Goal: Task Accomplishment & Management: Complete application form

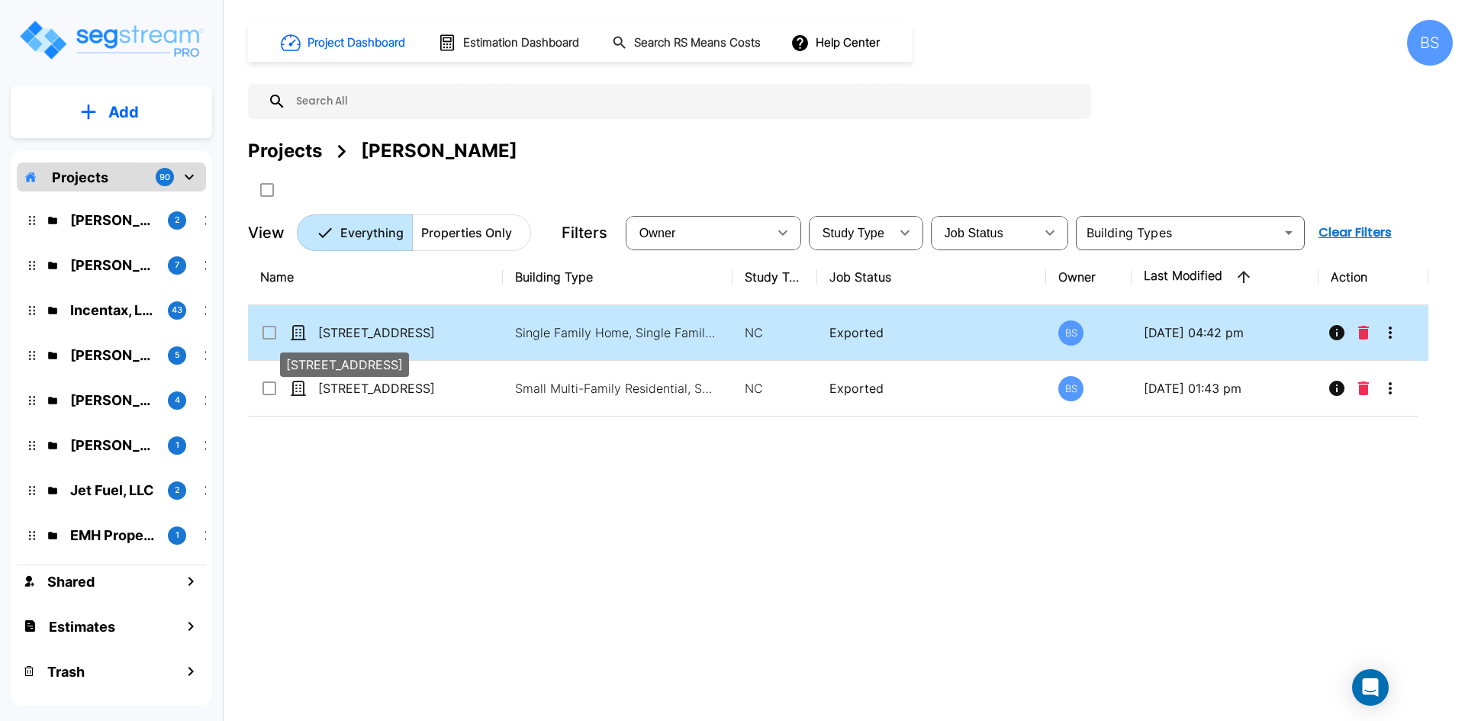
click at [431, 341] on p "[STREET_ADDRESS]" at bounding box center [394, 332] width 153 height 18
checkbox input "true"
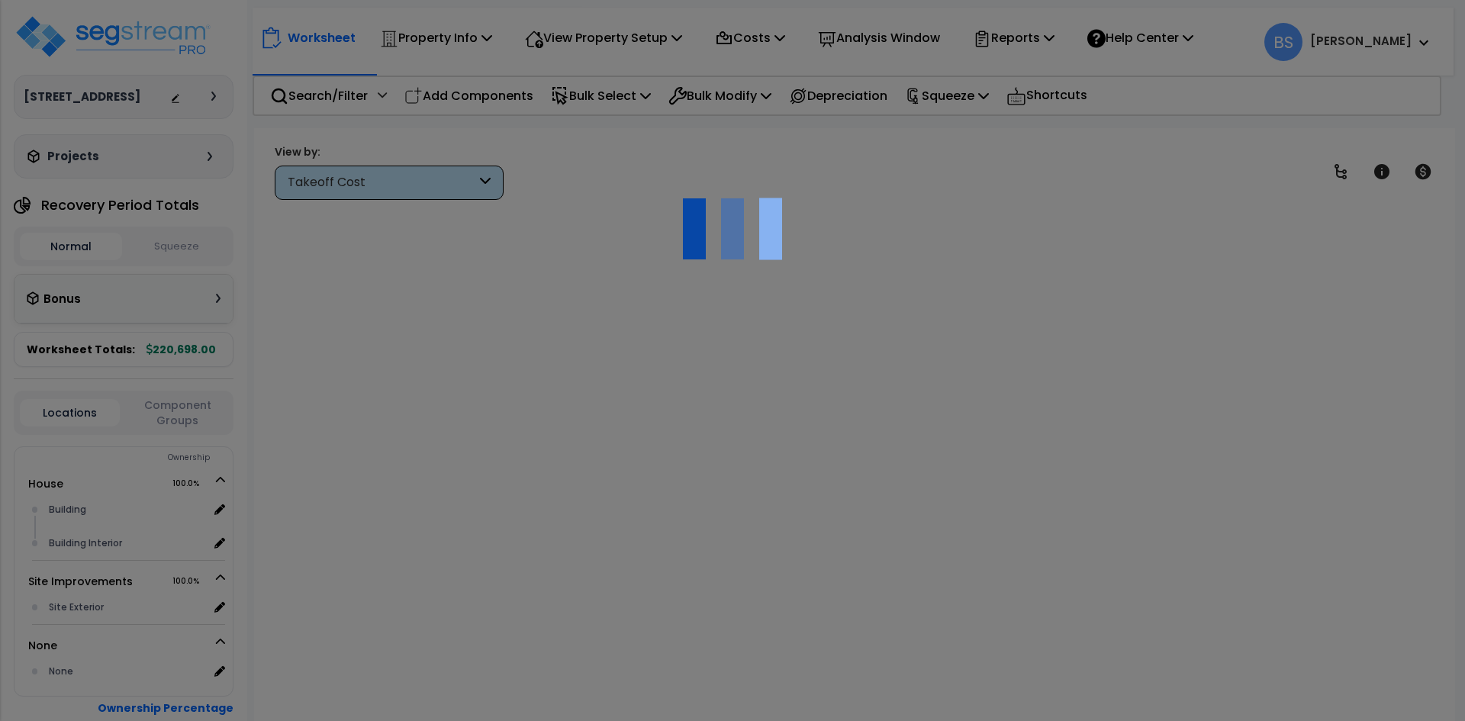
click at [1062, 135] on div at bounding box center [732, 360] width 1465 height 721
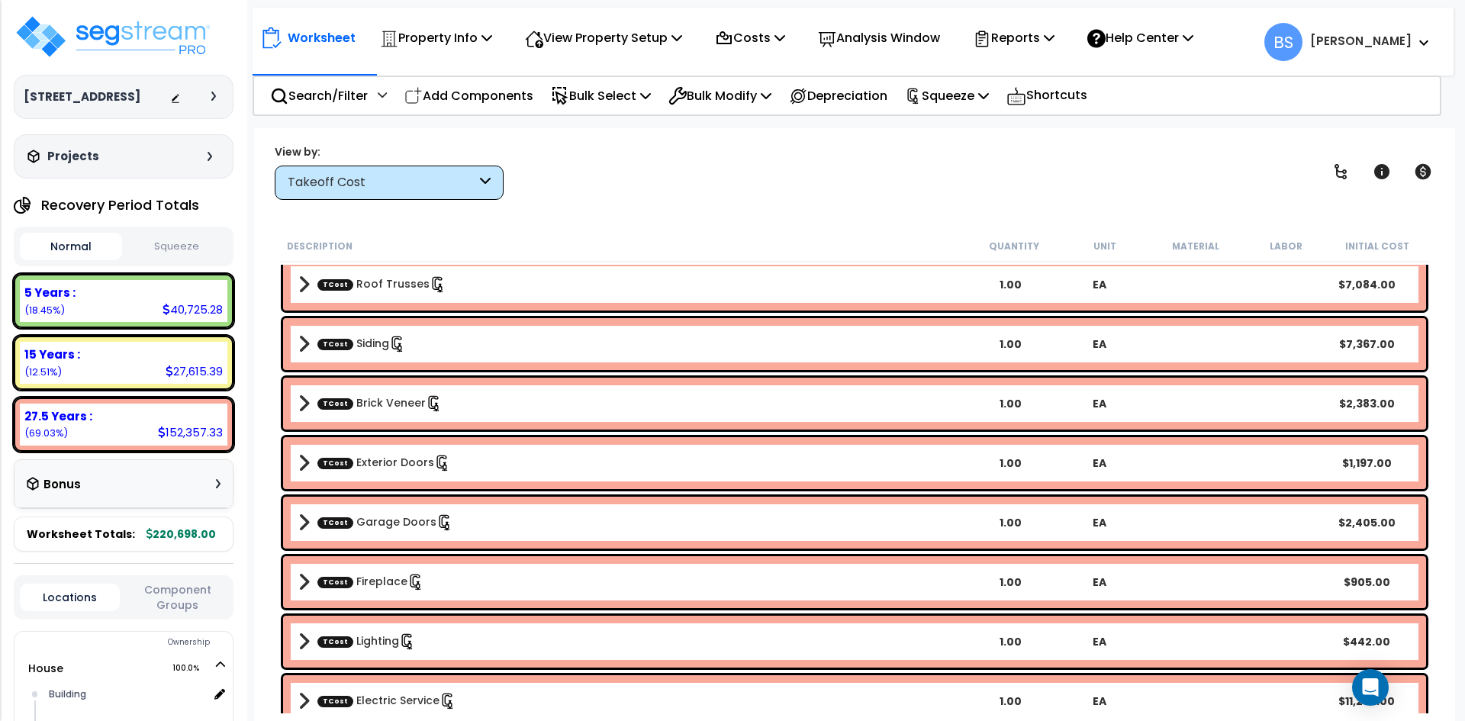
scroll to position [610, 0]
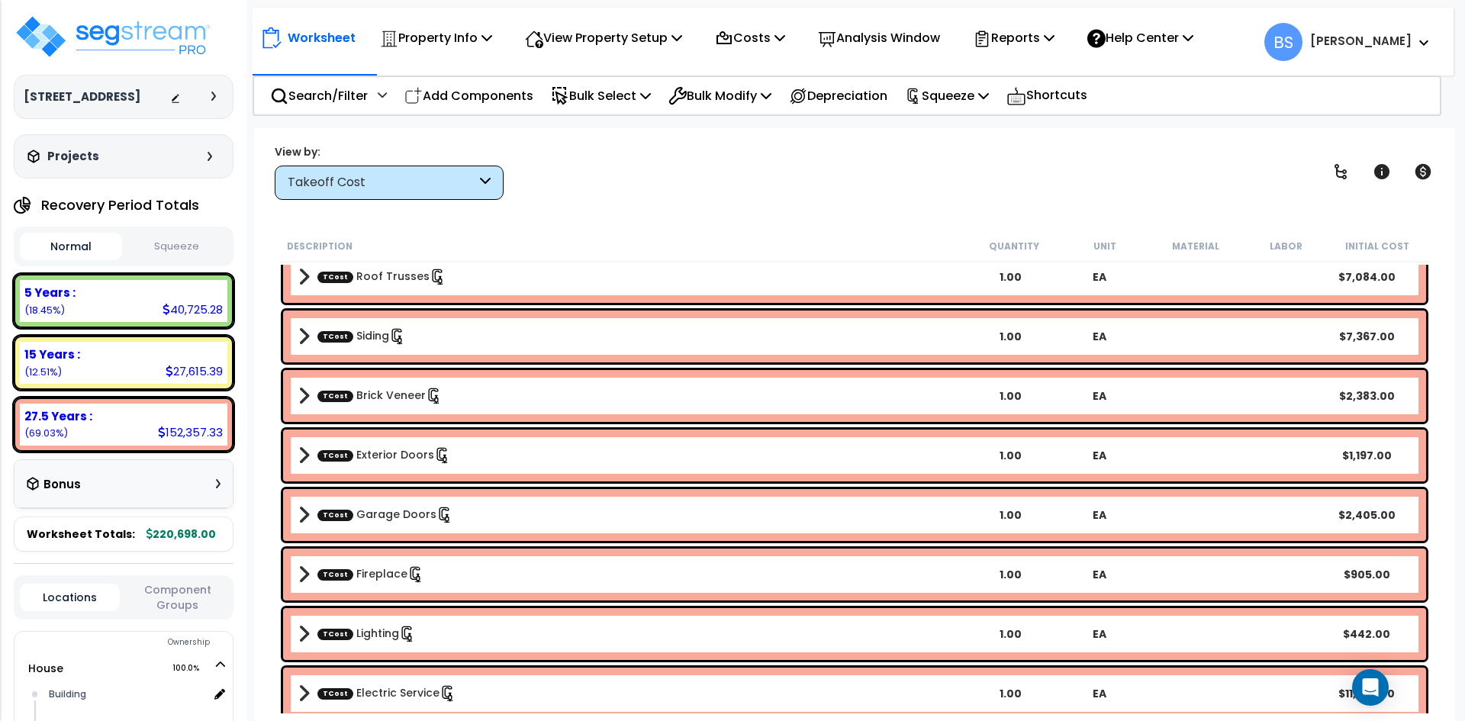
click at [495, 635] on b "TCost Lighting" at bounding box center [632, 633] width 668 height 21
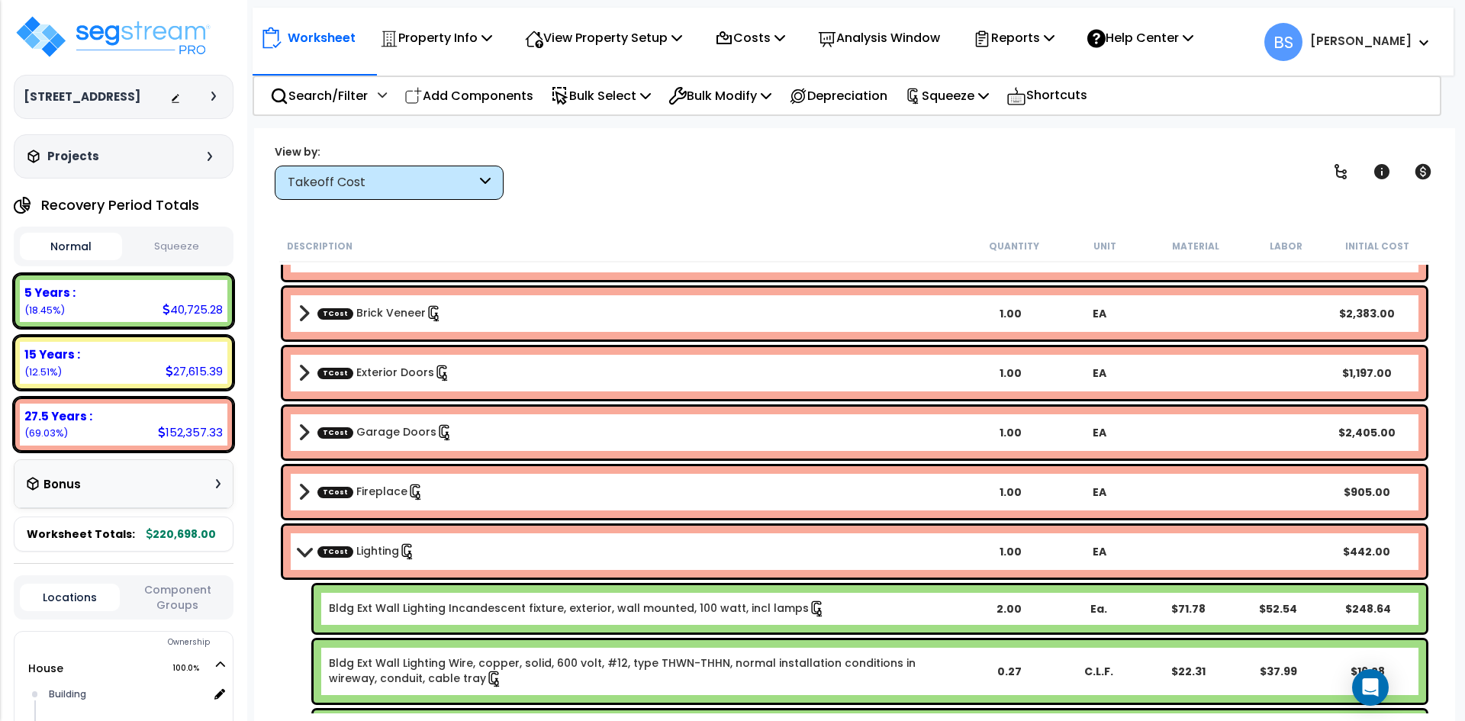
scroll to position [763, 0]
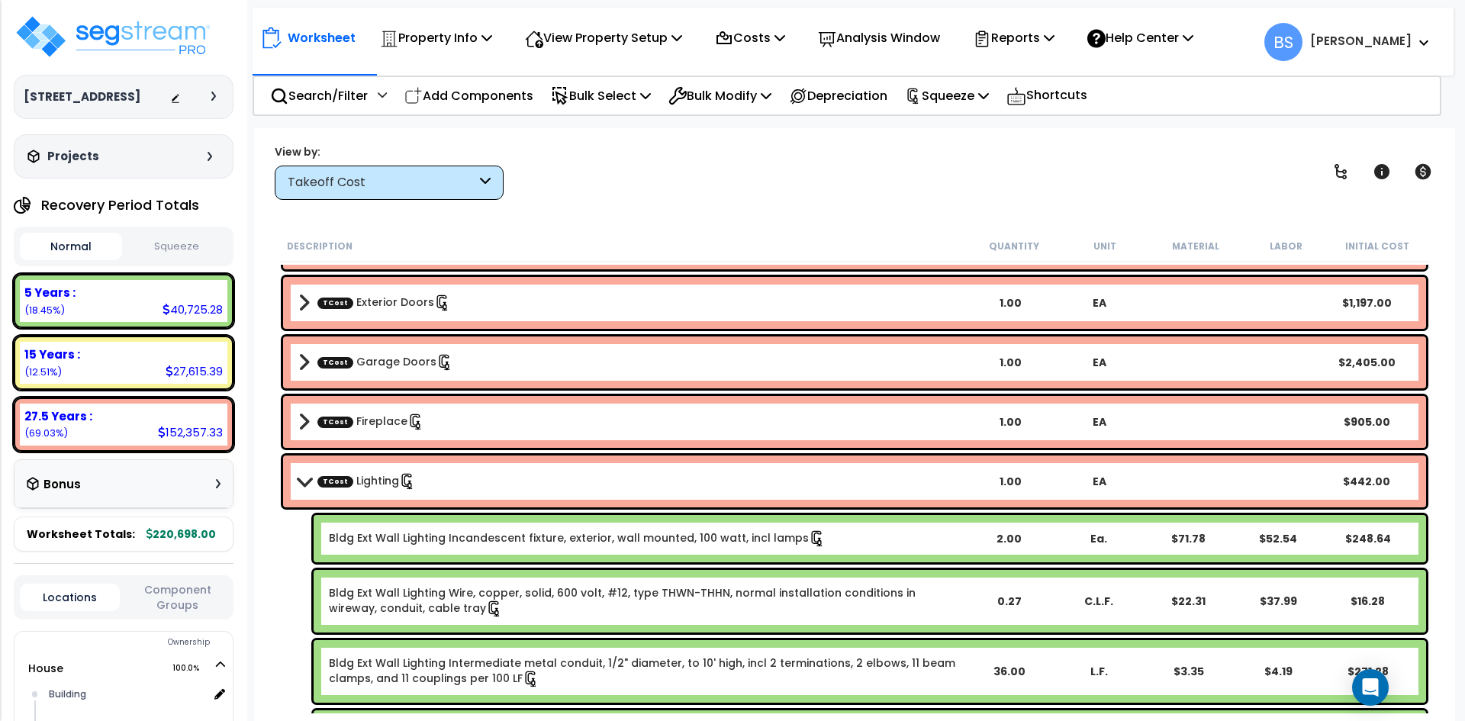
click at [497, 542] on link "Bldg Ext Wall Lighting Incandescent fixture, exterior, wall mounted, 100 watt, …" at bounding box center [577, 538] width 497 height 17
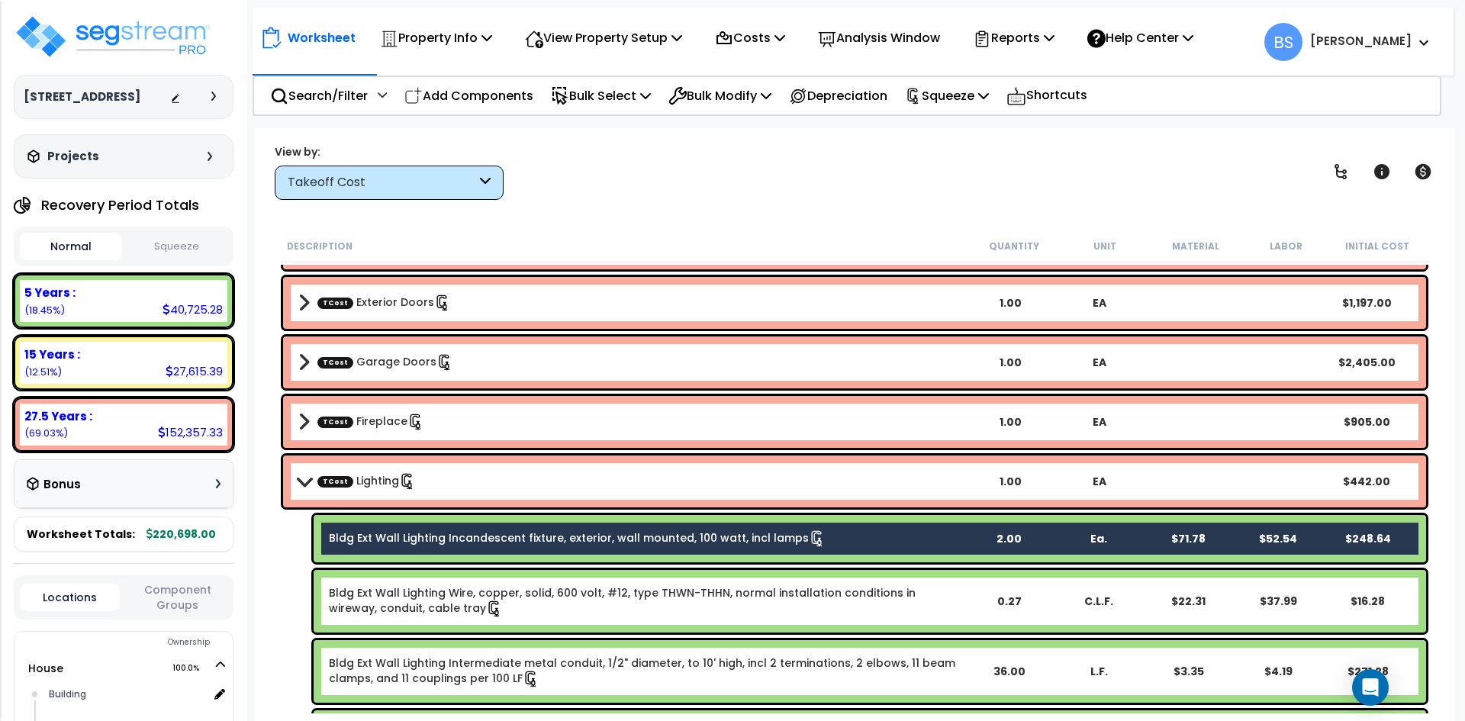
click at [488, 592] on link "Bldg Ext Wall Lighting Wire, copper, solid, 600 volt, #12, type THWN-THHN, norm…" at bounding box center [646, 601] width 634 height 32
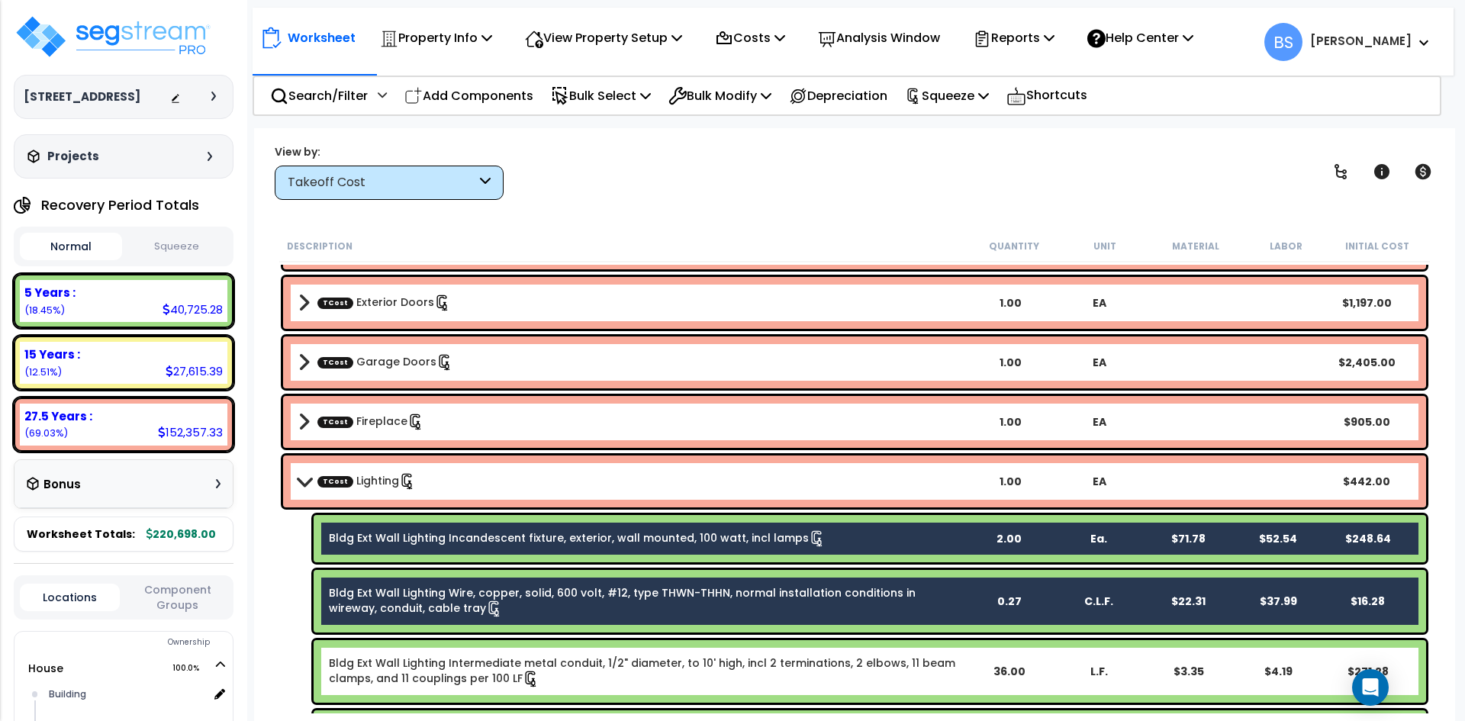
scroll to position [839, 0]
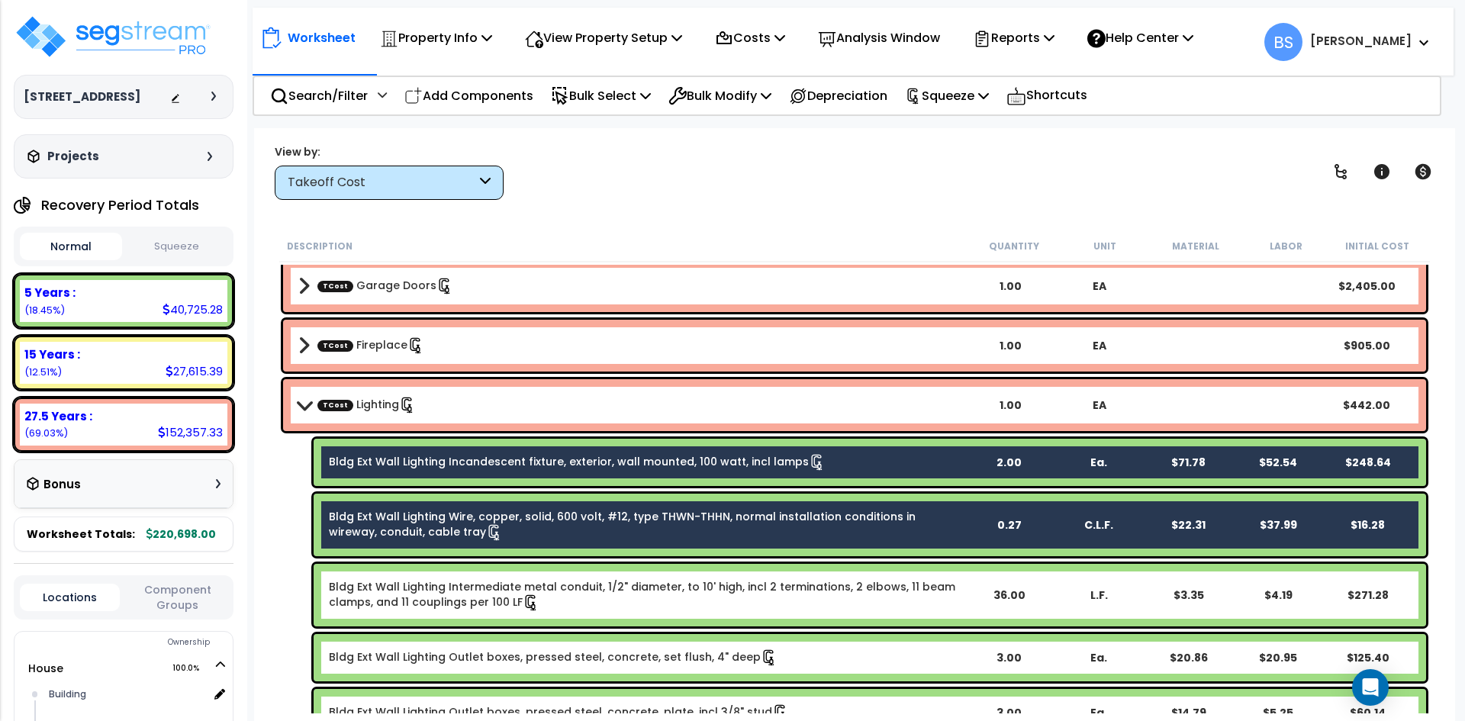
click at [398, 589] on link "Bldg Ext Wall Lighting Intermediate metal conduit, 1/2" diameter, to 10' high, …" at bounding box center [646, 595] width 634 height 32
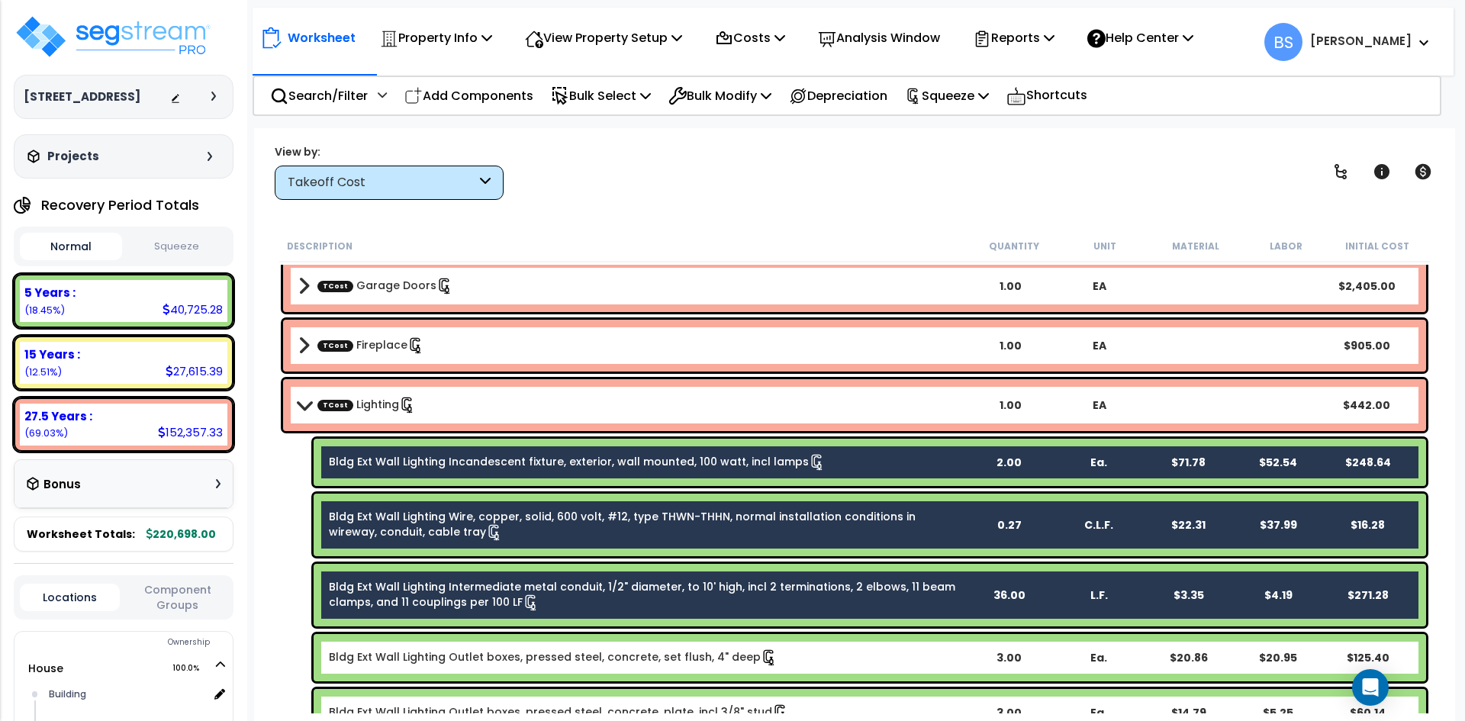
drag, startPoint x: 446, startPoint y: 659, endPoint x: 555, endPoint y: 567, distance: 142.9
click at [446, 660] on link "Bldg Ext Wall Lighting Outlet boxes, pressed steel, concrete, set flush, 4" deep" at bounding box center [553, 657] width 449 height 17
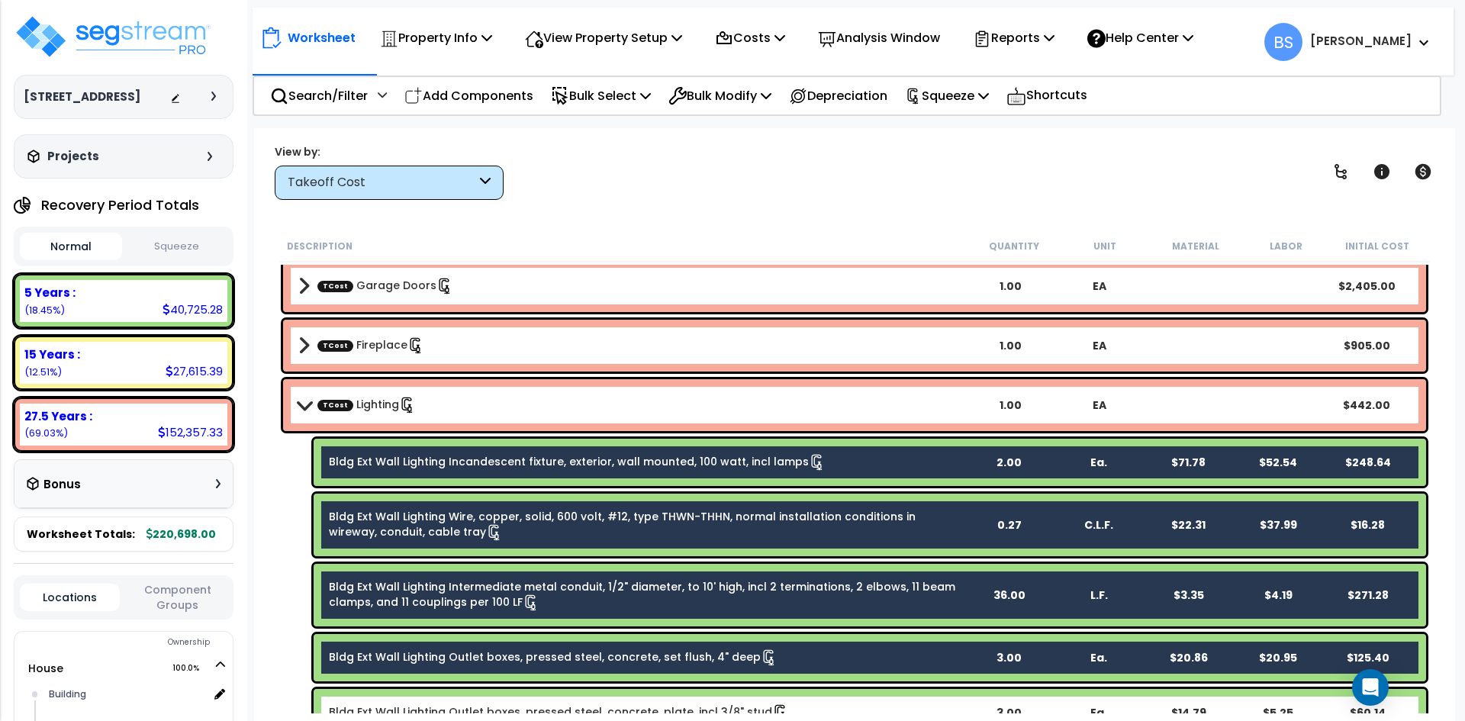
scroll to position [916, 0]
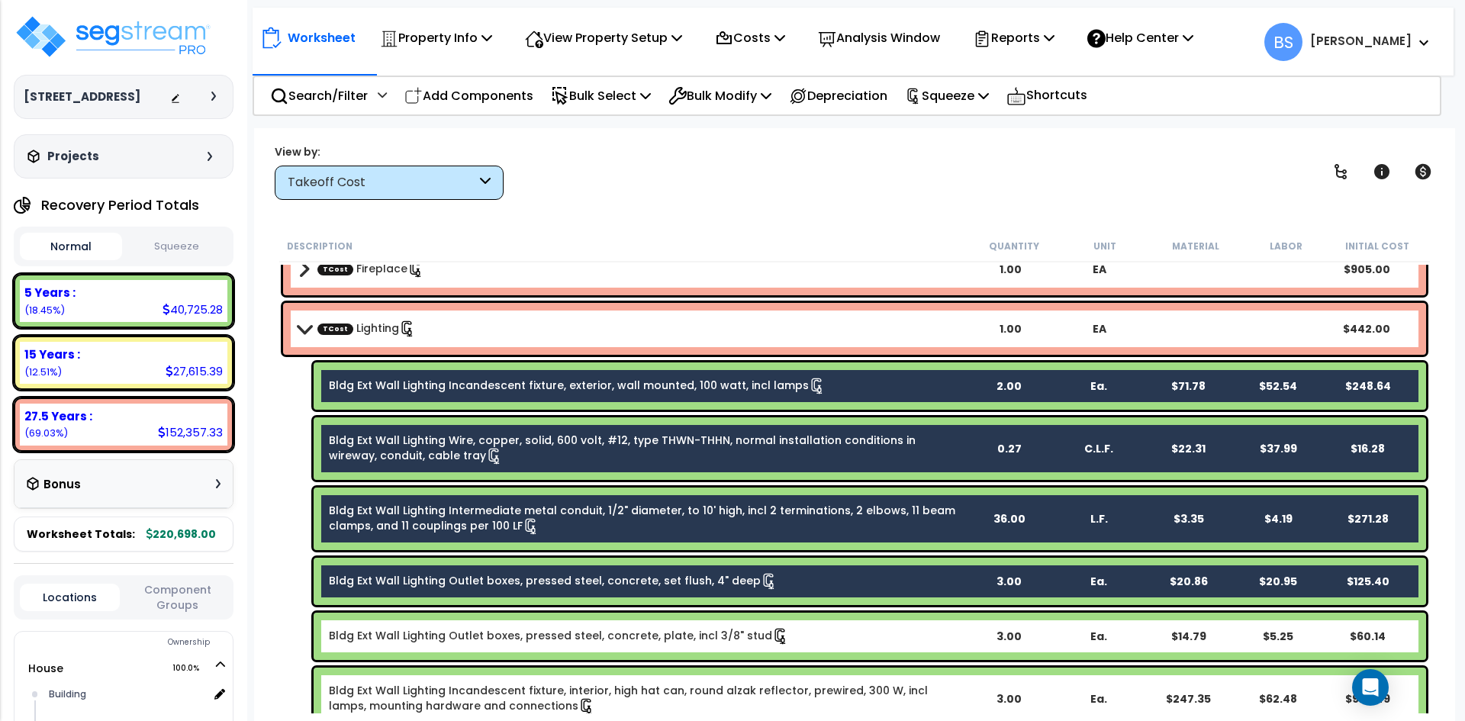
click at [417, 630] on link "Bldg Ext Wall Lighting Outlet boxes, pressed steel, concrete, plate, incl 3/8" …" at bounding box center [559, 636] width 460 height 17
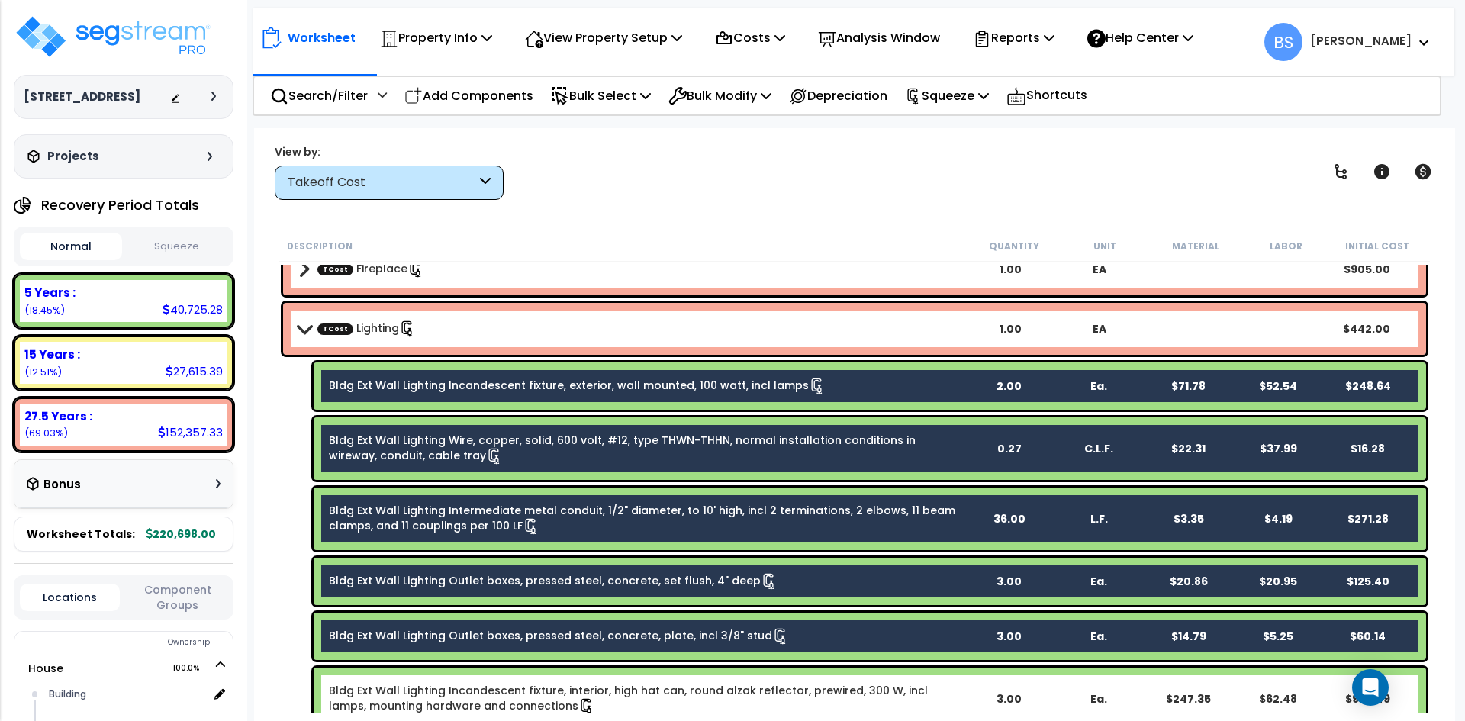
click at [428, 694] on link "Bldg Ext Wall Lighting Incandescent fixture, interior, high hat can, round alza…" at bounding box center [646, 699] width 634 height 32
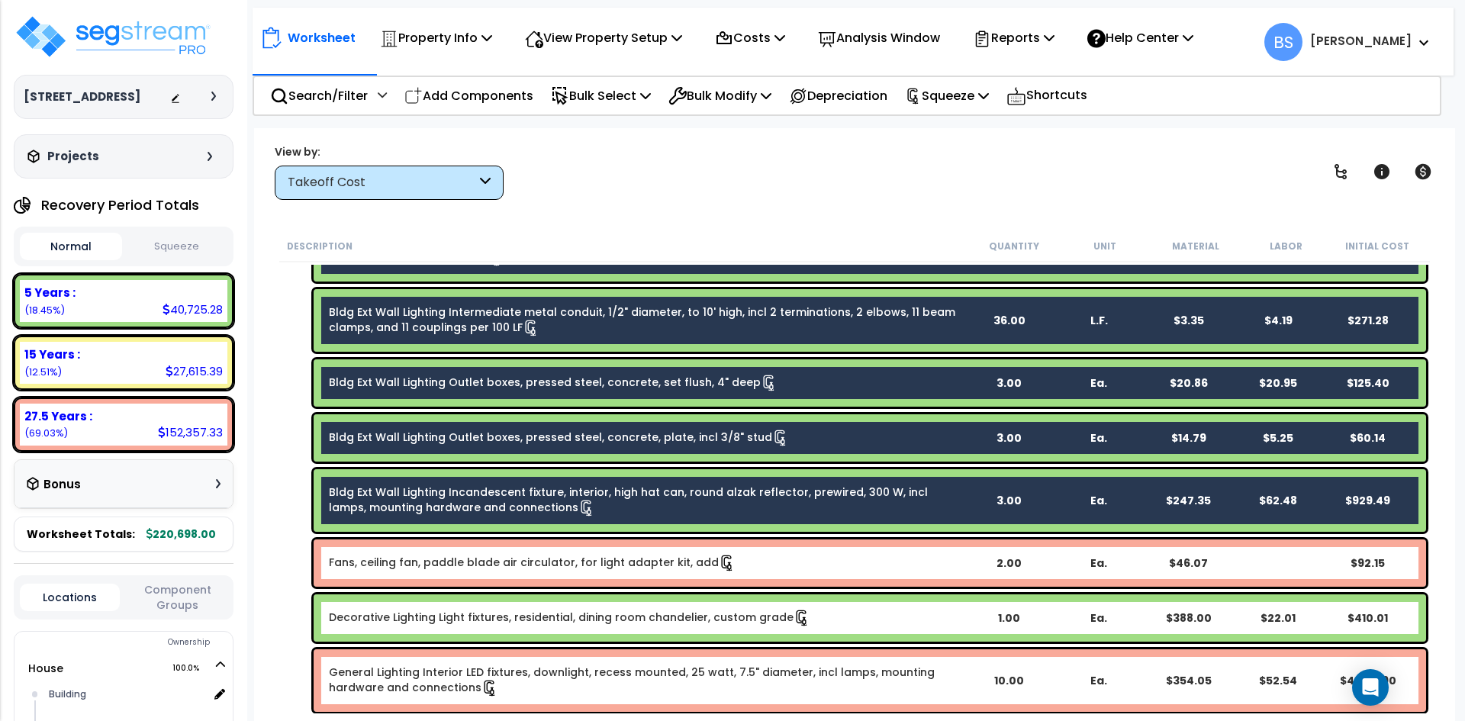
scroll to position [1144, 0]
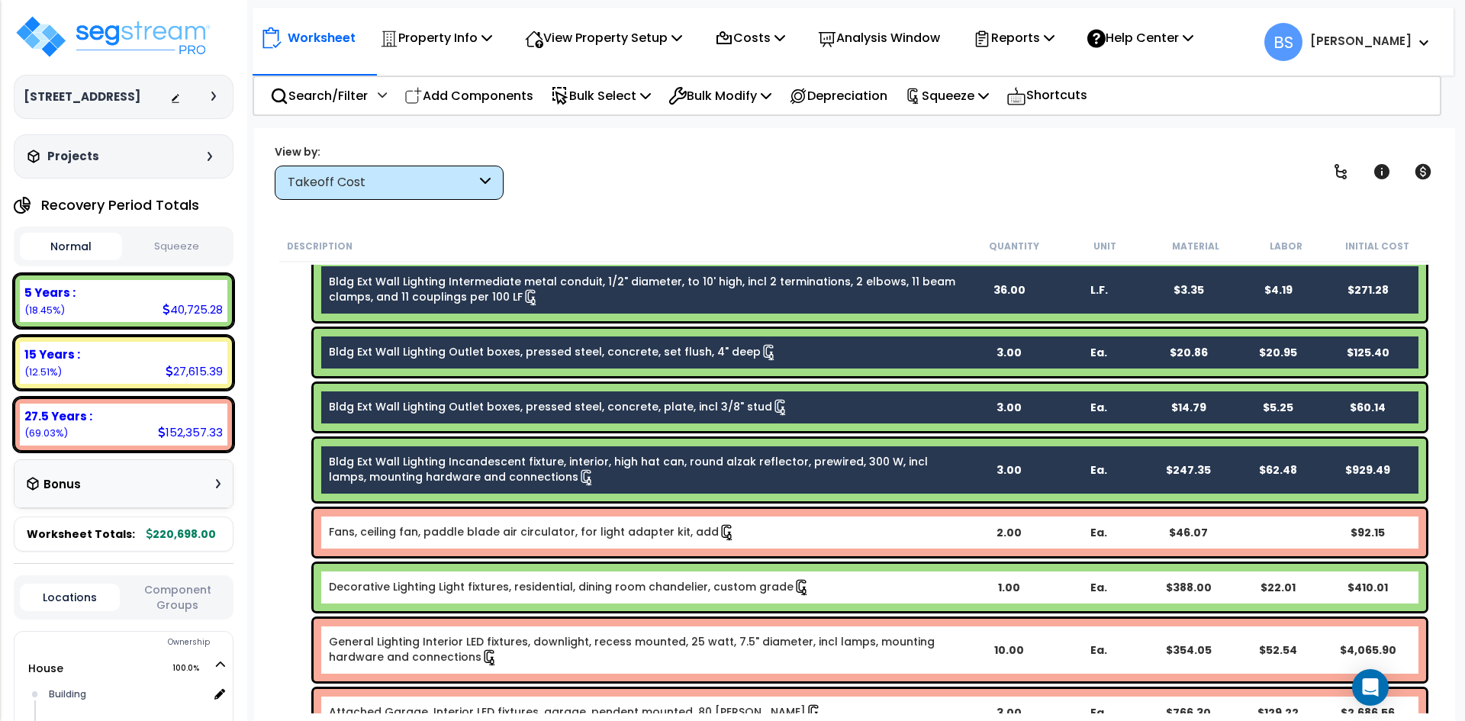
click at [463, 530] on link "Fans, ceiling fan, paddle blade air circulator, for light adapter kit, add" at bounding box center [532, 532] width 407 height 17
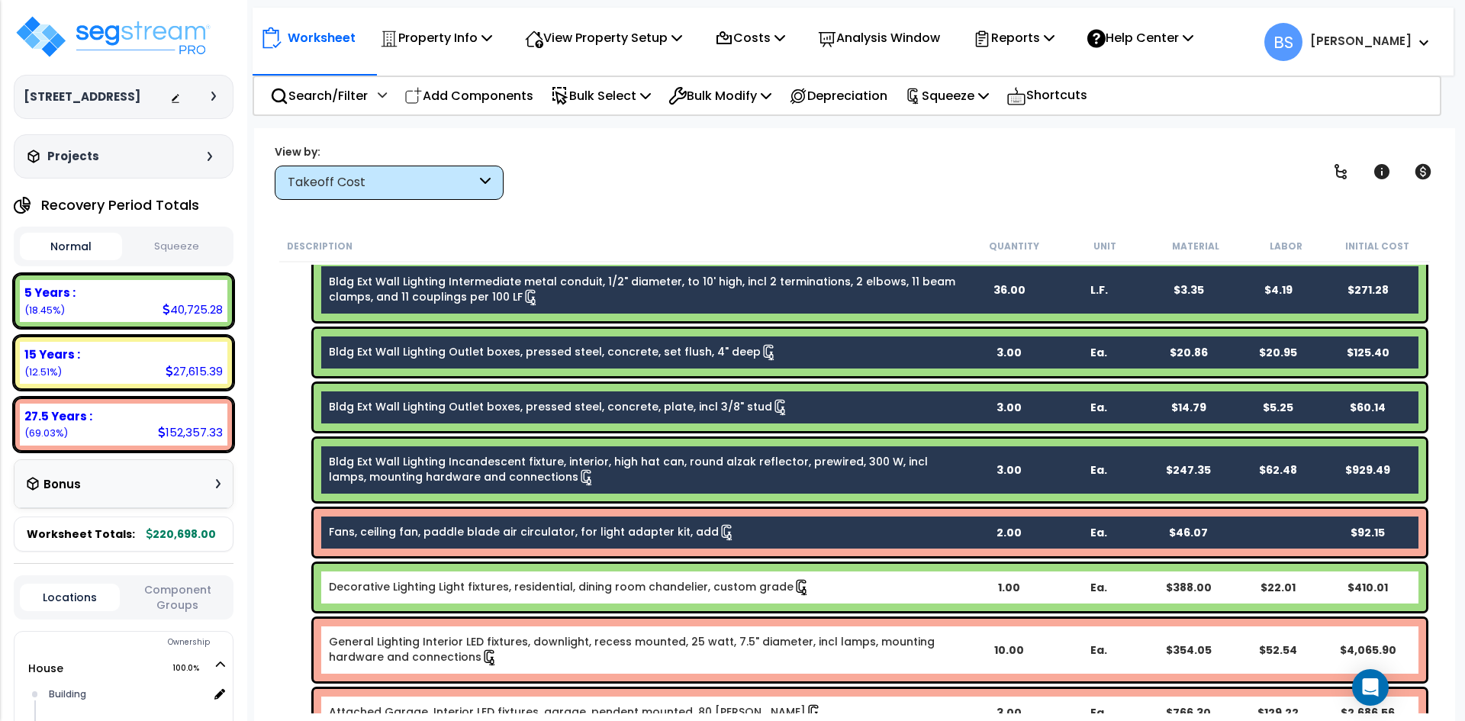
click at [426, 648] on link "General Lighting Interior LED fixtures, downlight, recess mounted, 25 watt, 7.5…" at bounding box center [646, 650] width 634 height 32
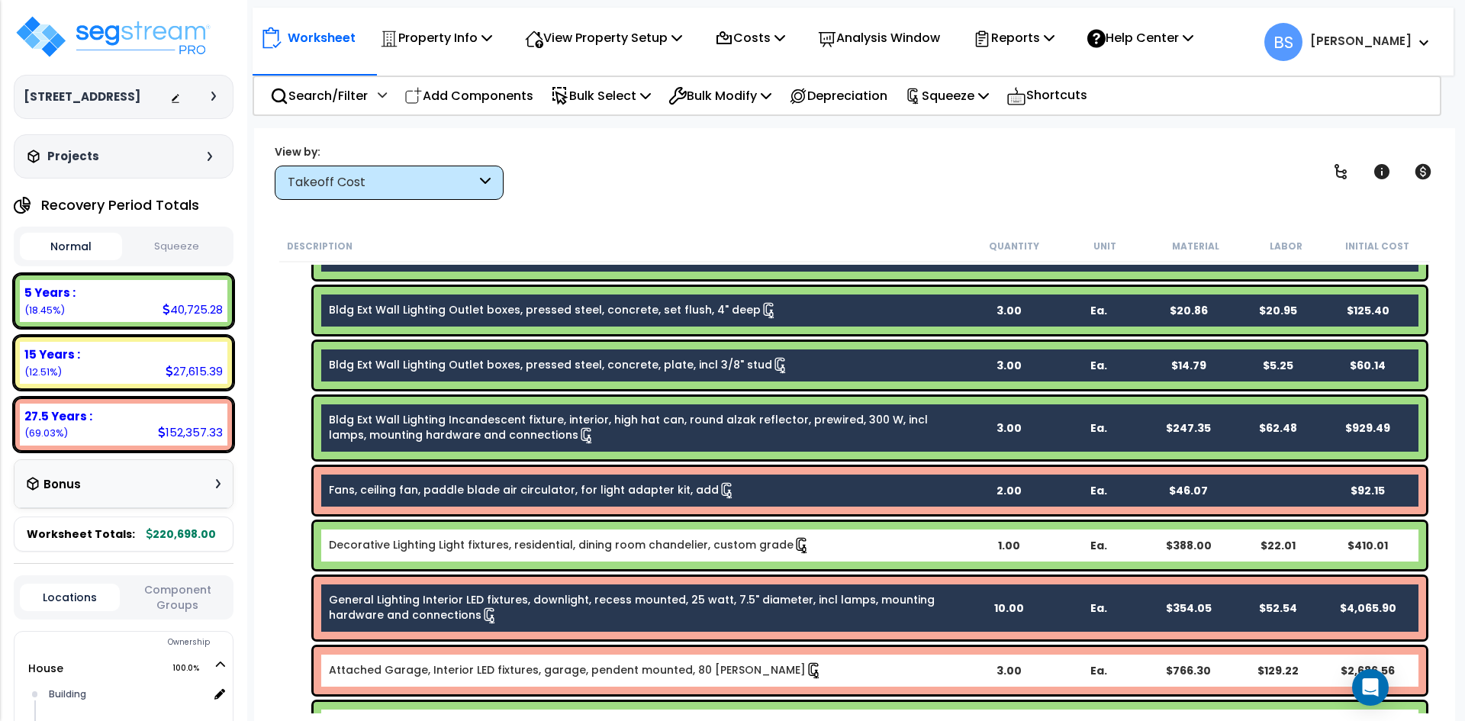
scroll to position [1221, 0]
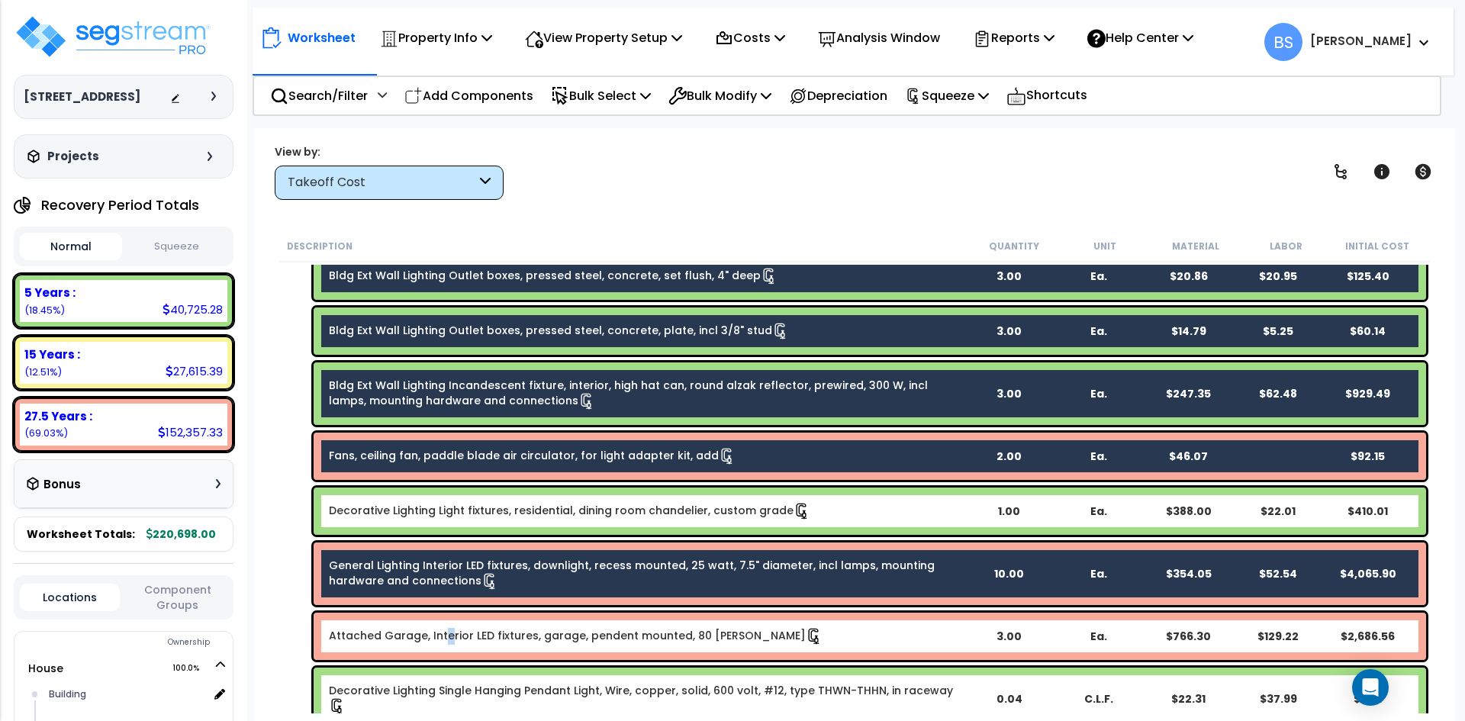
click at [443, 631] on link "Attached Garage, Interior LED fixtures, garage, pendent mounted, 80 watts" at bounding box center [576, 636] width 494 height 17
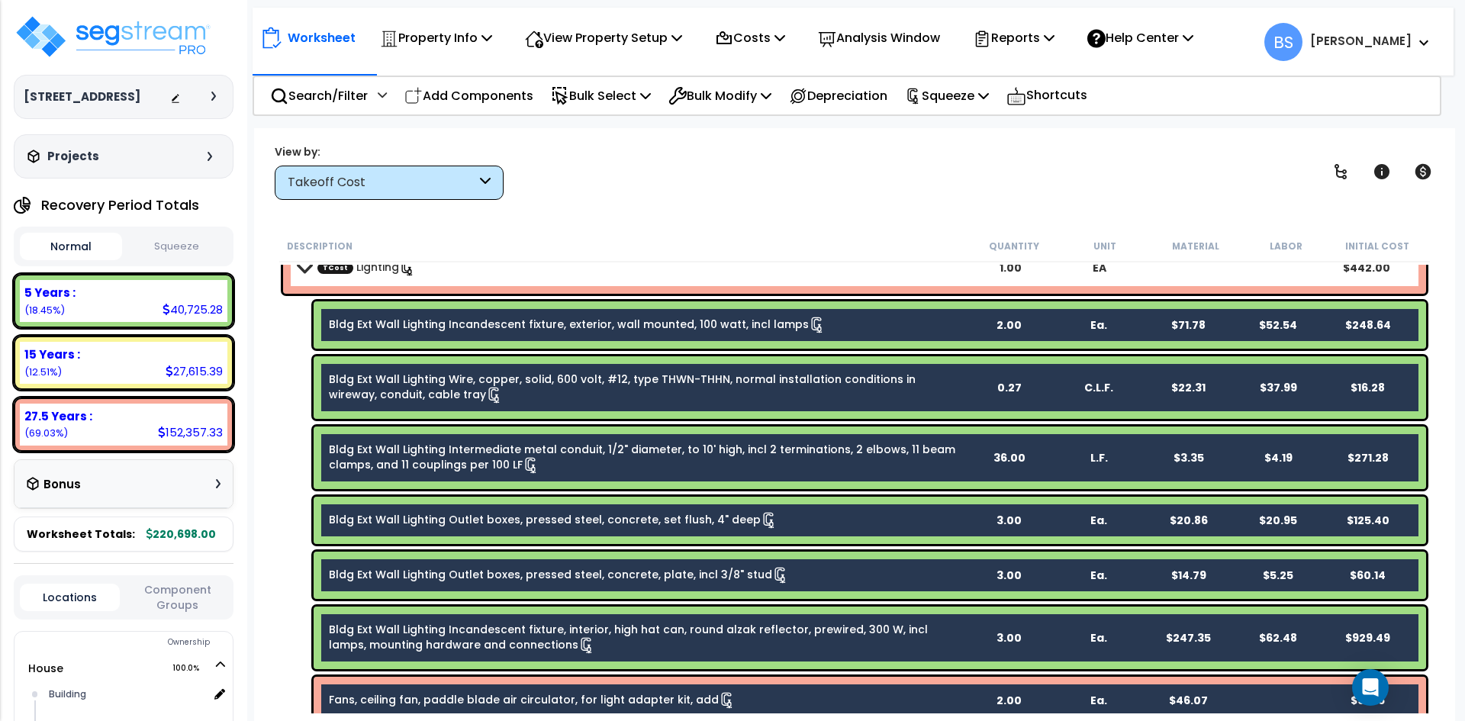
scroll to position [839, 0]
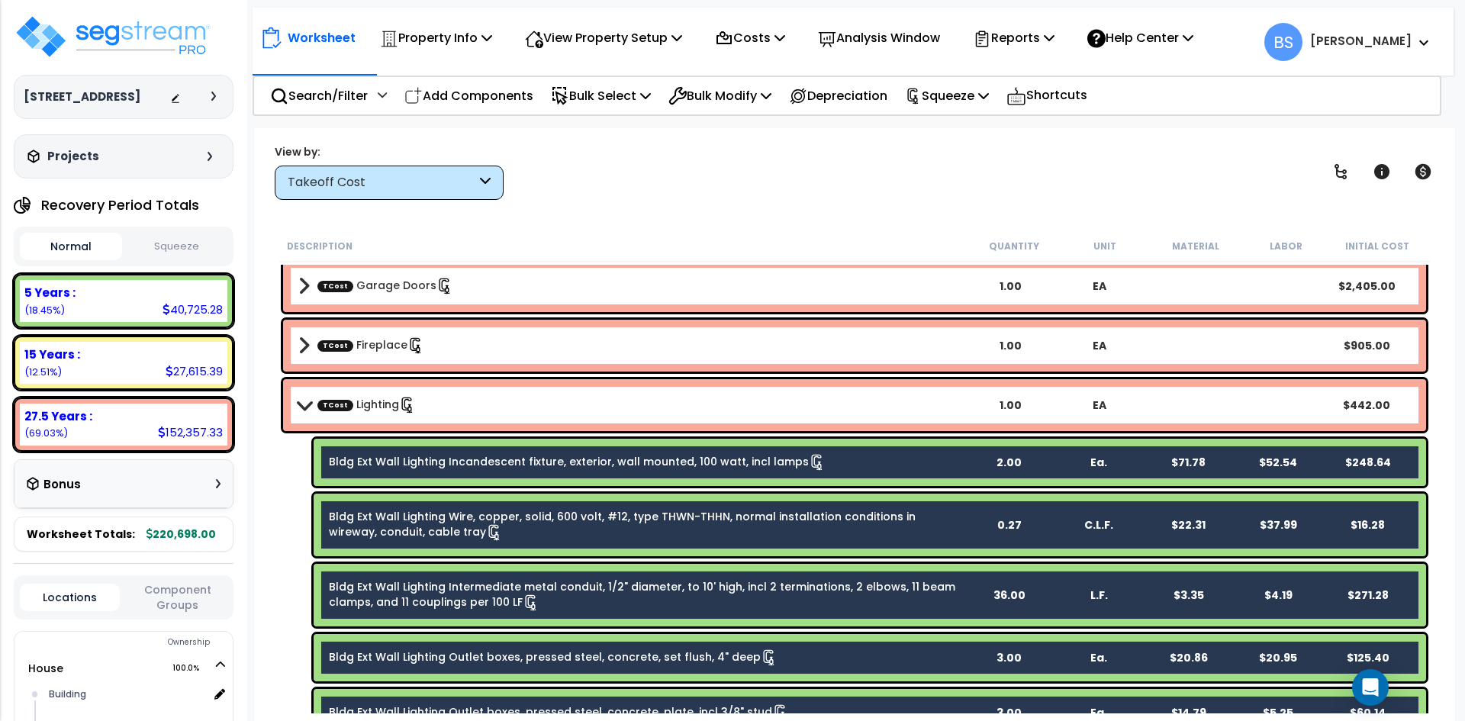
click at [156, 260] on button "Squeeze" at bounding box center [177, 246] width 102 height 27
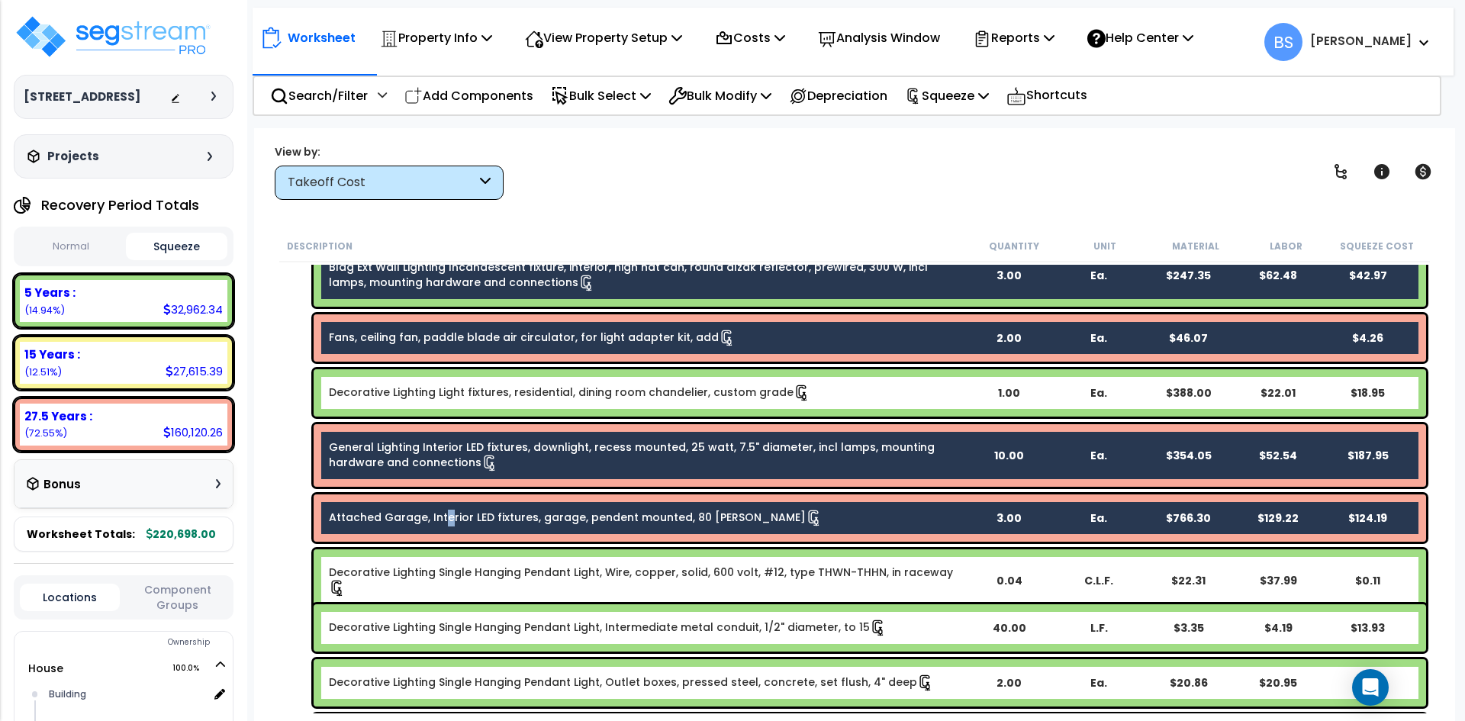
scroll to position [1373, 0]
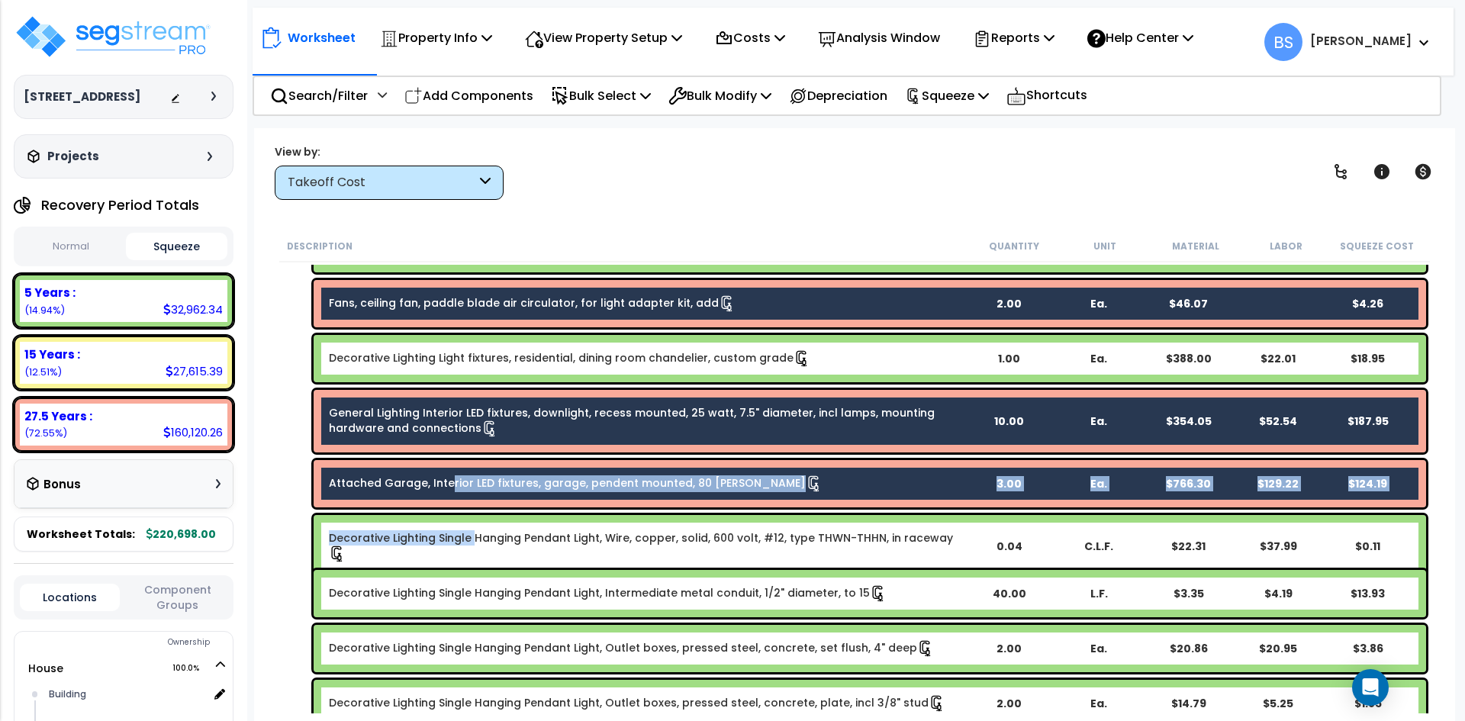
click at [473, 538] on link "Decorative Lighting Single Hanging Pendant Light, Wire, copper, solid, 600 volt…" at bounding box center [646, 546] width 634 height 32
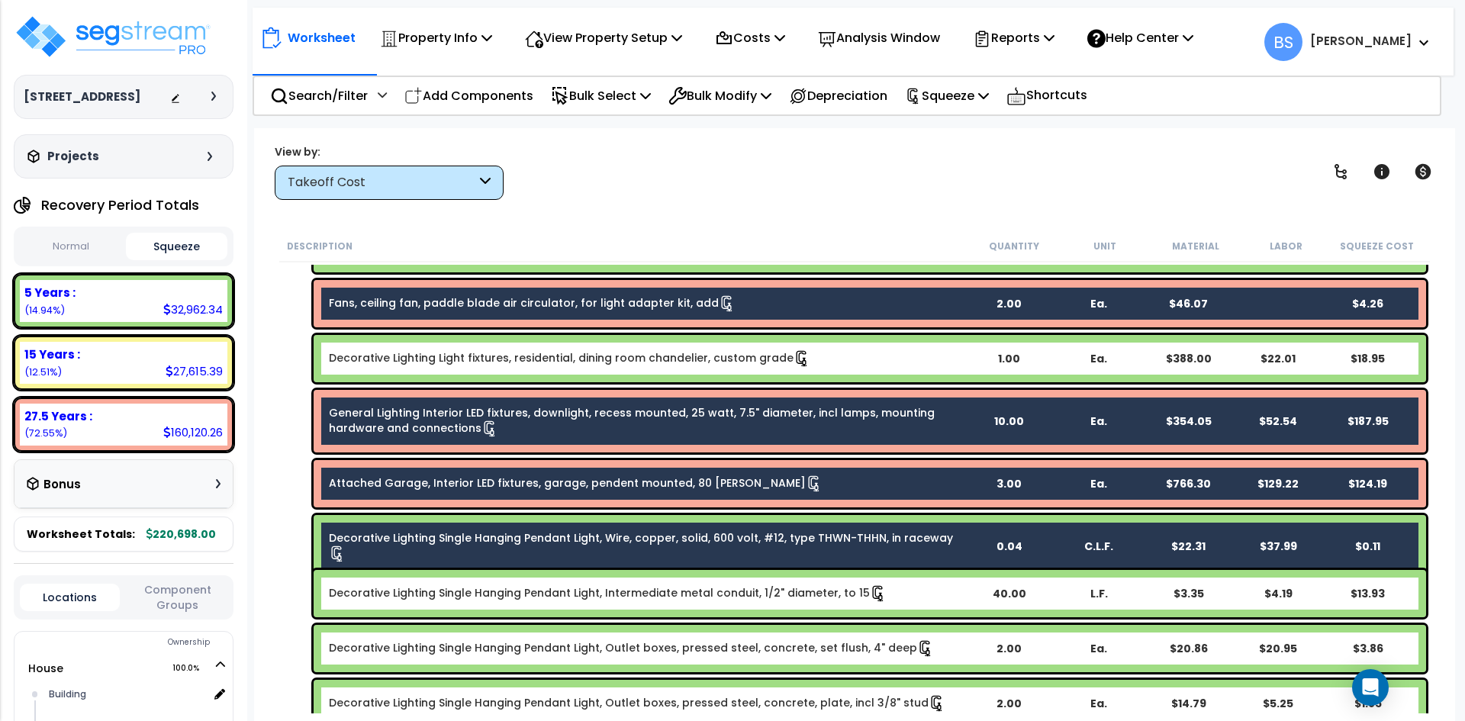
click at [449, 591] on link "Decorative Lighting Single Hanging Pendant Light, Intermediate metal conduit, 1…" at bounding box center [608, 593] width 558 height 17
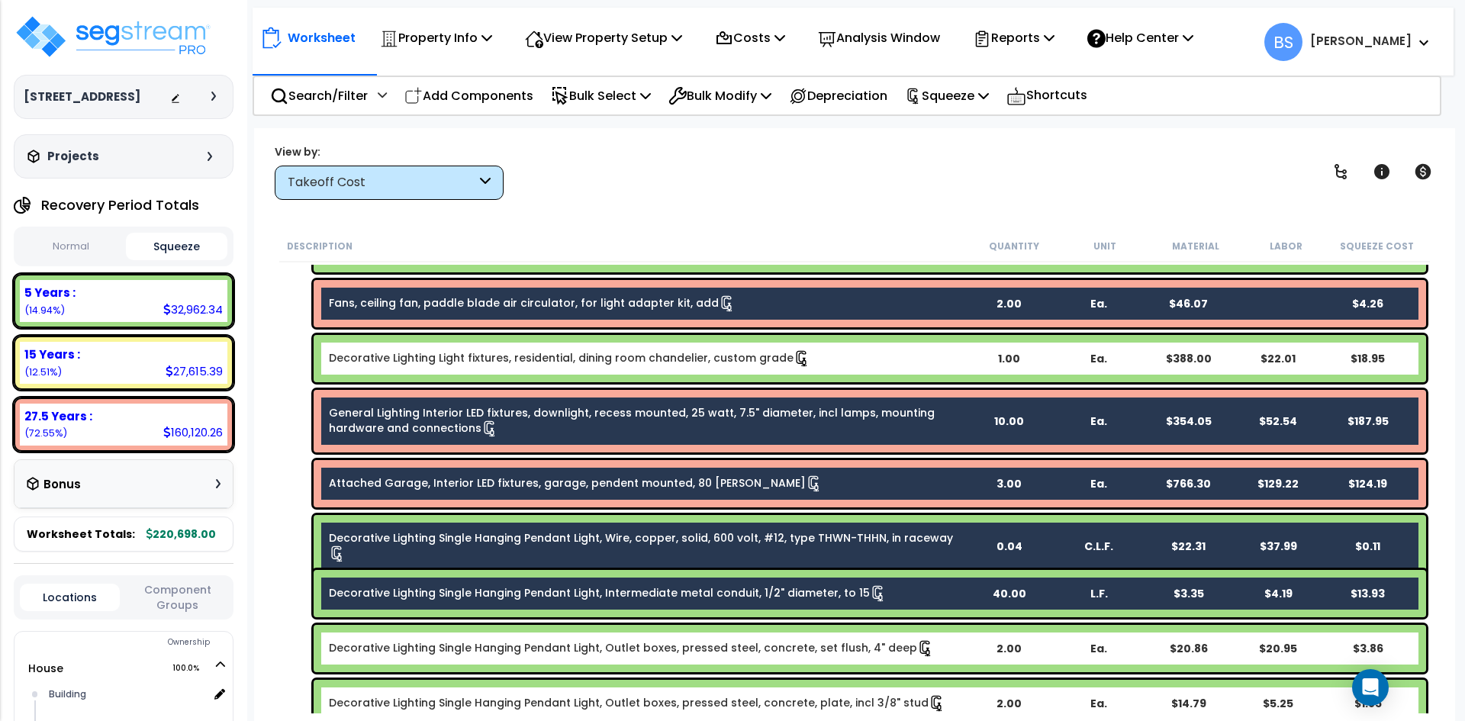
click at [462, 642] on link "Decorative Lighting Single Hanging Pendant Light, Outlet boxes, pressed steel, …" at bounding box center [631, 648] width 605 height 17
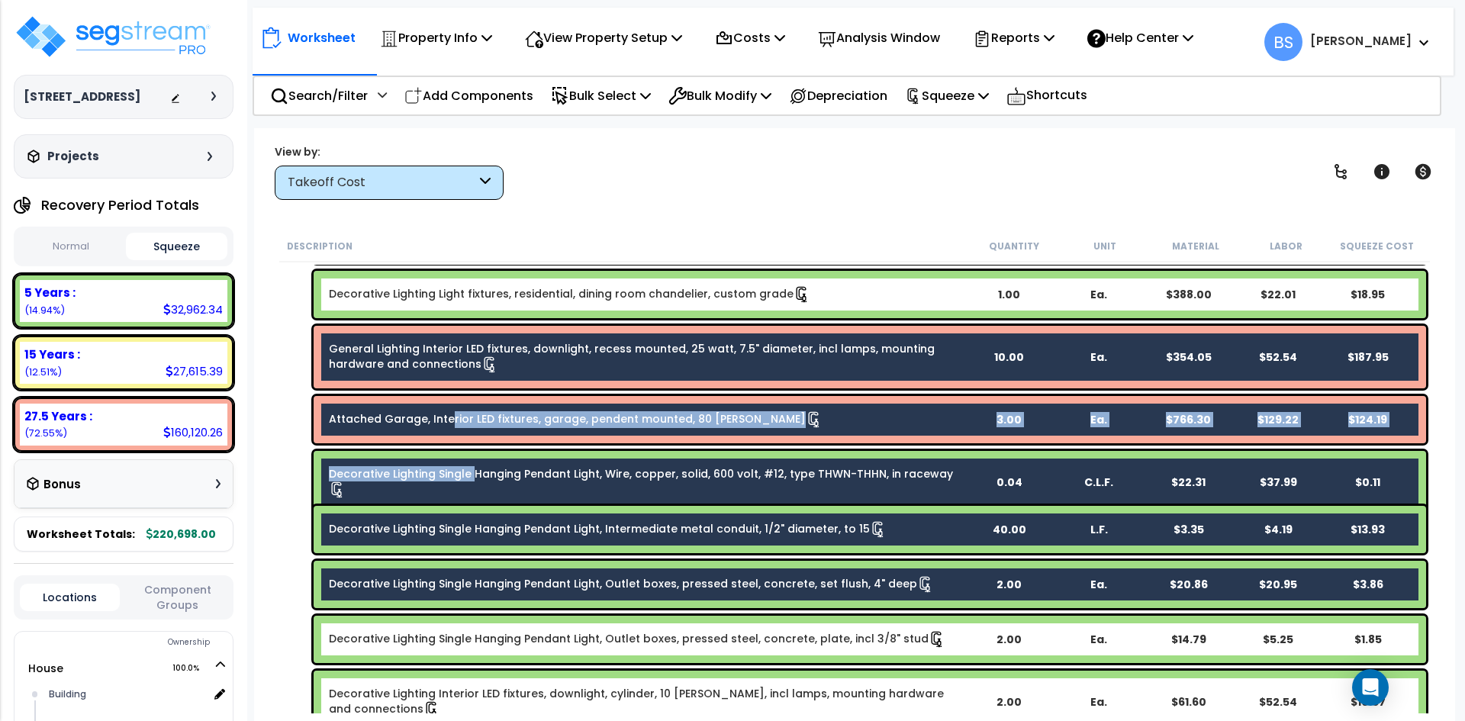
scroll to position [1526, 0]
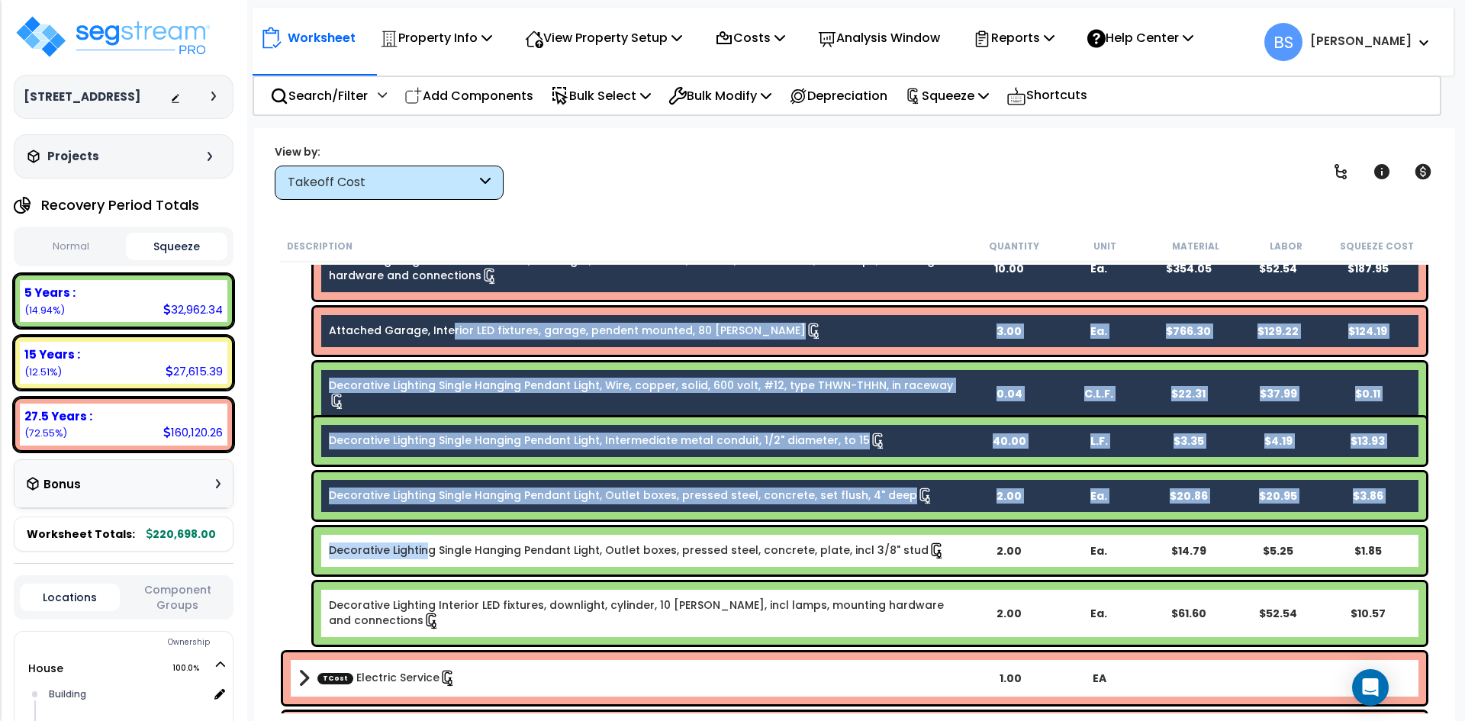
click at [426, 528] on div "Decorative Lighting Single Hanging Pendant Light, Outlet boxes, pressed steel, …" at bounding box center [870, 550] width 1112 height 47
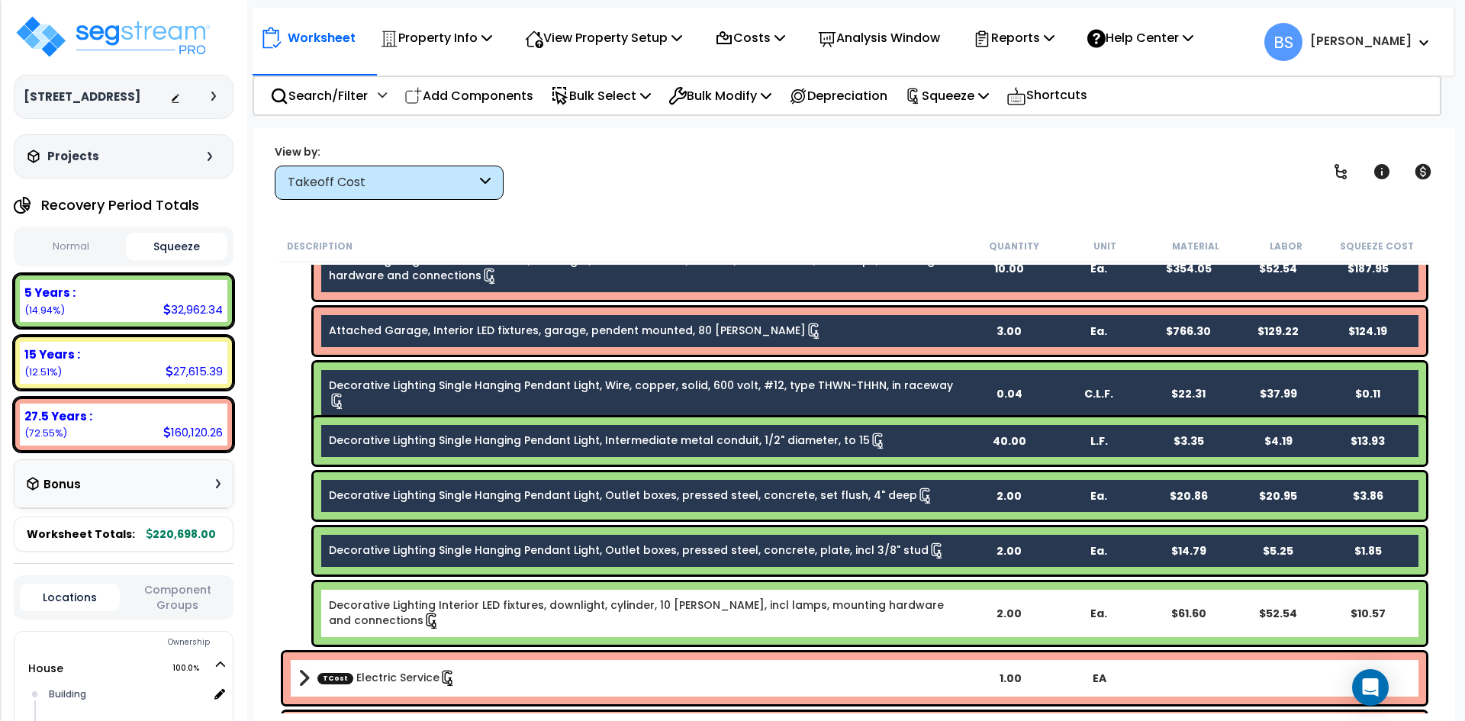
click at [430, 611] on link "Decorative Lighting Interior LED fixtures, downlight, cylinder, 10 watts, incl …" at bounding box center [646, 613] width 634 height 32
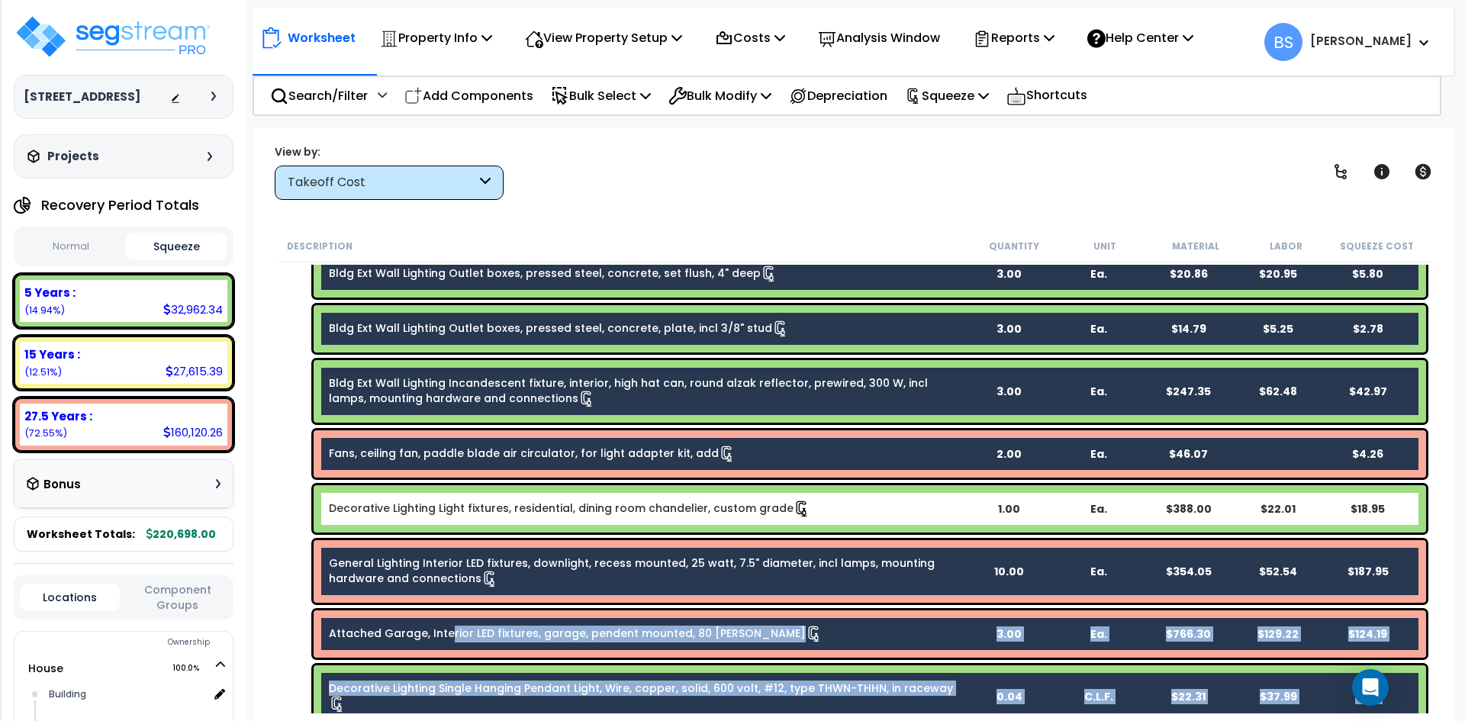
scroll to position [1221, 0]
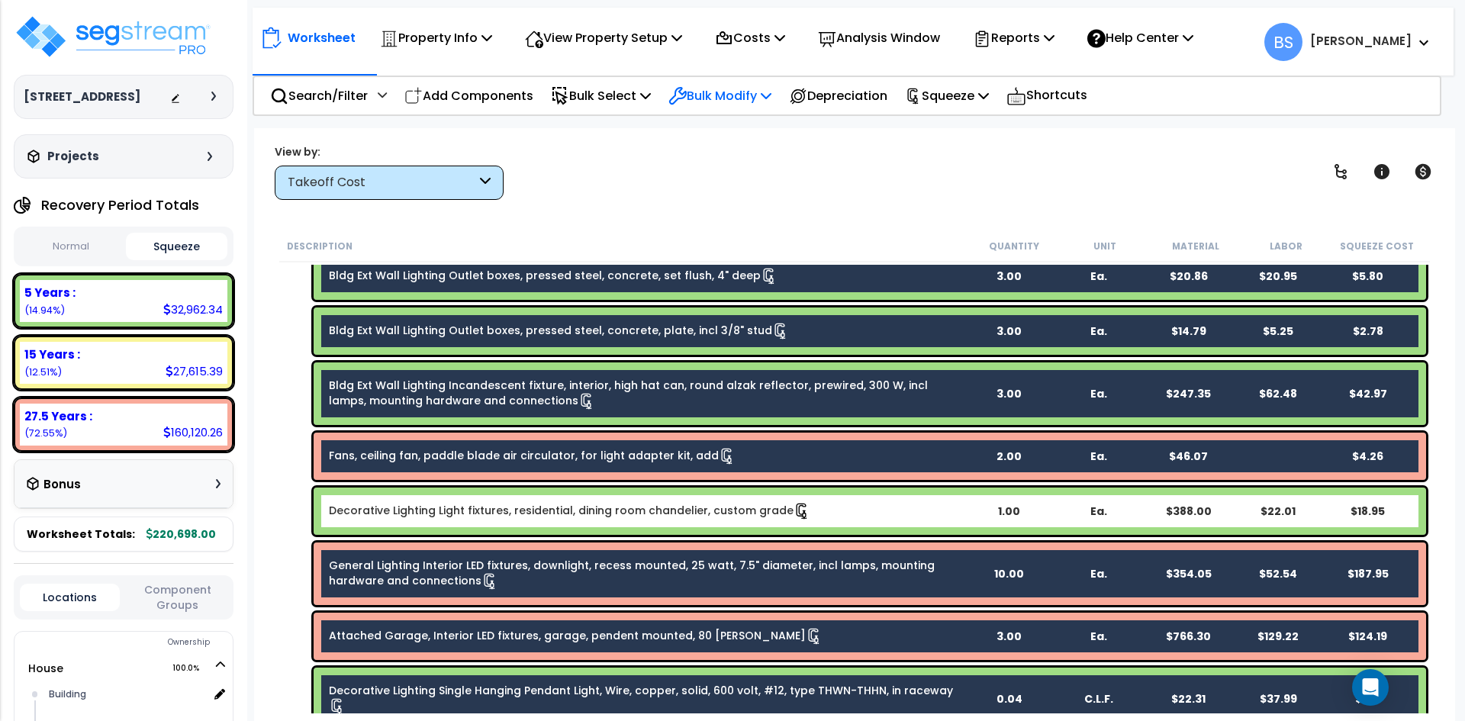
click at [766, 96] on p "Bulk Modify" at bounding box center [719, 95] width 103 height 21
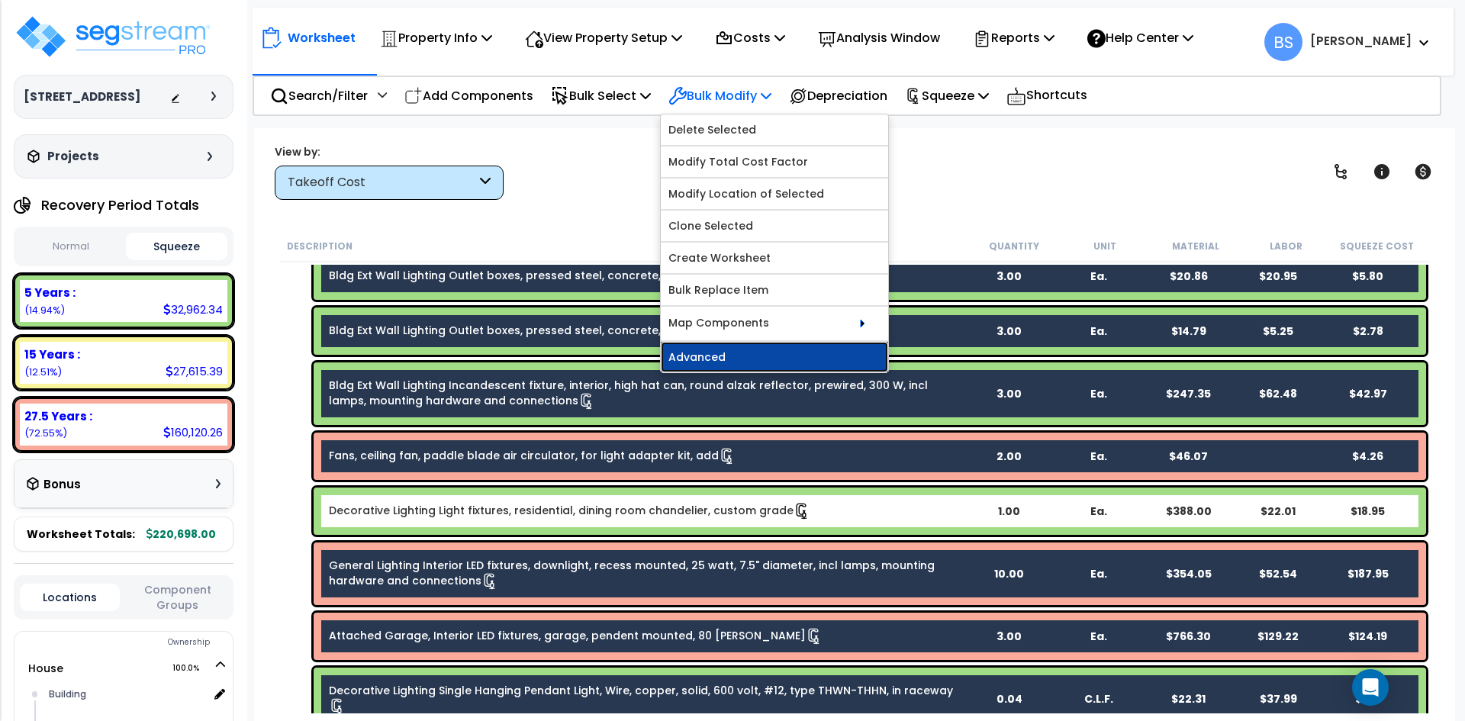
click at [735, 354] on link "Advanced" at bounding box center [774, 357] width 227 height 31
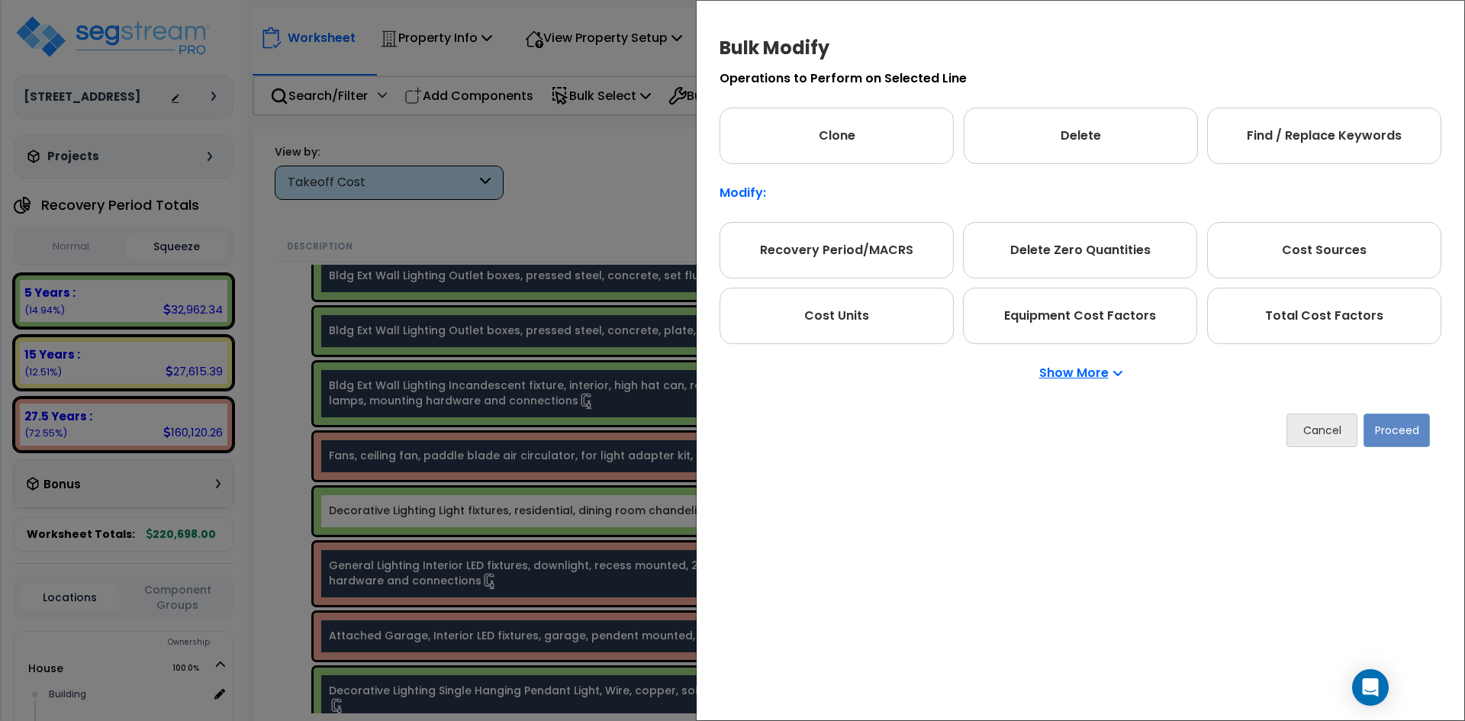
click at [1100, 372] on p "Show More" at bounding box center [1080, 373] width 83 height 12
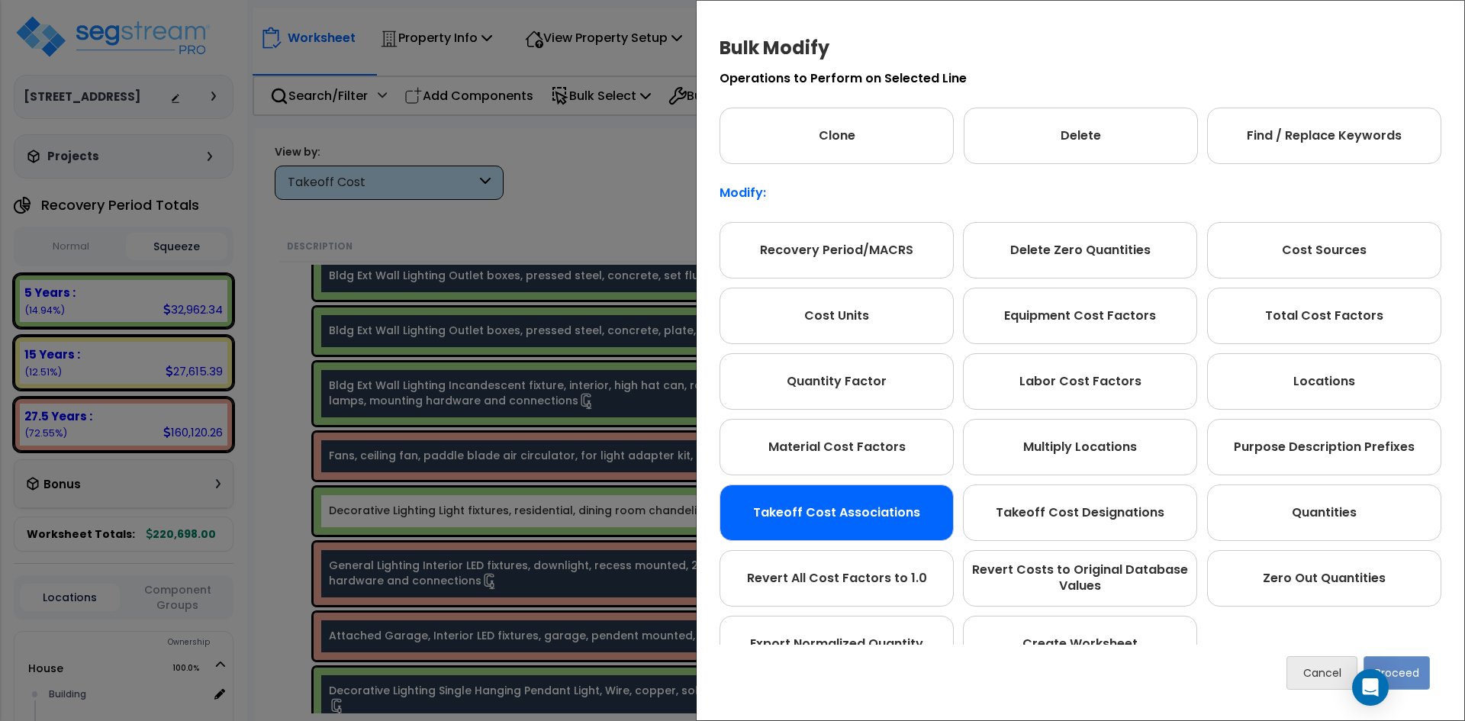
click at [846, 513] on div "Takeoff Cost Associations" at bounding box center [836, 512] width 234 height 56
click at [1404, 680] on button "Proceed" at bounding box center [1396, 673] width 66 height 34
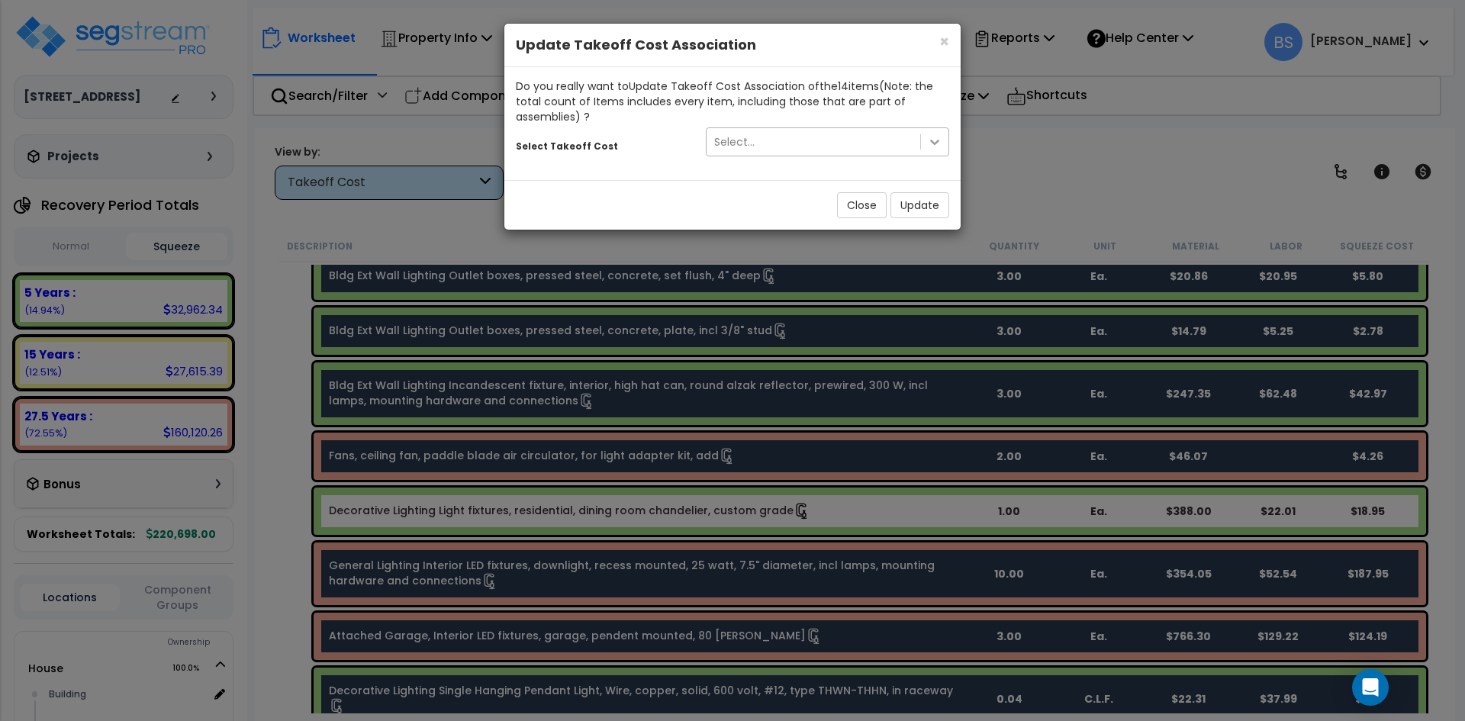
click at [931, 141] on icon at bounding box center [934, 142] width 9 height 5
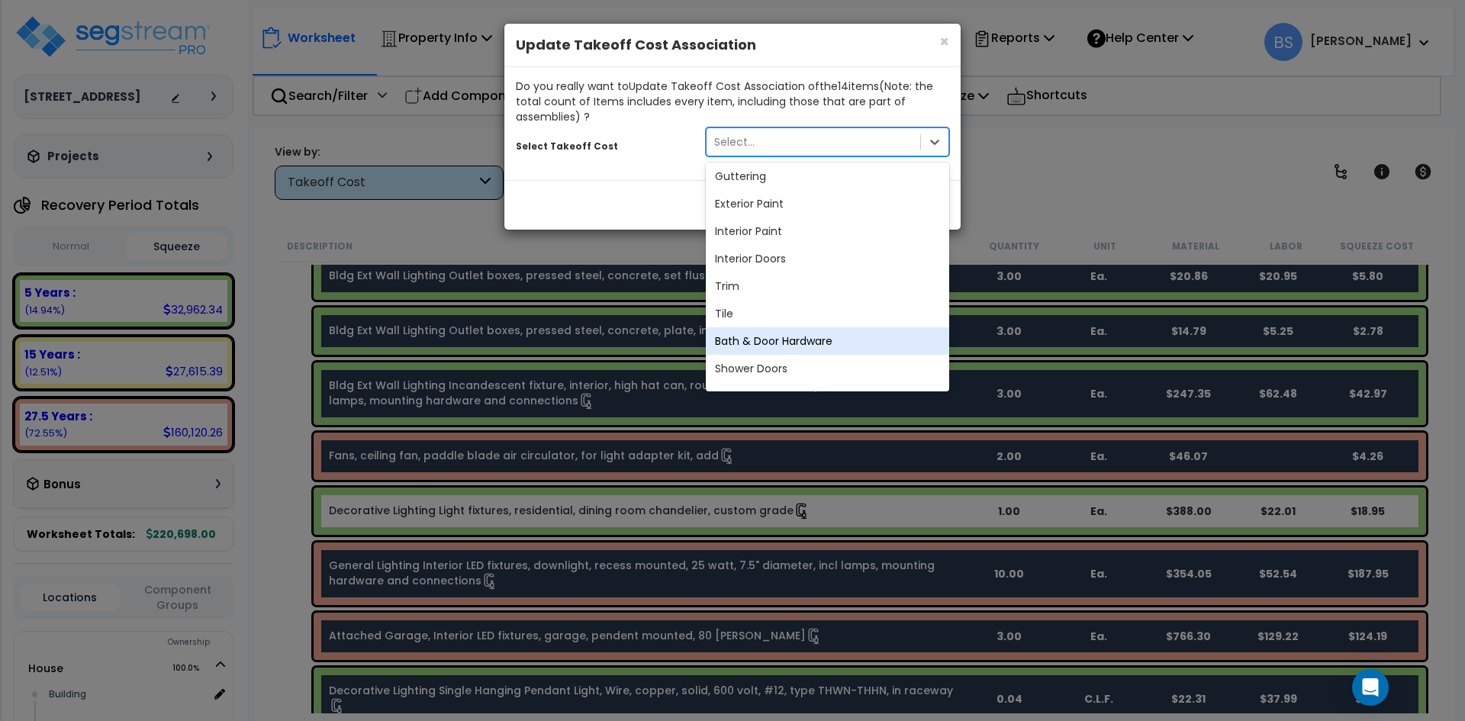
scroll to position [406, 0]
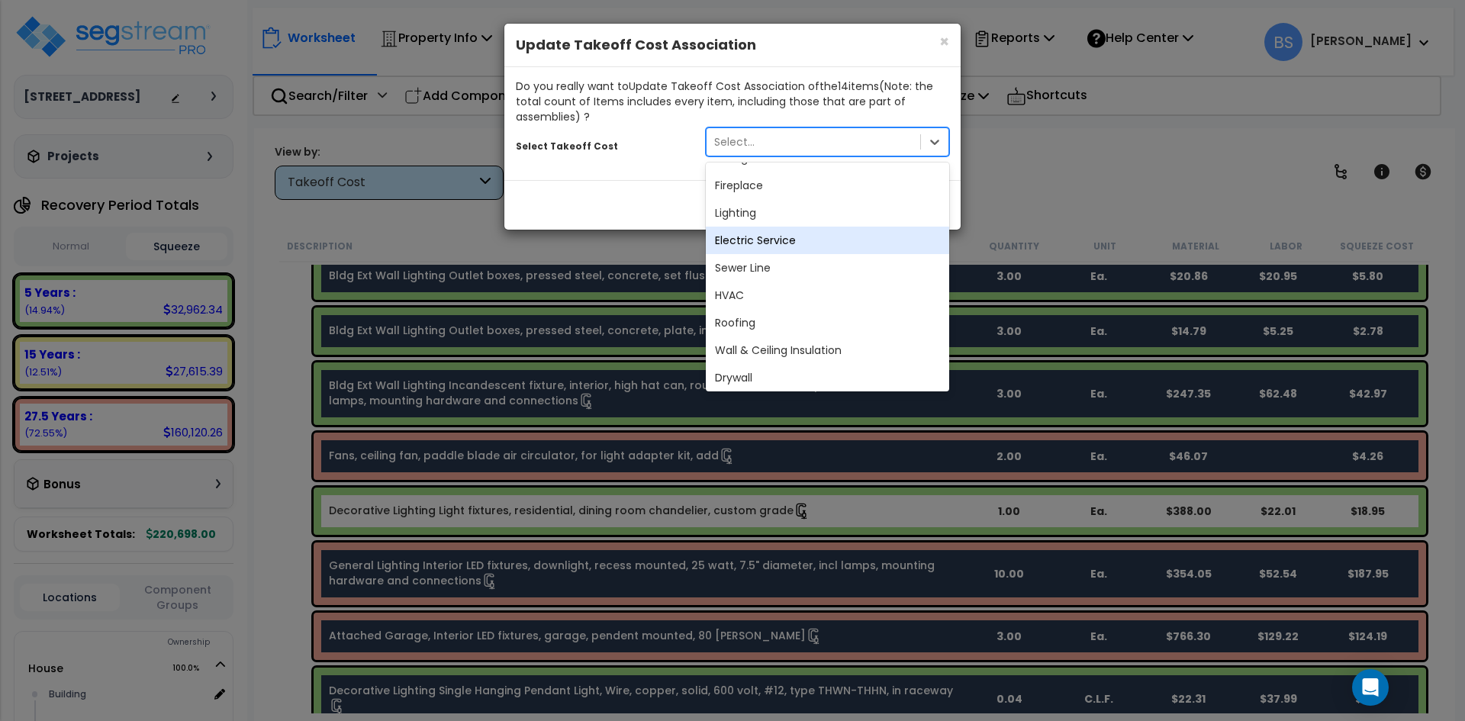
click at [832, 248] on div "Electric Service" at bounding box center [827, 240] width 243 height 27
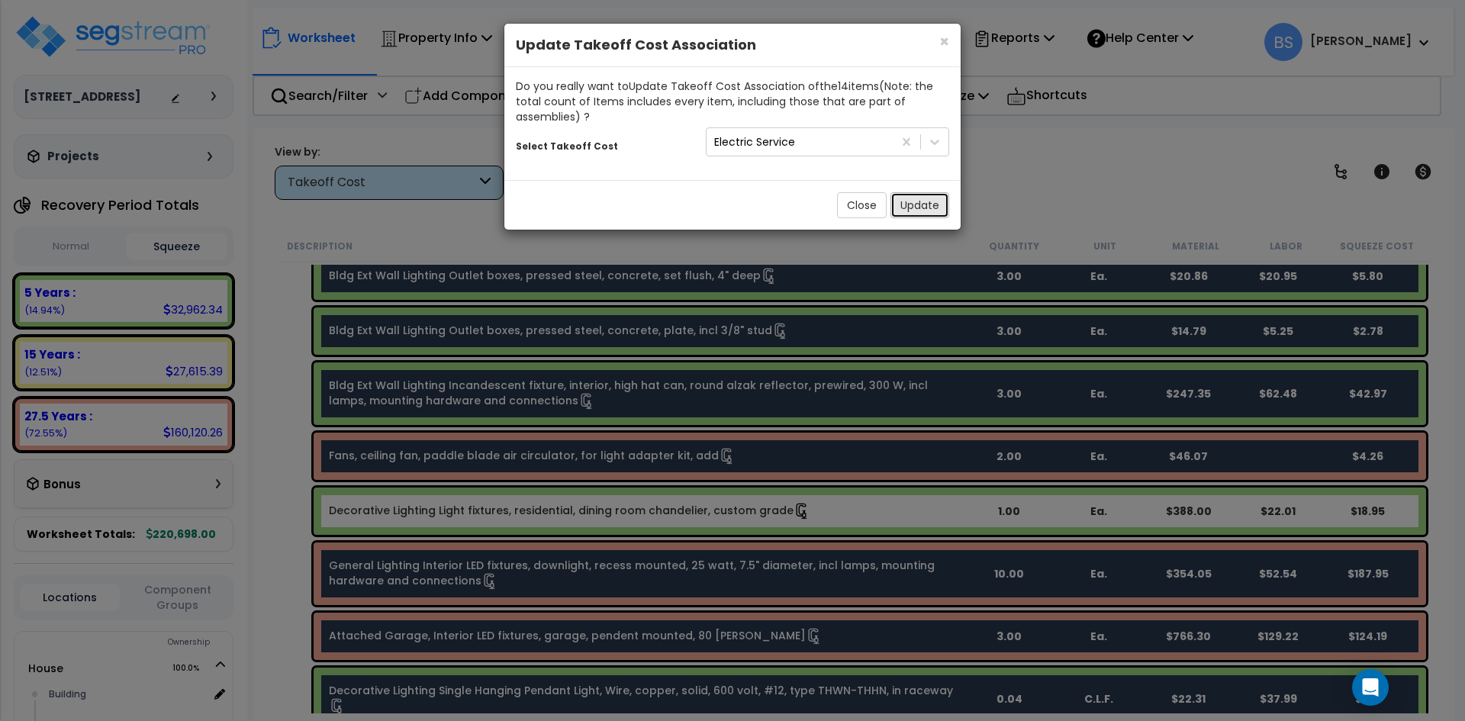
click at [934, 204] on button "Update" at bounding box center [919, 205] width 59 height 26
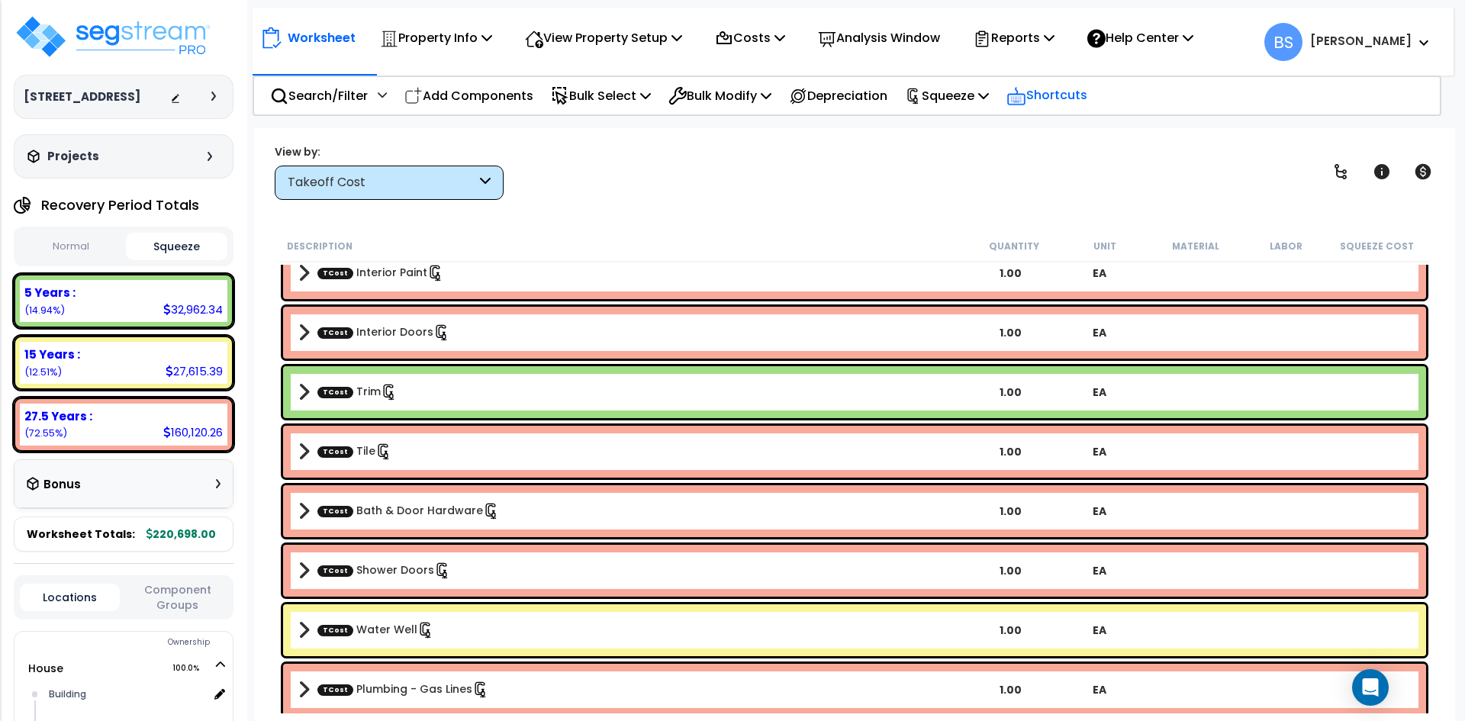
scroll to position [1568, 0]
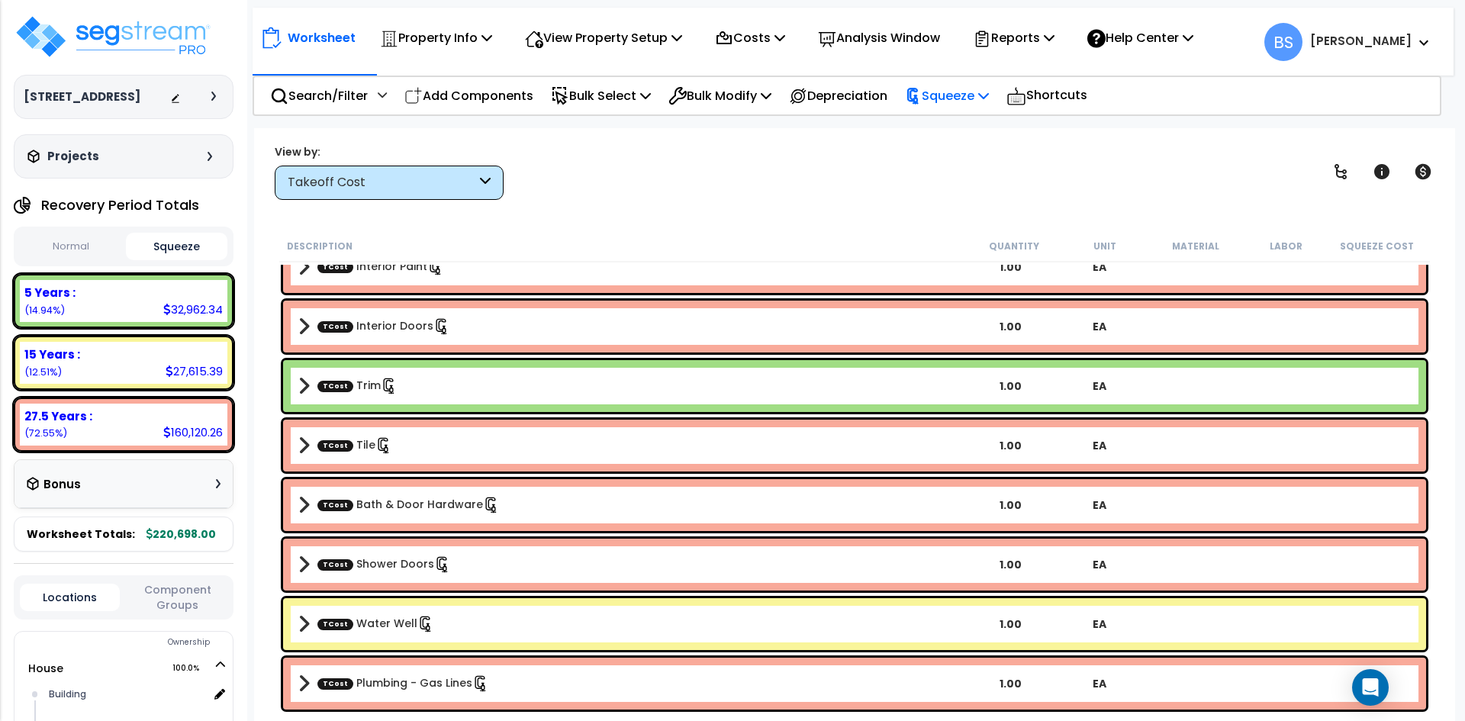
click at [980, 102] on p "Squeeze" at bounding box center [947, 95] width 84 height 21
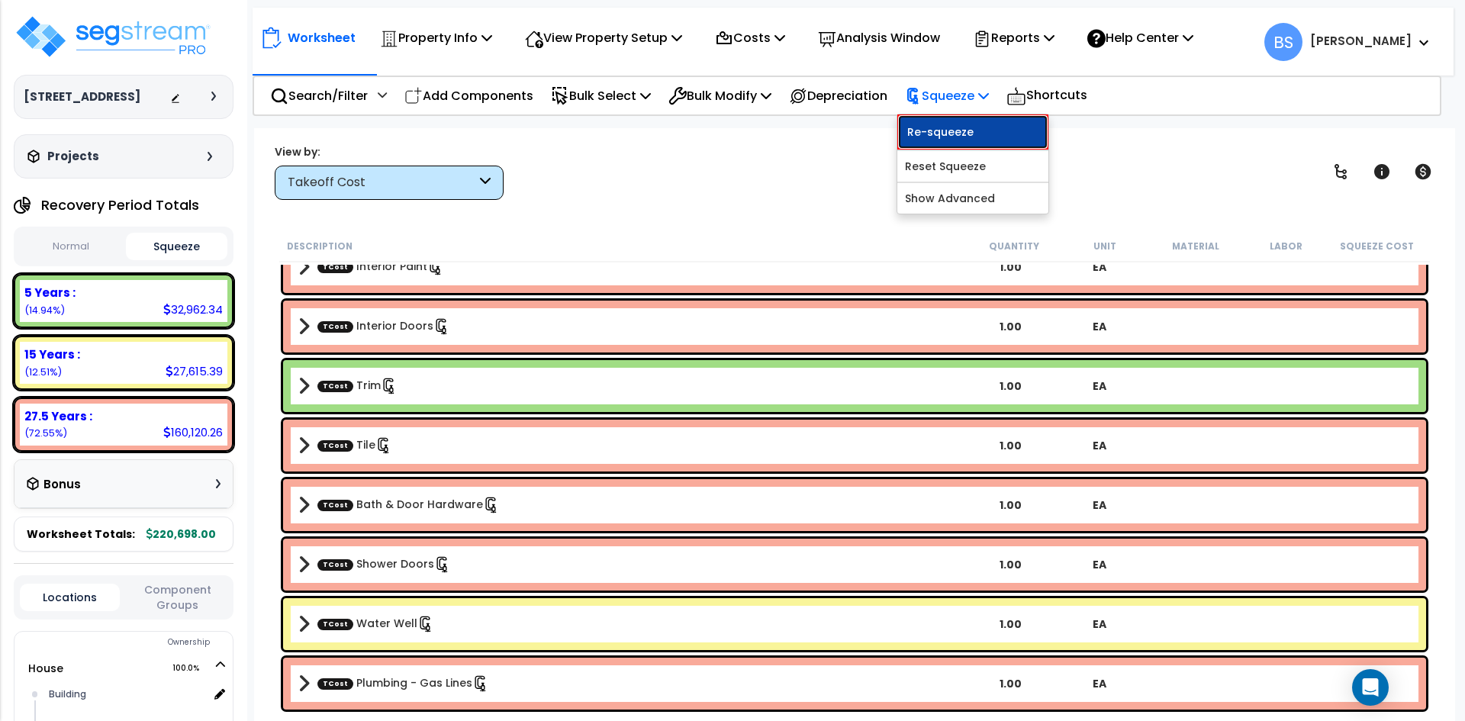
click at [980, 122] on link "Re-squeeze" at bounding box center [972, 131] width 151 height 35
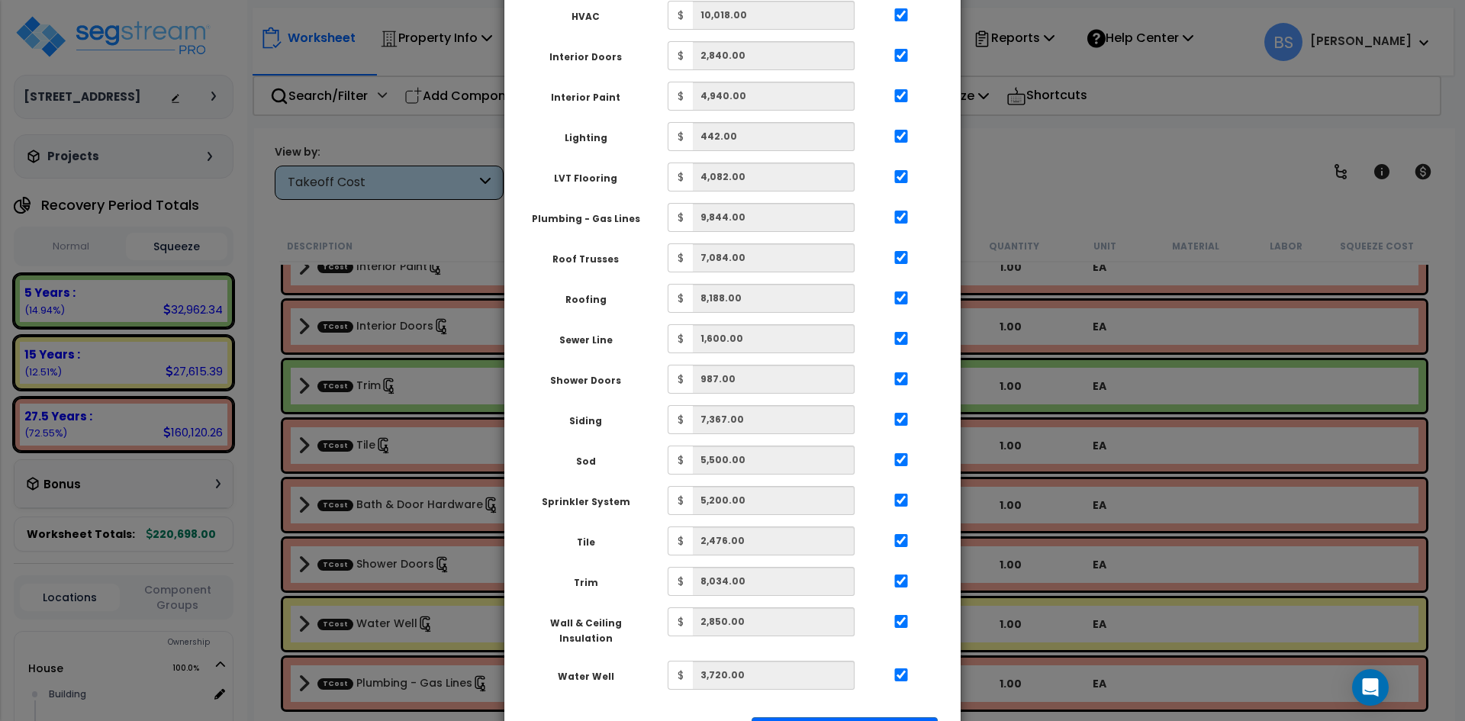
scroll to position [819, 0]
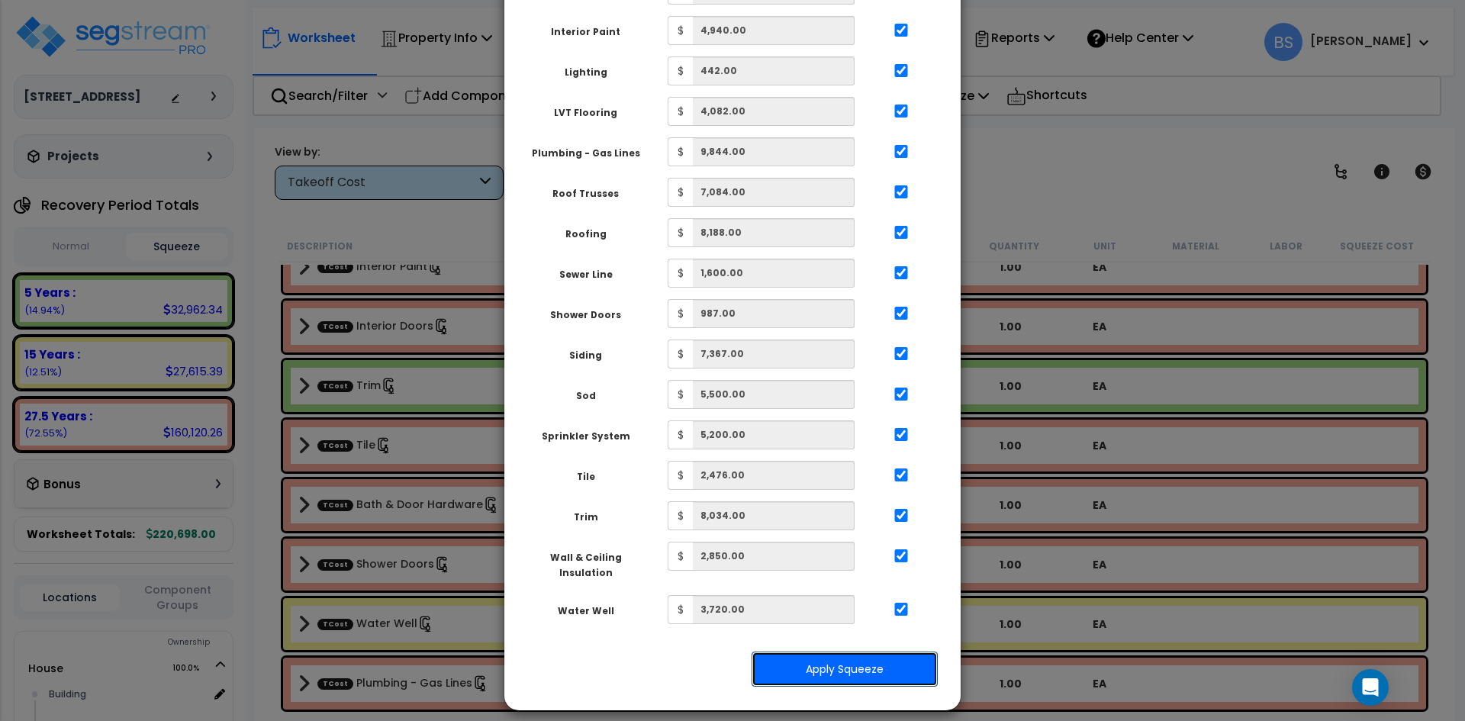
click at [803, 671] on button "Apply Squeeze" at bounding box center [844, 669] width 186 height 35
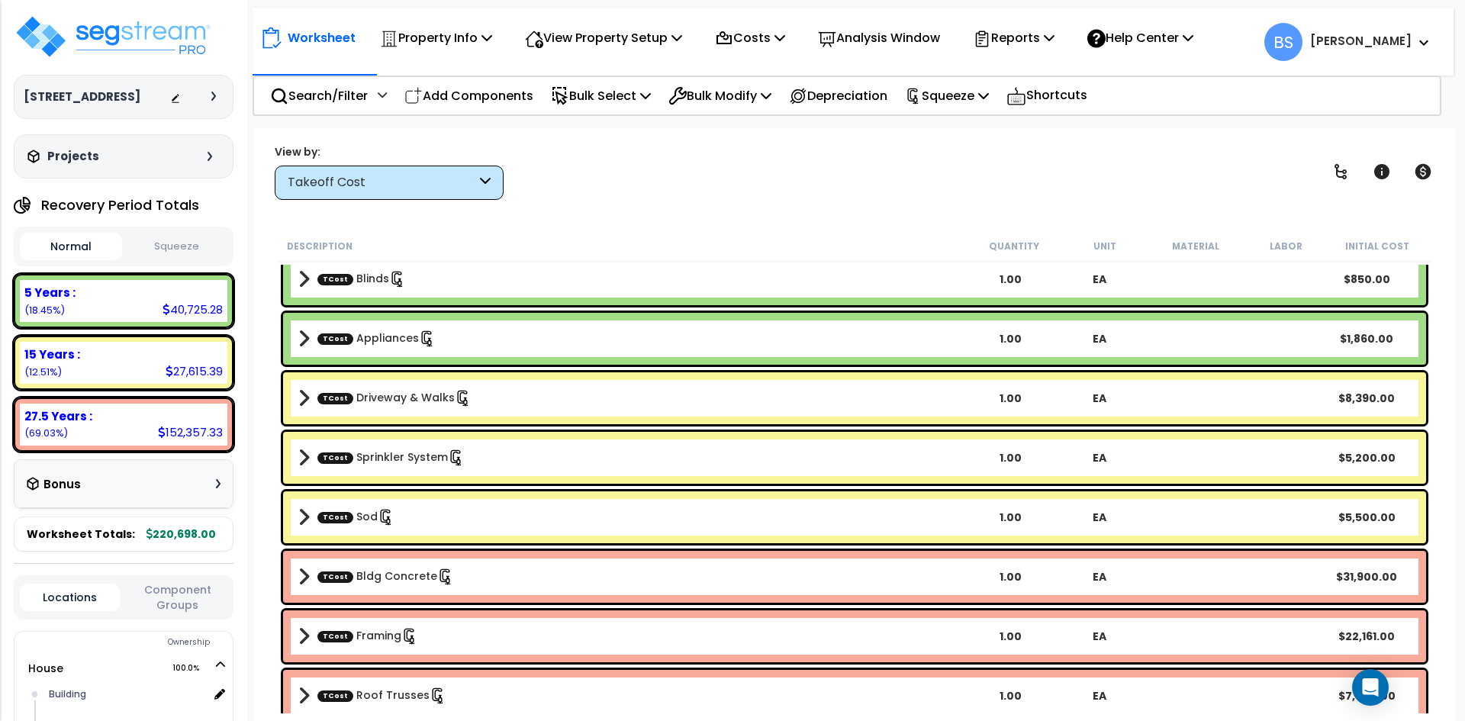
scroll to position [229, 0]
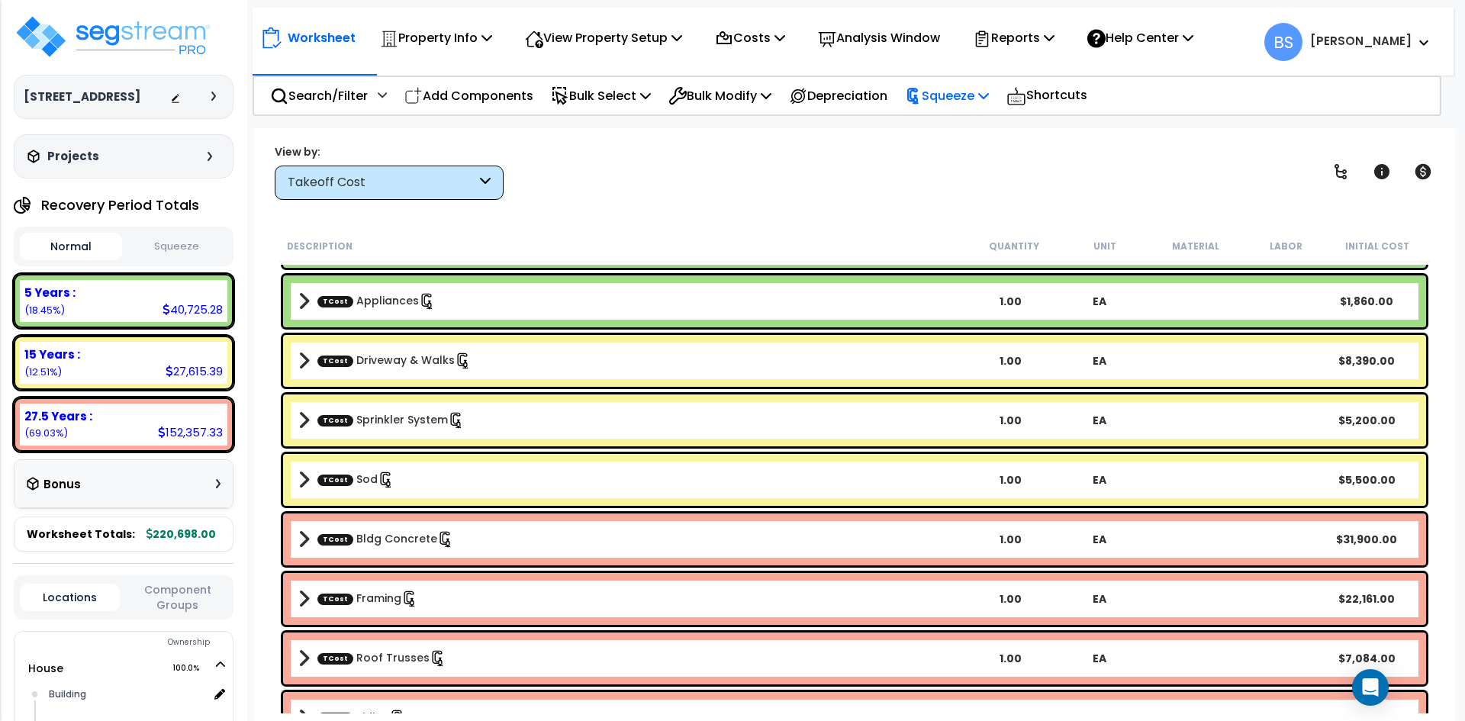
click at [988, 106] on div "Squeeze" at bounding box center [947, 96] width 84 height 36
click at [167, 254] on button "Squeeze" at bounding box center [177, 246] width 102 height 27
click at [68, 260] on button "Normal" at bounding box center [71, 246] width 102 height 27
click at [145, 260] on button "Squeeze" at bounding box center [177, 246] width 102 height 27
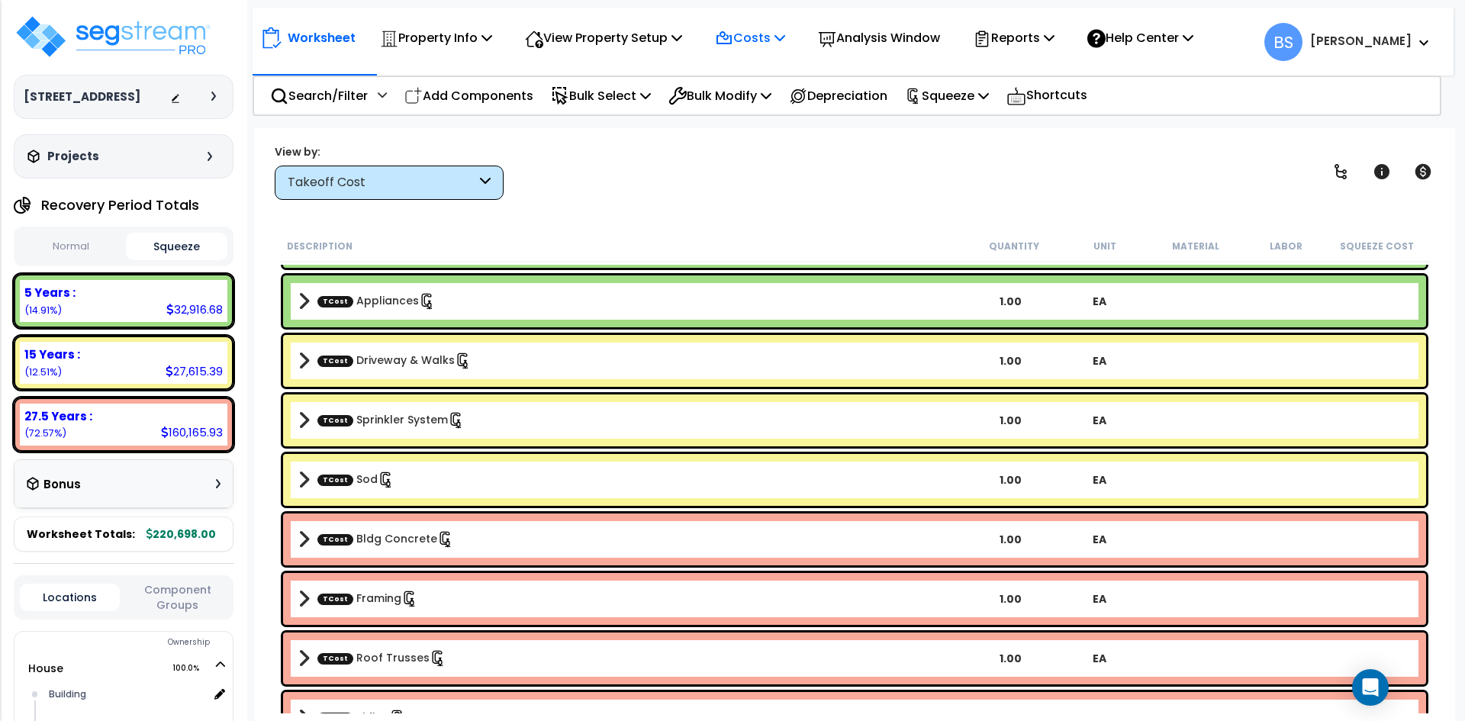
click at [764, 47] on p "Costs" at bounding box center [750, 37] width 70 height 21
click at [1020, 37] on p "Reports" at bounding box center [1014, 37] width 82 height 21
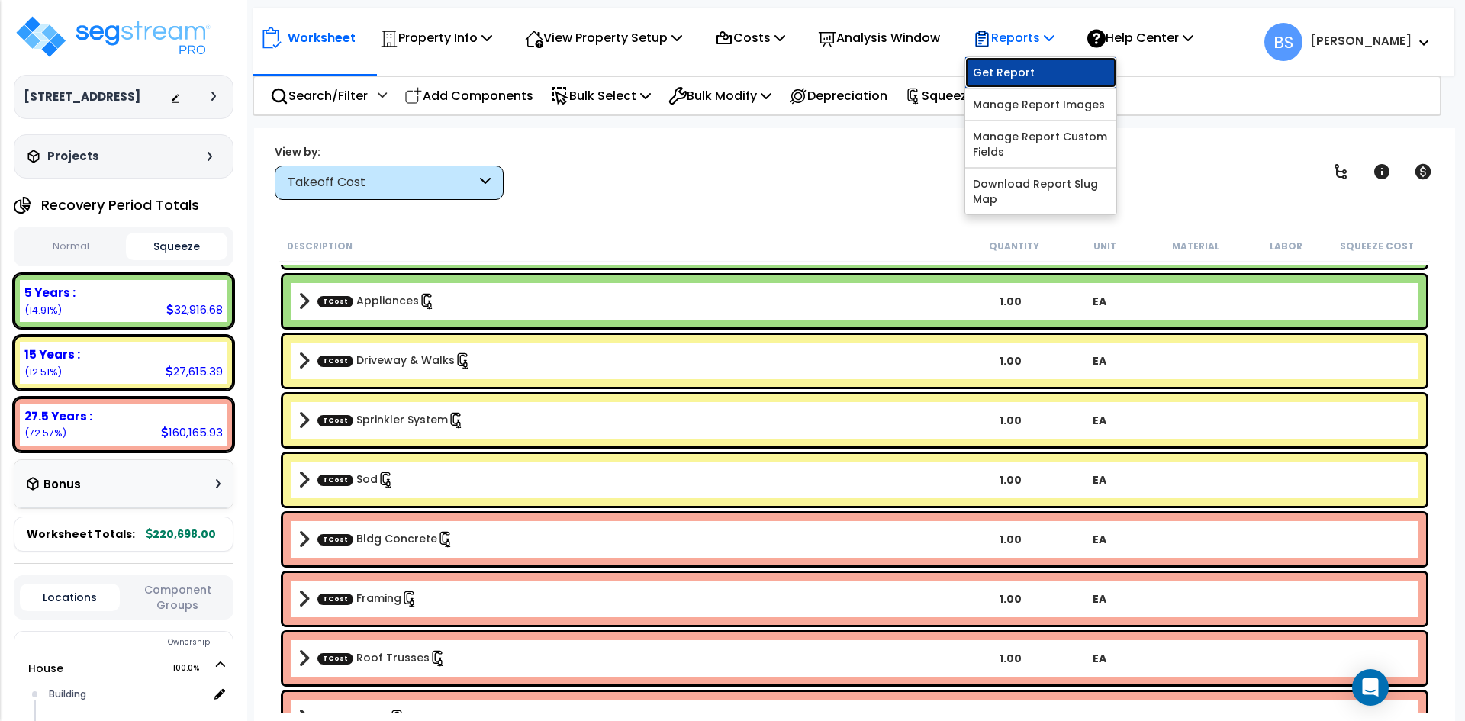
click at [1022, 72] on link "Get Report" at bounding box center [1040, 72] width 151 height 31
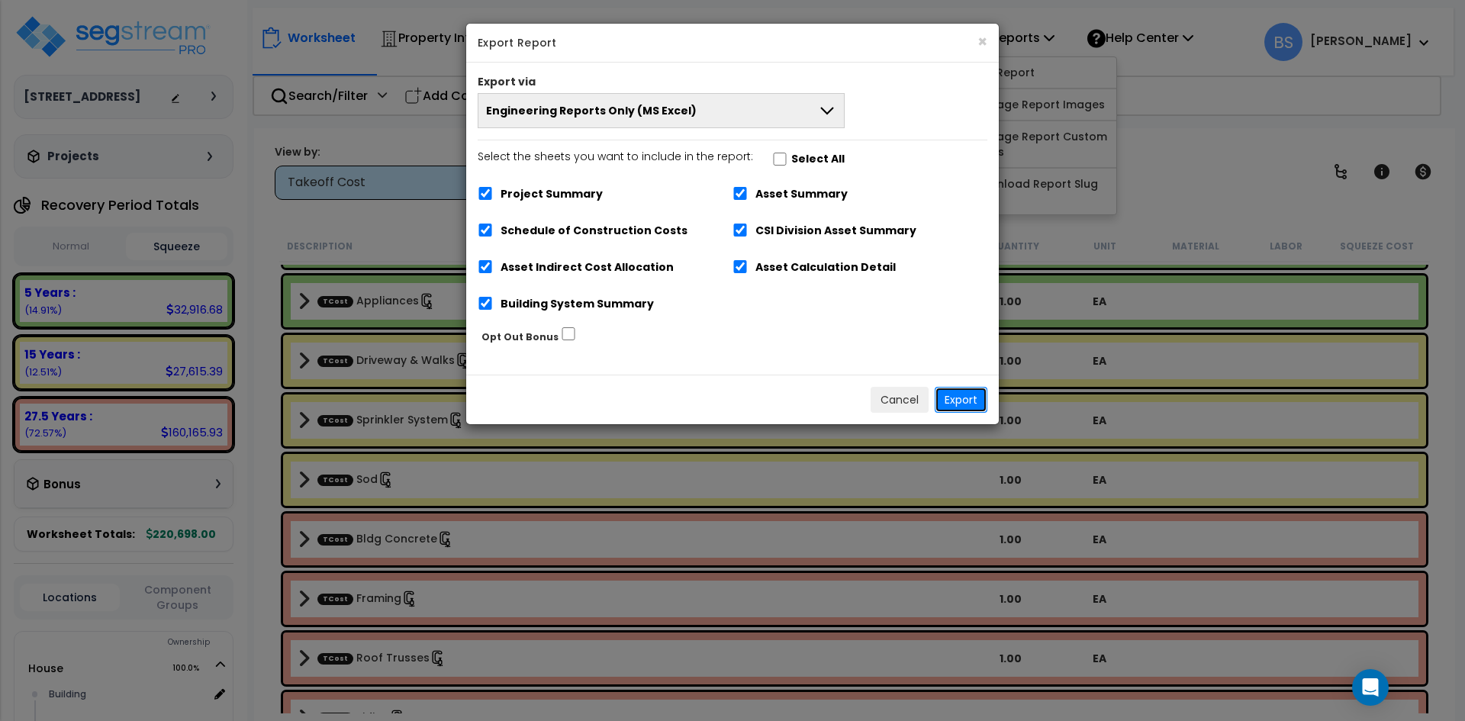
click at [966, 402] on button "Export" at bounding box center [961, 400] width 53 height 26
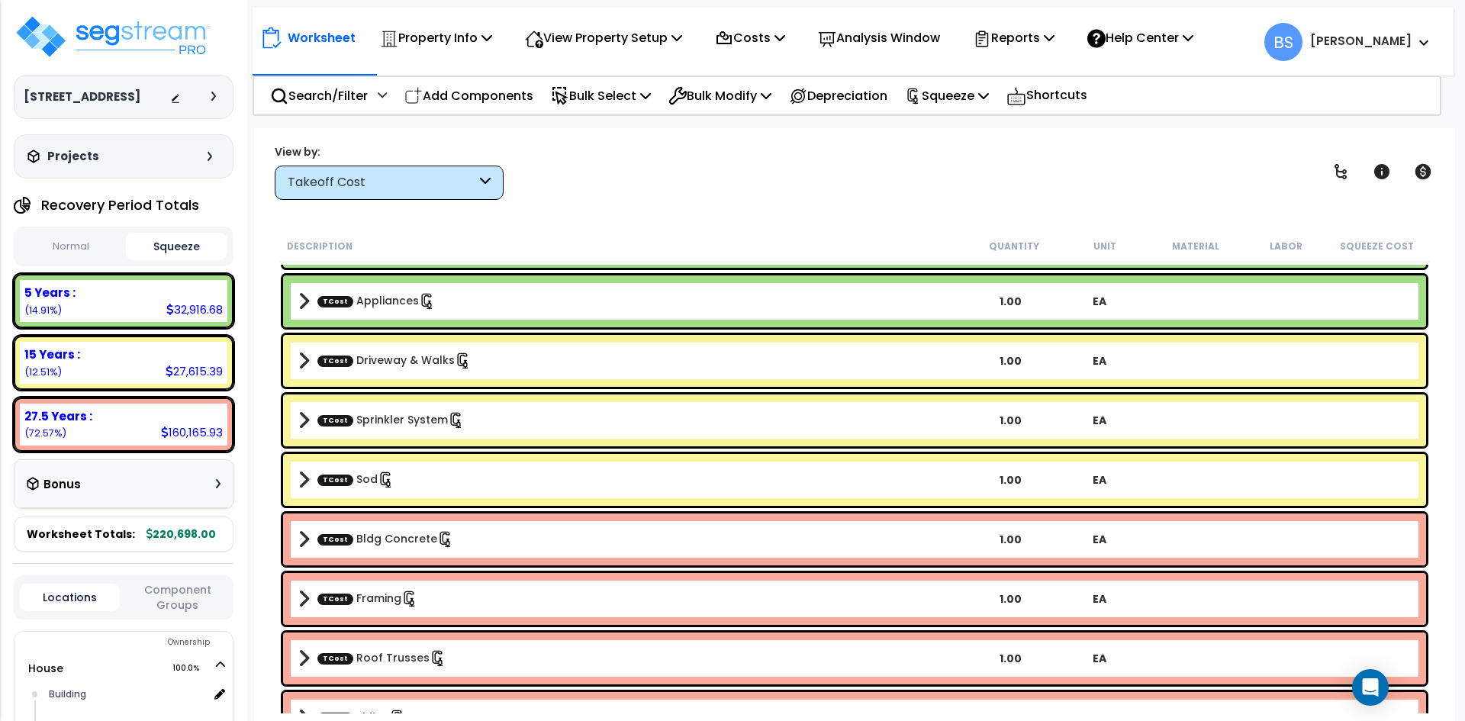
click at [199, 606] on button "Component Groups" at bounding box center [177, 597] width 100 height 32
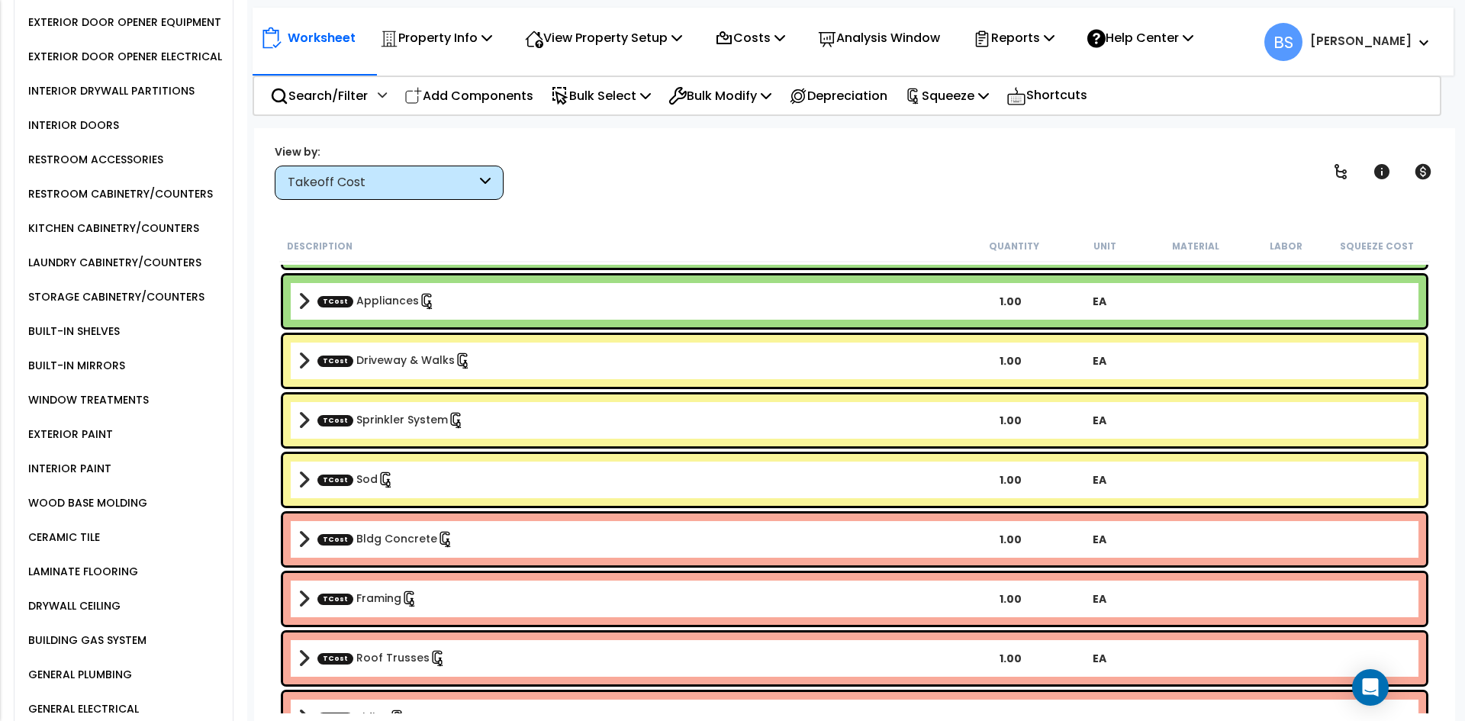
scroll to position [992, 0]
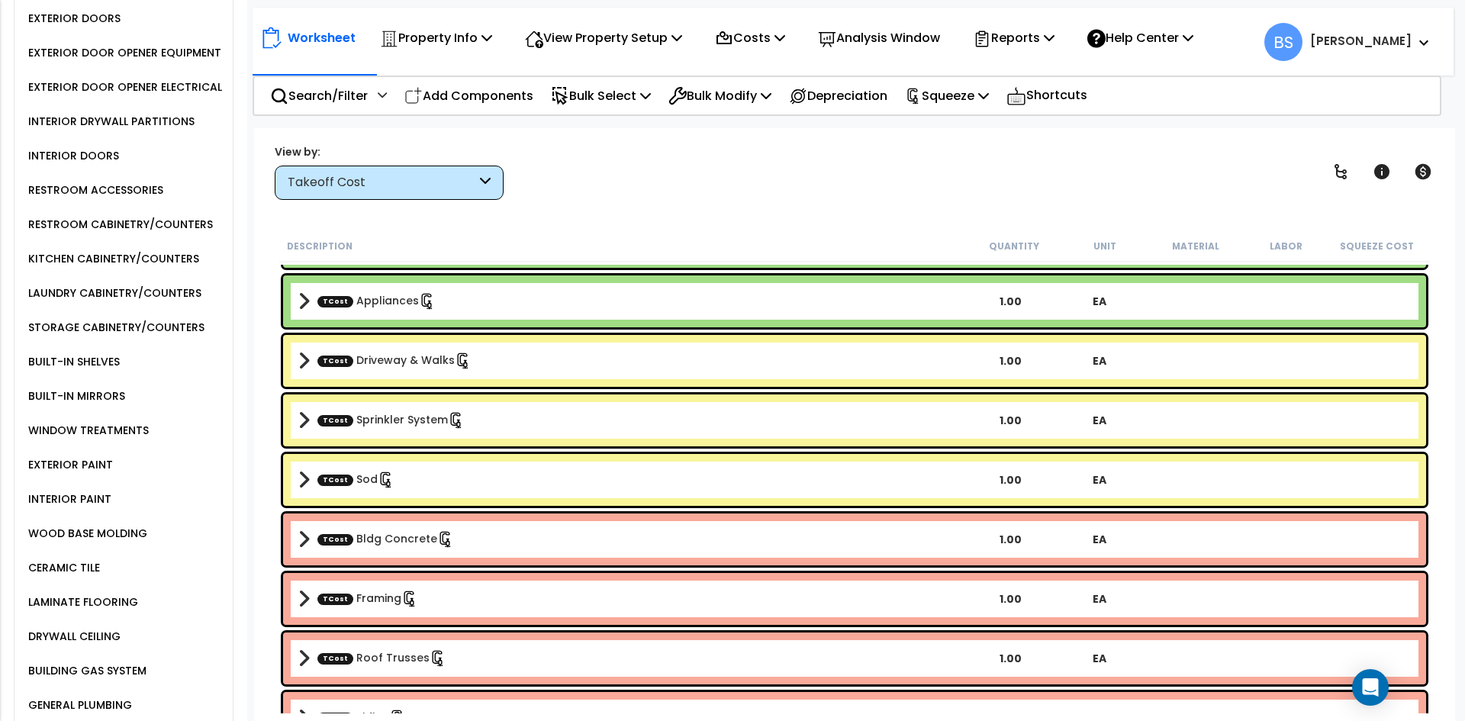
click at [137, 336] on div "STORAGE CABINETRY/COUNTERS" at bounding box center [114, 327] width 180 height 18
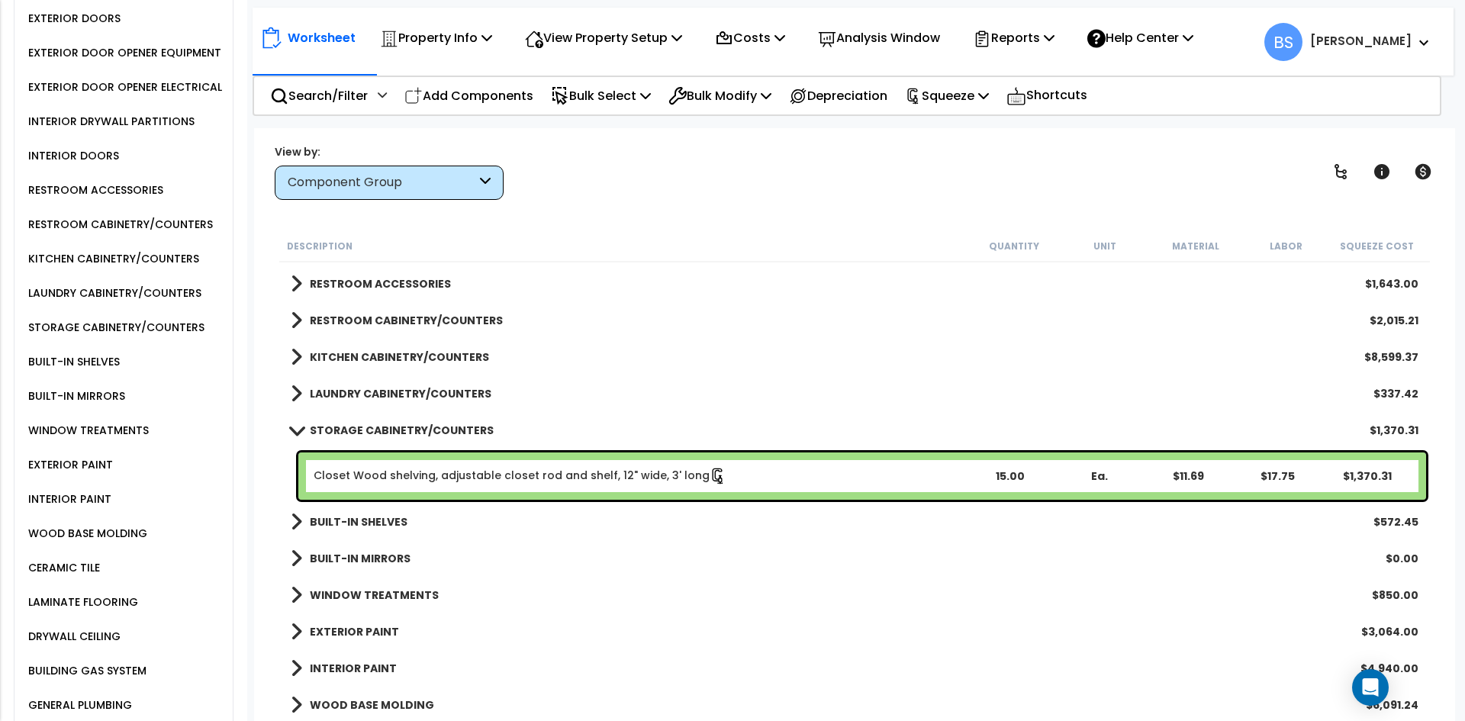
scroll to position [687, 0]
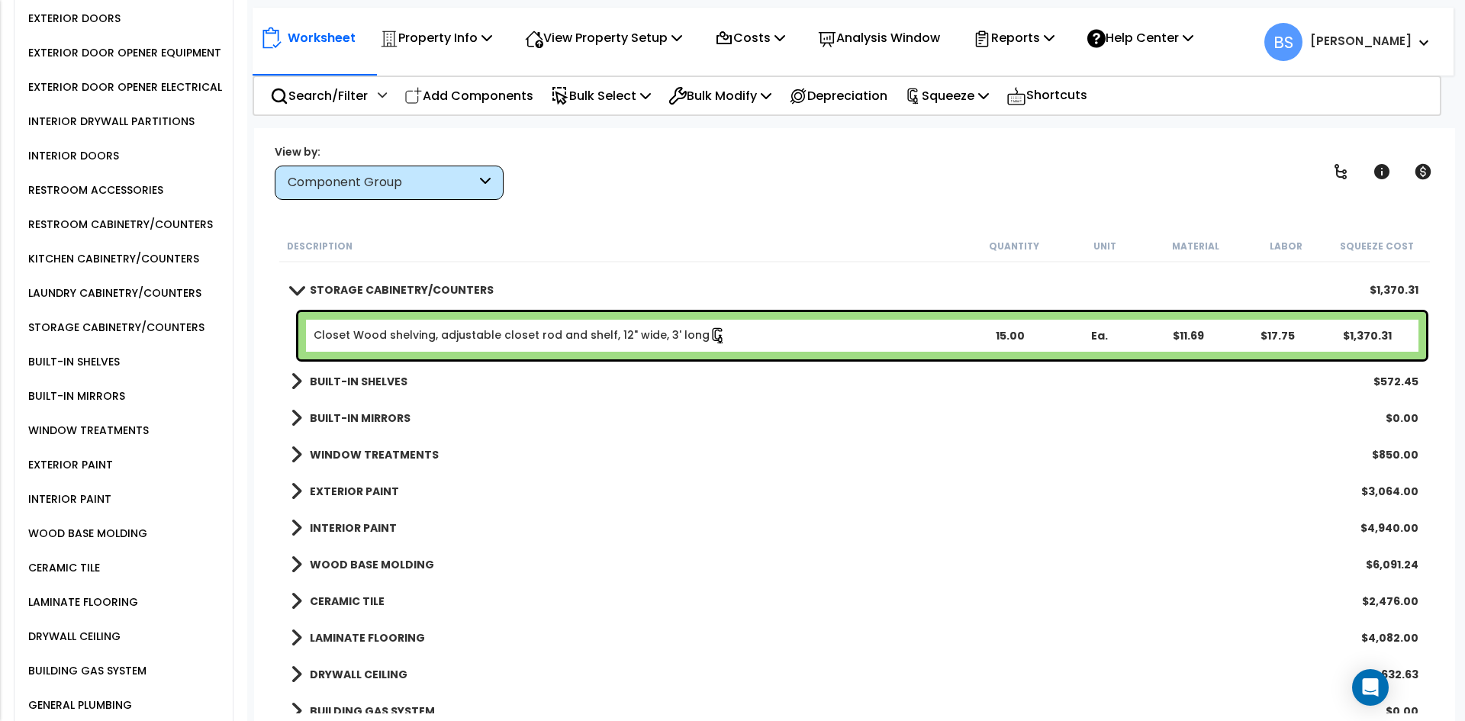
click at [340, 368] on div "BUILT-IN SHELVES $572.45" at bounding box center [854, 381] width 1143 height 37
click at [338, 374] on b "BUILT-IN SHELVES" at bounding box center [359, 381] width 98 height 15
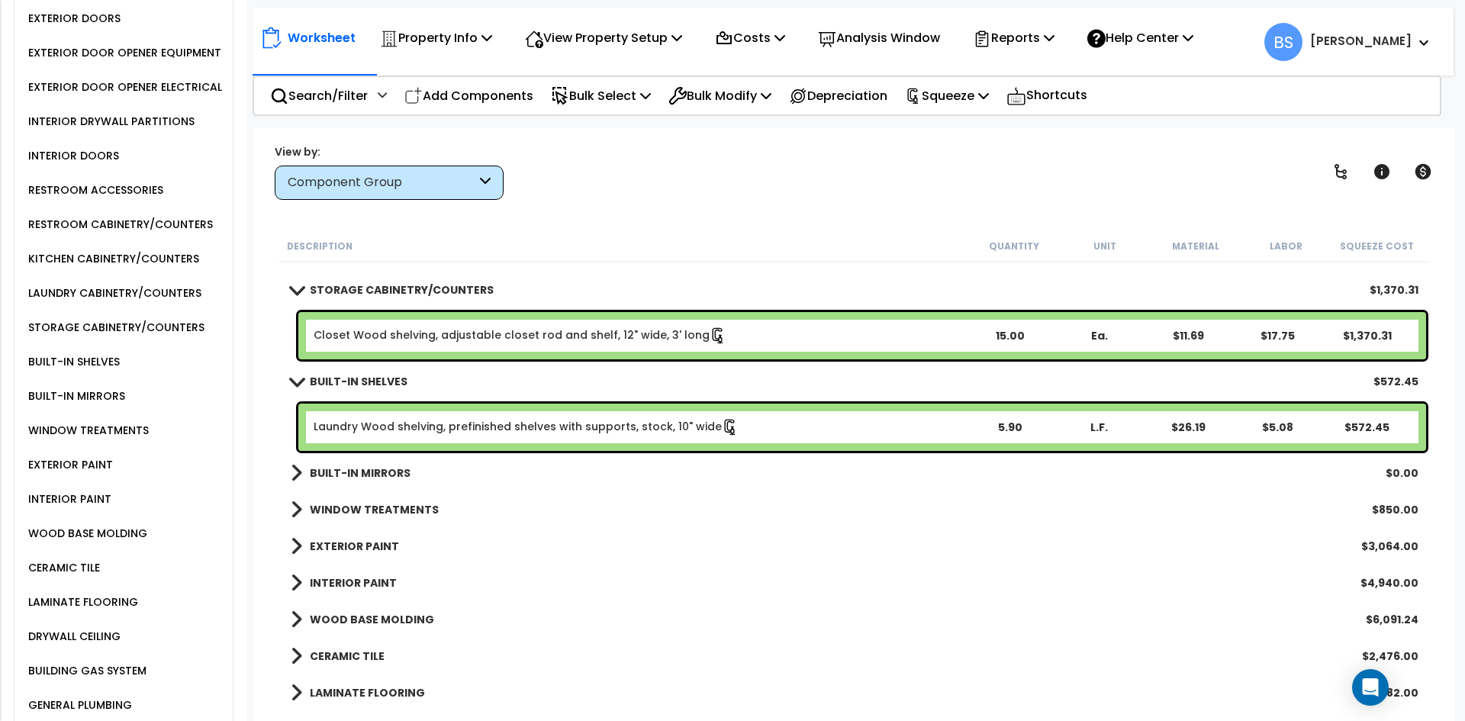
click at [337, 375] on b "BUILT-IN SHELVES" at bounding box center [359, 381] width 98 height 15
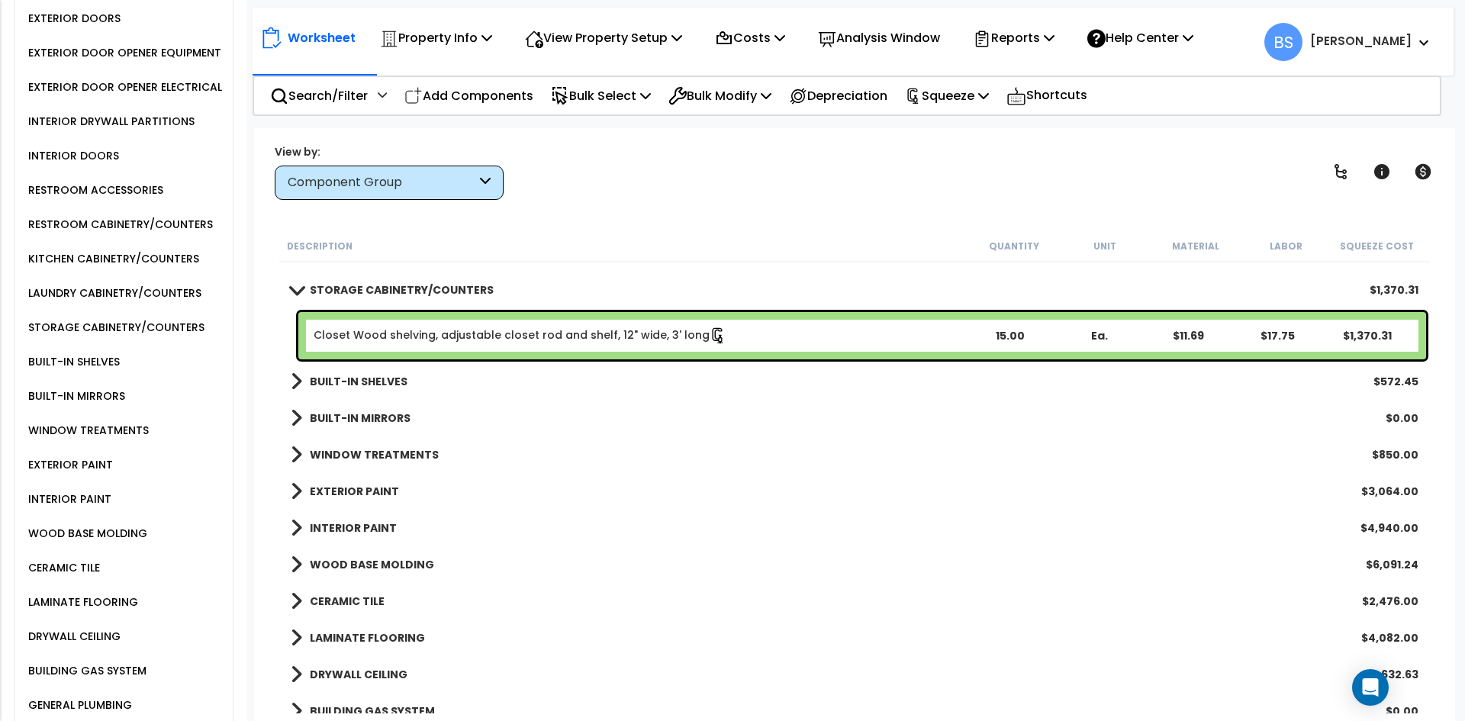
click at [385, 340] on link "Closet Wood shelving, adjustable closet rod and shelf, 12" wide, 3' long" at bounding box center [520, 335] width 413 height 17
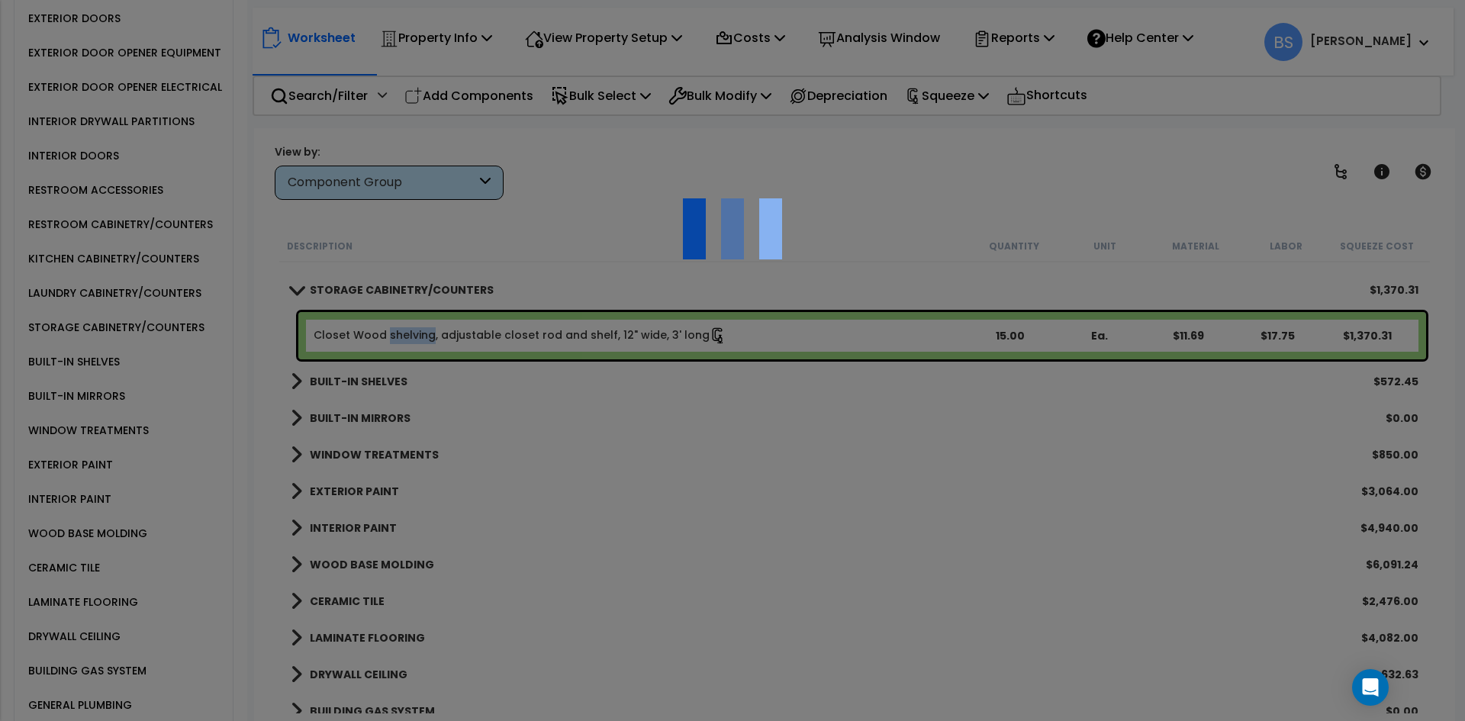
select select "45477281"
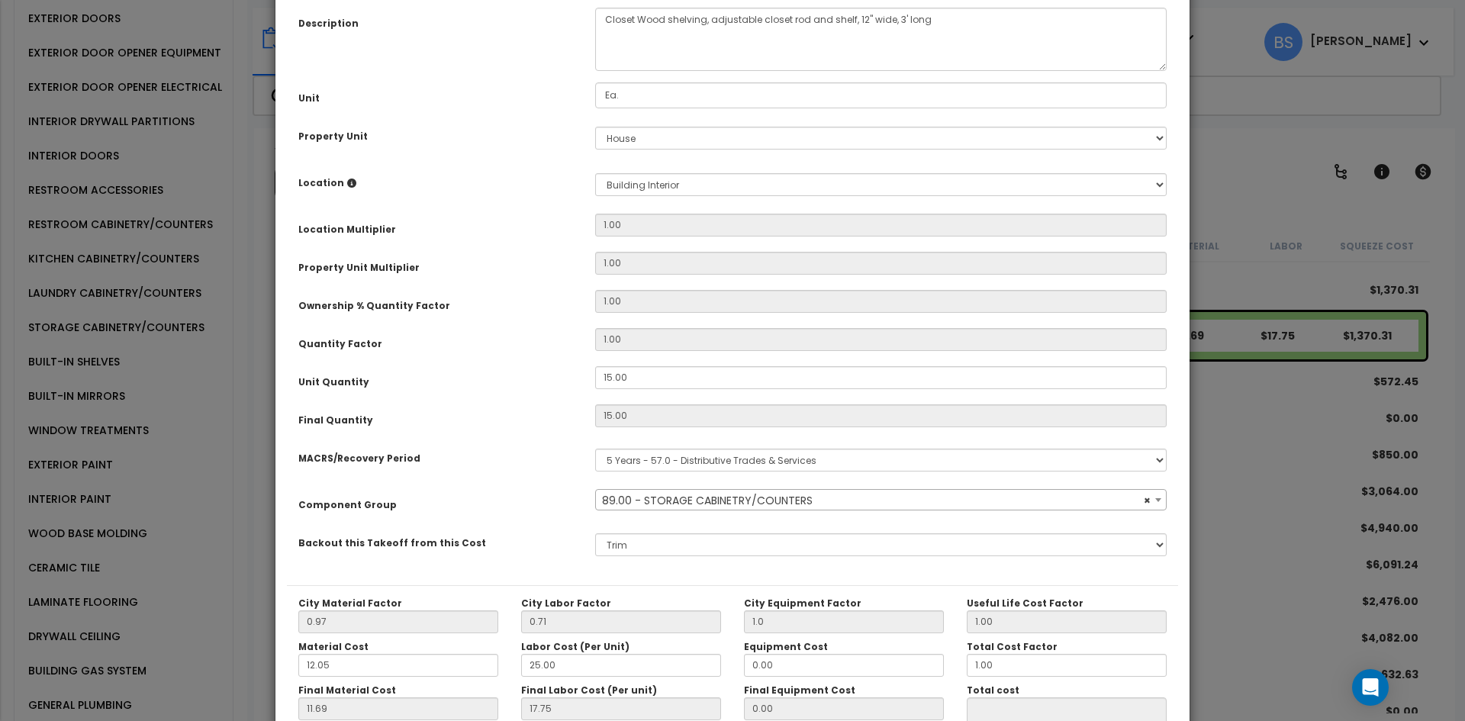
scroll to position [153, 0]
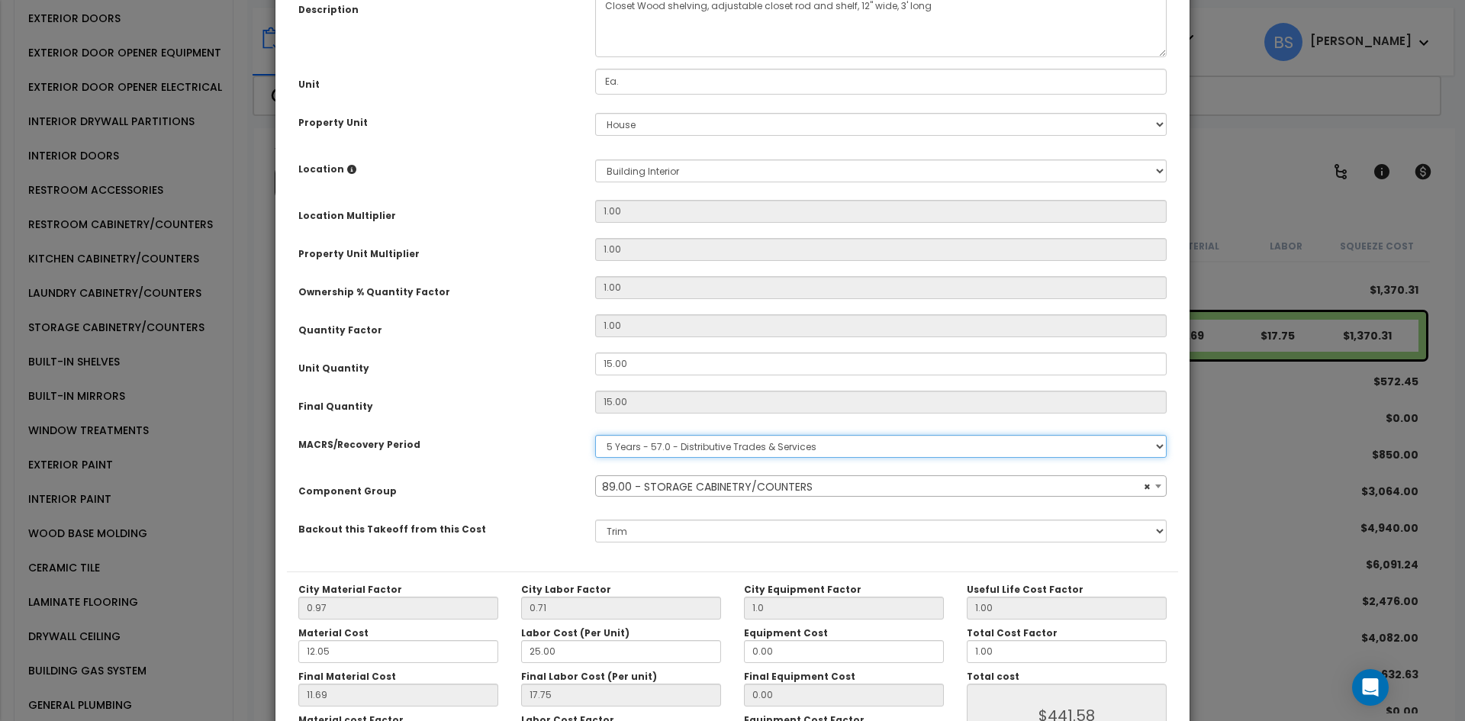
click at [706, 451] on select "Select MACRS/Recovery Period 5 Years - 57.0 - Distributive Trades & Services 5 …" at bounding box center [880, 446] width 571 height 23
click at [655, 486] on span "× 89.00 - STORAGE CABINETRY/COUNTERS" at bounding box center [881, 486] width 570 height 21
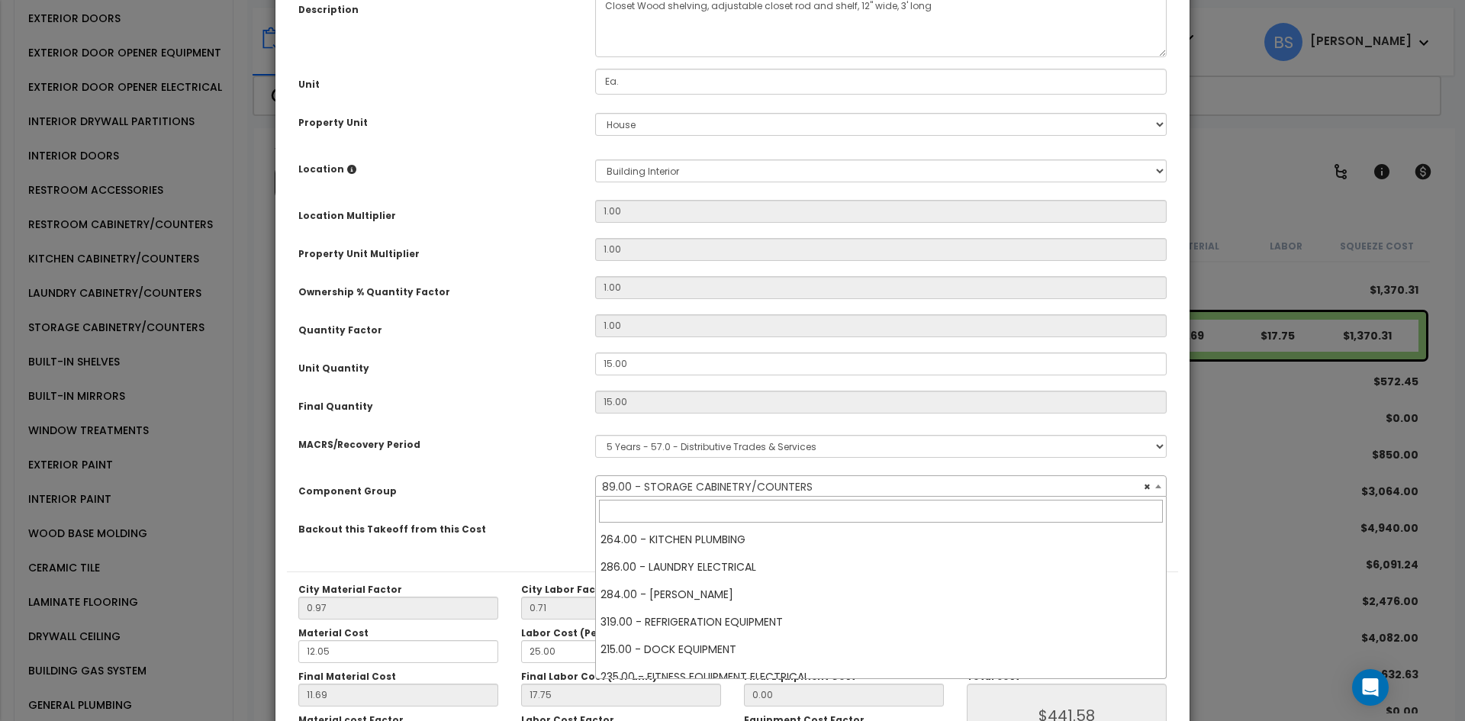
scroll to position [1511, 0]
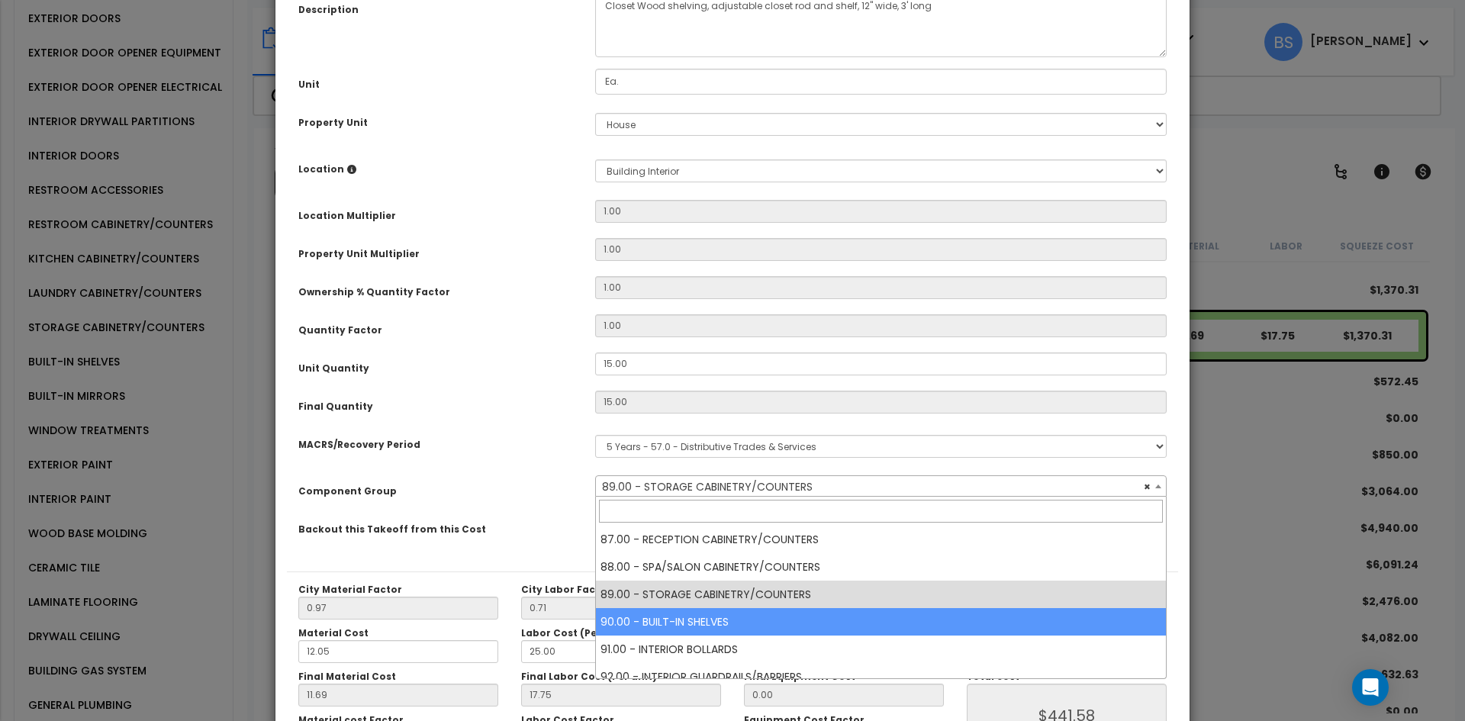
select select "13813"
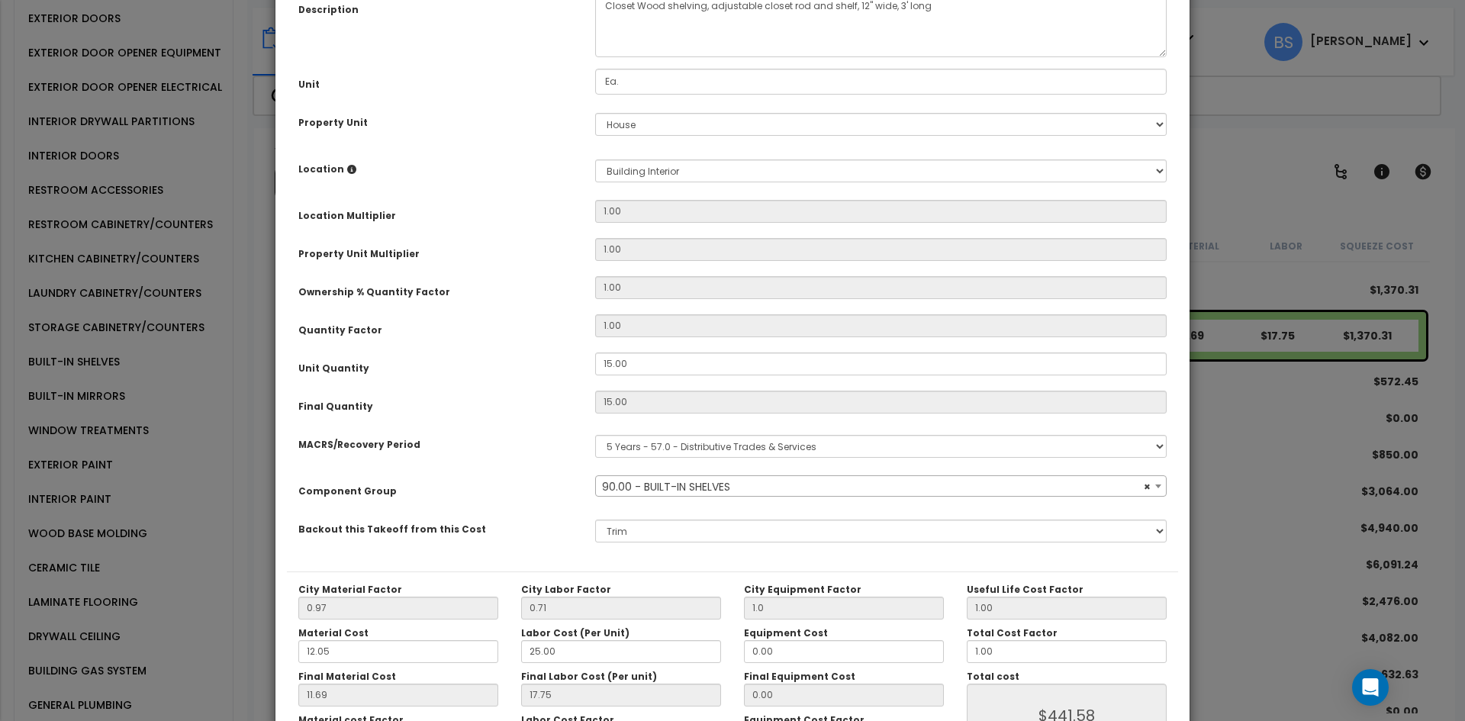
click at [515, 510] on div "Purpose Description Prefix Select A/V System A/V System Equipment A/V System Eq…" at bounding box center [732, 246] width 891 height 651
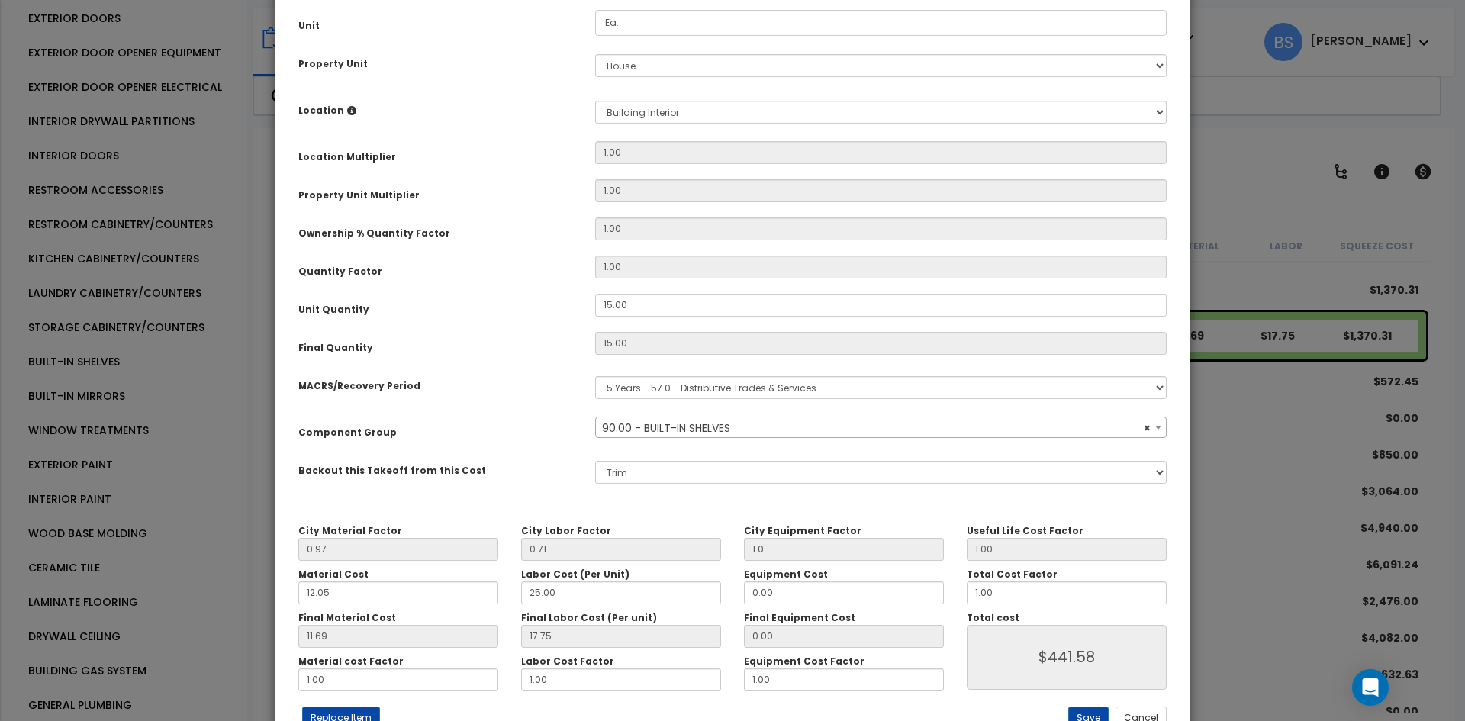
scroll to position [266, 0]
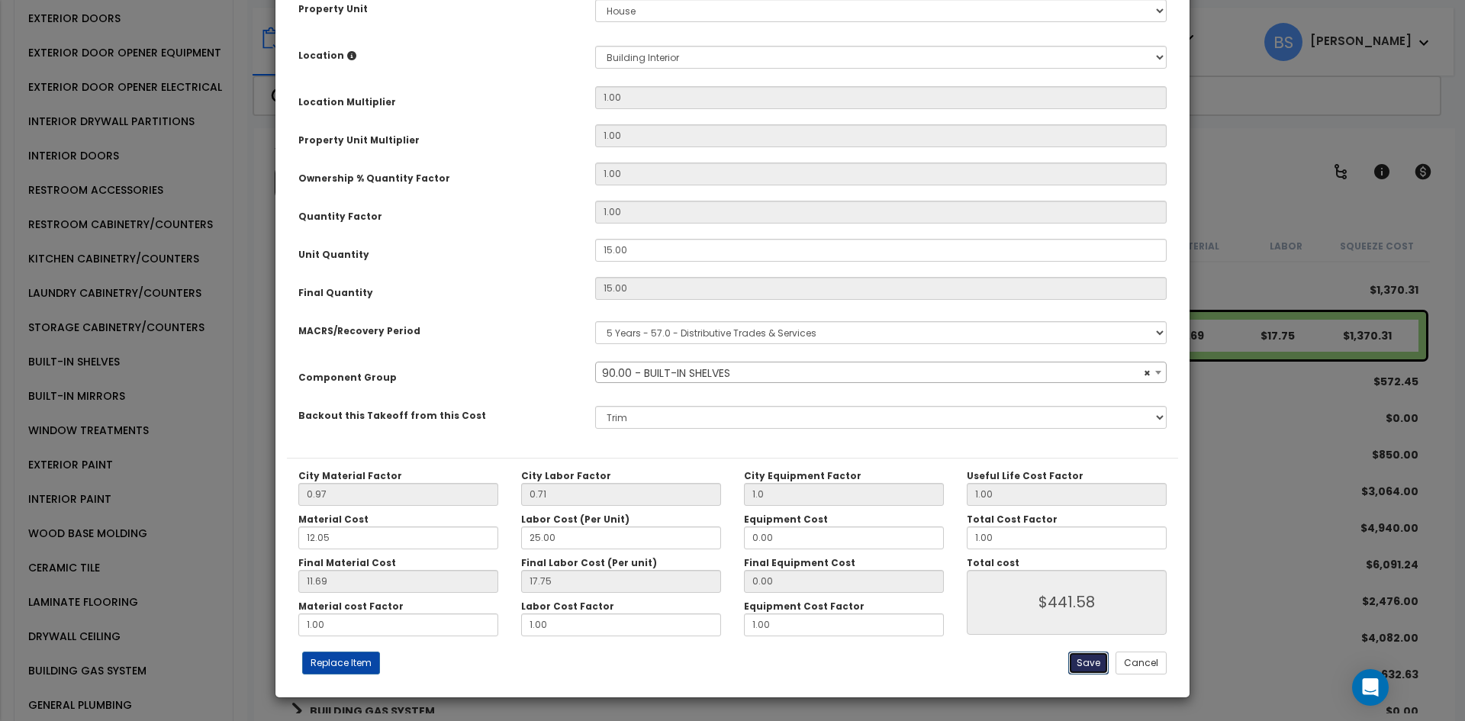
click at [1084, 665] on button "Save" at bounding box center [1088, 663] width 40 height 23
type input "1.00"
type input "441.58"
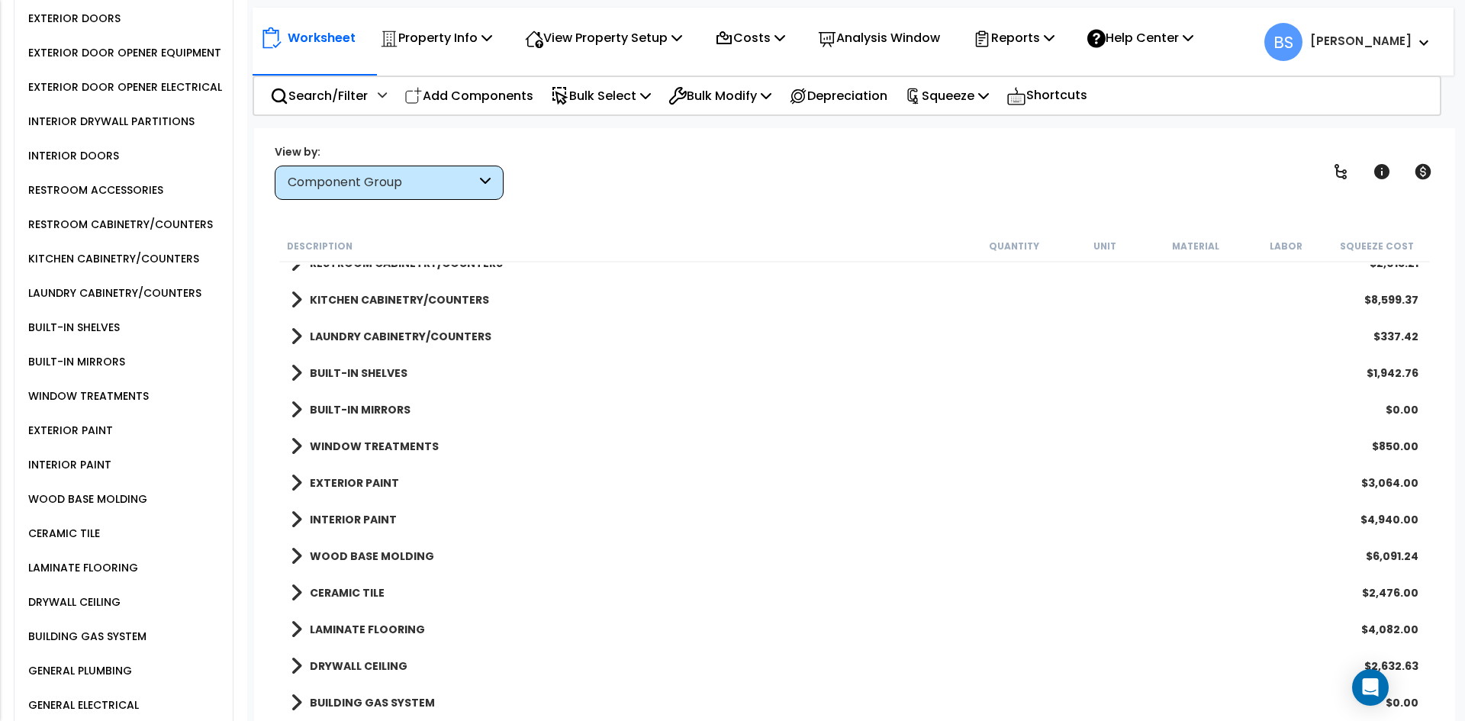
scroll to position [458, 0]
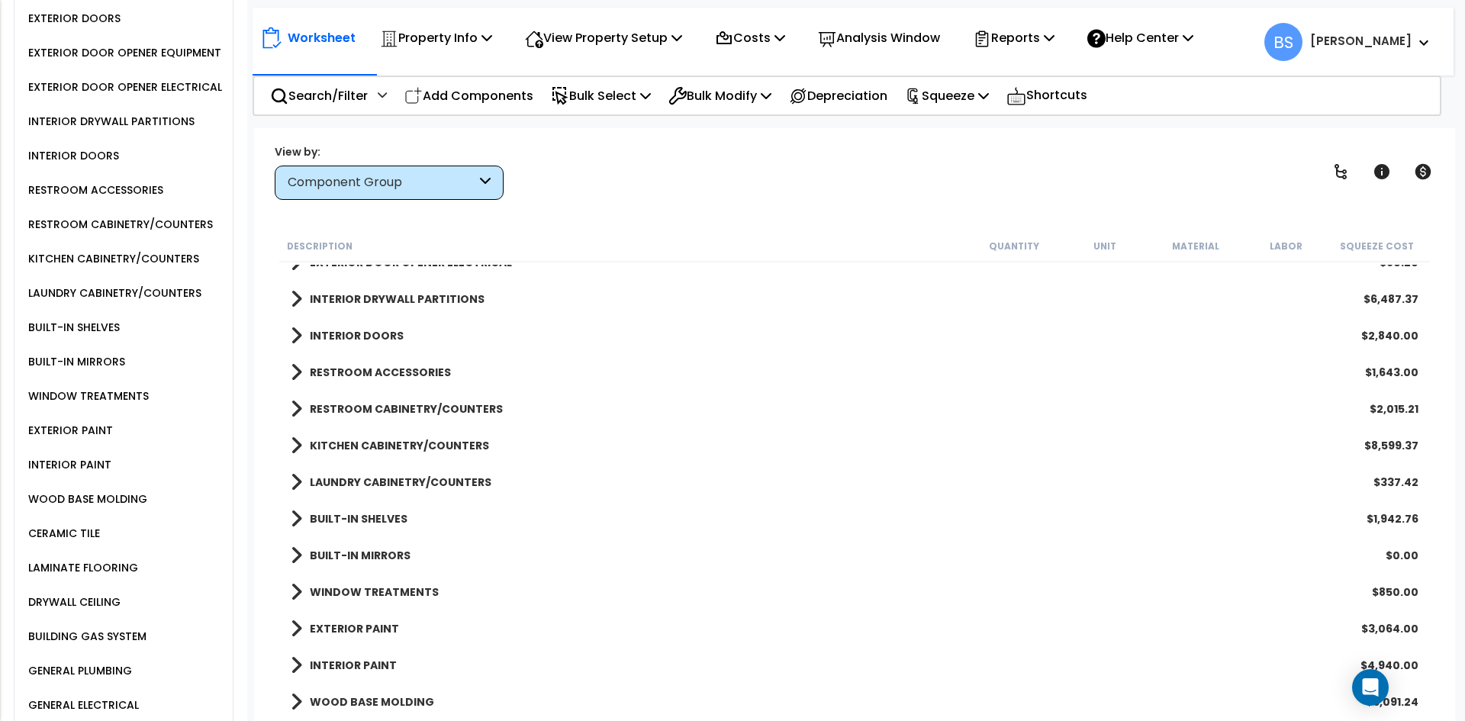
click at [361, 185] on div "Component Group" at bounding box center [382, 183] width 188 height 18
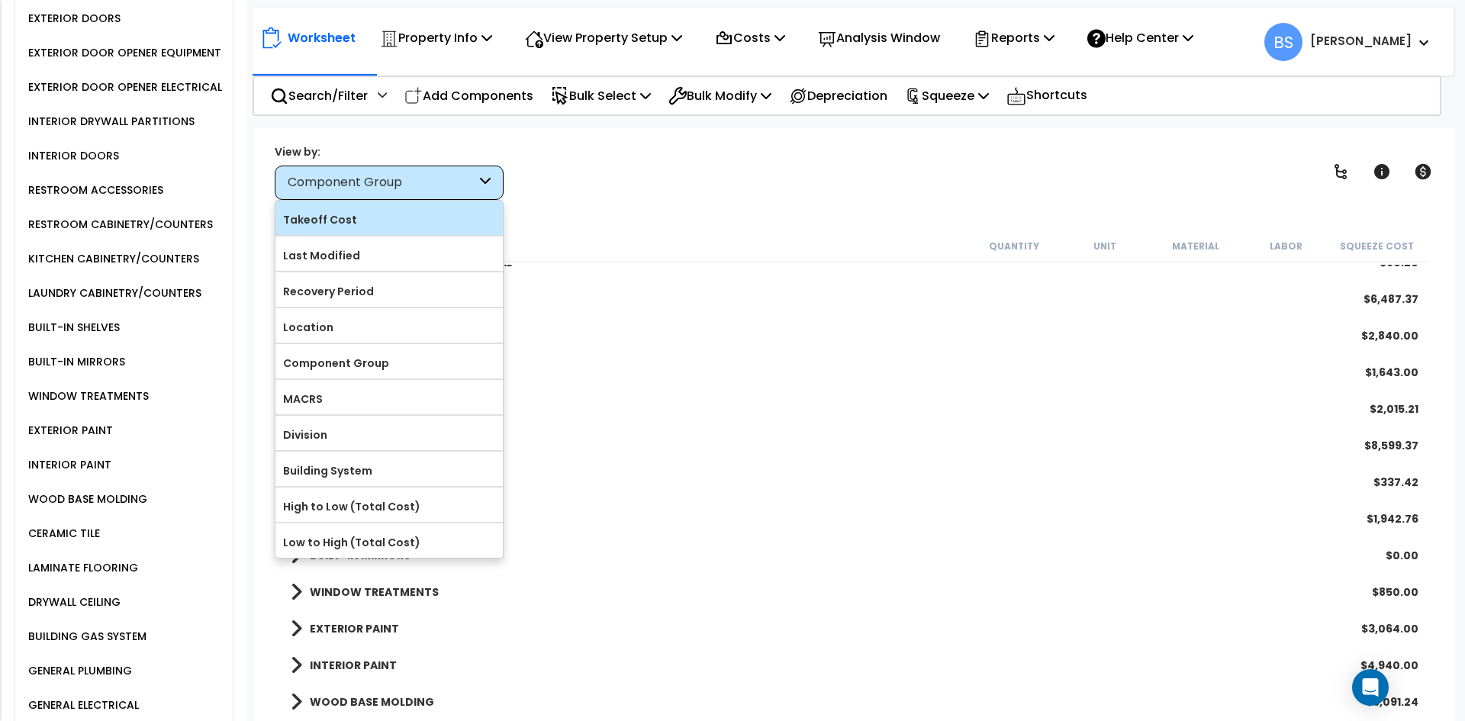
click at [341, 225] on label "Takeoff Cost" at bounding box center [388, 219] width 227 height 23
click at [0, 0] on input "Takeoff Cost" at bounding box center [0, 0] width 0 height 0
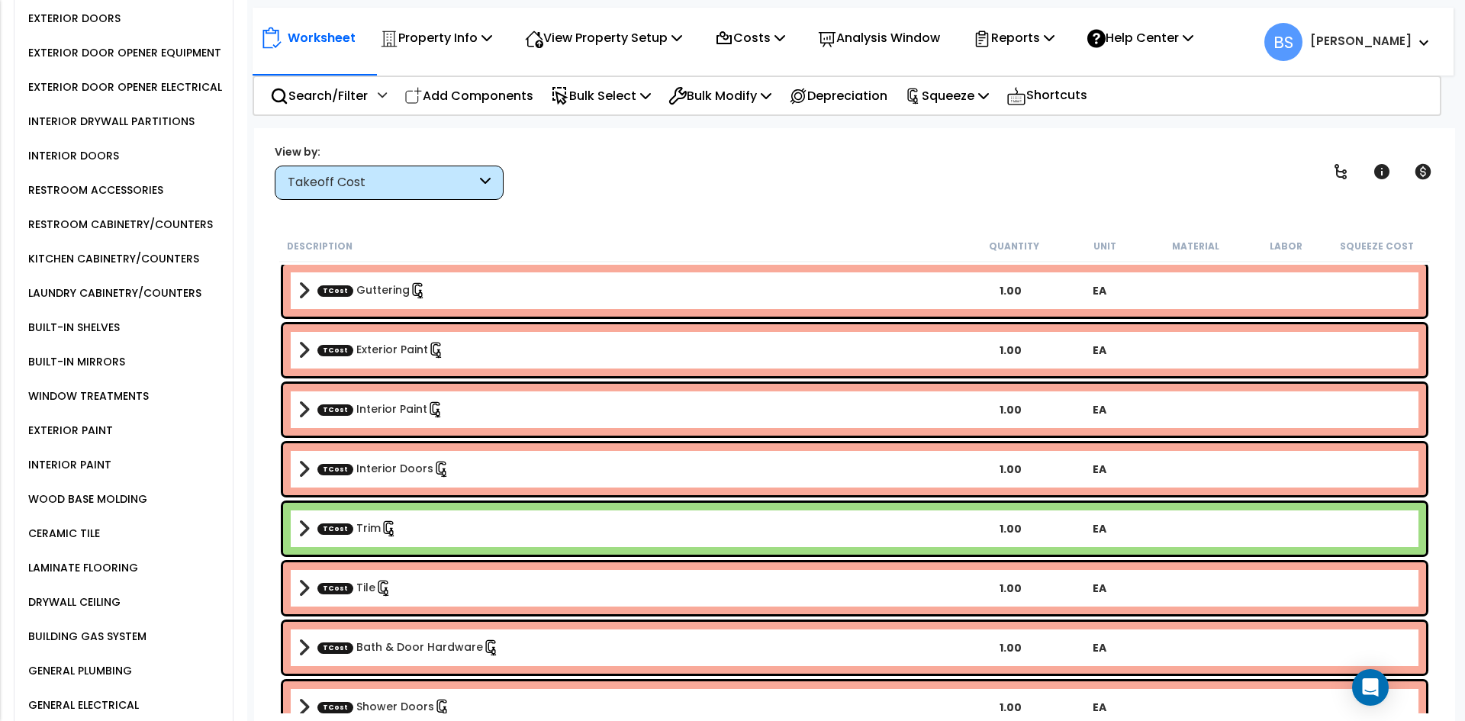
scroll to position [1450, 0]
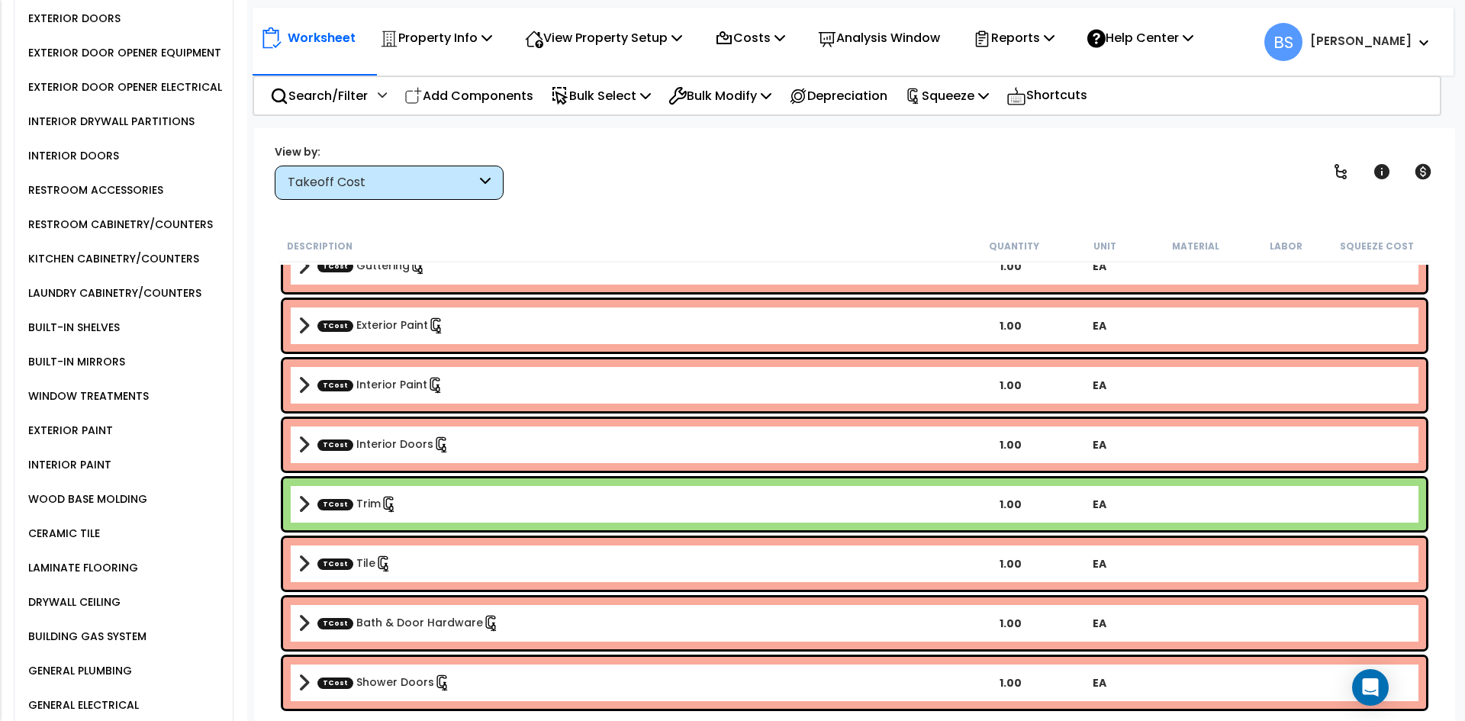
click at [433, 506] on b "TCost Trim" at bounding box center [632, 504] width 668 height 21
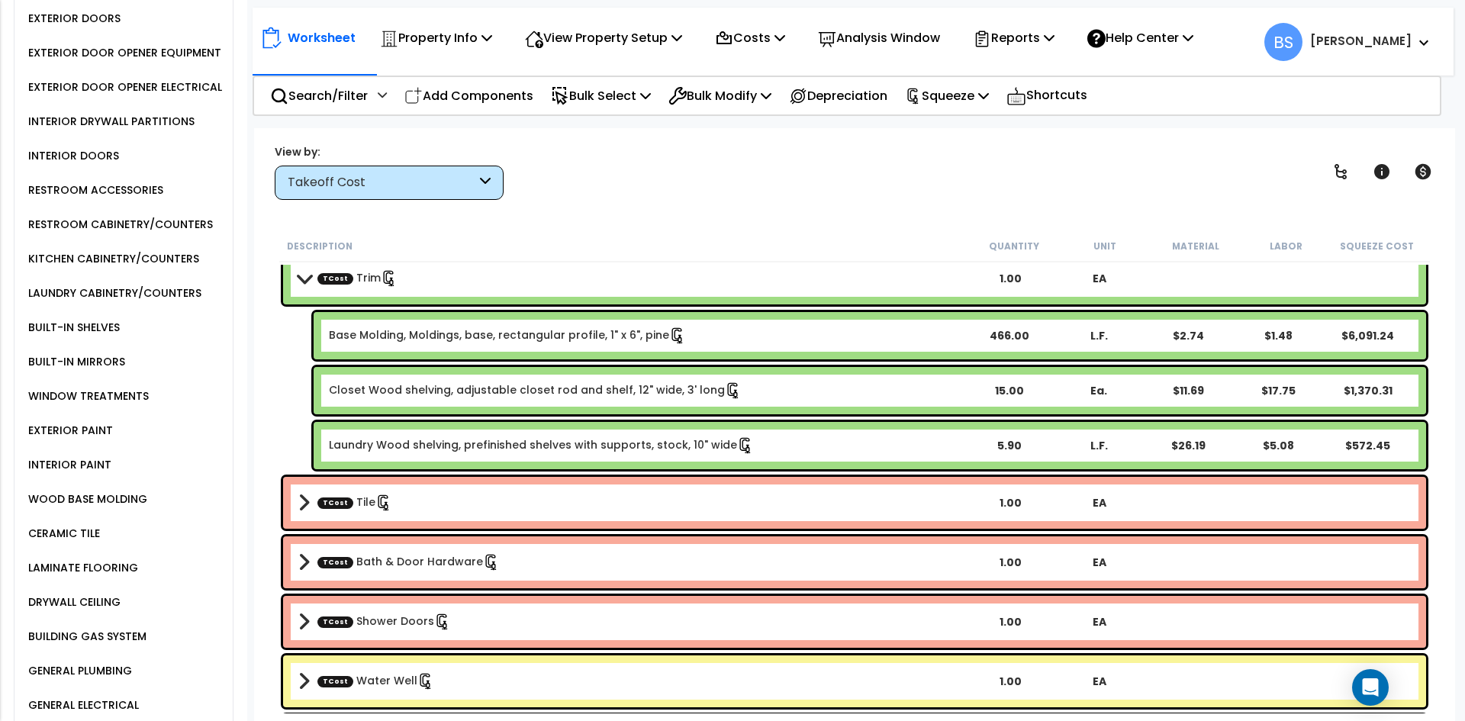
scroll to position [1678, 0]
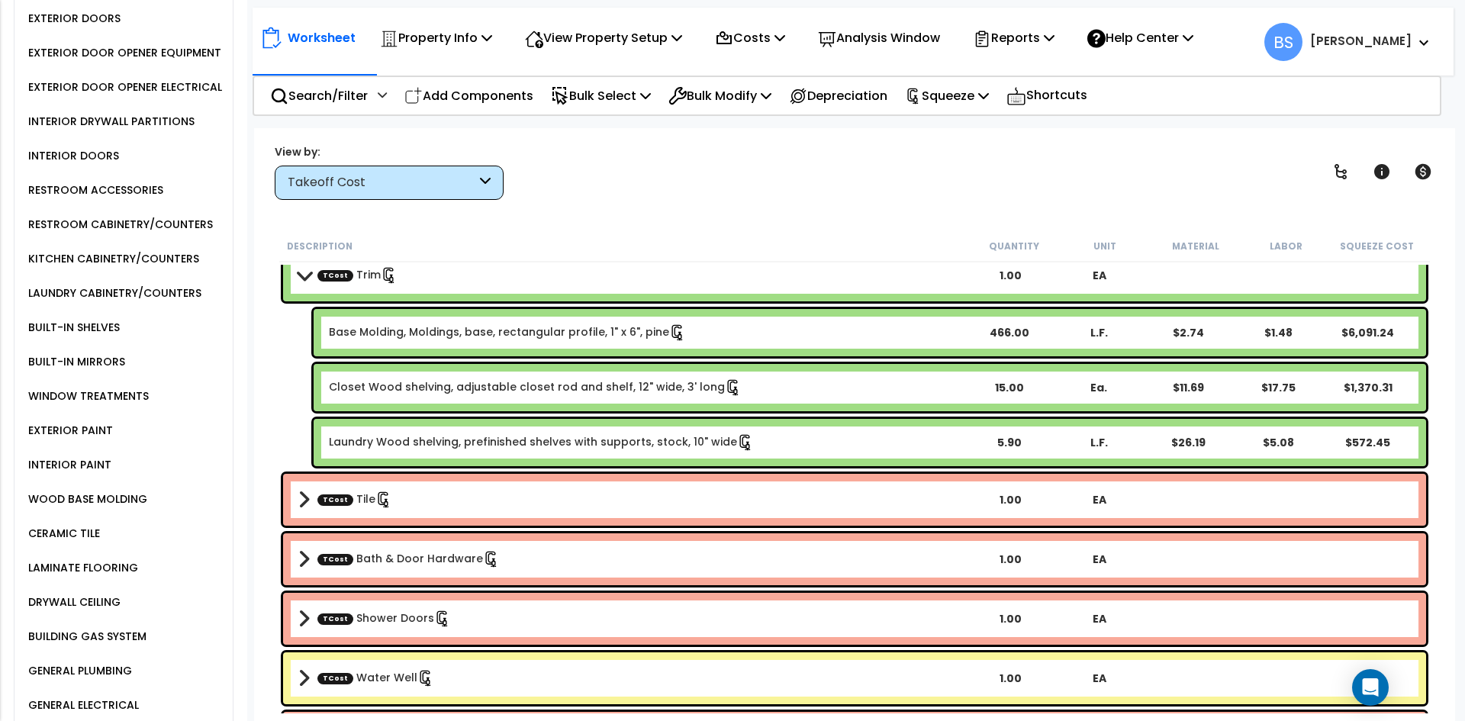
drag, startPoint x: 483, startPoint y: 102, endPoint x: 405, endPoint y: 307, distance: 219.5
click at [483, 102] on p "Add Components" at bounding box center [468, 95] width 129 height 21
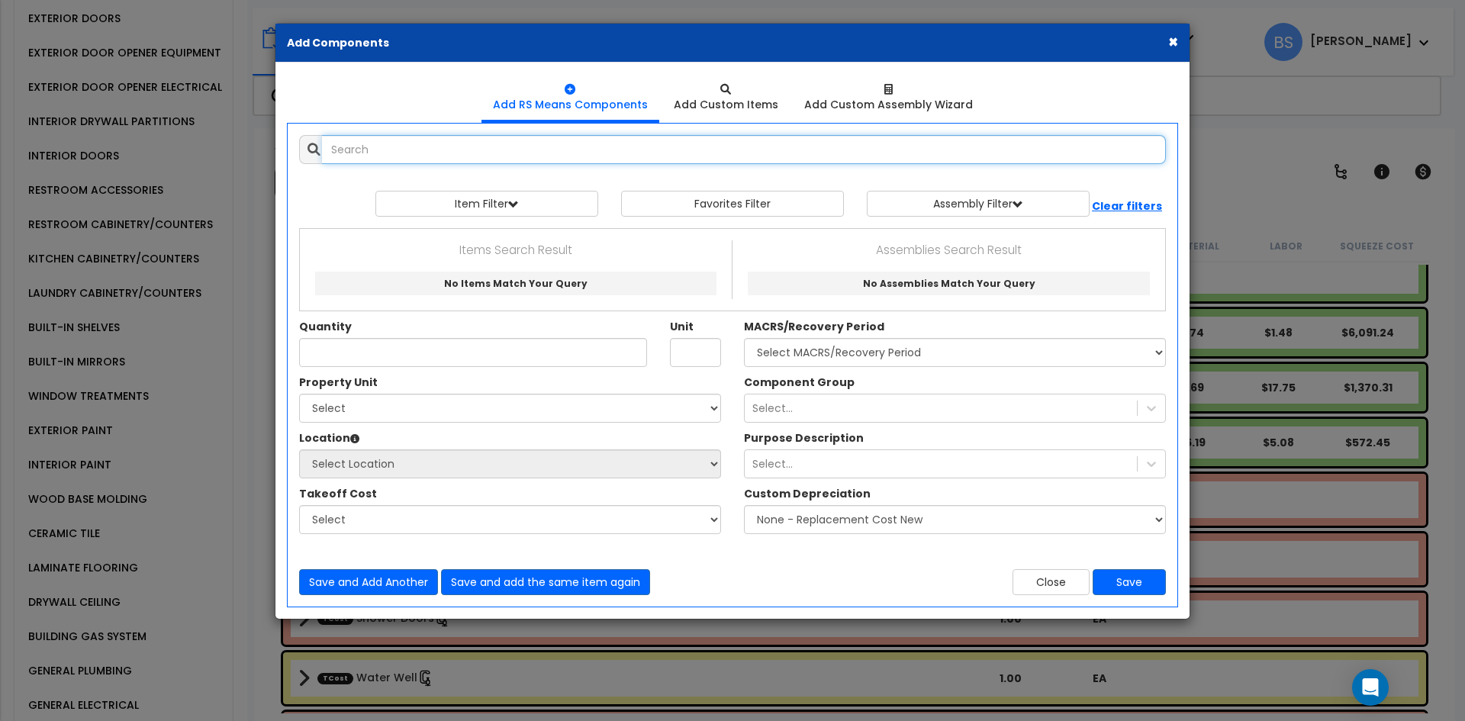
click at [424, 152] on input "text" at bounding box center [744, 149] width 844 height 29
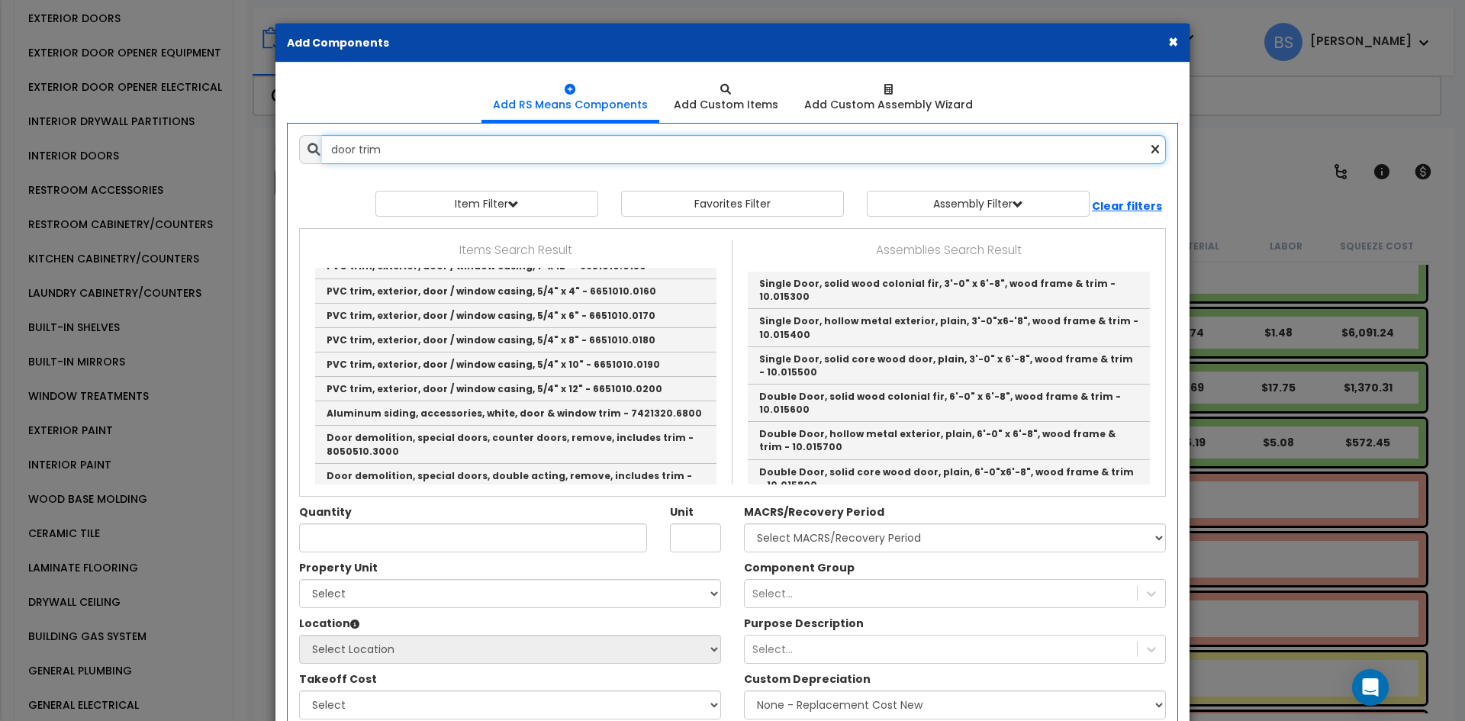
scroll to position [2606, 0]
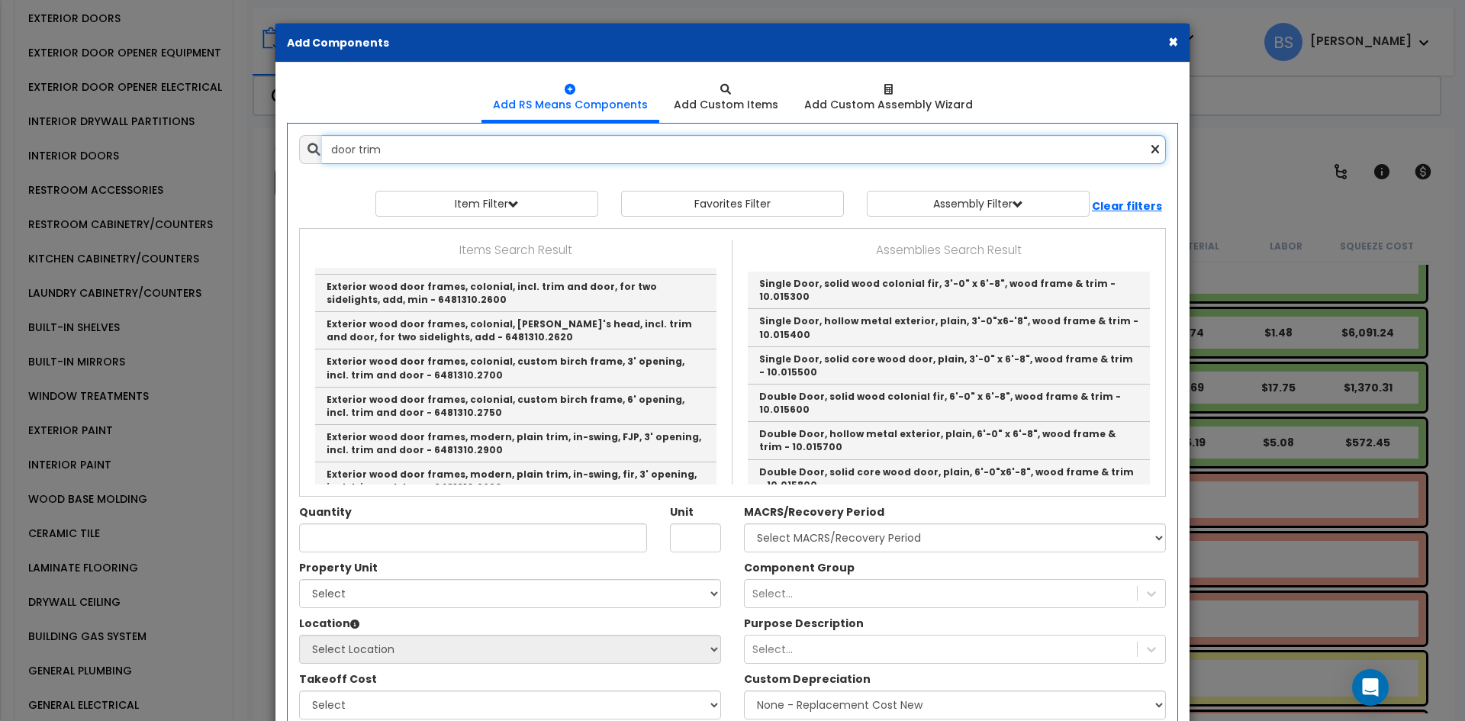
click at [339, 146] on input "door trim" at bounding box center [744, 149] width 844 height 29
type input "door trim"
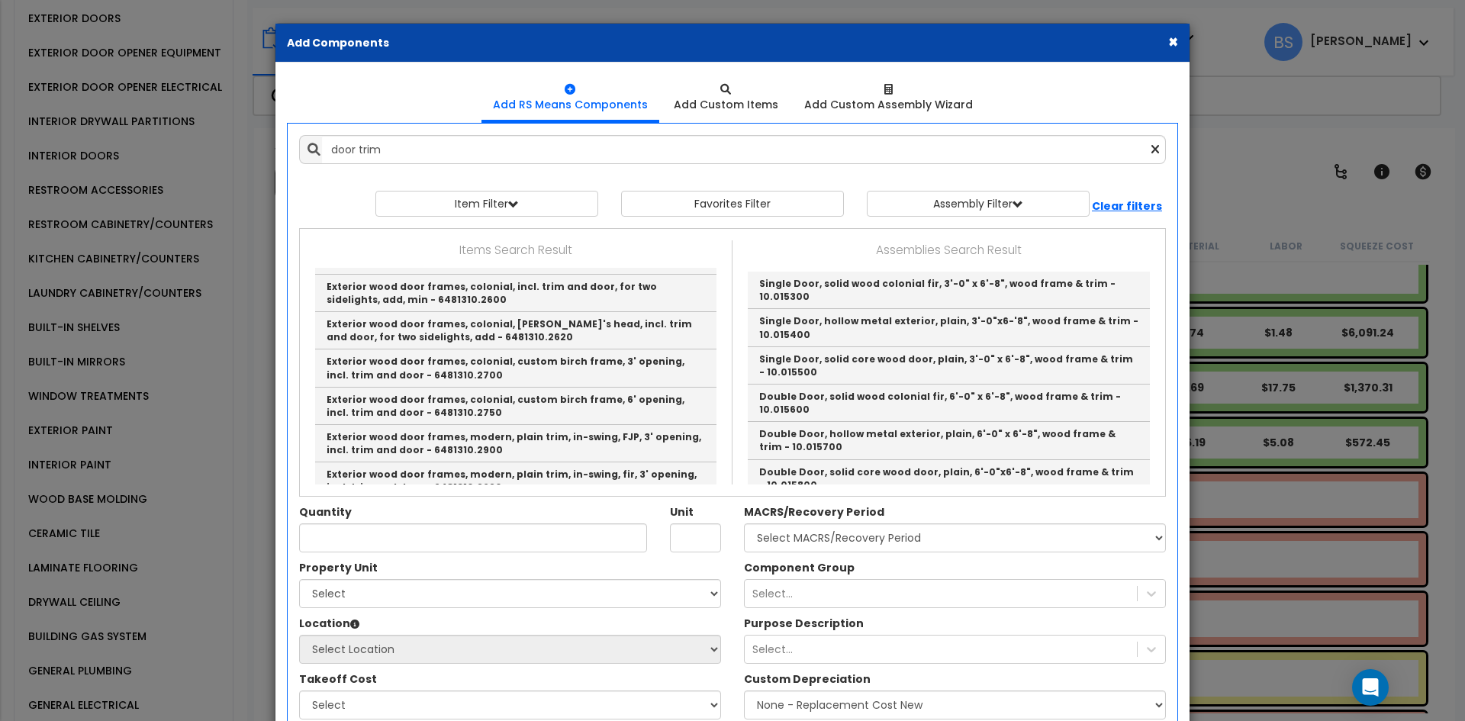
click at [1170, 43] on button "×" at bounding box center [1173, 42] width 10 height 16
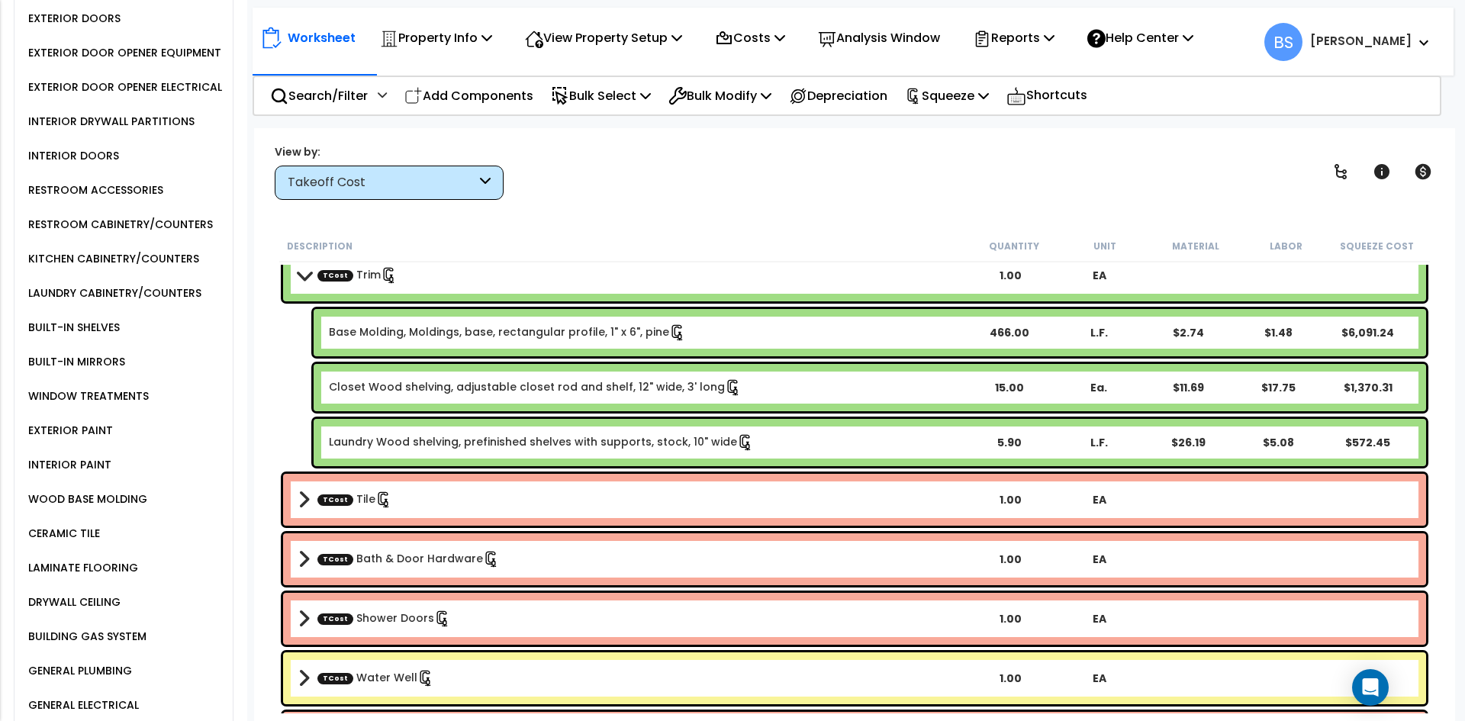
click at [446, 275] on b "TCost Trim" at bounding box center [632, 275] width 668 height 21
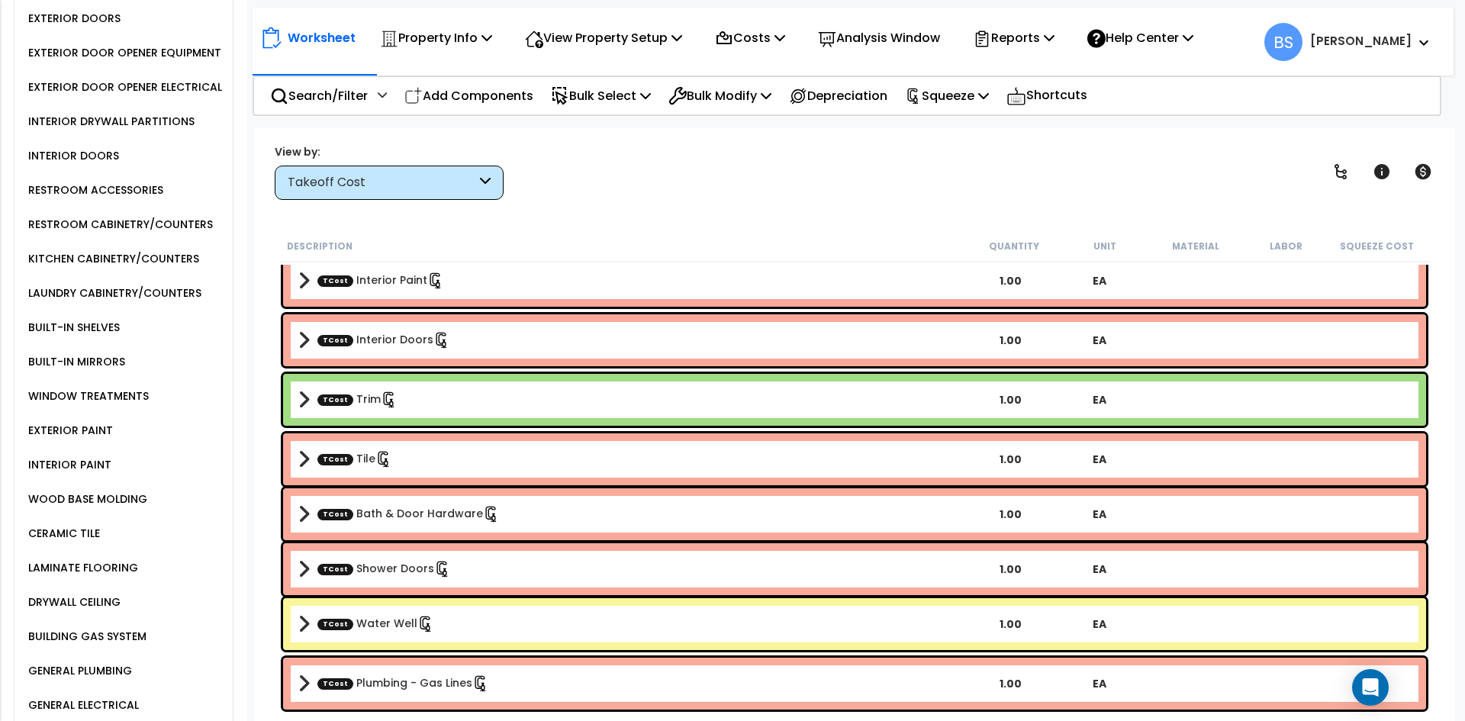
scroll to position [1554, 0]
click at [1035, 44] on p "Reports" at bounding box center [1014, 37] width 82 height 21
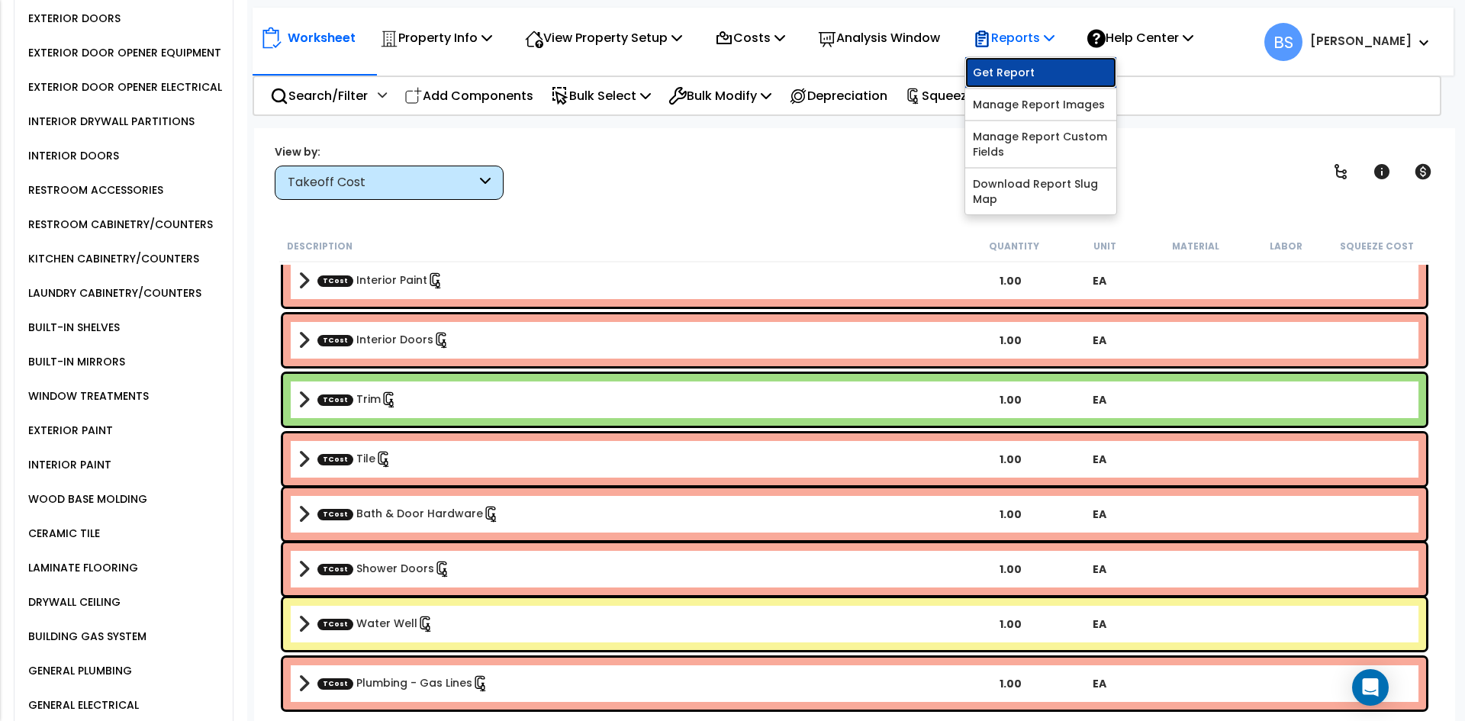
click at [1022, 75] on link "Get Report" at bounding box center [1040, 72] width 151 height 31
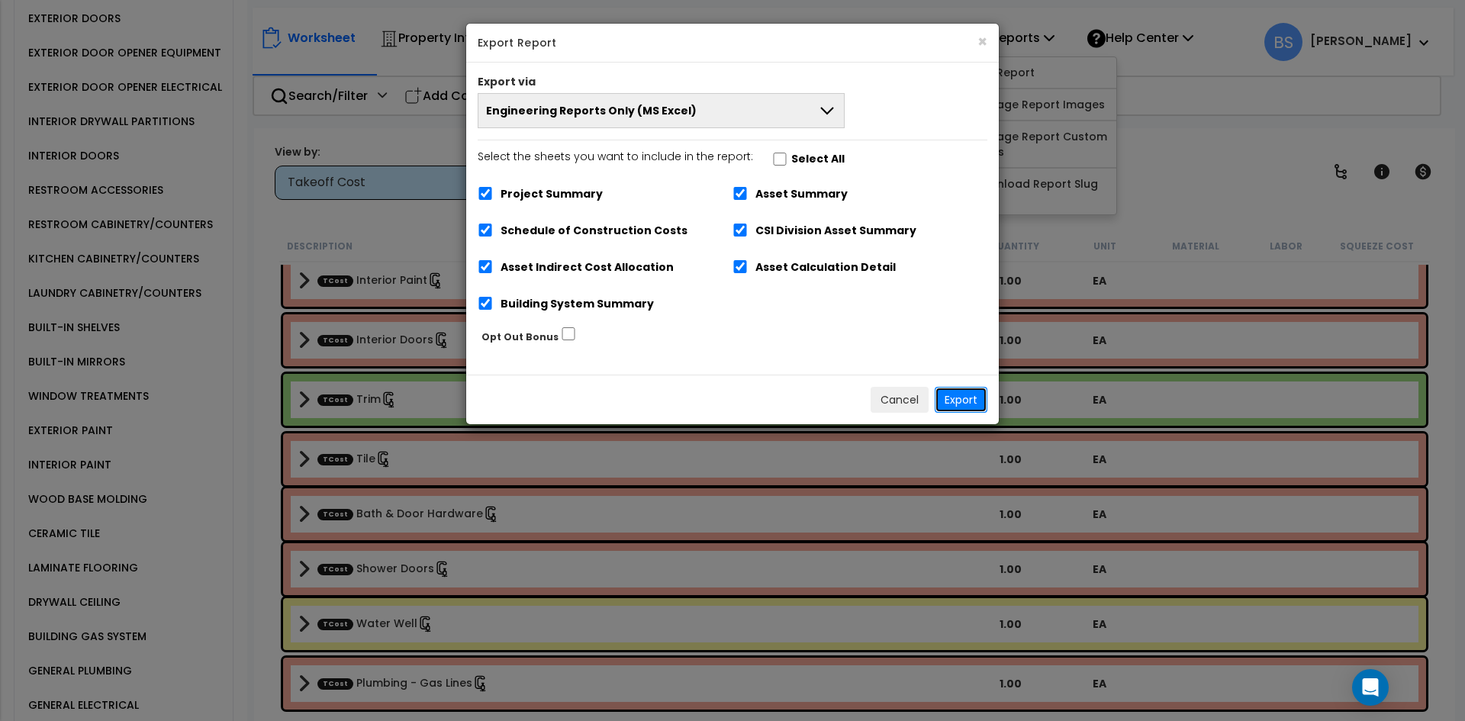
click at [967, 406] on button "Export" at bounding box center [961, 400] width 53 height 26
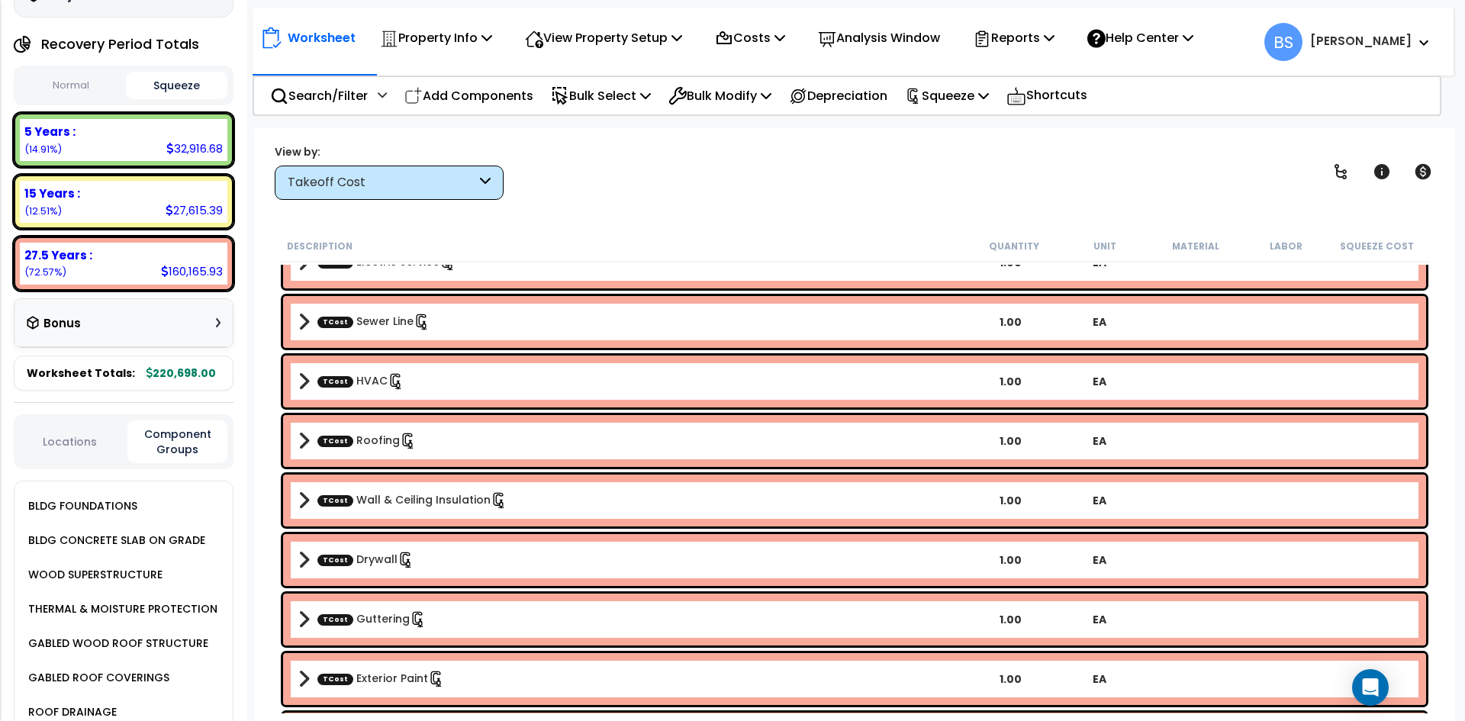
scroll to position [0, 0]
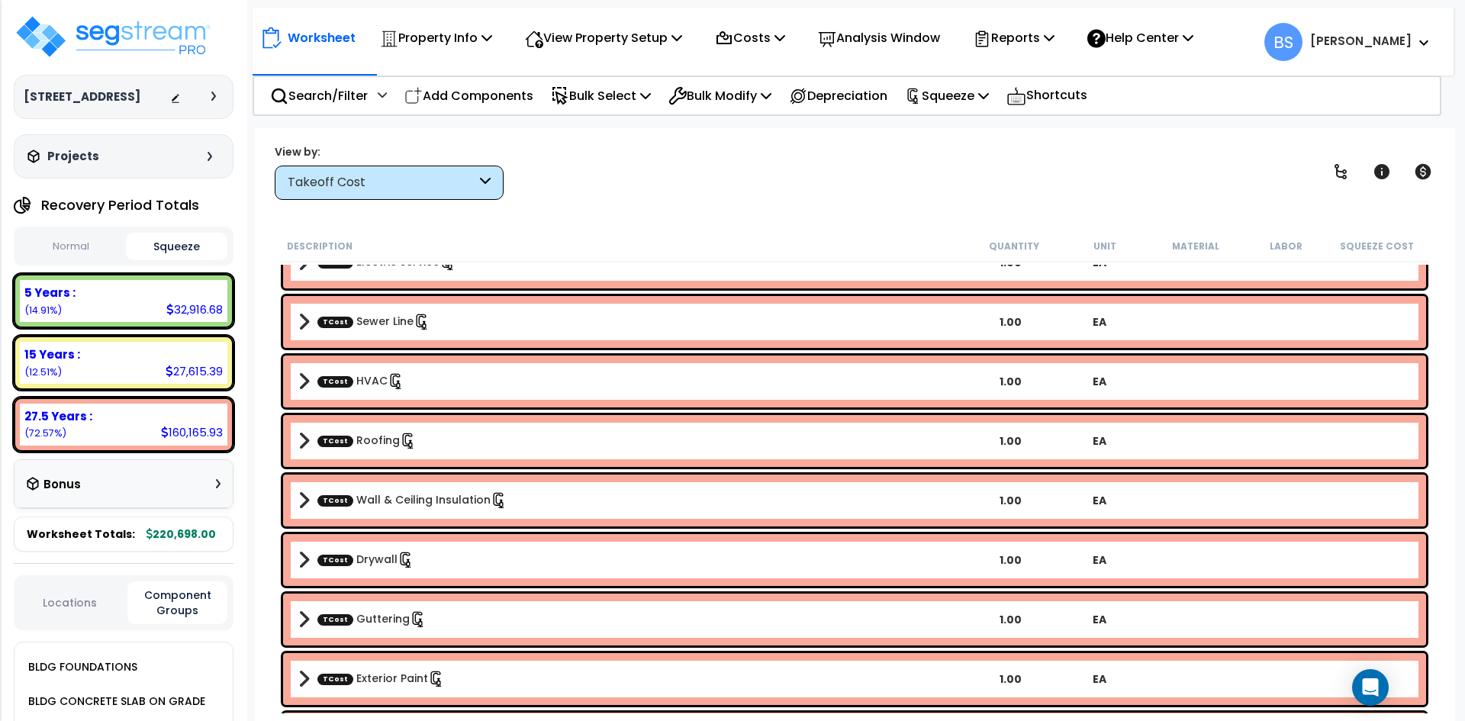
click at [732, 220] on div "Worksheet Property Info Property Setup Add Property Unit Template property Clon…" at bounding box center [854, 488] width 1201 height 721
click at [107, 29] on img at bounding box center [113, 37] width 198 height 46
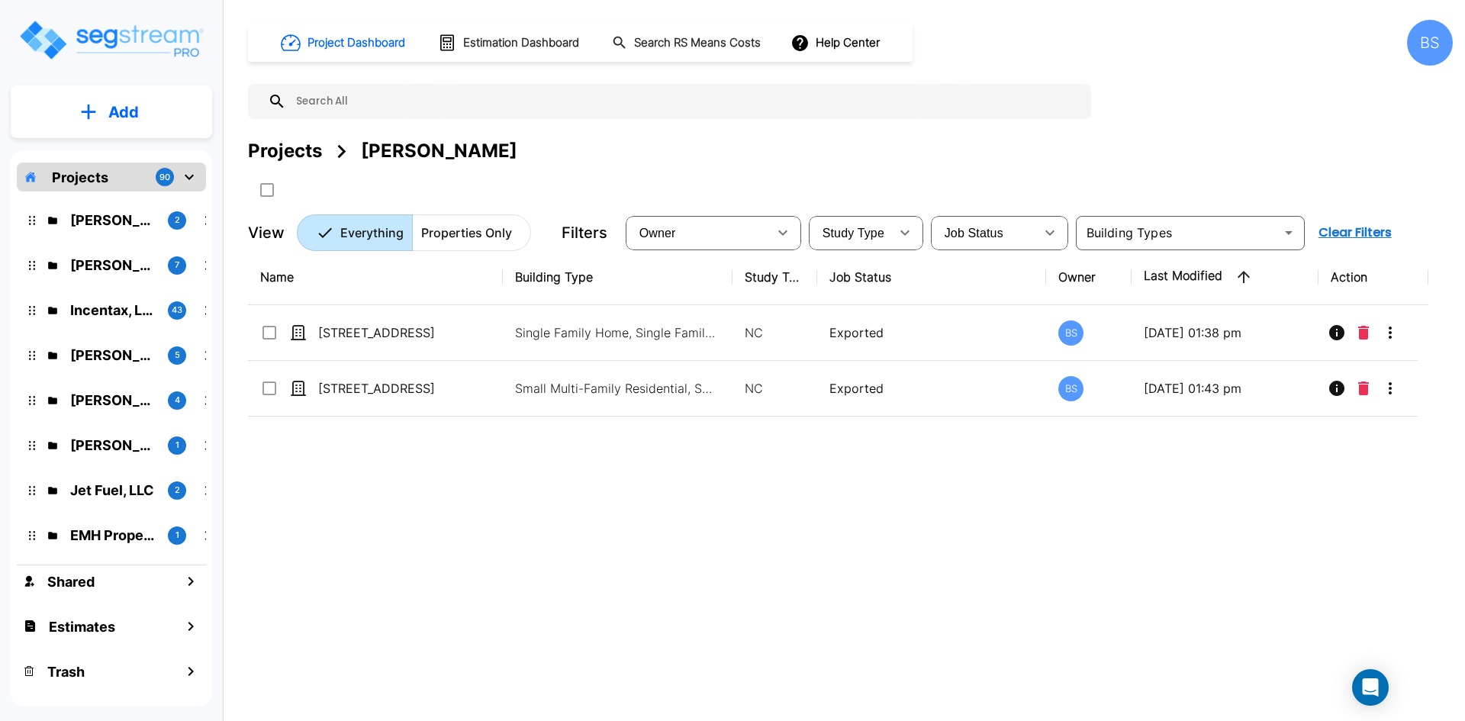
click at [266, 158] on div "Projects" at bounding box center [285, 150] width 74 height 27
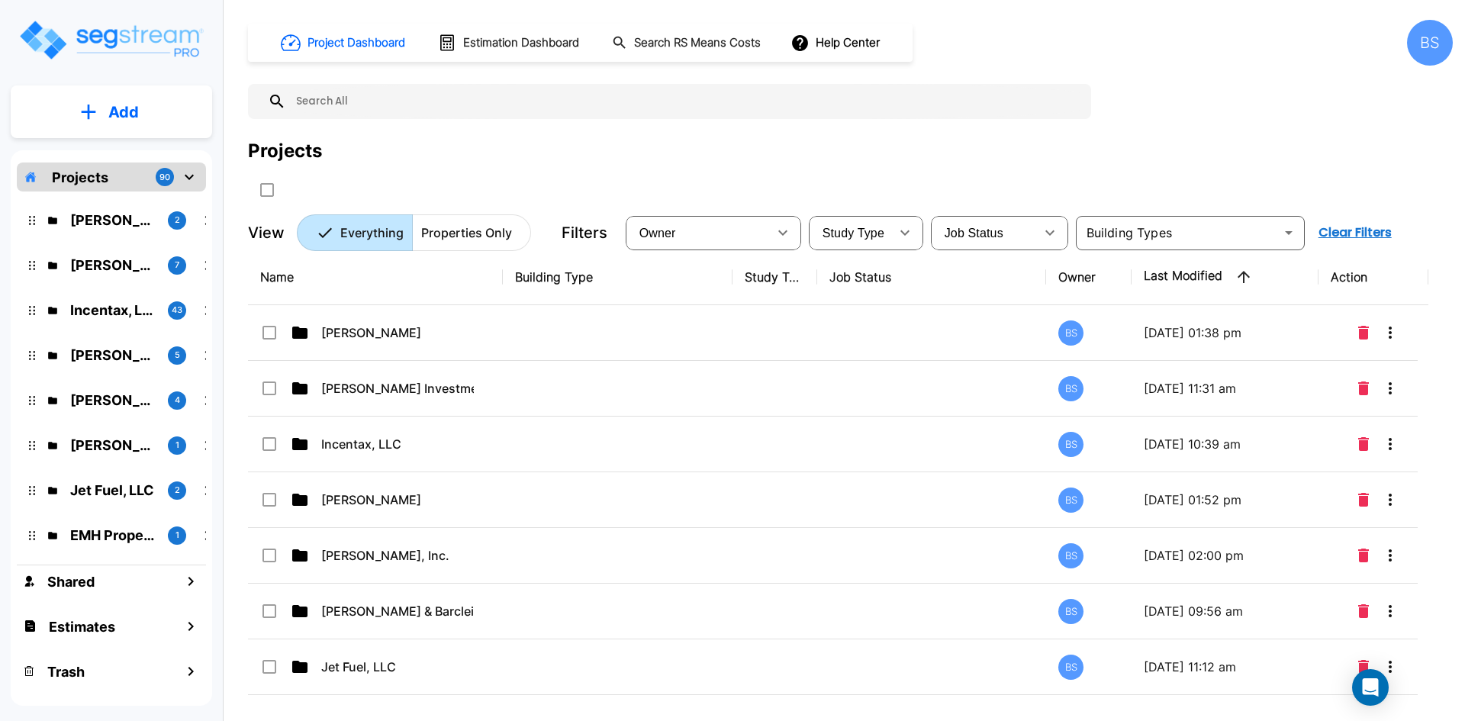
click at [321, 102] on input "text" at bounding box center [684, 101] width 797 height 35
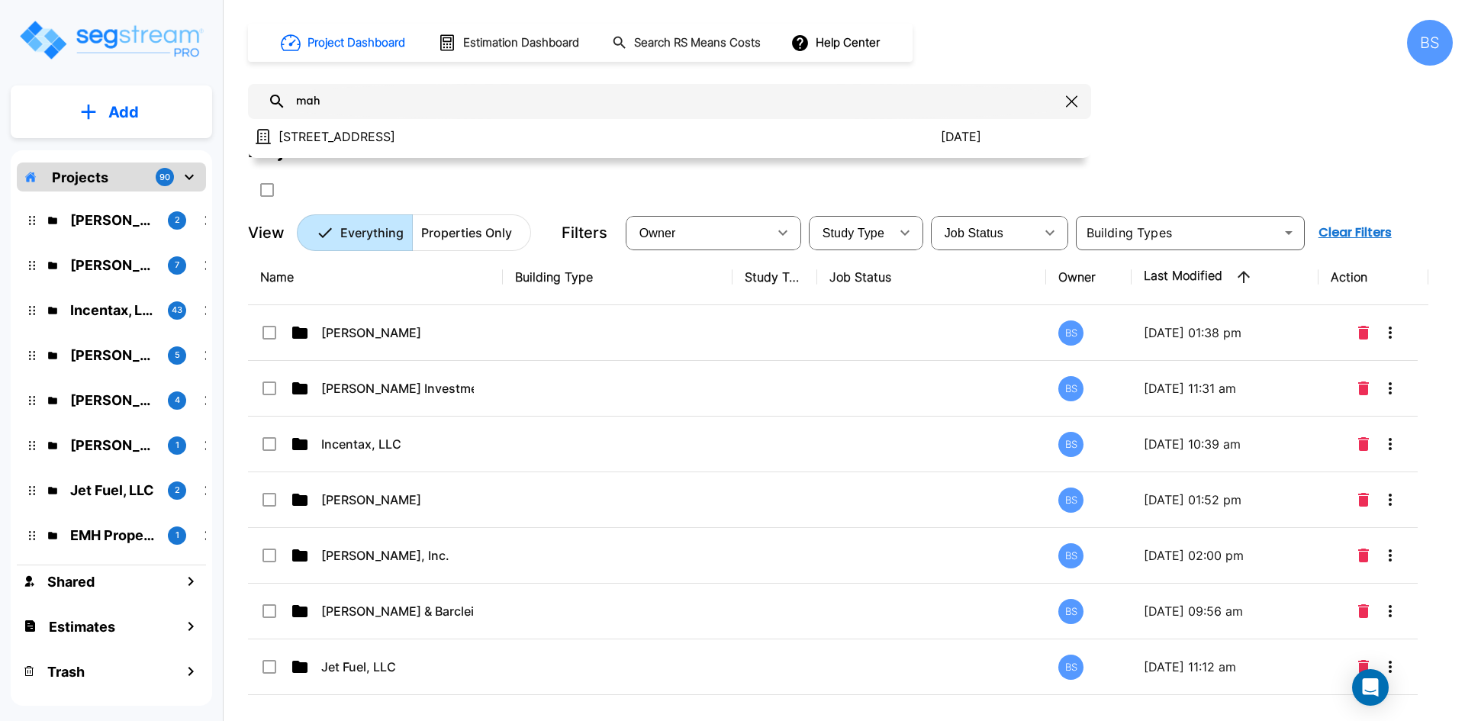
type input "mah"
click at [1215, 85] on div "Project Dashboard Estimation Dashboard Search RS Means Costs Help Center BS mah…" at bounding box center [850, 135] width 1205 height 231
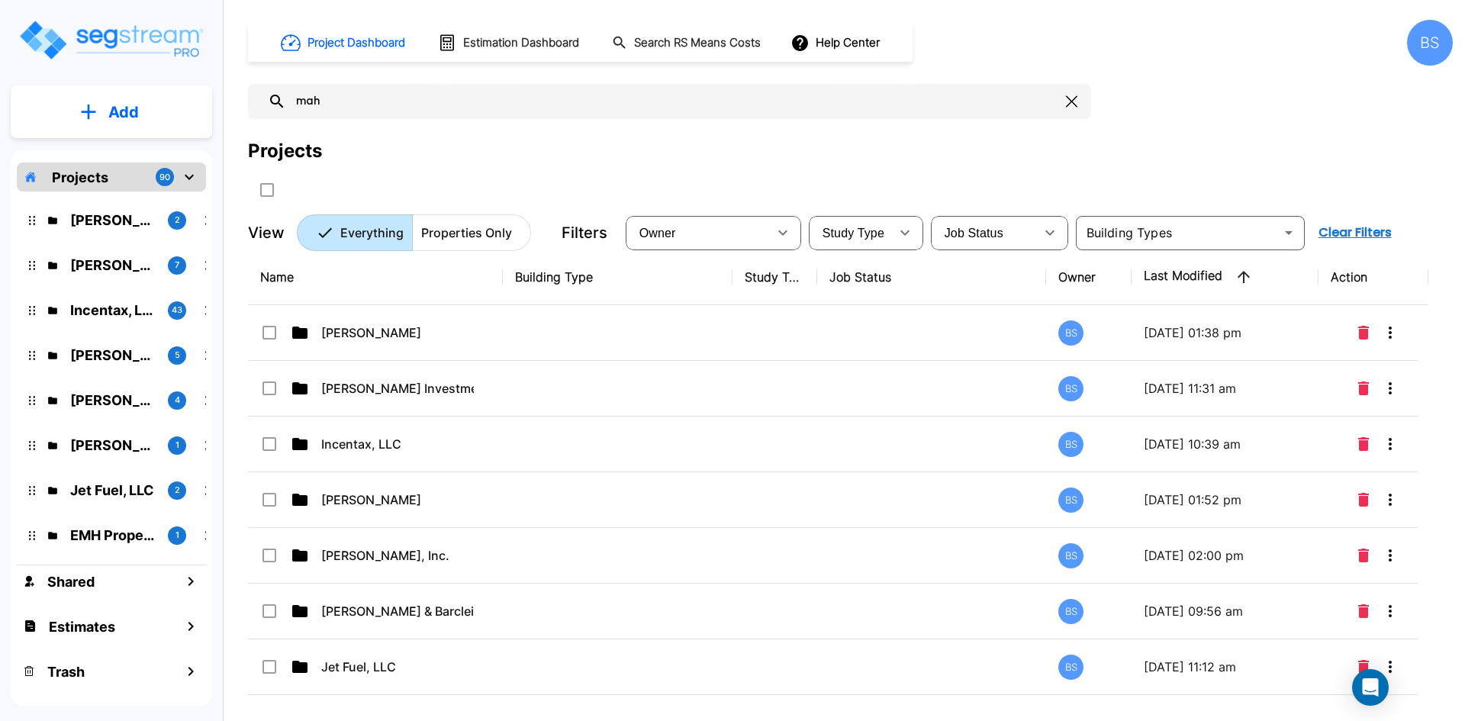
click at [98, 116] on button "Add" at bounding box center [111, 112] width 201 height 44
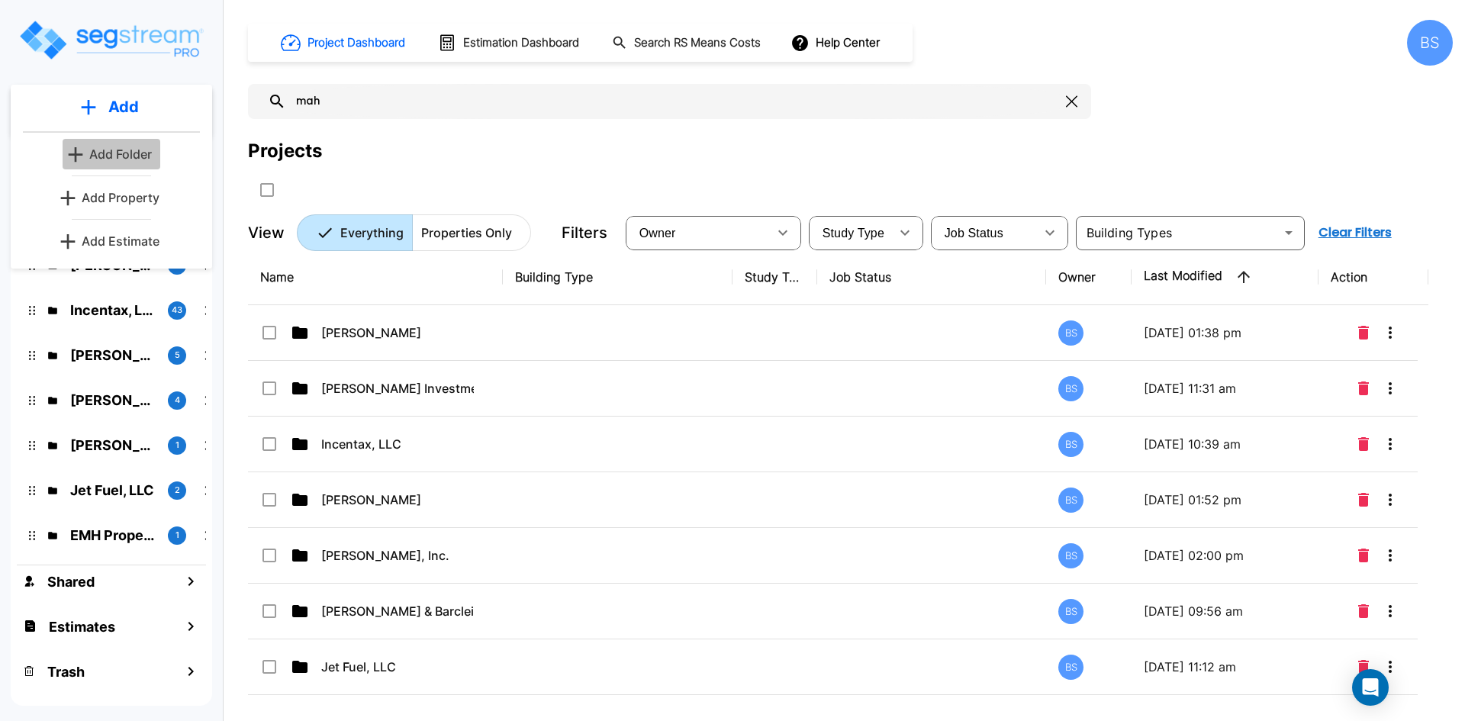
click at [119, 156] on p "Add Folder" at bounding box center [120, 154] width 63 height 18
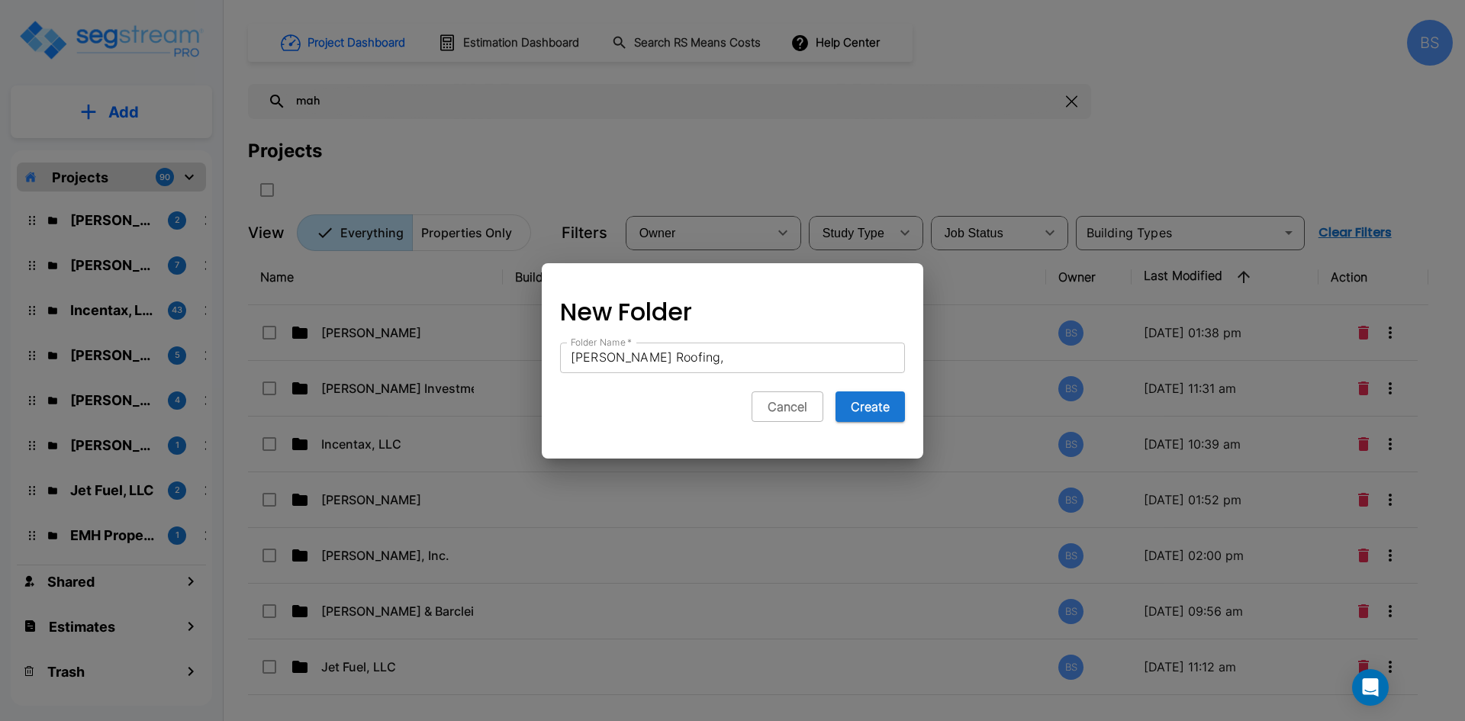
click at [655, 353] on input "Mahaney Roofing," at bounding box center [732, 358] width 345 height 31
type input "Mahaney Group, Inc."
click at [890, 408] on button "Create" at bounding box center [869, 406] width 69 height 31
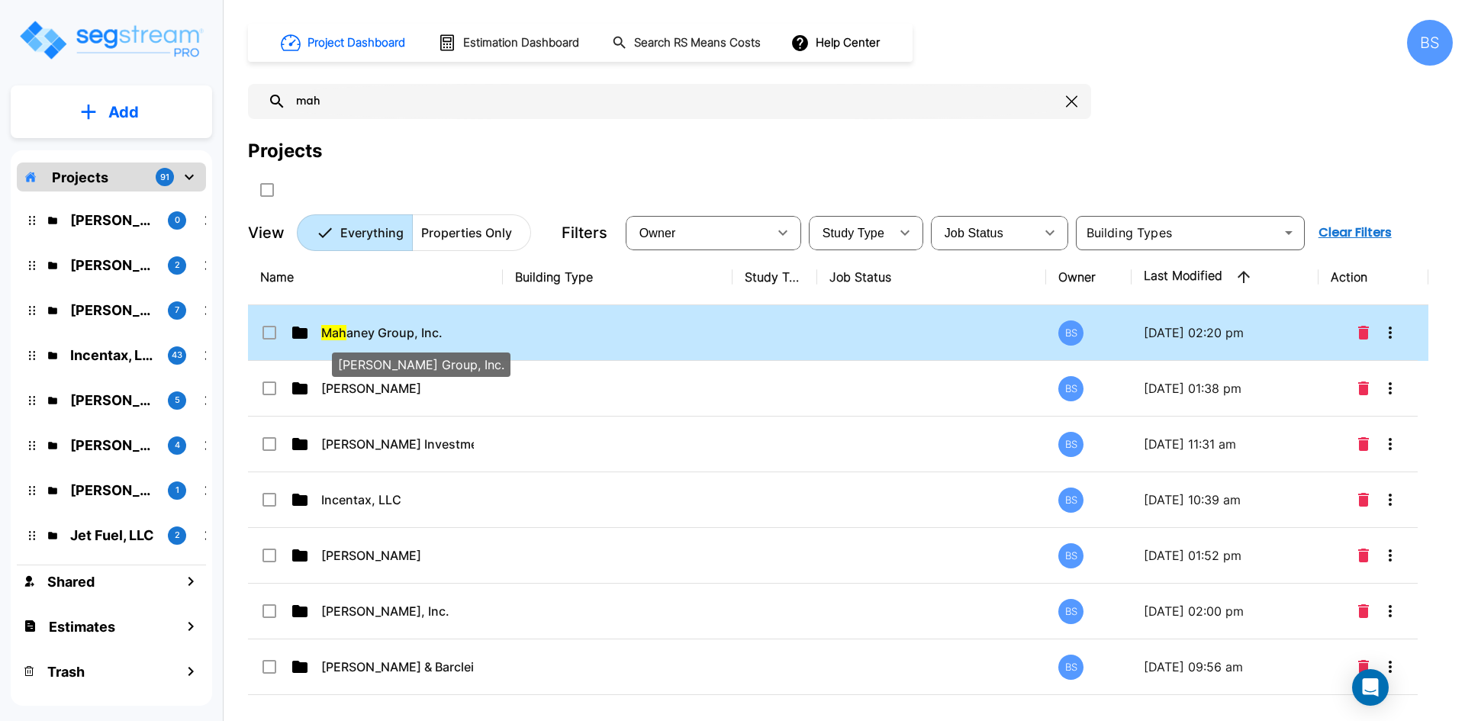
click at [381, 330] on span "Mah aney Group, Inc." at bounding box center [381, 332] width 121 height 18
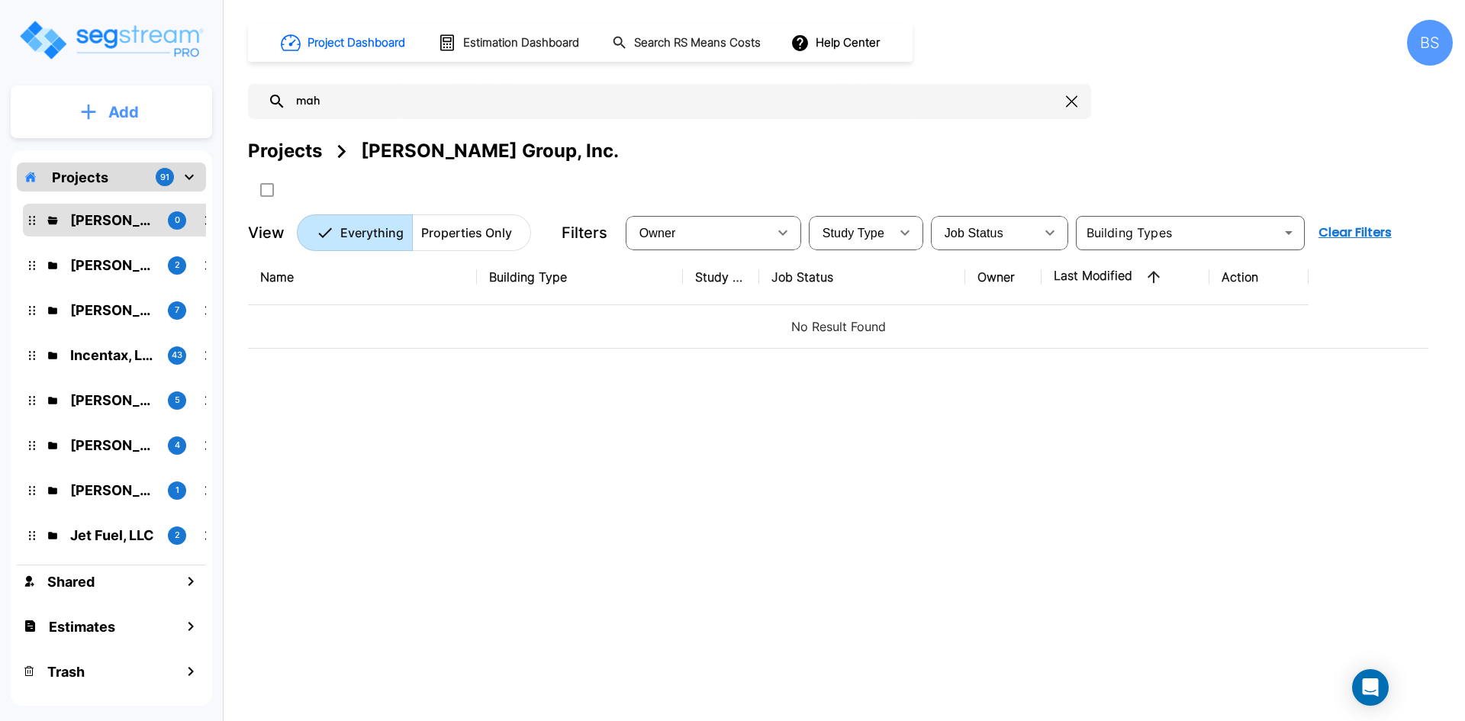
click at [141, 119] on button "Add" at bounding box center [111, 112] width 201 height 44
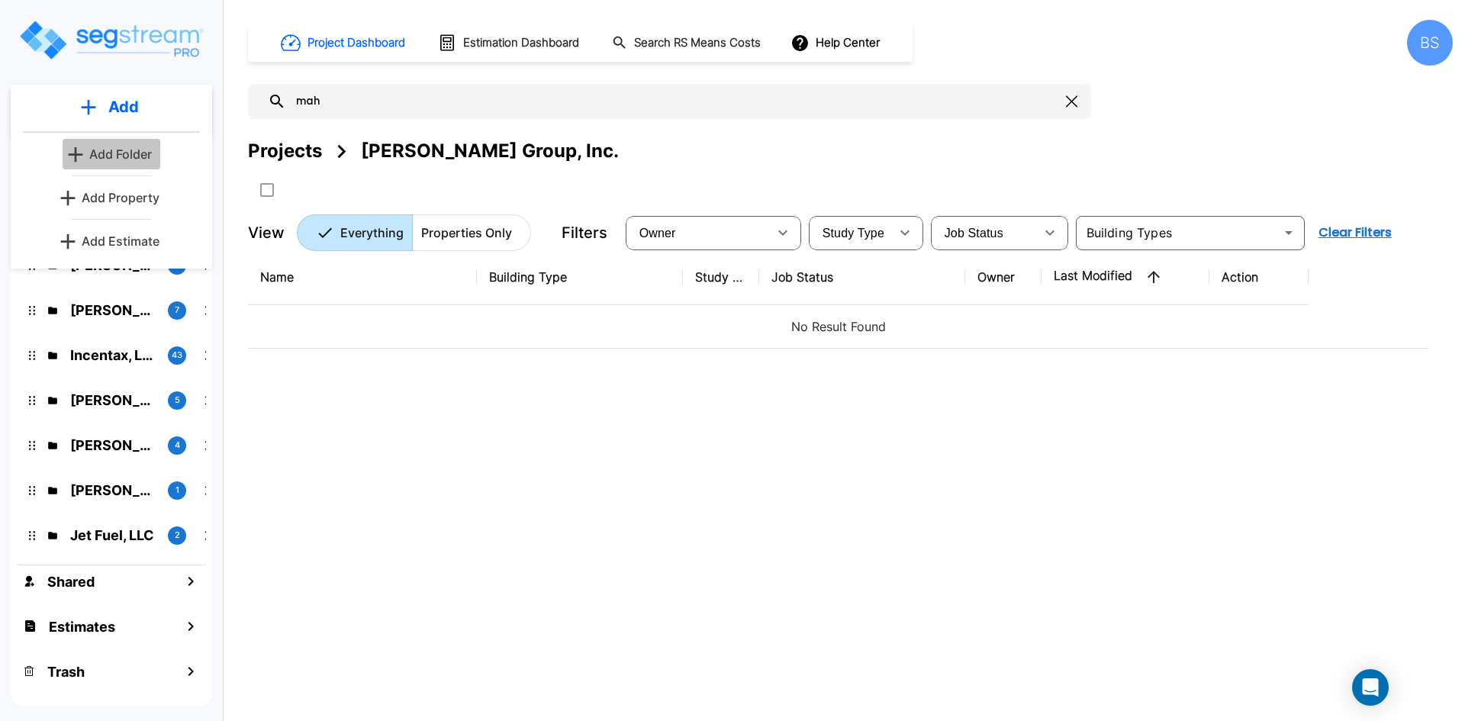
click at [126, 151] on p "Add Folder" at bounding box center [120, 154] width 63 height 18
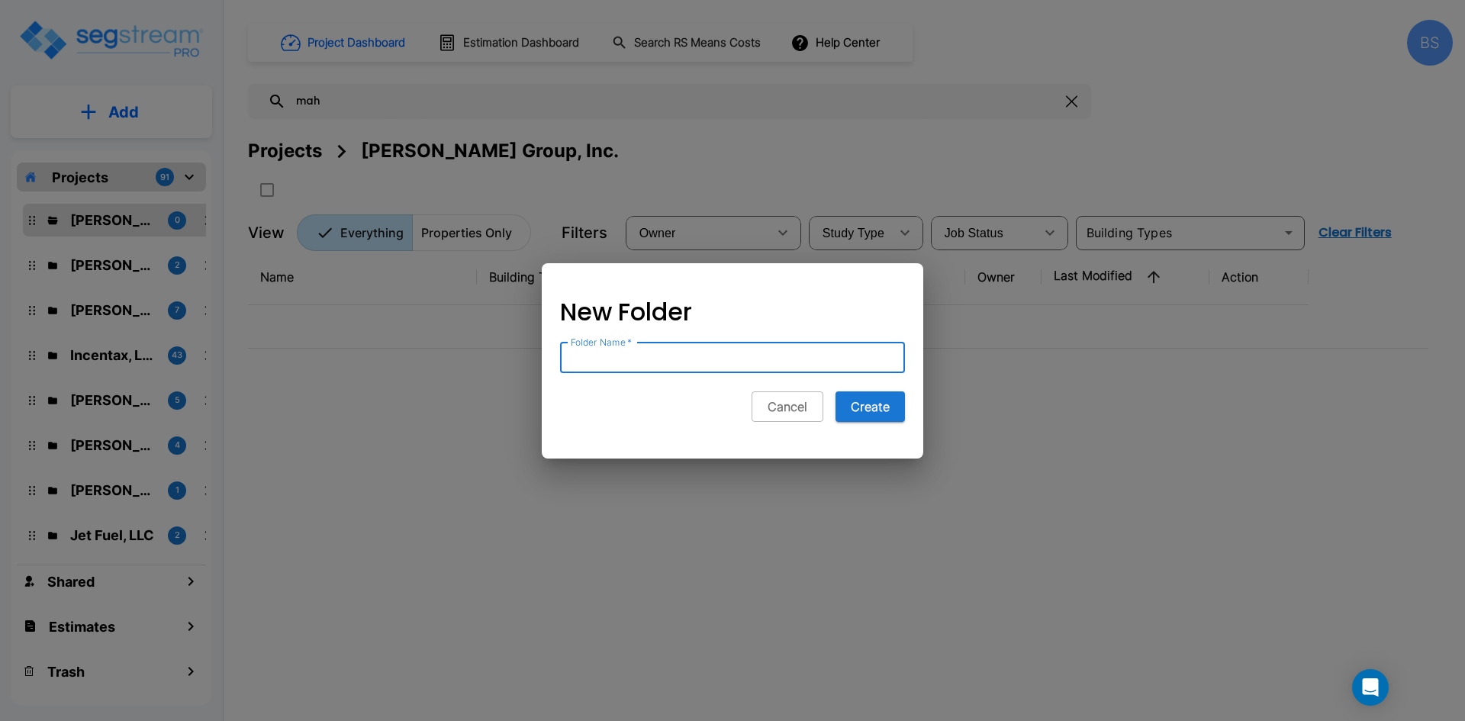
click at [668, 349] on input "Folder Name   *" at bounding box center [732, 358] width 345 height 31
type input "HA2F, LLC"
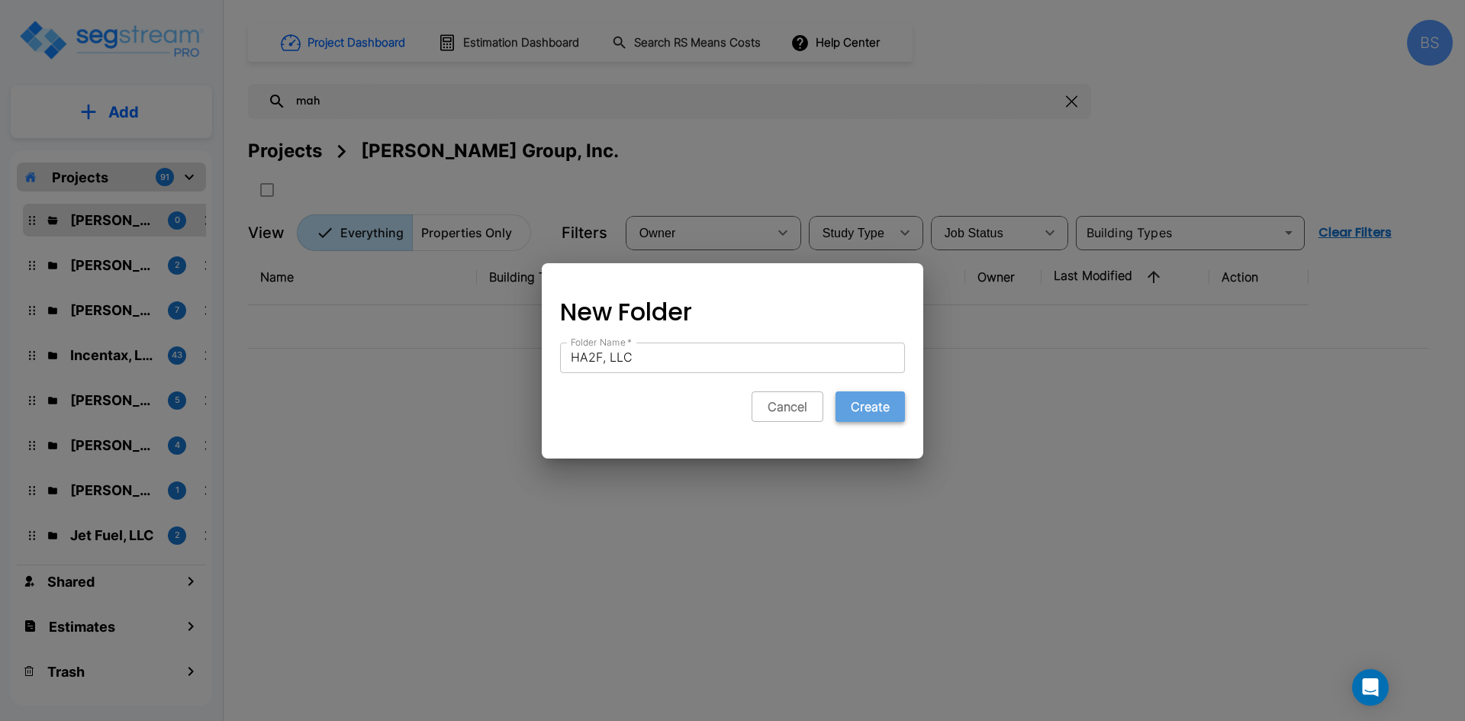
click at [865, 401] on button "Create" at bounding box center [869, 406] width 69 height 31
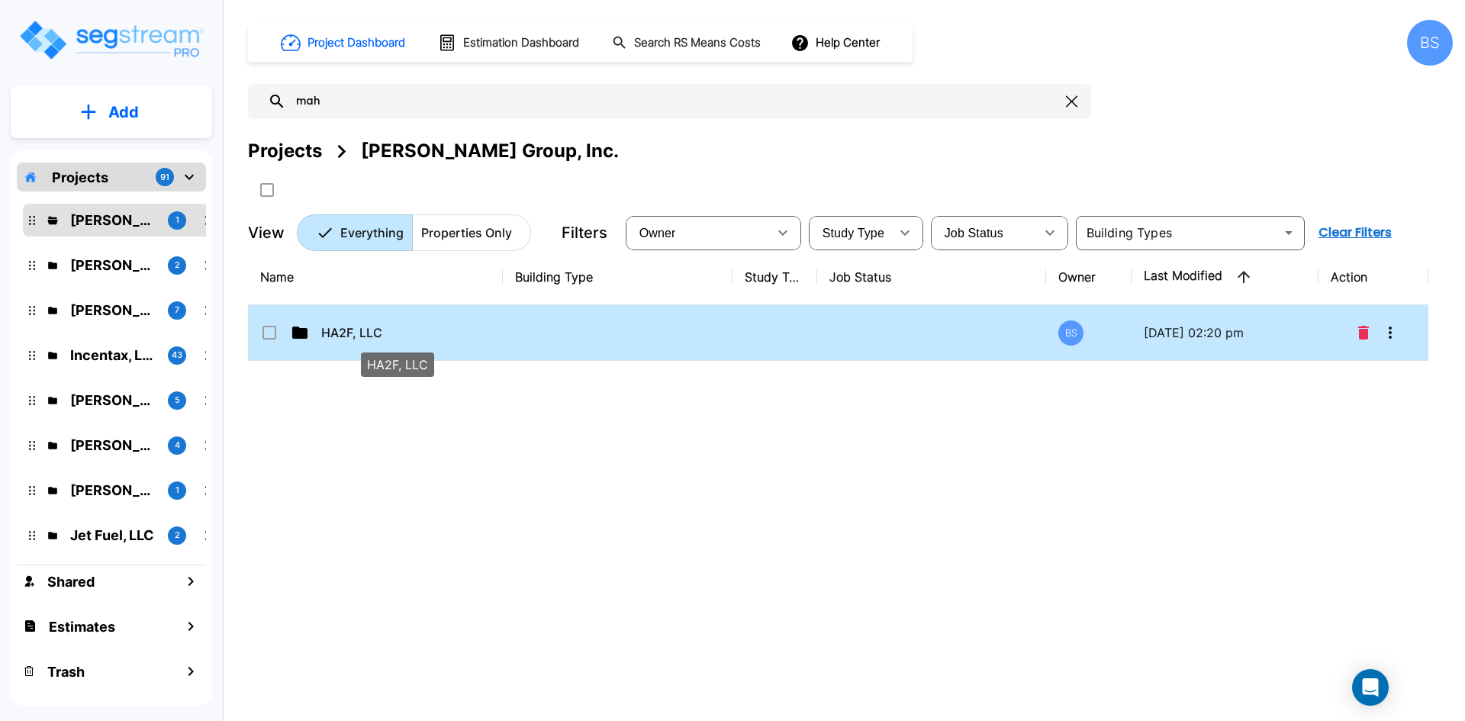
click at [416, 335] on p "HA2F, LLC" at bounding box center [397, 332] width 153 height 18
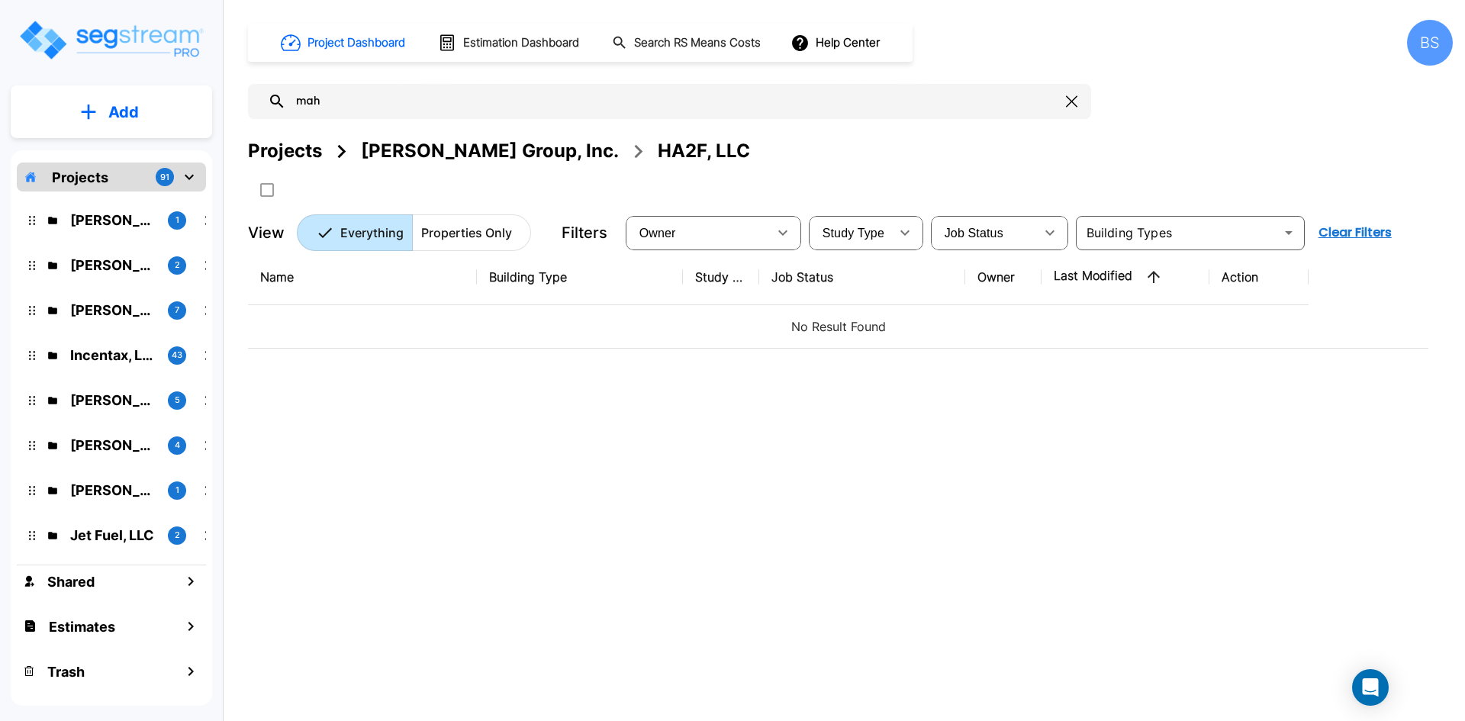
click at [414, 426] on div "Name Building Type Study Type Job Status Owner Last Modified Action No Result F…" at bounding box center [838, 472] width 1180 height 447
click at [122, 116] on p "Add" at bounding box center [123, 112] width 31 height 23
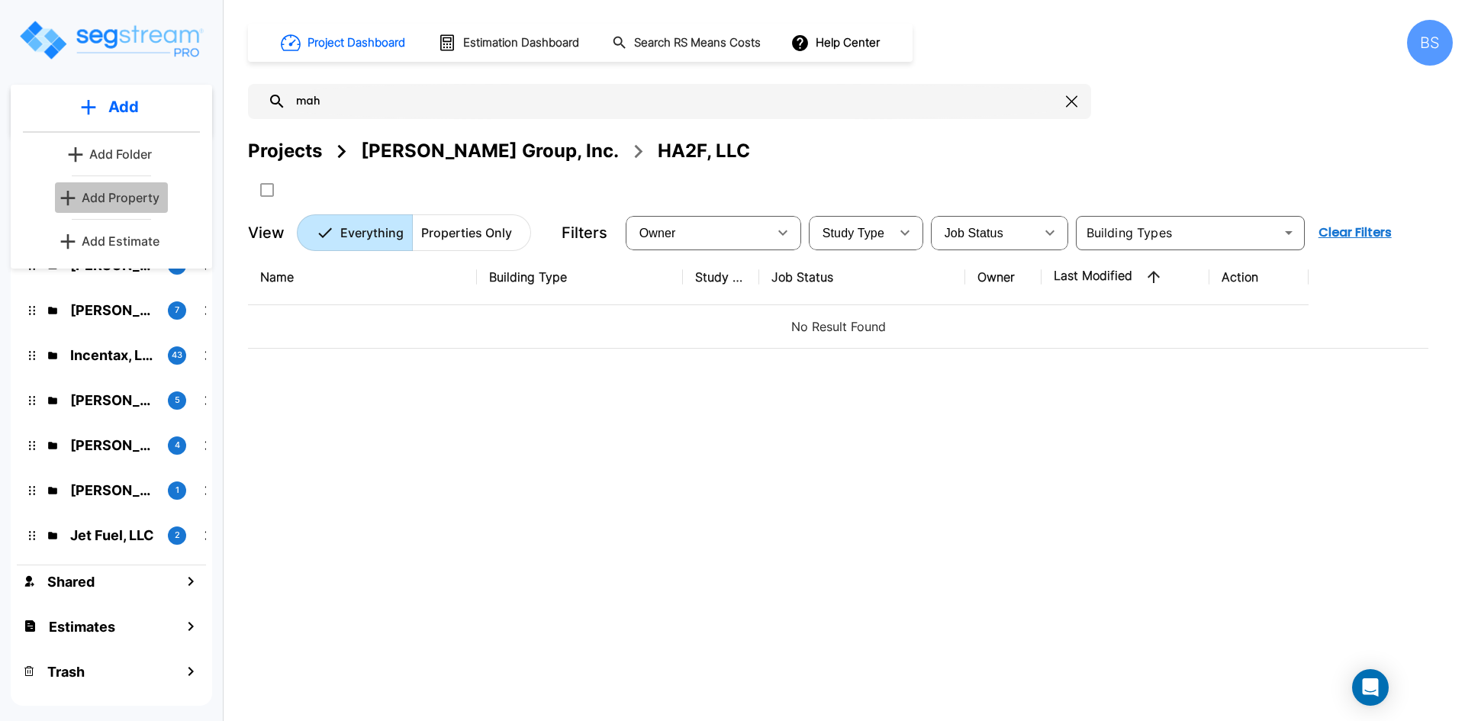
click at [127, 204] on p "Add Property" at bounding box center [121, 197] width 78 height 18
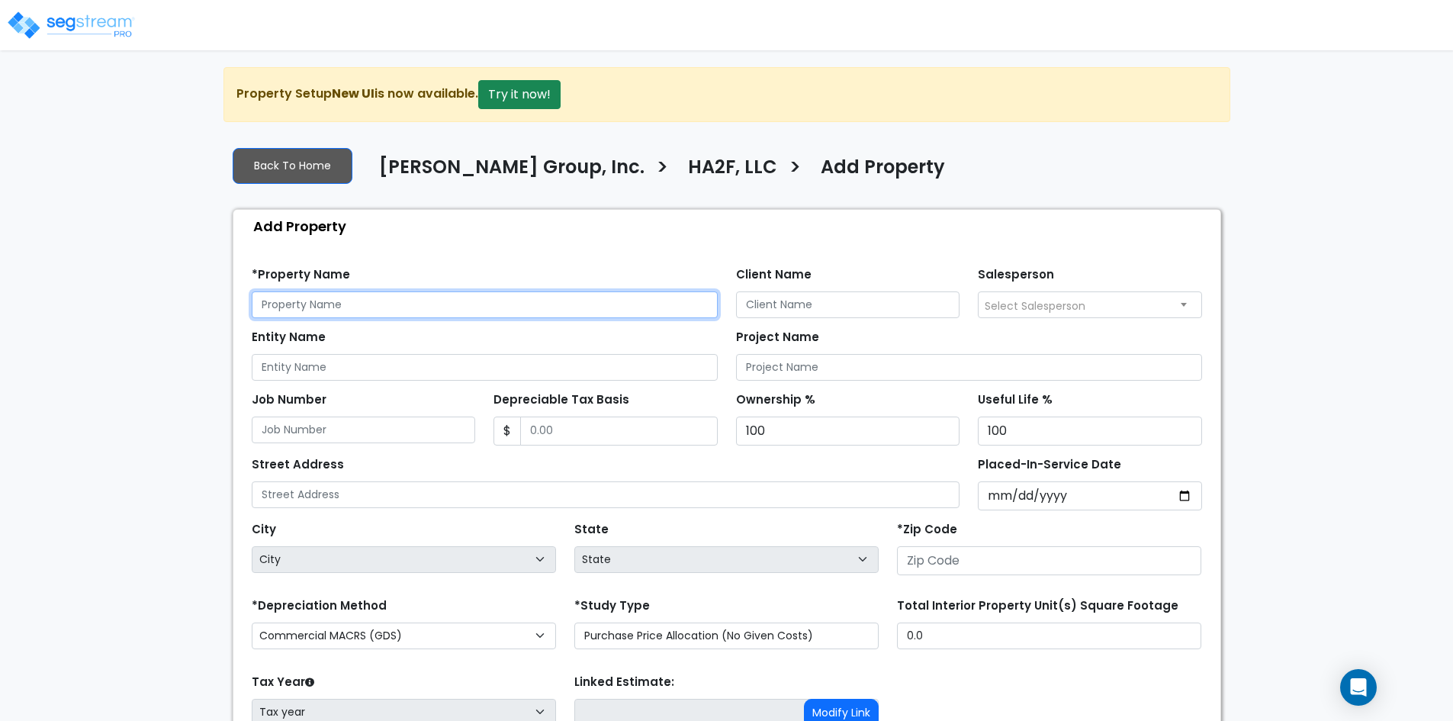
click at [340, 303] on input "text" at bounding box center [485, 304] width 466 height 27
click at [552, 308] on input "Acquisition - [STREET_ADDRESS]" at bounding box center [485, 304] width 466 height 27
type input "Acquisition - [STREET_ADDRESS]"
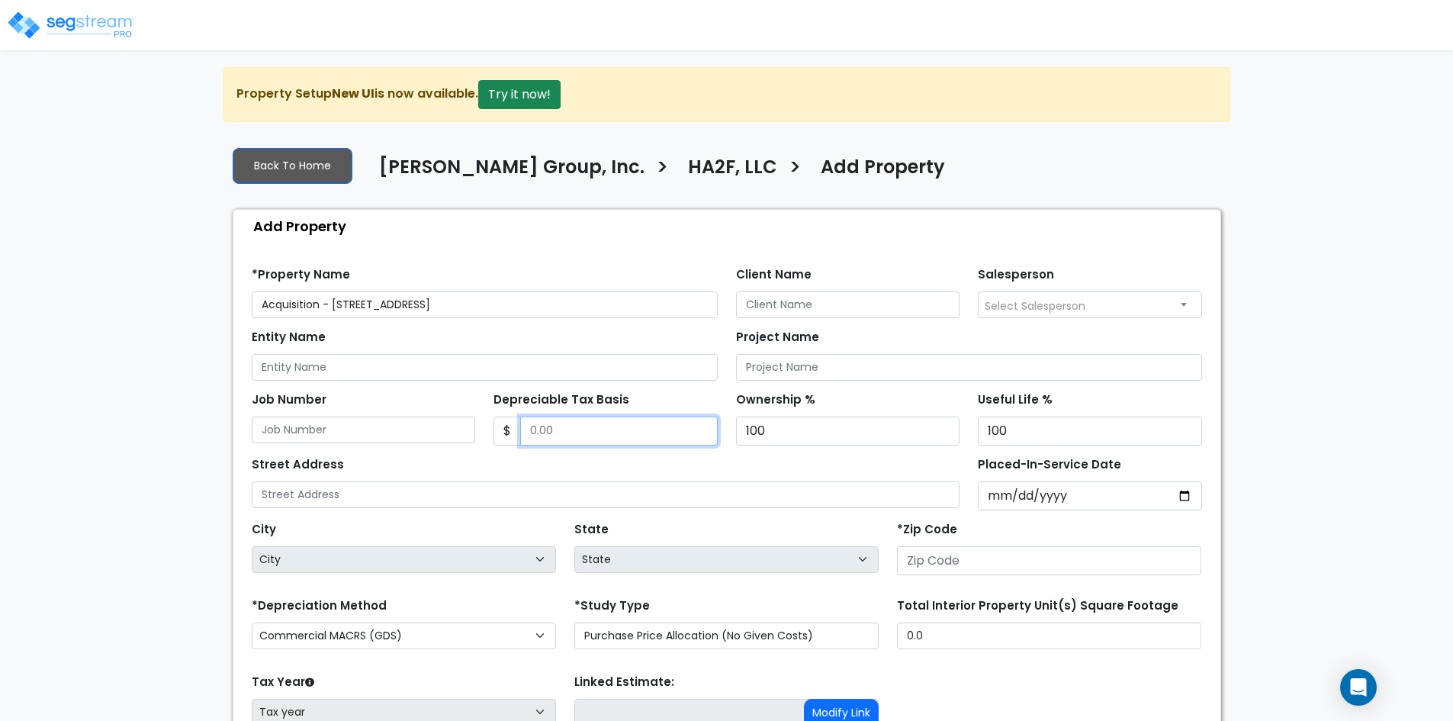
click at [600, 434] on input "Depreciable Tax Basis" at bounding box center [619, 431] width 198 height 29
type input "2,075,383"
click at [1083, 498] on input "Placed-In-Service Date" at bounding box center [1090, 495] width 224 height 29
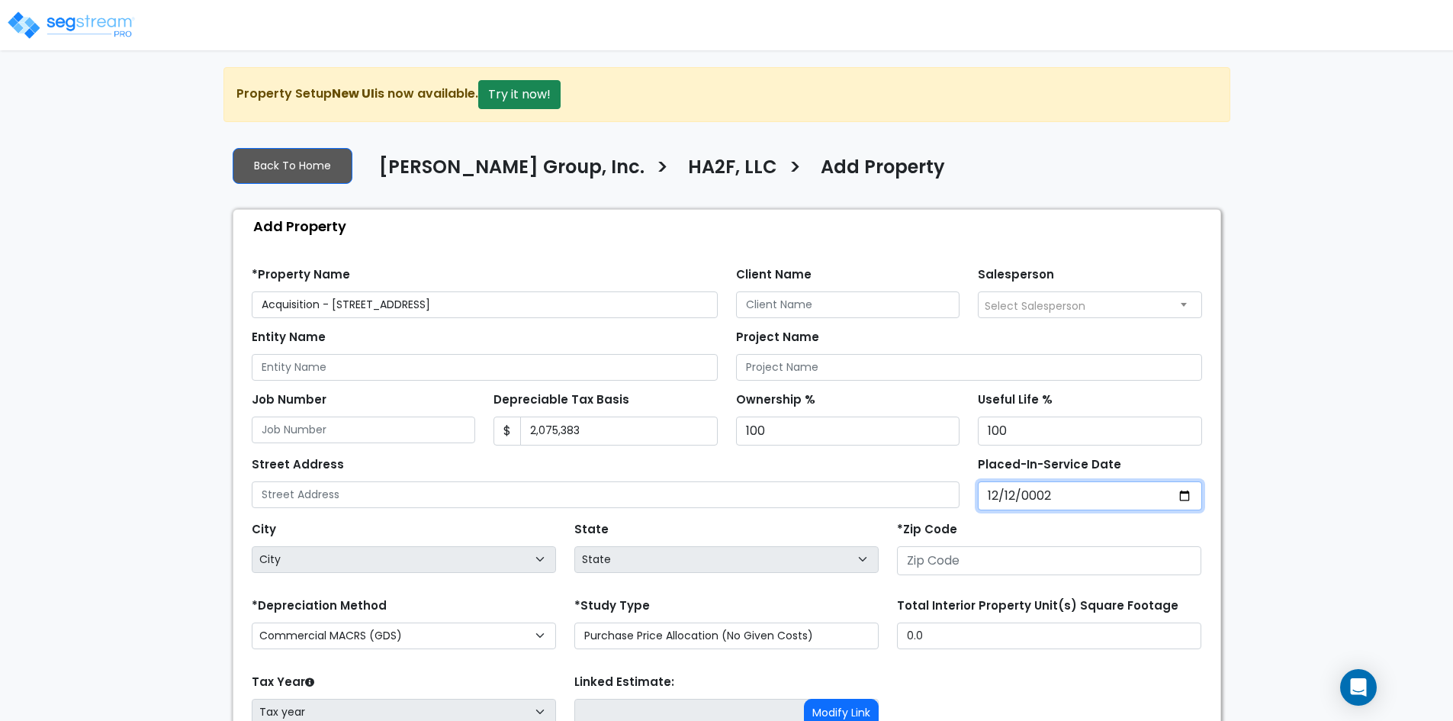
type input "0020-12-12"
select select "20"
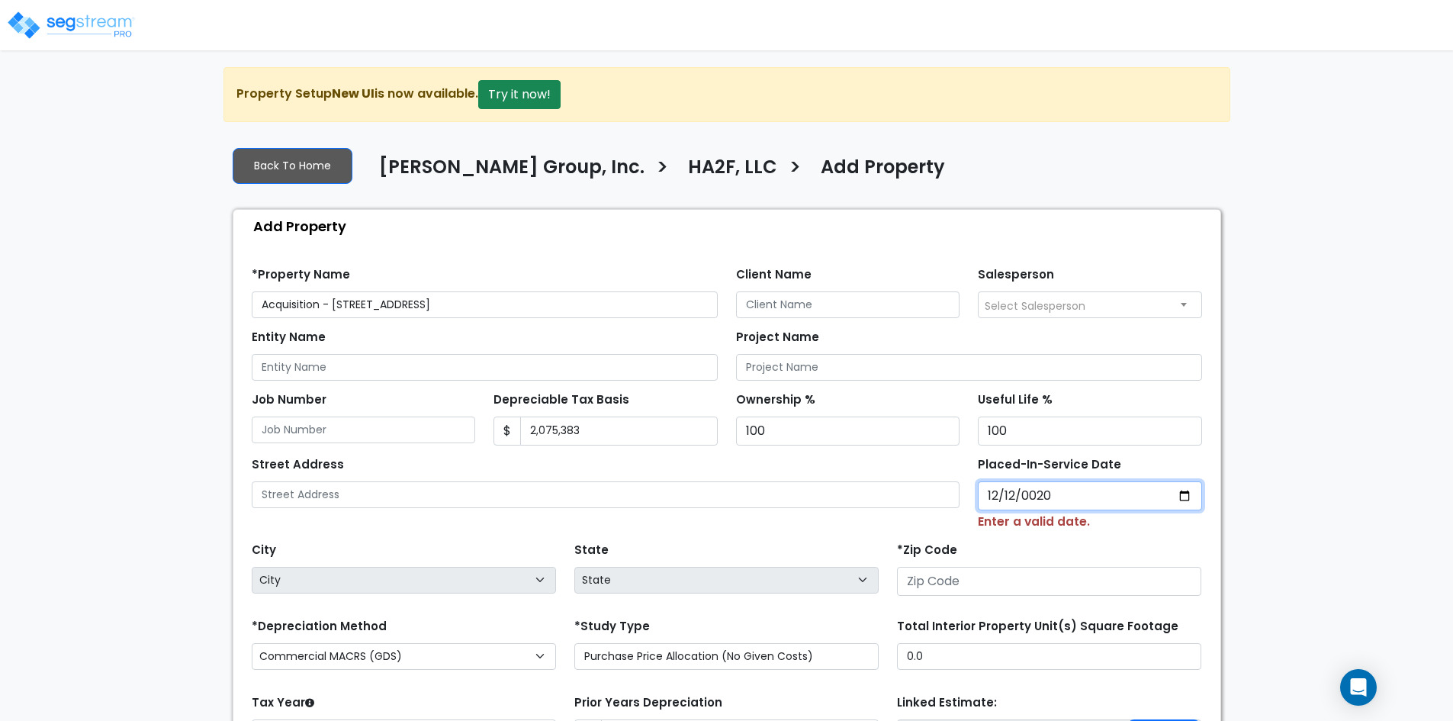
type input "0202-12-12"
select select "202"
type input "[DATE]"
select select "2024"
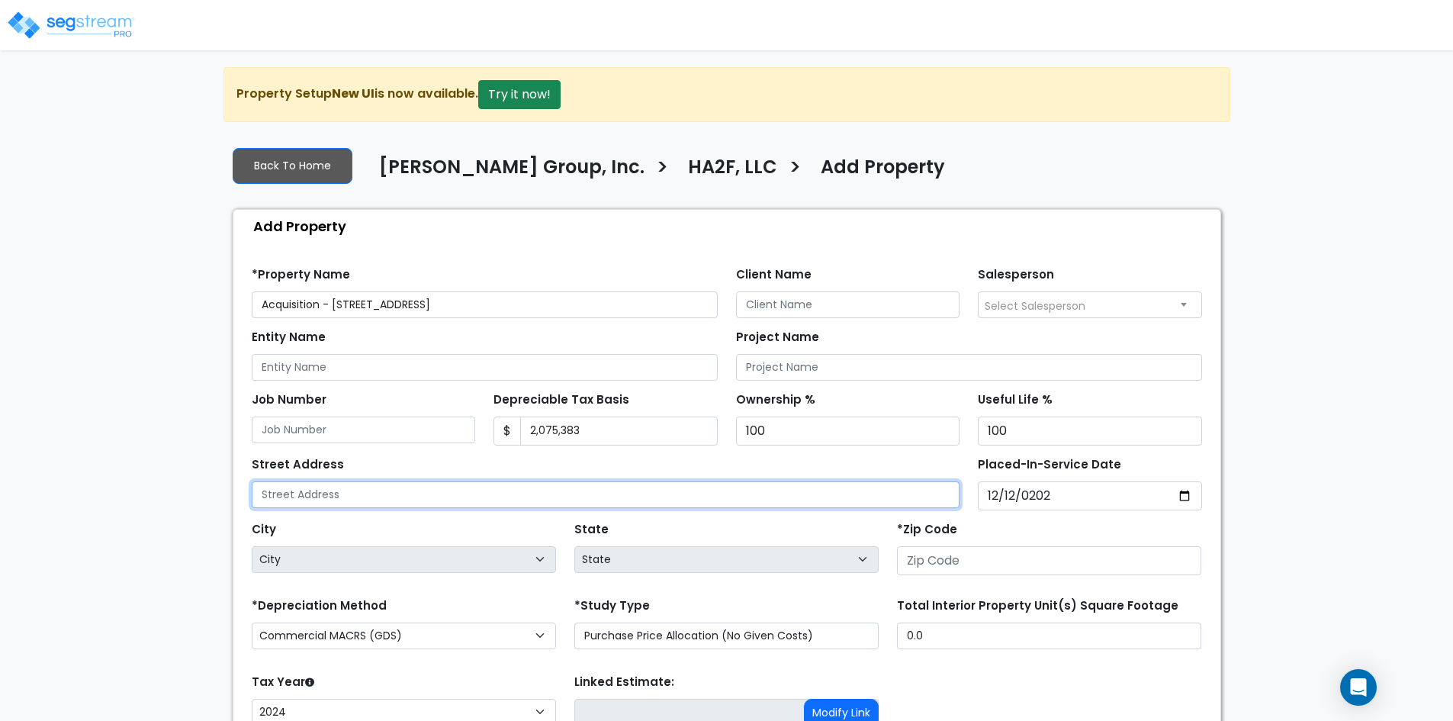
click at [304, 505] on input "text" at bounding box center [606, 494] width 709 height 27
type input "[STREET_ADDRESS]"
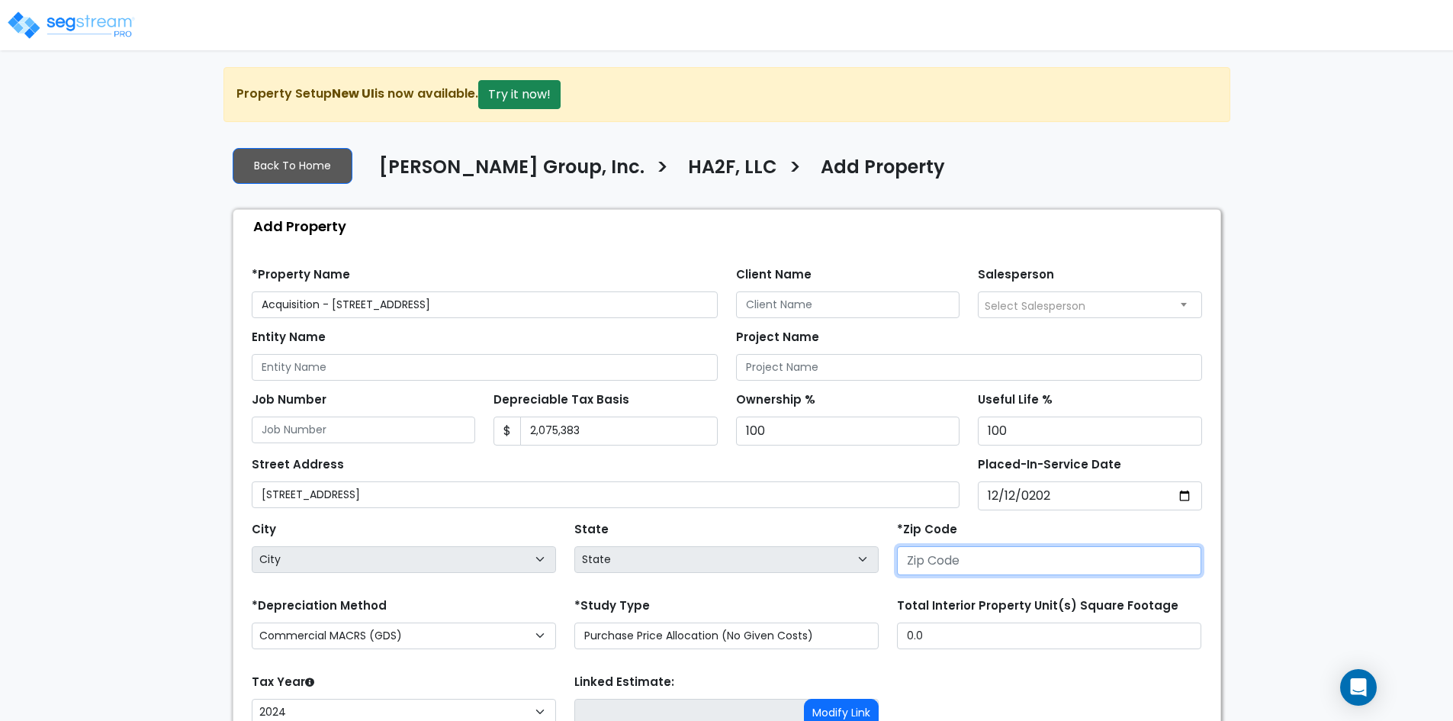
click at [1009, 561] on input "number" at bounding box center [1049, 560] width 304 height 29
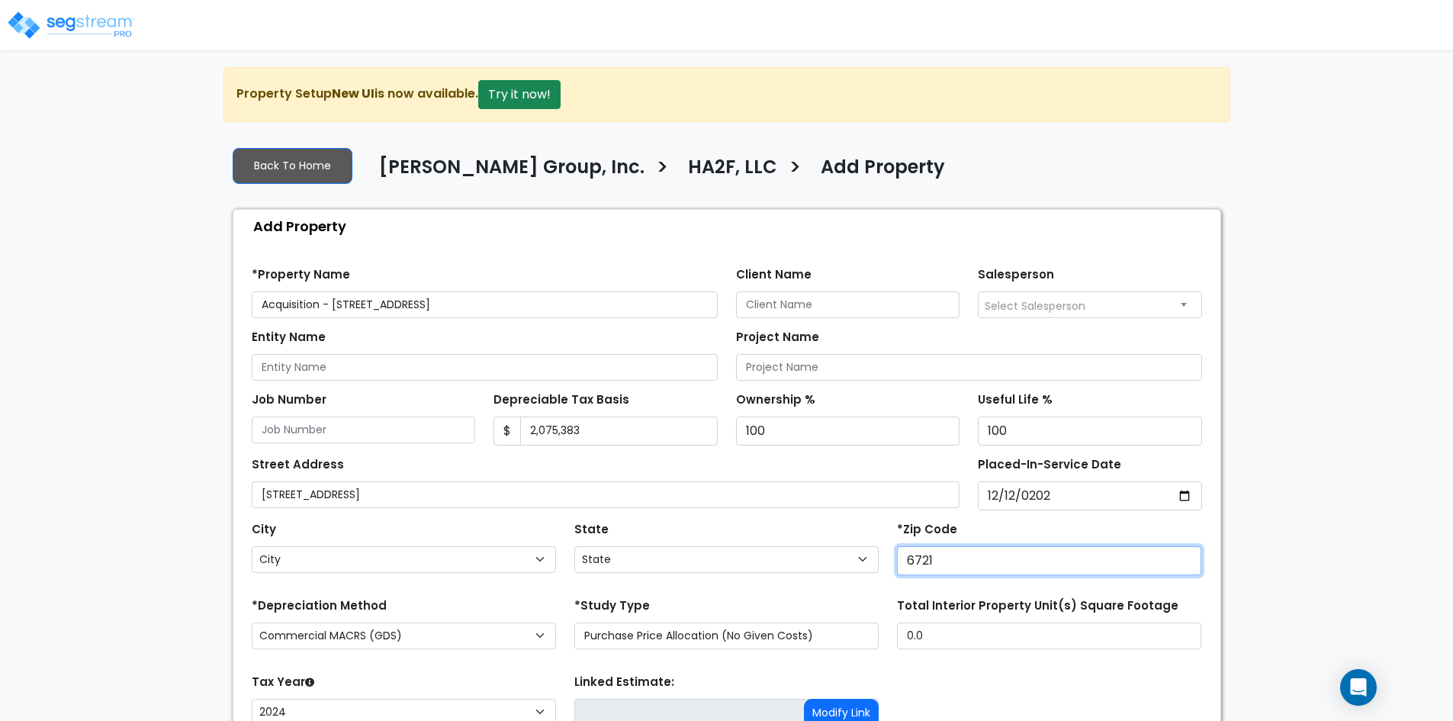
type input "67219"
select select "KS"
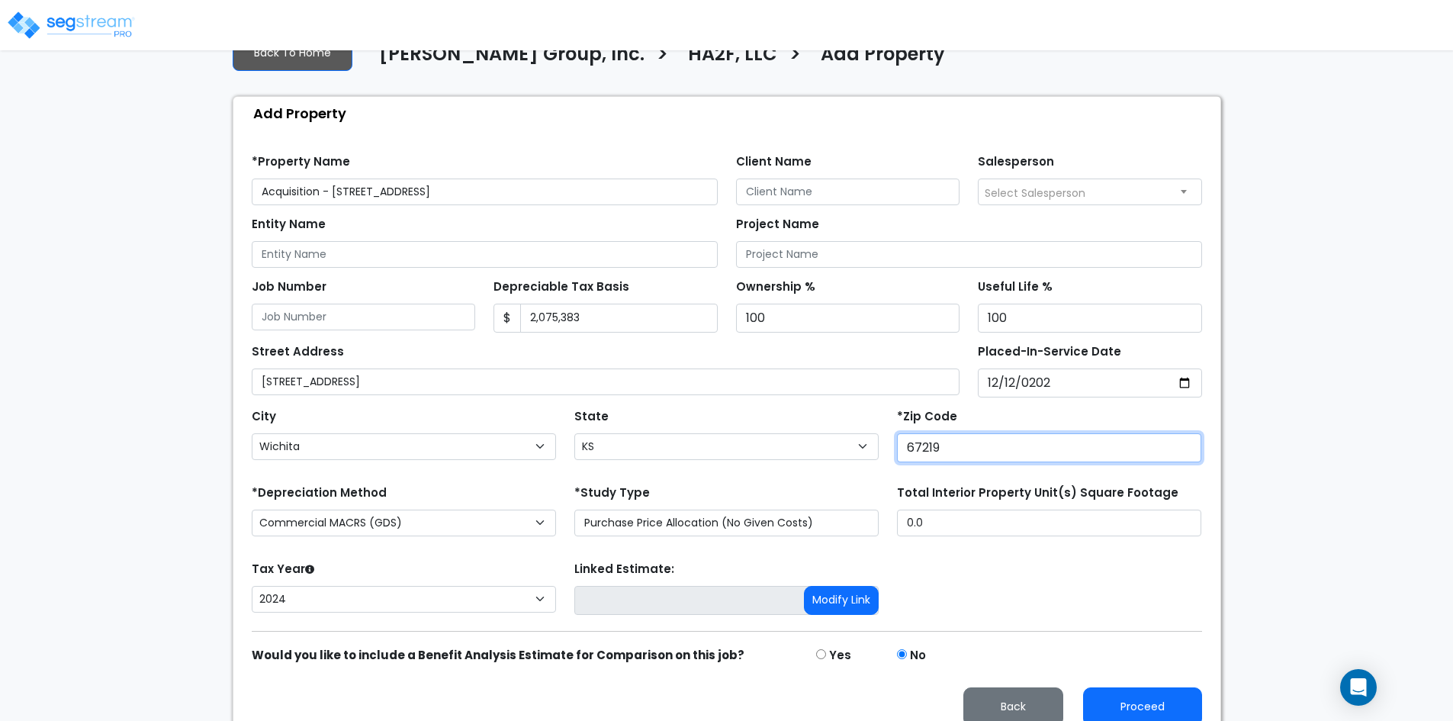
scroll to position [131, 0]
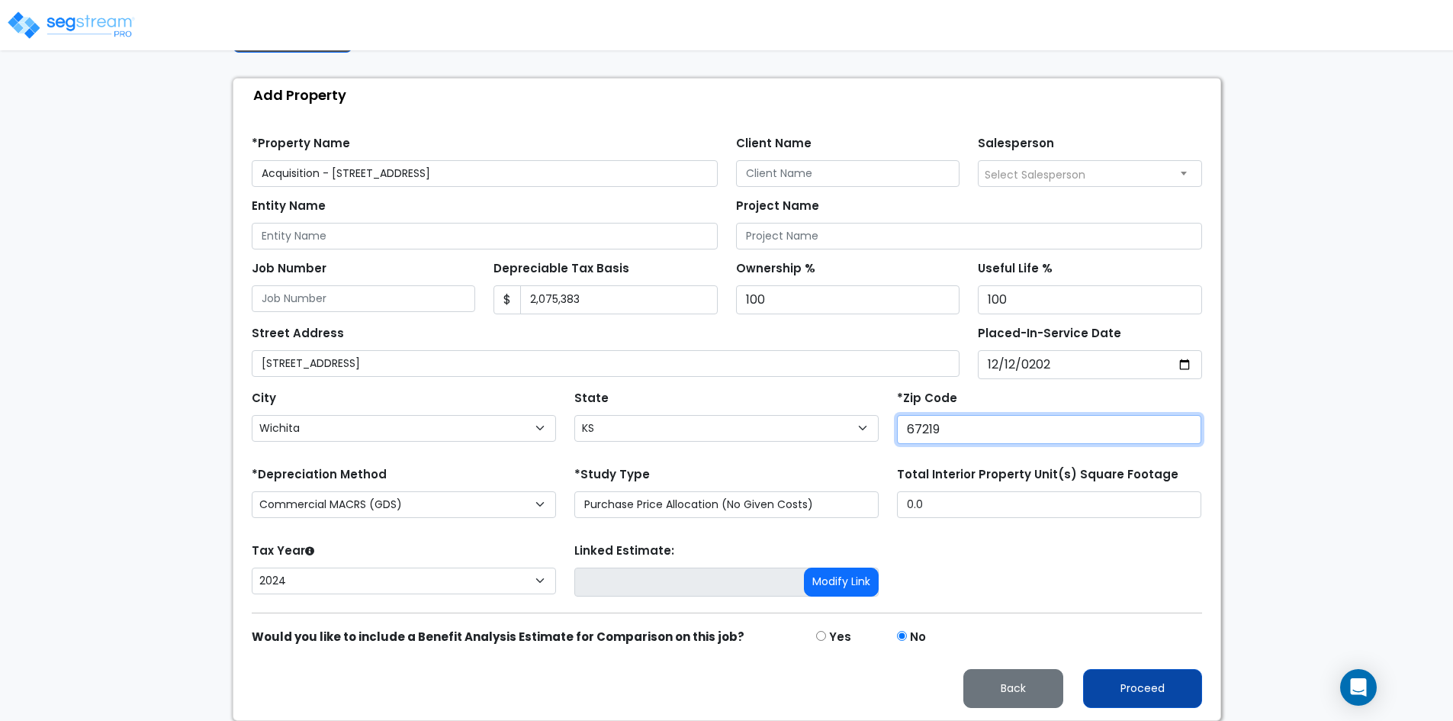
type input "67219"
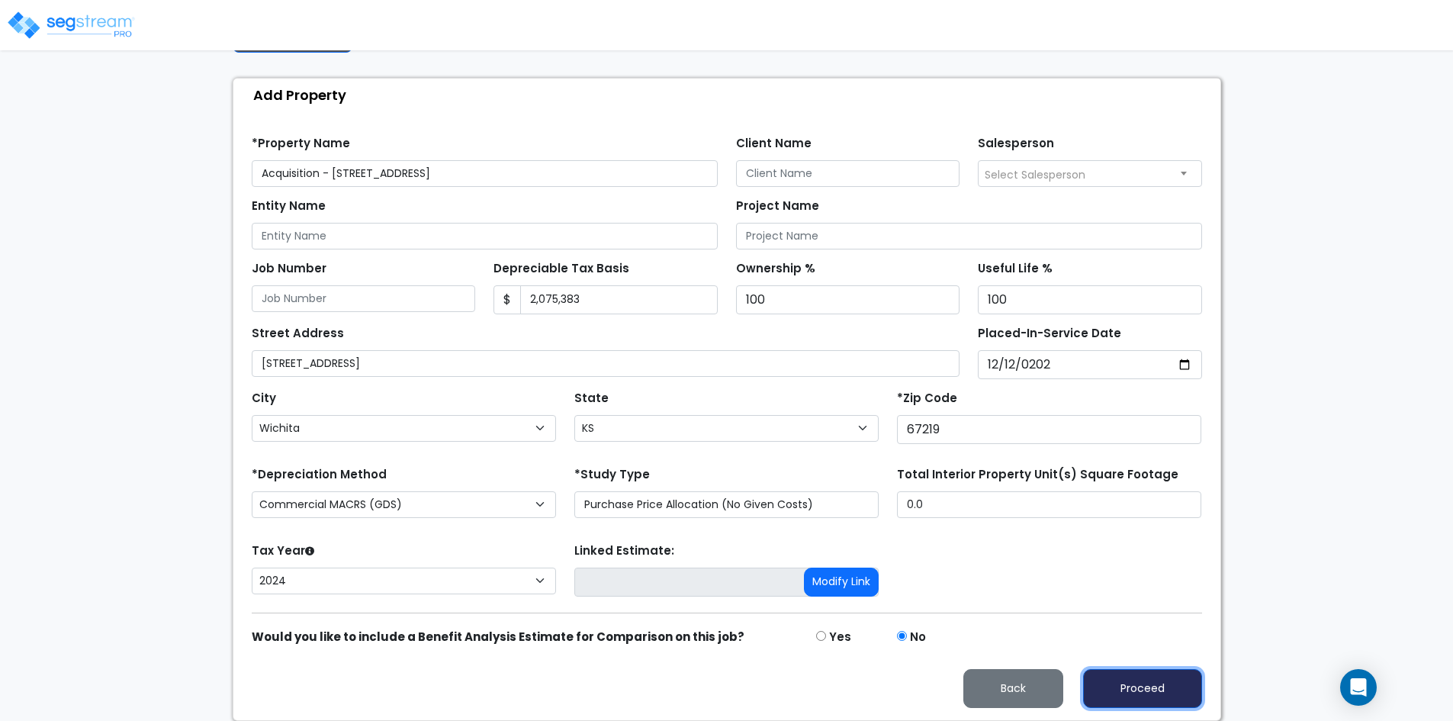
click at [1153, 691] on button "Proceed" at bounding box center [1142, 688] width 119 height 39
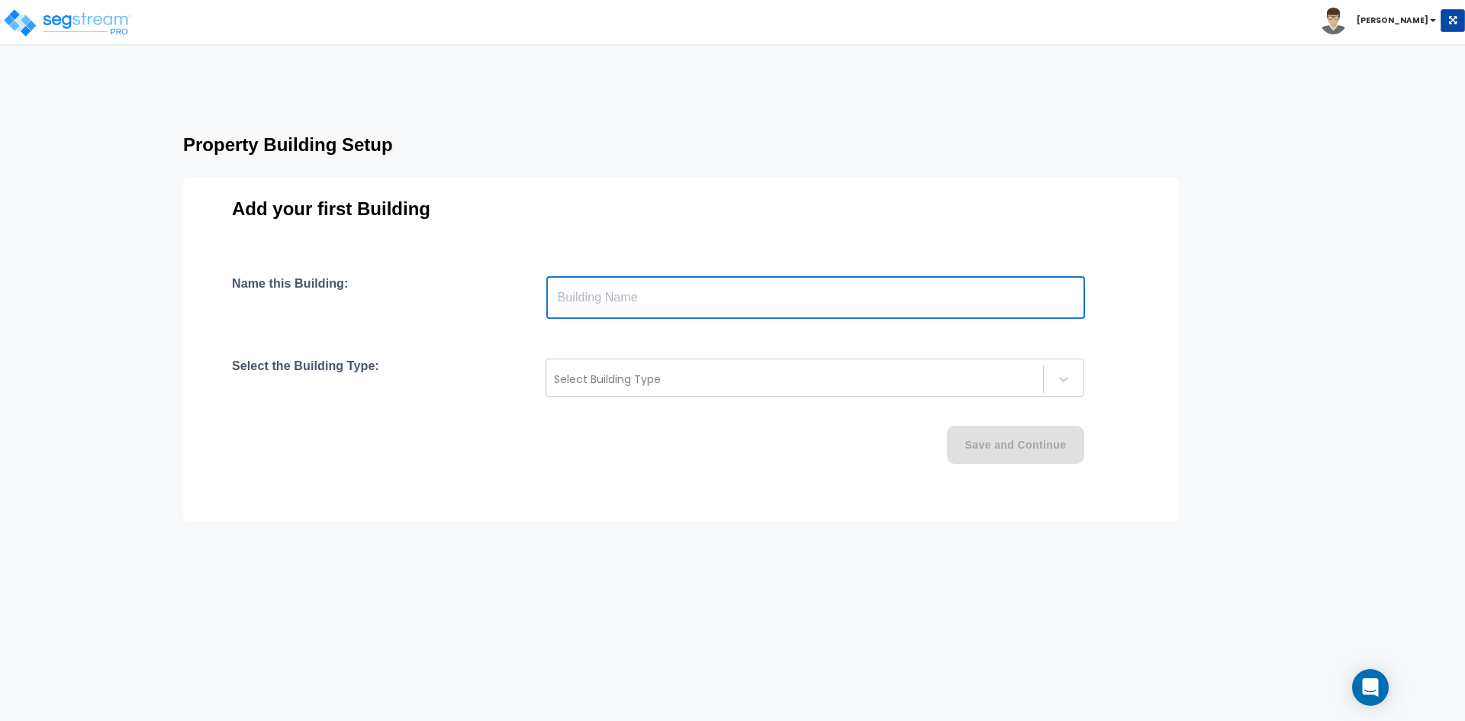
click at [764, 300] on input "text" at bounding box center [815, 297] width 539 height 43
click at [802, 299] on input "text" at bounding box center [815, 297] width 539 height 43
type input "[GEOGRAPHIC_DATA]"
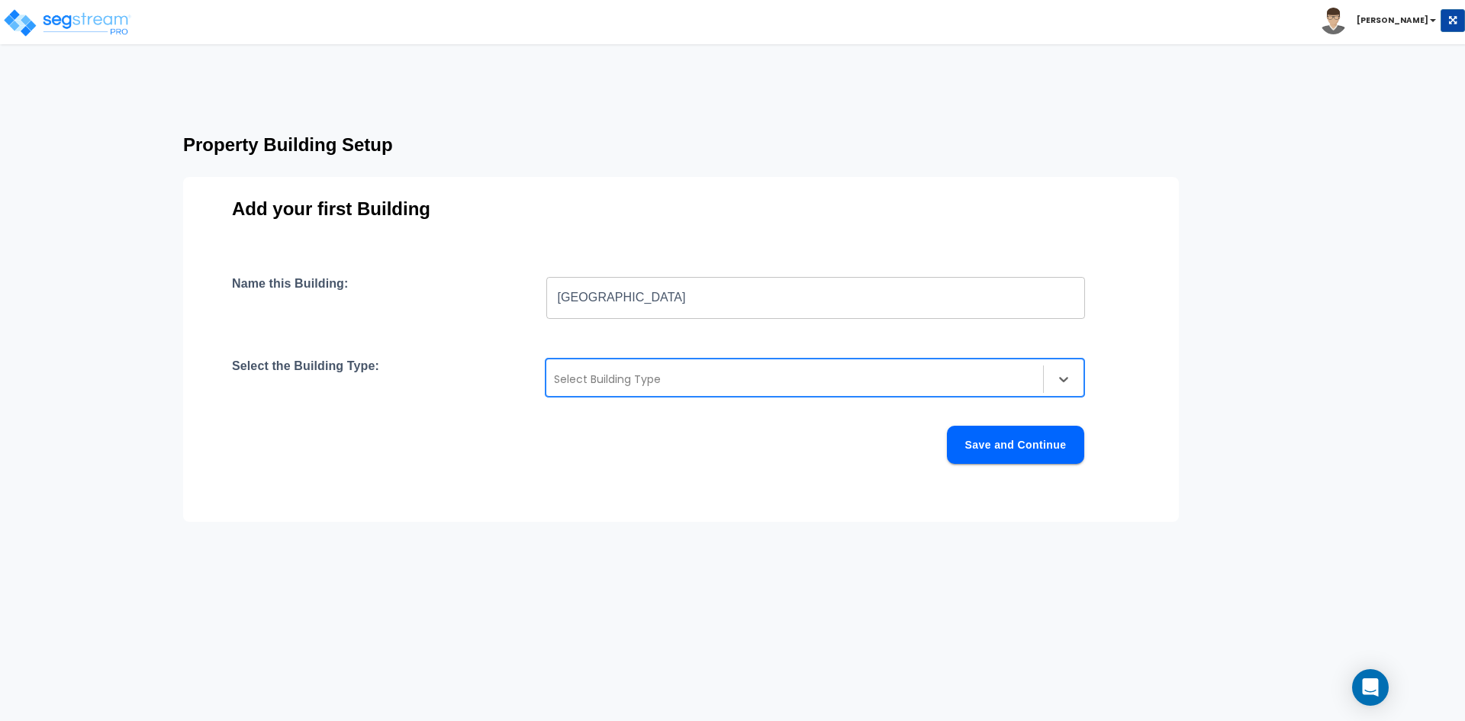
click at [648, 378] on div at bounding box center [794, 379] width 481 height 18
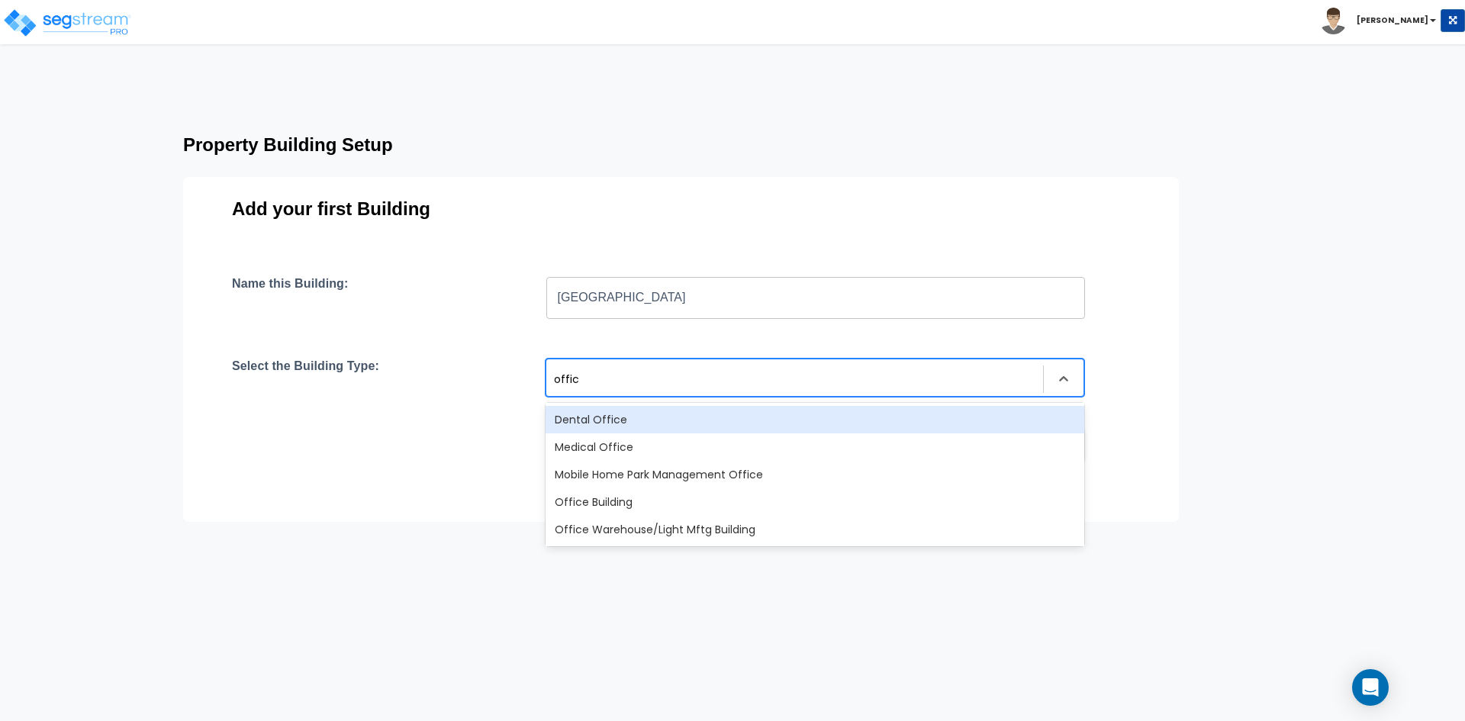
type input "office"
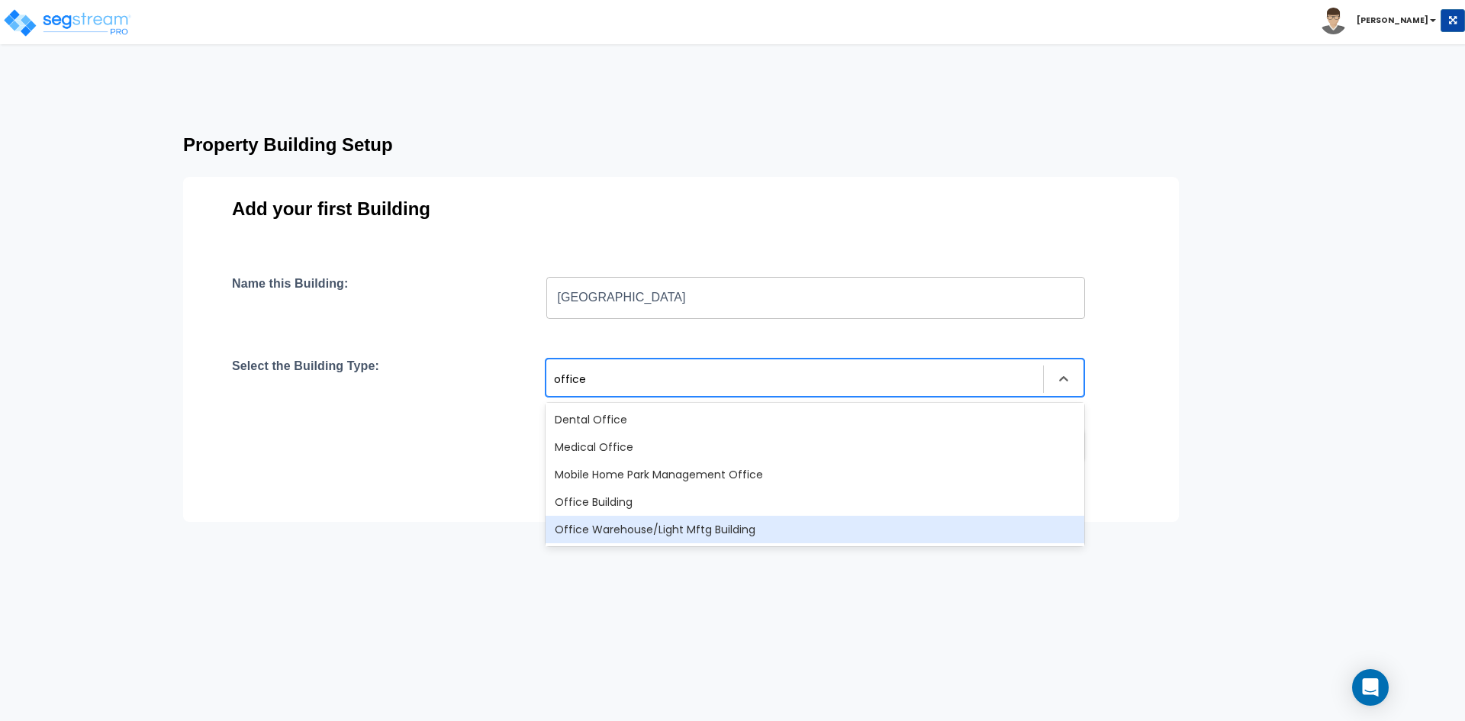
click at [688, 538] on div "Office Warehouse/Light Mftg Building" at bounding box center [815, 529] width 539 height 27
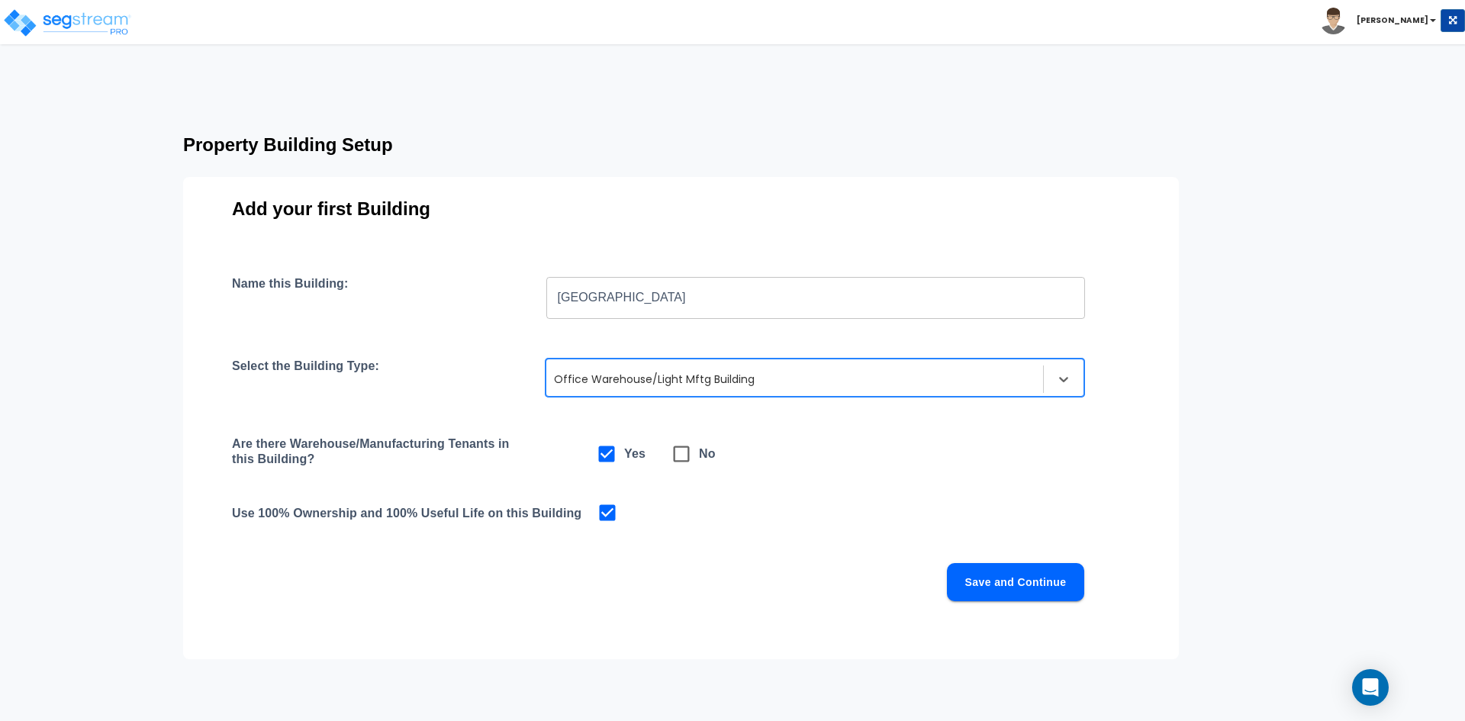
click at [1019, 587] on button "Save and Continue" at bounding box center [1015, 582] width 137 height 38
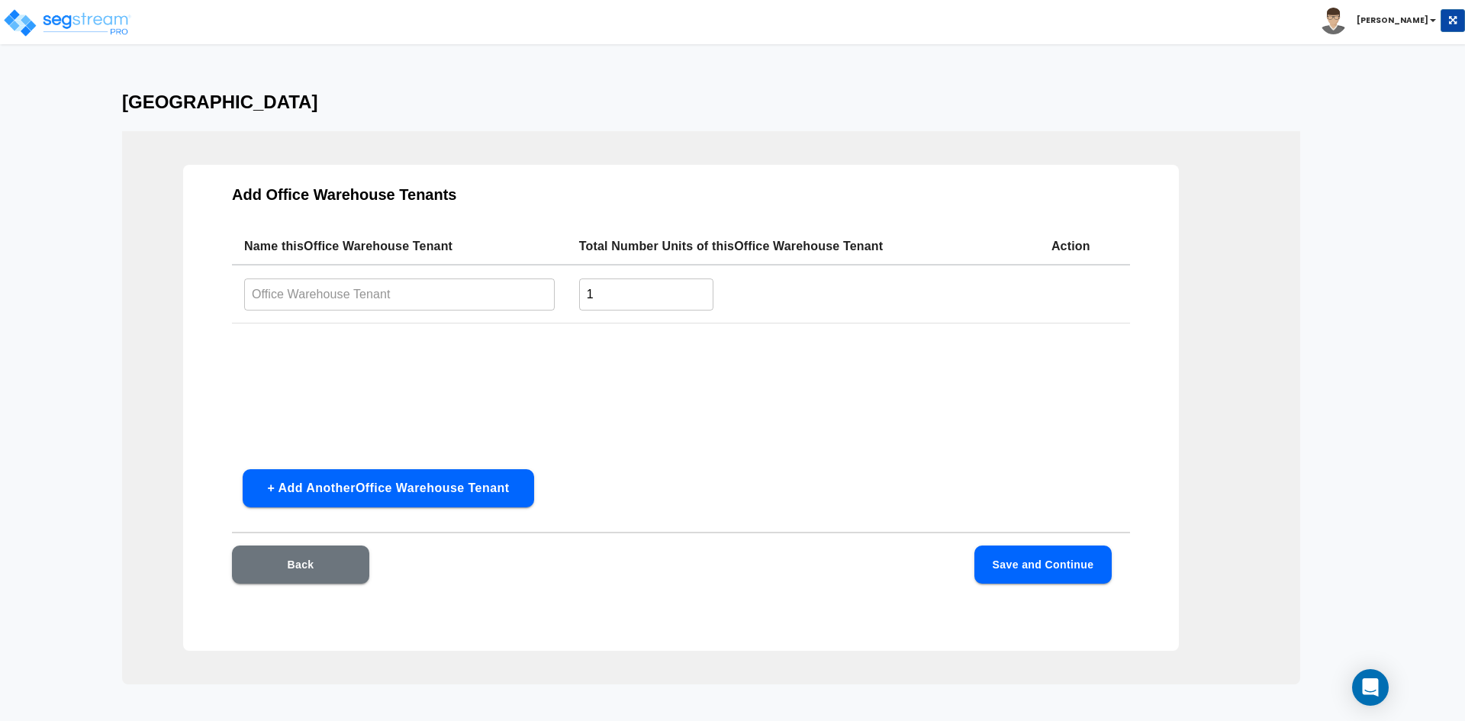
click at [320, 285] on input "text" at bounding box center [399, 294] width 311 height 33
click at [368, 488] on button "+ Add Another Office Warehouse Tenant" at bounding box center [388, 488] width 291 height 38
click at [383, 345] on input "text" at bounding box center [399, 355] width 311 height 33
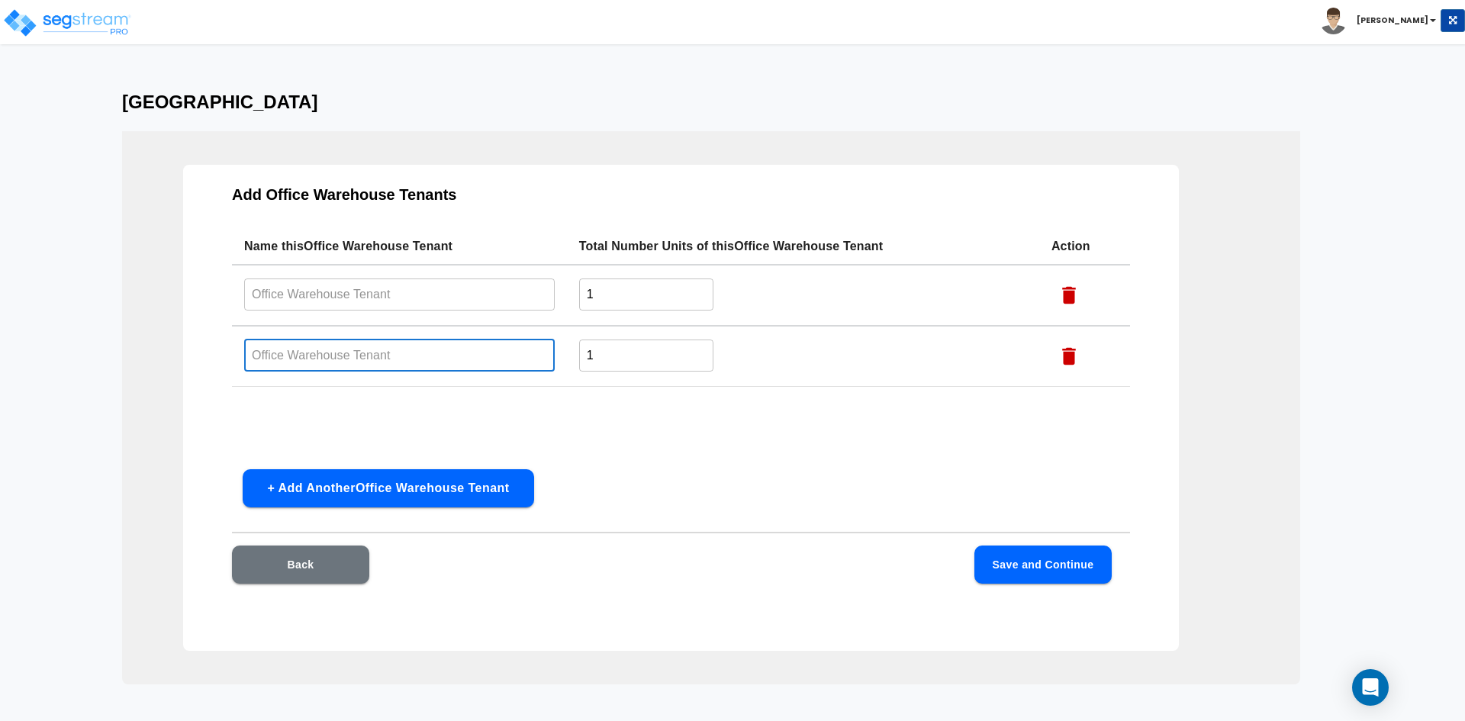
click at [369, 368] on input "text" at bounding box center [399, 355] width 311 height 33
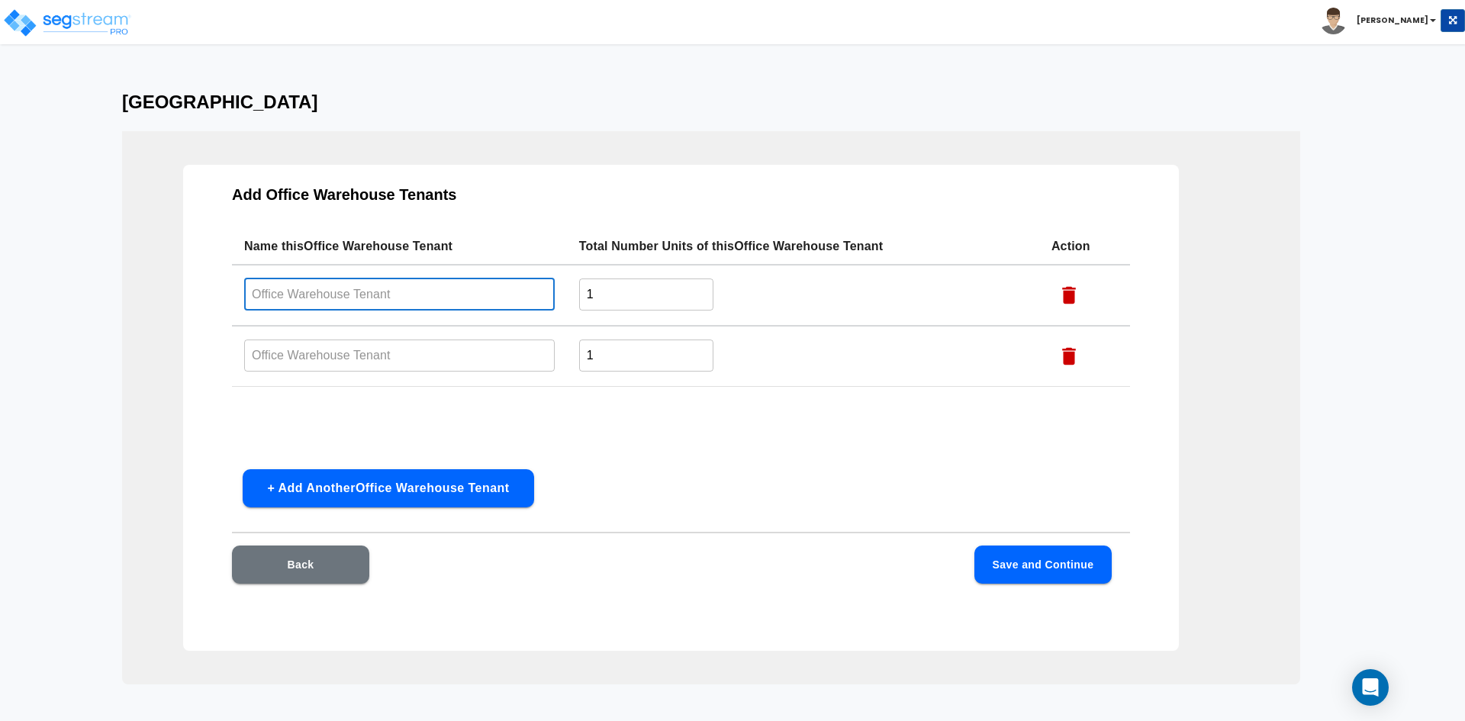
click at [372, 281] on input "text" at bounding box center [399, 294] width 311 height 33
click at [301, 574] on button "Back" at bounding box center [300, 565] width 137 height 38
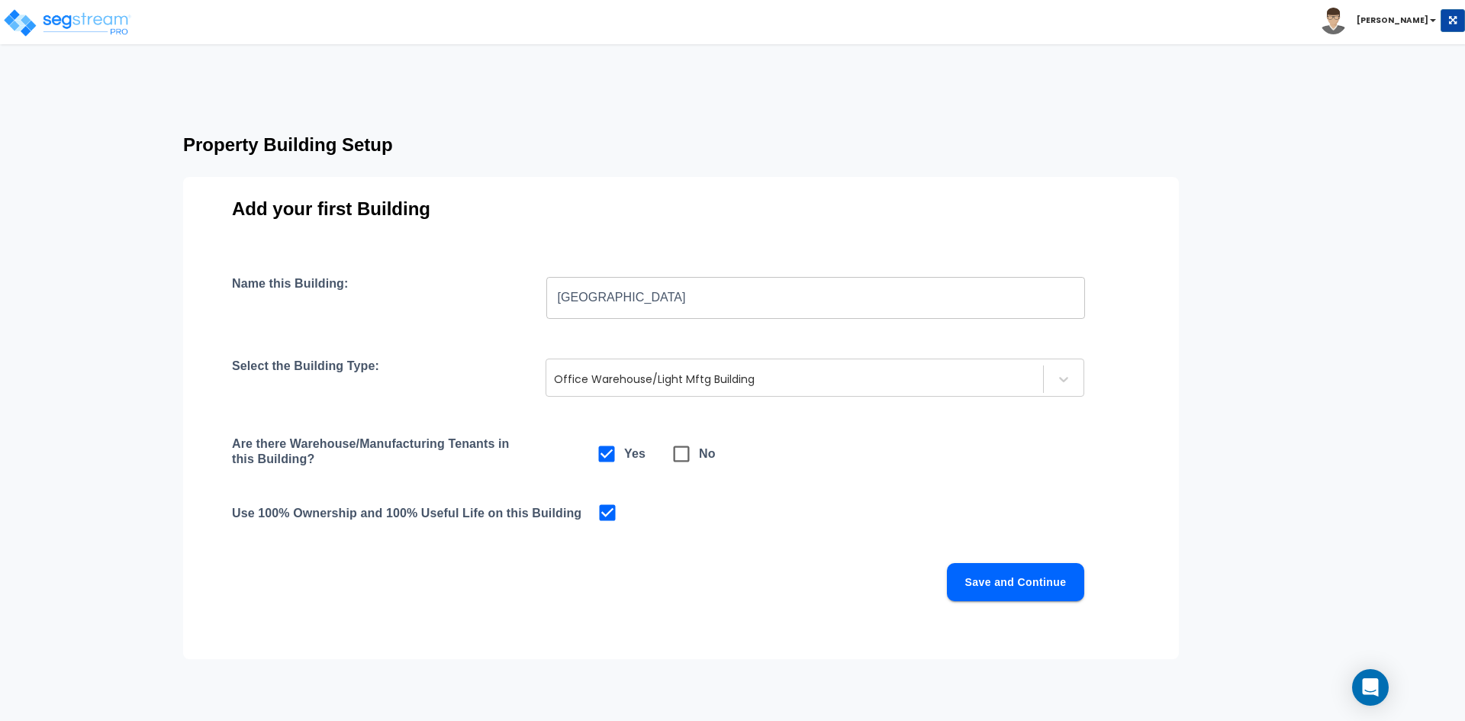
click at [666, 443] on input "checkbox" at bounding box center [671, 445] width 15 height 13
checkbox input "true"
click at [597, 455] on icon at bounding box center [606, 453] width 21 height 21
checkbox input "true"
checkbox input "false"
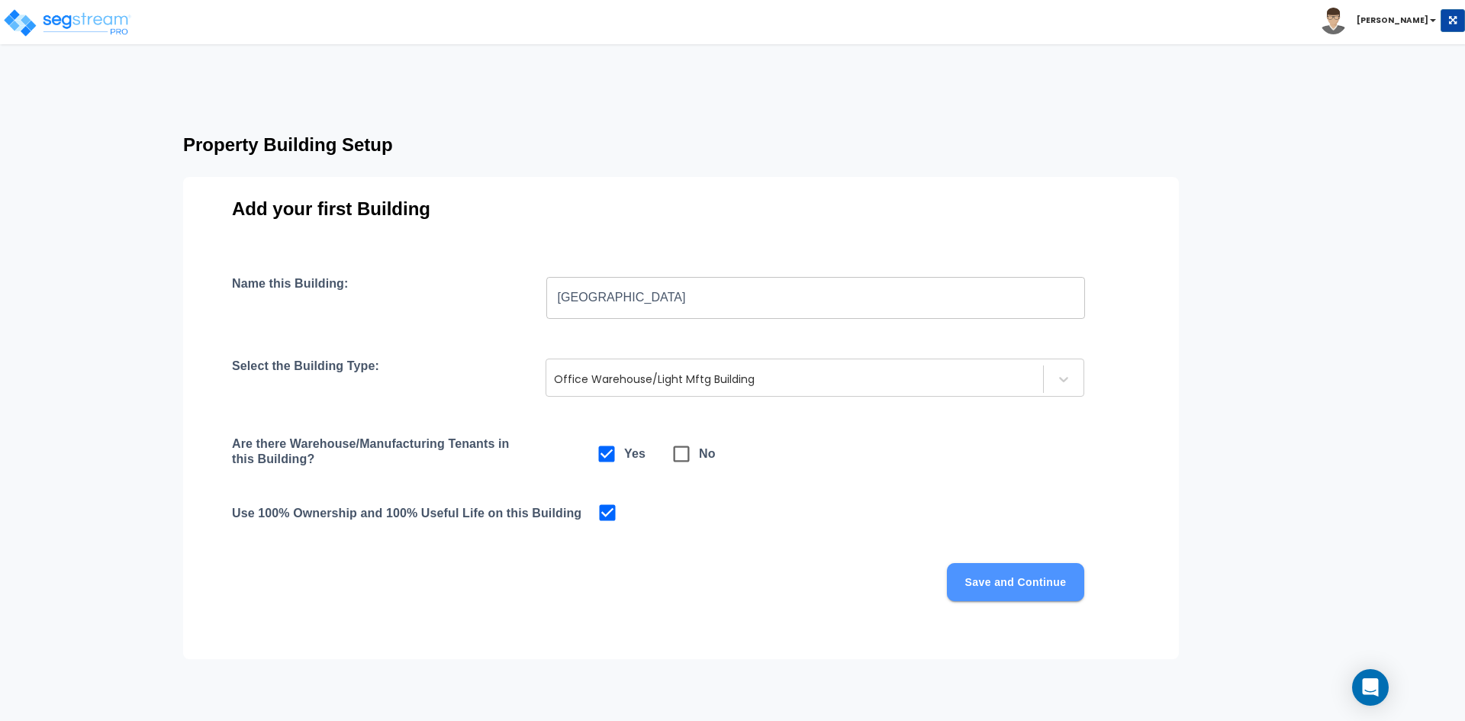
click at [1048, 565] on button "Save and Continue" at bounding box center [1015, 582] width 137 height 38
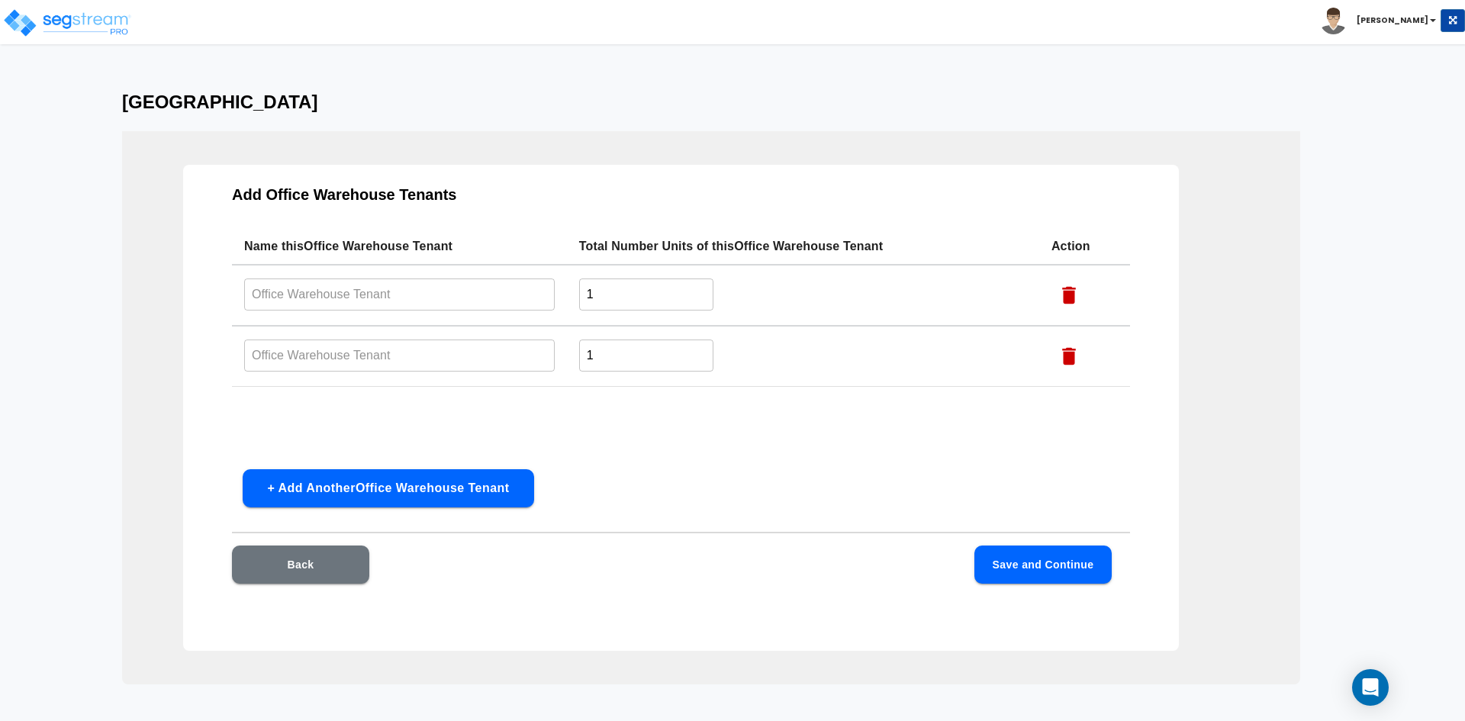
click at [362, 303] on input "text" at bounding box center [399, 294] width 311 height 33
type input "Warehouse"
type input "Office"
click at [1069, 556] on button "Save and Continue" at bounding box center [1042, 565] width 137 height 38
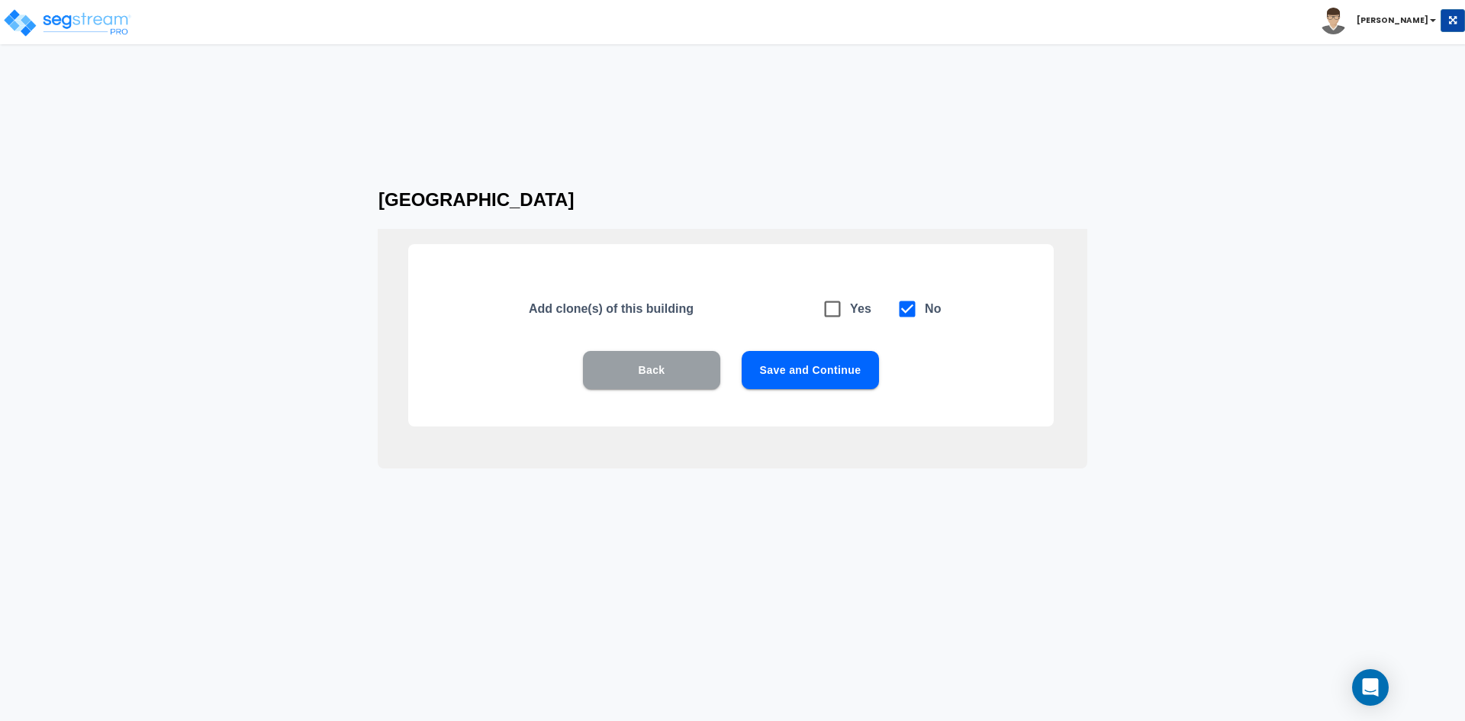
click at [636, 381] on button "Back" at bounding box center [651, 370] width 137 height 38
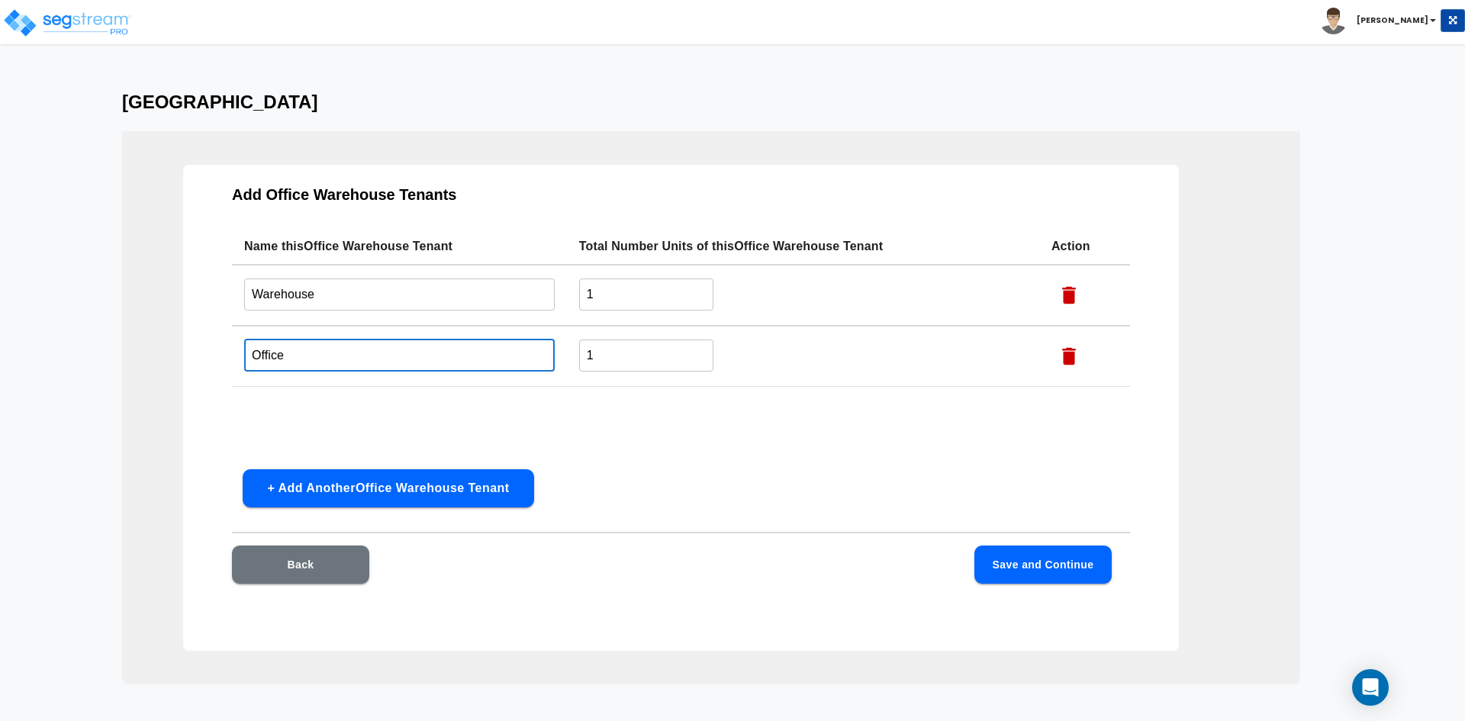
click at [386, 360] on input "Office" at bounding box center [399, 355] width 311 height 33
type input "Admin Office"
click at [363, 496] on button "+ Add Another Office Warehouse Tenant" at bounding box center [388, 488] width 291 height 38
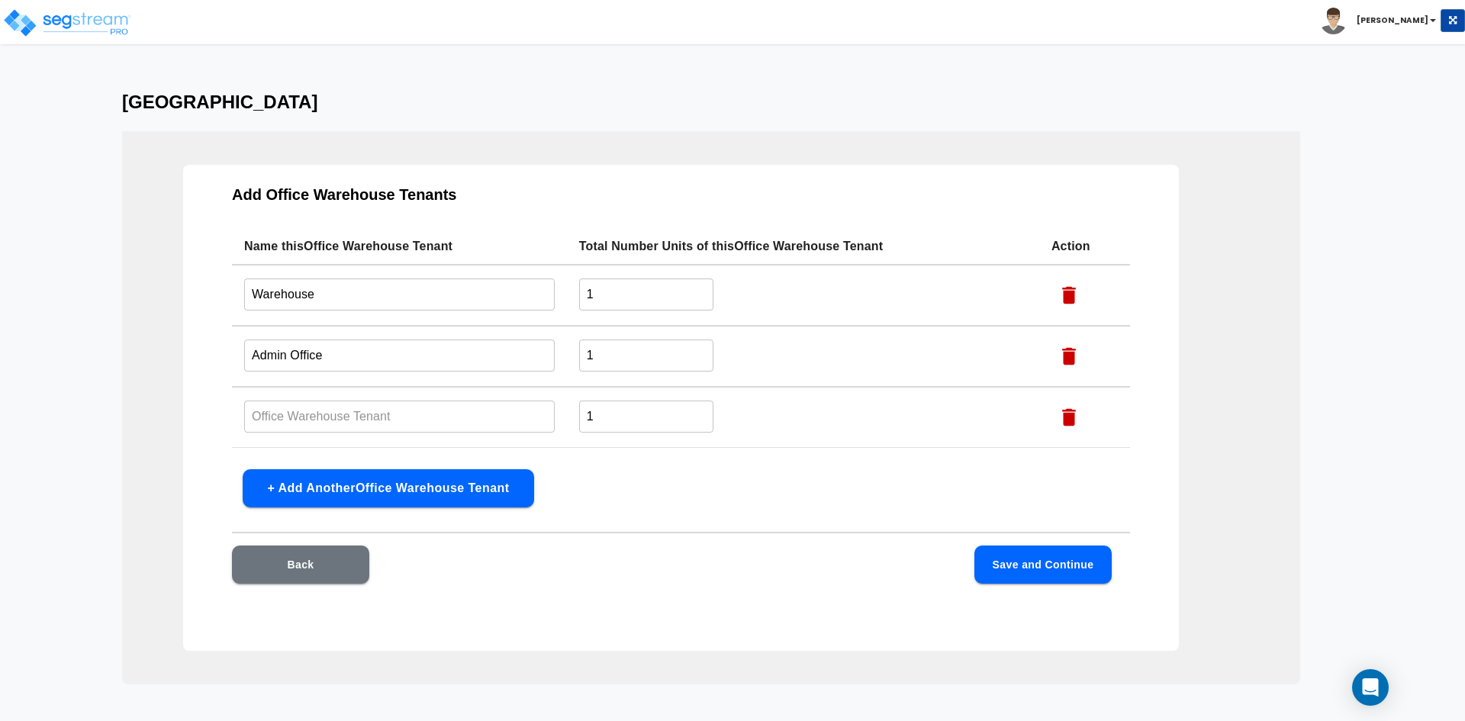
click at [341, 412] on input "text" at bounding box center [399, 416] width 311 height 33
click at [314, 404] on input "text" at bounding box center [399, 416] width 311 height 33
click at [303, 420] on input "Central office" at bounding box center [399, 416] width 311 height 33
type input "Central Office"
click at [1060, 563] on button "Save and Continue" at bounding box center [1042, 565] width 137 height 38
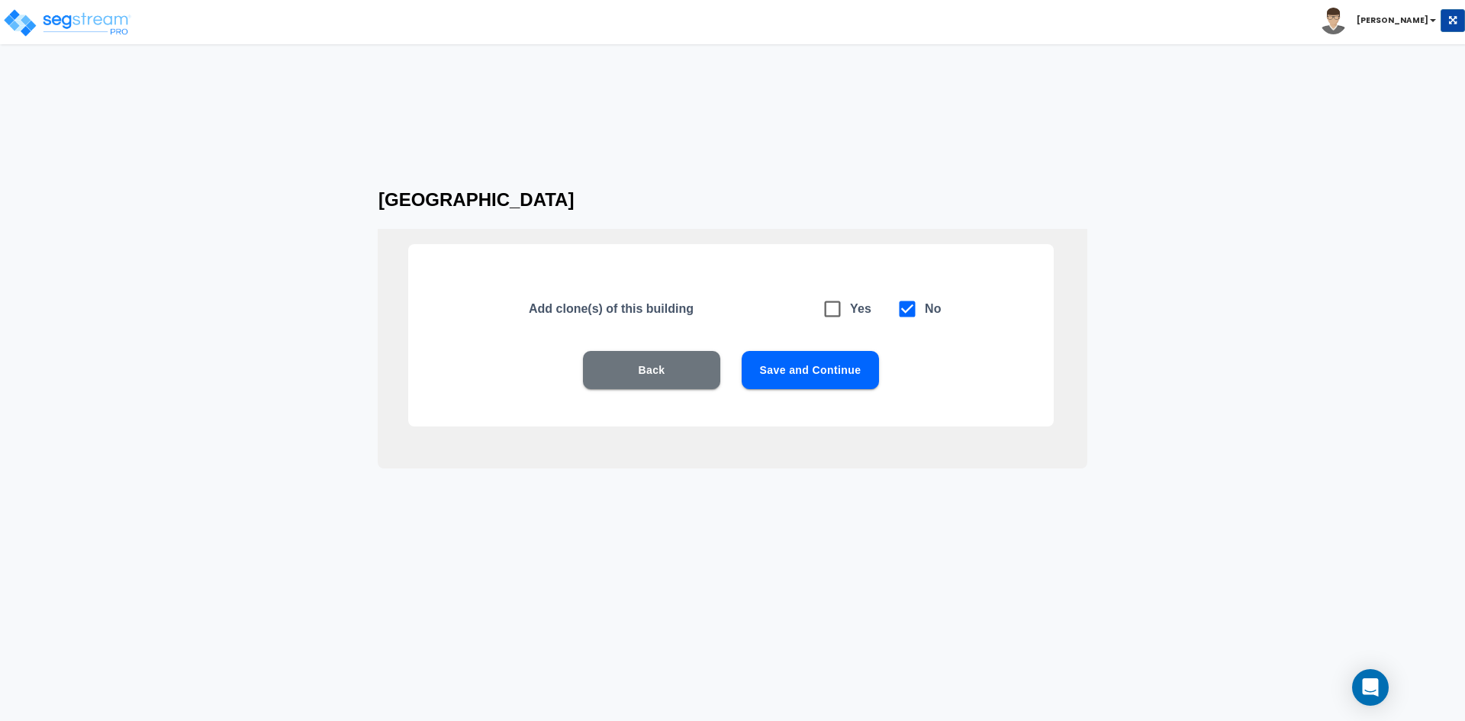
click at [833, 377] on button "Save and Continue" at bounding box center [810, 370] width 137 height 38
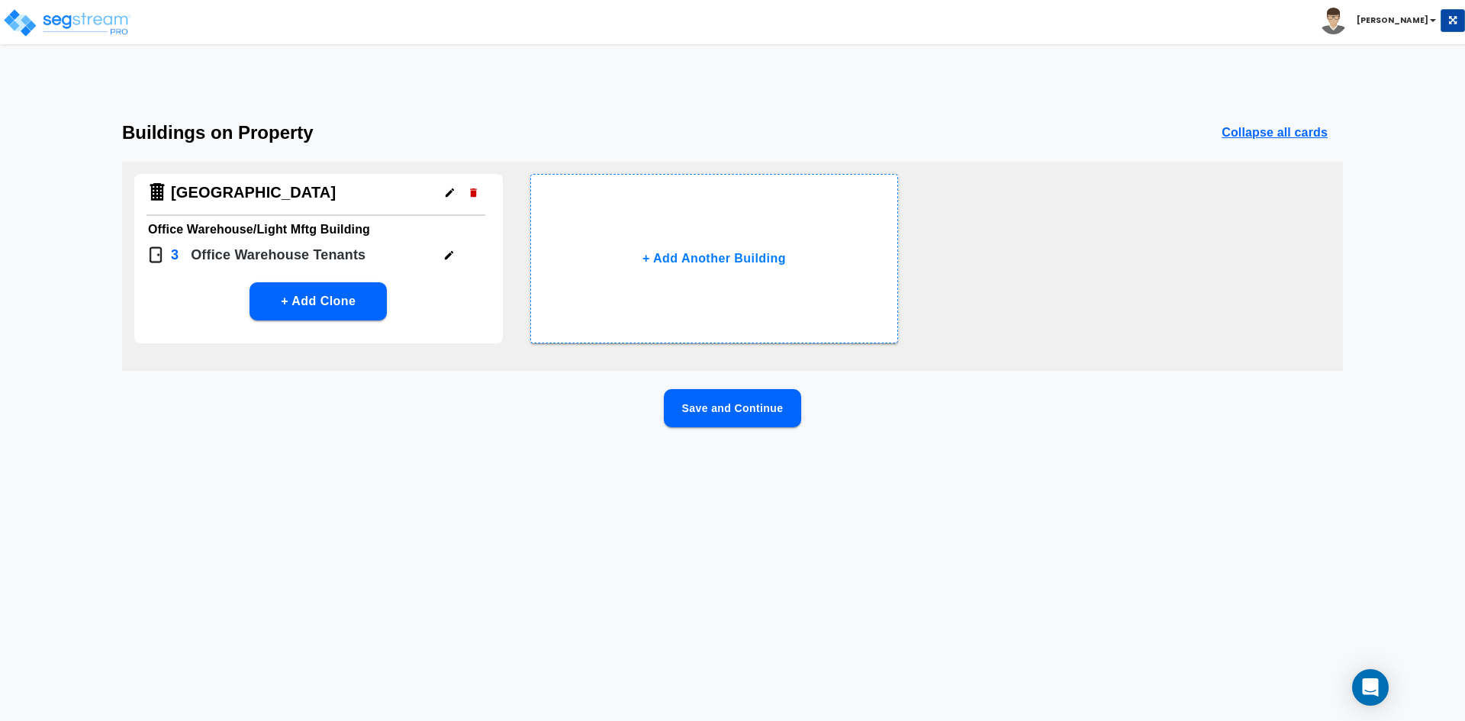
click at [780, 407] on button "Save and Continue" at bounding box center [732, 408] width 137 height 38
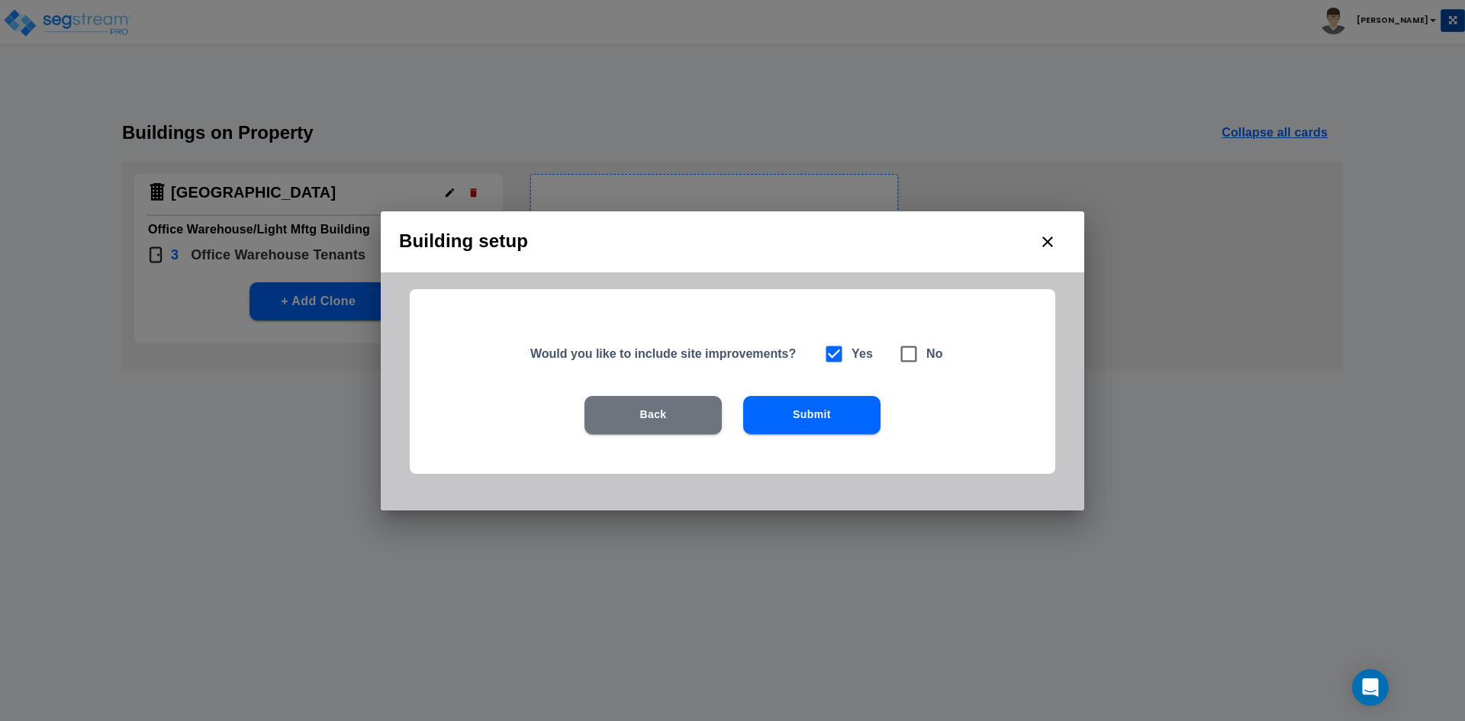
click at [797, 419] on button "Submit" at bounding box center [811, 415] width 137 height 38
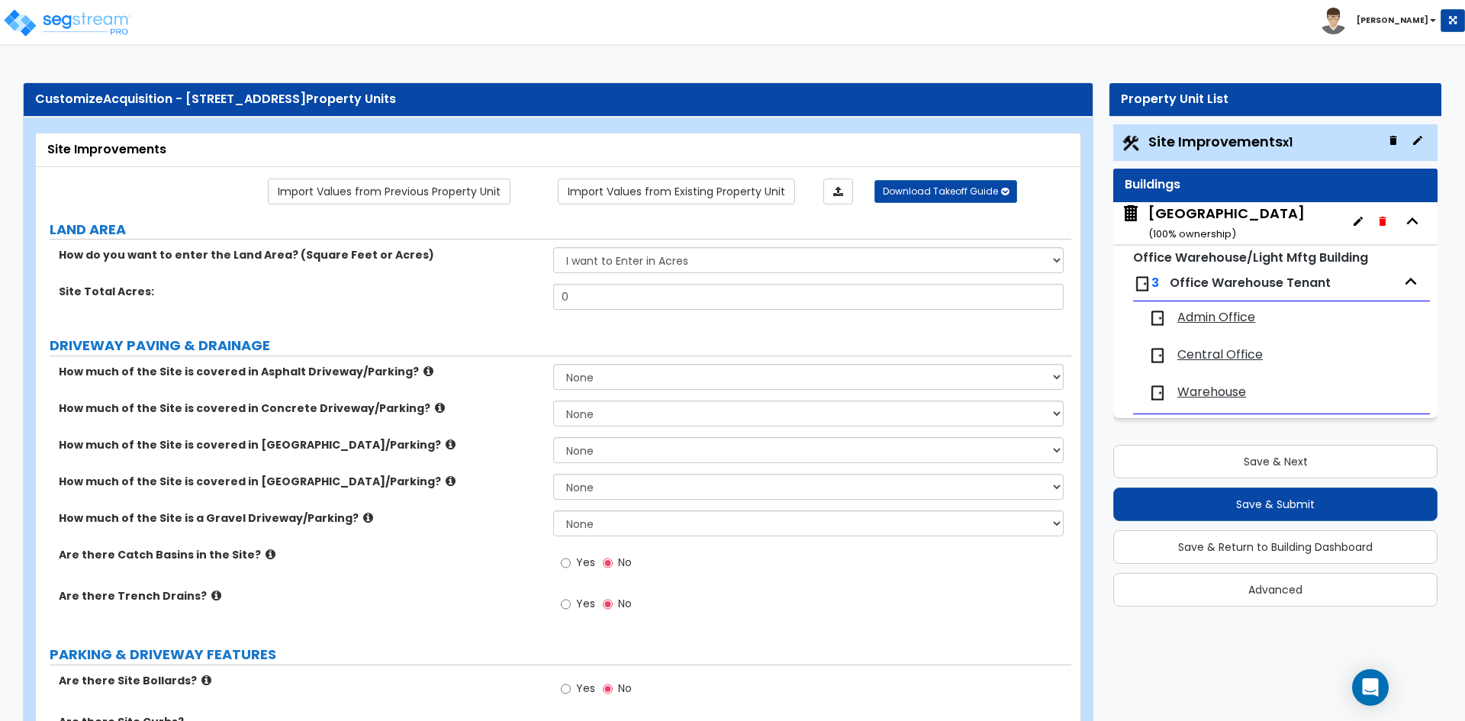
click at [1198, 394] on span "Warehouse" at bounding box center [1211, 393] width 69 height 18
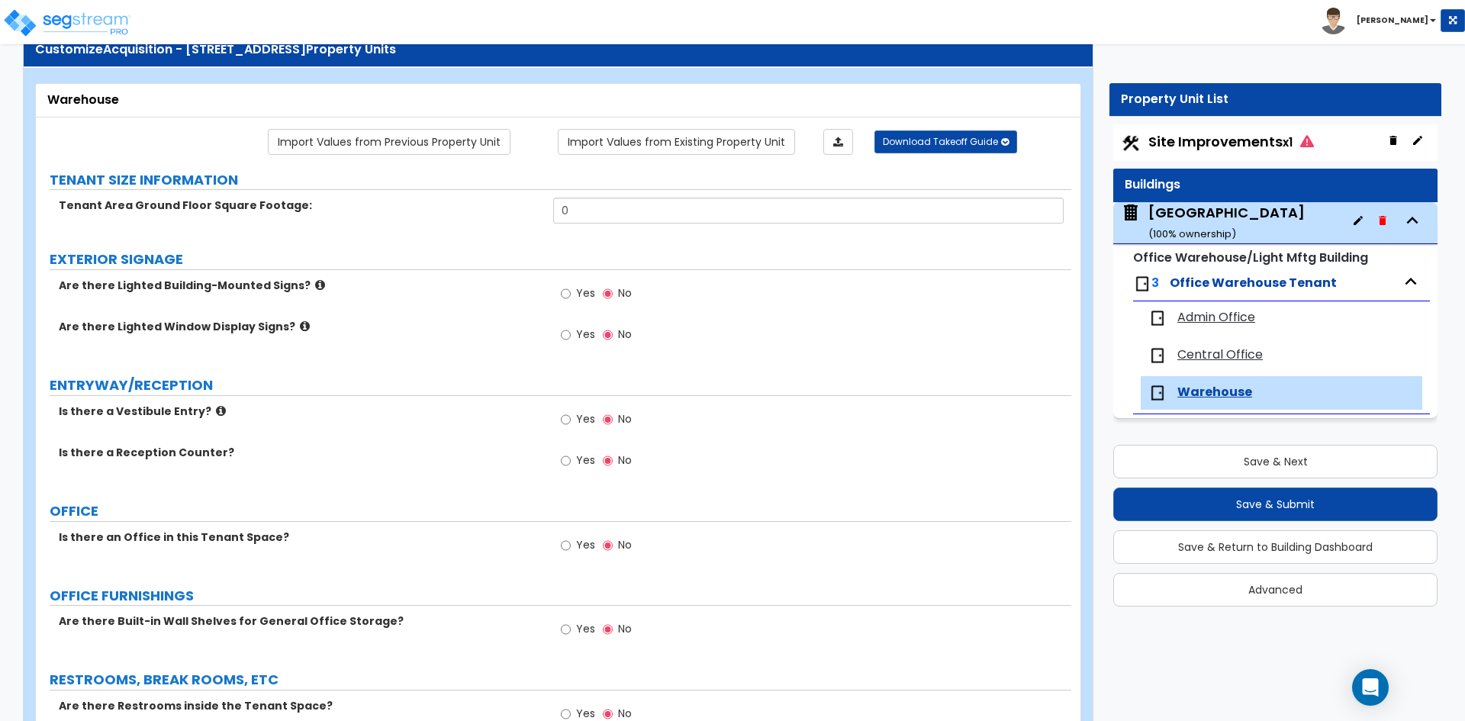
scroll to position [76, 0]
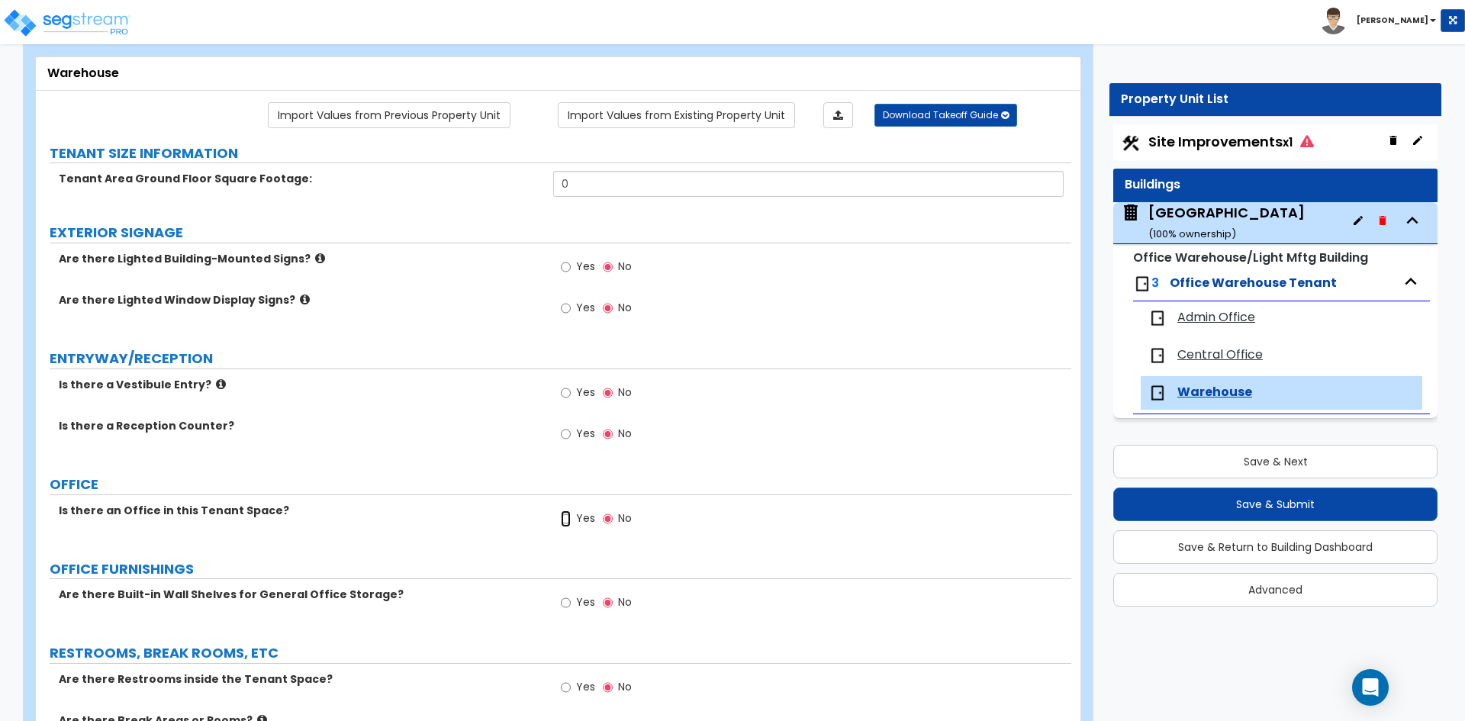
click at [568, 524] on input "Yes" at bounding box center [566, 518] width 10 height 17
radio input "true"
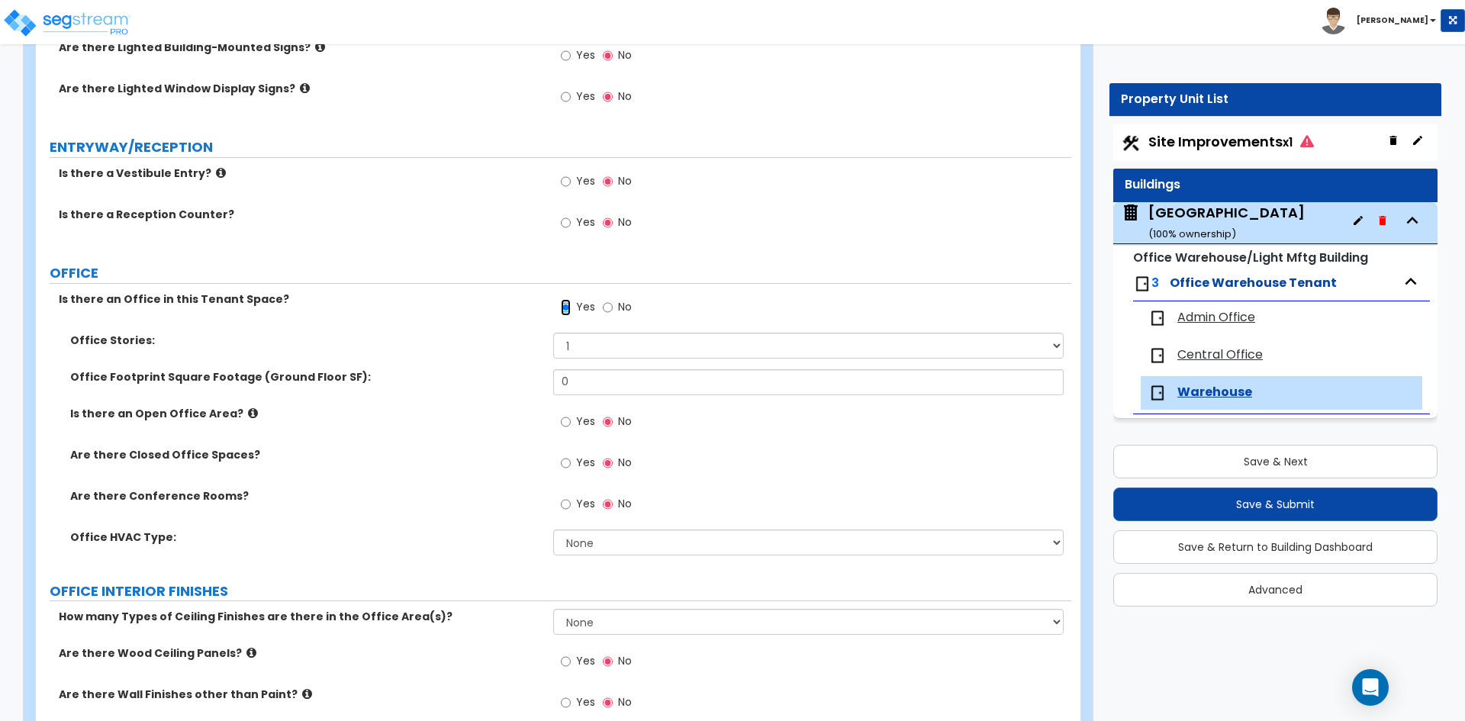
scroll to position [305, 0]
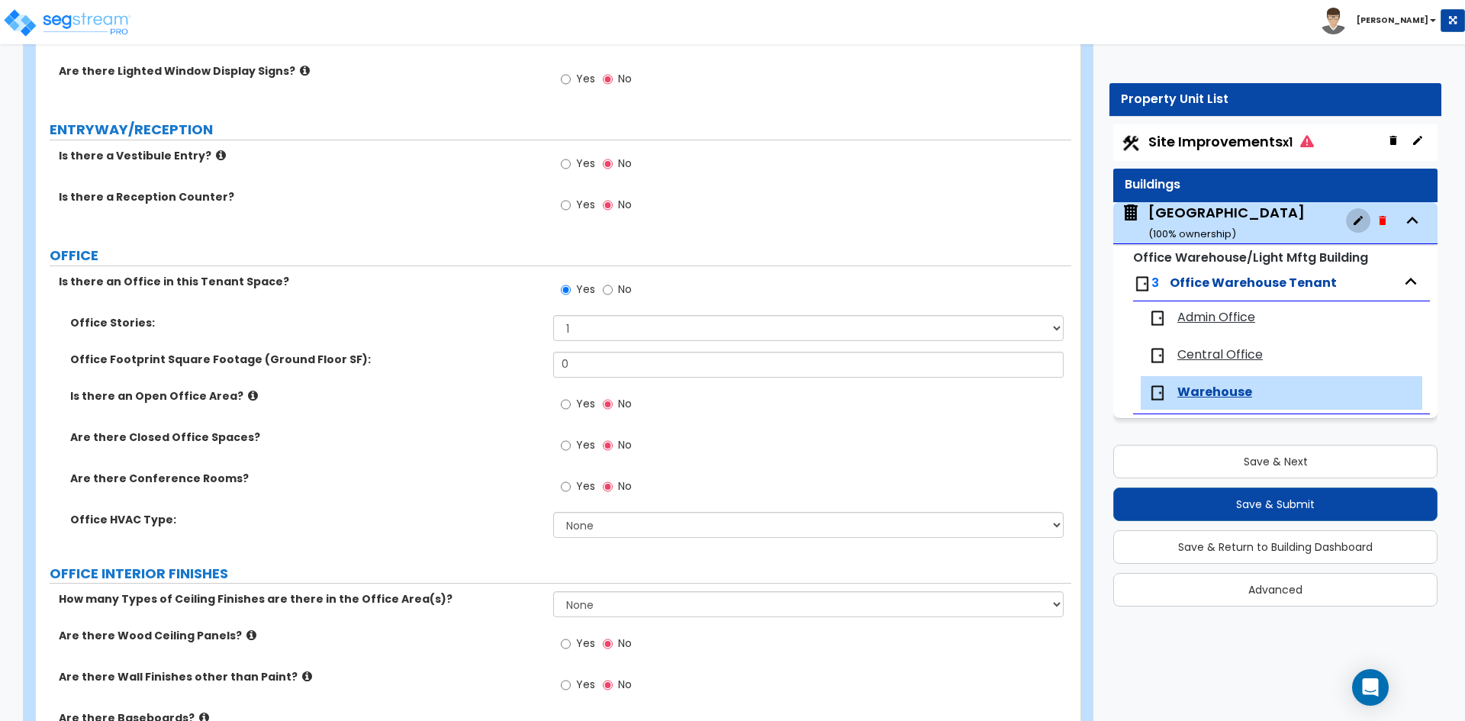
click at [1353, 227] on button "button" at bounding box center [1358, 220] width 24 height 24
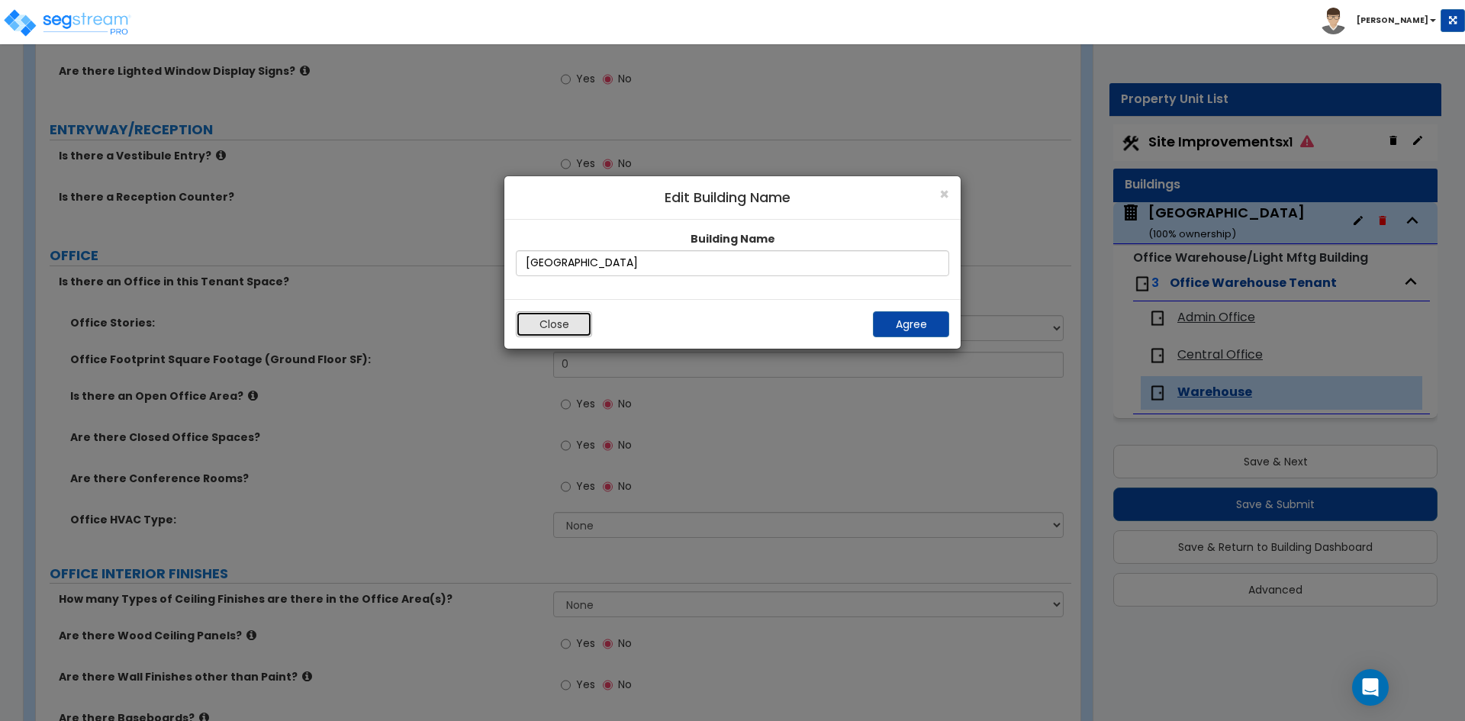
click at [523, 336] on button "Close" at bounding box center [554, 324] width 76 height 26
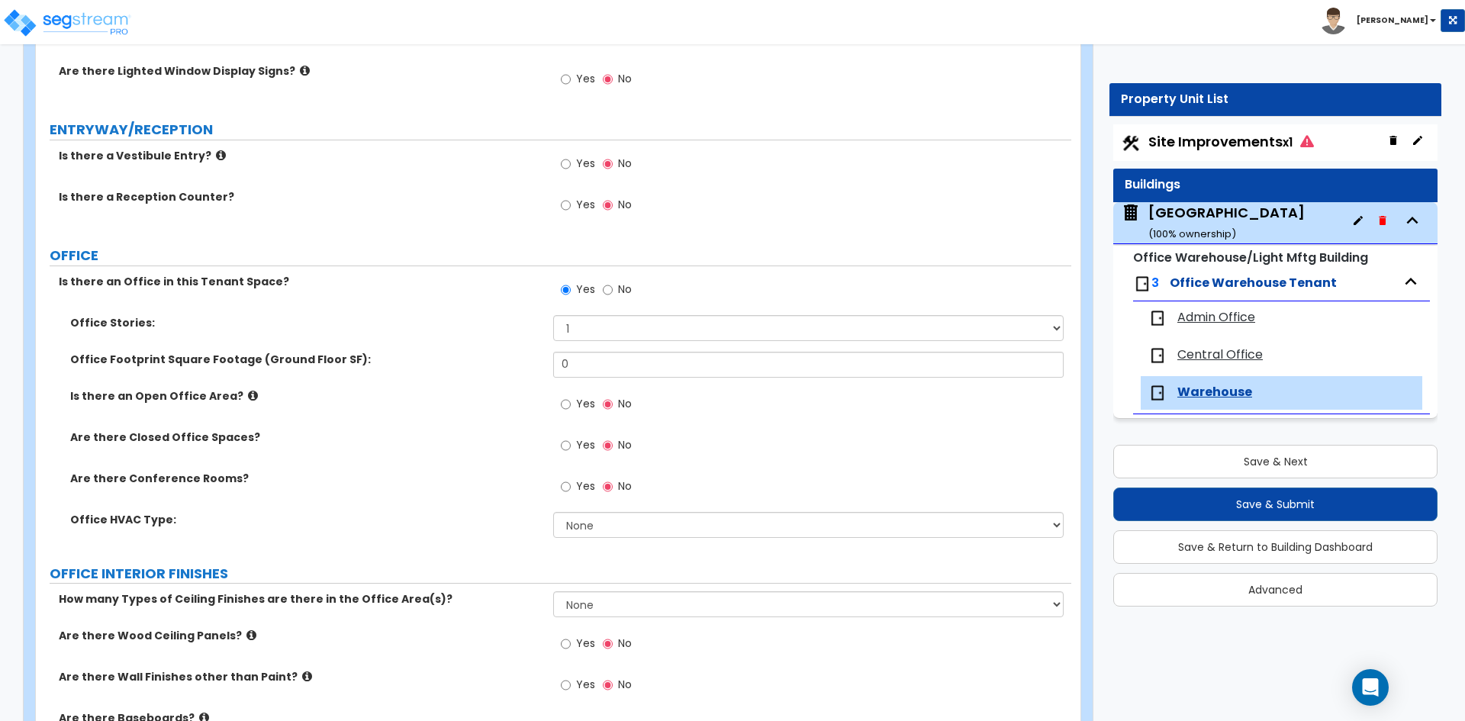
click at [1224, 214] on div "Main Building ( 100 % ownership)" at bounding box center [1226, 222] width 156 height 39
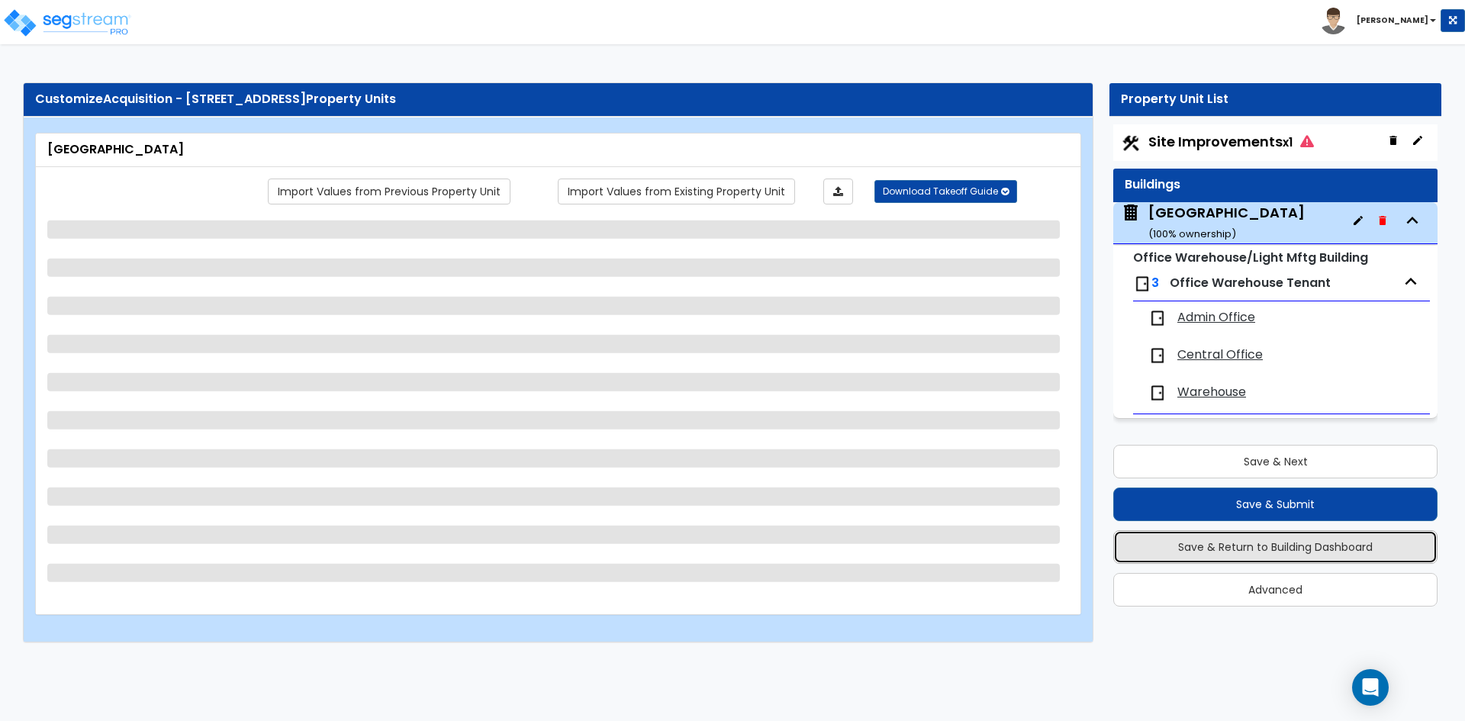
click at [1242, 552] on button "Save & Return to Building Dashboard" at bounding box center [1275, 547] width 324 height 34
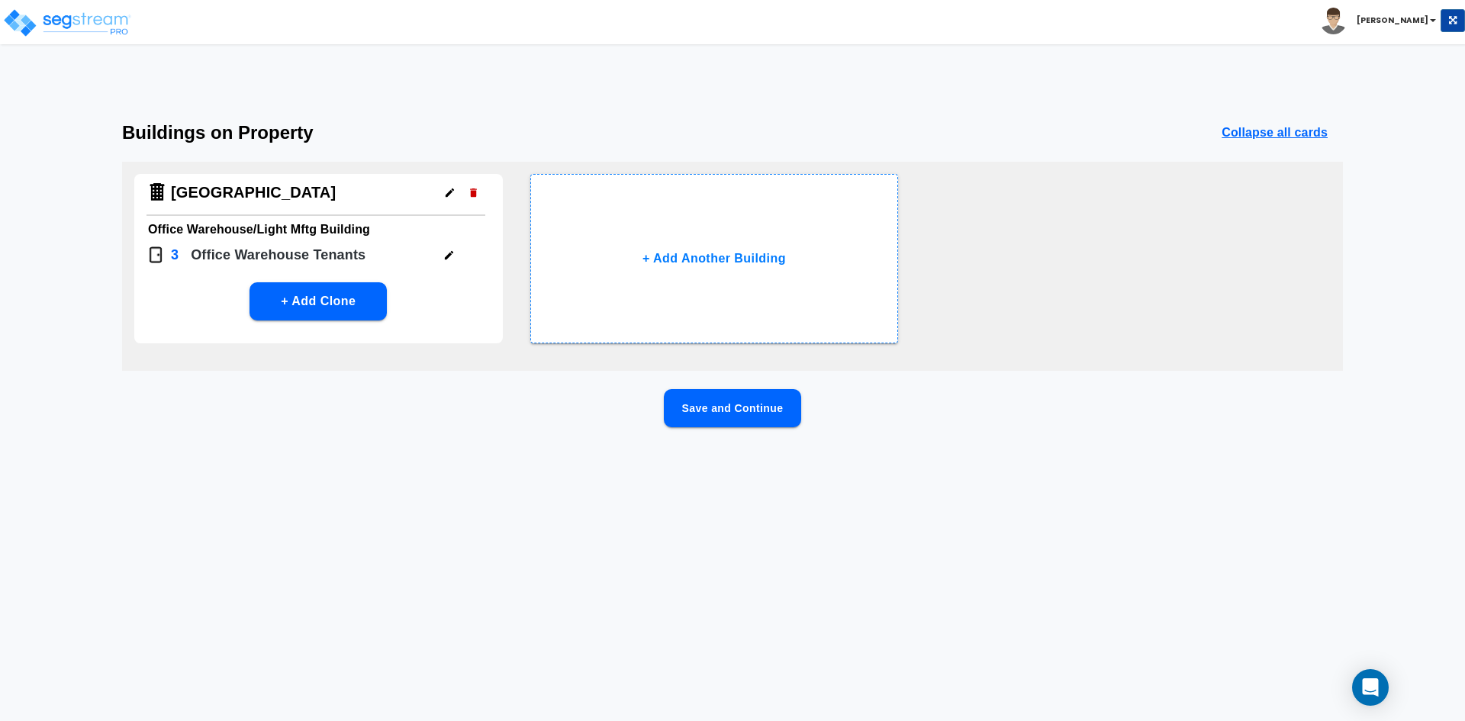
click at [446, 254] on icon "button" at bounding box center [448, 254] width 11 height 11
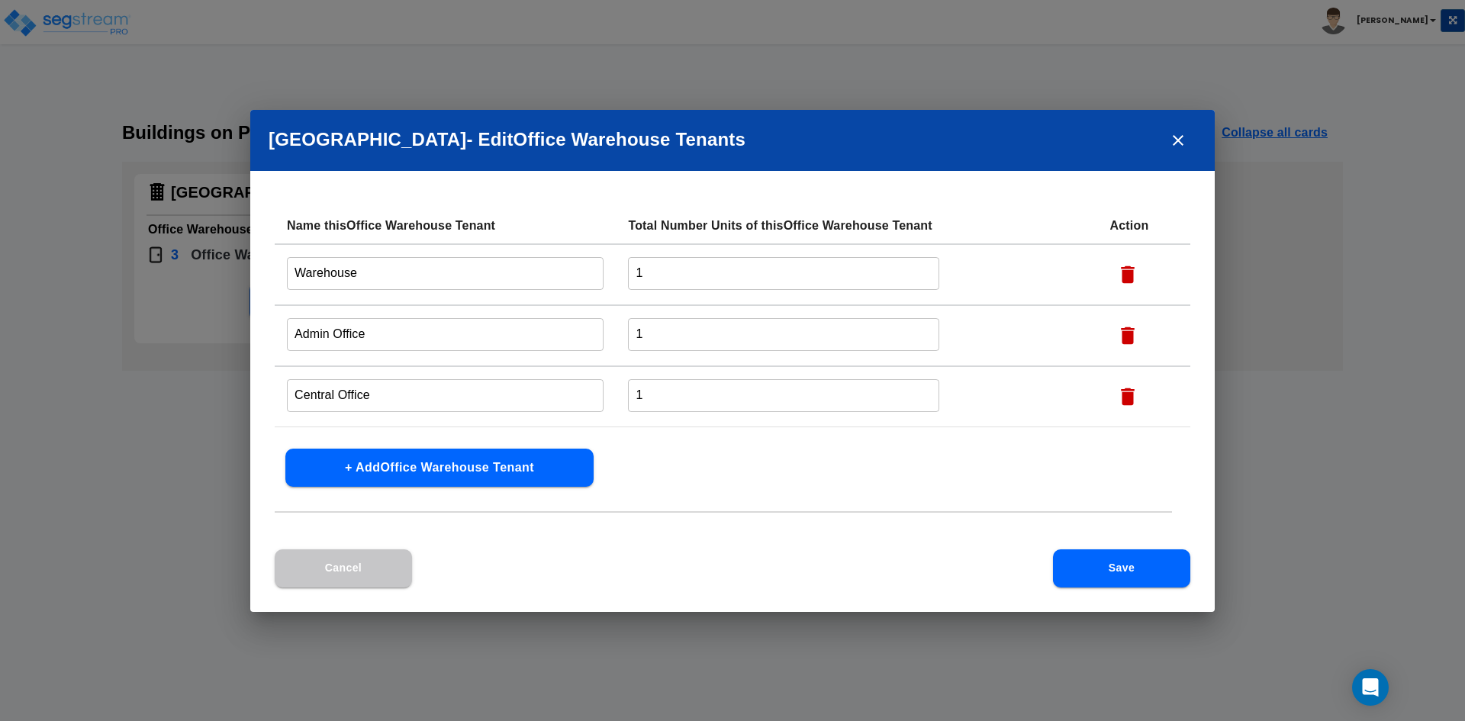
click at [1122, 340] on icon "button" at bounding box center [1127, 335] width 23 height 23
type input "Central Office"
click at [1131, 346] on icon "button" at bounding box center [1127, 335] width 23 height 23
click at [415, 269] on input "Warehouse" at bounding box center [445, 273] width 317 height 33
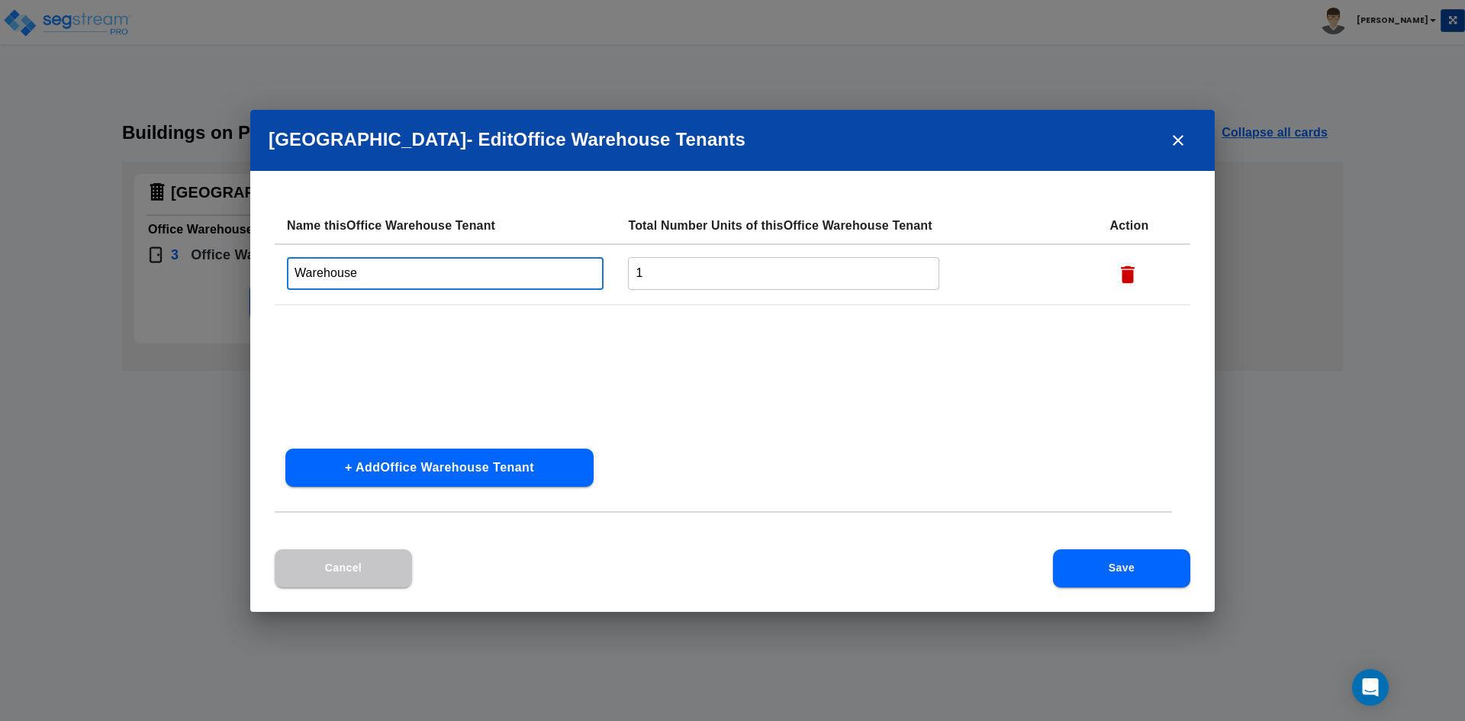
click at [415, 269] on input "Warehouse" at bounding box center [445, 273] width 317 height 33
type input "Building Interior"
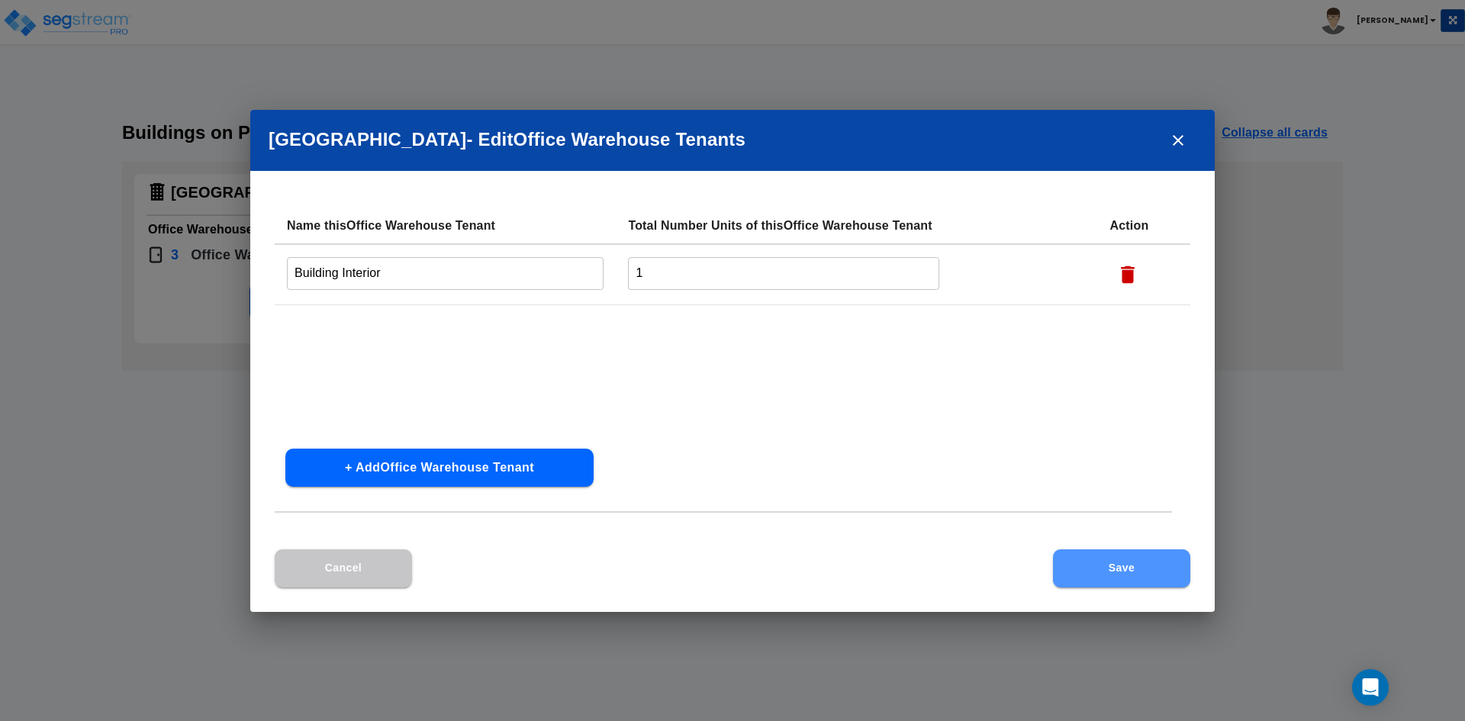
click at [1134, 573] on button "Save" at bounding box center [1121, 568] width 137 height 38
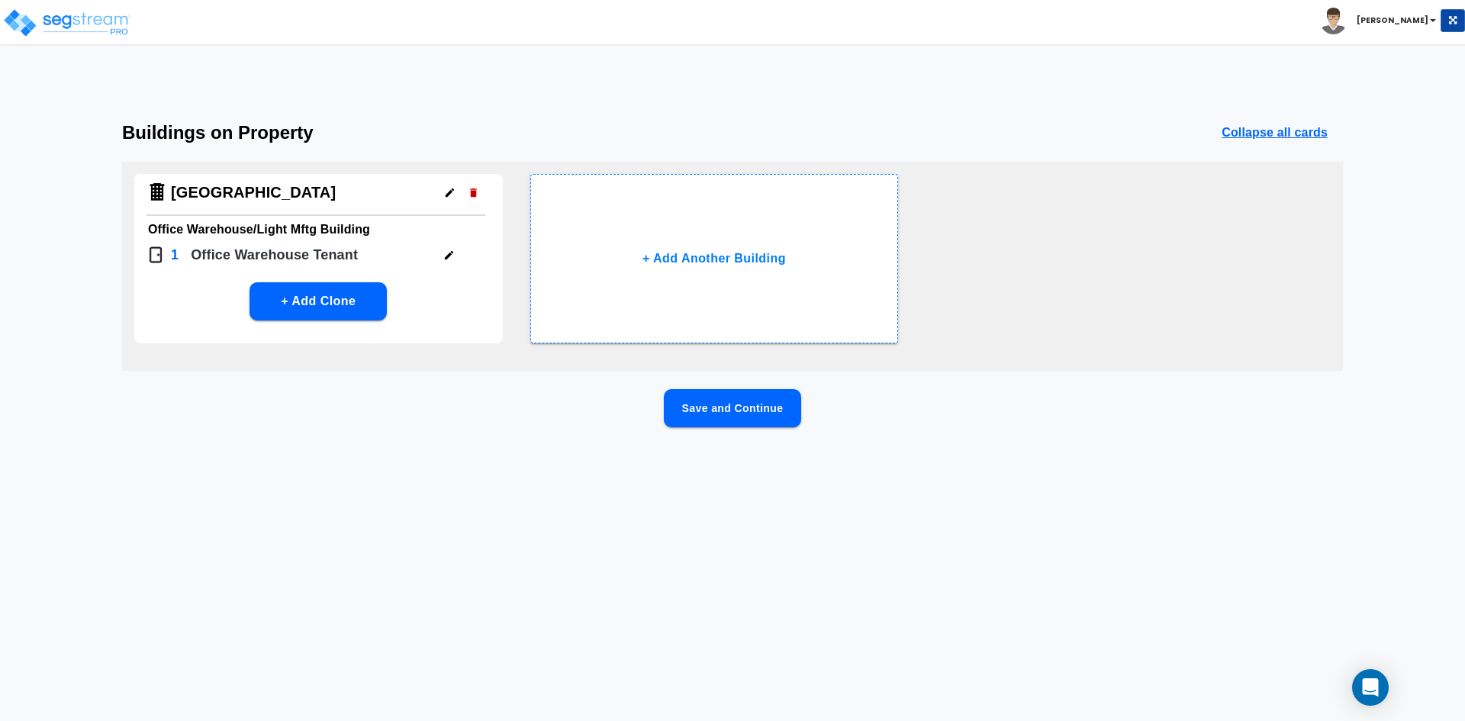
click at [732, 408] on button "Save and Continue" at bounding box center [732, 408] width 137 height 38
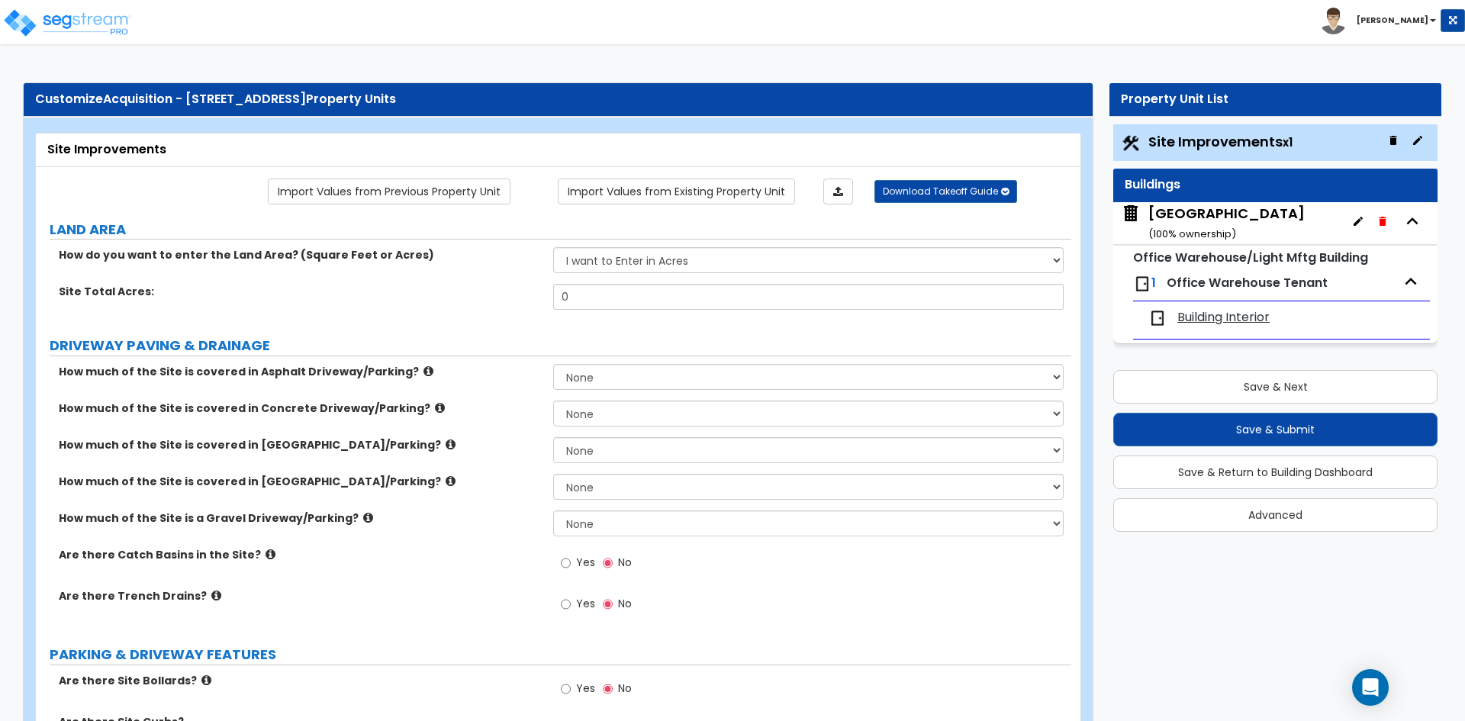
click at [494, 280] on div "How do you want to enter the Land Area? (Square Feet or Acres) I want to Enter …" at bounding box center [553, 265] width 1035 height 37
click at [453, 388] on div "How much of the Site is covered in Asphalt Driveway/Parking? None I want to Ent…" at bounding box center [553, 382] width 1035 height 37
click at [733, 247] on select "I want to Enter in [GEOGRAPHIC_DATA] I want to Enter in Square Feet" at bounding box center [808, 260] width 510 height 26
select select "2"
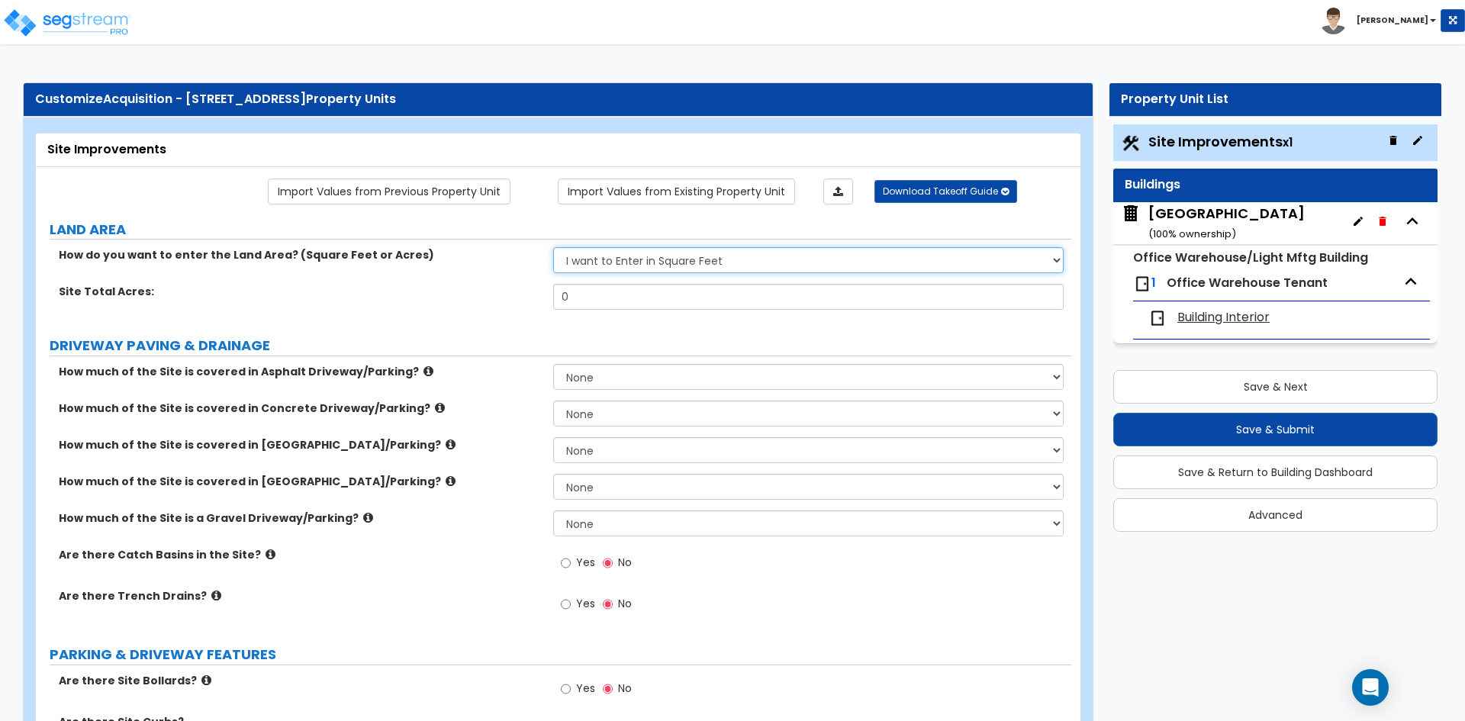
click at [553, 247] on select "I want to Enter in [GEOGRAPHIC_DATA] I want to Enter in Square Feet" at bounding box center [808, 260] width 510 height 26
click at [599, 301] on input "0" at bounding box center [808, 297] width 510 height 26
type input "459,020"
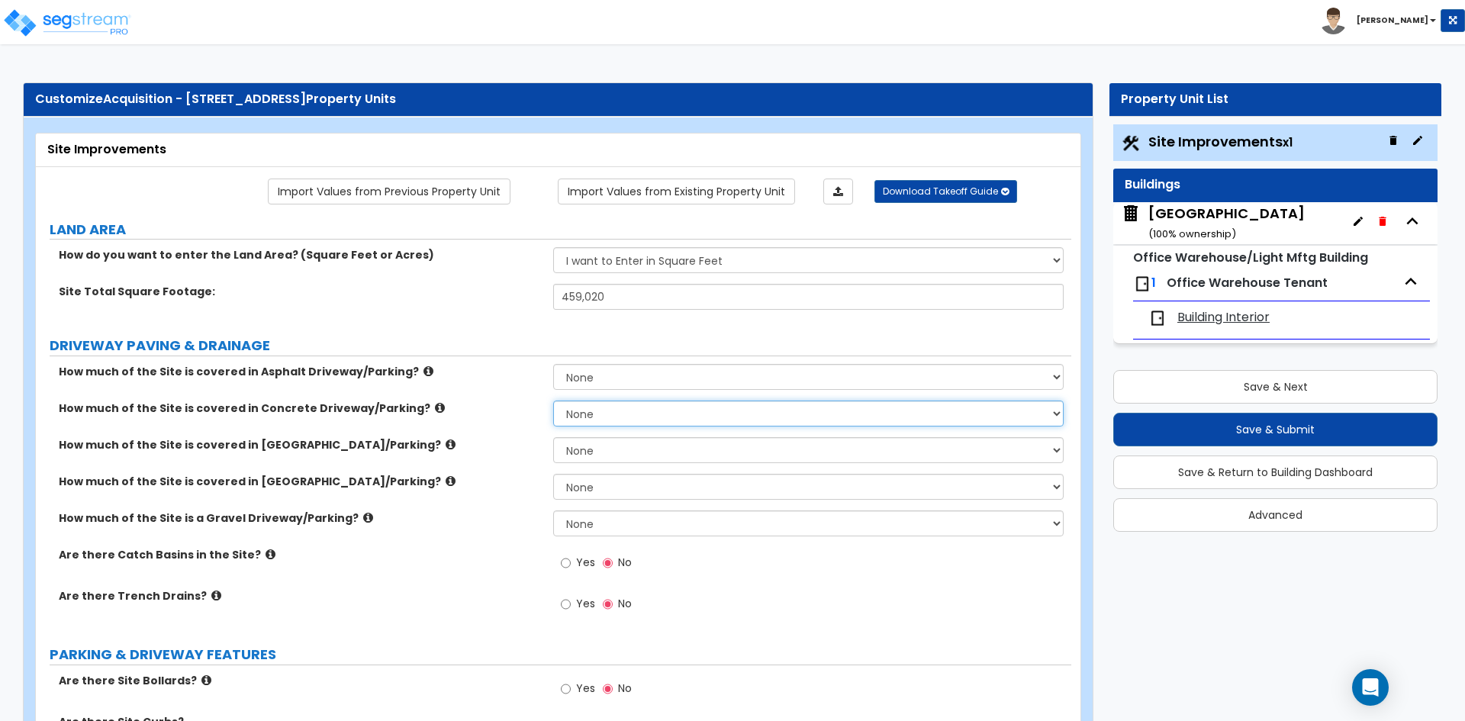
click at [598, 409] on select "None I want to Enter an Approximate Percentage I want to Enter the Square Foota…" at bounding box center [808, 414] width 510 height 26
select select "2"
click at [553, 401] on select "None I want to Enter an Approximate Percentage I want to Enter the Square Foota…" at bounding box center [808, 414] width 510 height 26
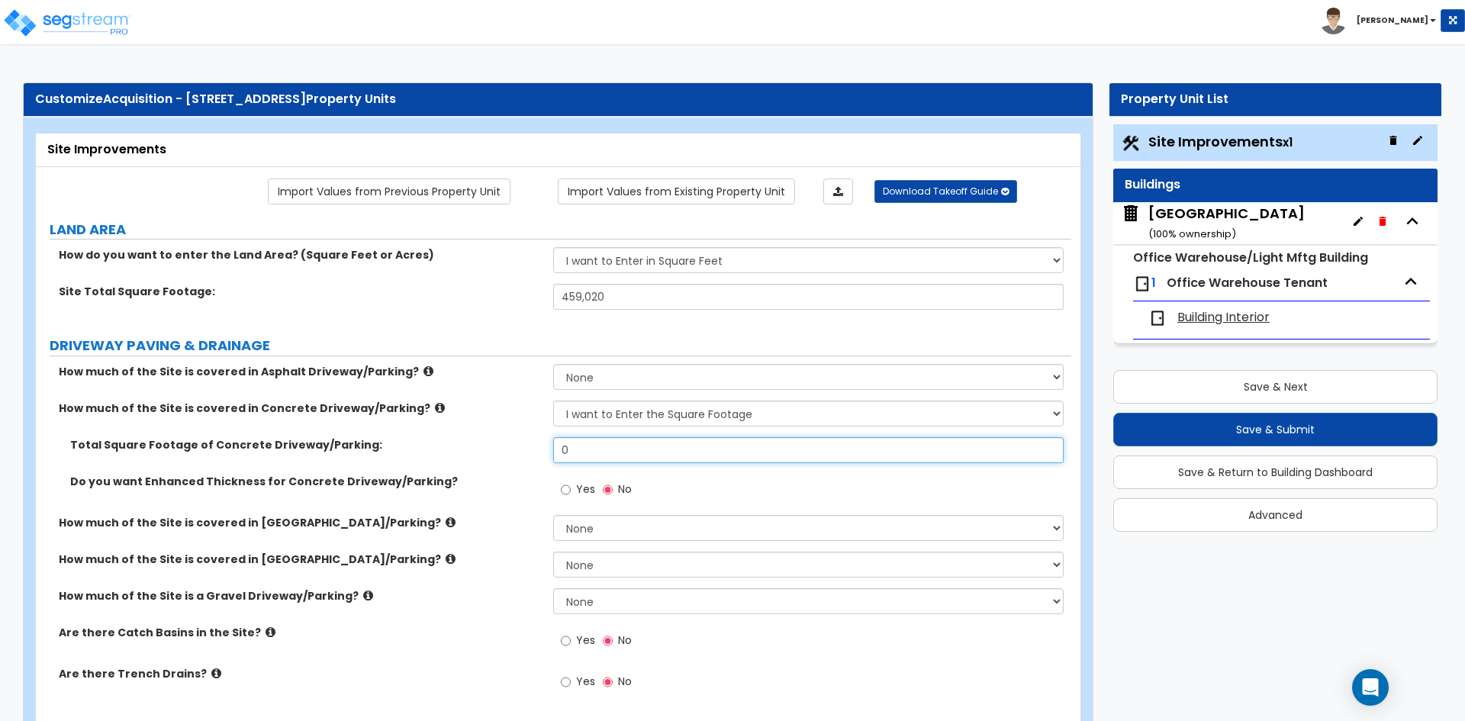
click at [578, 455] on input "0" at bounding box center [808, 450] width 510 height 26
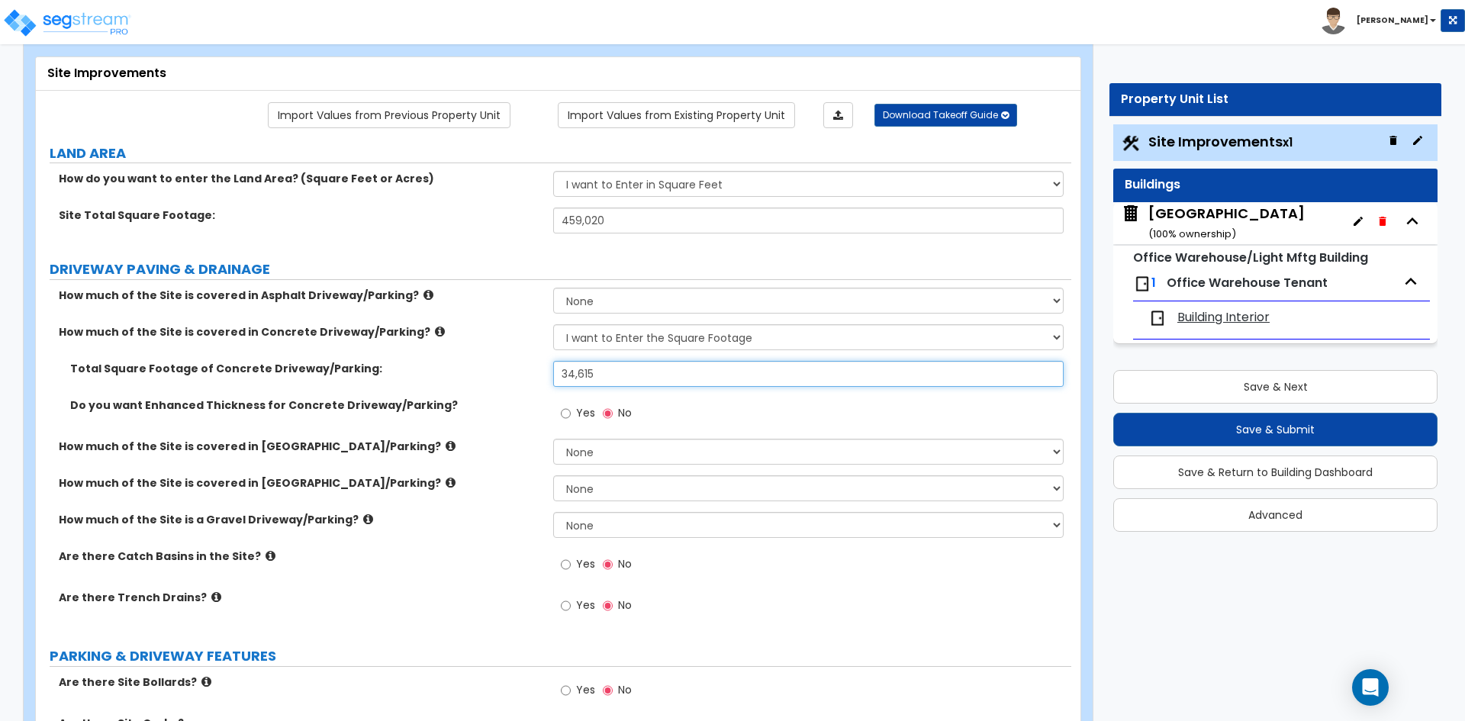
type input "34,615"
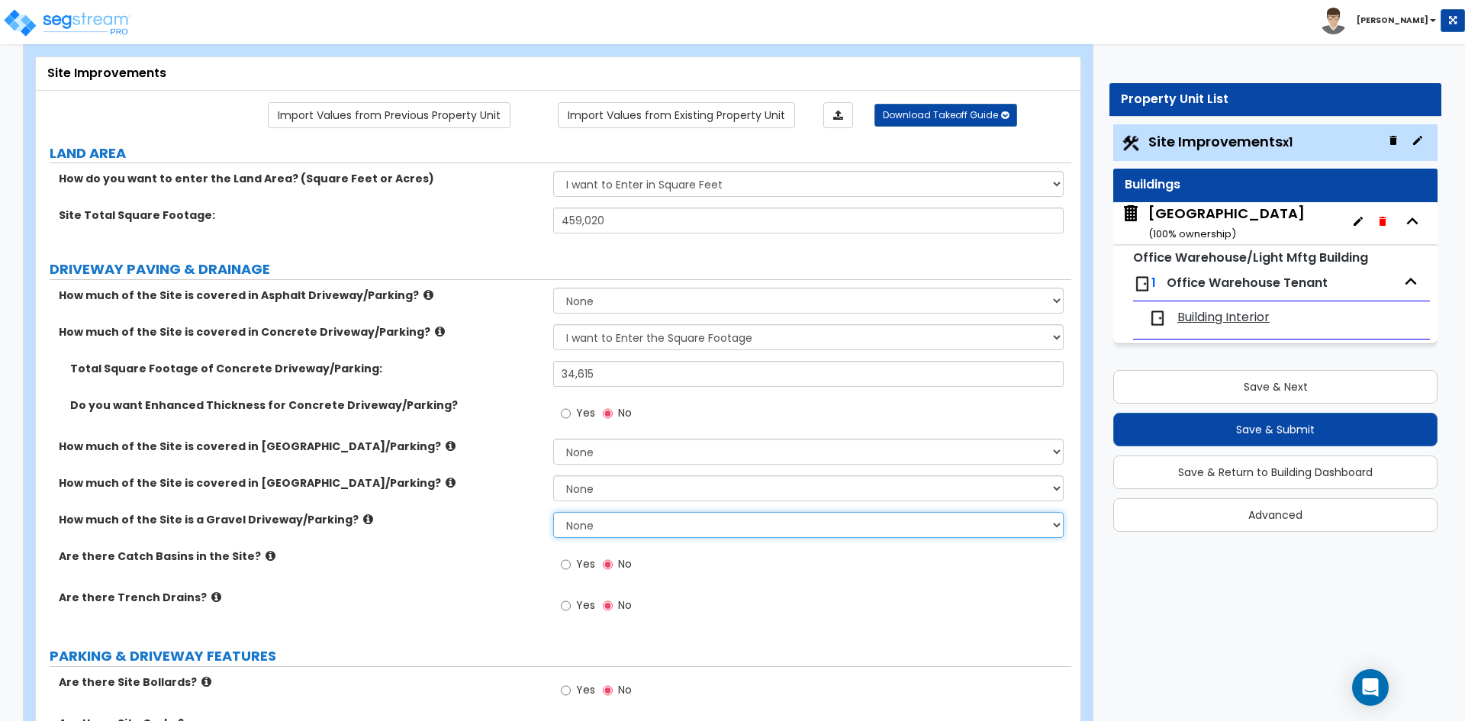
click at [598, 530] on select "None I want to Enter an Approximate Percentage I want to Enter the Square Foota…" at bounding box center [808, 525] width 510 height 26
select select "2"
click at [553, 512] on select "None I want to Enter an Approximate Percentage I want to Enter the Square Foota…" at bounding box center [808, 525] width 510 height 26
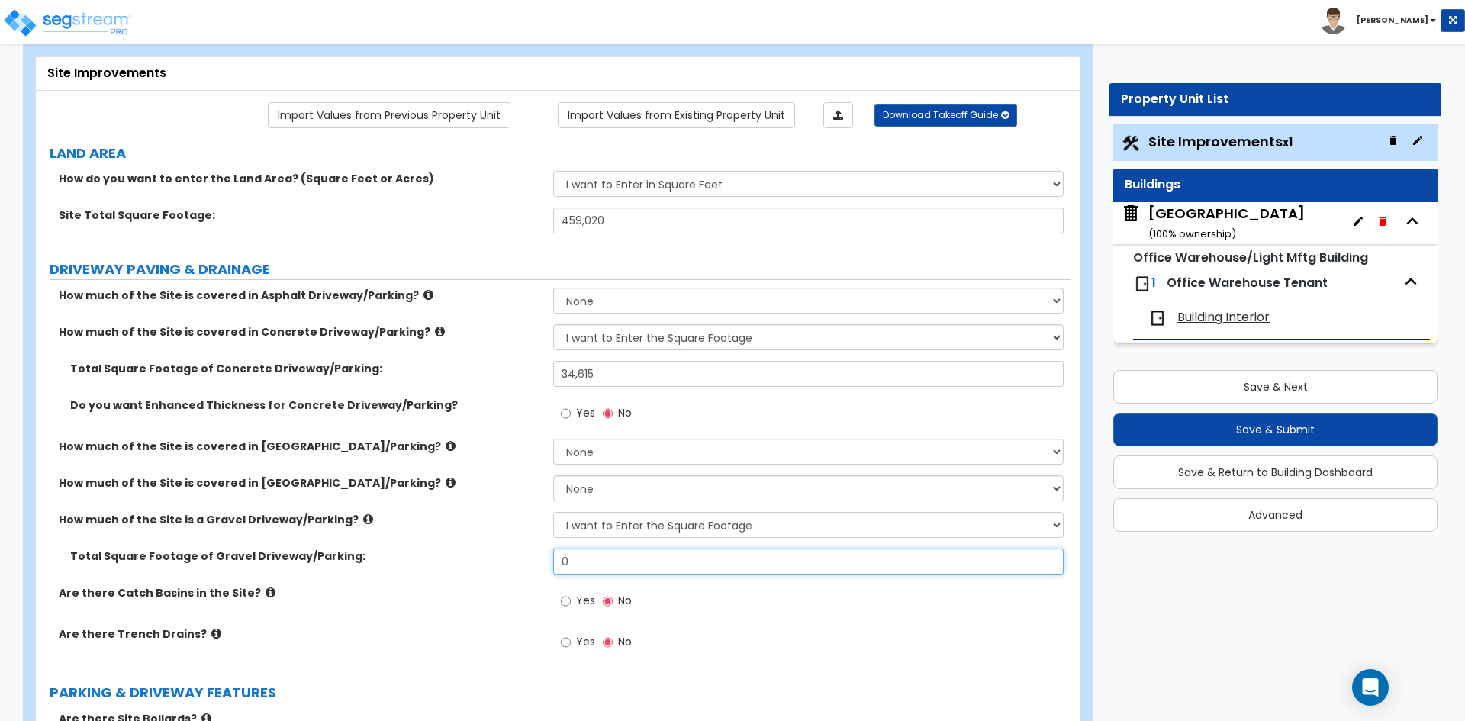
click at [616, 562] on input "0" at bounding box center [808, 562] width 510 height 26
click at [587, 556] on input "0" at bounding box center [808, 562] width 510 height 26
type input "306,131"
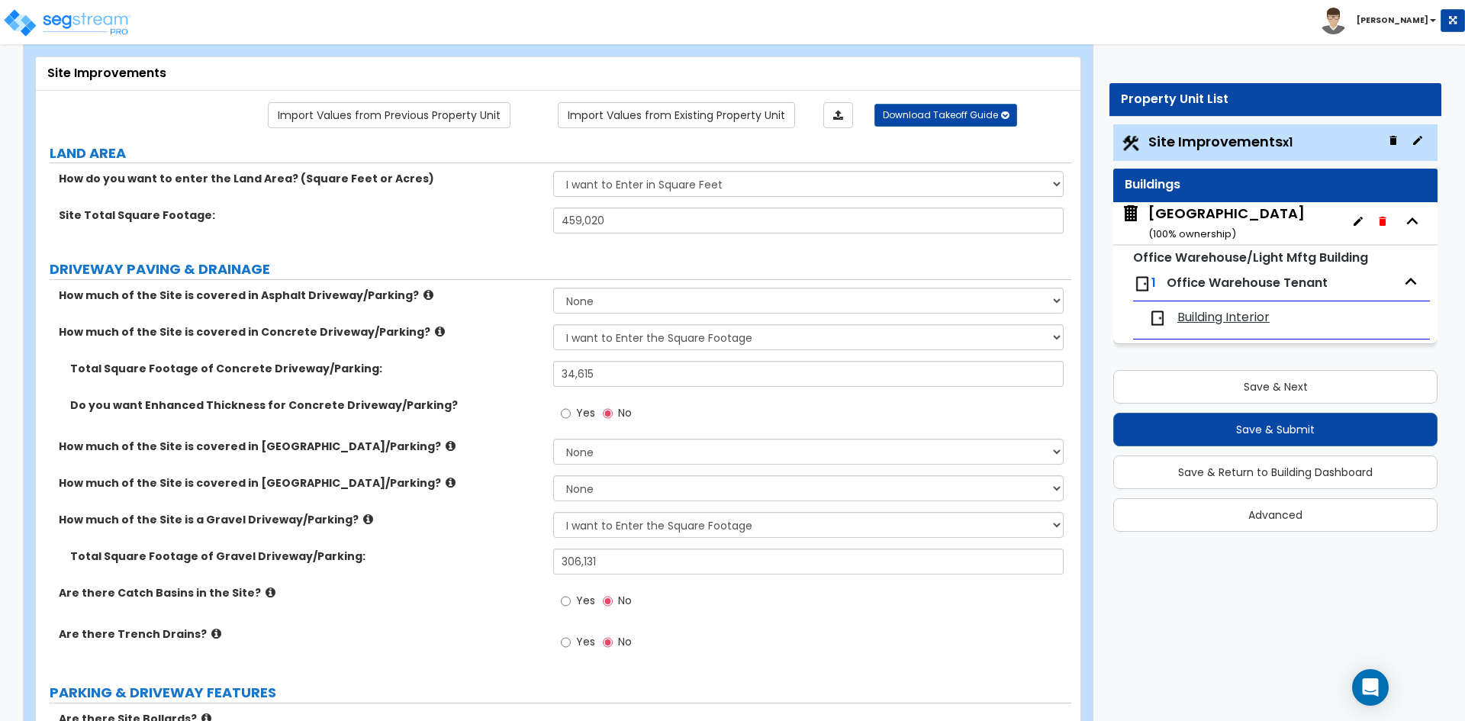
click at [471, 575] on div "Total Square Footage of Gravel Driveway/Parking: 306,131" at bounding box center [553, 567] width 1035 height 37
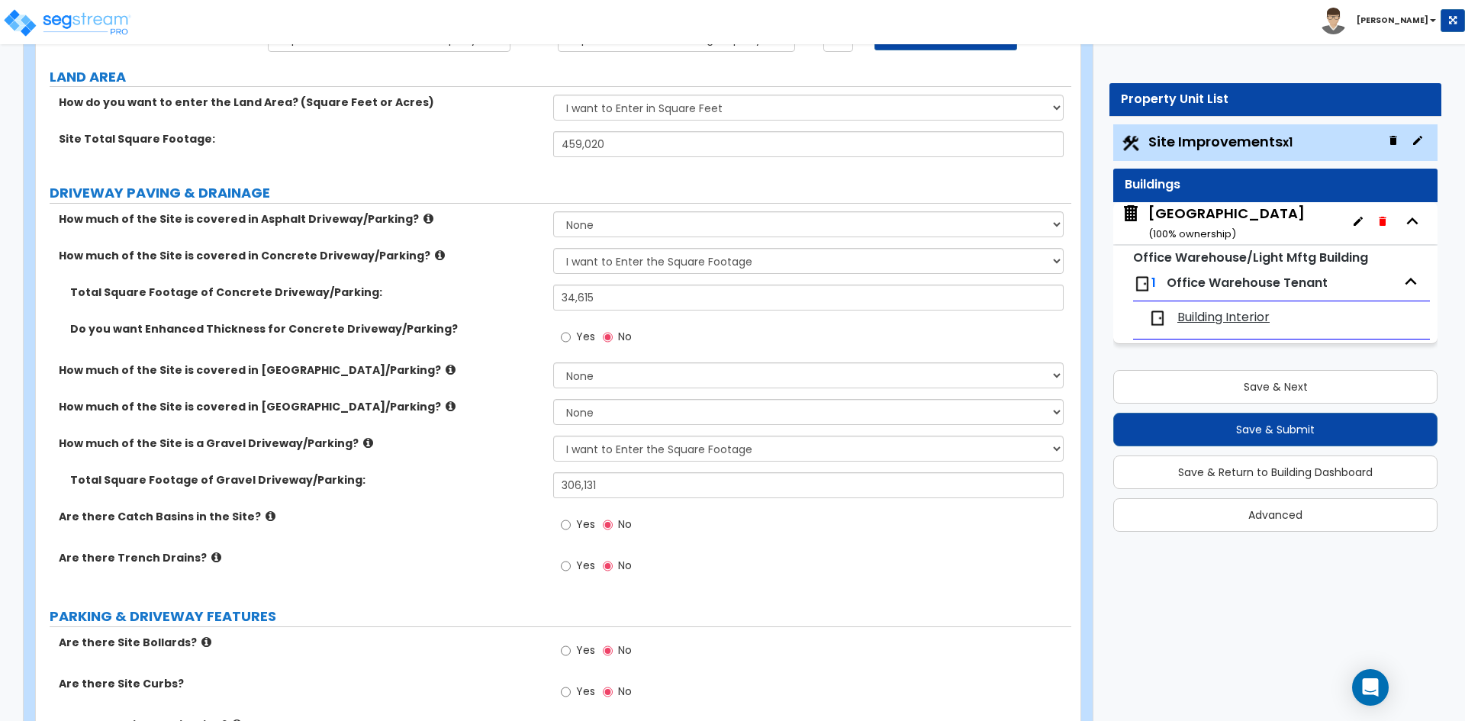
click at [587, 647] on span "Yes" at bounding box center [585, 649] width 19 height 15
click at [571, 647] on input "Yes" at bounding box center [566, 650] width 10 height 17
radio input "true"
click at [645, 691] on input "0" at bounding box center [808, 689] width 510 height 26
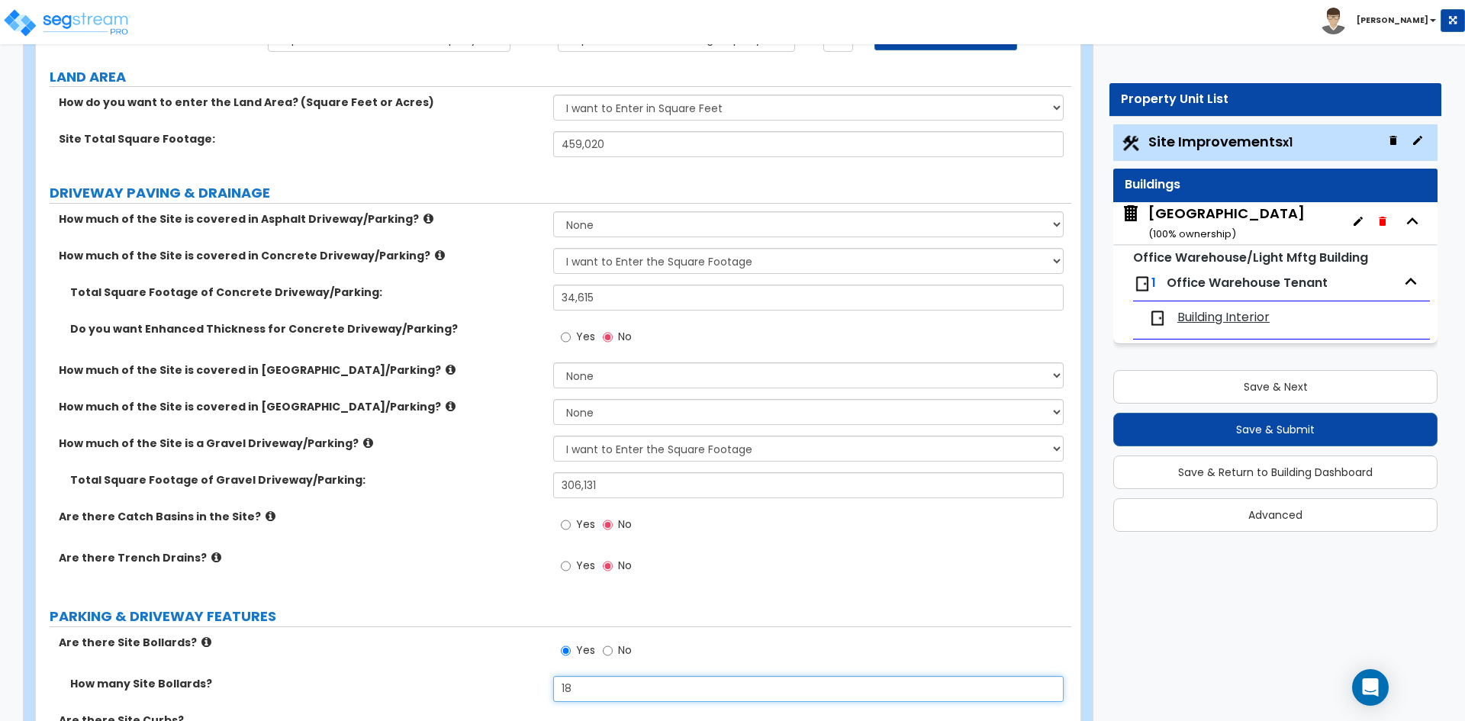
type input "18"
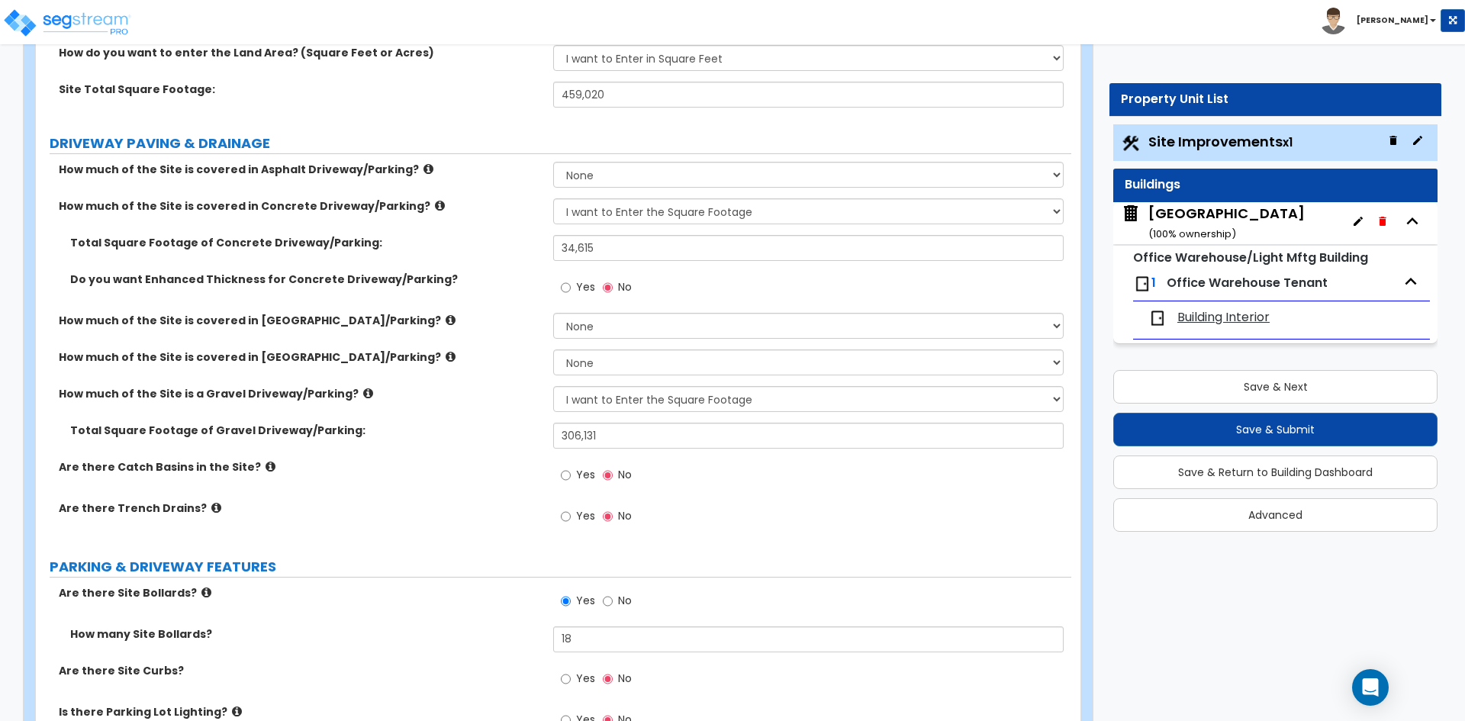
scroll to position [229, 0]
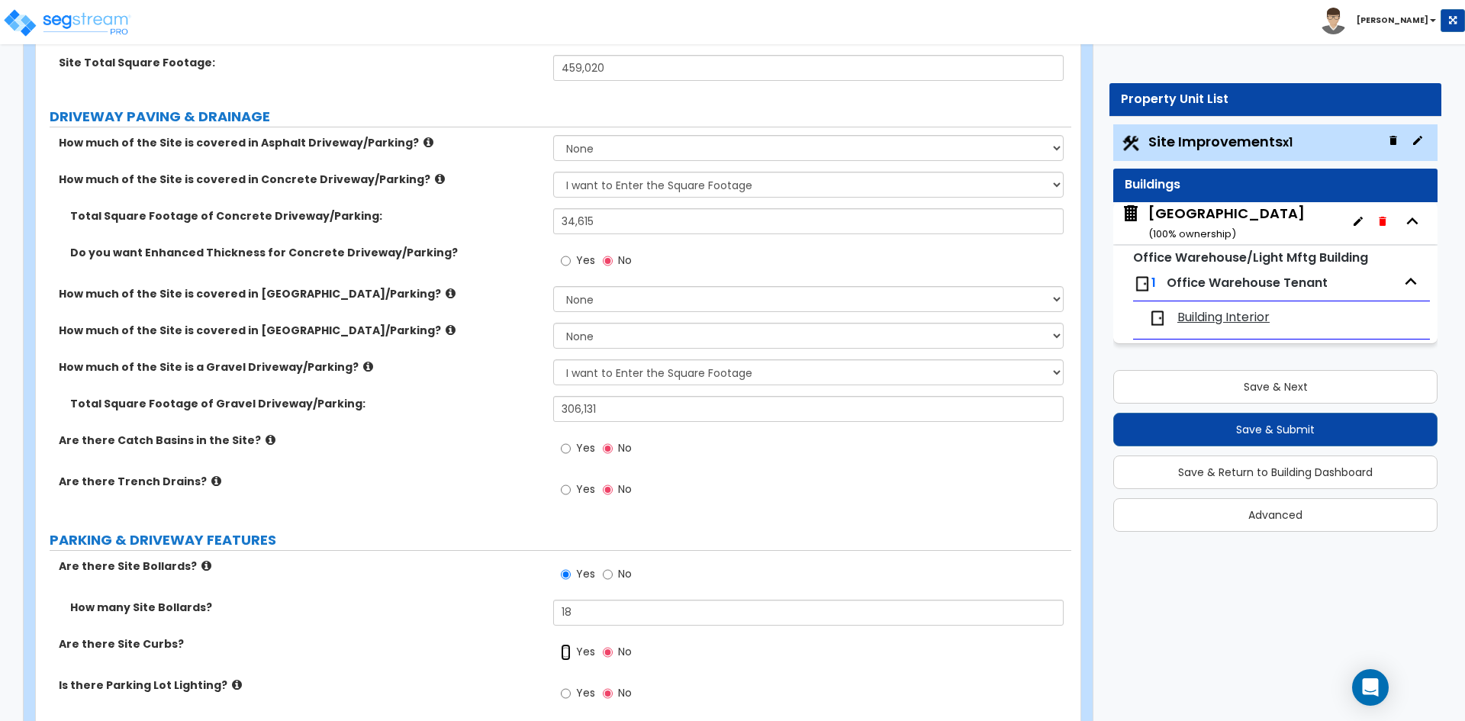
click at [567, 652] on input "Yes" at bounding box center [566, 652] width 10 height 17
radio input "true"
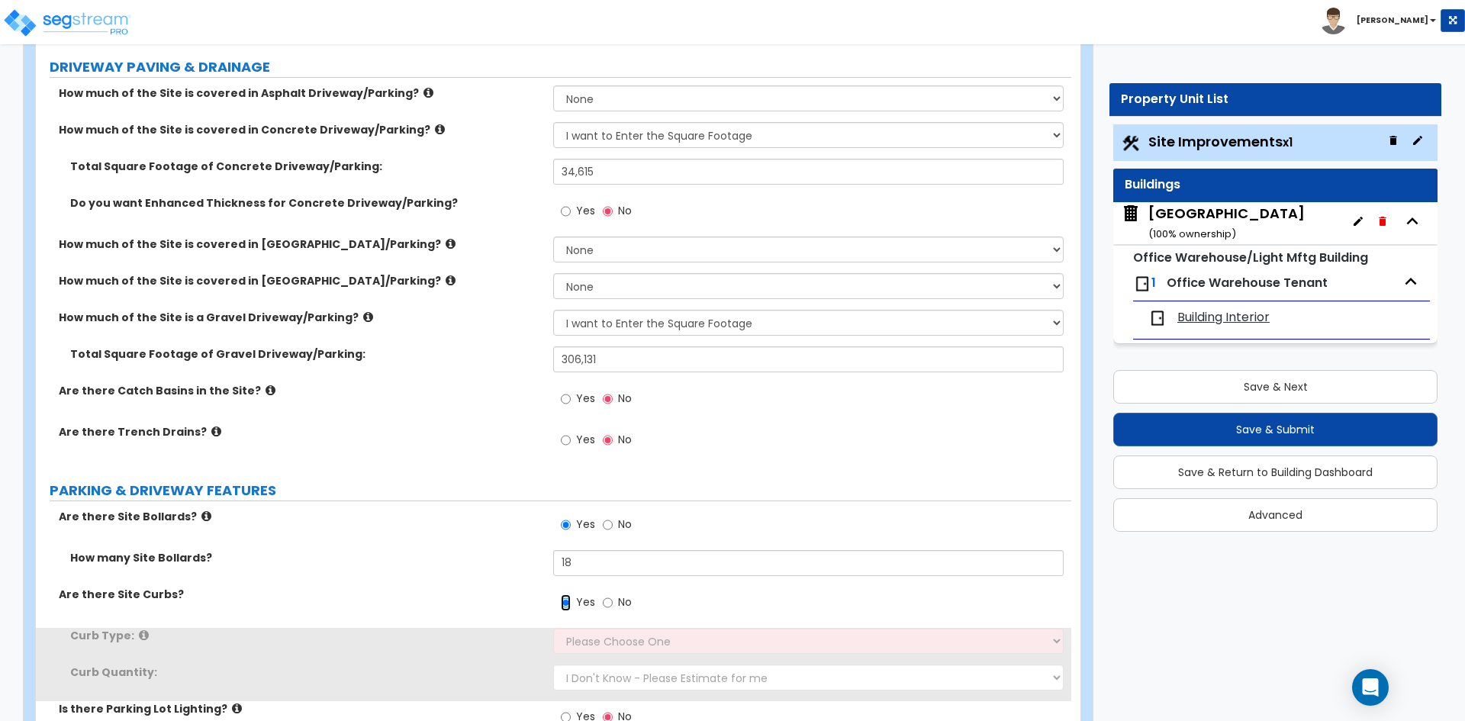
scroll to position [305, 0]
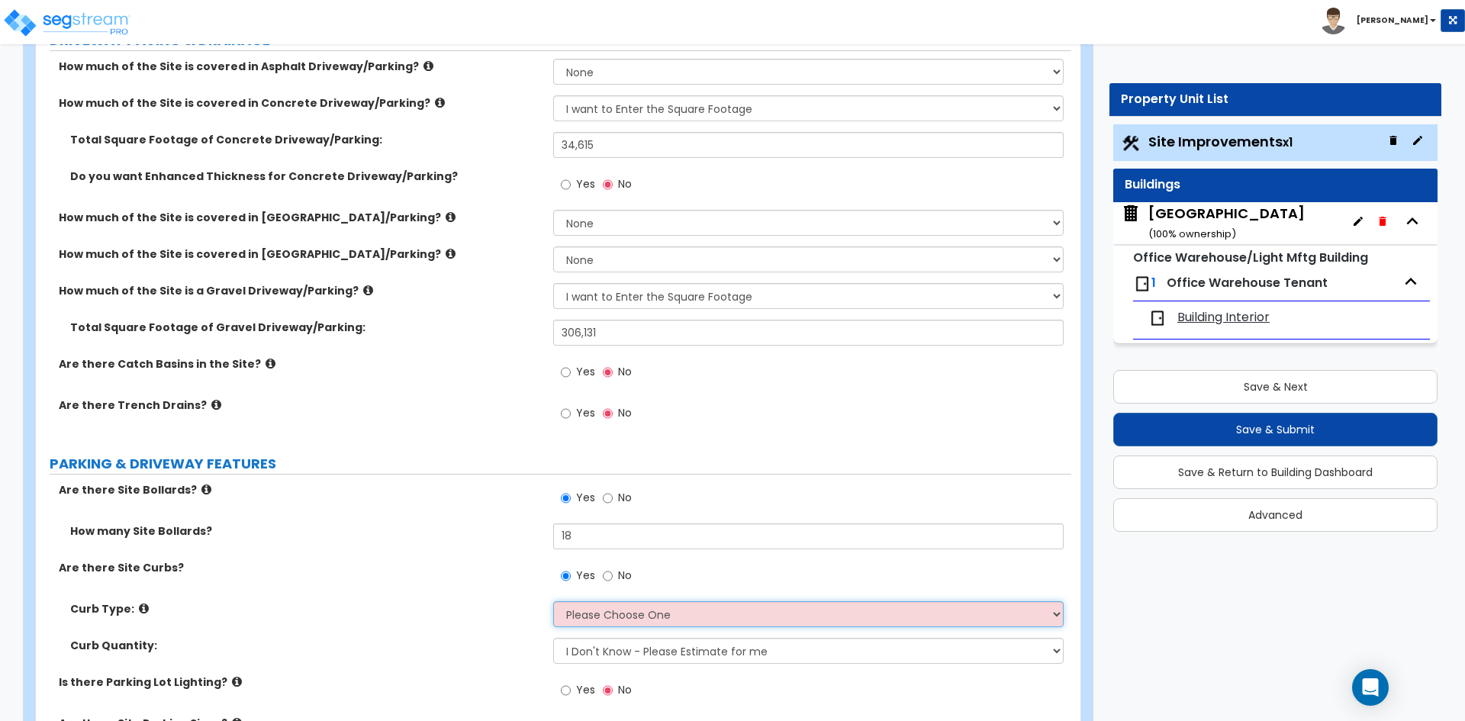
click at [646, 614] on select "Please Choose One Curb (Only) Curb & Gutter Asphalt Berm" at bounding box center [808, 614] width 510 height 26
select select "1"
click at [553, 601] on select "Please Choose One Curb (Only) Curb & Gutter Asphalt Berm" at bounding box center [808, 614] width 510 height 26
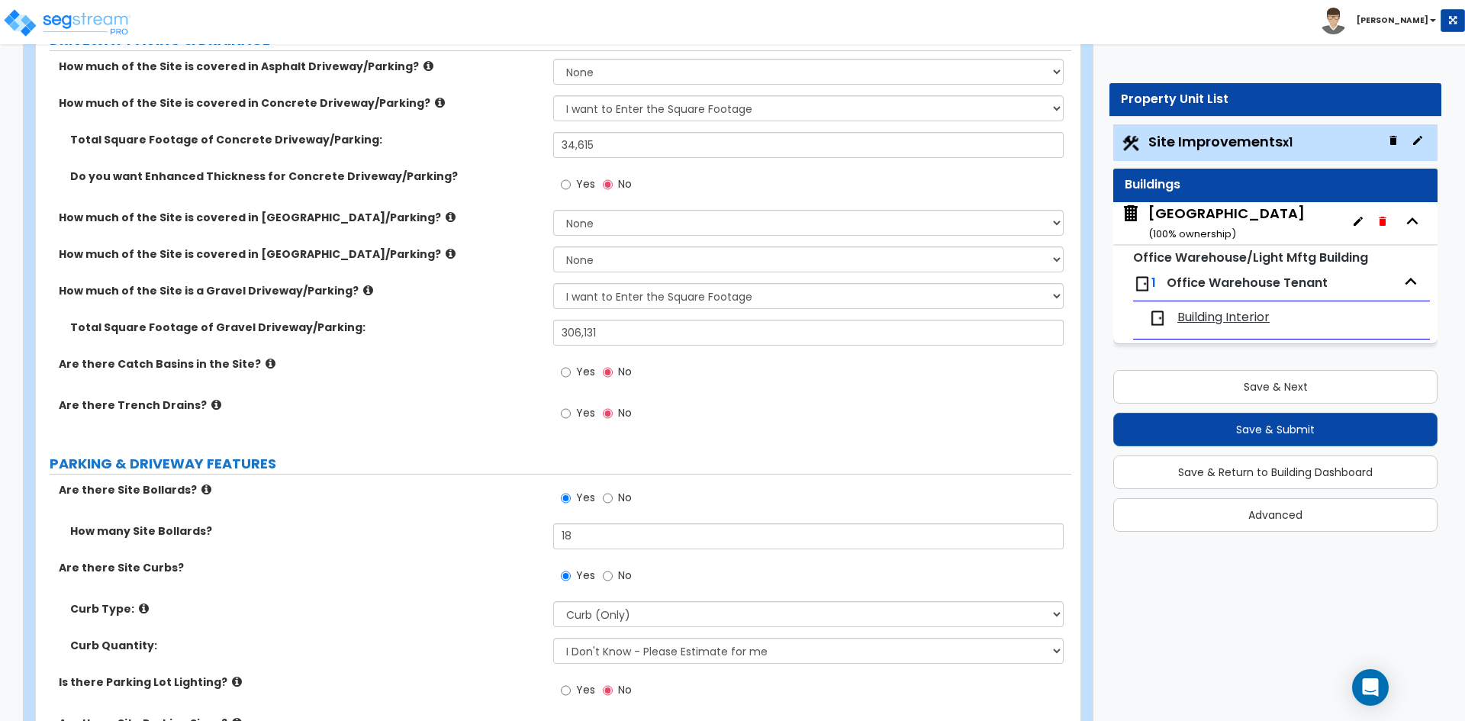
click at [440, 582] on div "Are there Site Curbs? Yes No" at bounding box center [553, 580] width 1035 height 41
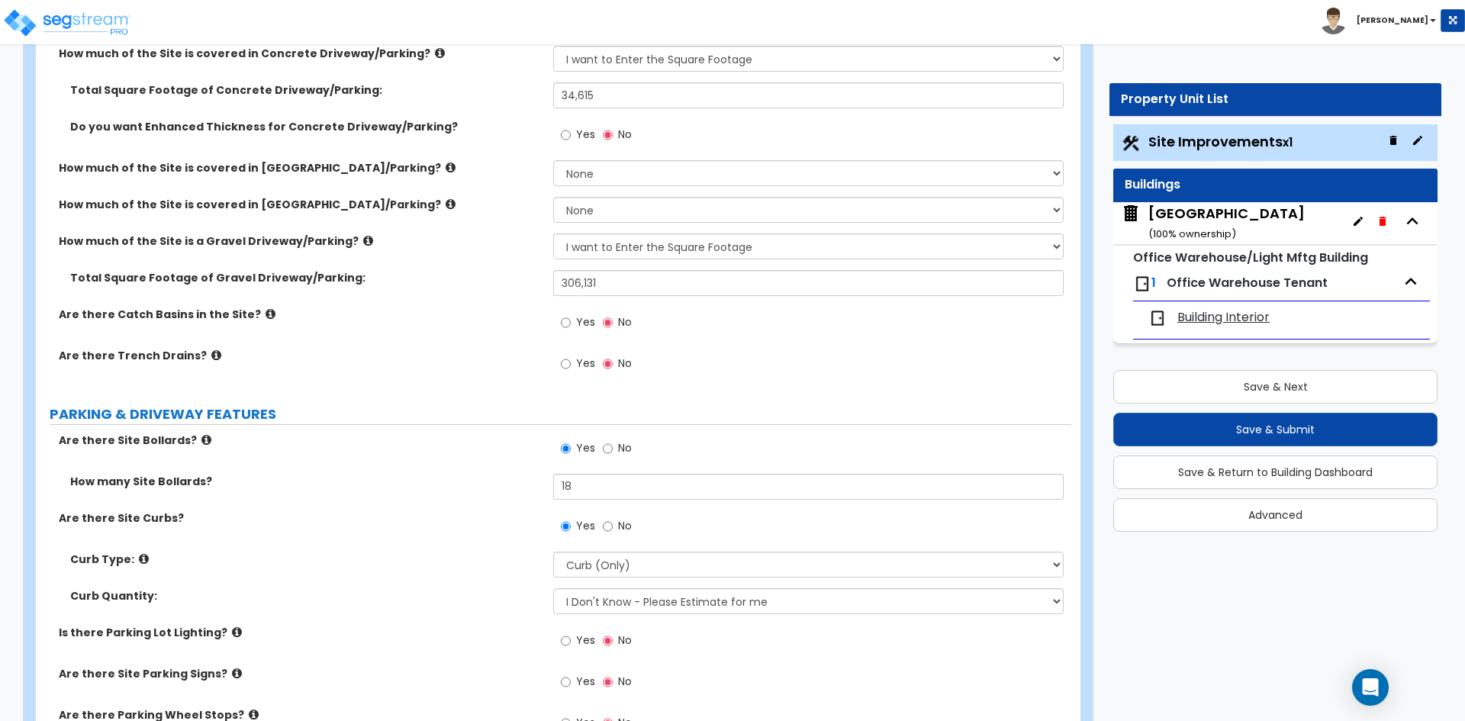
scroll to position [381, 0]
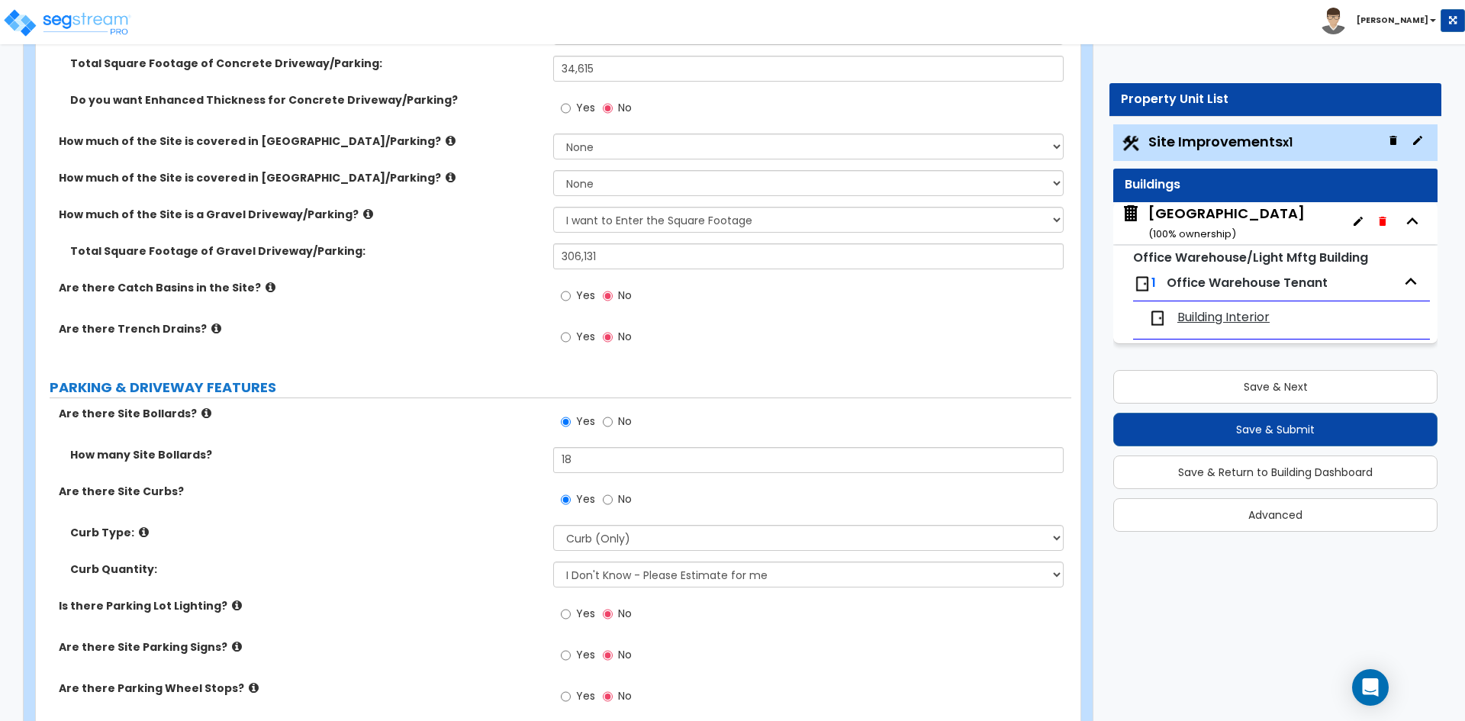
click at [579, 607] on span "Yes" at bounding box center [585, 613] width 19 height 15
click at [571, 607] on input "Yes" at bounding box center [566, 614] width 10 height 17
radio input "true"
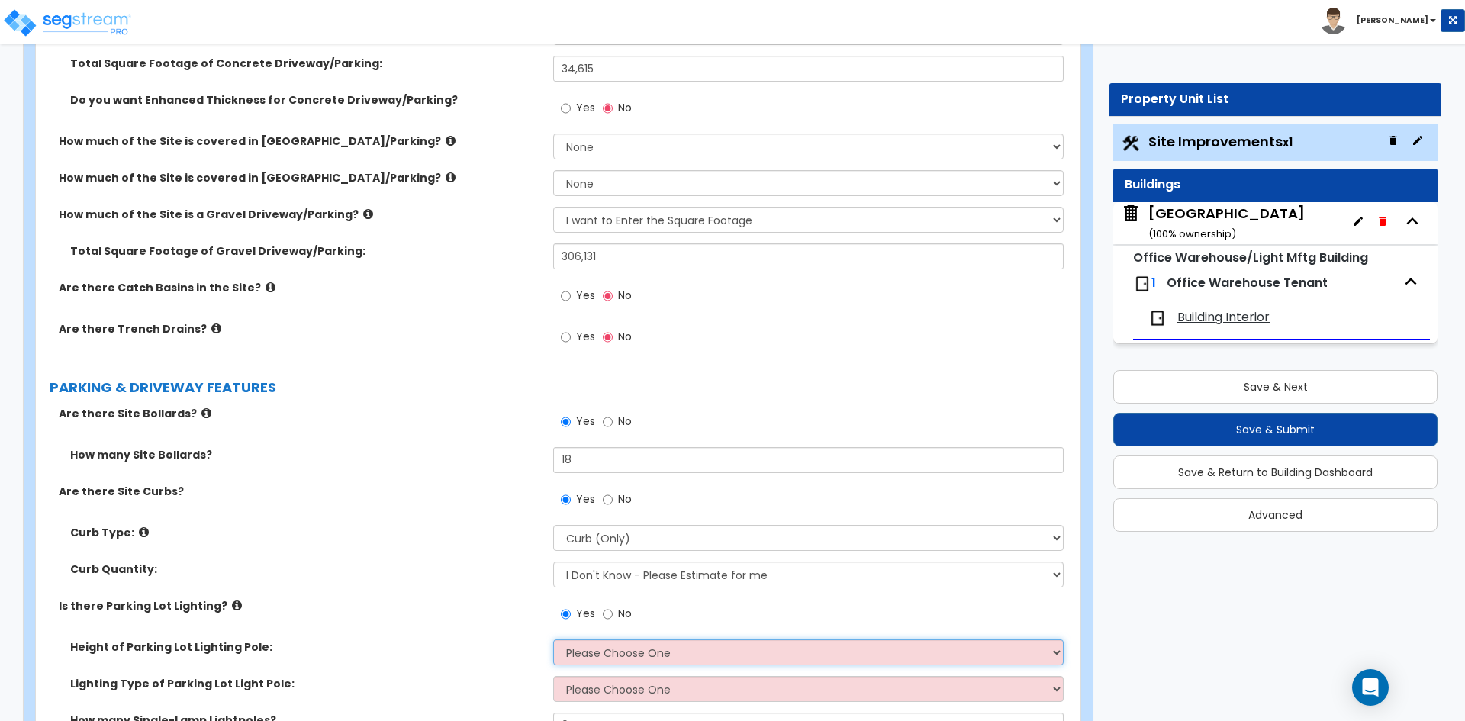
click at [629, 645] on select "Please Choose One 20' high 30' high 40' high" at bounding box center [808, 652] width 510 height 26
select select "1"
click at [553, 639] on select "Please Choose One 20' high 30' high 40' high" at bounding box center [808, 652] width 510 height 26
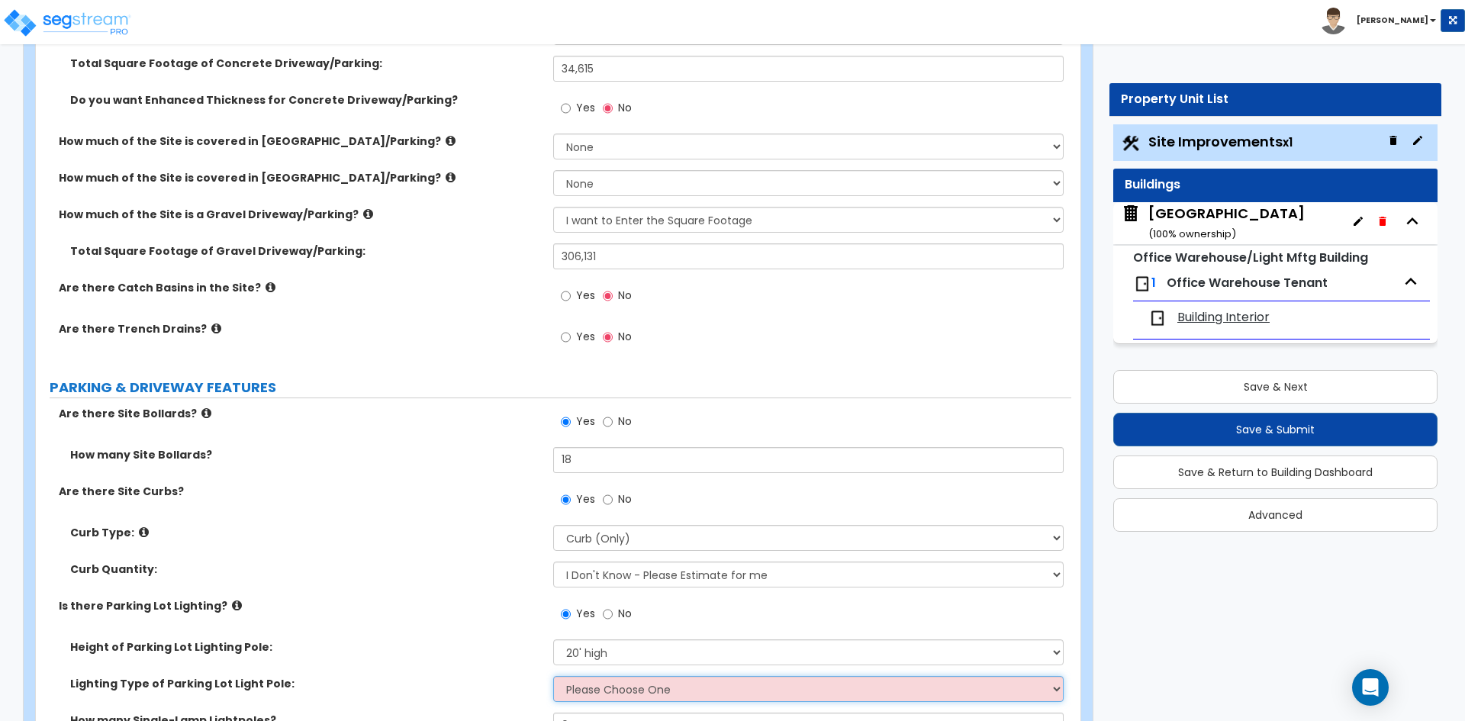
click at [584, 695] on select "Please Choose One LED Metal Halide High Pressure Sodium Please Choose for me" at bounding box center [808, 689] width 510 height 26
select select "1"
click at [553, 676] on select "Please Choose One LED Metal Halide High Pressure Sodium Please Choose for me" at bounding box center [808, 689] width 510 height 26
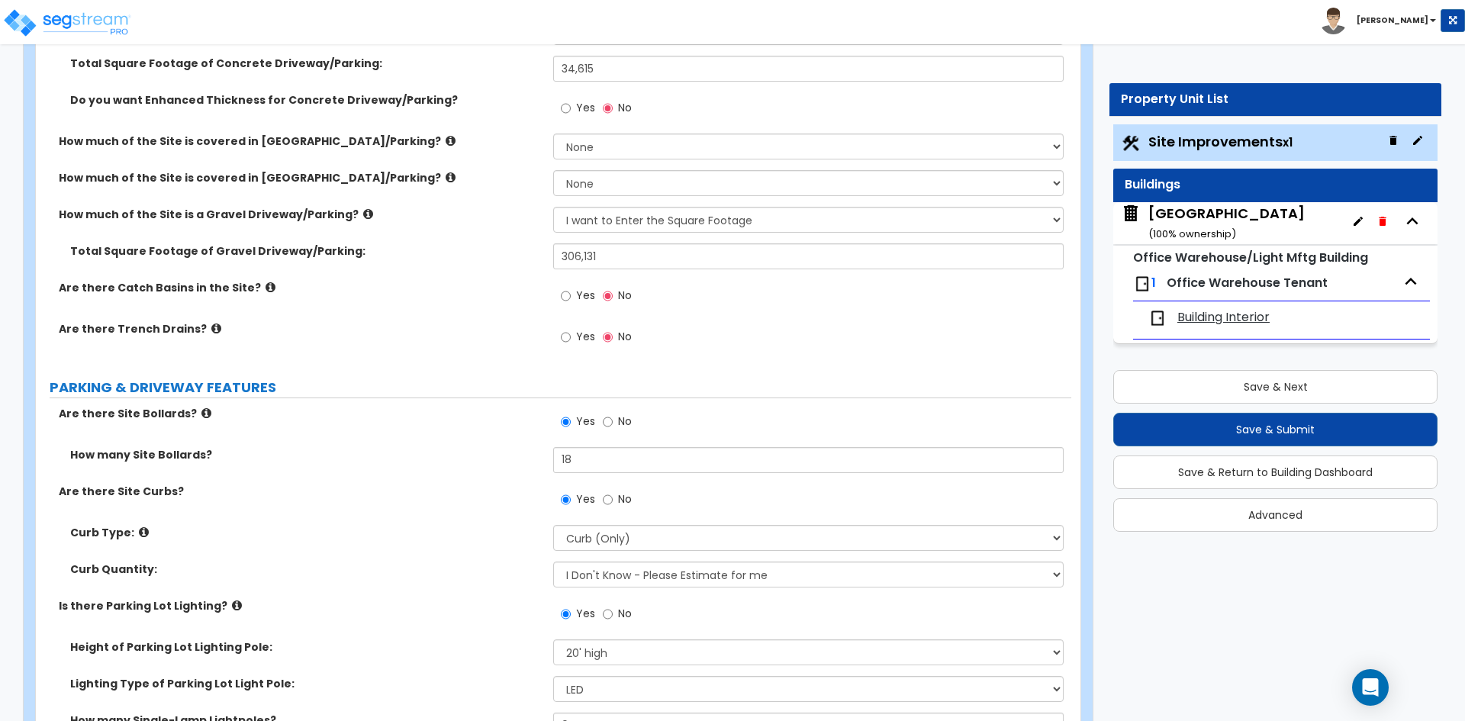
click at [413, 626] on div "Is there Parking Lot Lighting? Yes No" at bounding box center [553, 618] width 1035 height 41
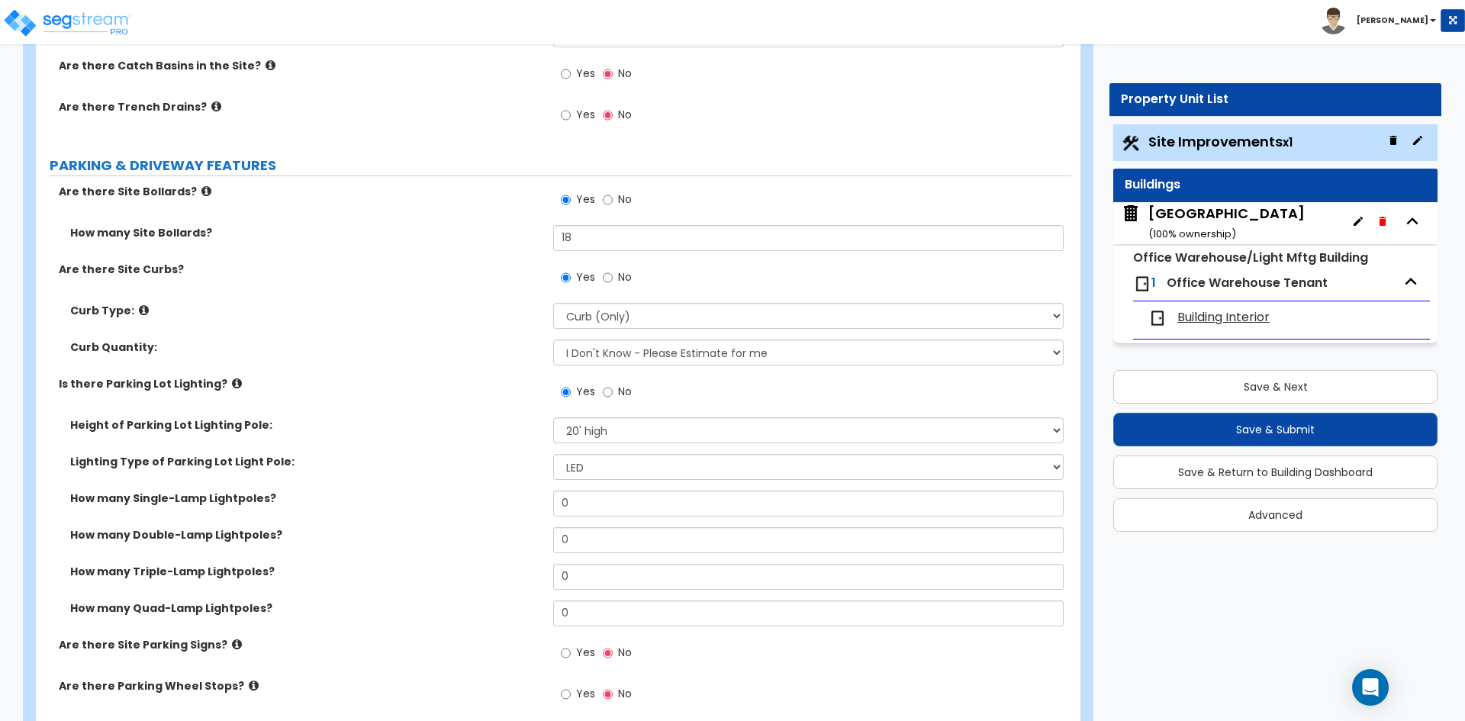
scroll to position [610, 0]
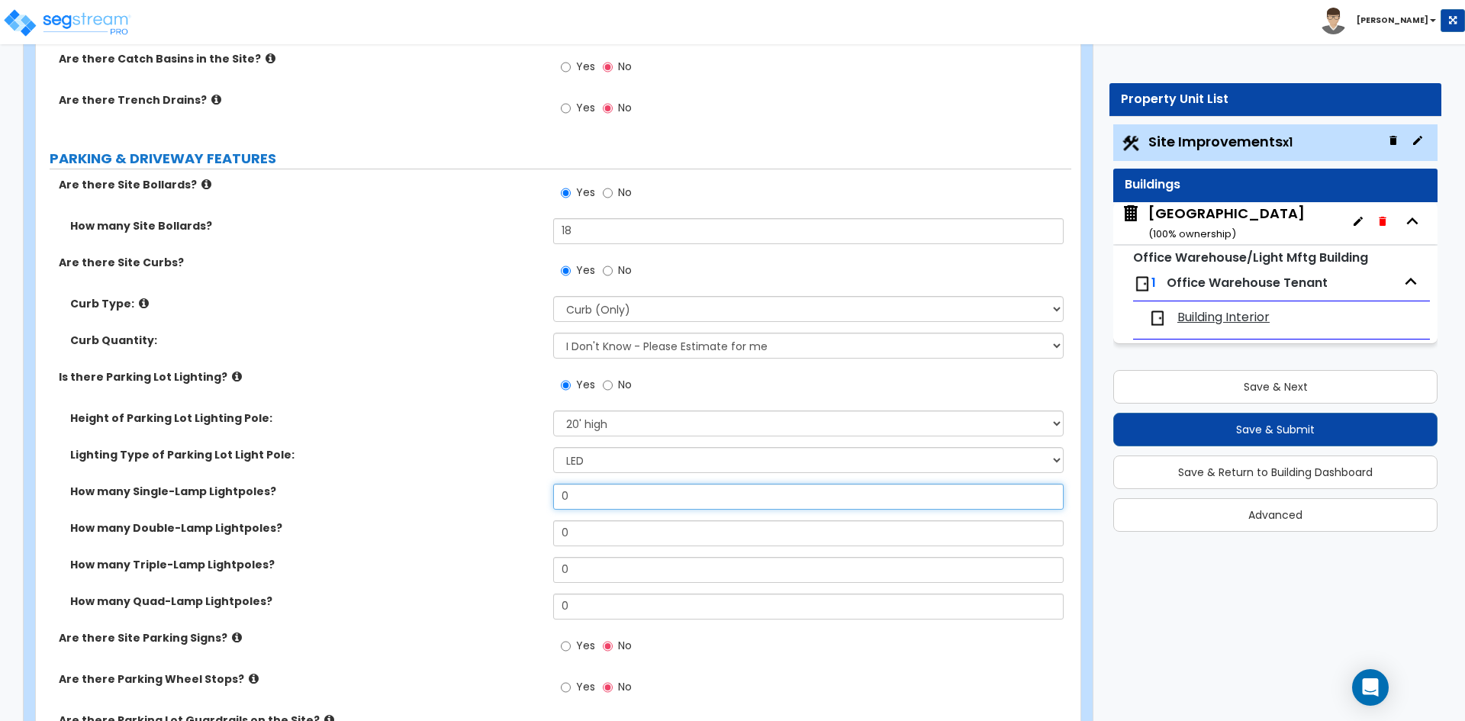
click at [588, 509] on input "0" at bounding box center [808, 497] width 510 height 26
type input "2"
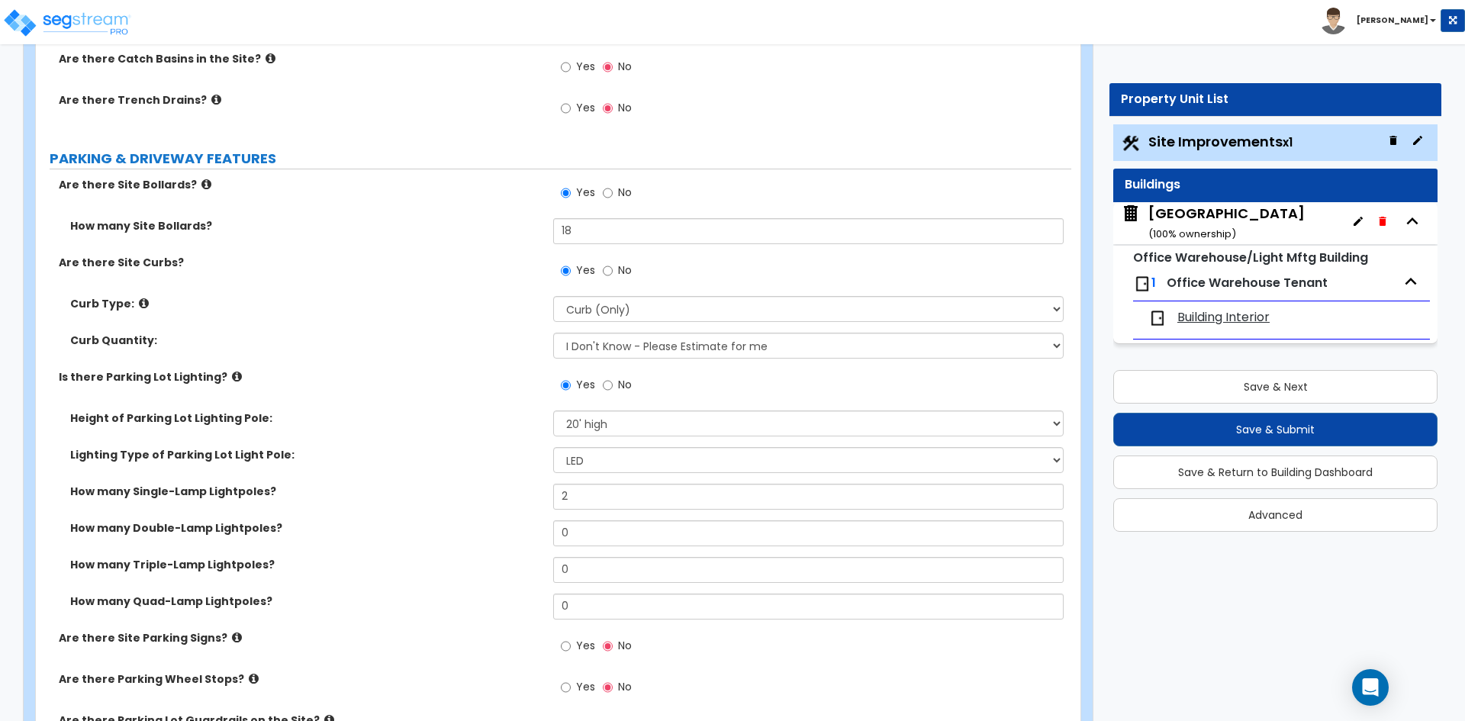
click at [441, 508] on div "How many Single-Lamp Lightpoles? 2" at bounding box center [553, 502] width 1035 height 37
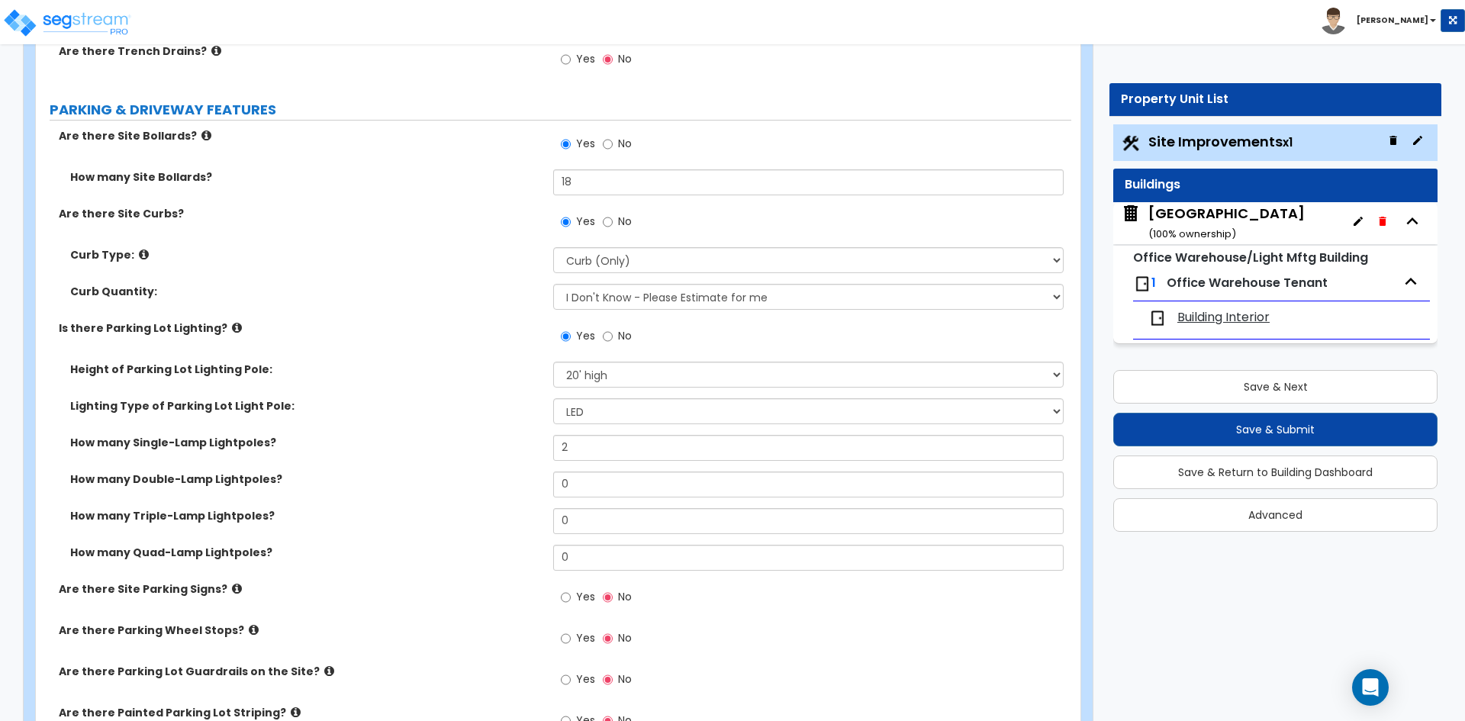
scroll to position [687, 0]
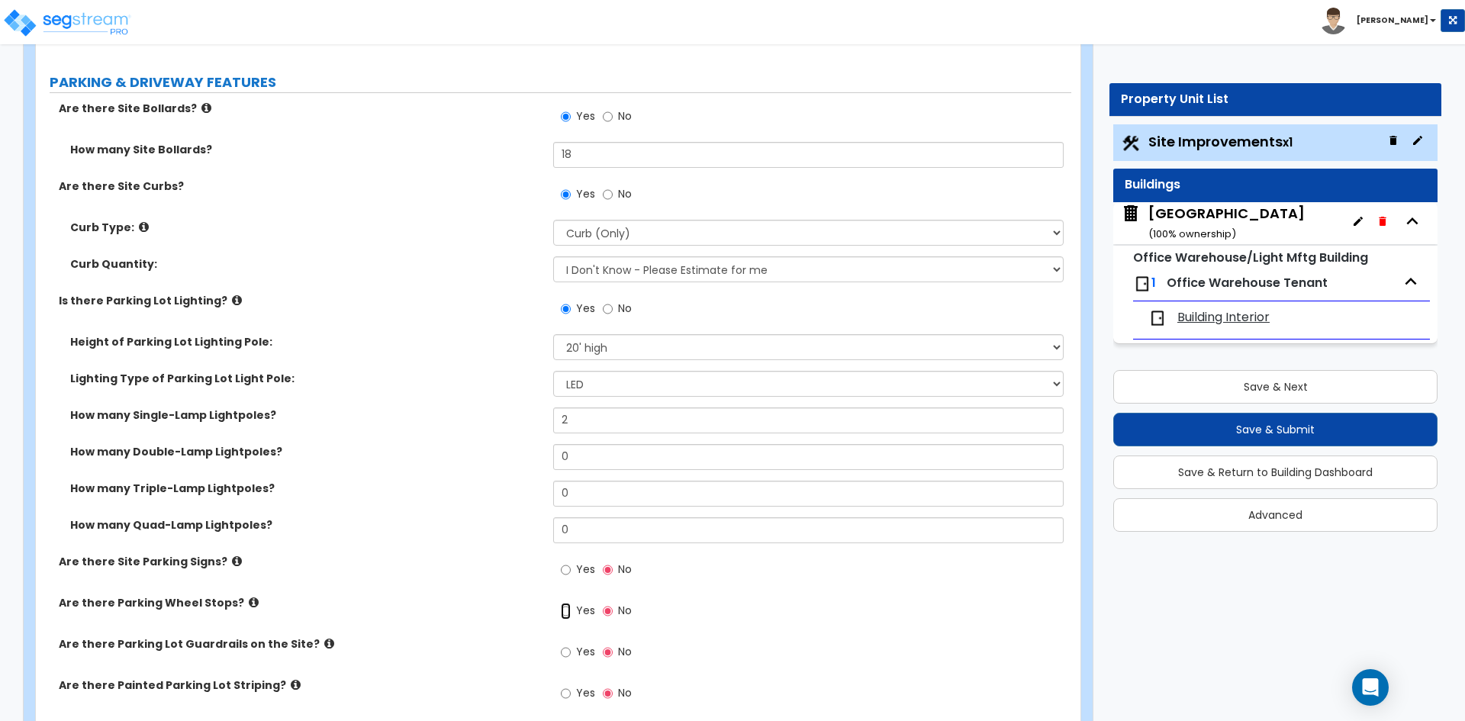
click at [570, 614] on input "Yes" at bounding box center [566, 611] width 10 height 17
radio input "true"
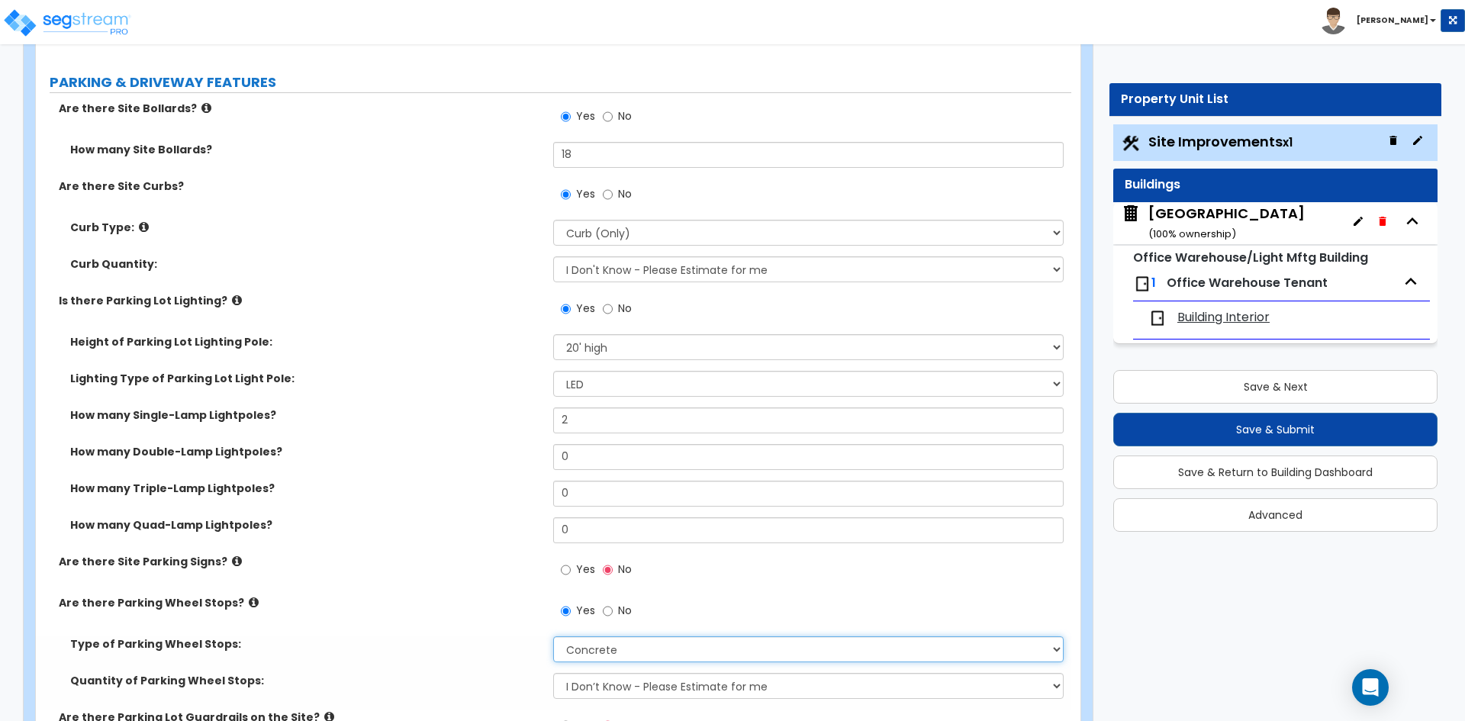
click at [591, 647] on select "Concrete Rubber/Plastic" at bounding box center [808, 649] width 510 height 26
select select "1"
click at [553, 636] on select "Concrete Rubber/Plastic" at bounding box center [808, 649] width 510 height 26
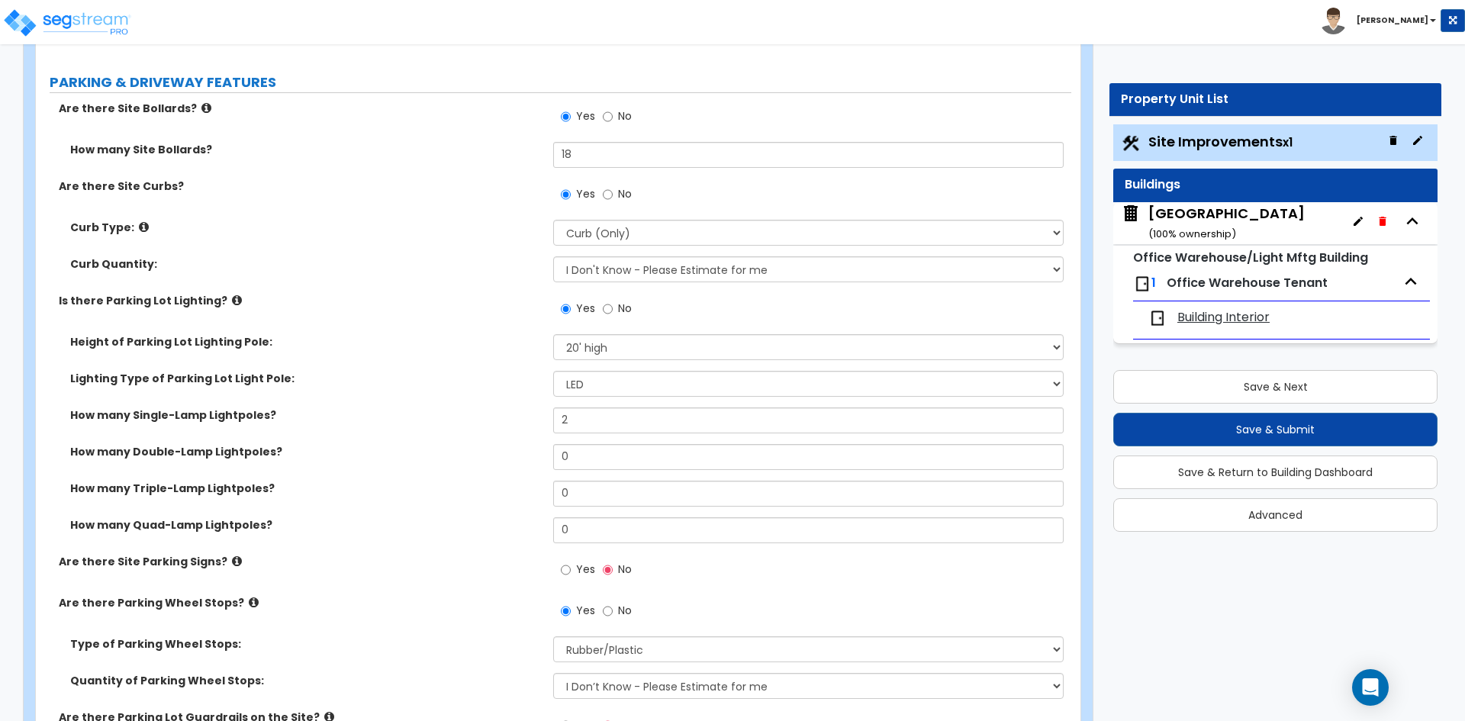
click at [461, 623] on div "Are there Parking Wheel Stops? Yes No" at bounding box center [553, 615] width 1035 height 41
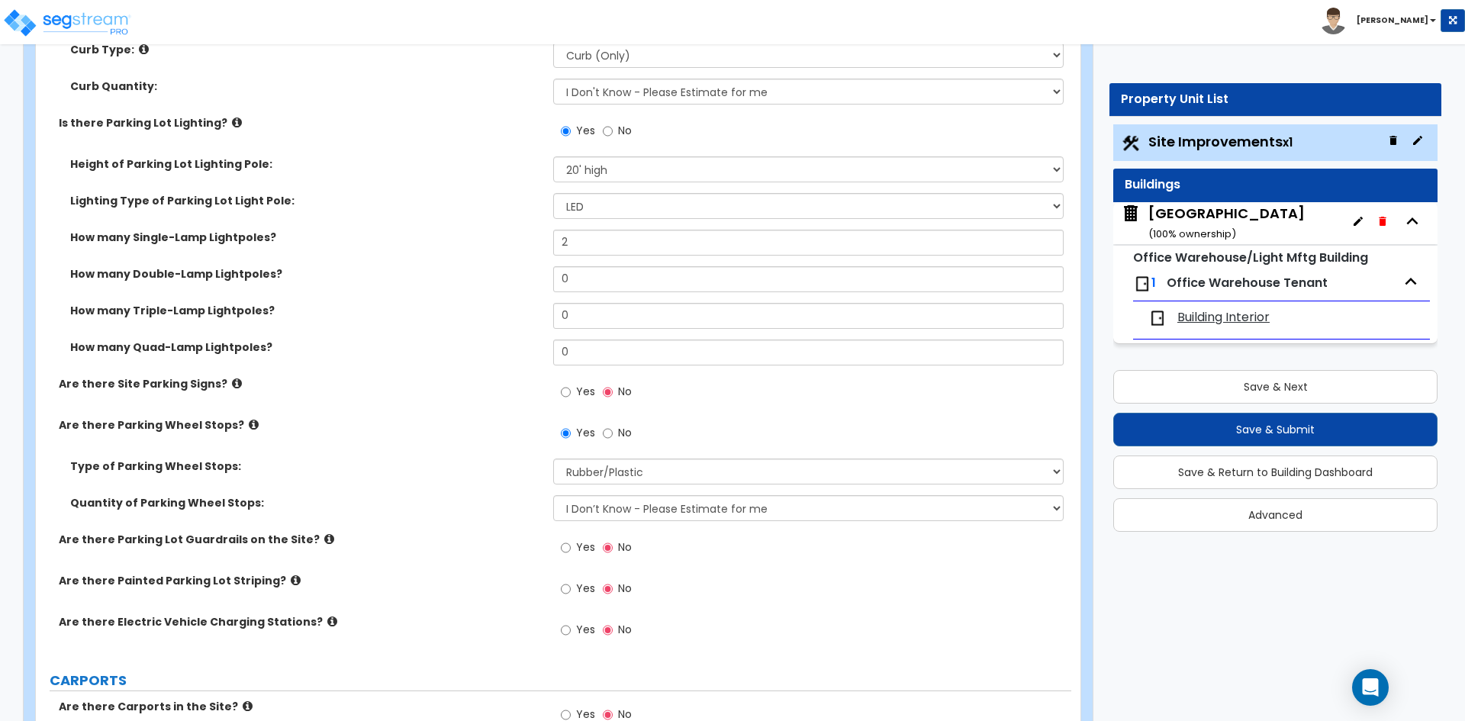
scroll to position [916, 0]
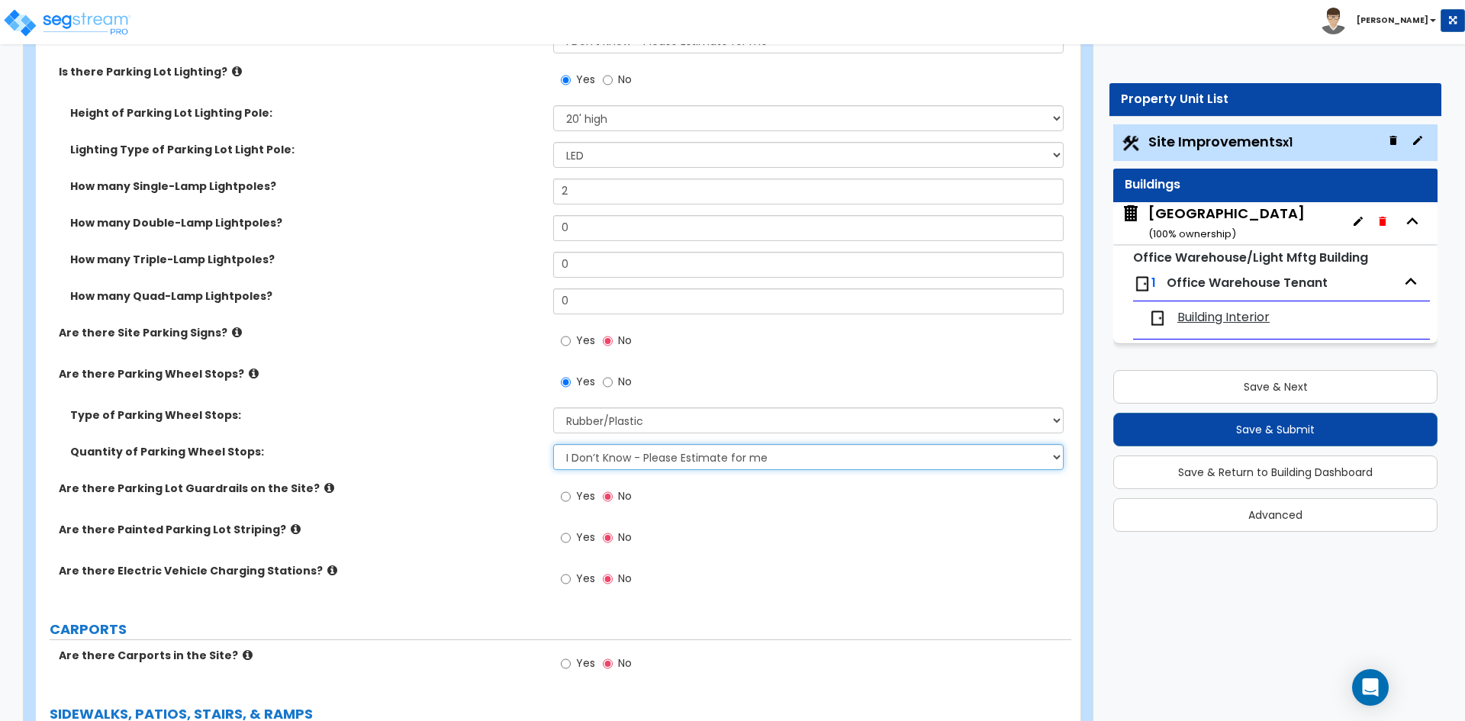
click at [632, 453] on select "I Don’t Know - Please Estimate for me I Want to Enter the Number of Wheel Stops" at bounding box center [808, 457] width 510 height 26
select select "1"
click at [553, 444] on select "I Don’t Know - Please Estimate for me I Want to Enter the Number of Wheel Stops" at bounding box center [808, 457] width 510 height 26
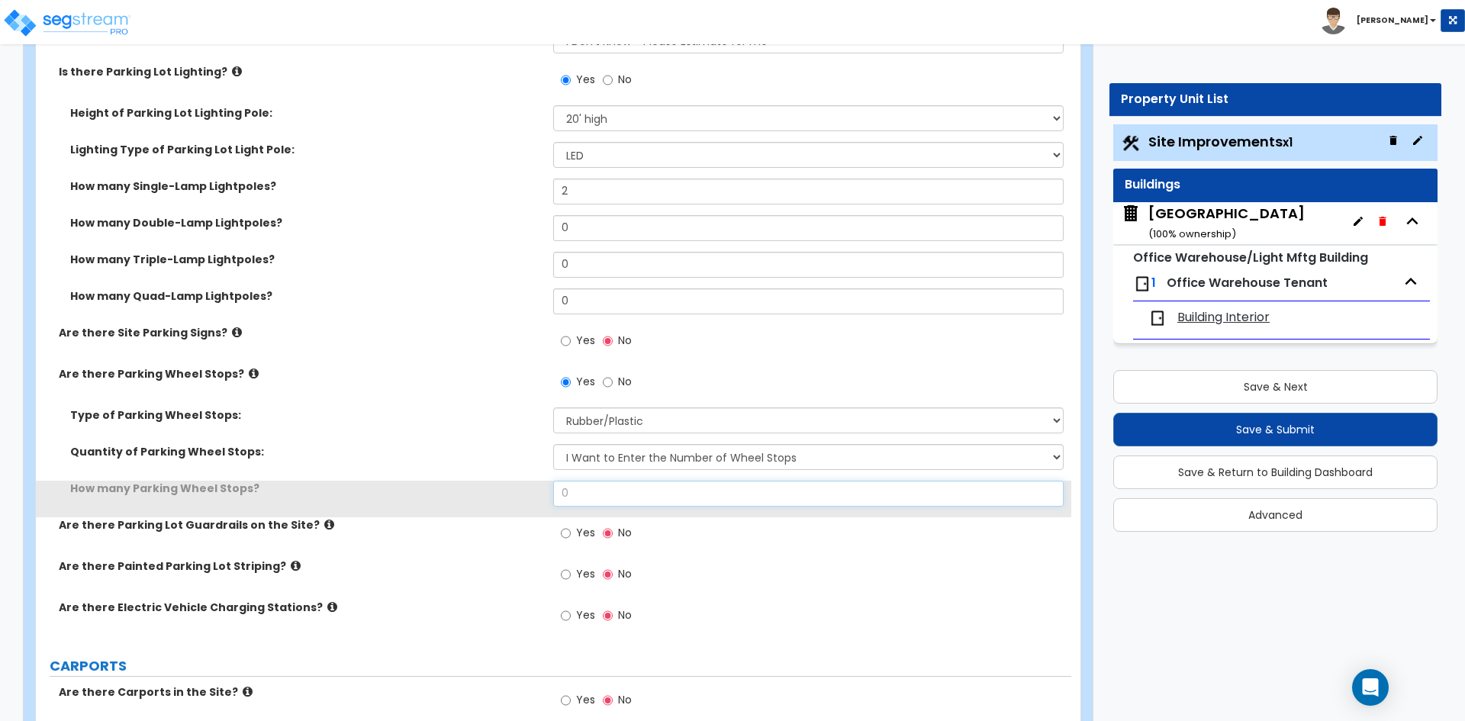
click at [605, 501] on input "0" at bounding box center [808, 494] width 510 height 26
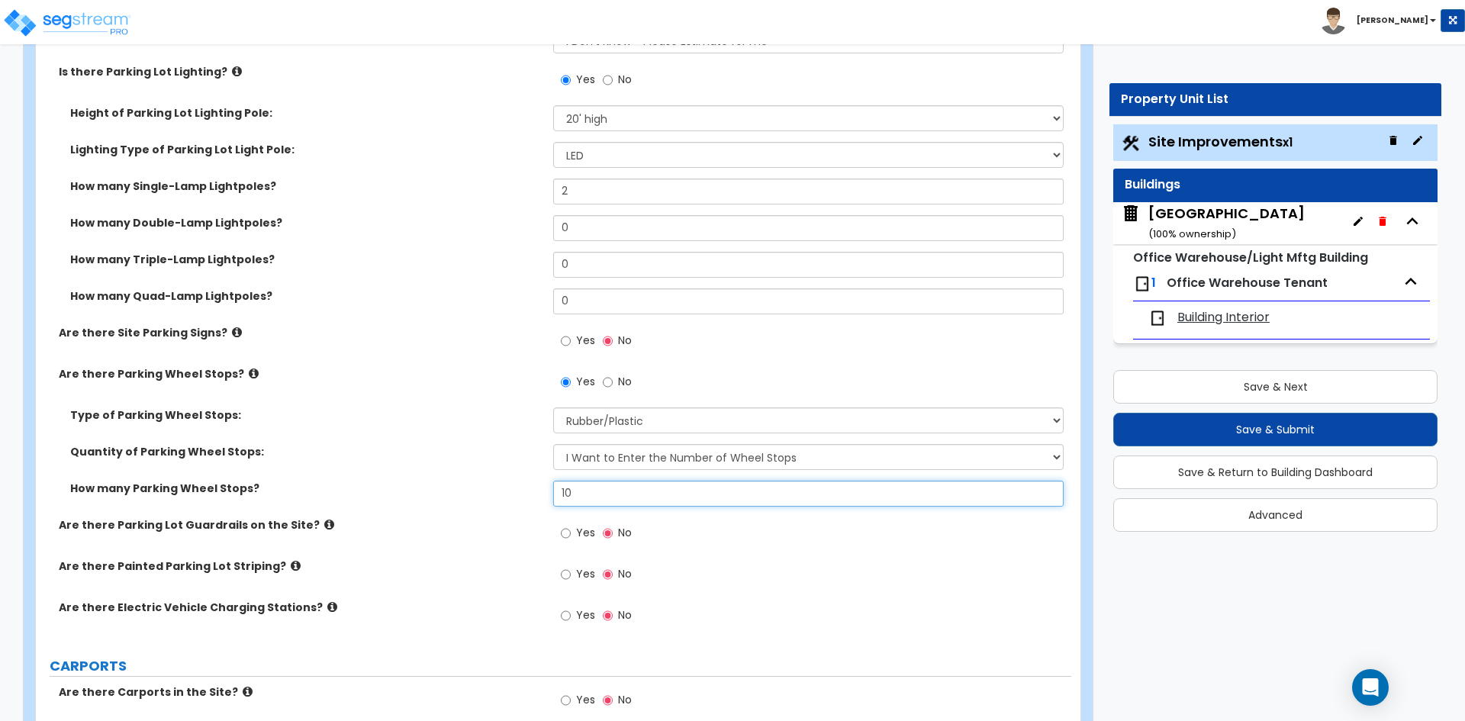
type input "10"
click at [523, 518] on label "Are there Parking Lot Guardrails on the Site?" at bounding box center [300, 524] width 483 height 15
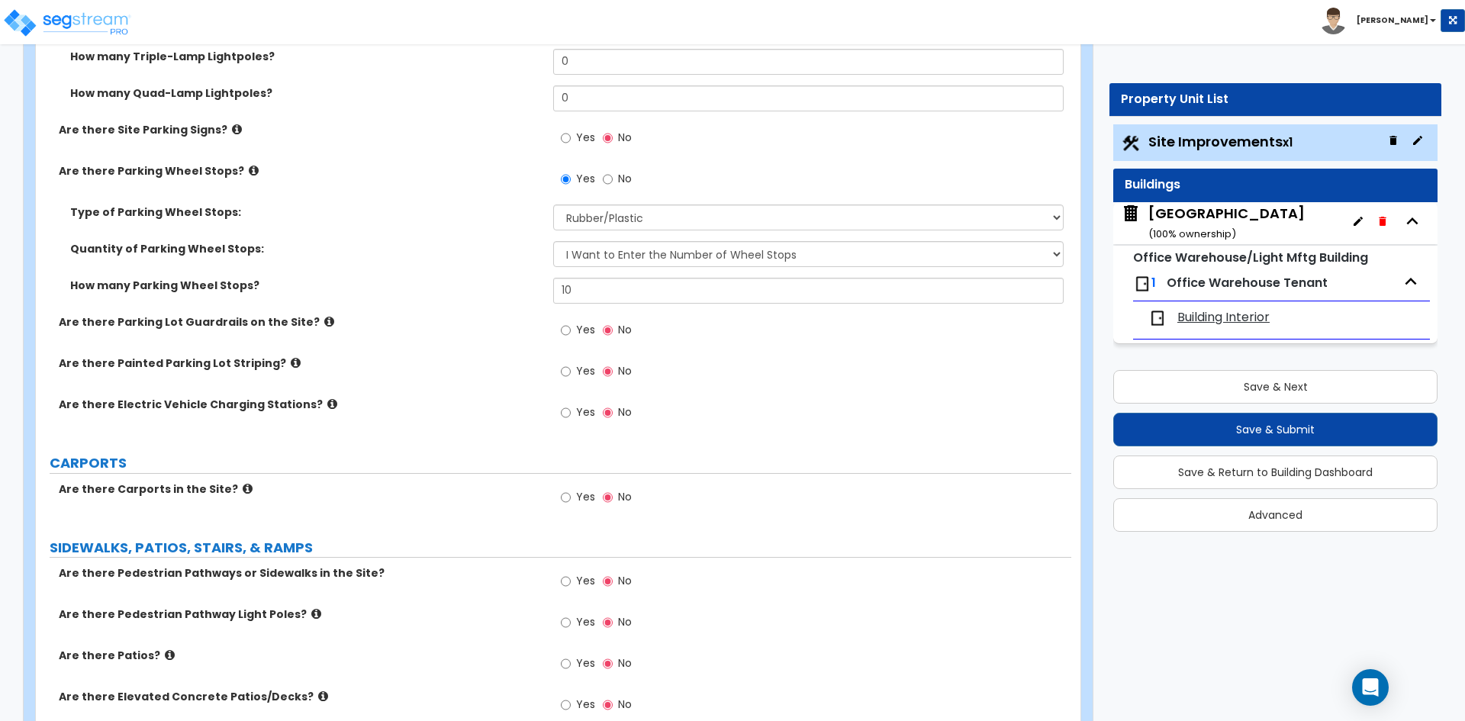
scroll to position [1144, 0]
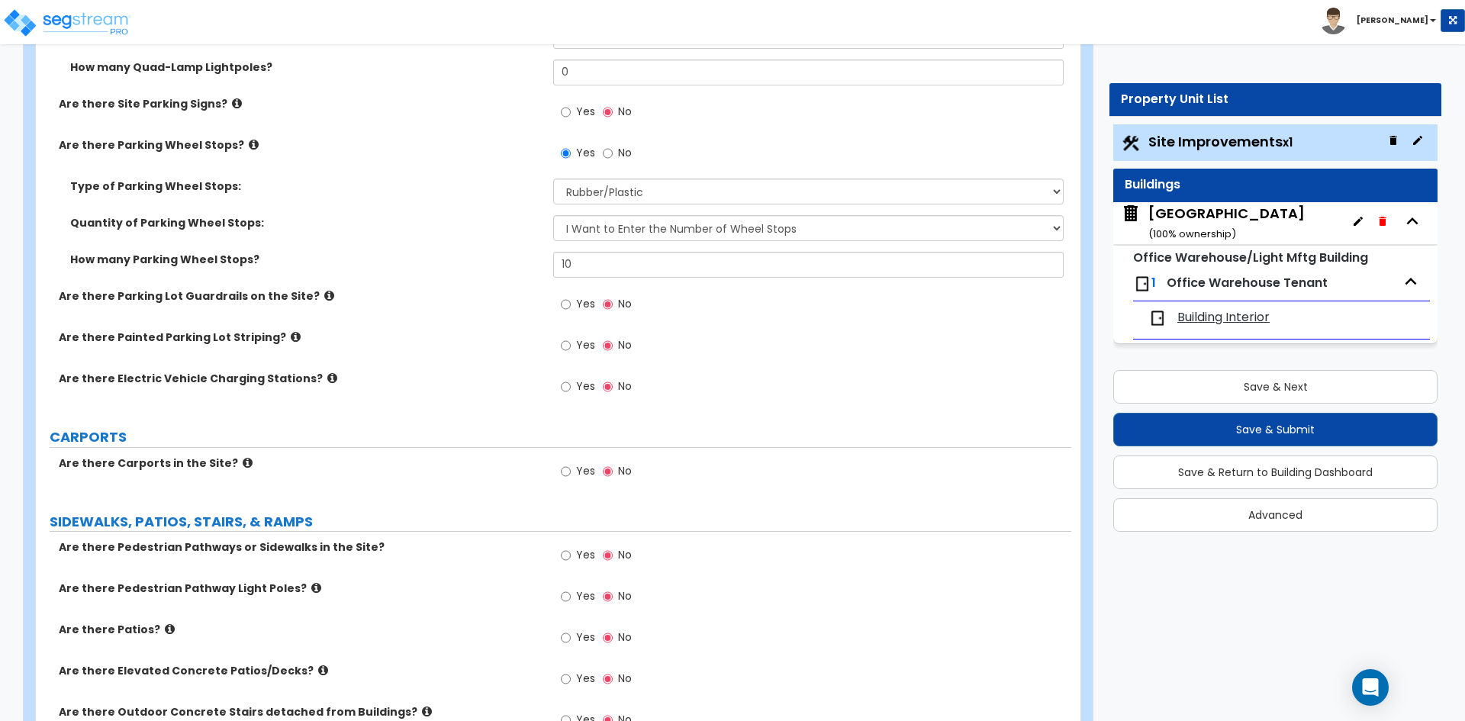
click at [586, 552] on span "Yes" at bounding box center [585, 554] width 19 height 15
click at [571, 552] on input "Yes" at bounding box center [566, 555] width 10 height 17
radio input "true"
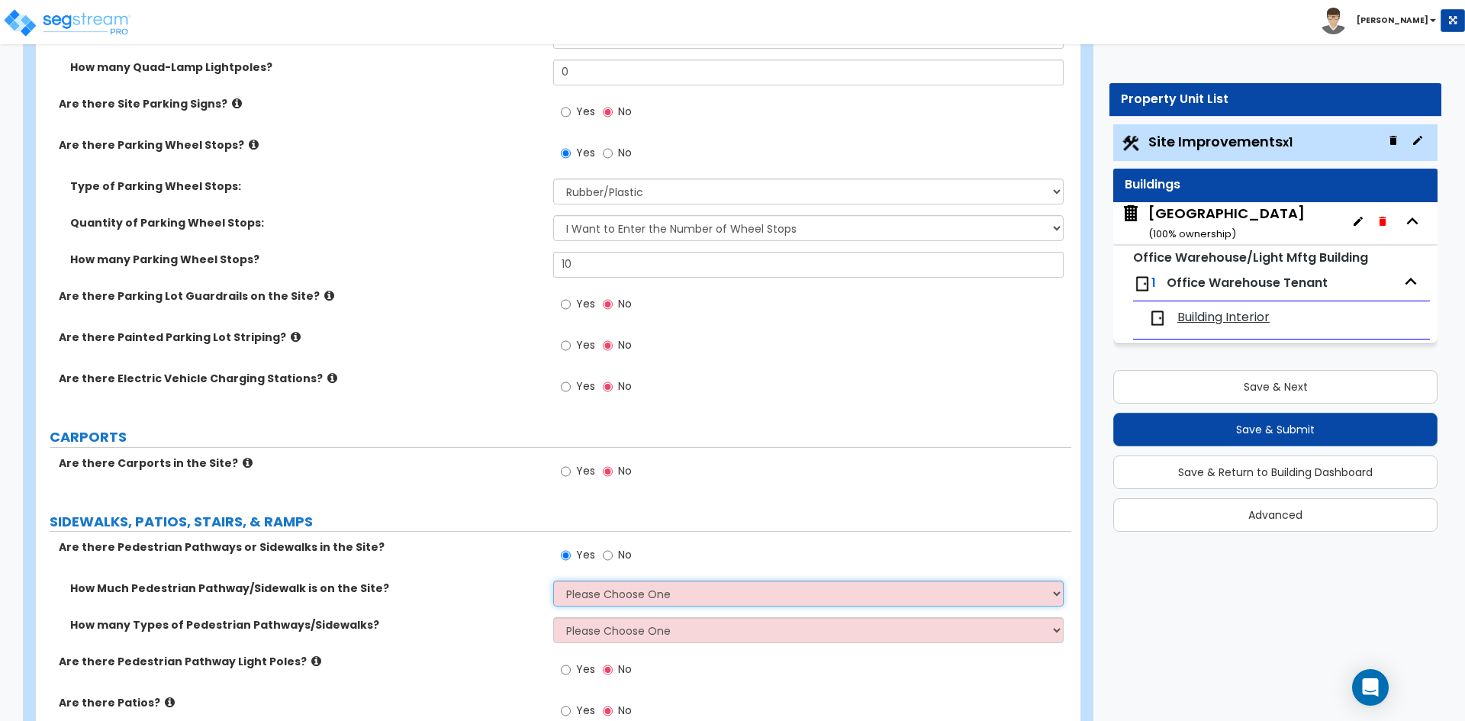
click at [583, 588] on select "Please Choose One I Don't Know, Please Estimate For Me Enter Linear Footage" at bounding box center [808, 594] width 510 height 26
select select "2"
click at [553, 581] on select "Please Choose One I Don't Know, Please Estimate For Me Enter Linear Footage" at bounding box center [808, 594] width 510 height 26
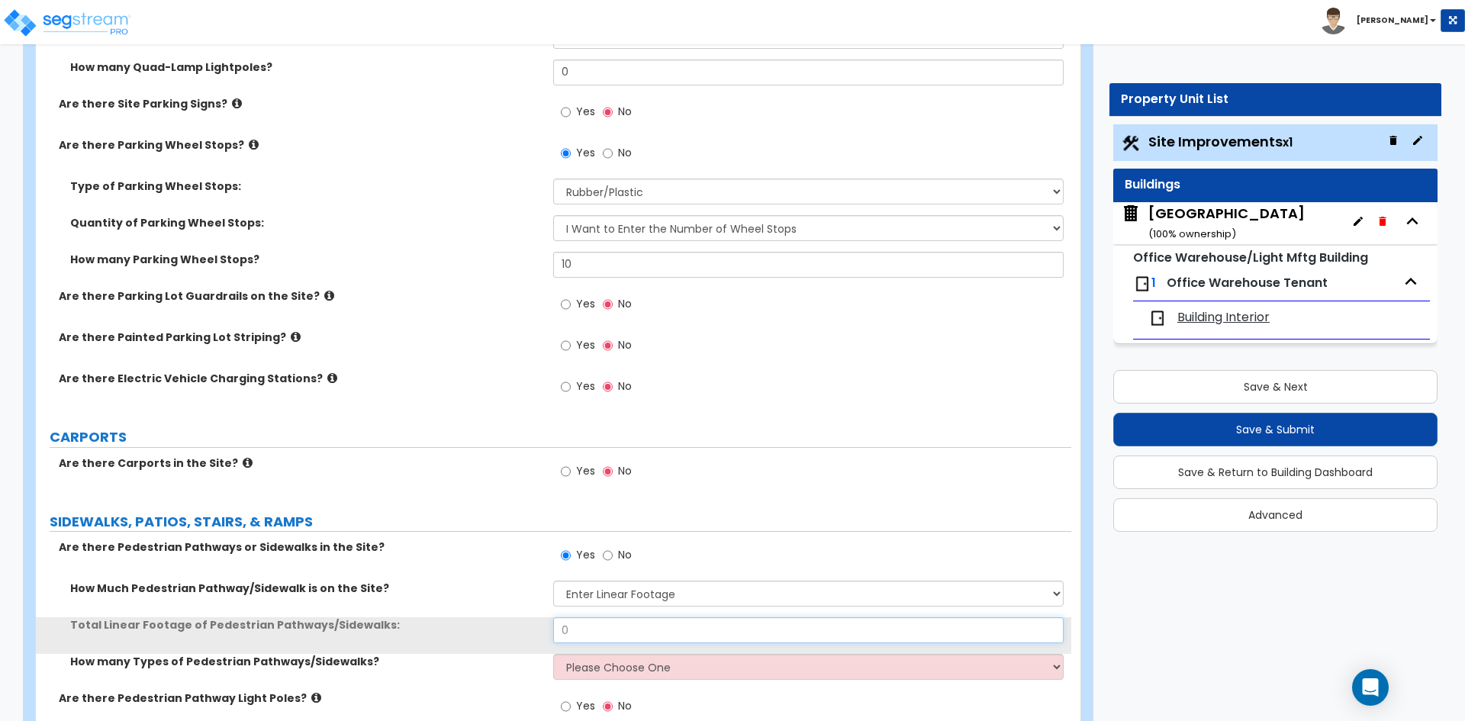
click at [599, 639] on input "0" at bounding box center [808, 630] width 510 height 26
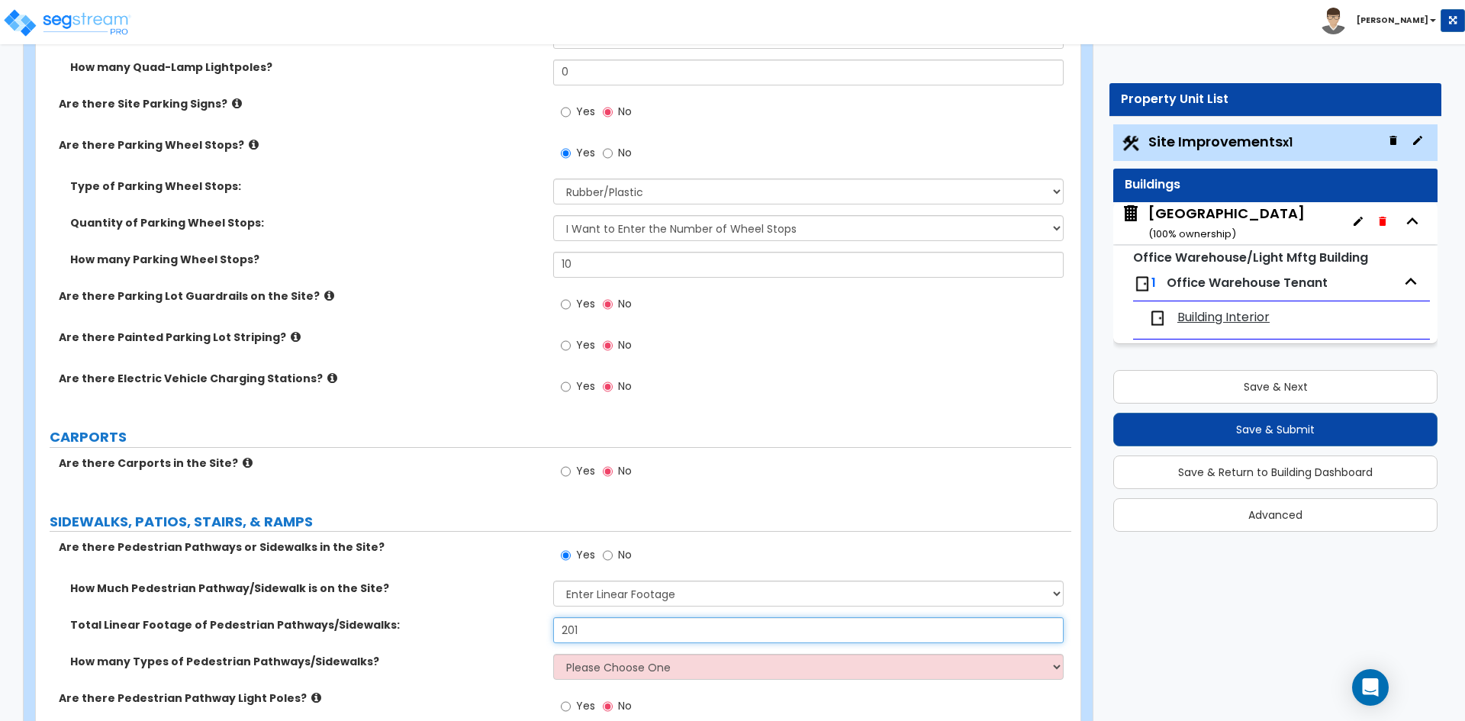
type input "201"
click at [588, 679] on select "Please Choose One 1 2 3" at bounding box center [808, 667] width 510 height 26
select select "1"
click at [553, 654] on select "Please Choose One 1 2 3" at bounding box center [808, 667] width 510 height 26
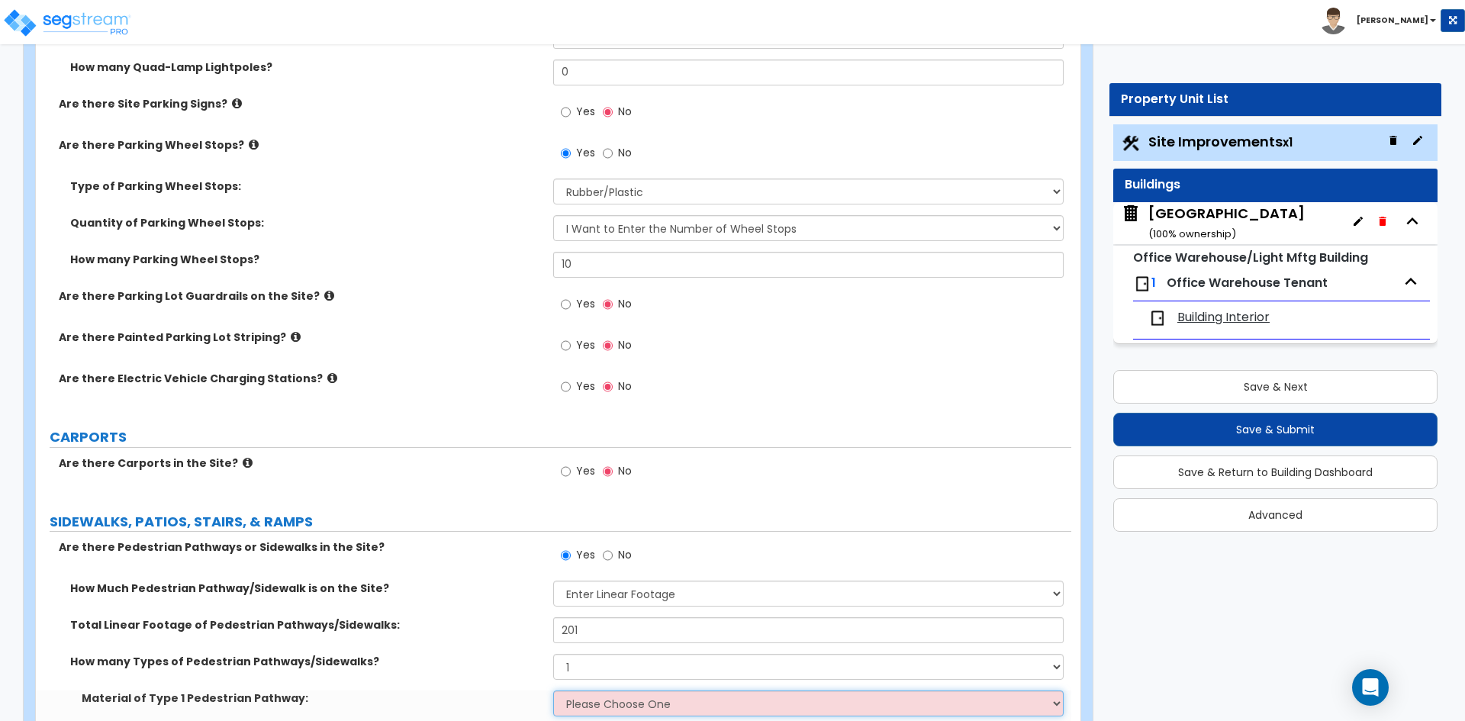
click at [575, 693] on select "Please Choose One Bare Concrete Stamped Concrete Brick Pavers Stone Pavers Wood…" at bounding box center [808, 703] width 510 height 26
select select "1"
click at [553, 690] on select "Please Choose One Bare Concrete Stamped Concrete Brick Pavers Stone Pavers Wood…" at bounding box center [808, 703] width 510 height 26
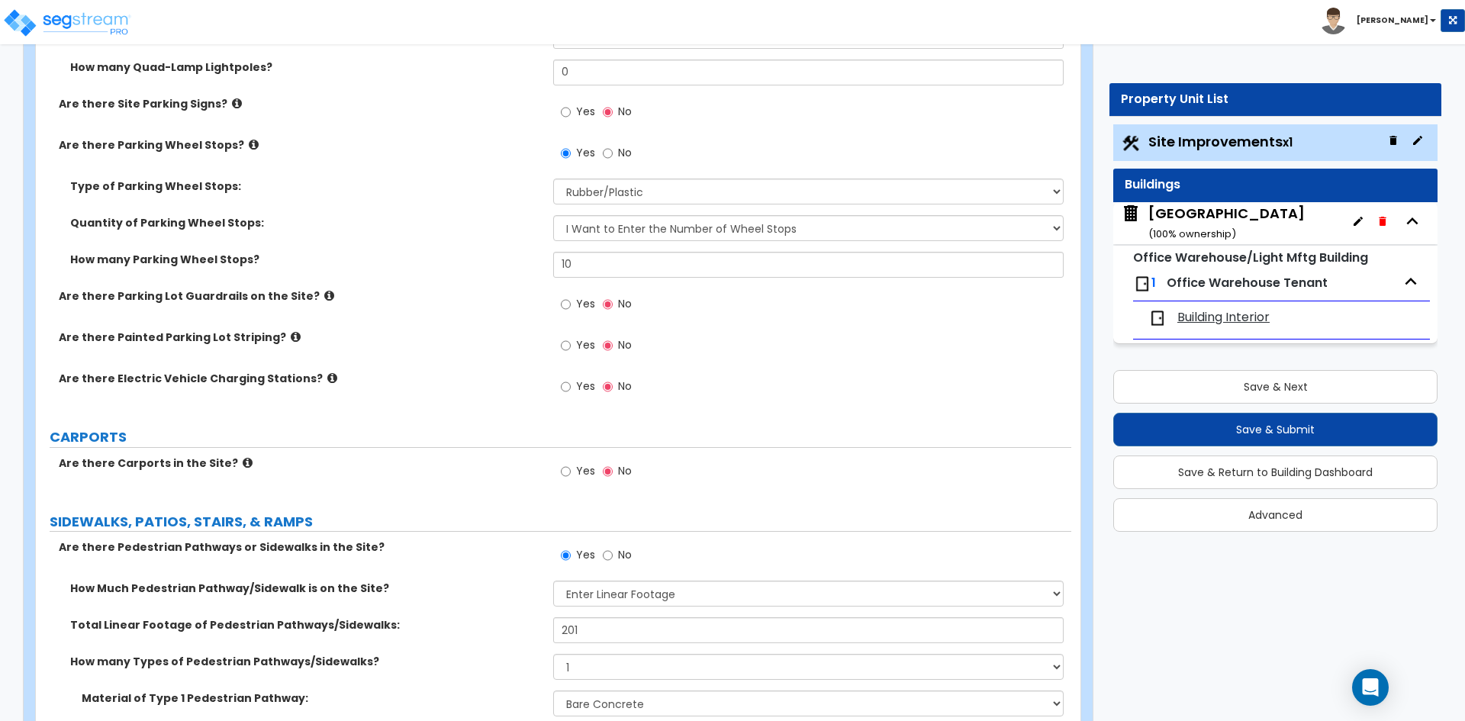
click at [453, 533] on div "LAND AREA How do you want to enter the Land Area? (Square Feet or Acres) I want…" at bounding box center [553, 690] width 1012 height 3230
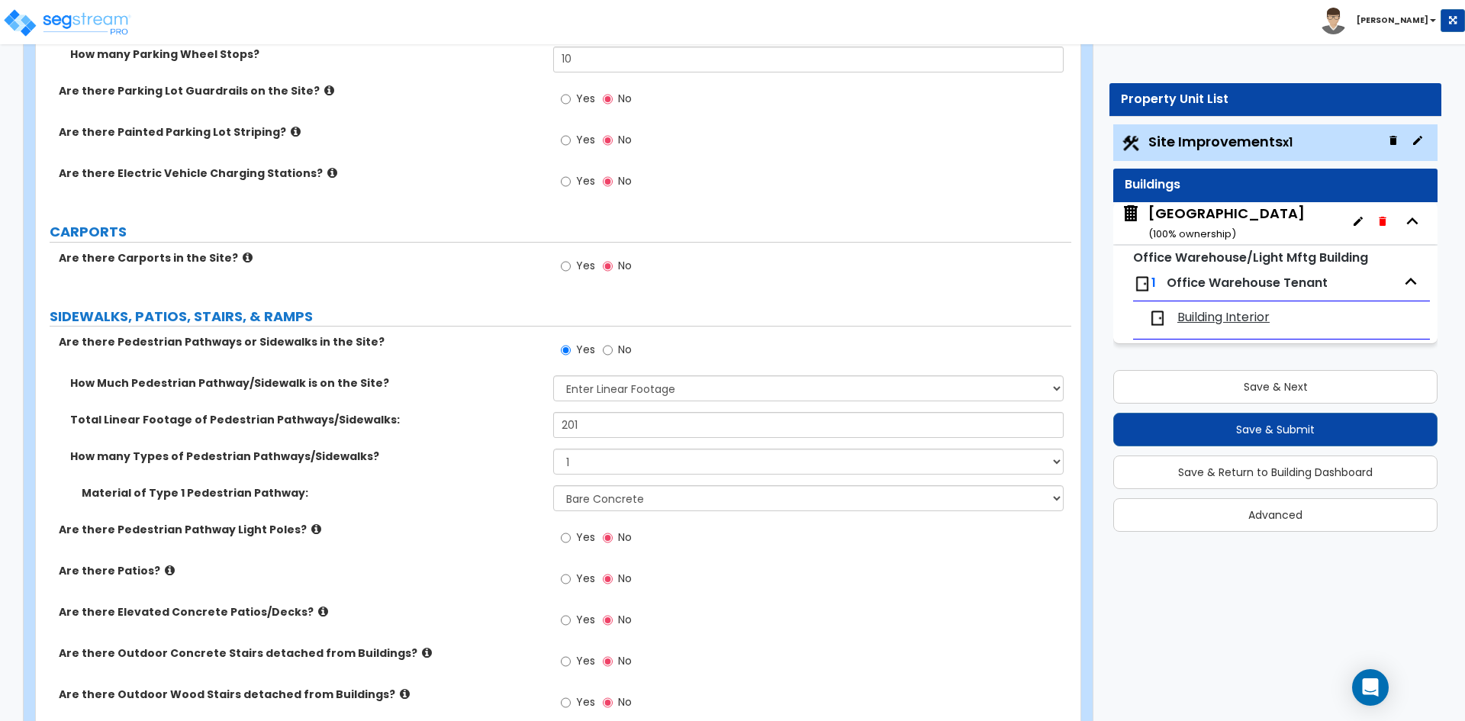
scroll to position [1373, 0]
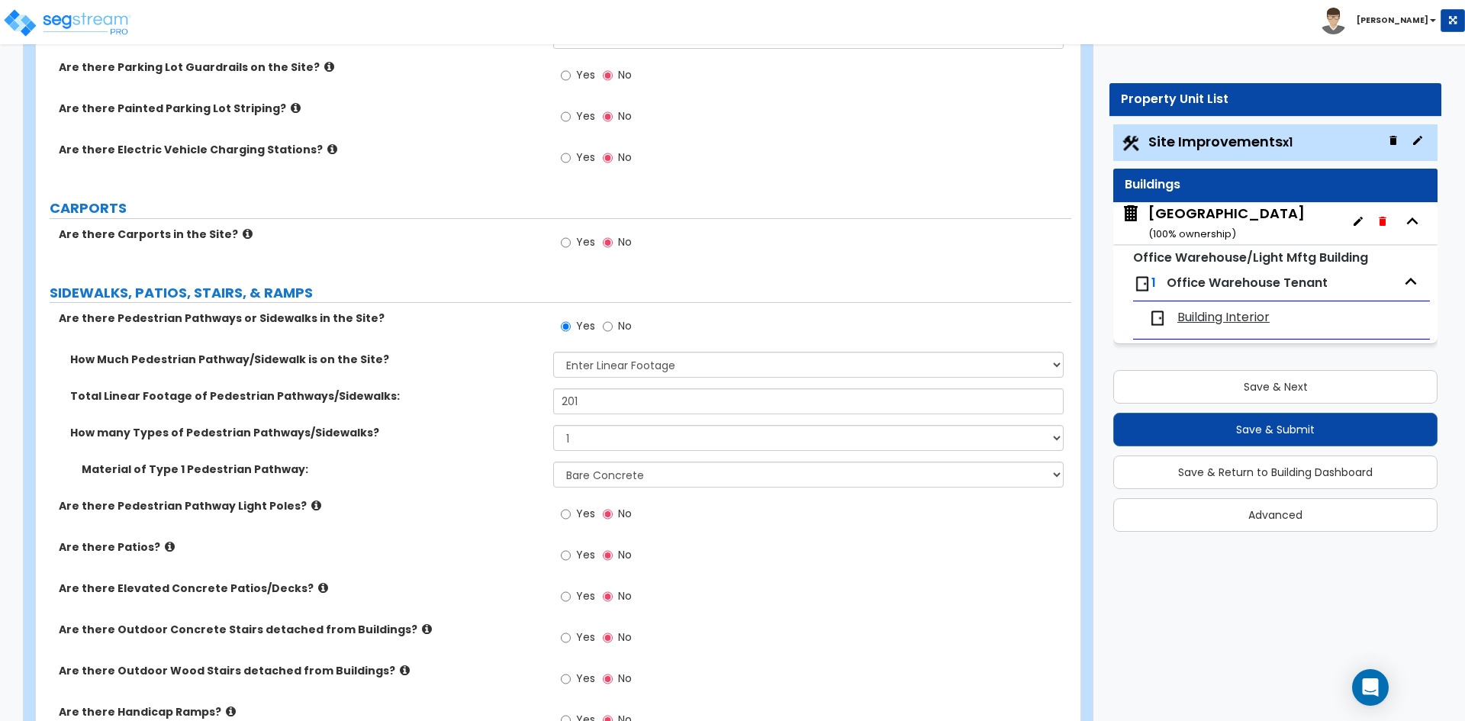
click at [580, 555] on span "Yes" at bounding box center [585, 554] width 19 height 15
click at [571, 555] on input "Yes" at bounding box center [566, 555] width 10 height 17
radio input "true"
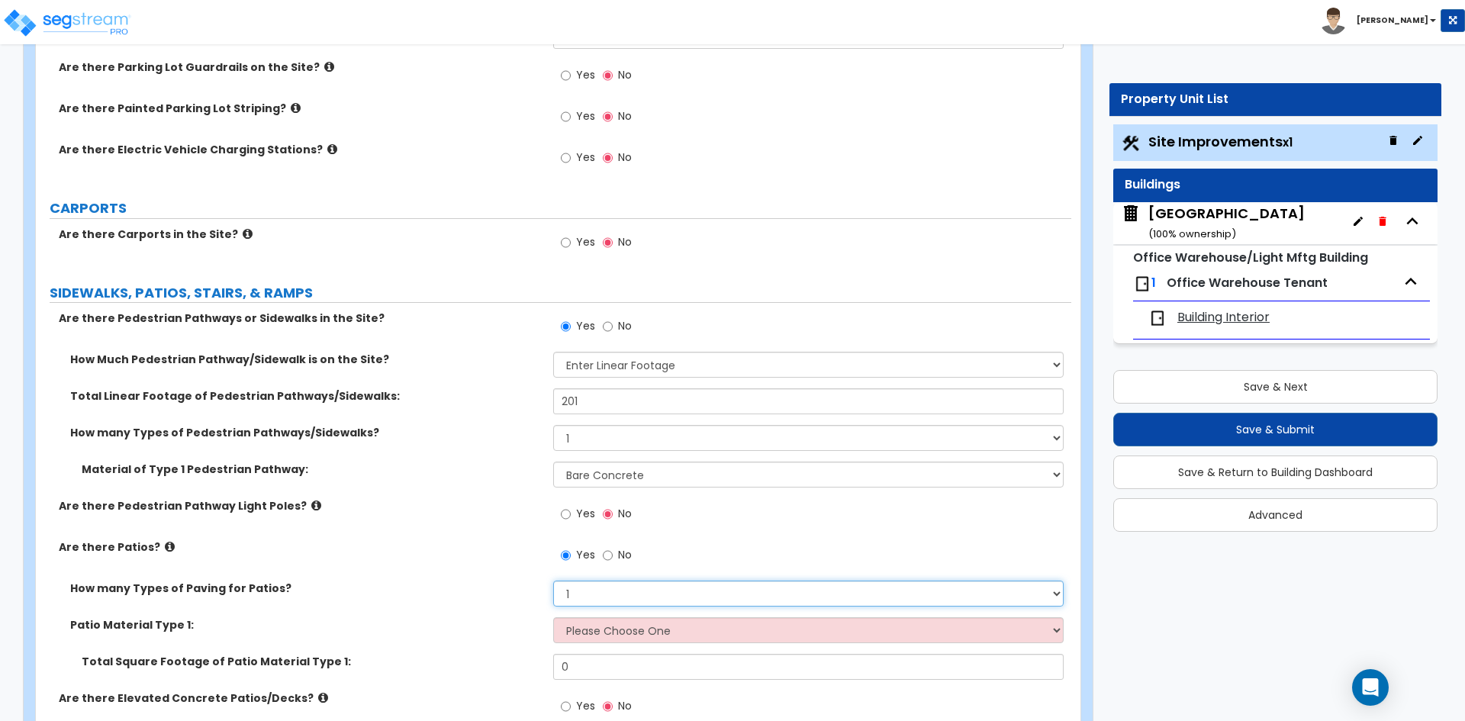
click at [616, 597] on select "1 2 3 4" at bounding box center [808, 594] width 510 height 26
click at [574, 626] on select "Please Choose One Bare Concrete Stamped Concrete Brick Pavers Stone Pavers Tile…" at bounding box center [808, 630] width 510 height 26
select select "1"
click at [553, 617] on select "Please Choose One Bare Concrete Stamped Concrete Brick Pavers Stone Pavers Tile…" at bounding box center [808, 630] width 510 height 26
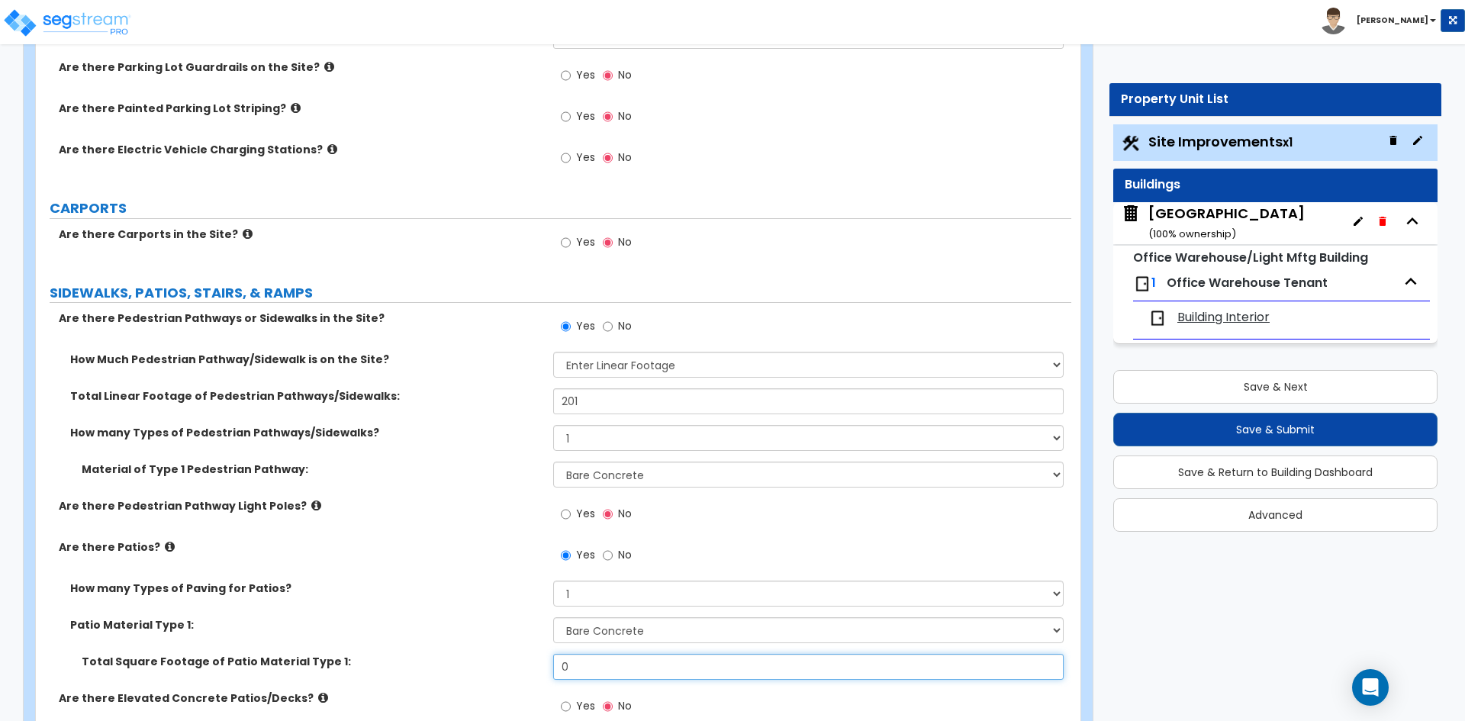
click at [585, 669] on input "0" at bounding box center [808, 667] width 510 height 26
type input "469"
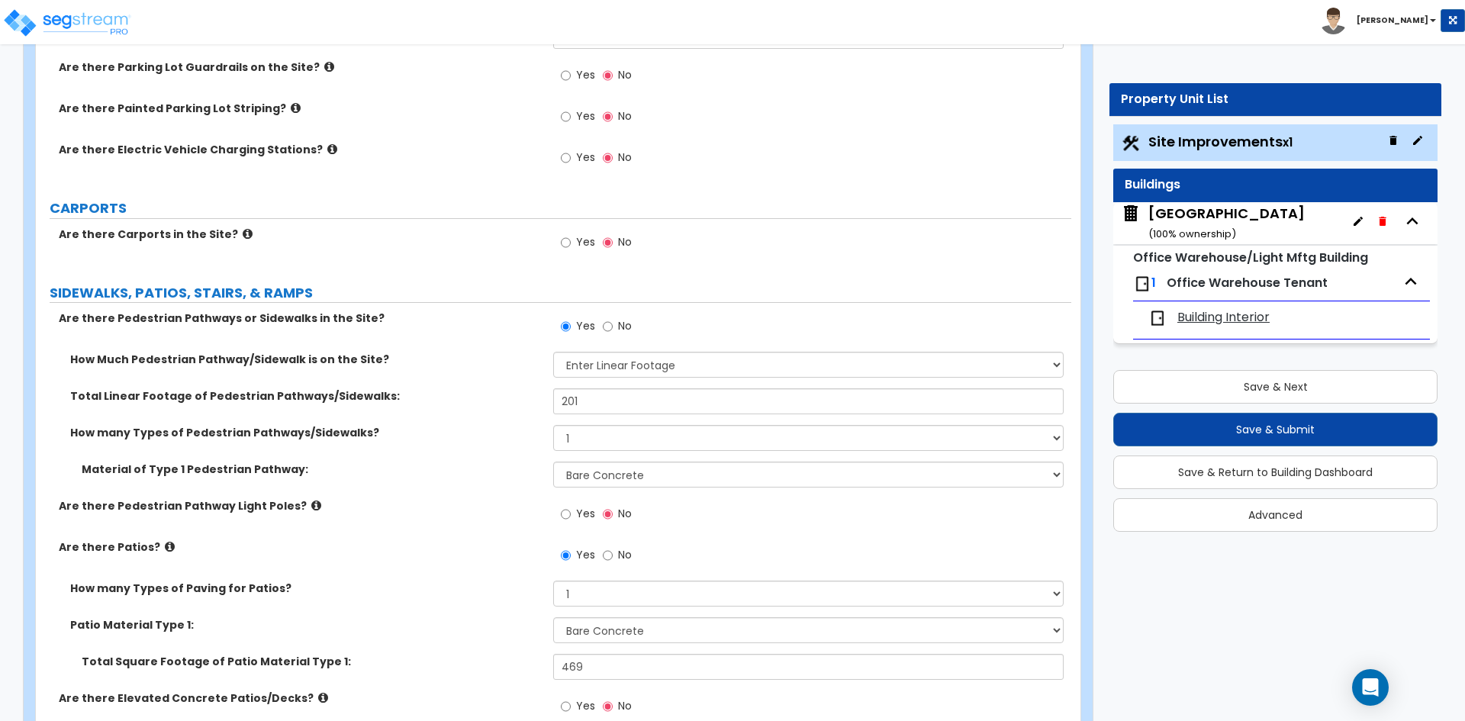
click at [516, 584] on label "How many Types of Paving for Patios?" at bounding box center [305, 588] width 471 height 15
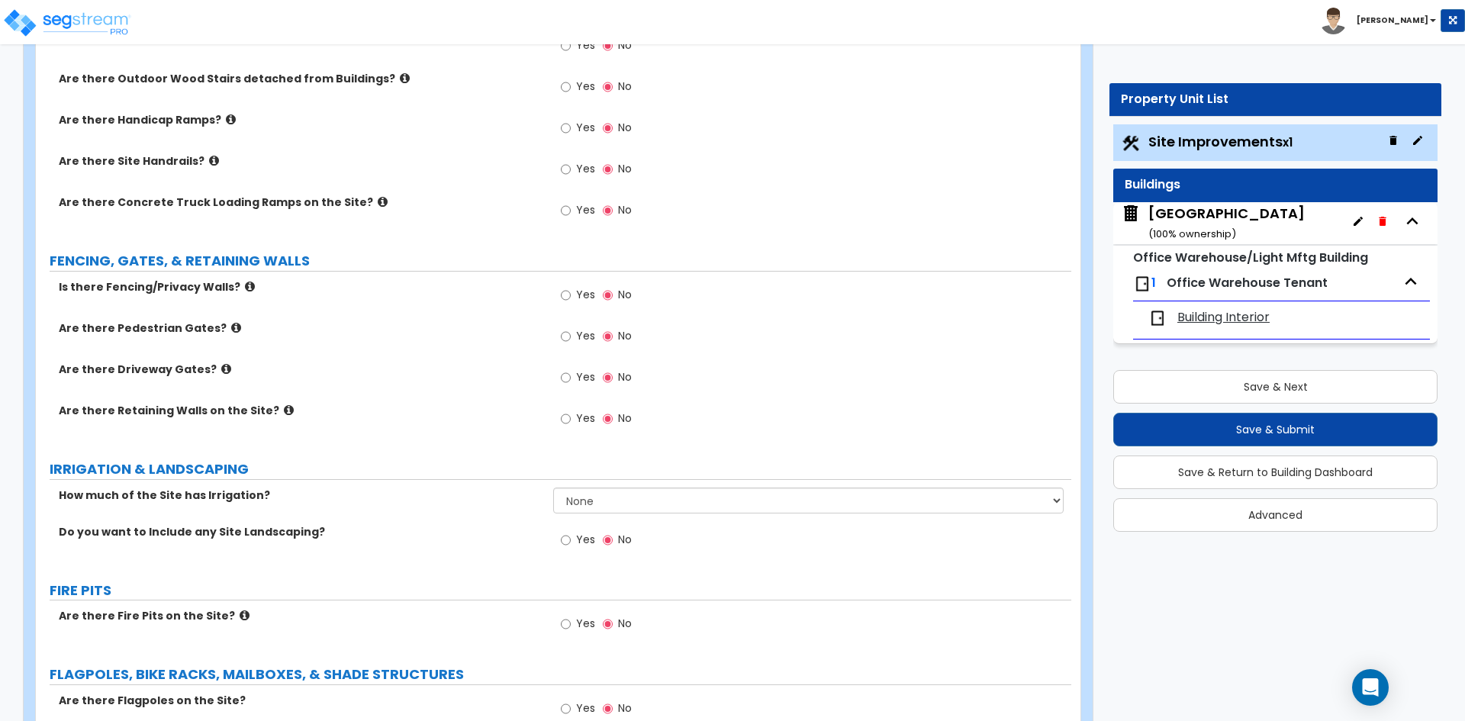
scroll to position [2136, 0]
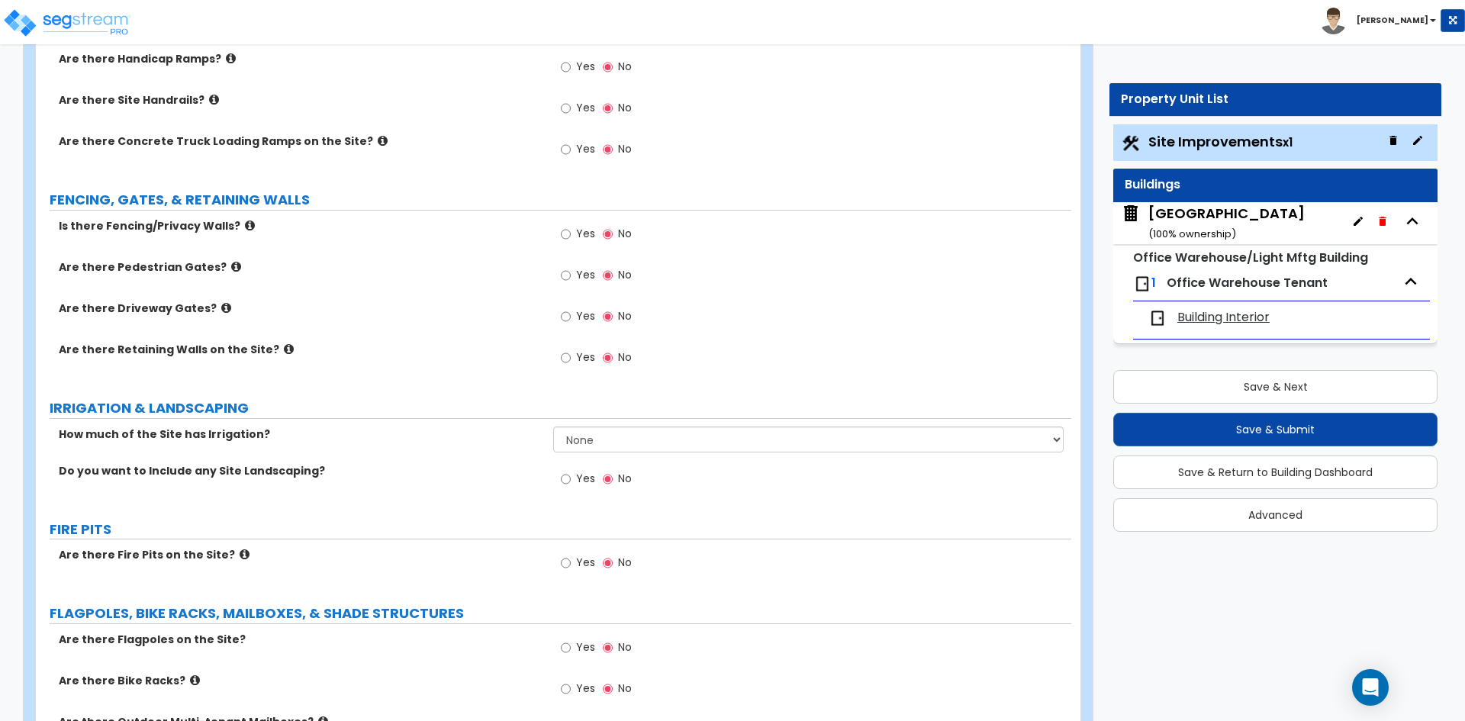
click at [579, 230] on span "Yes" at bounding box center [585, 233] width 19 height 15
click at [571, 230] on input "Yes" at bounding box center [566, 234] width 10 height 17
radio input "true"
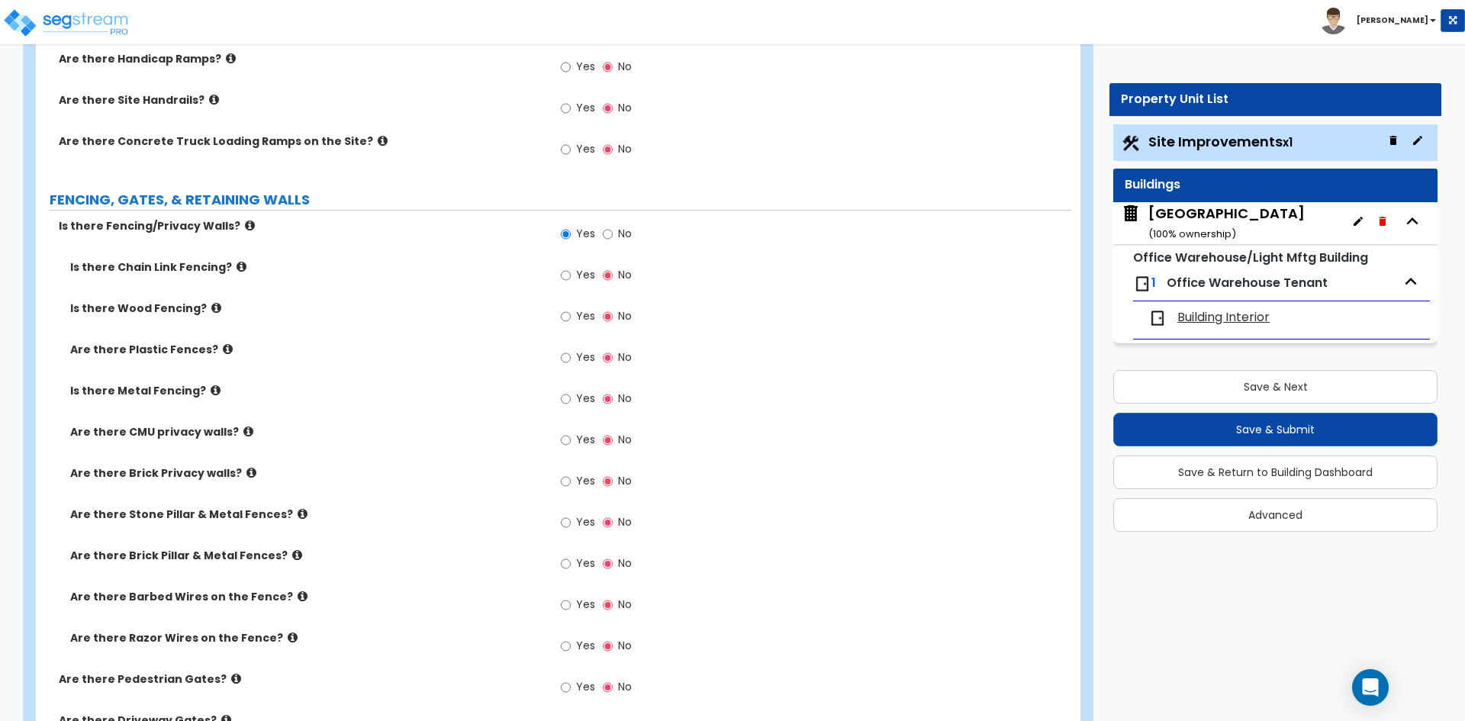
click at [573, 272] on label "Yes" at bounding box center [578, 277] width 34 height 26
click at [571, 272] on input "Yes" at bounding box center [566, 275] width 10 height 17
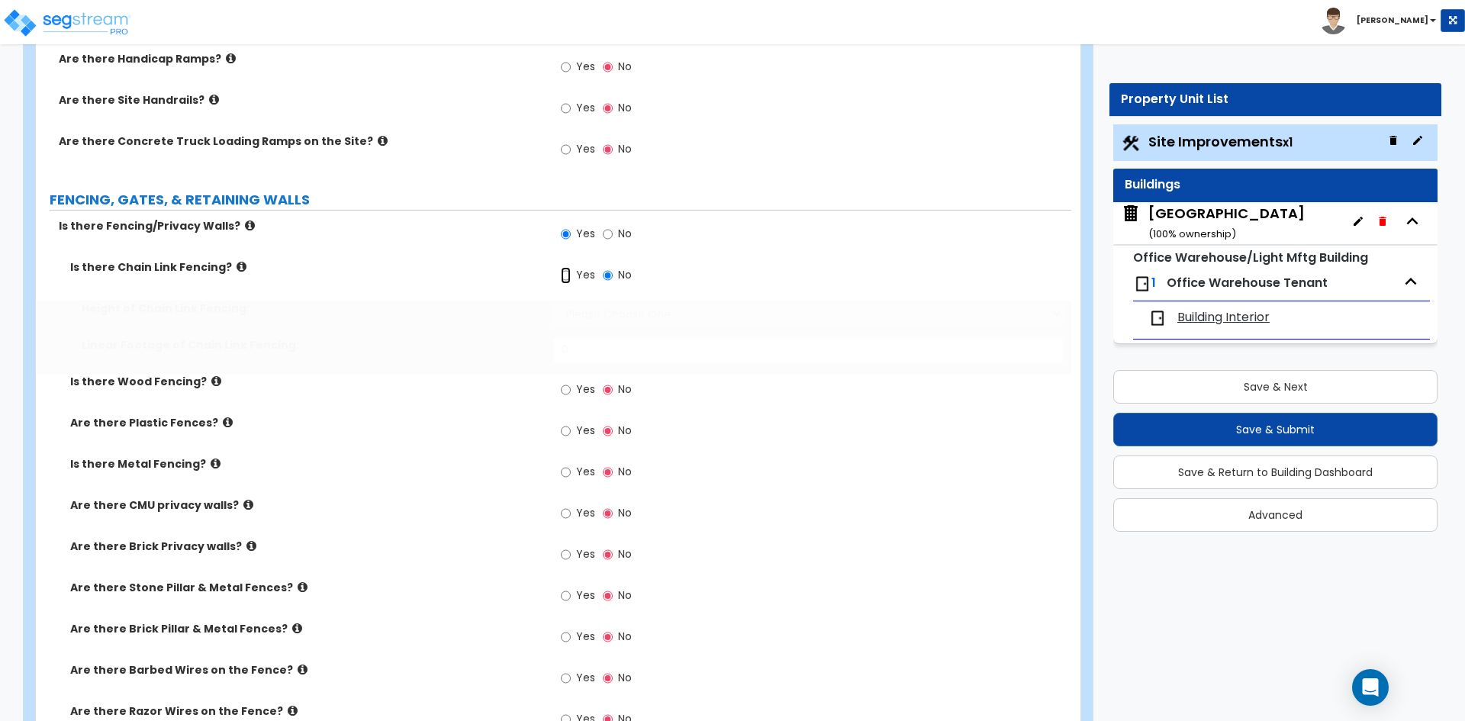
radio input "true"
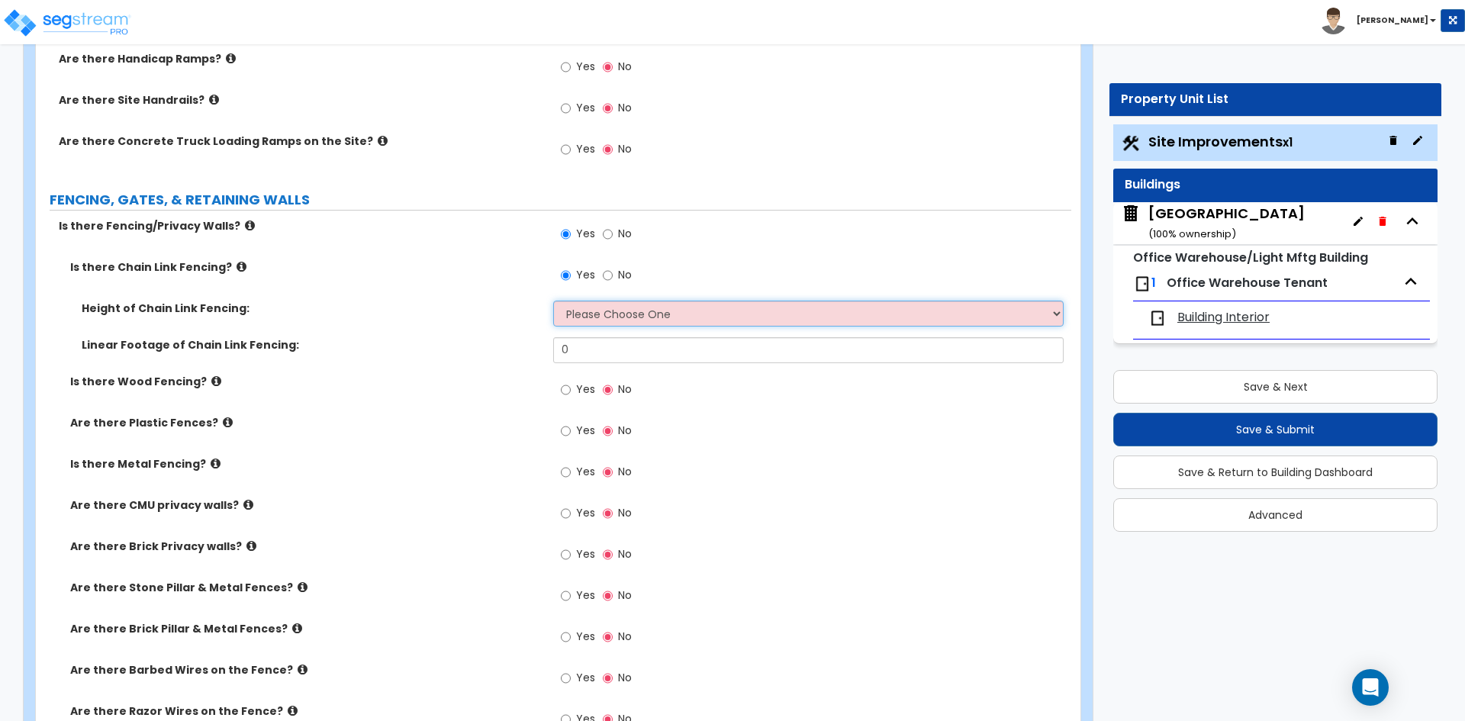
click at [597, 318] on select "Please Choose One 3 feet 4 feet 5 feet 6 feet 10 feet 12 feet" at bounding box center [808, 314] width 510 height 26
select select "4"
click at [553, 301] on select "Please Choose One 3 feet 4 feet 5 feet 6 feet 10 feet 12 feet" at bounding box center [808, 314] width 510 height 26
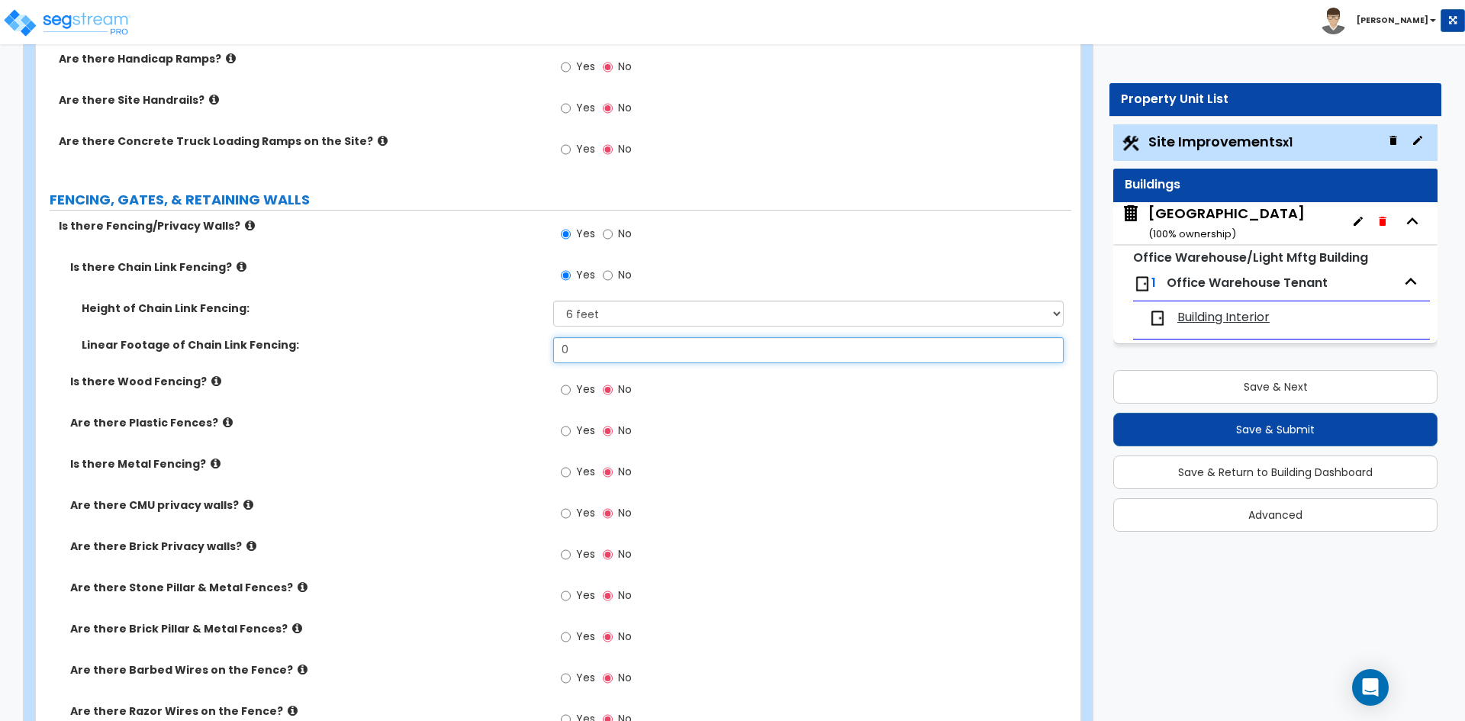
click at [588, 362] on input "0" at bounding box center [808, 350] width 510 height 26
click at [598, 341] on input "0" at bounding box center [808, 350] width 510 height 26
type input "2,094"
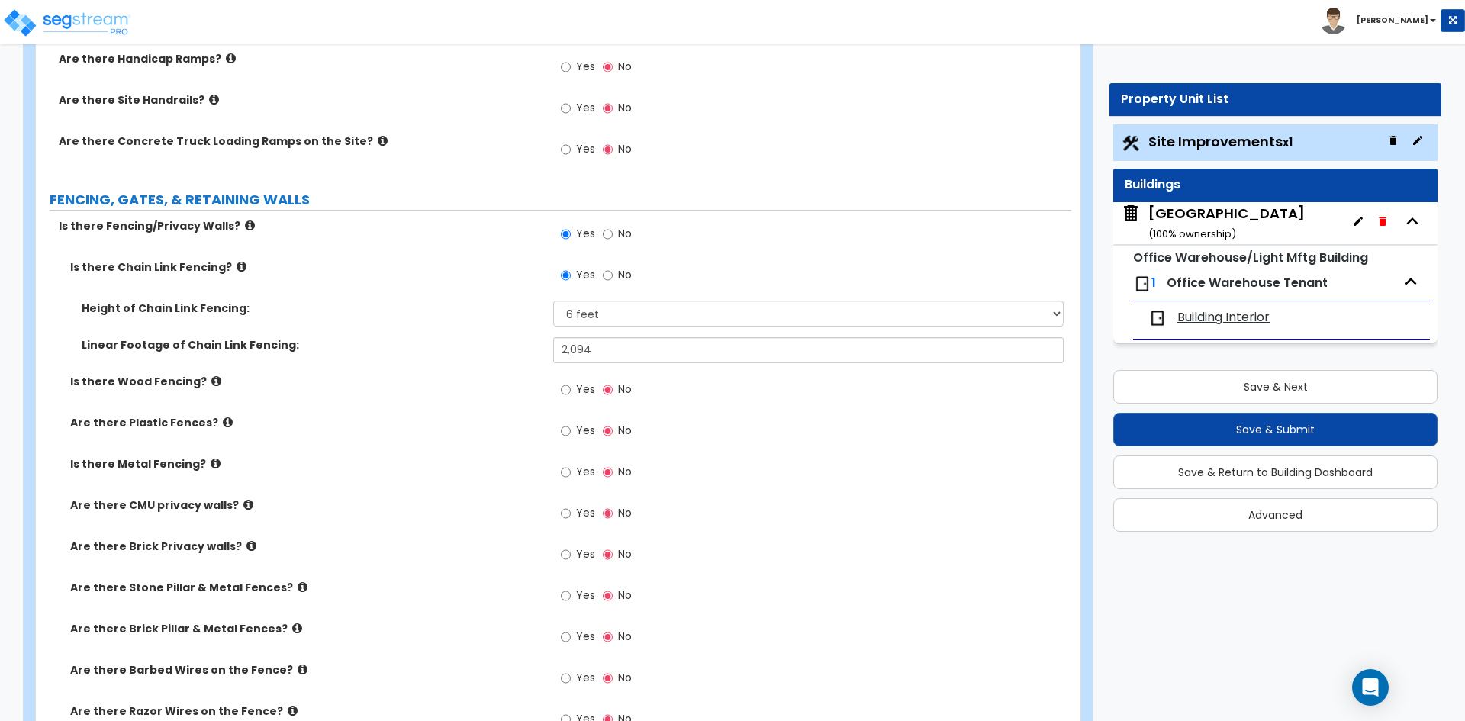
click at [237, 348] on label "Linear Footage of Chain Link Fencing:" at bounding box center [312, 344] width 460 height 15
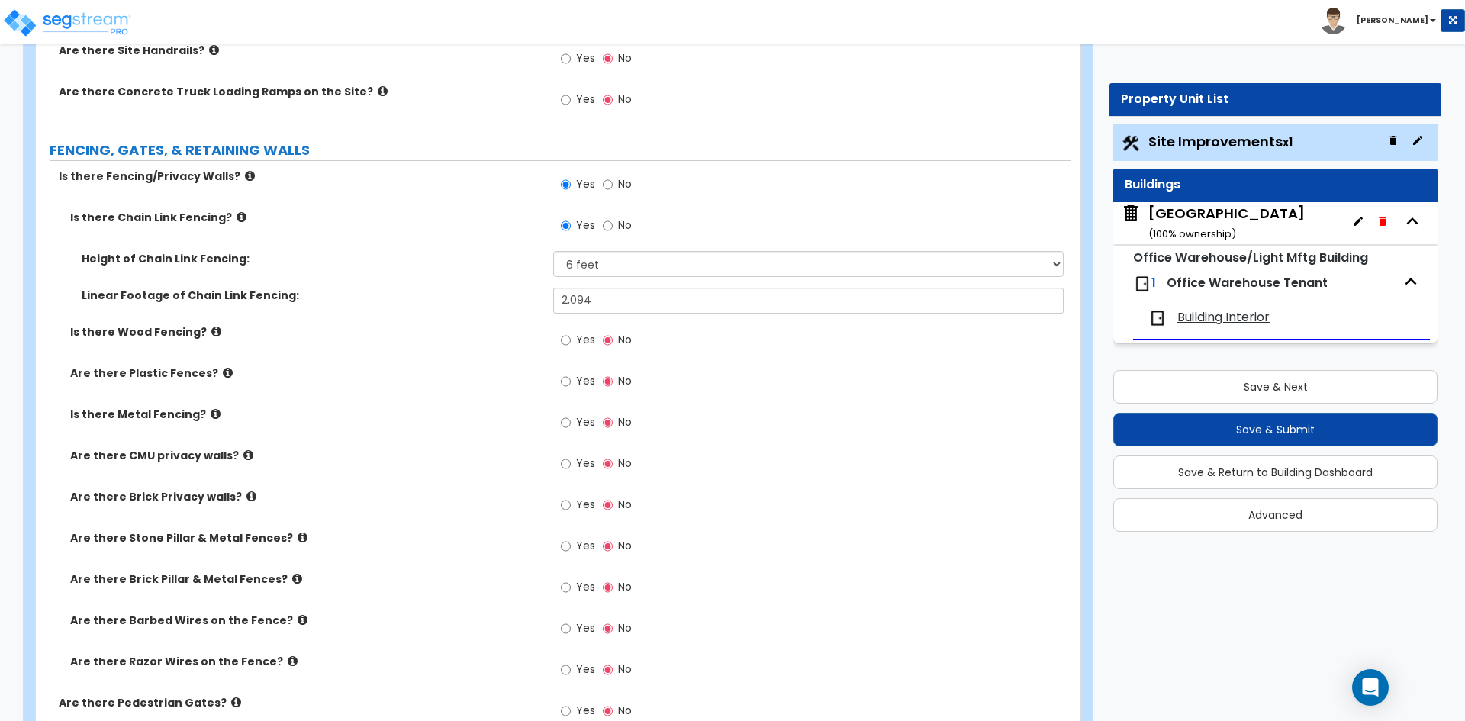
scroll to position [2213, 0]
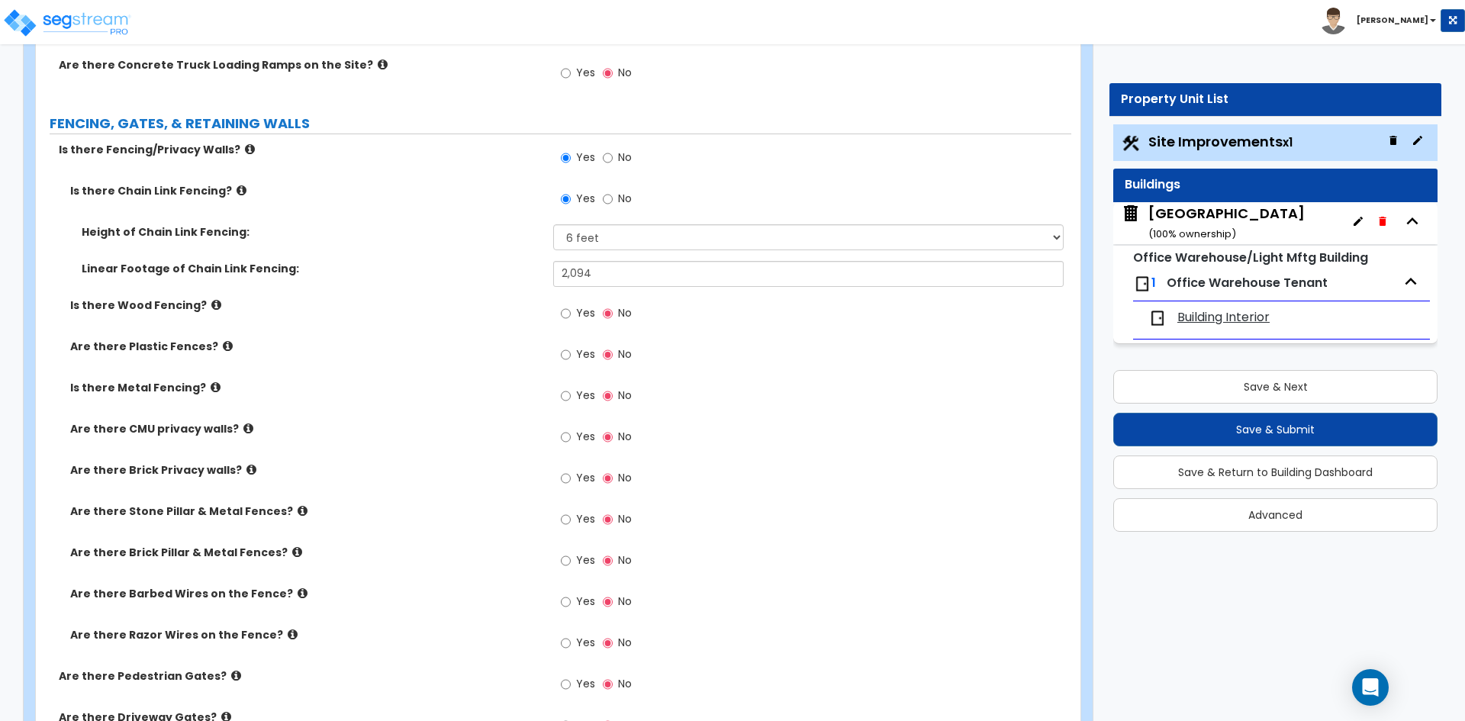
click at [584, 600] on span "Yes" at bounding box center [585, 601] width 19 height 15
click at [571, 600] on input "Yes" at bounding box center [566, 602] width 10 height 17
radio input "true"
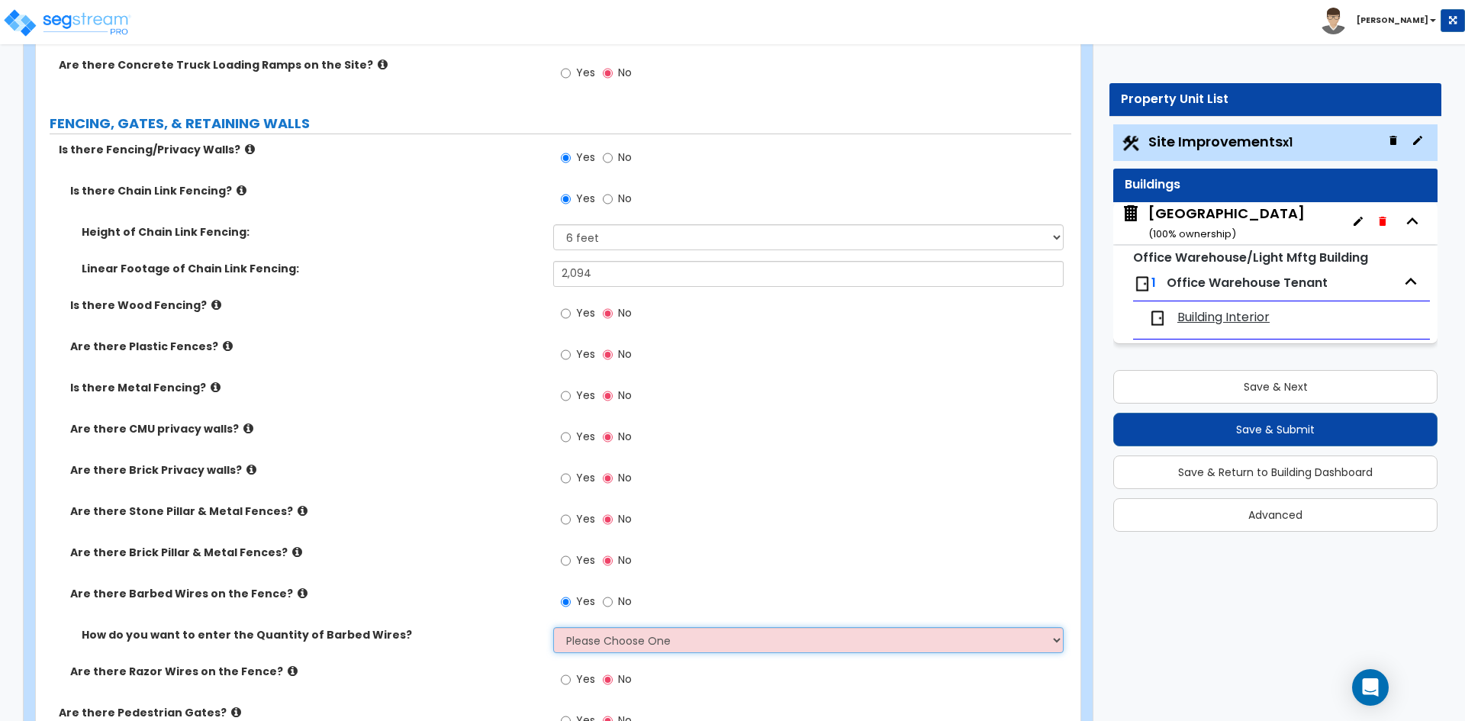
click at [598, 637] on select "Please Choose One Enter Linear Footage Enter Percentage I Don't Know - Please e…" at bounding box center [808, 640] width 510 height 26
select select "1"
click at [553, 627] on select "Please Choose One Enter Linear Footage Enter Percentage I Don't Know - Please e…" at bounding box center [808, 640] width 510 height 26
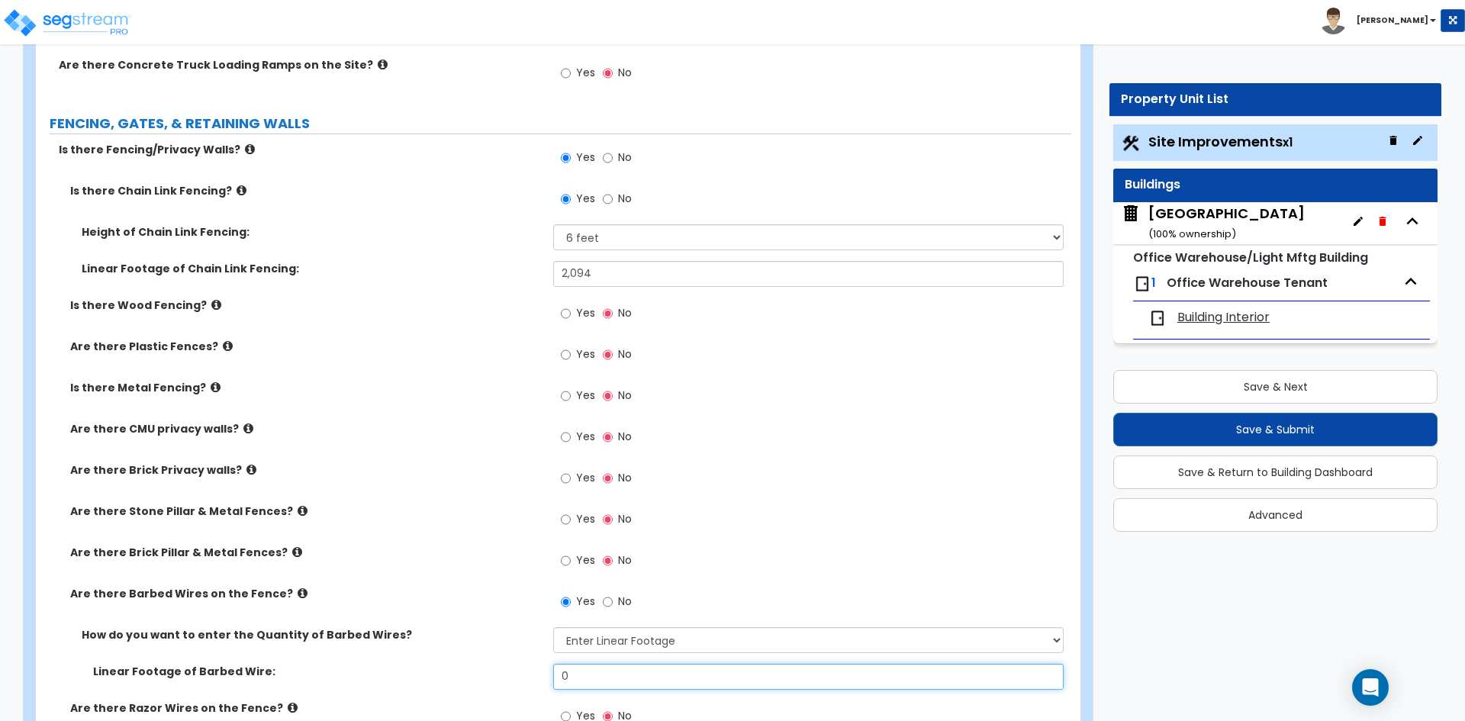
click at [594, 681] on input "0" at bounding box center [808, 677] width 510 height 26
click at [675, 677] on input "0" at bounding box center [808, 677] width 510 height 26
type input "4,188"
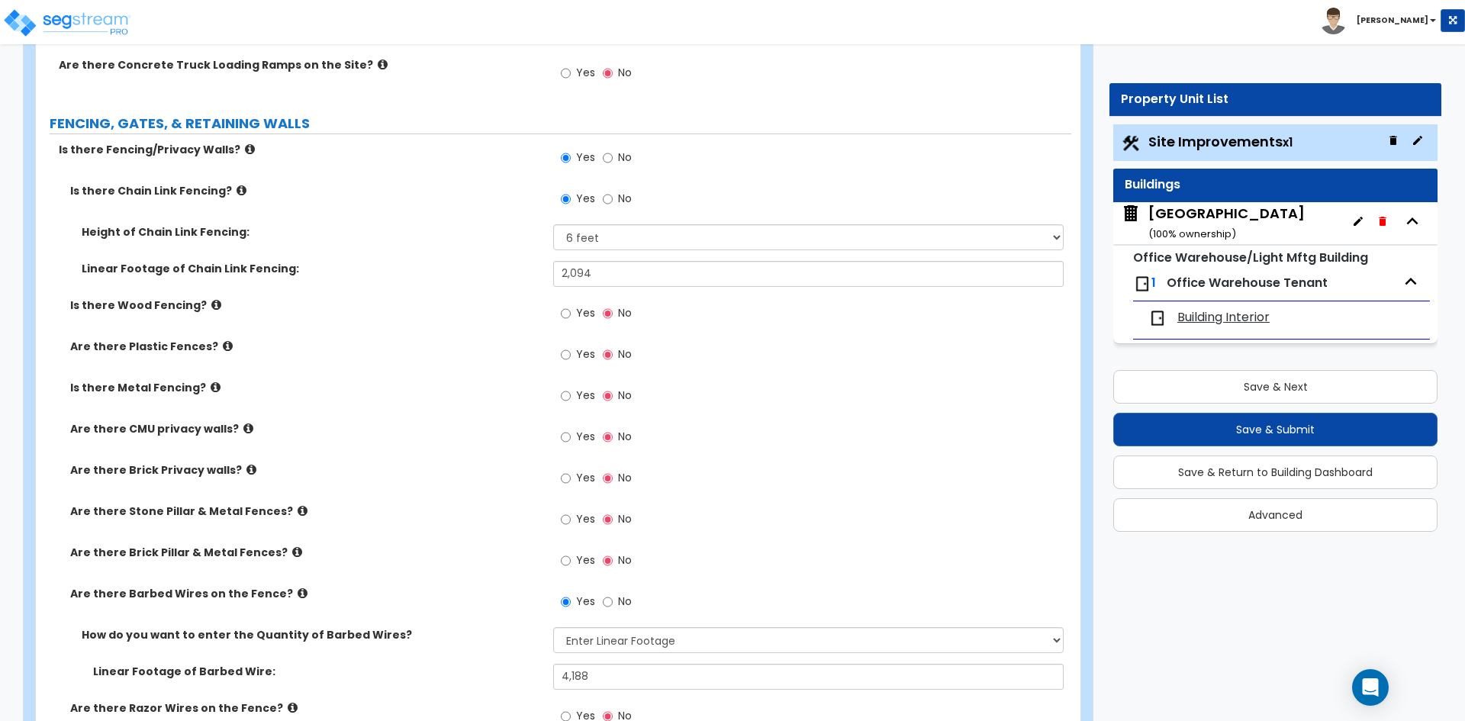
click at [441, 569] on div "Are there Brick Pillar & Metal Fences? Yes No" at bounding box center [553, 565] width 1035 height 41
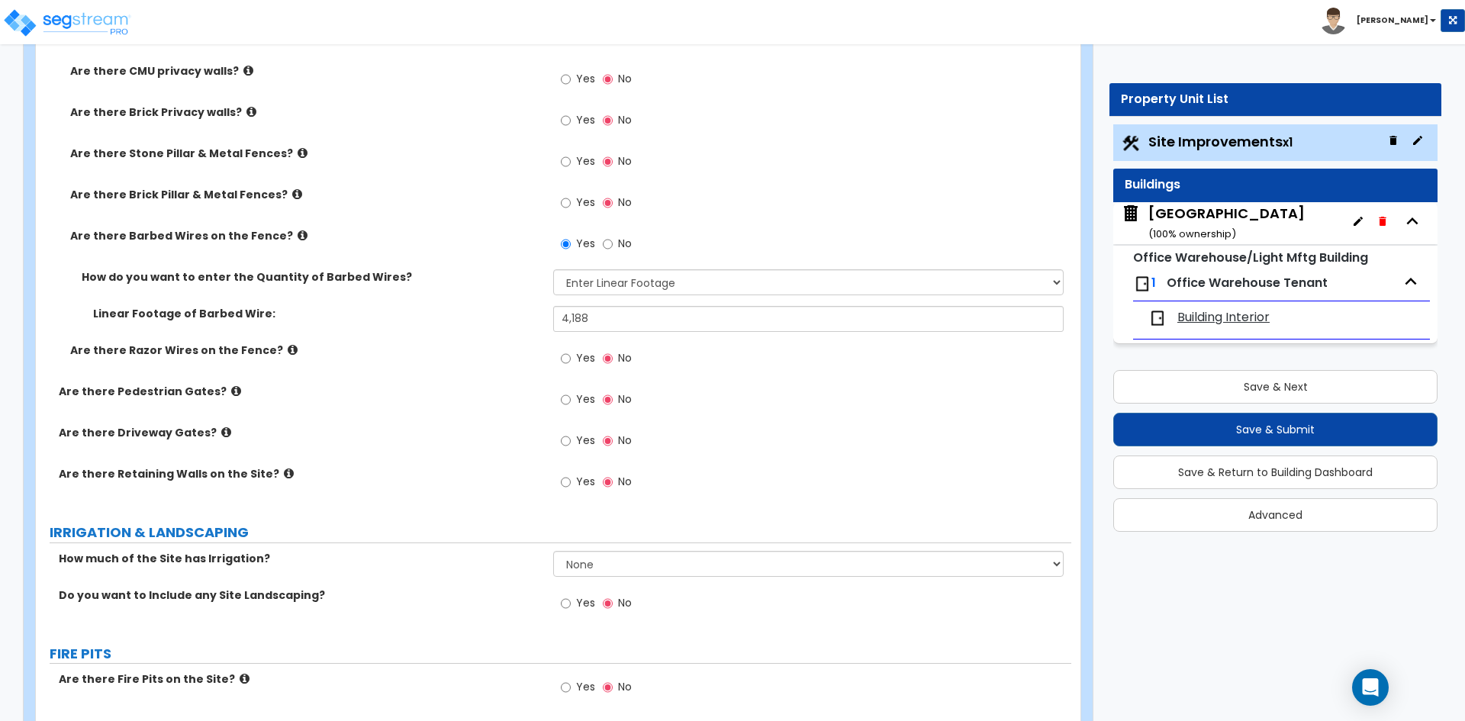
scroll to position [2670, 0]
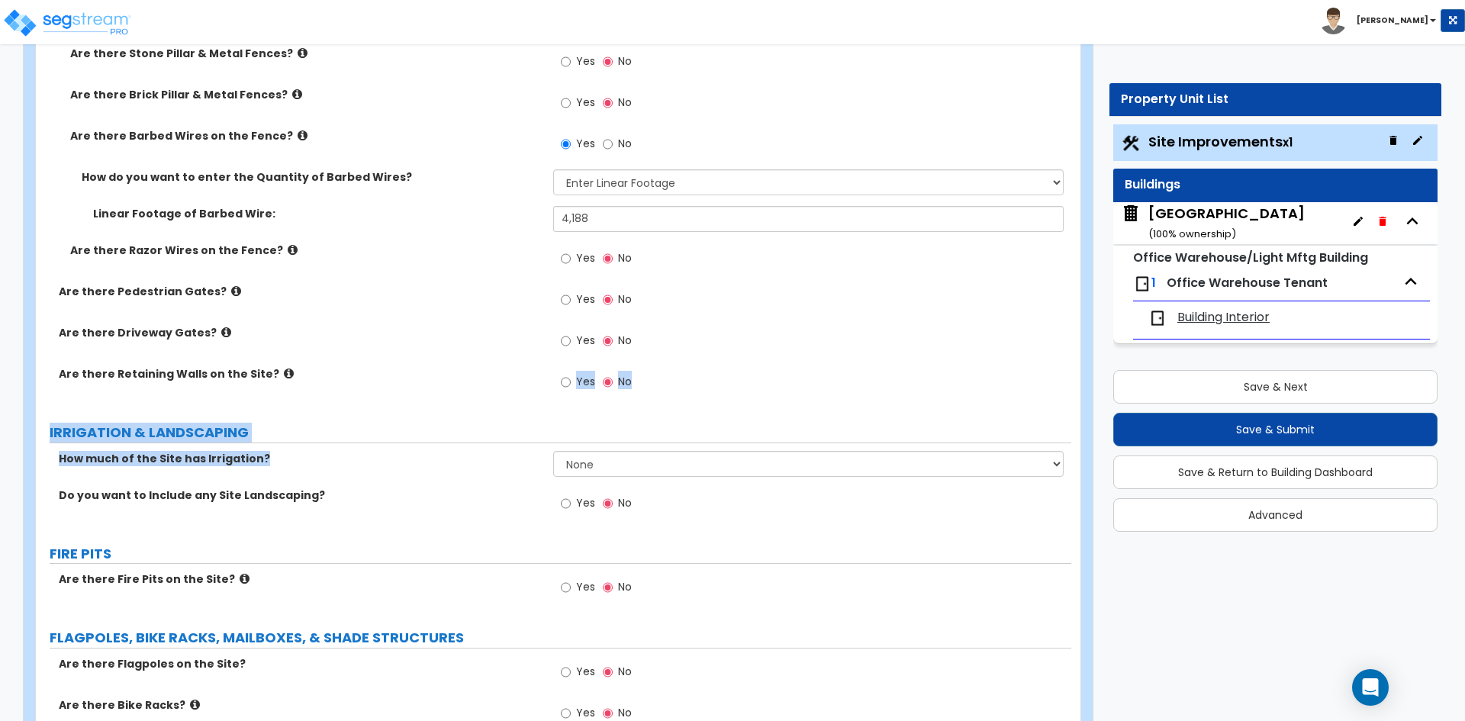
drag, startPoint x: 460, startPoint y: 444, endPoint x: 465, endPoint y: 388, distance: 55.9
click at [465, 388] on div "Are there Retaining Walls on the Site? Yes No" at bounding box center [553, 386] width 1035 height 41
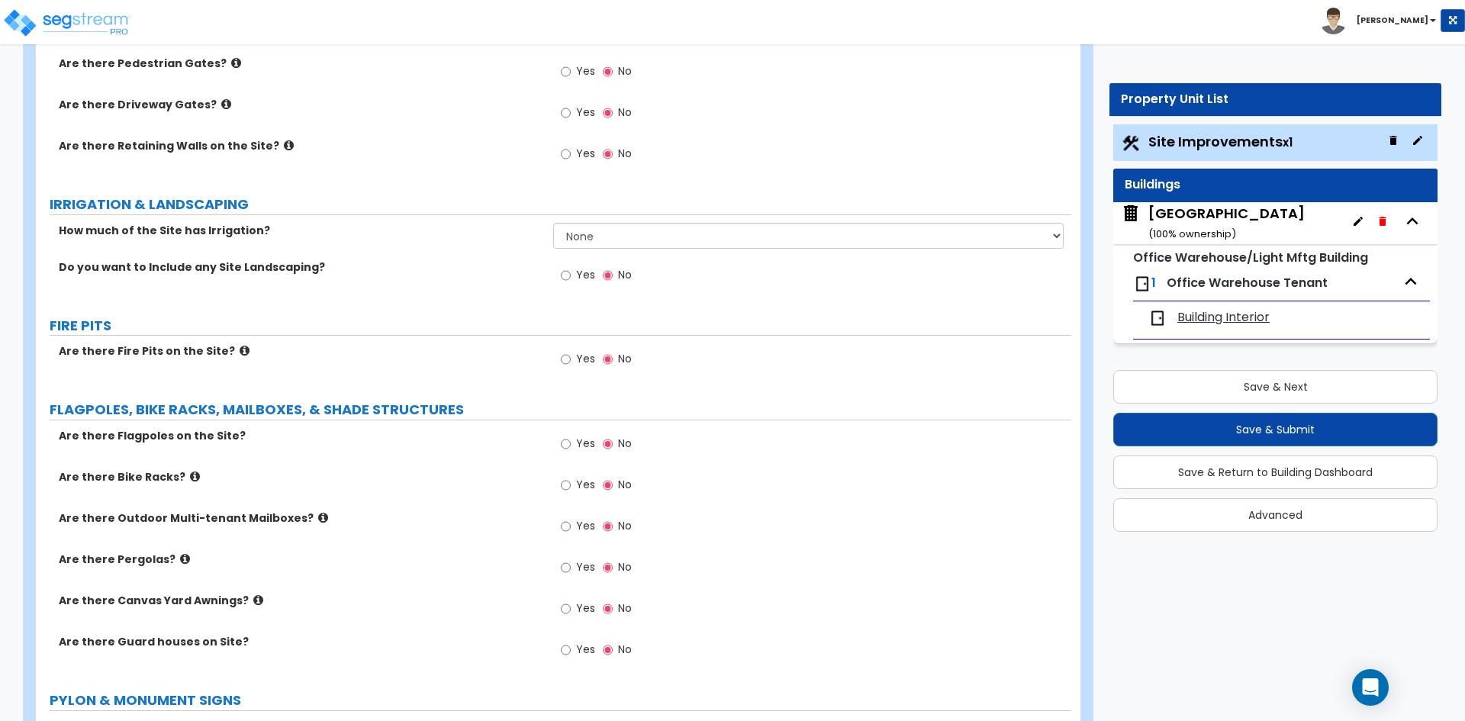
scroll to position [2899, 0]
click at [388, 348] on label "Are there Fire Pits on the Site?" at bounding box center [300, 350] width 483 height 15
click at [474, 489] on div "Are there Bike Racks? Yes No" at bounding box center [553, 488] width 1035 height 41
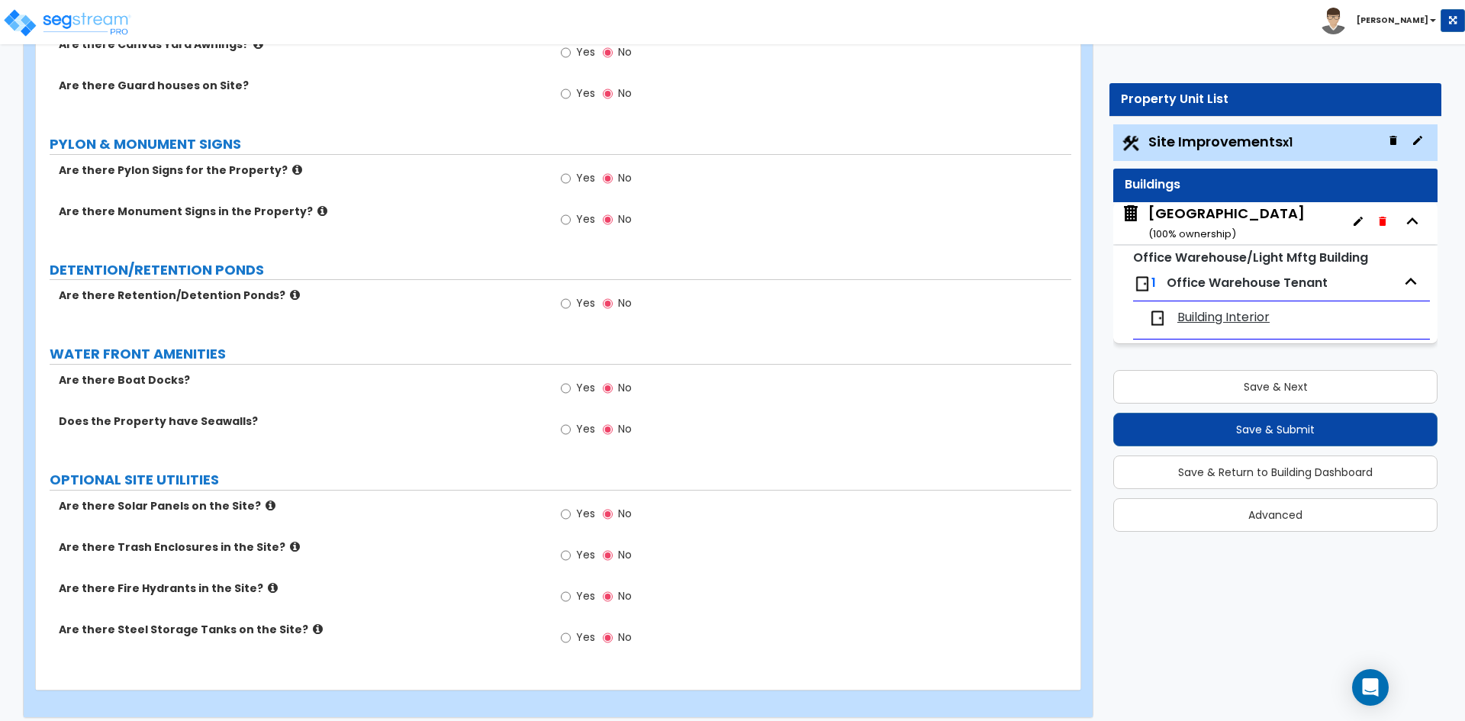
scroll to position [3467, 0]
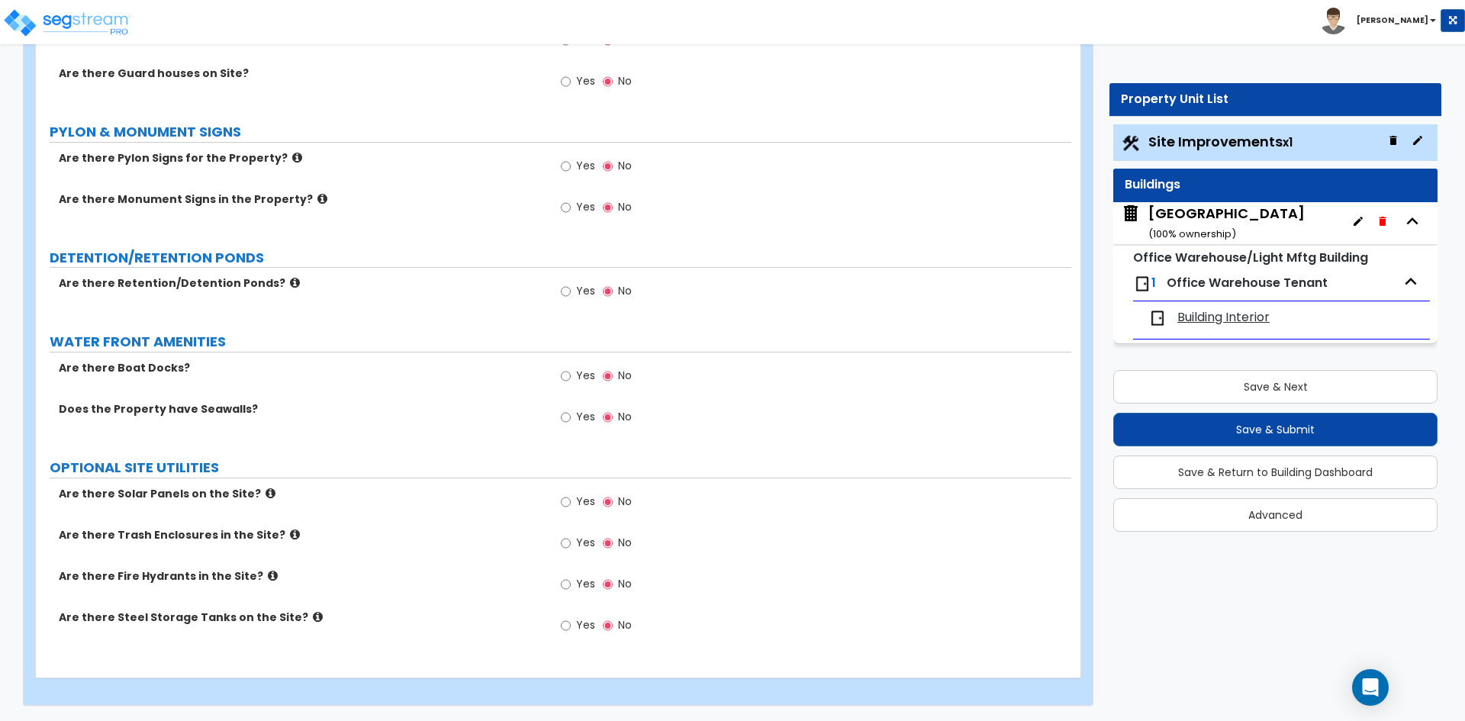
click at [580, 581] on span "Yes" at bounding box center [585, 583] width 19 height 15
click at [571, 581] on input "Yes" at bounding box center [566, 584] width 10 height 17
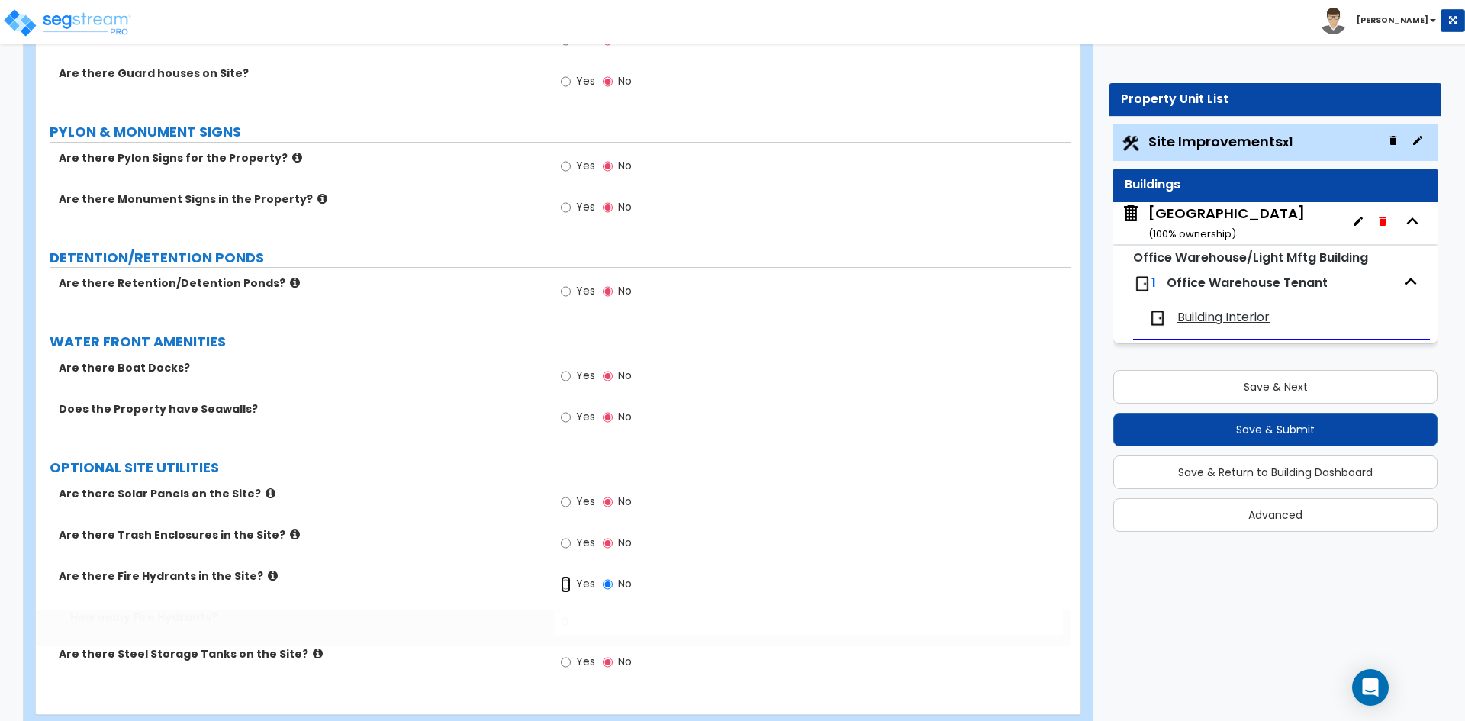
radio input "true"
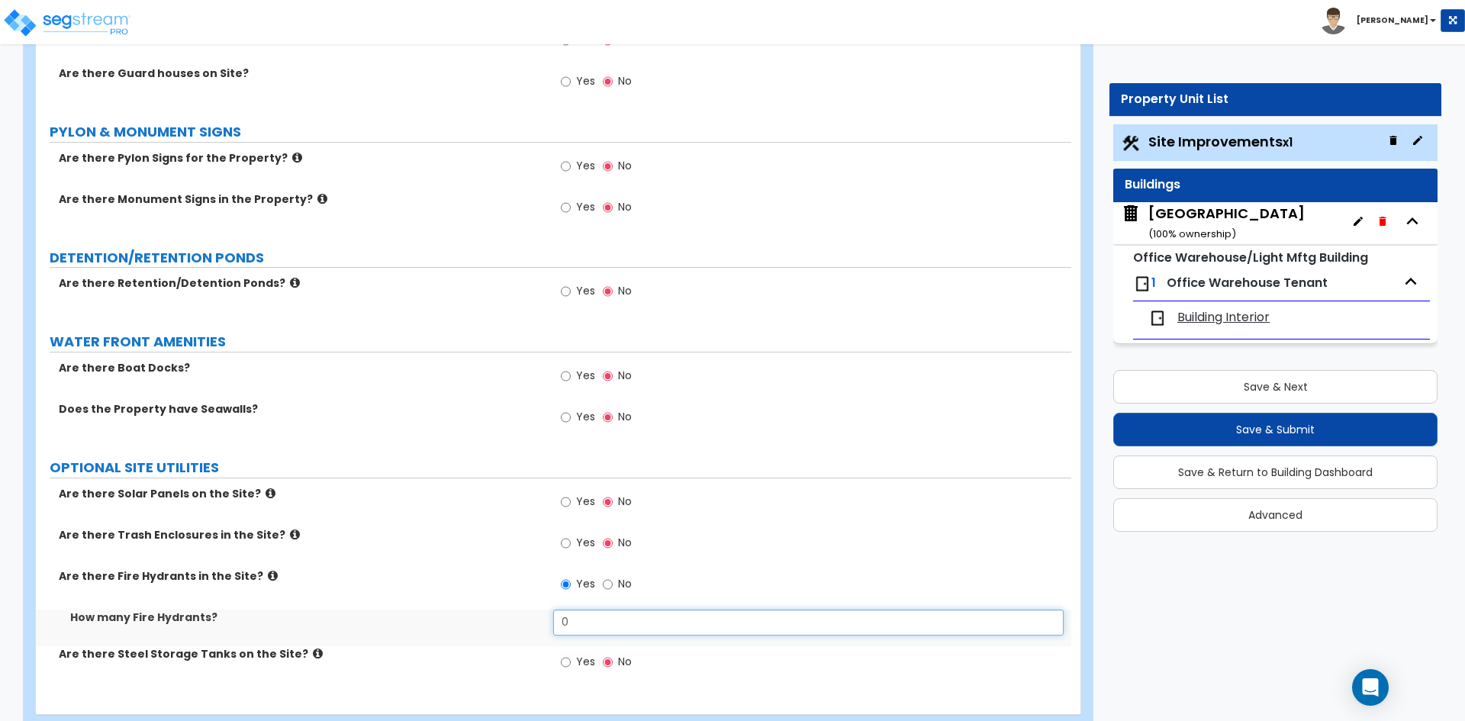
click at [600, 621] on input "0" at bounding box center [808, 623] width 510 height 26
type input "1"
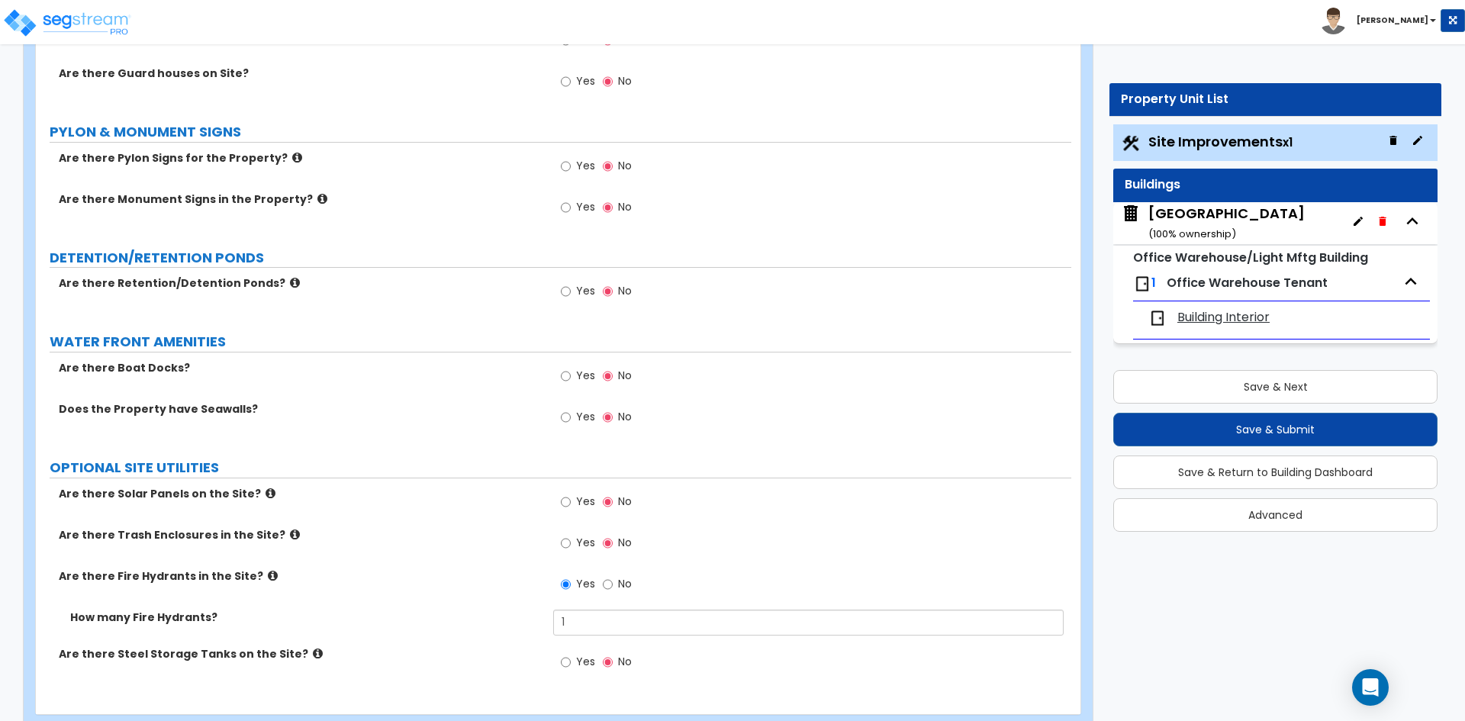
click at [438, 469] on label "OPTIONAL SITE UTILITIES" at bounding box center [561, 468] width 1022 height 20
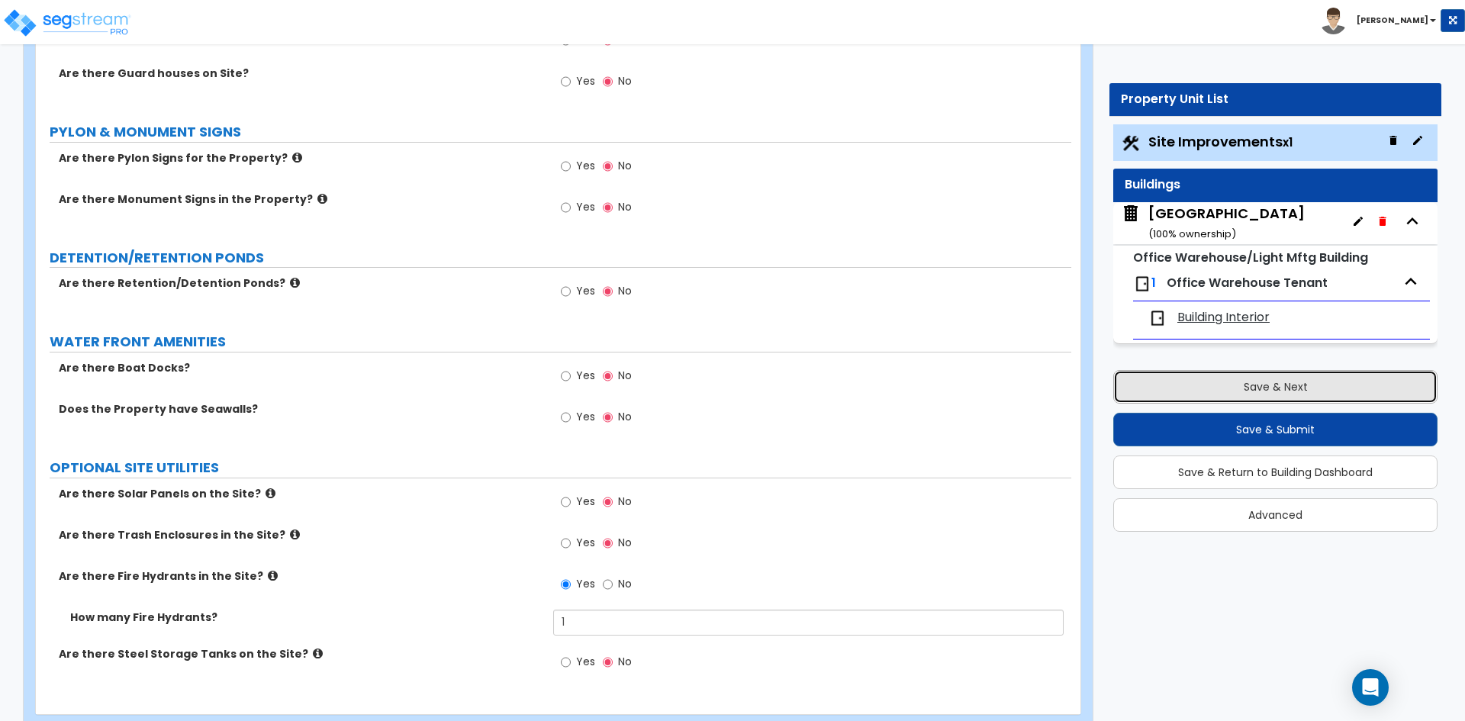
click at [1222, 388] on button "Save & Next" at bounding box center [1275, 387] width 324 height 34
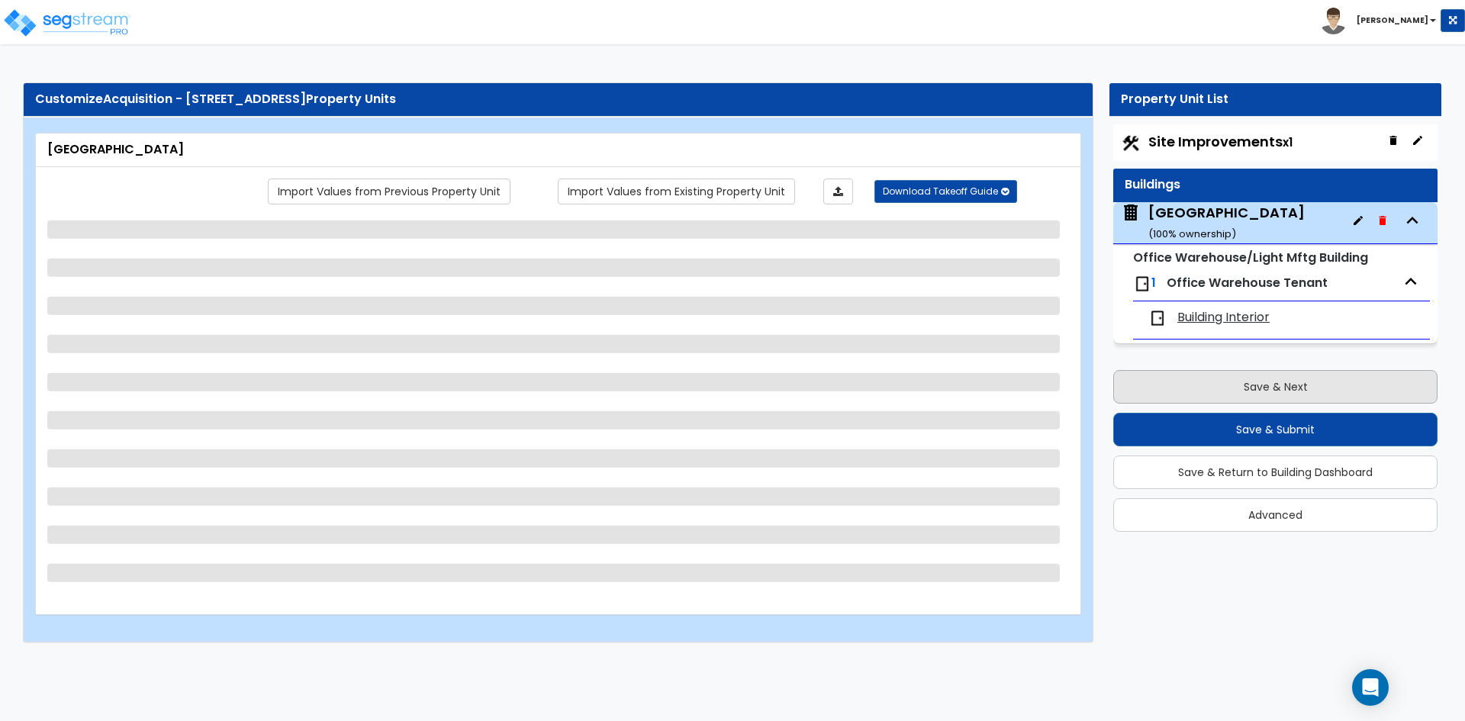
scroll to position [0, 0]
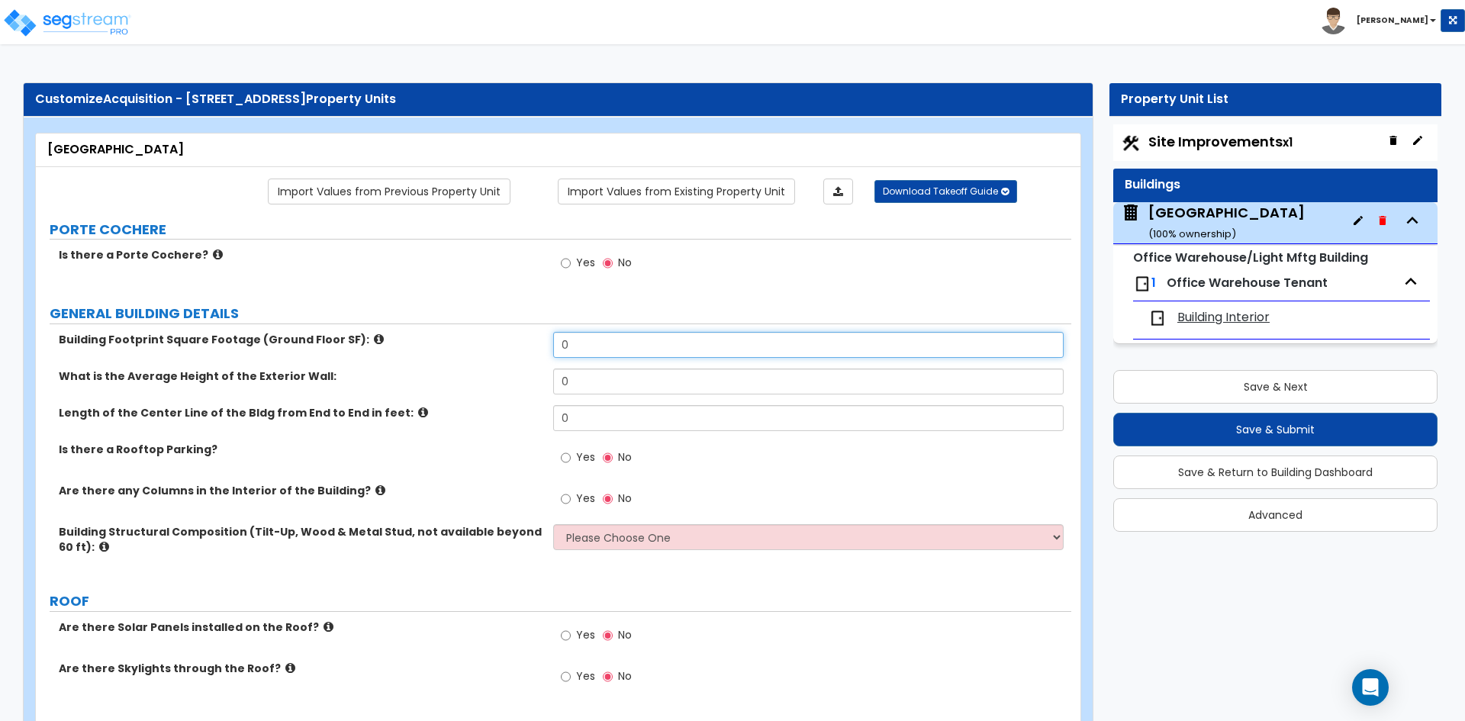
click at [578, 346] on input "0" at bounding box center [808, 345] width 510 height 26
type input "66,136"
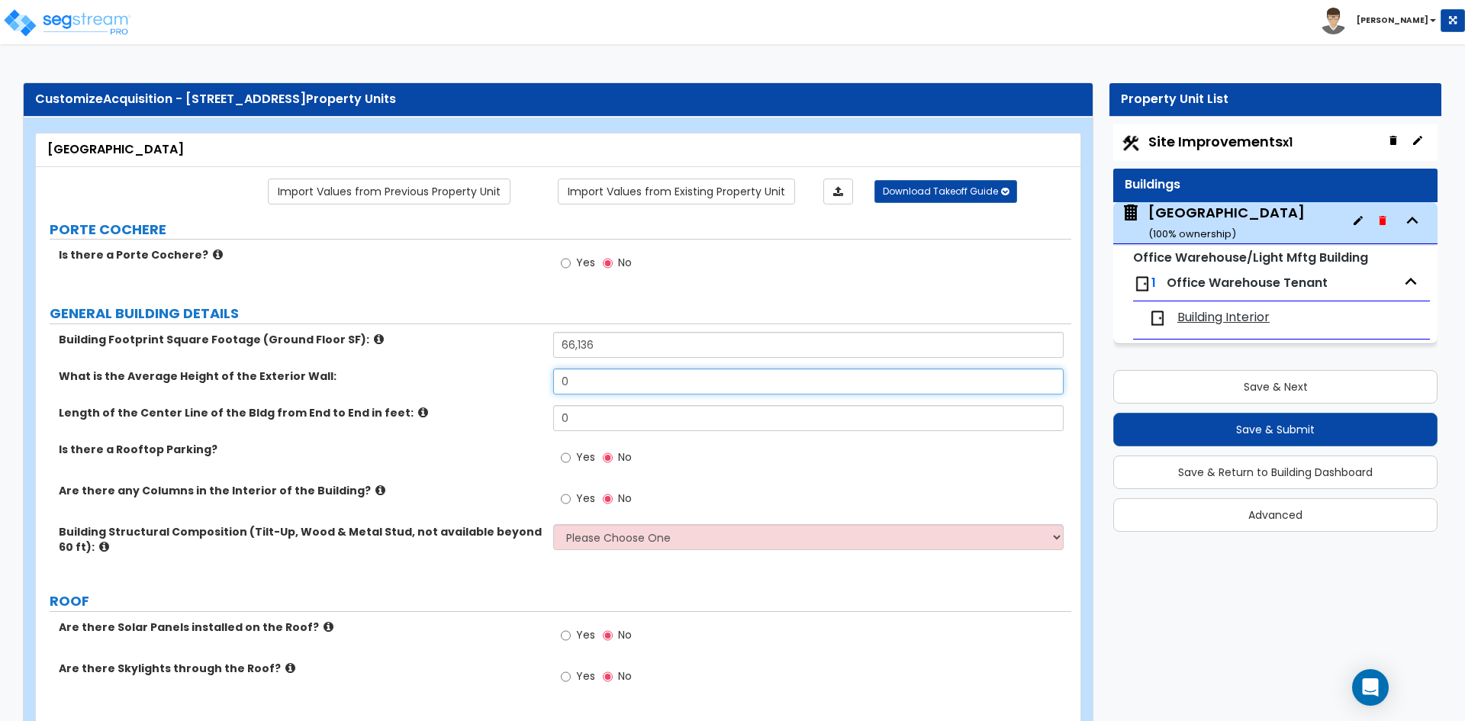
click at [635, 376] on input "0" at bounding box center [808, 381] width 510 height 26
type input "30"
click at [584, 423] on input "0" at bounding box center [808, 418] width 510 height 26
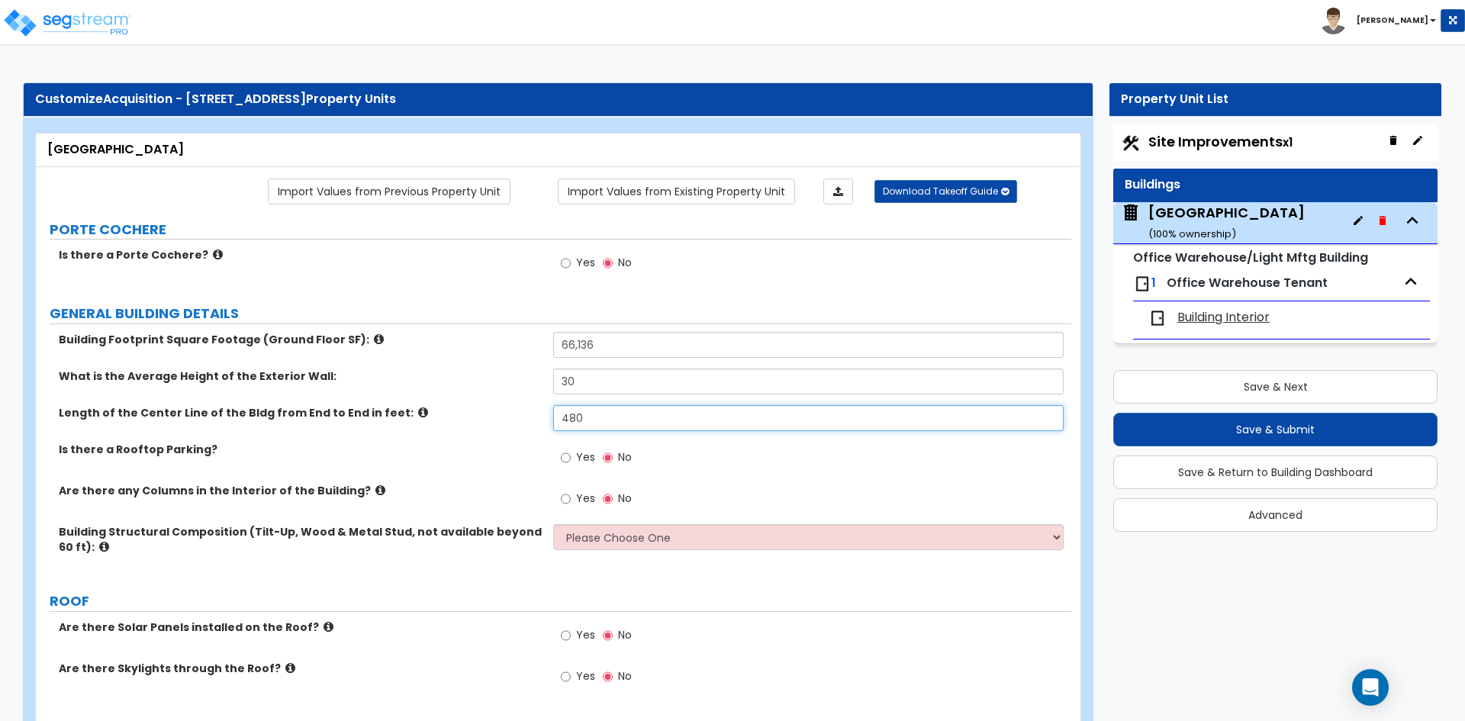
type input "480"
click at [578, 507] on label "Yes" at bounding box center [578, 501] width 34 height 26
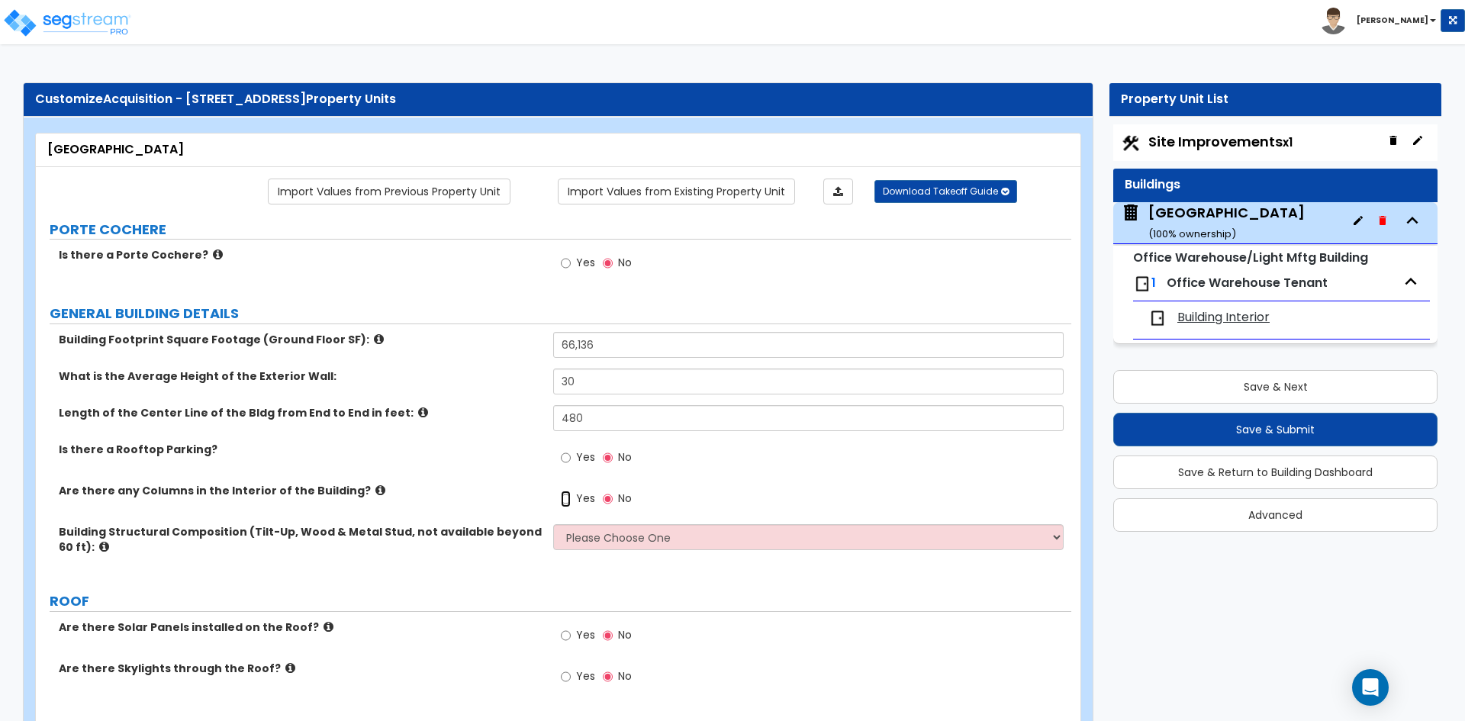
click at [571, 507] on input "Yes" at bounding box center [566, 499] width 10 height 17
radio input "true"
click at [601, 539] on select "Please Choose One Pre-Engineered Metal Building Tilt-up Wall Construction Reinf…" at bounding box center [808, 537] width 510 height 26
click at [553, 524] on select "Please Choose One Pre-Engineered Metal Building Tilt-up Wall Construction Reinf…" at bounding box center [808, 537] width 510 height 26
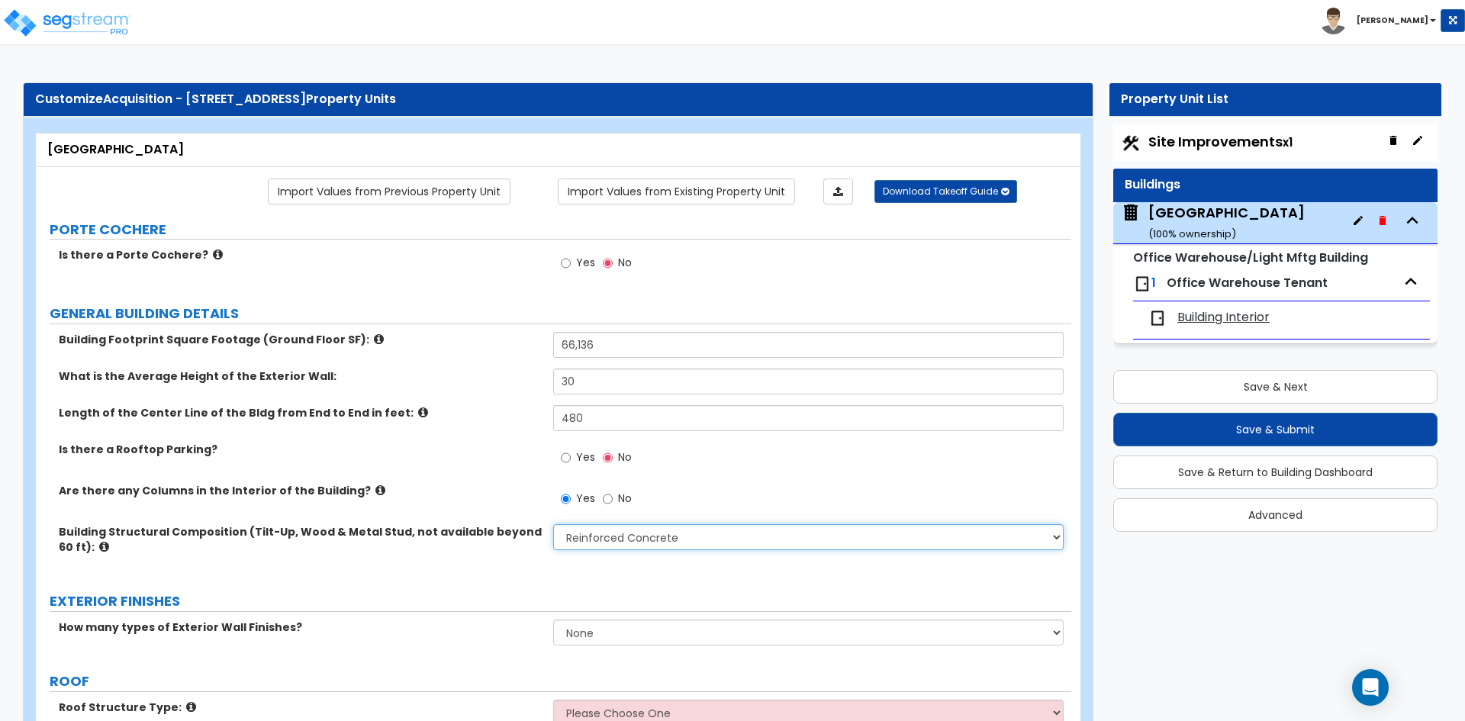
click at [637, 544] on select "Please Choose One Pre-Engineered Metal Building Tilt-up Wall Construction Reinf…" at bounding box center [808, 537] width 510 height 26
click at [553, 524] on select "Please Choose One Pre-Engineered Metal Building Tilt-up Wall Construction Reinf…" at bounding box center [808, 537] width 510 height 26
click at [426, 535] on label "Building Structural Composition (Tilt-Up, Wood & Metal Stud, not available beyo…" at bounding box center [300, 539] width 483 height 31
click at [645, 628] on select "None 1 2 3" at bounding box center [808, 633] width 510 height 26
click at [553, 620] on select "None 1 2 3" at bounding box center [808, 633] width 510 height 26
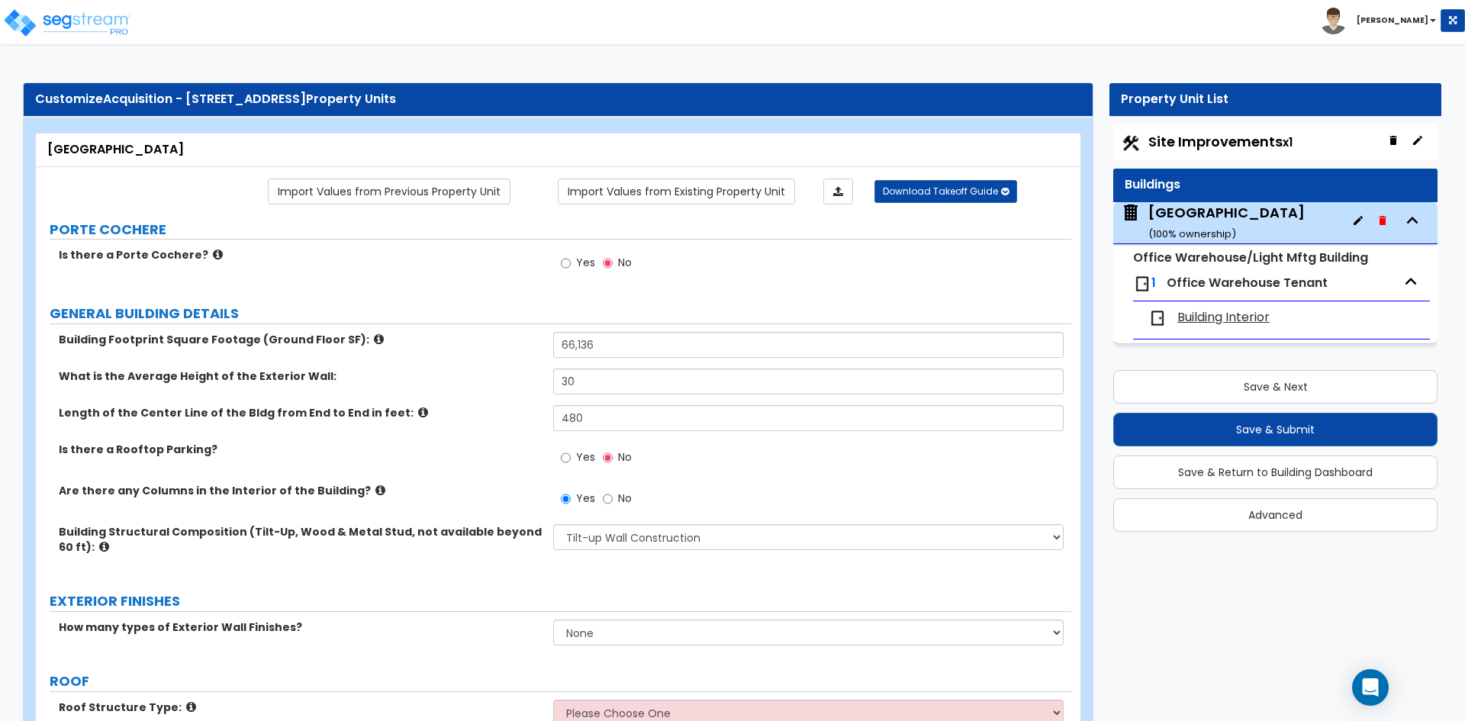
click at [489, 637] on div "How many types of Exterior Wall Finishes? None 1 2 3" at bounding box center [553, 638] width 1035 height 37
click at [647, 542] on select "Please Choose One Pre-Engineered Metal Building Tilt-up Wall Construction Reinf…" at bounding box center [808, 537] width 510 height 26
click at [333, 504] on div "Are there any Columns in the Interior of the Building? Yes No" at bounding box center [553, 503] width 1035 height 41
click at [99, 549] on icon at bounding box center [104, 546] width 10 height 11
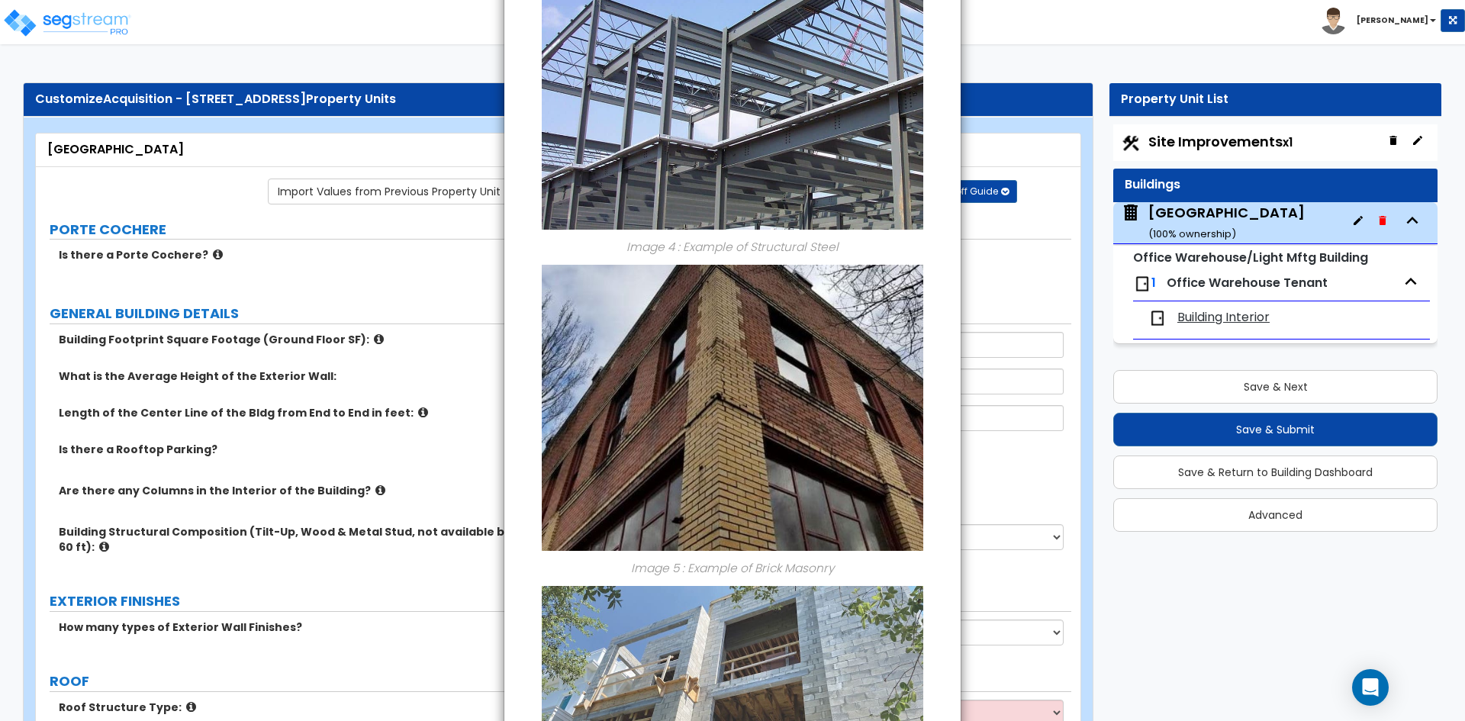
scroll to position [992, 0]
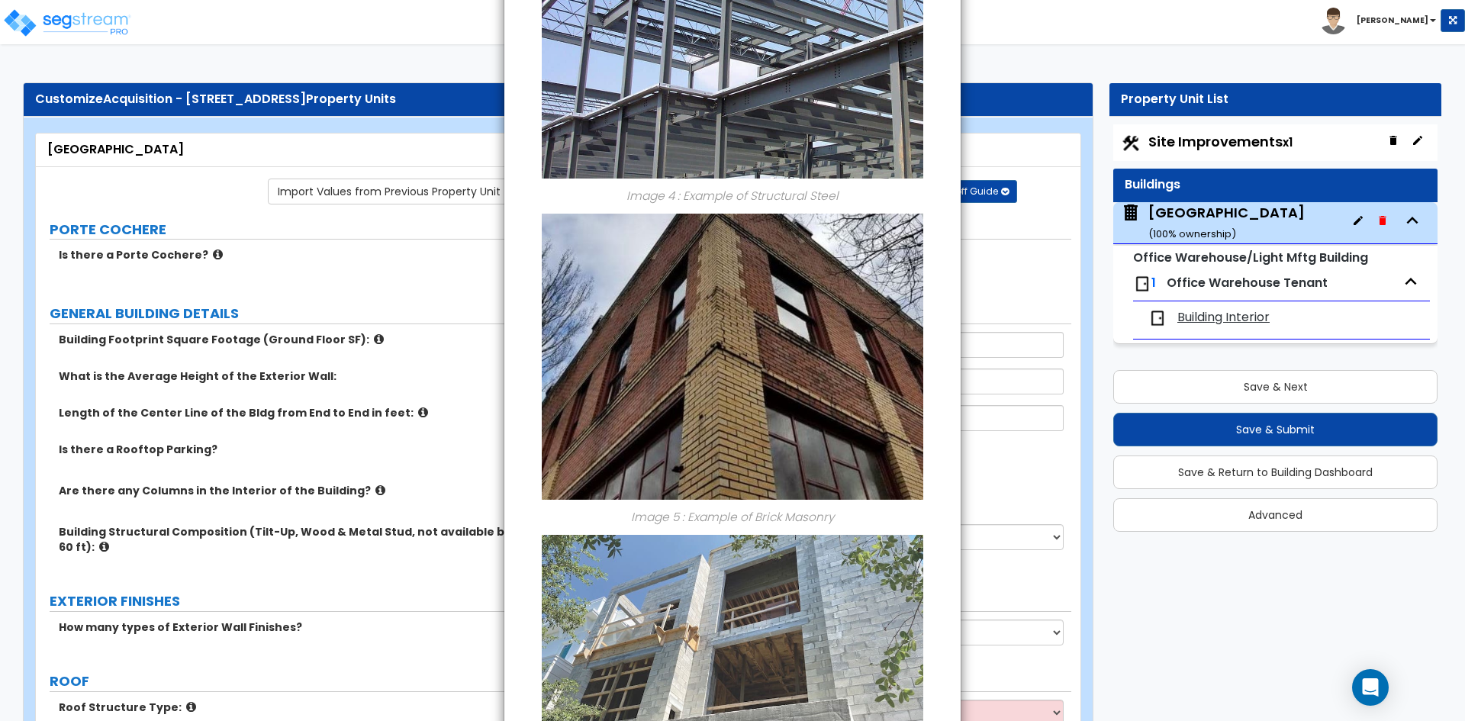
click at [465, 451] on div "× Information of Building Structural Composition (Tilt-Up, Wood & Metal Stud, n…" at bounding box center [732, 360] width 1465 height 721
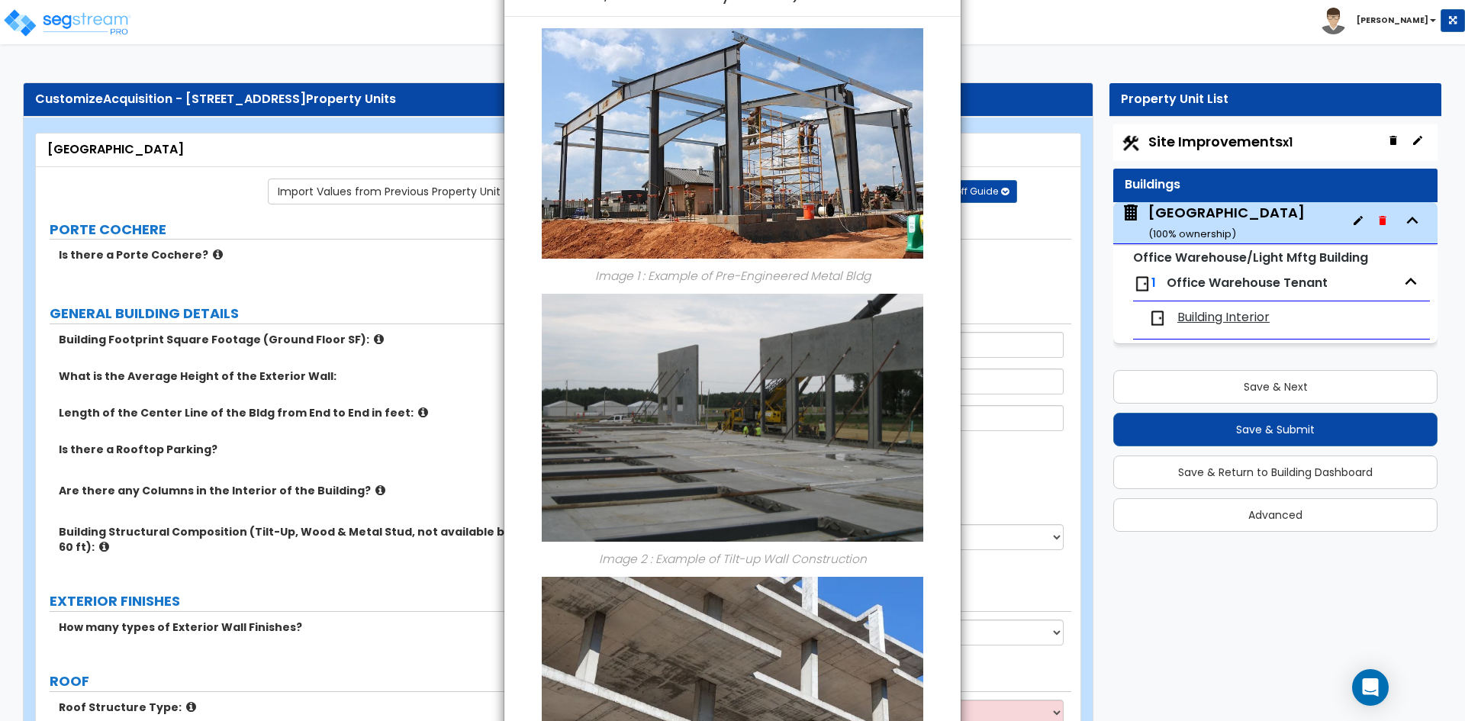
scroll to position [0, 0]
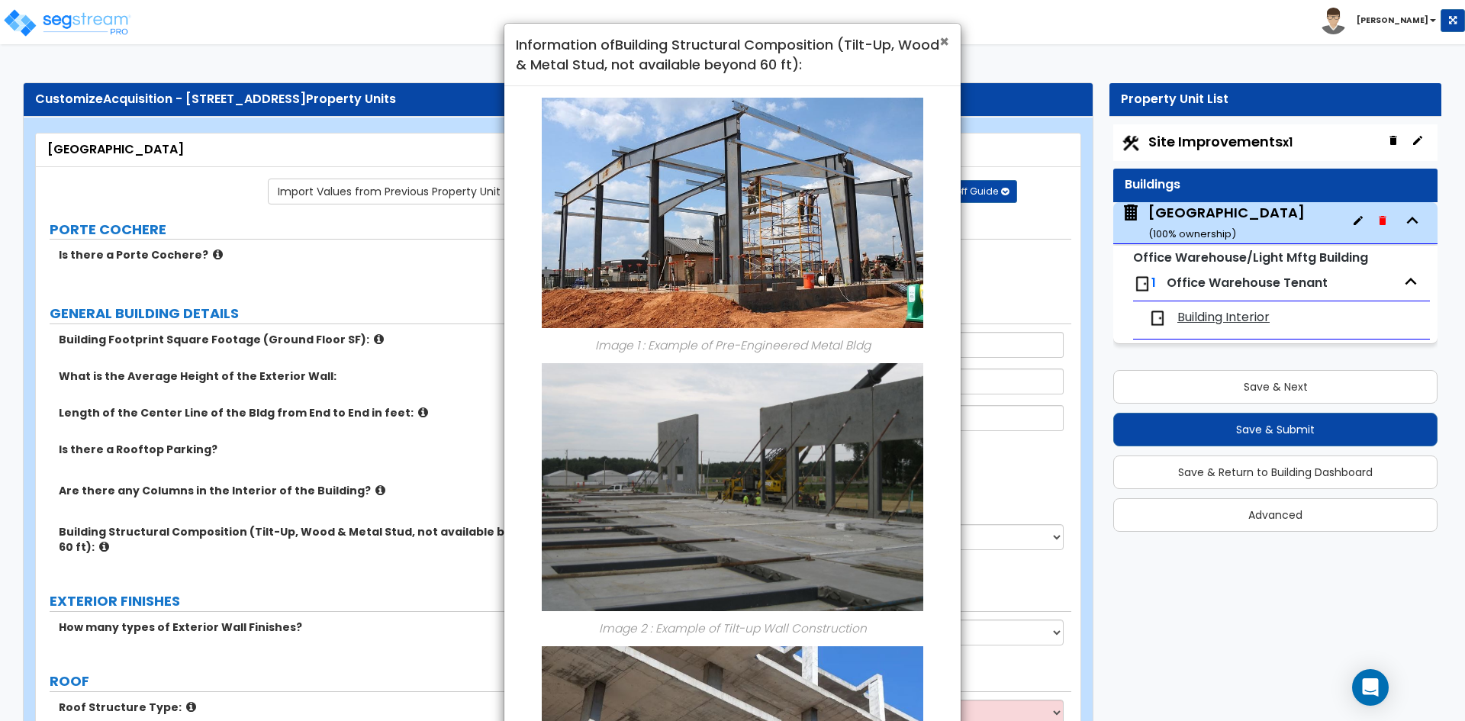
click at [945, 44] on span "×" at bounding box center [944, 42] width 10 height 22
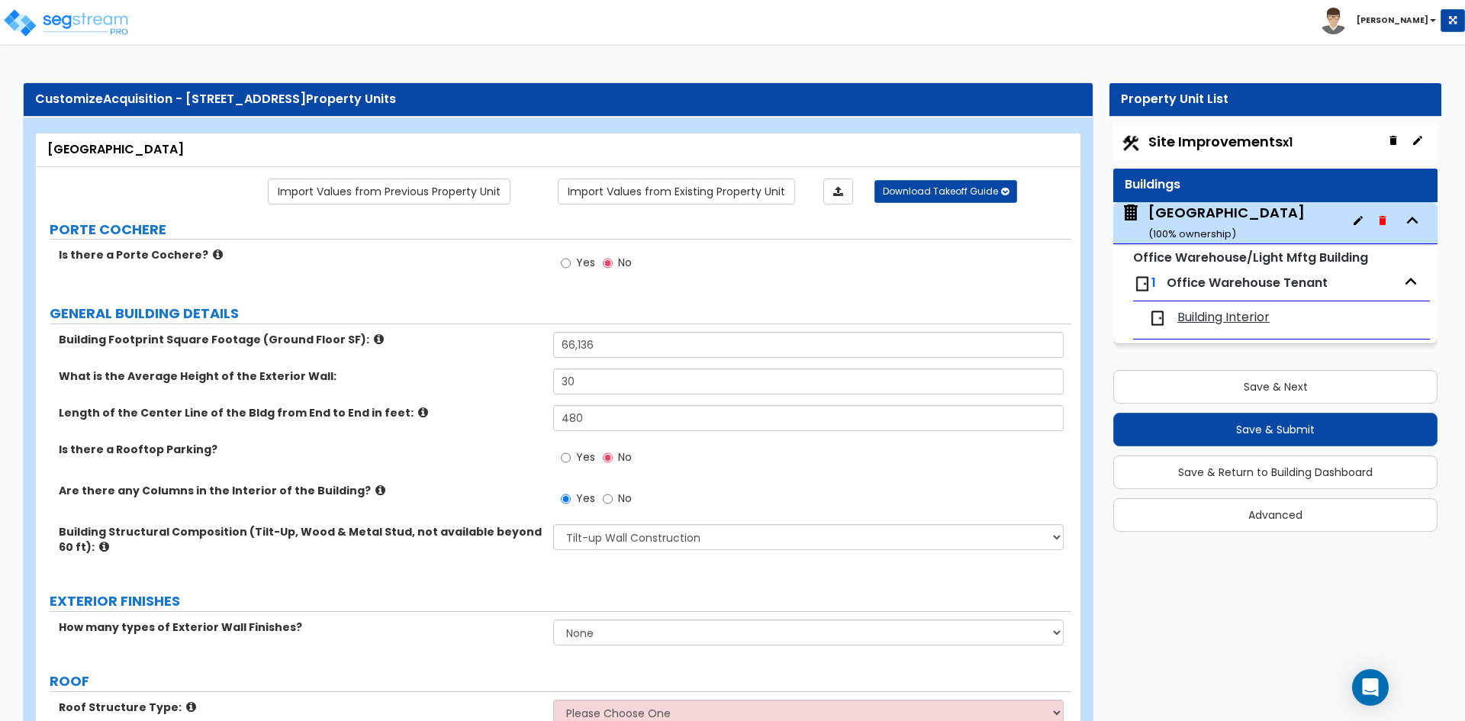
click at [477, 531] on label "Building Structural Composition (Tilt-Up, Wood & Metal Stud, not available beyo…" at bounding box center [300, 539] width 483 height 31
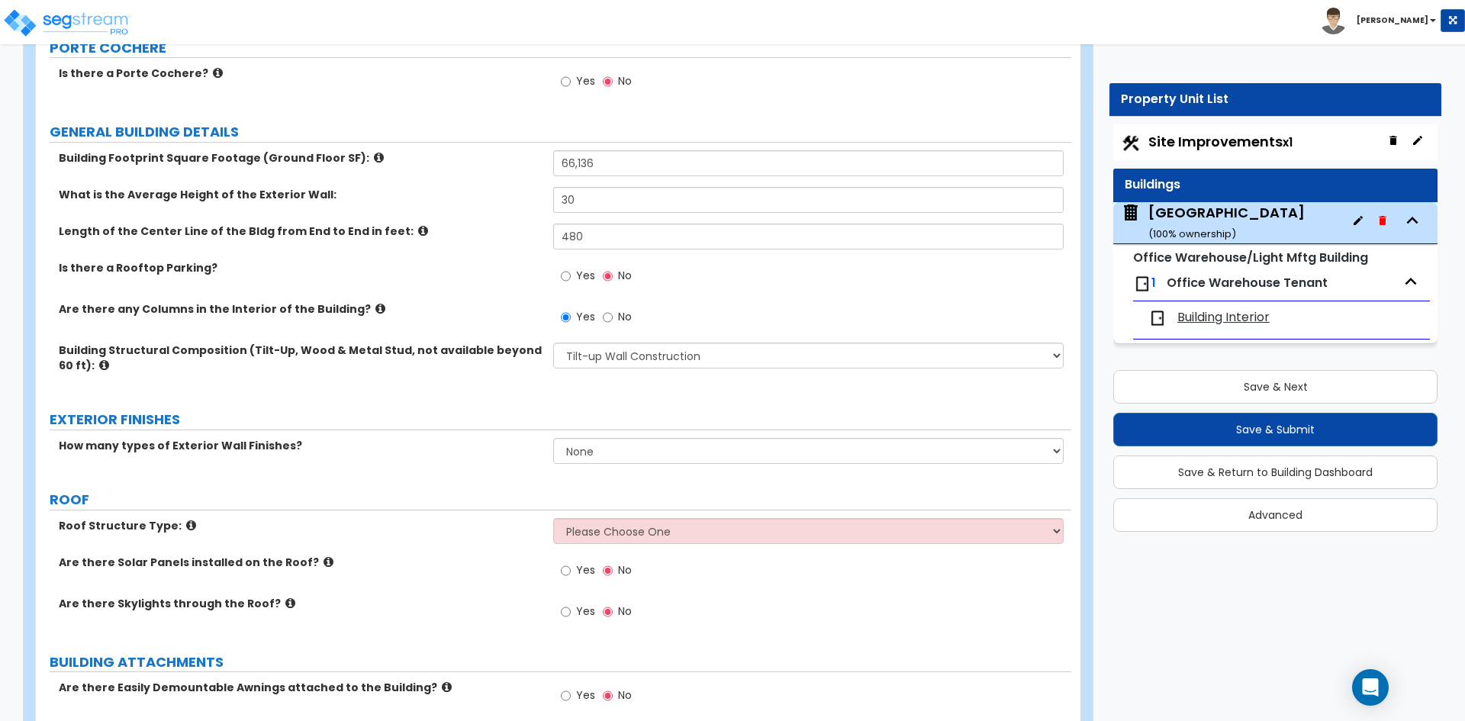
scroll to position [229, 0]
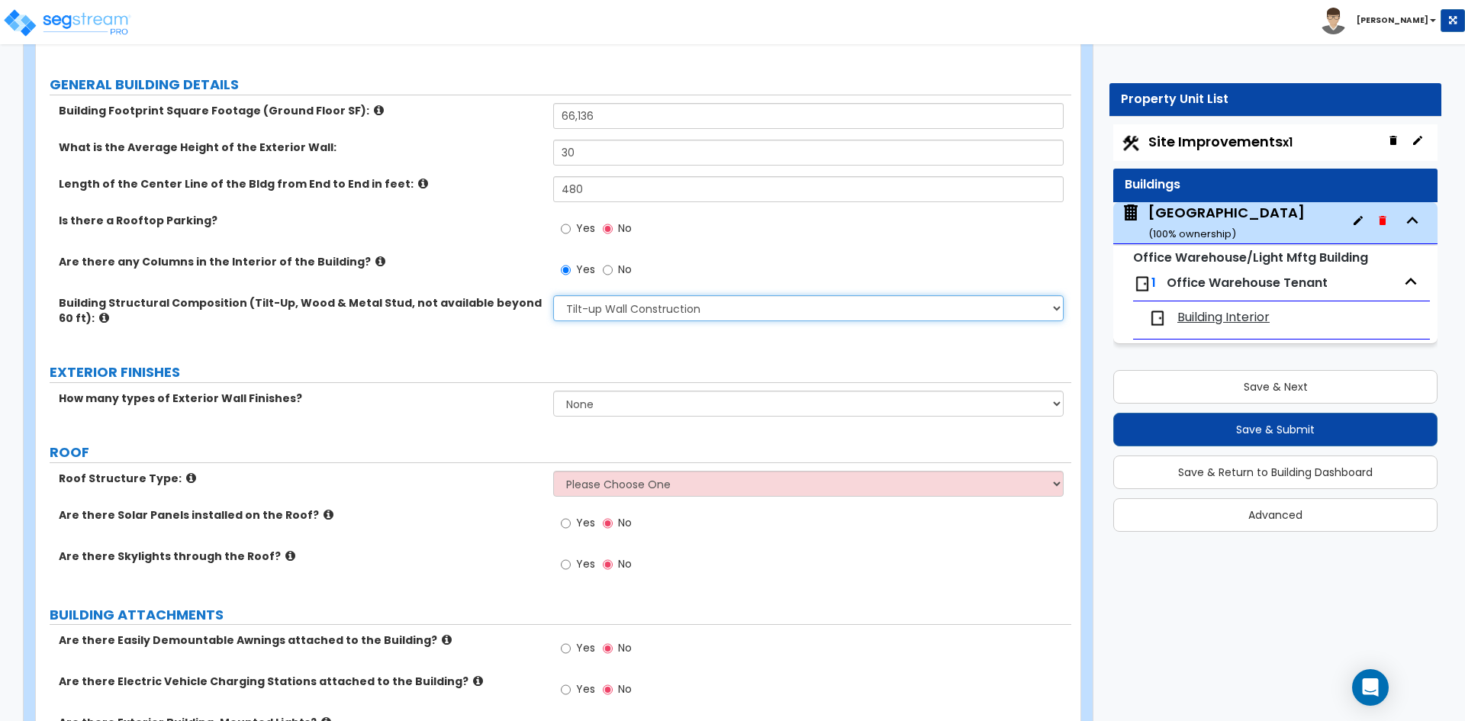
click at [668, 311] on select "Please Choose One Pre-Engineered Metal Building Tilt-up Wall Construction Reinf…" at bounding box center [808, 308] width 510 height 26
select select "4"
click at [553, 295] on select "Please Choose One Pre-Engineered Metal Building Tilt-up Wall Construction Reinf…" at bounding box center [808, 308] width 510 height 26
click at [595, 409] on select "None 1 2 3" at bounding box center [808, 404] width 510 height 26
select select "1"
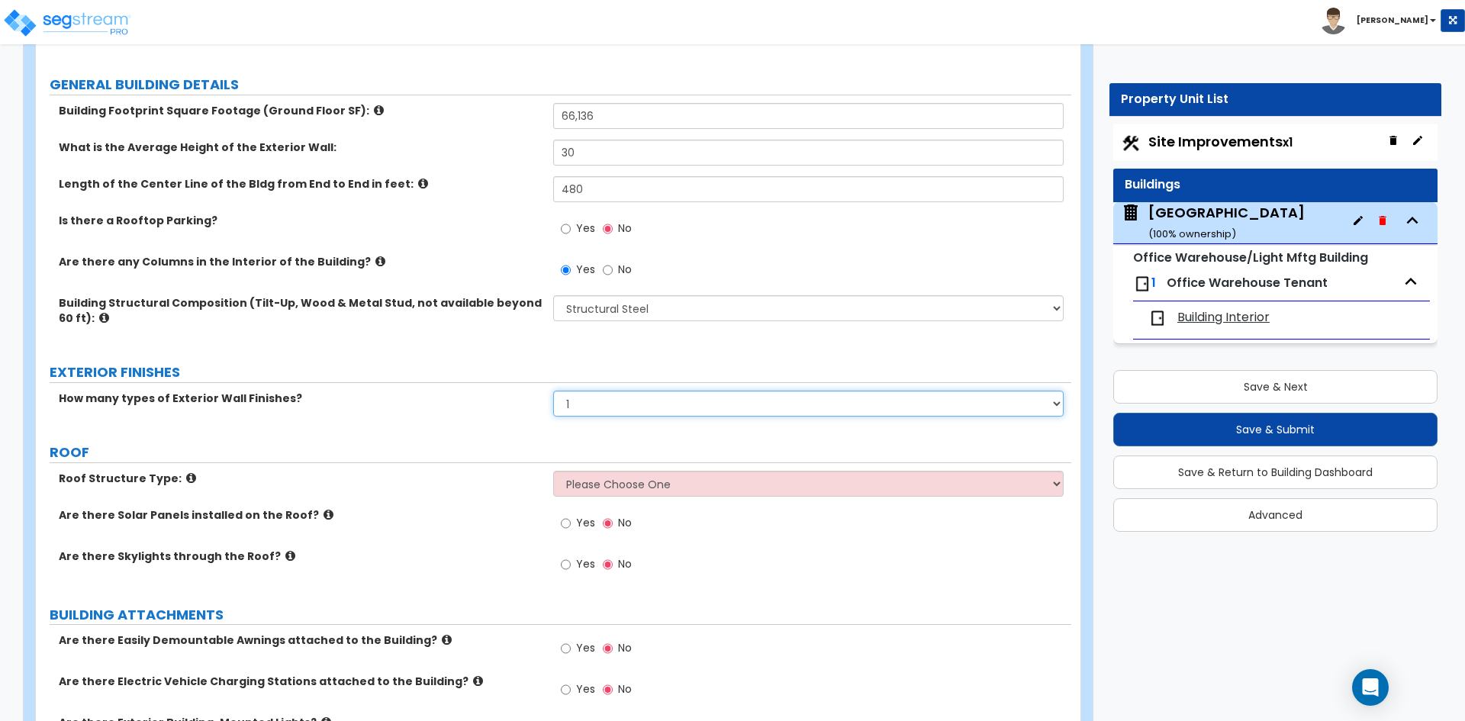
click at [553, 391] on select "None 1 2 3" at bounding box center [808, 404] width 510 height 26
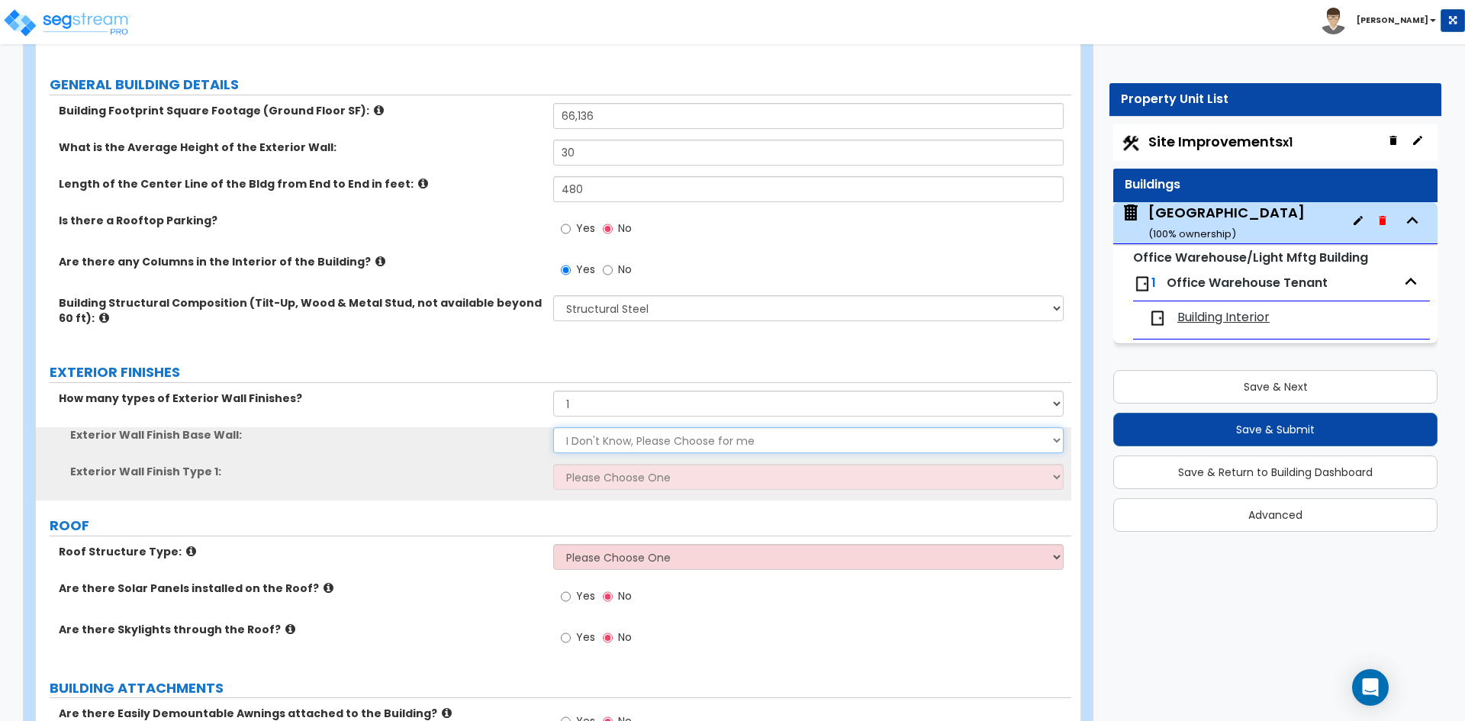
click at [592, 440] on select "I Don't Know, Please Choose for me Concrete Masonry Units (CMU) Cast-in-Place C…" at bounding box center [808, 440] width 510 height 26
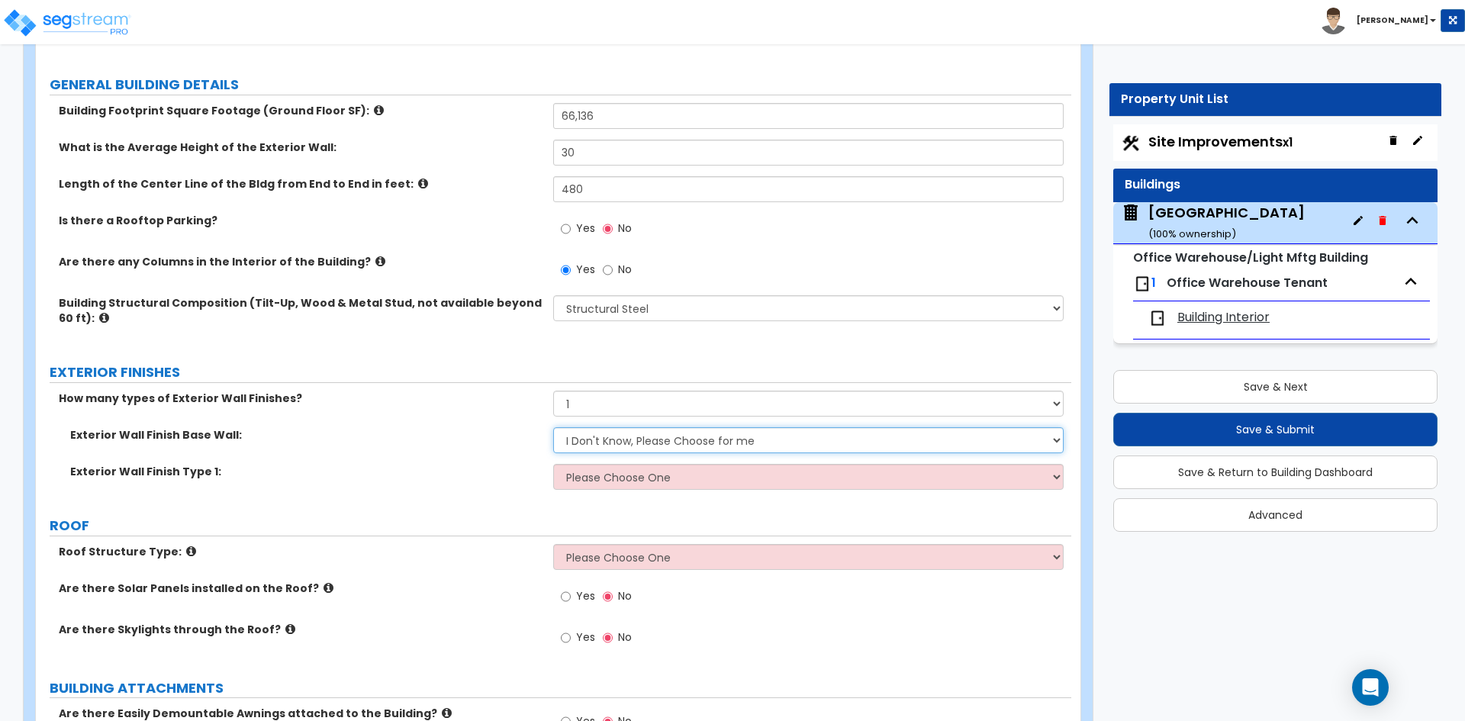
select select "3"
click at [553, 427] on select "I Don't Know, Please Choose for me Concrete Masonry Units (CMU) Cast-in-Place C…" at bounding box center [808, 440] width 510 height 26
click at [603, 484] on select "Please Choose One No Finish/Shared Wall No Wall Brick Veneer Stone Veneer Wood …" at bounding box center [808, 477] width 510 height 26
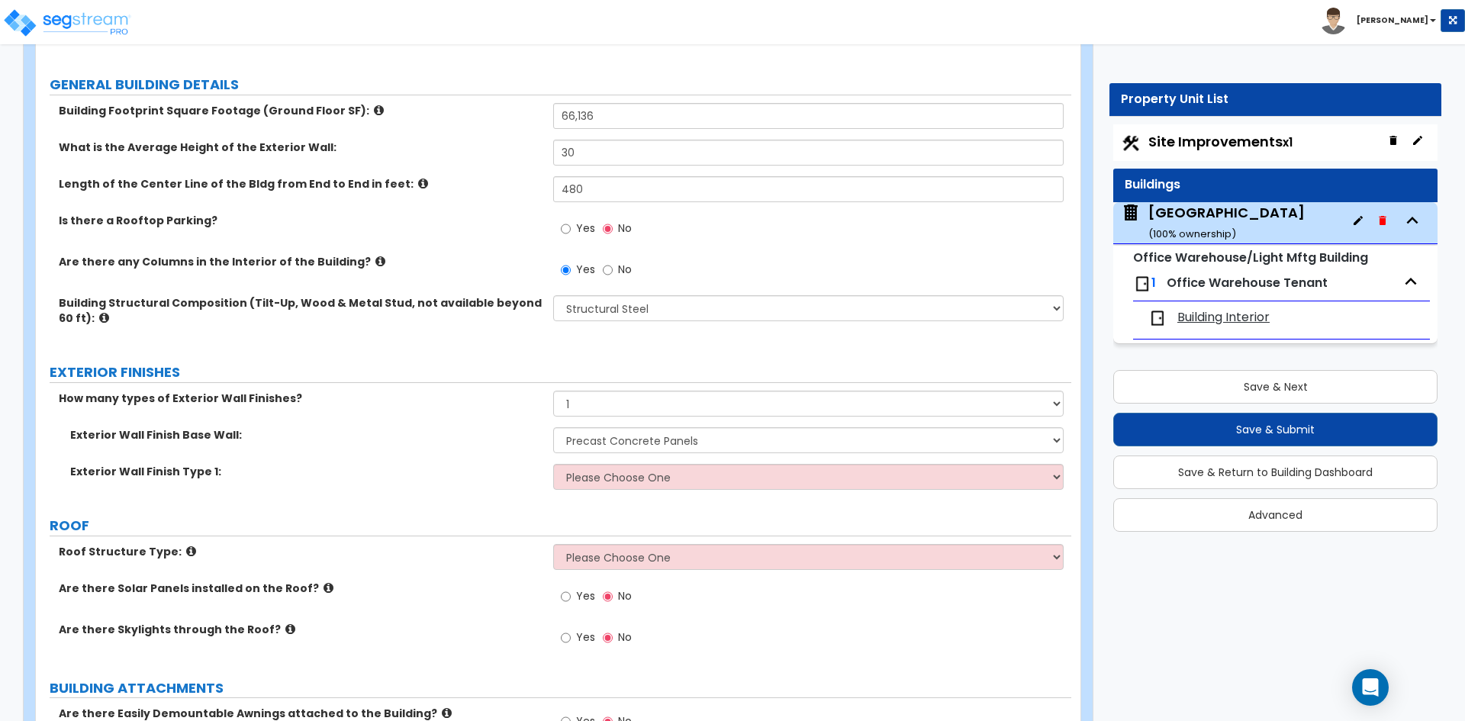
click at [417, 406] on div "How many types of Exterior Wall Finishes? None 1 2 3" at bounding box center [553, 409] width 1035 height 37
click at [675, 404] on select "None 1 2 3" at bounding box center [808, 404] width 510 height 26
select select "0"
click at [553, 391] on select "None 1 2 3" at bounding box center [808, 404] width 510 height 26
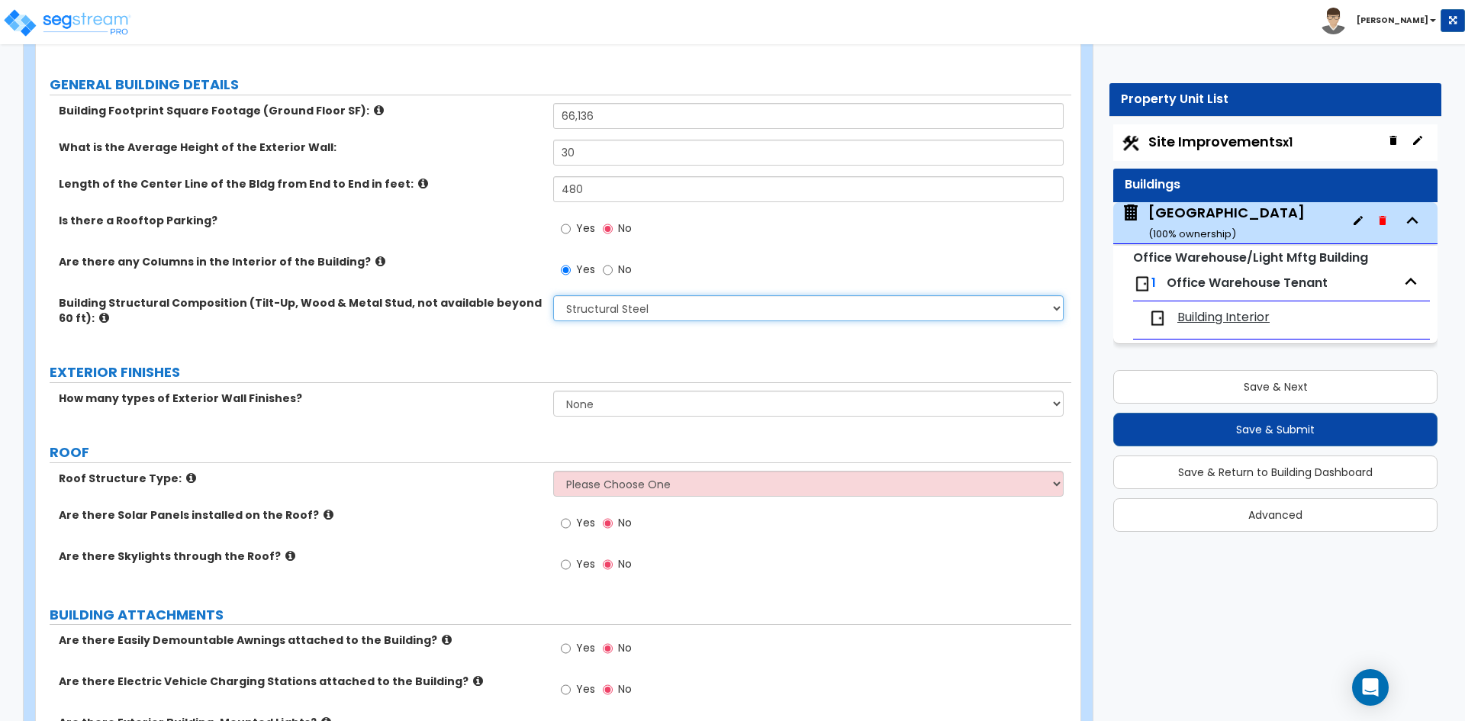
click at [645, 307] on select "Please Choose One Pre-Engineered Metal Building Tilt-up Wall Construction Reinf…" at bounding box center [808, 308] width 510 height 26
select select "2"
click at [553, 295] on select "Please Choose One Pre-Engineered Metal Building Tilt-up Wall Construction Reinf…" at bounding box center [808, 308] width 510 height 26
click at [396, 392] on label "How many types of Exterior Wall Finishes?" at bounding box center [300, 398] width 483 height 15
click at [623, 397] on select "None 1 2 3" at bounding box center [808, 404] width 510 height 26
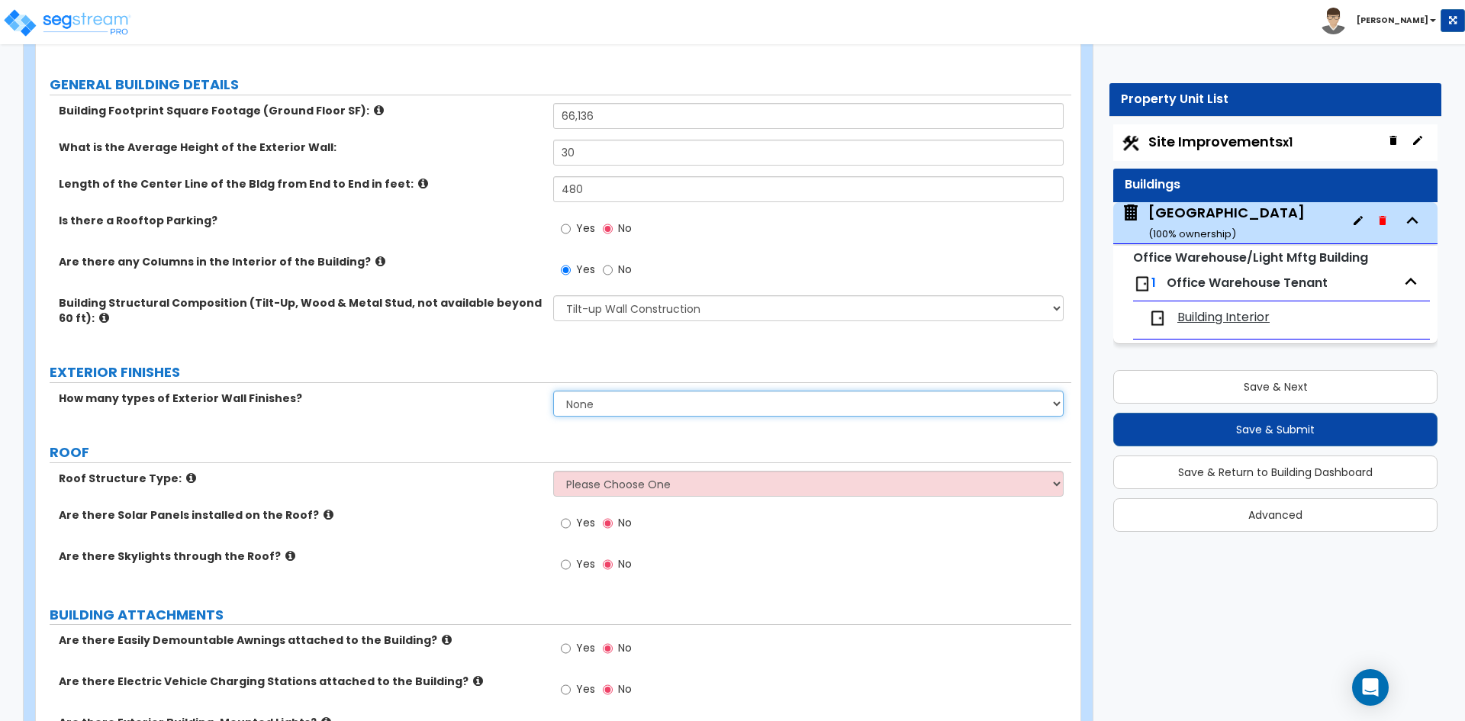
select select "1"
click at [553, 391] on select "None 1 2 3" at bounding box center [808, 404] width 510 height 26
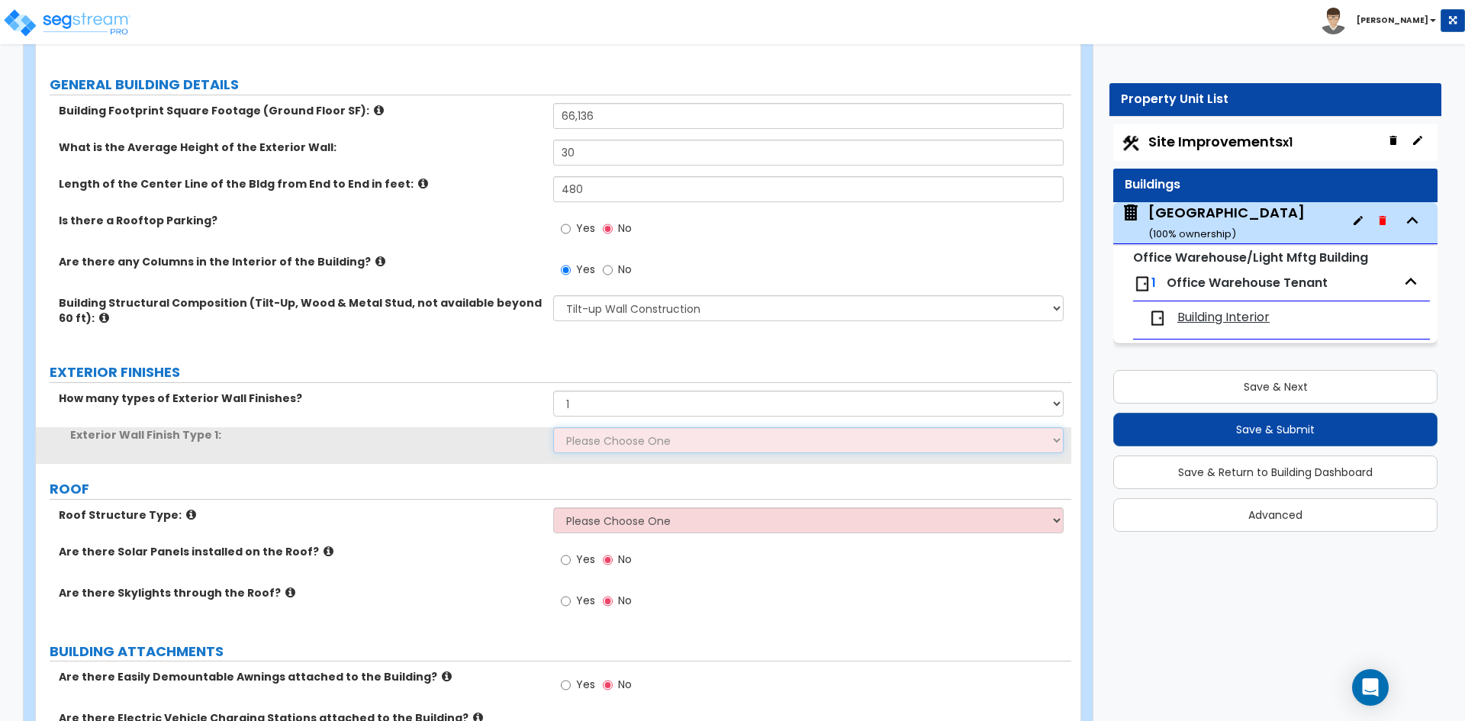
click at [584, 443] on select "Please Choose One No Finish/Shared Wall No Wall Brick Veneer Stone Veneer Wood …" at bounding box center [808, 440] width 510 height 26
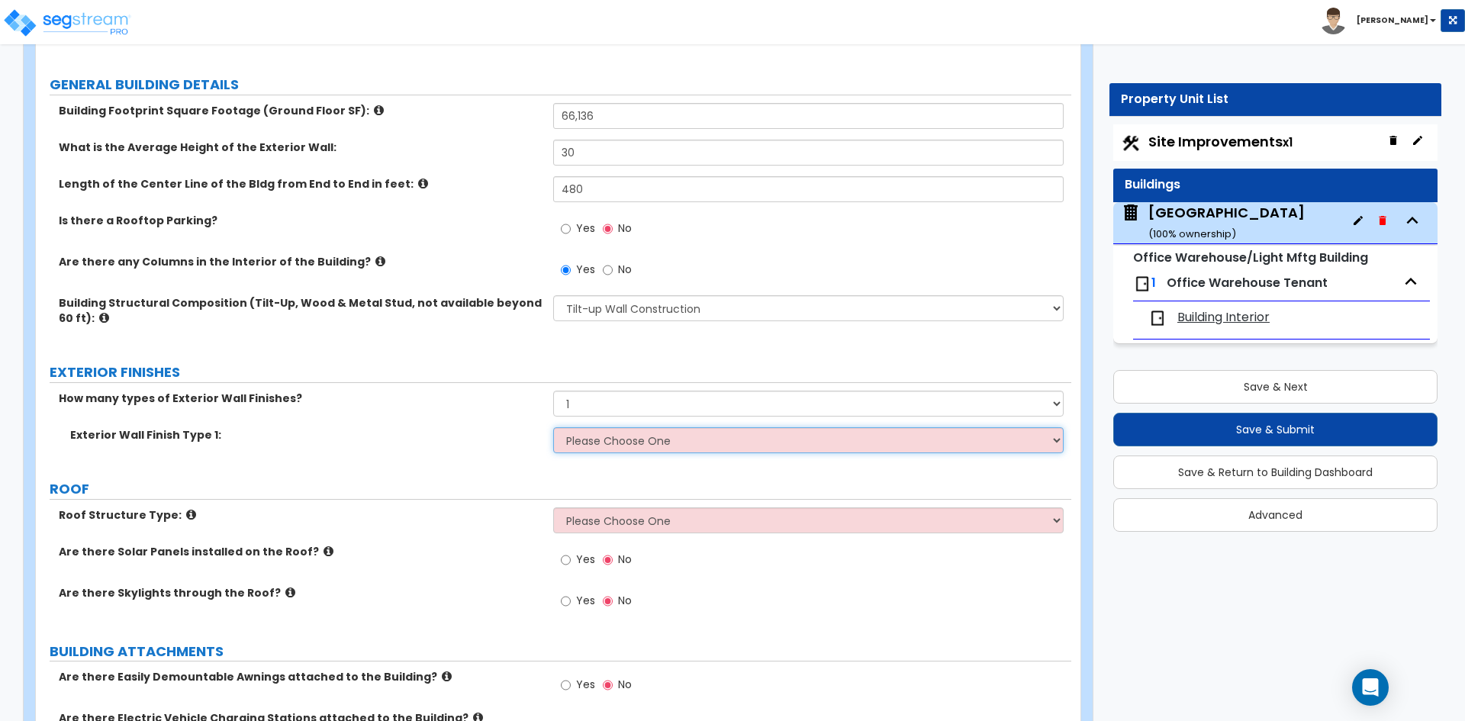
select select "10"
click at [553, 427] on select "Please Choose One No Finish/Shared Wall No Wall Brick Veneer Stone Veneer Wood …" at bounding box center [808, 440] width 510 height 26
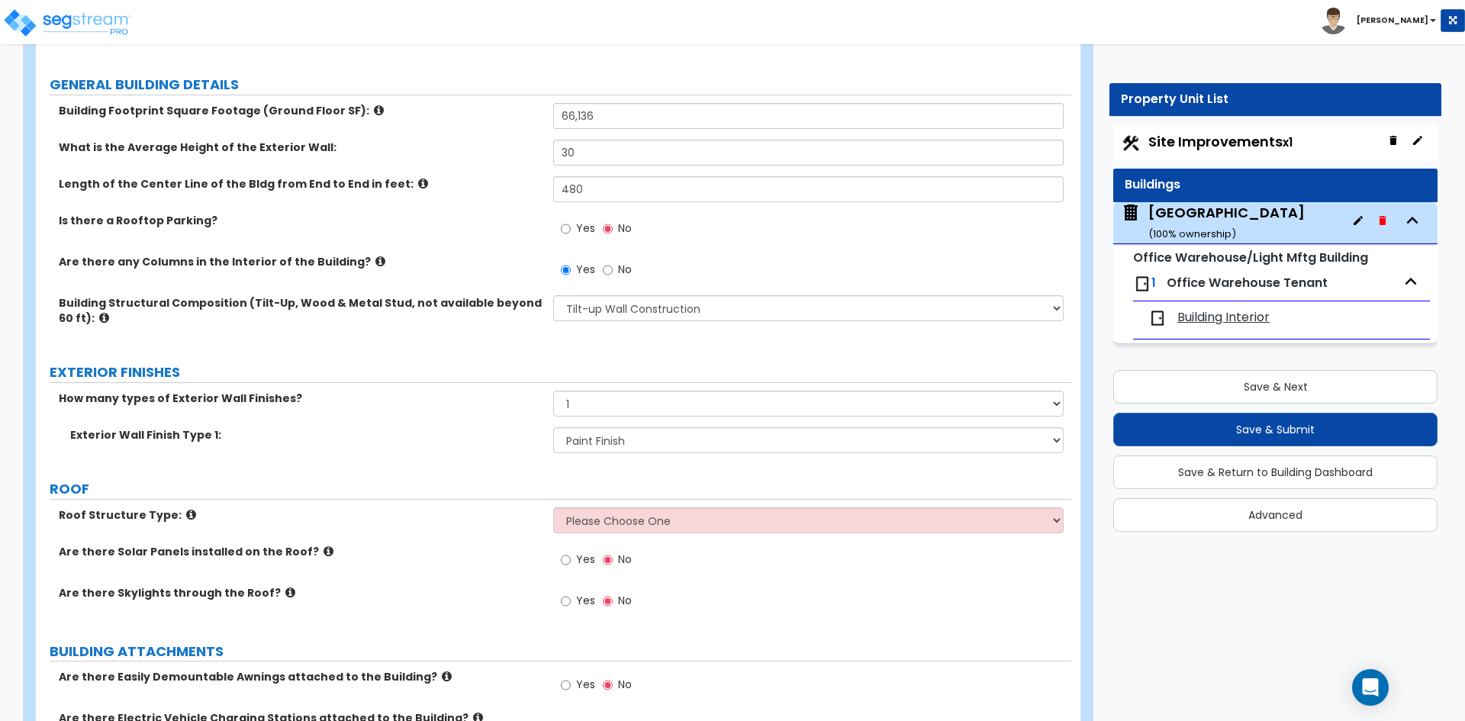
click at [459, 454] on div "Exterior Wall Finish Type 1: Please Choose One No Finish/Shared Wall No Wall Br…" at bounding box center [553, 445] width 1035 height 37
click at [631, 526] on select "Please Choose One [PERSON_NAME] Roof Flat Roof Hybrid [PERSON_NAME] & Flat Roof" at bounding box center [808, 520] width 510 height 26
click at [553, 507] on select "Please Choose One [PERSON_NAME] Roof Flat Roof Hybrid [PERSON_NAME] & Flat Roof" at bounding box center [808, 520] width 510 height 26
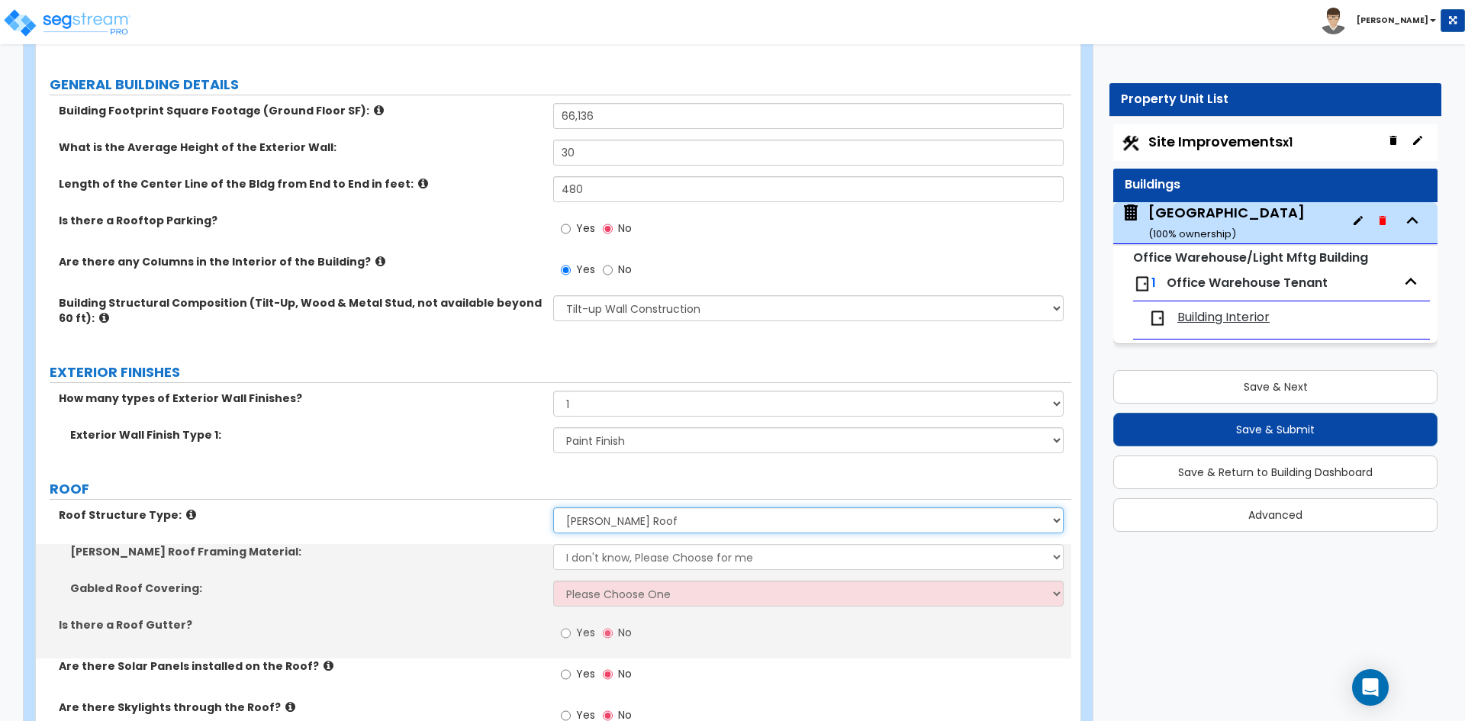
click at [608, 515] on select "Please Choose One [PERSON_NAME] Roof Flat Roof Hybrid [PERSON_NAME] & Flat Roof" at bounding box center [808, 520] width 510 height 26
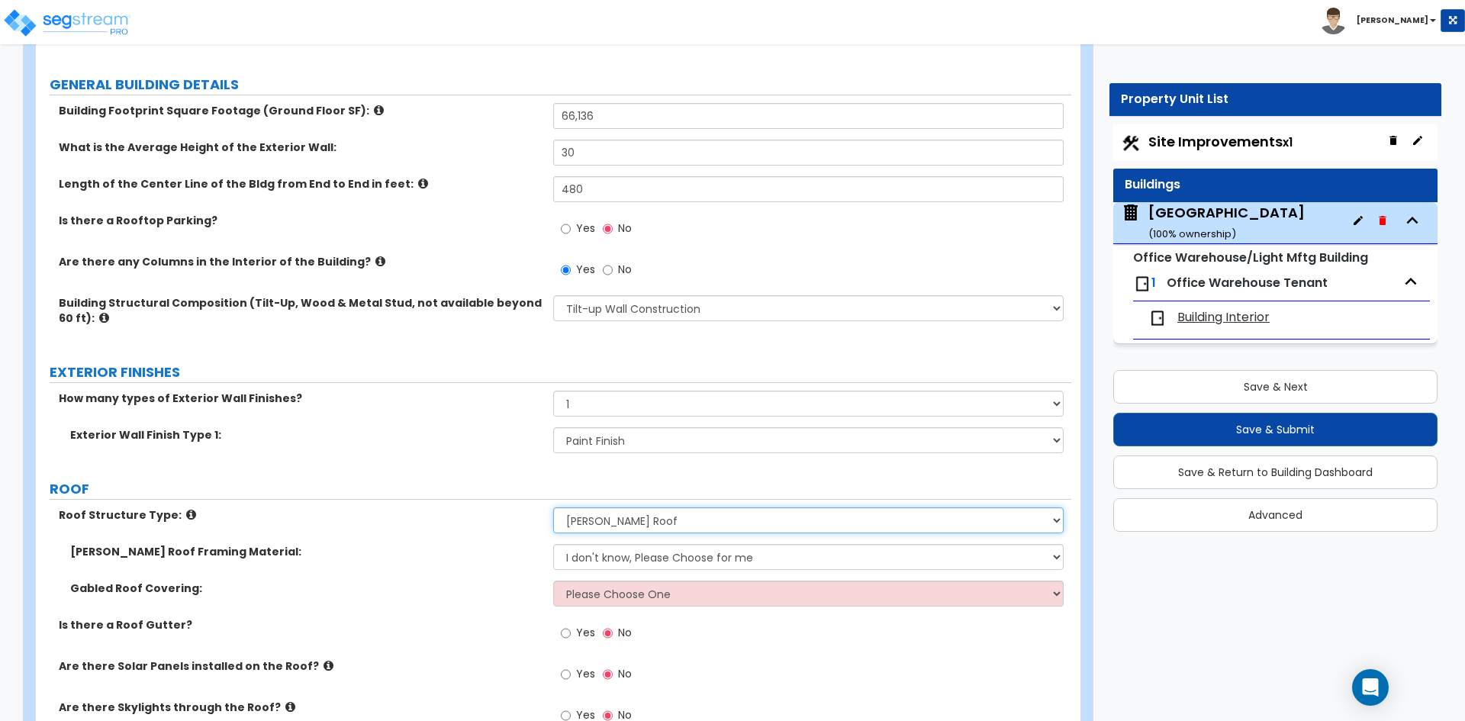
select select "2"
click at [553, 507] on select "Please Choose One [PERSON_NAME] Roof Flat Roof Hybrid [PERSON_NAME] & Flat Roof" at bounding box center [808, 520] width 510 height 26
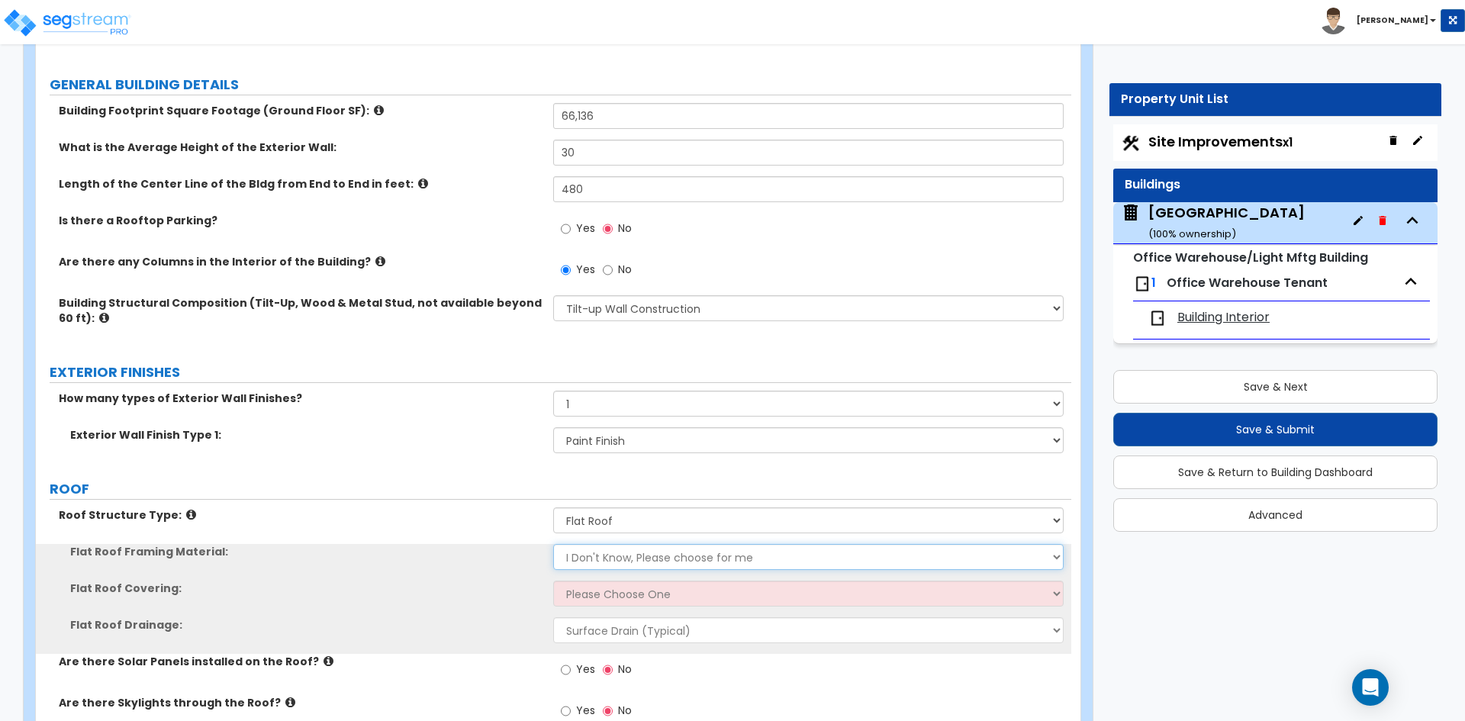
click at [602, 555] on select "I Don't Know, Please choose for me Metal Wood" at bounding box center [808, 557] width 510 height 26
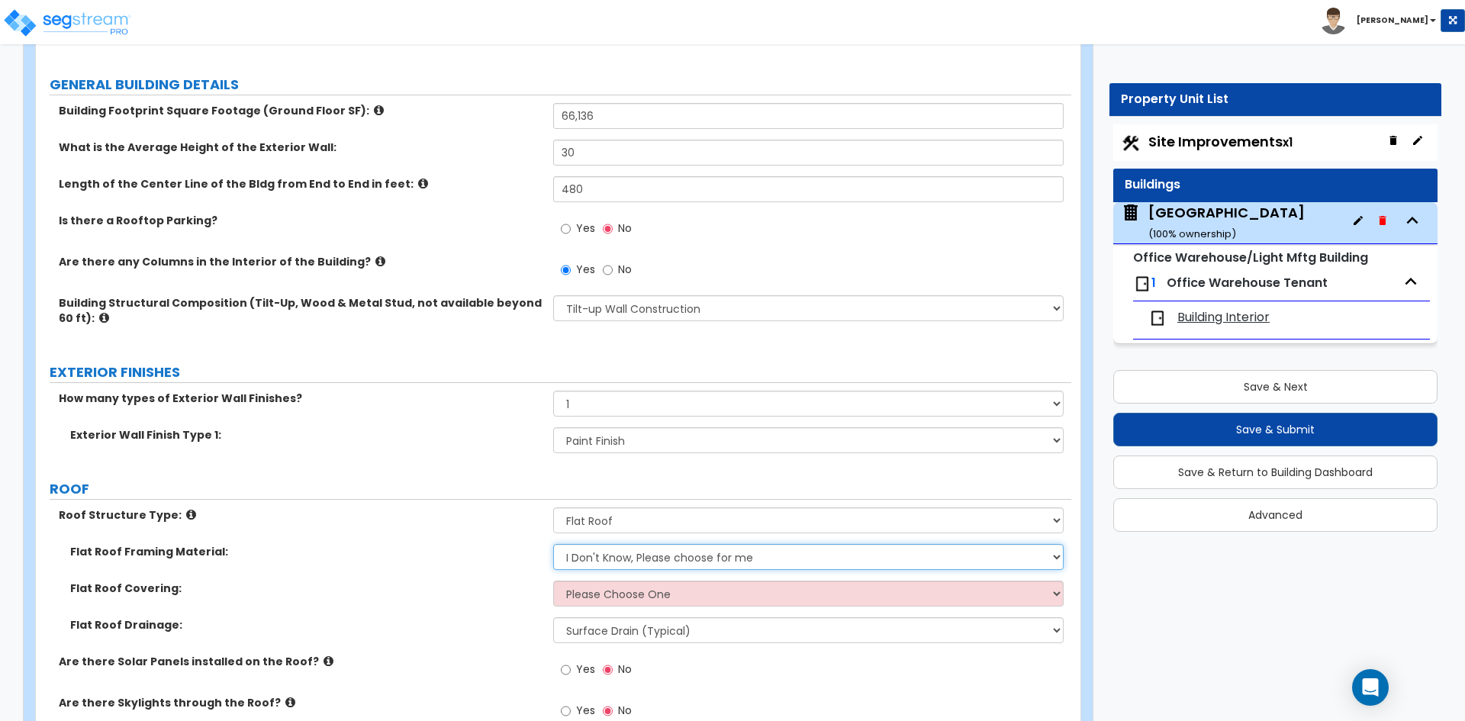
select select "1"
click at [553, 544] on select "I Don't Know, Please choose for me Metal Wood" at bounding box center [808, 557] width 510 height 26
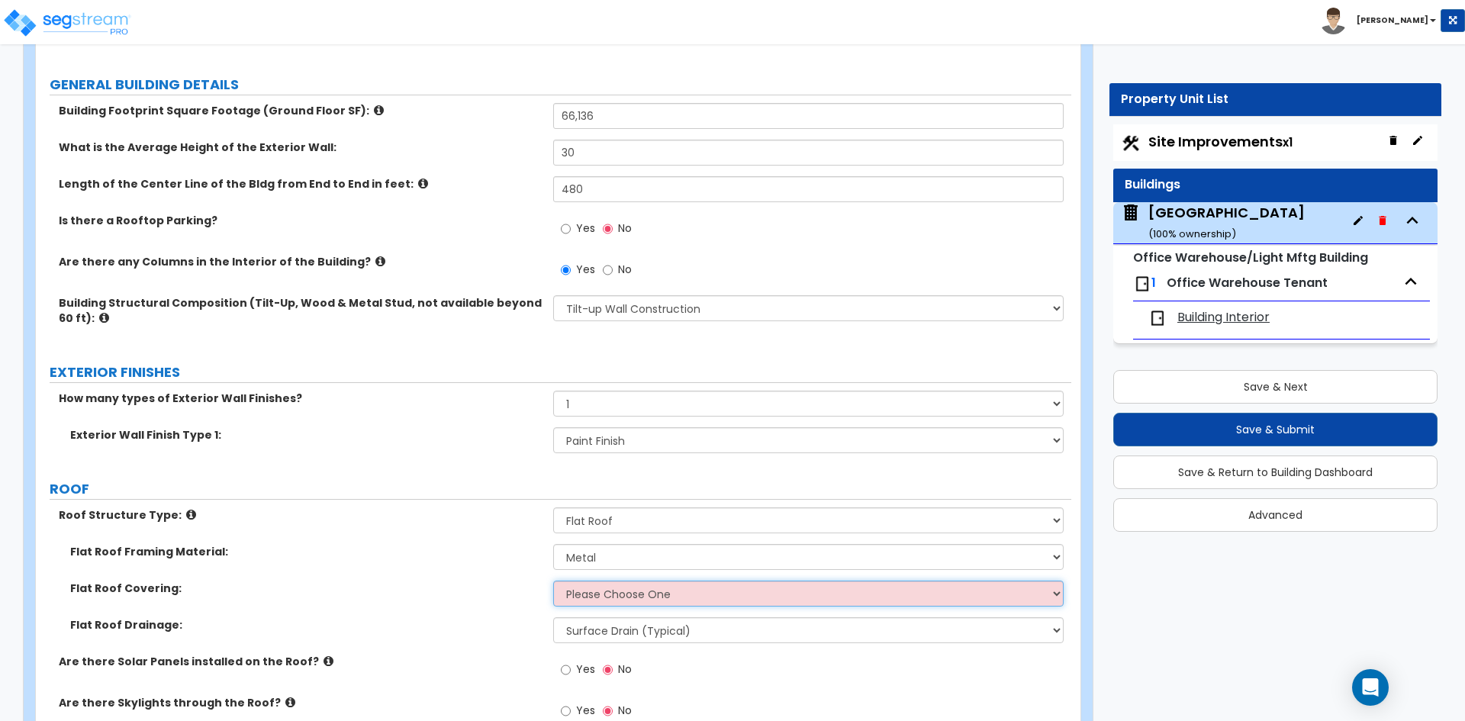
click at [601, 602] on select "Please Choose One Rolled Asphalt PVC Membrane Plastic (EPDM) Membrane Asphalt F…" at bounding box center [808, 594] width 510 height 26
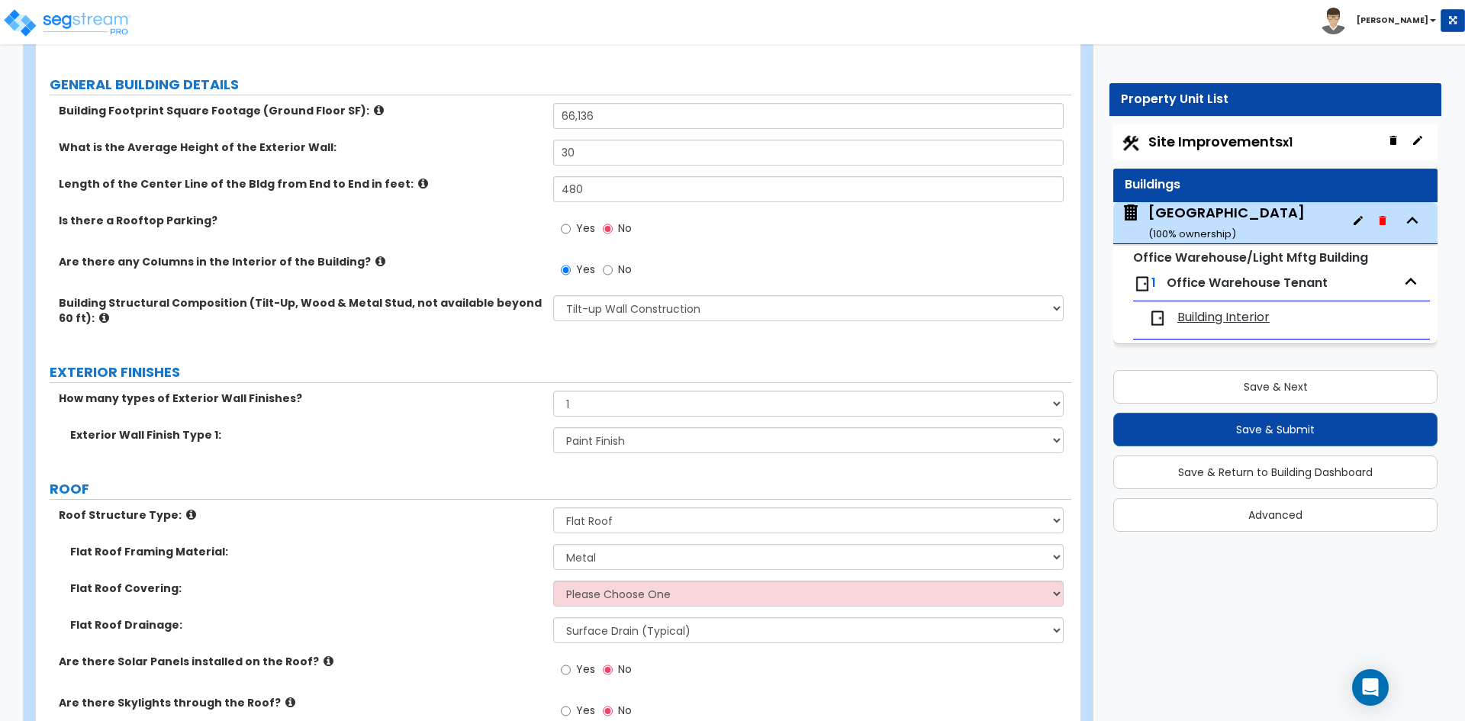
click at [441, 573] on div "Flat Roof Framing Material: I Don't Know, Please choose for me Metal Wood" at bounding box center [553, 562] width 1035 height 37
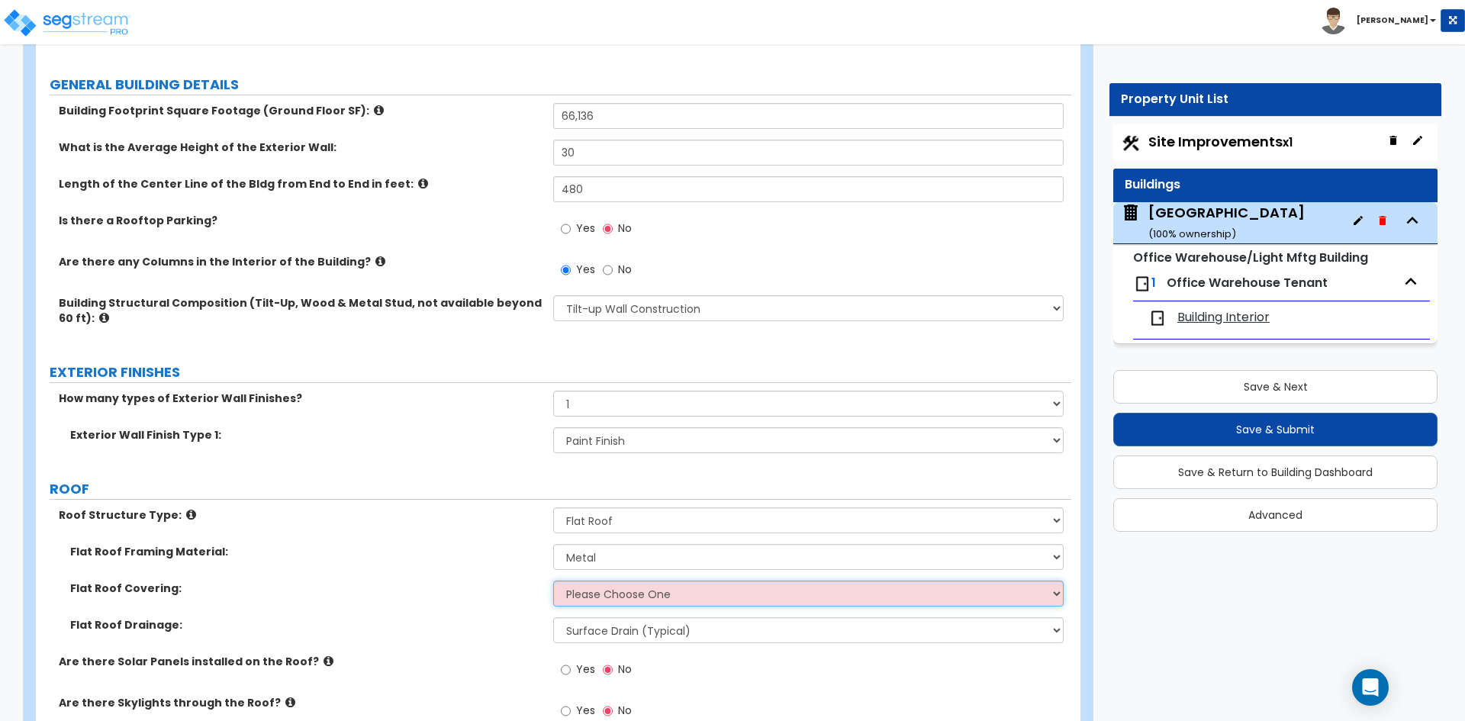
click at [690, 597] on select "Please Choose One Rolled Asphalt PVC Membrane Plastic (EPDM) Membrane Asphalt F…" at bounding box center [808, 594] width 510 height 26
select select "1"
click at [553, 581] on select "Please Choose One Rolled Asphalt PVC Membrane Plastic (EPDM) Membrane Asphalt F…" at bounding box center [808, 594] width 510 height 26
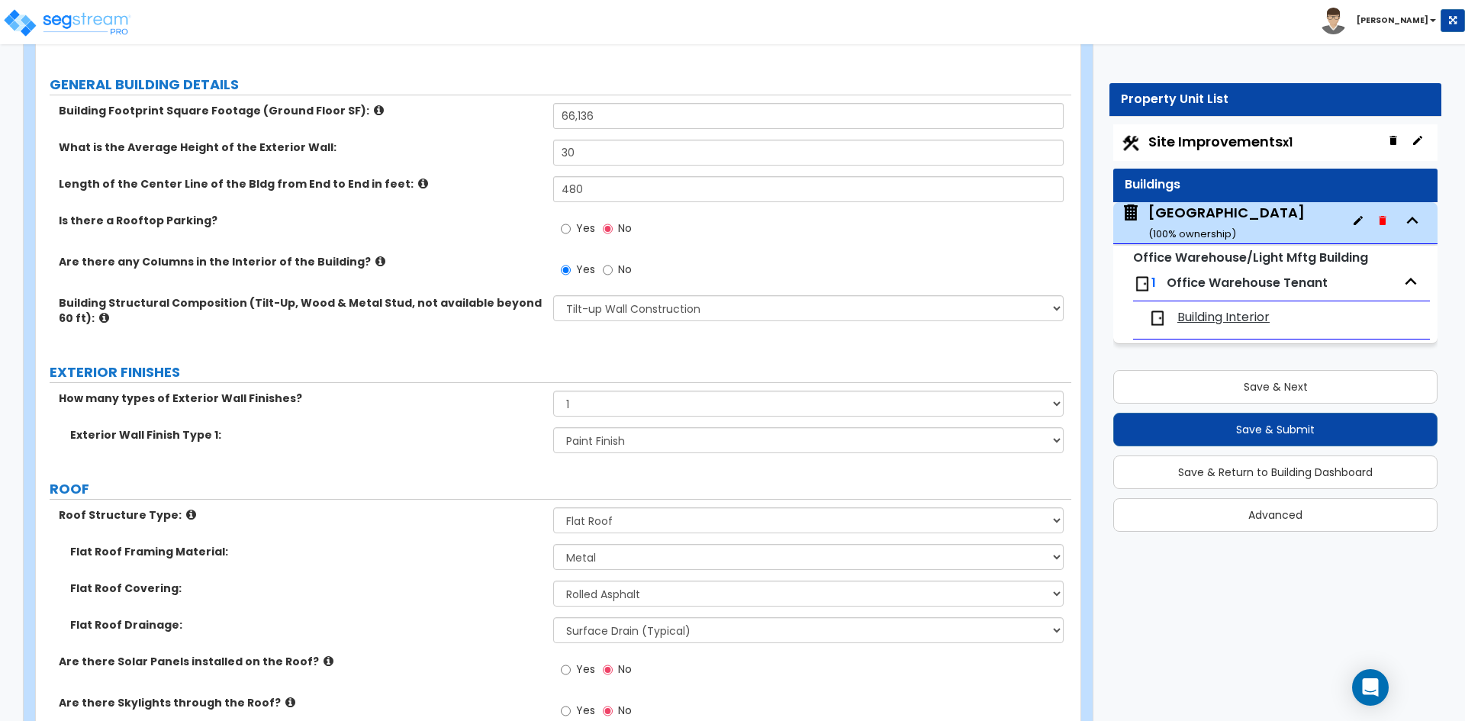
click at [394, 603] on div "Flat Roof Covering: Please Choose One Rolled Asphalt PVC Membrane Plastic (EPDM…" at bounding box center [553, 599] width 1035 height 37
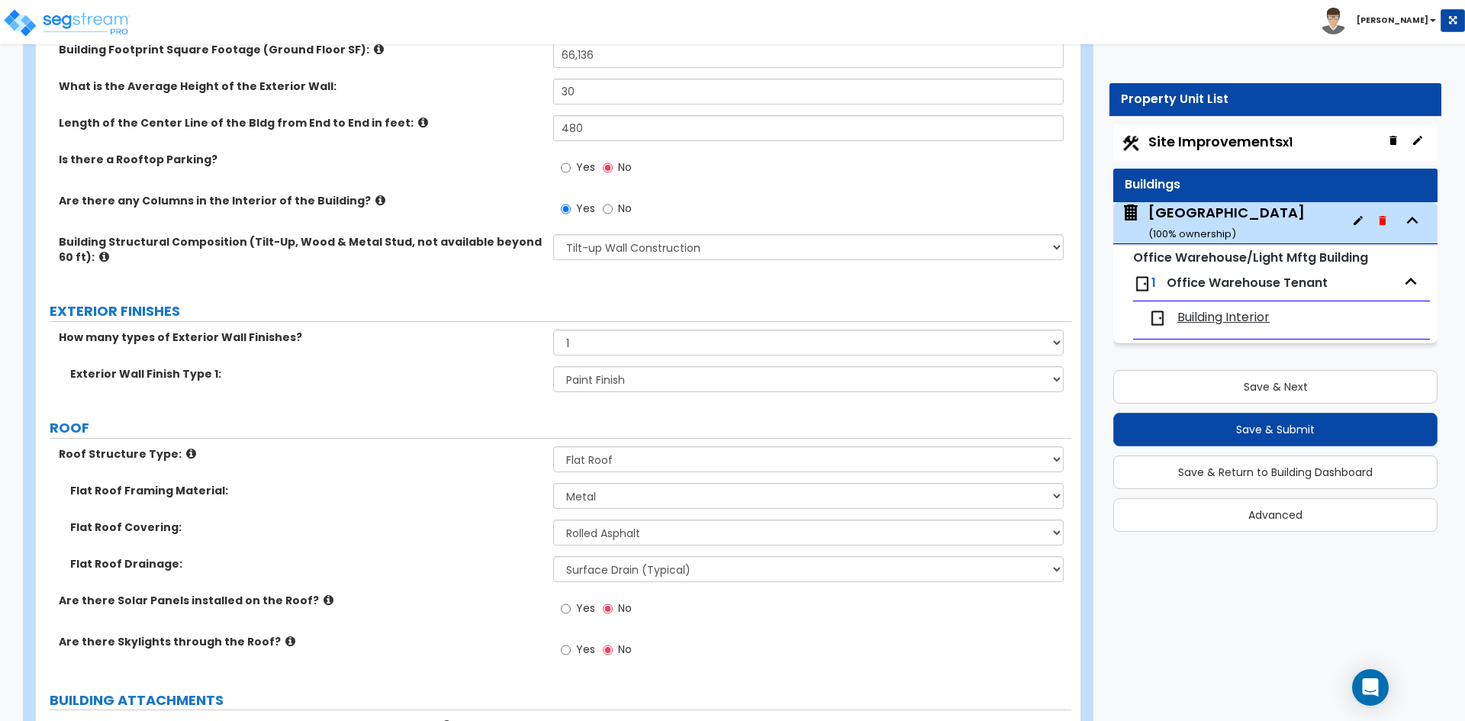
scroll to position [458, 0]
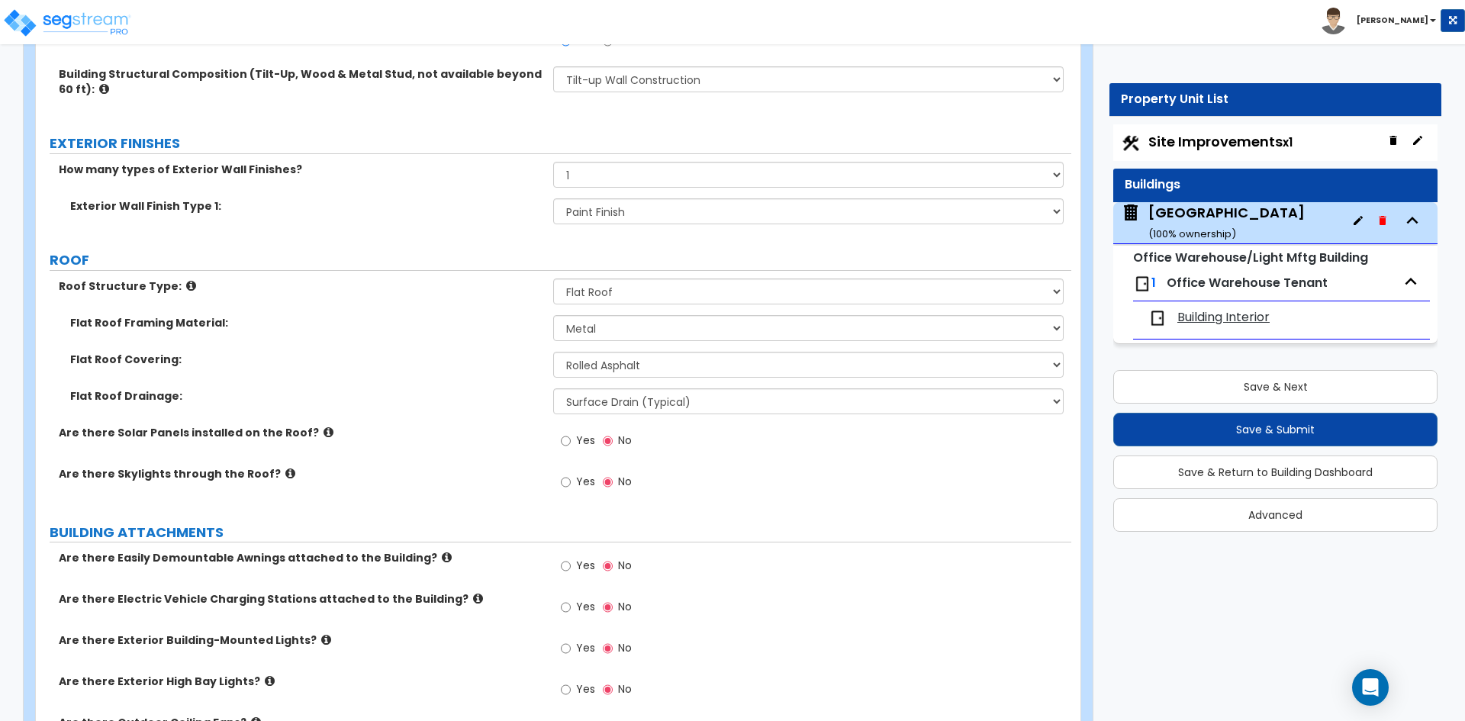
click at [364, 348] on div "Flat Roof Framing Material: I Don't Know, Please choose for me Metal Wood" at bounding box center [553, 333] width 1035 height 37
click at [420, 482] on div "Are there Skylights through the Roof? Yes No" at bounding box center [553, 486] width 1035 height 41
click at [343, 457] on div "Are there Solar Panels installed on the Roof? Yes No" at bounding box center [553, 445] width 1035 height 41
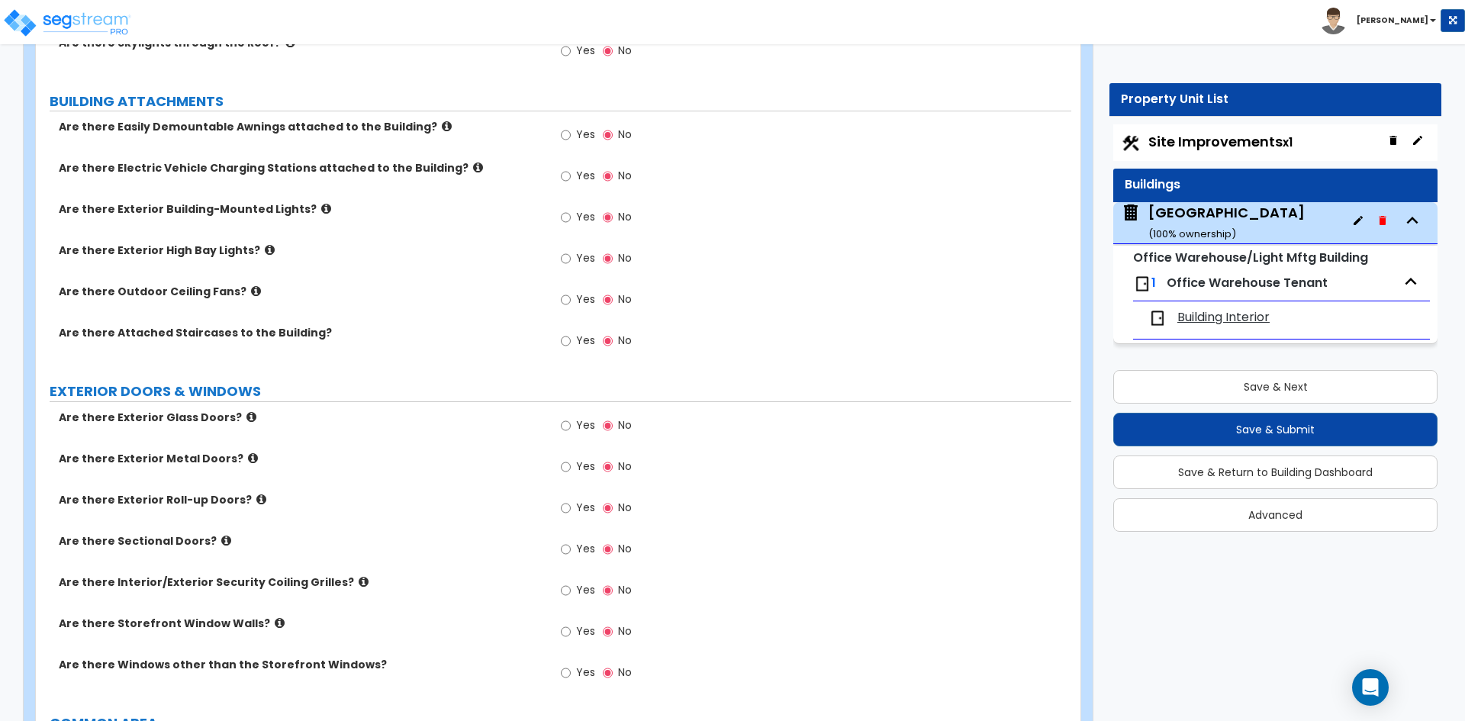
scroll to position [916, 0]
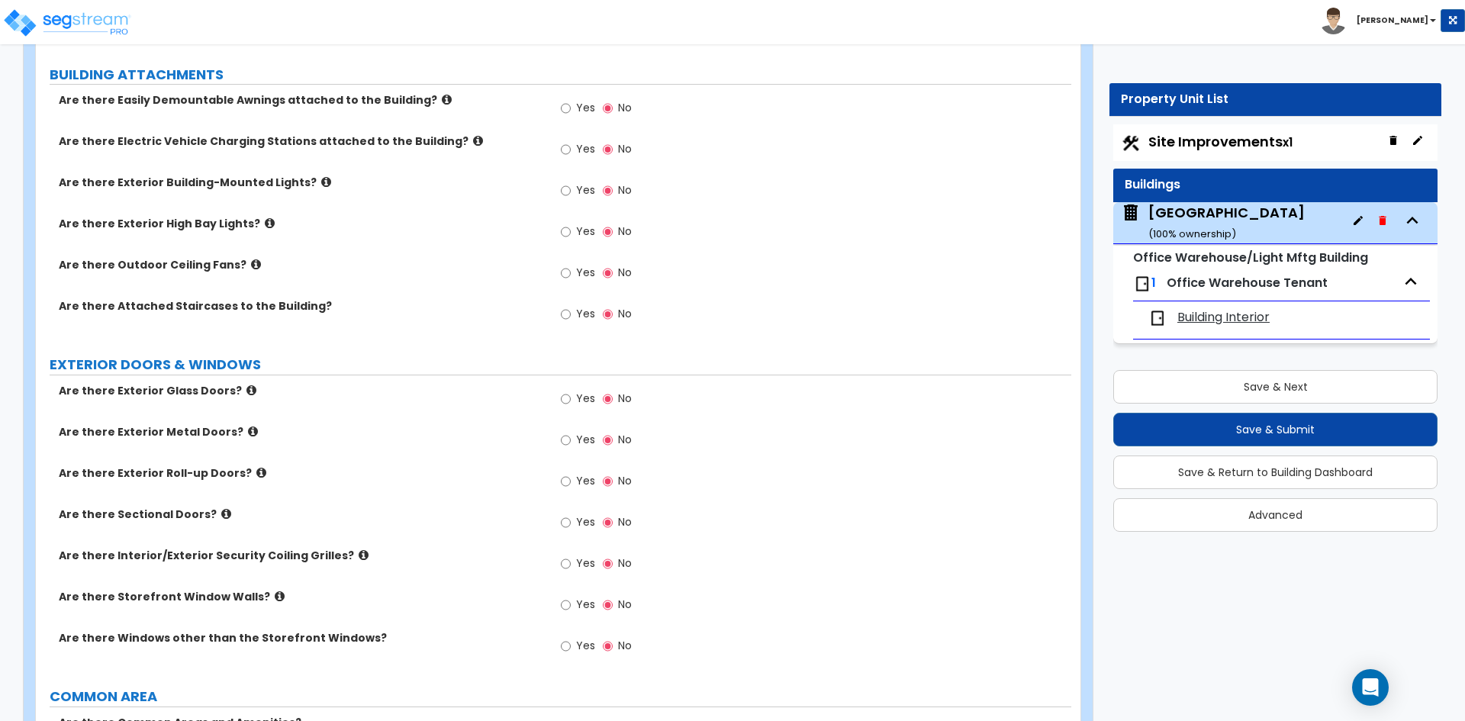
drag, startPoint x: 522, startPoint y: 421, endPoint x: 237, endPoint y: 446, distance: 285.7
click at [522, 421] on div "Are there Exterior Glass Doors? Yes No" at bounding box center [553, 403] width 1035 height 41
click at [565, 397] on input "Yes" at bounding box center [566, 399] width 10 height 17
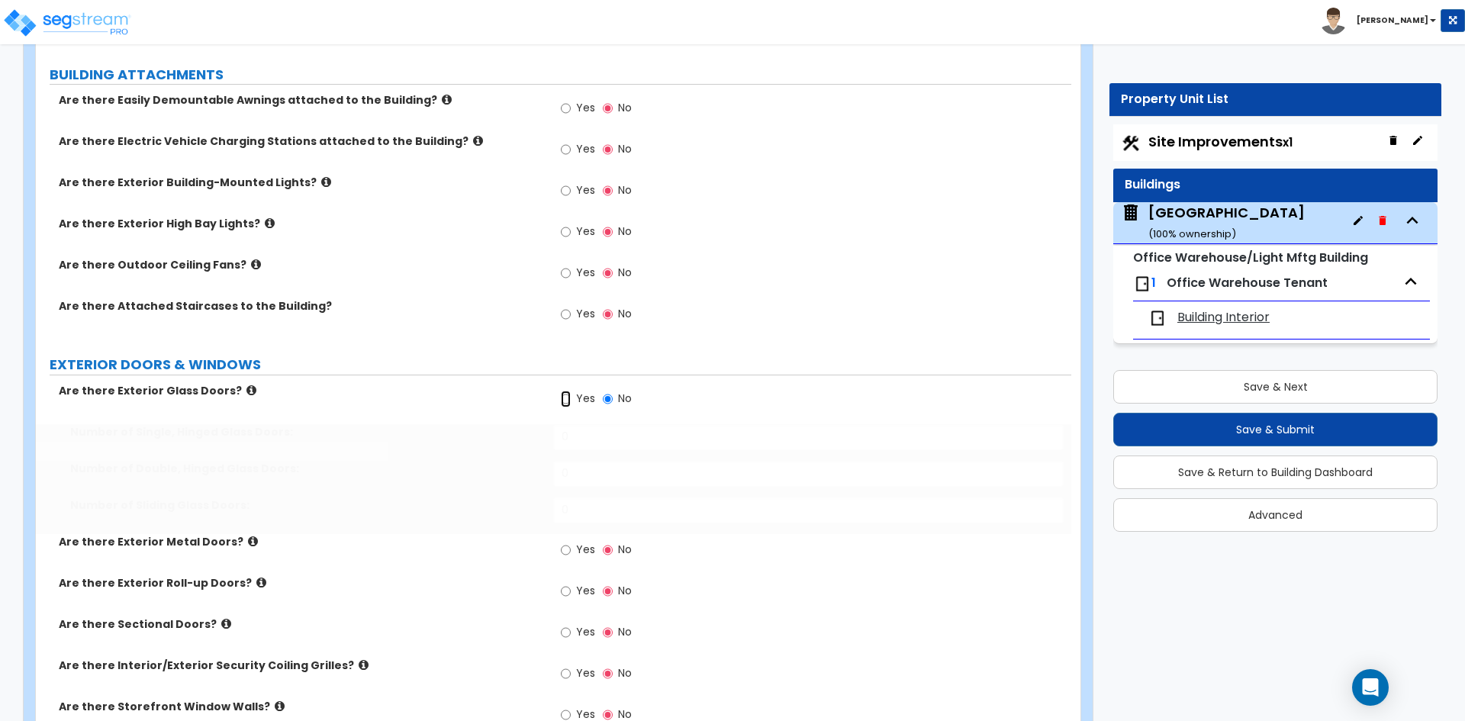
radio input "true"
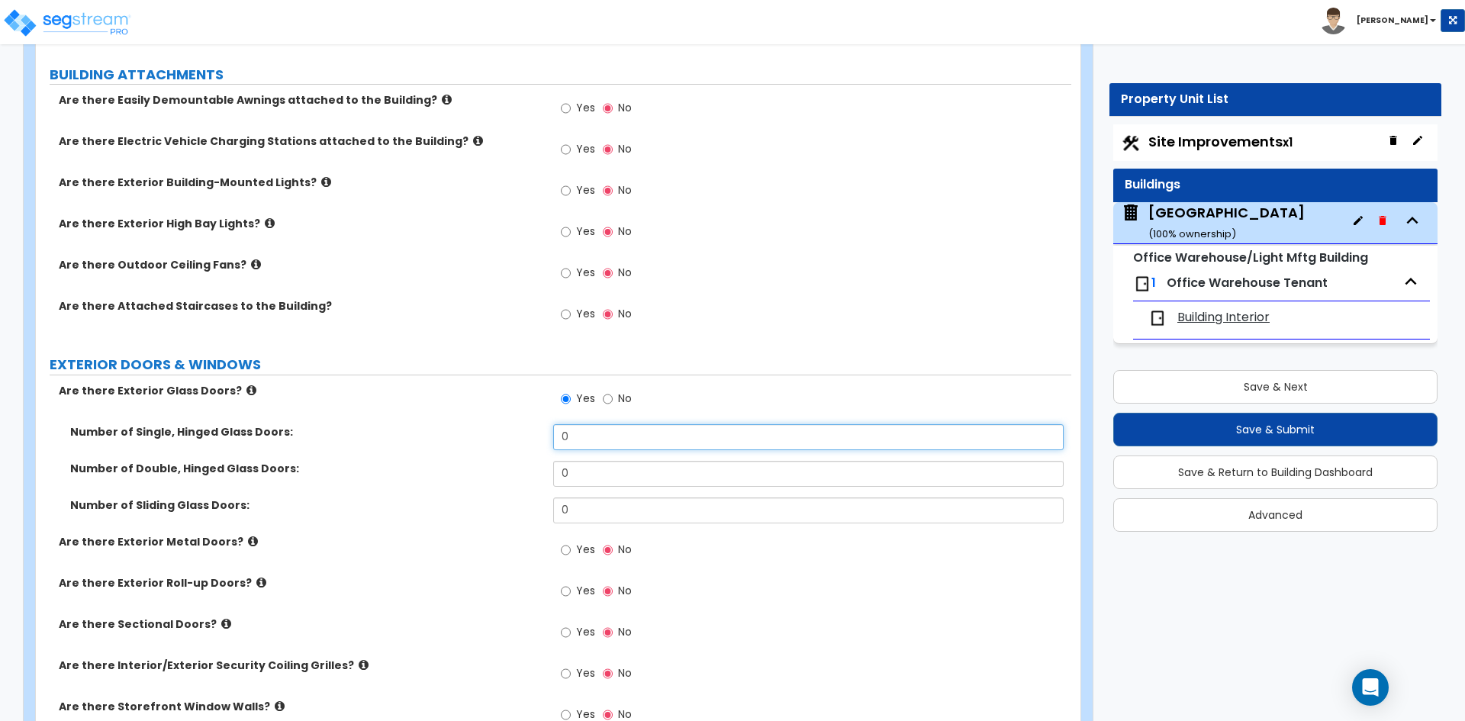
click at [588, 426] on input "0" at bounding box center [808, 437] width 510 height 26
click at [588, 425] on input "0" at bounding box center [808, 437] width 510 height 26
type input "1"
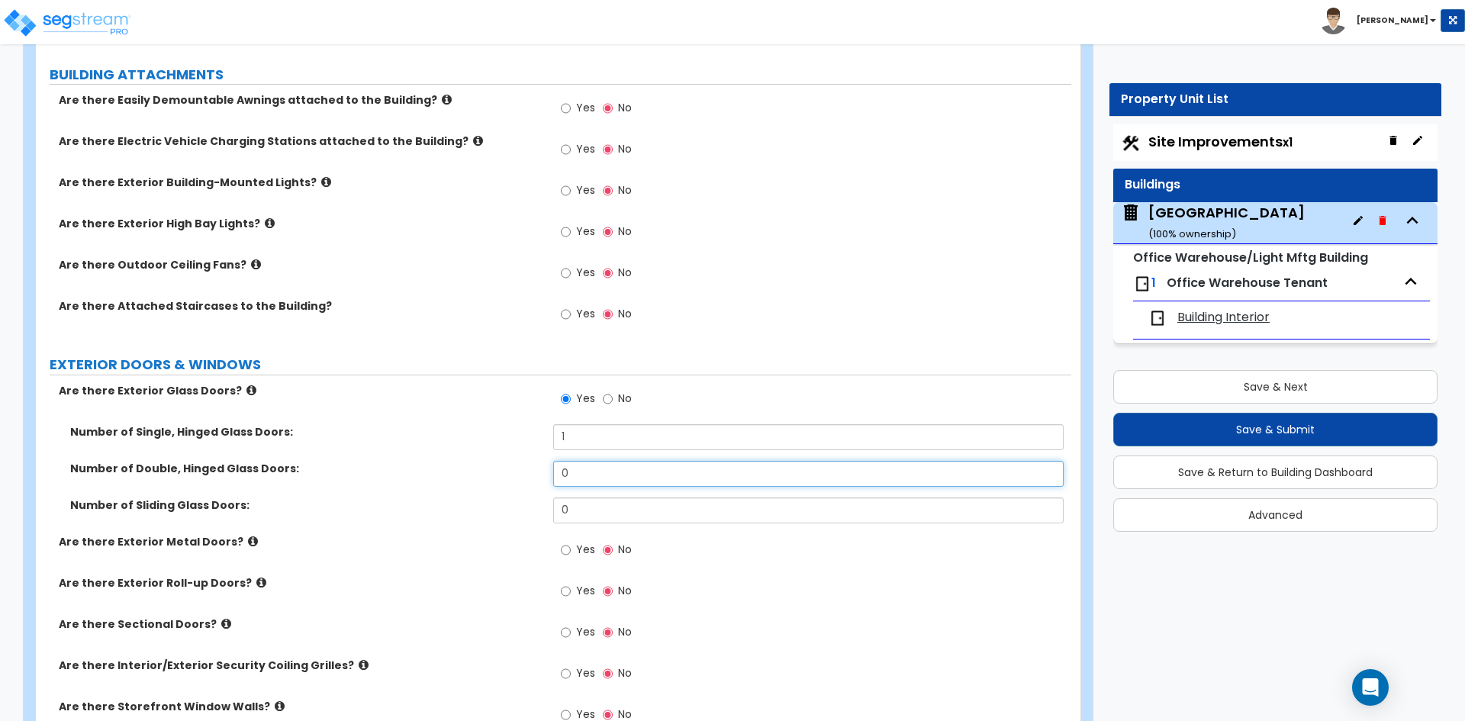
click at [603, 483] on input "0" at bounding box center [808, 474] width 510 height 26
type input "1"
click at [555, 547] on div "Yes No" at bounding box center [596, 551] width 86 height 35
click at [565, 547] on input "Yes" at bounding box center [566, 550] width 10 height 17
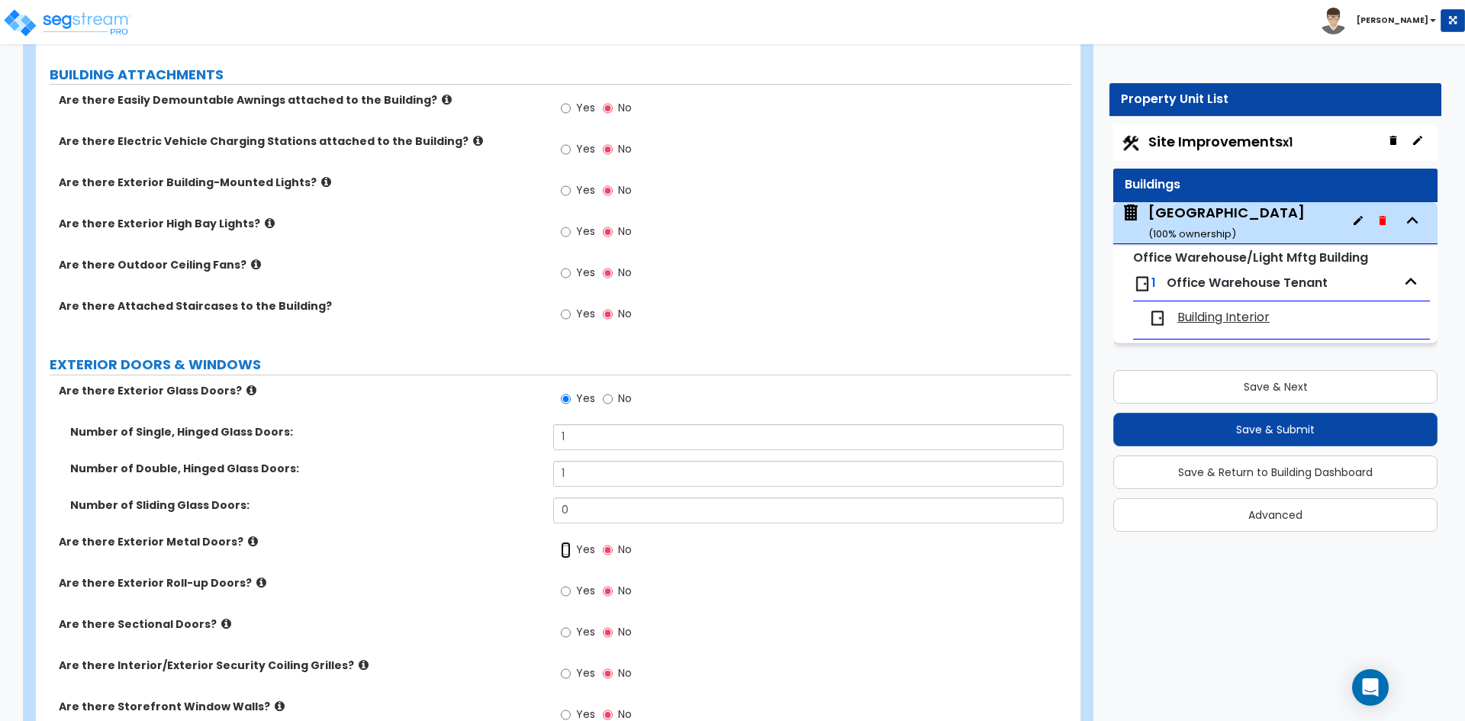
radio input "true"
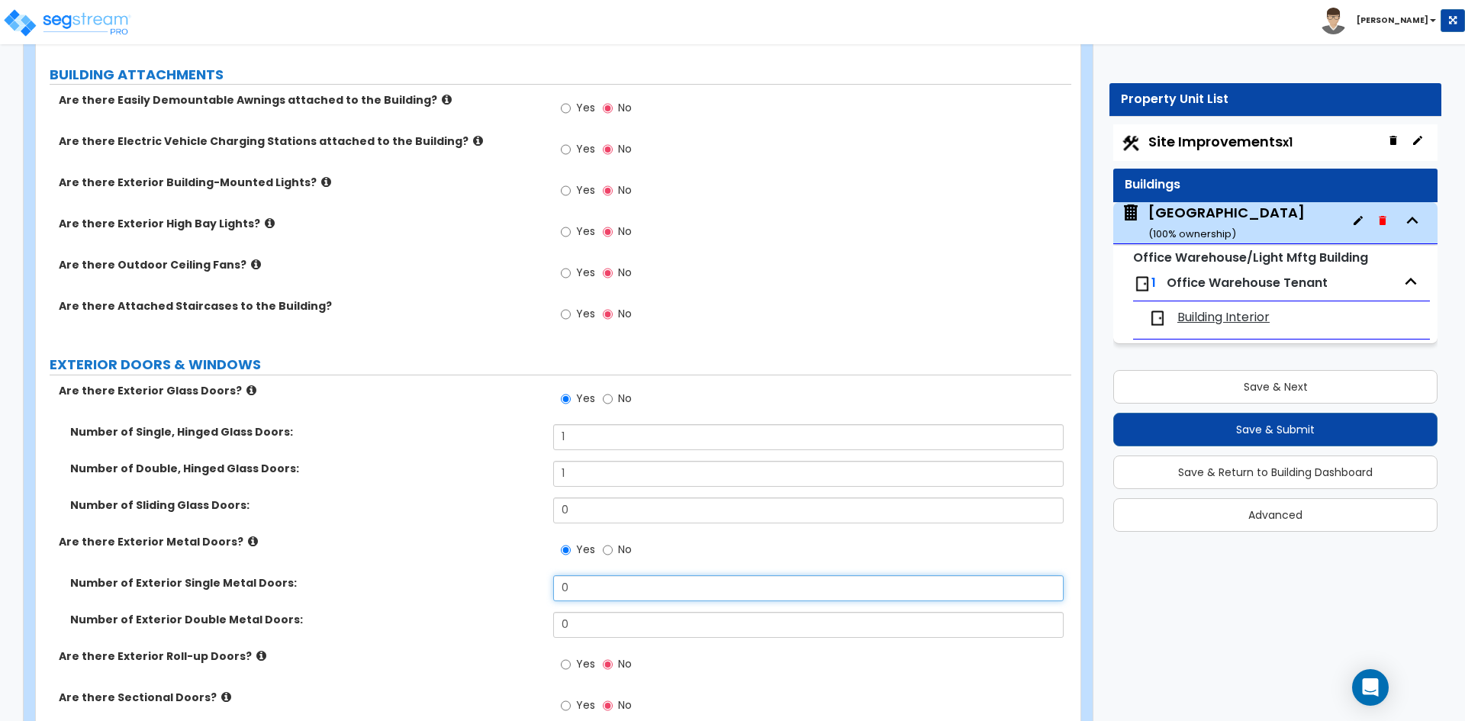
click at [610, 594] on input "0" at bounding box center [808, 588] width 510 height 26
click at [594, 592] on input "1" at bounding box center [808, 588] width 510 height 26
type input "2"
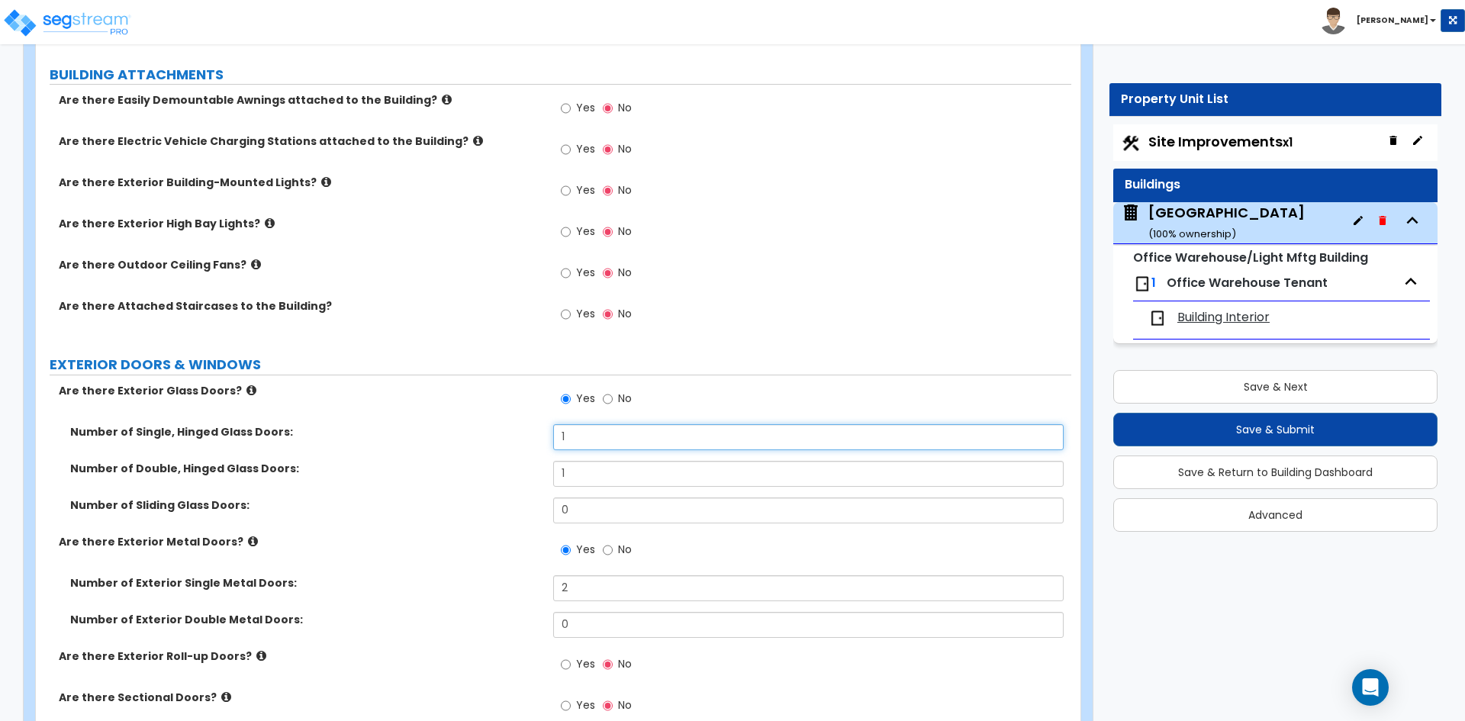
click at [578, 442] on input "1" at bounding box center [808, 437] width 510 height 26
type input "2"
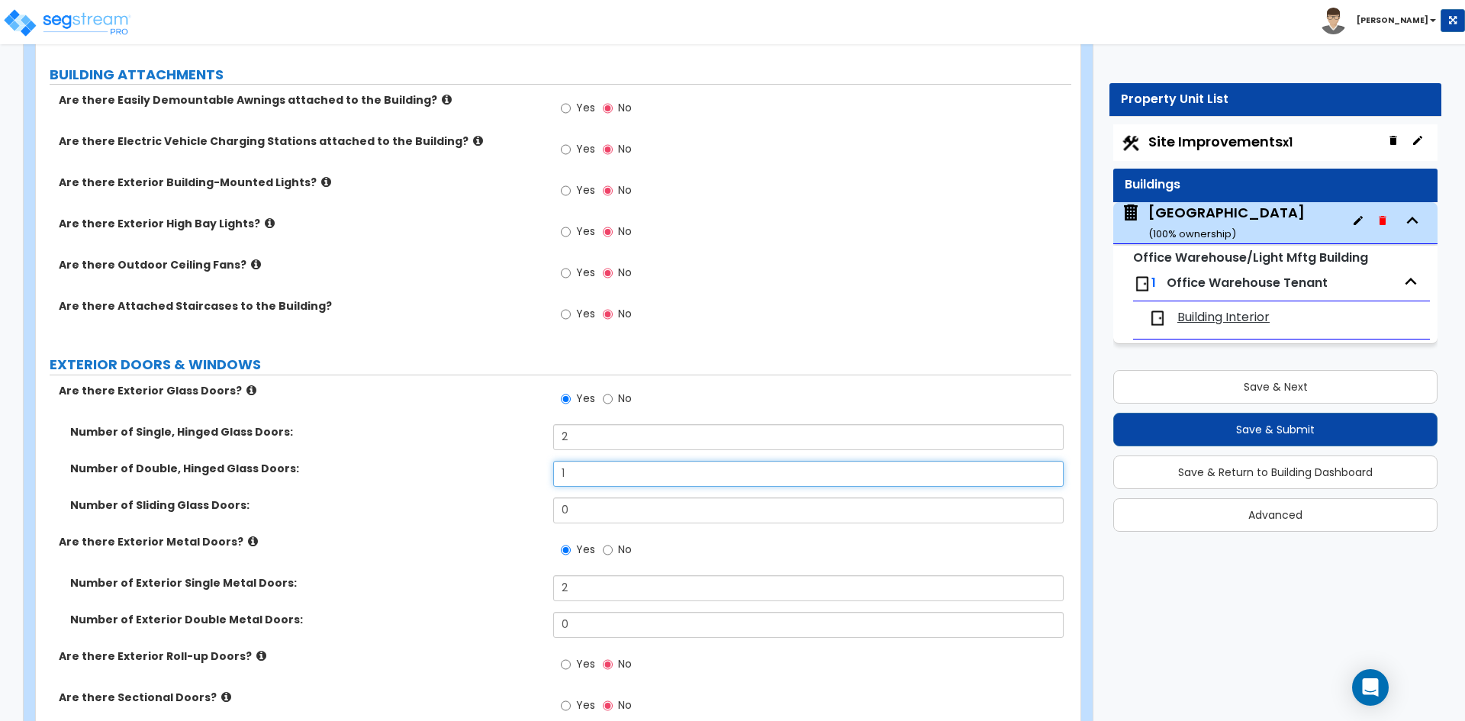
click at [584, 479] on input "1" at bounding box center [808, 474] width 510 height 26
type input "2"
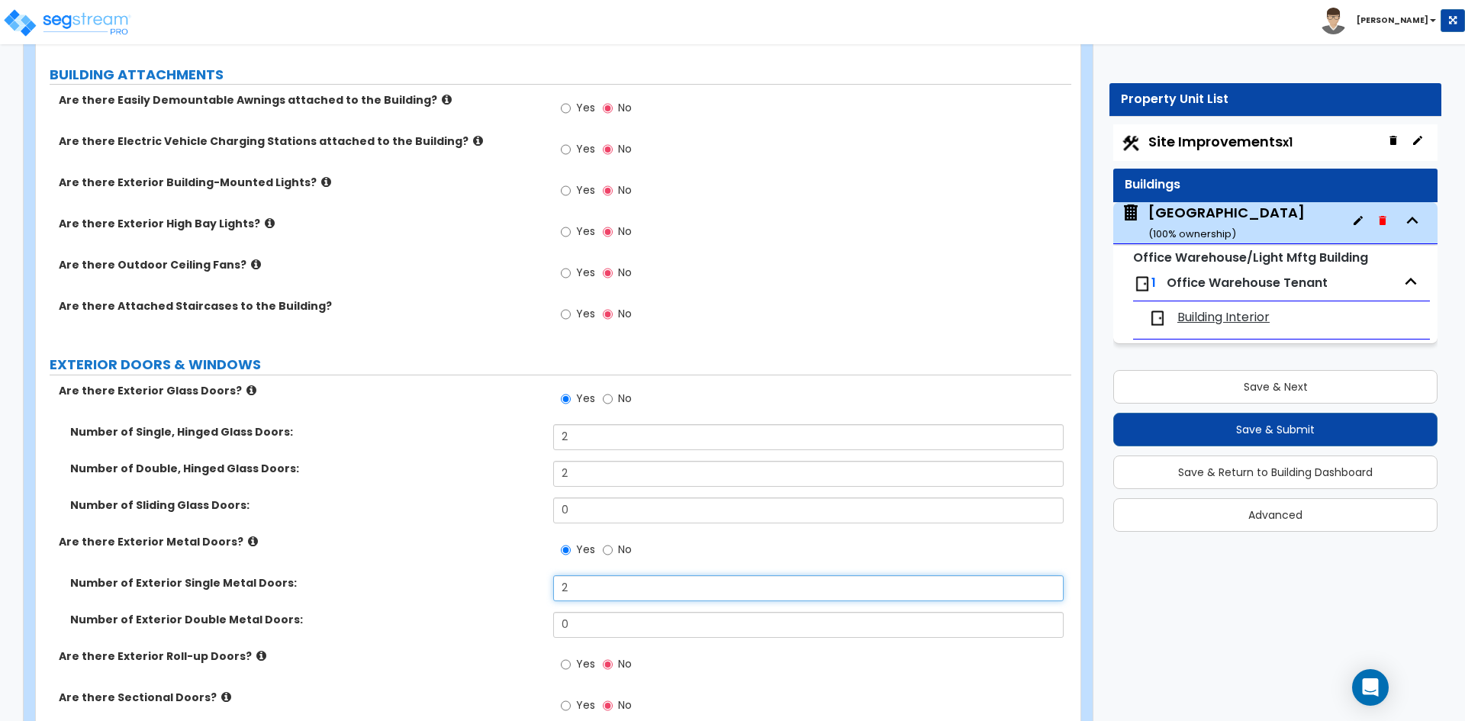
click at [565, 598] on input "2" at bounding box center [808, 588] width 510 height 26
type input "5"
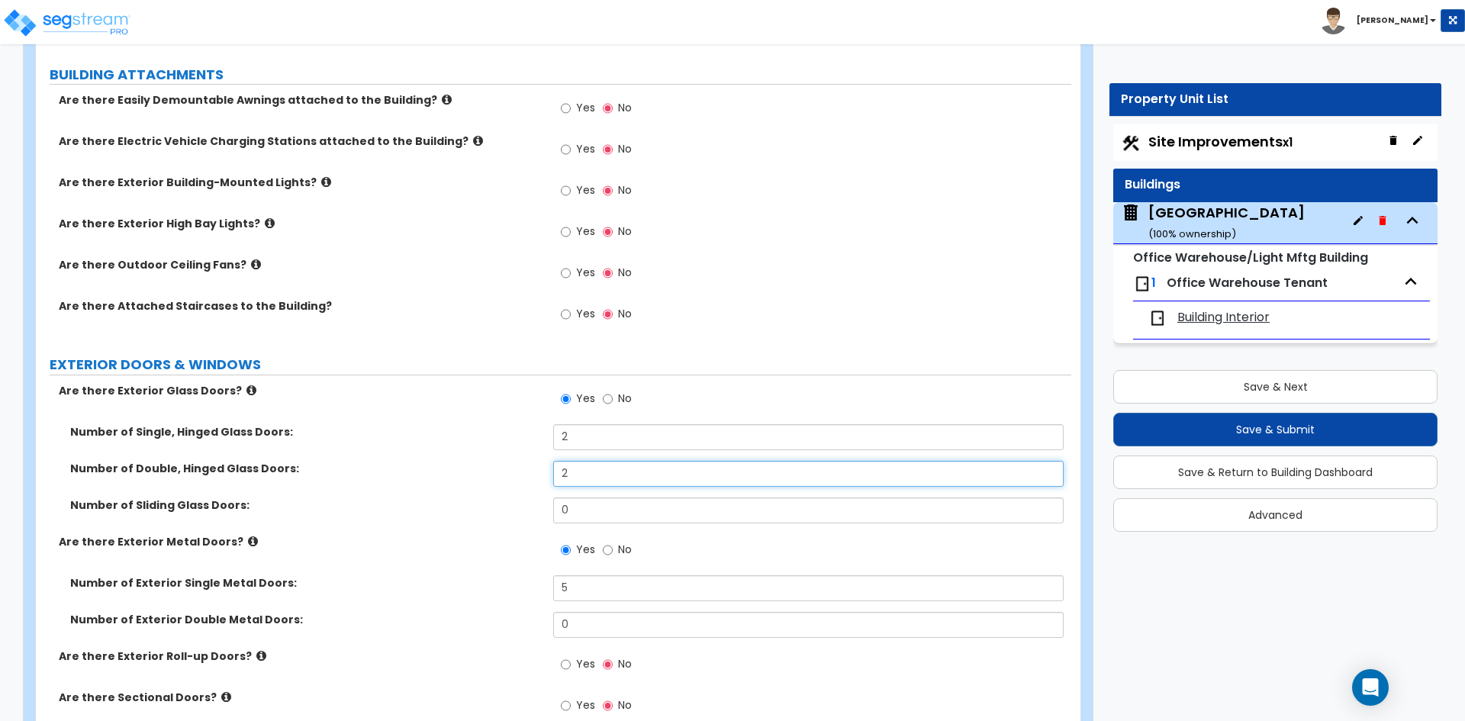
click at [590, 482] on input "2" at bounding box center [808, 474] width 510 height 26
drag, startPoint x: 590, startPoint y: 482, endPoint x: 551, endPoint y: 478, distance: 39.2
click at [590, 483] on input "2" at bounding box center [808, 474] width 510 height 26
type input "1"
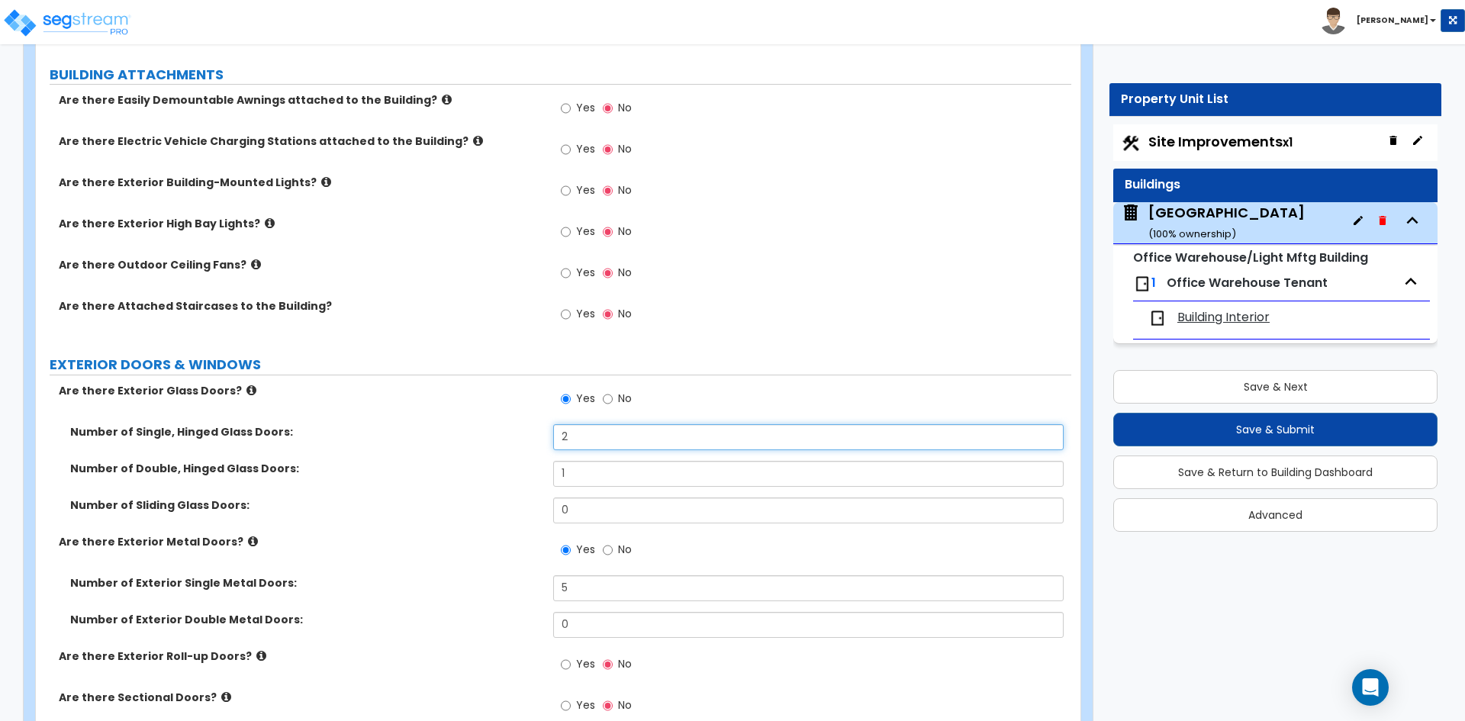
click at [620, 429] on input "2" at bounding box center [808, 437] width 510 height 26
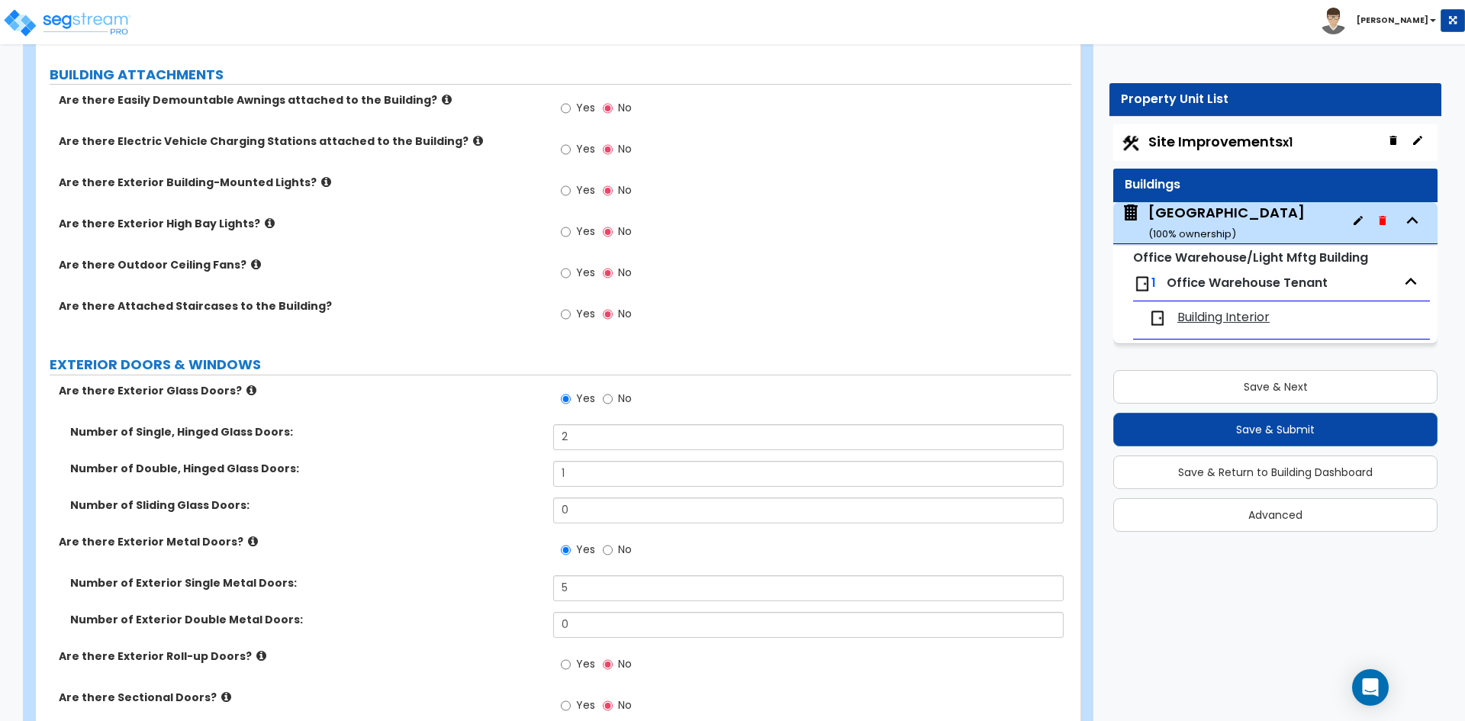
click at [319, 443] on div "Number of Single, Hinged Glass Doors: 2" at bounding box center [553, 442] width 1035 height 37
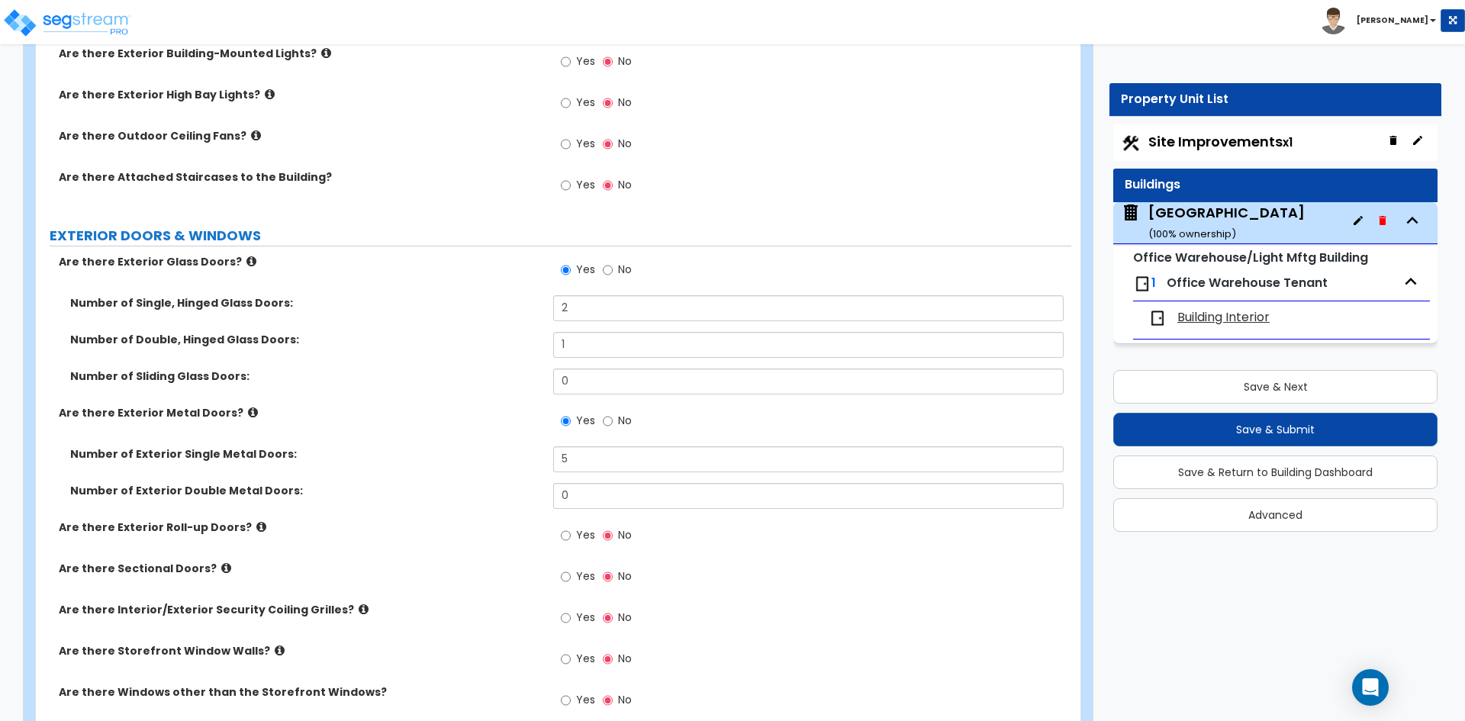
scroll to position [1068, 0]
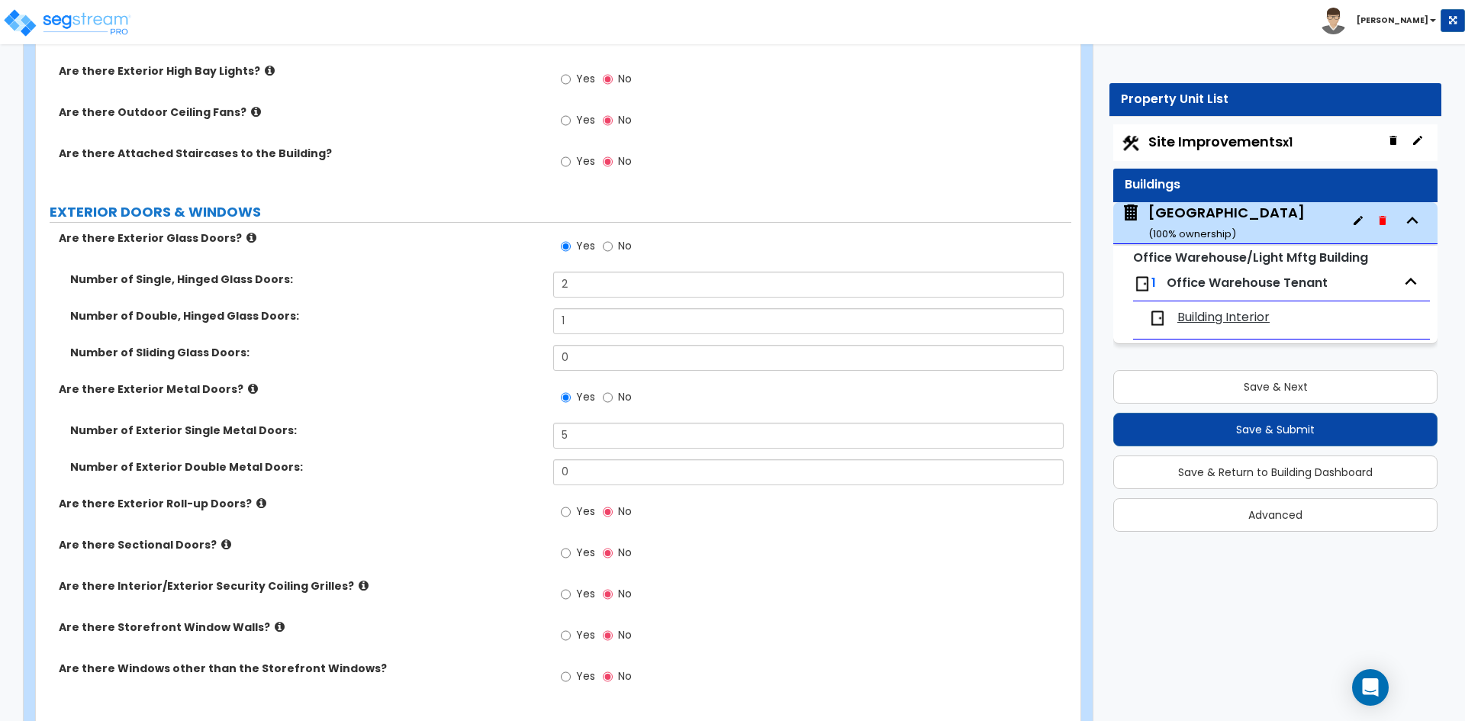
click at [582, 506] on span "Yes" at bounding box center [585, 511] width 19 height 15
click at [571, 506] on input "Yes" at bounding box center [566, 512] width 10 height 17
radio input "true"
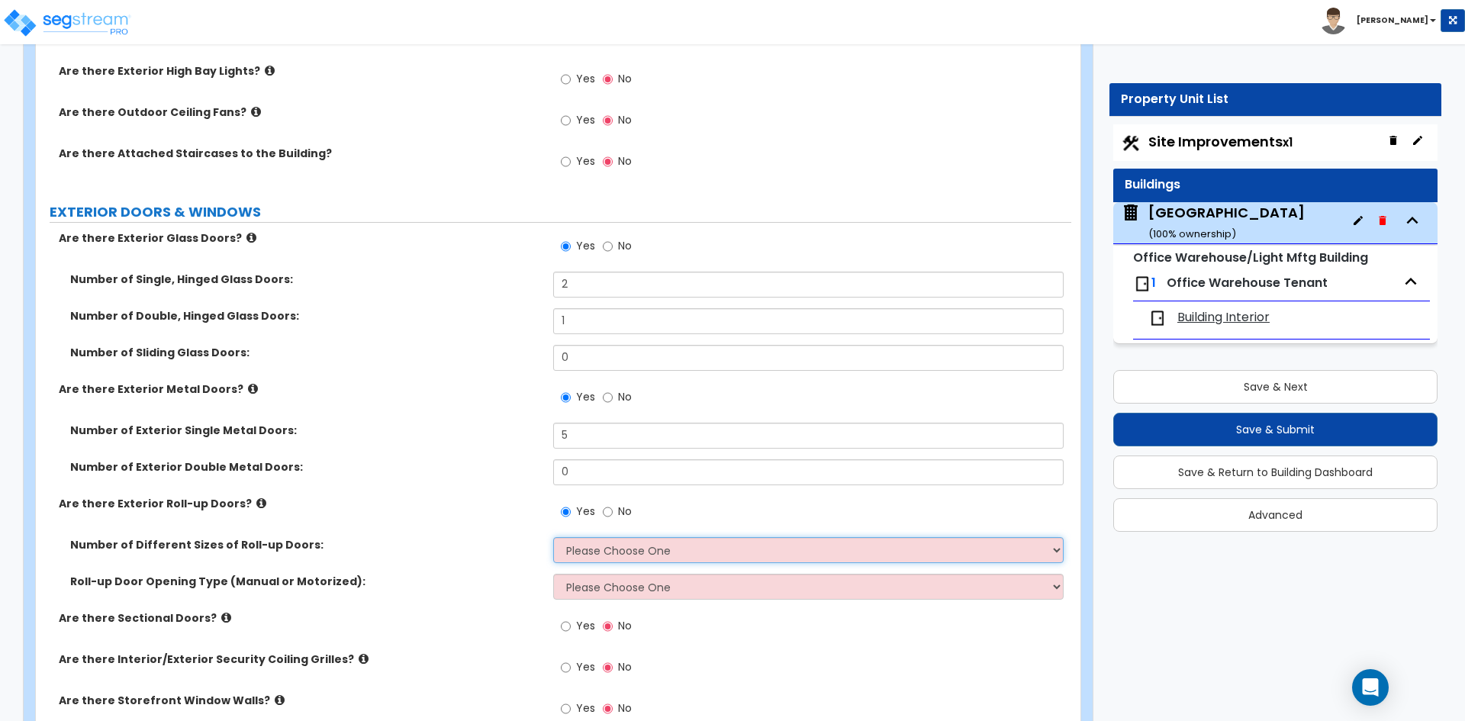
click at [614, 557] on select "Please Choose One 1 2 3" at bounding box center [808, 550] width 510 height 26
select select "1"
click at [553, 537] on select "Please Choose One 1 2 3" at bounding box center [808, 550] width 510 height 26
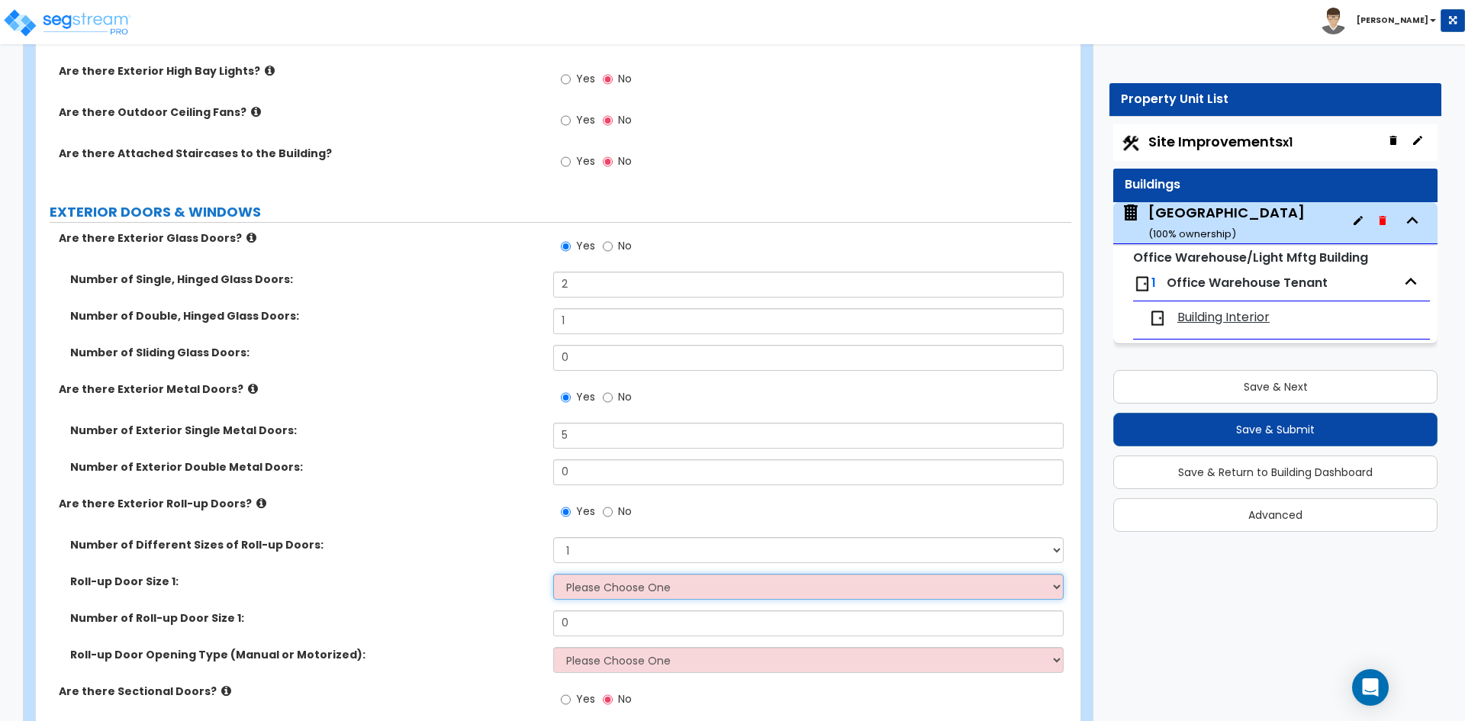
click at [620, 594] on select "Please Choose One 8' x 8' 10' x 10' 12' x 12' 14' x 14' 20' x 12' 20' x 16'" at bounding box center [808, 587] width 510 height 26
select select "2"
click at [553, 574] on select "Please Choose One 8' x 8' 10' x 10' 12' x 12' 14' x 14' 20' x 12' 20' x 16'" at bounding box center [808, 587] width 510 height 26
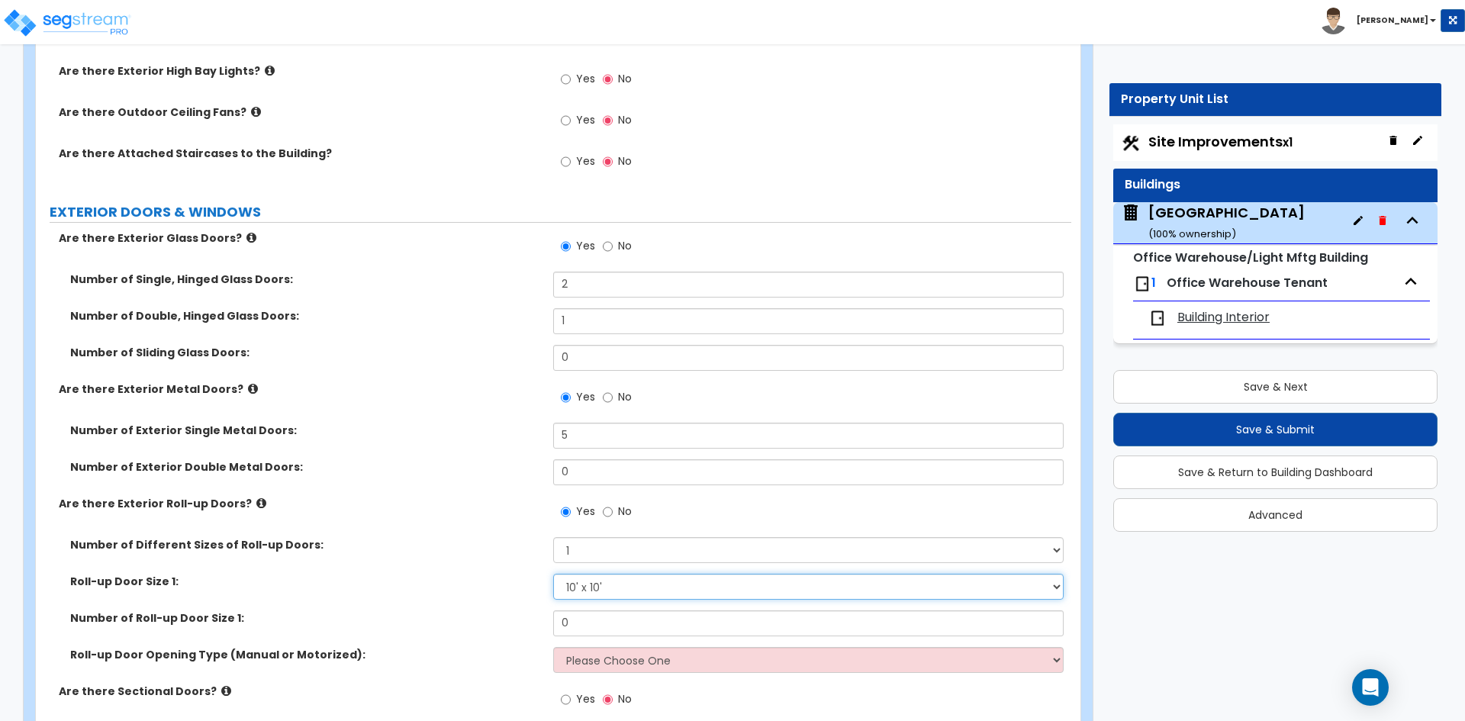
click at [597, 594] on select "Please Choose One 8' x 8' 10' x 10' 12' x 12' 14' x 14' 20' x 12' 20' x 16'" at bounding box center [808, 587] width 510 height 26
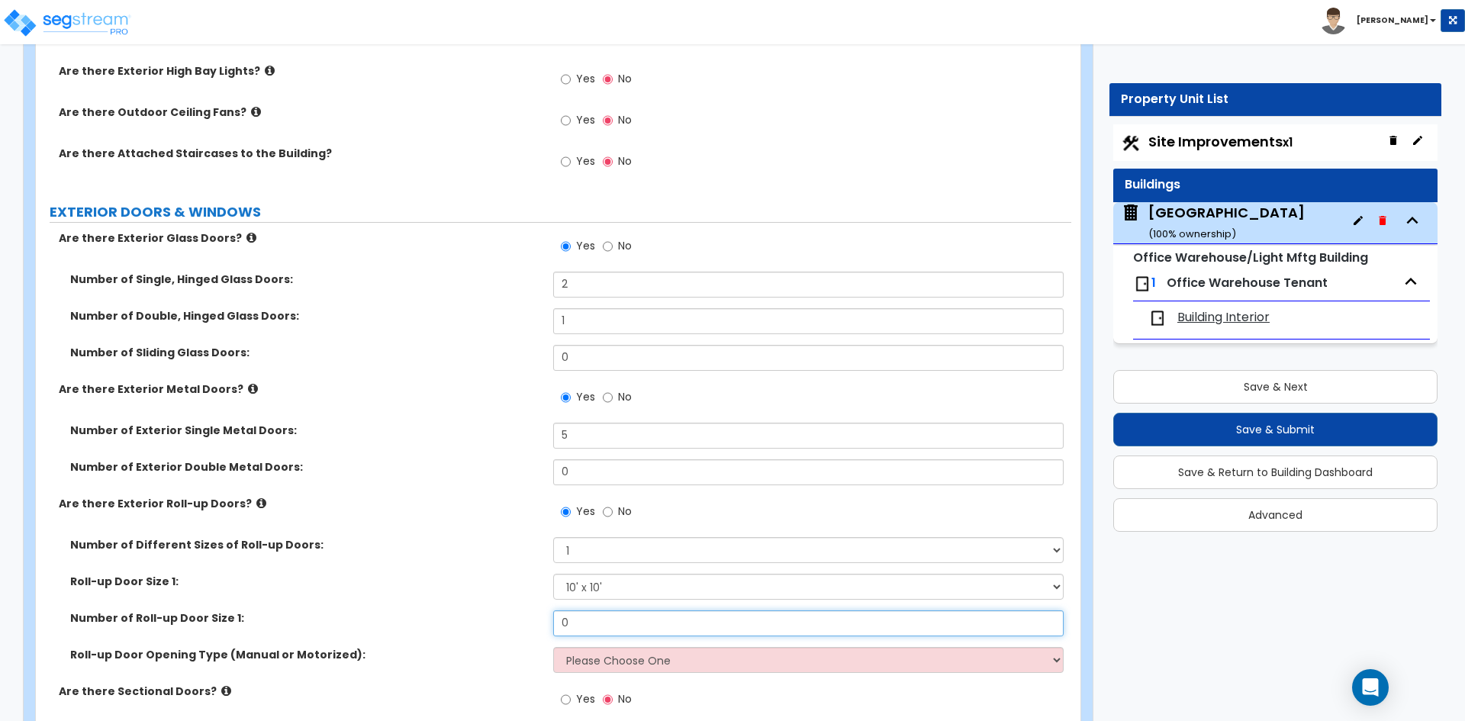
click at [589, 620] on input "0" at bounding box center [808, 623] width 510 height 26
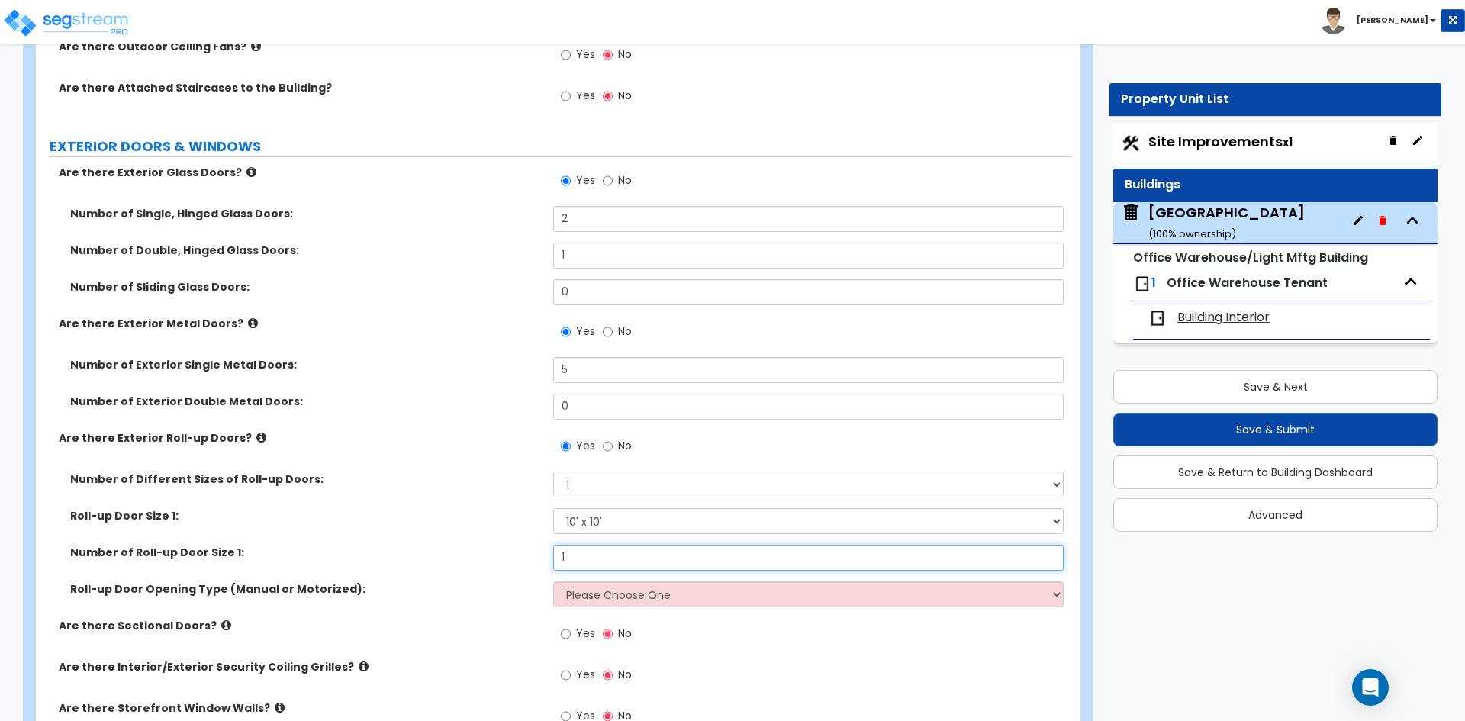
scroll to position [1221, 0]
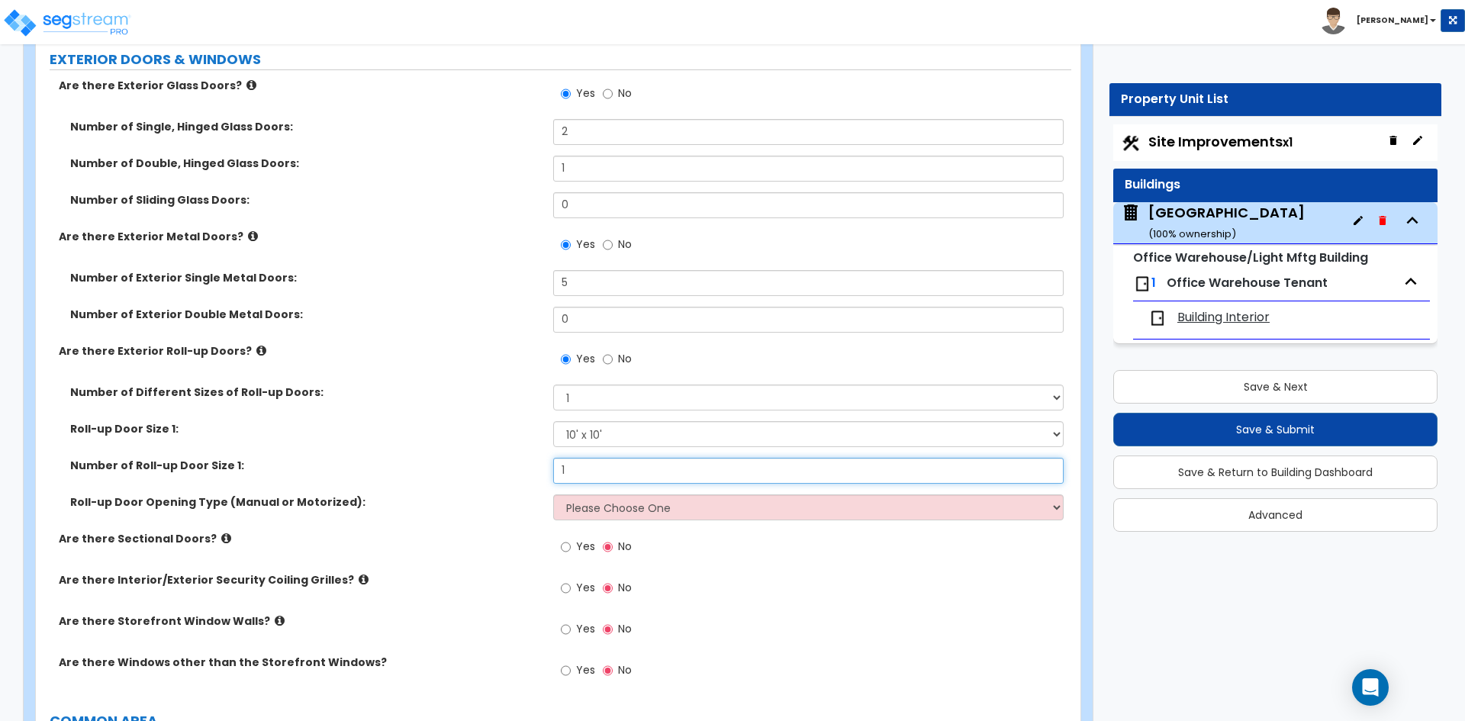
type input "1"
click at [627, 518] on select "Please Choose One All Manual All Motorized Some are Motorized" at bounding box center [808, 507] width 510 height 26
select select "1"
click at [553, 494] on select "Please Choose One All Manual All Motorized Some are Motorized" at bounding box center [808, 507] width 510 height 26
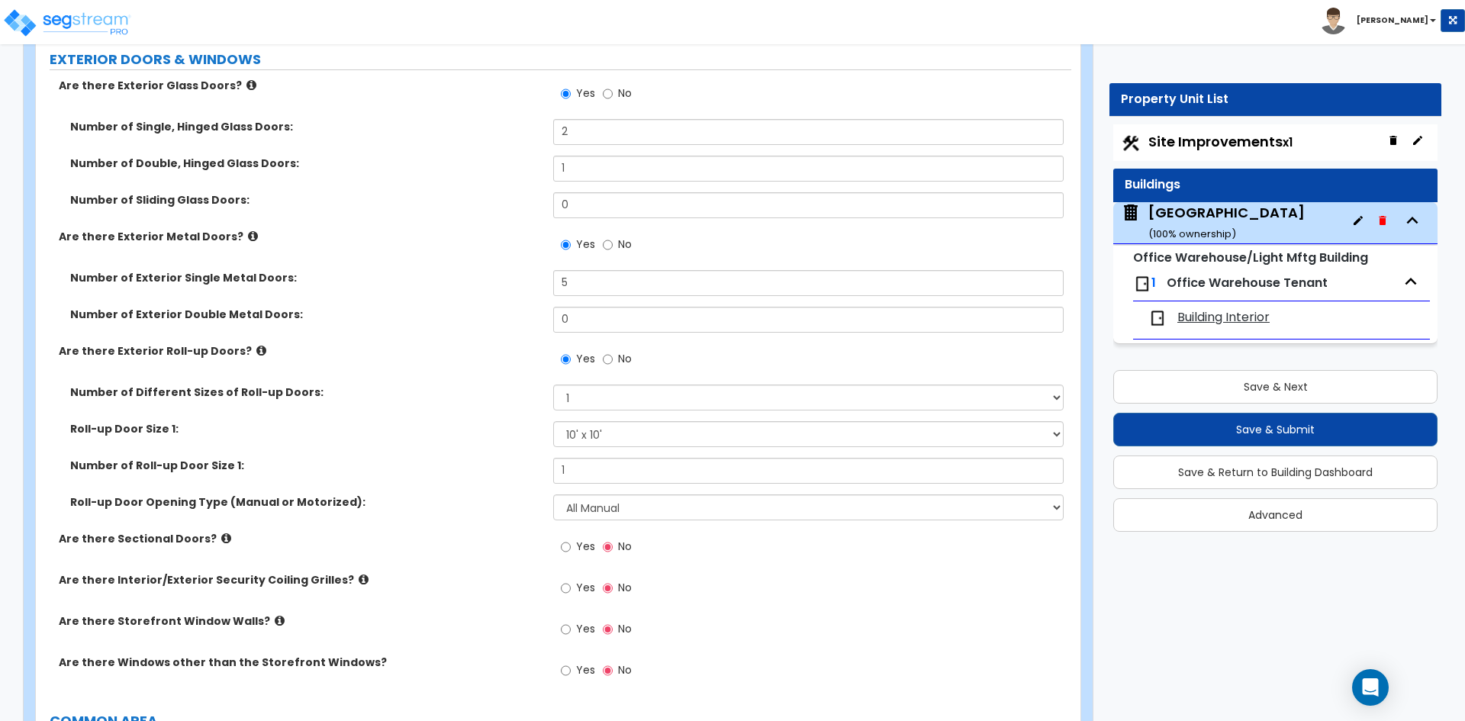
click at [583, 546] on span "Yes" at bounding box center [585, 546] width 19 height 15
click at [571, 546] on input "Yes" at bounding box center [566, 547] width 10 height 17
radio input "true"
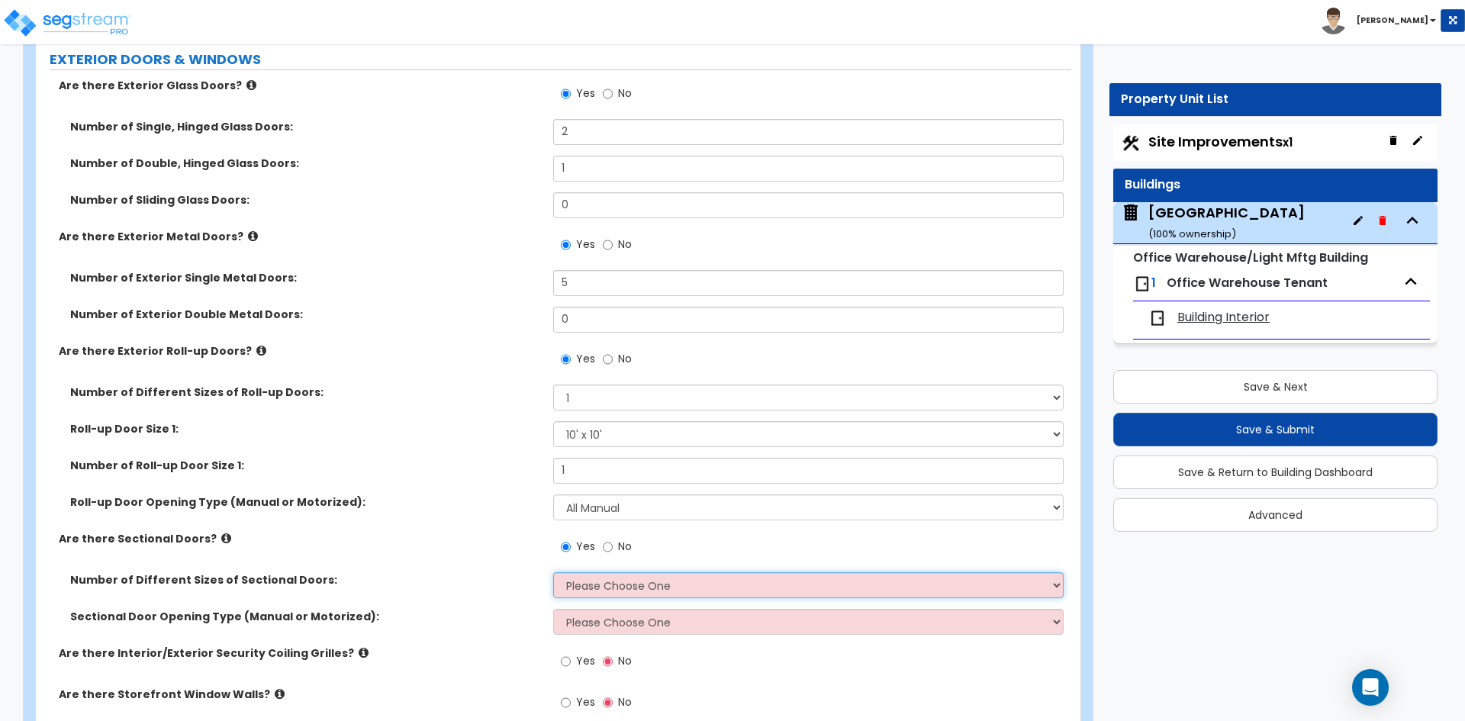
click at [624, 593] on select "Please Choose One 1 2 3" at bounding box center [808, 585] width 510 height 26
select select "2"
click at [553, 572] on select "Please Choose One 1 2 3" at bounding box center [808, 585] width 510 height 26
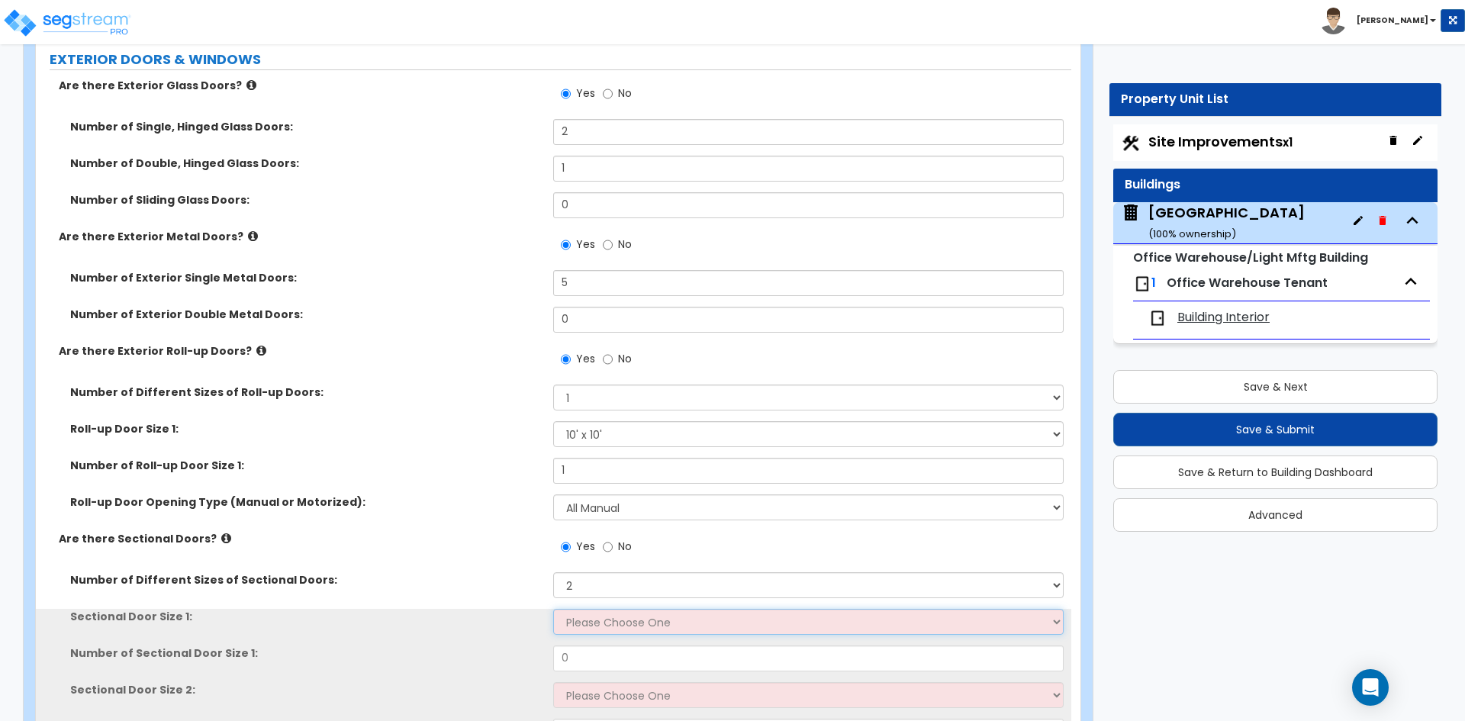
click at [594, 626] on select "Please Choose One 8' x 8' 10' x 10' 12' x 12' 20' x 14'" at bounding box center [808, 622] width 510 height 26
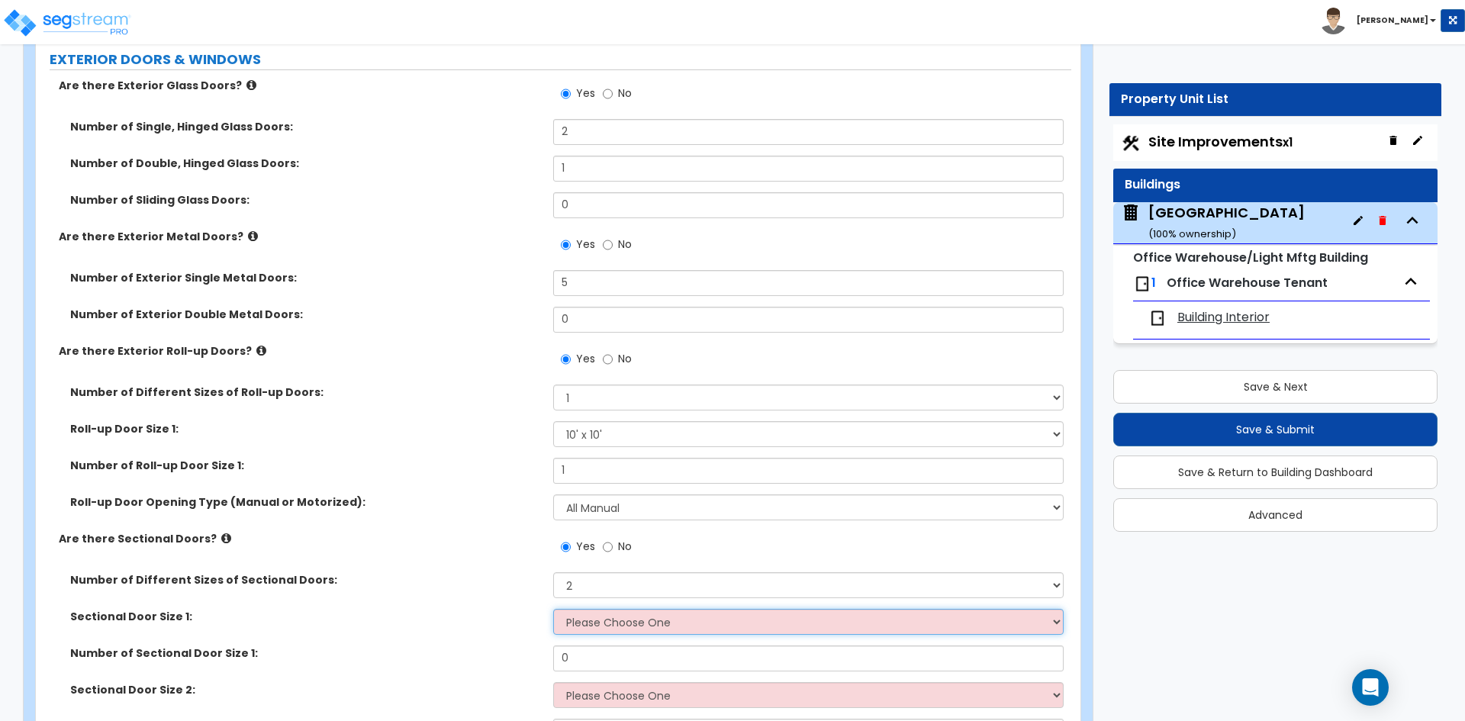
select select "3"
click at [553, 609] on select "Please Choose One 8' x 8' 10' x 10' 12' x 12' 20' x 14'" at bounding box center [808, 622] width 510 height 26
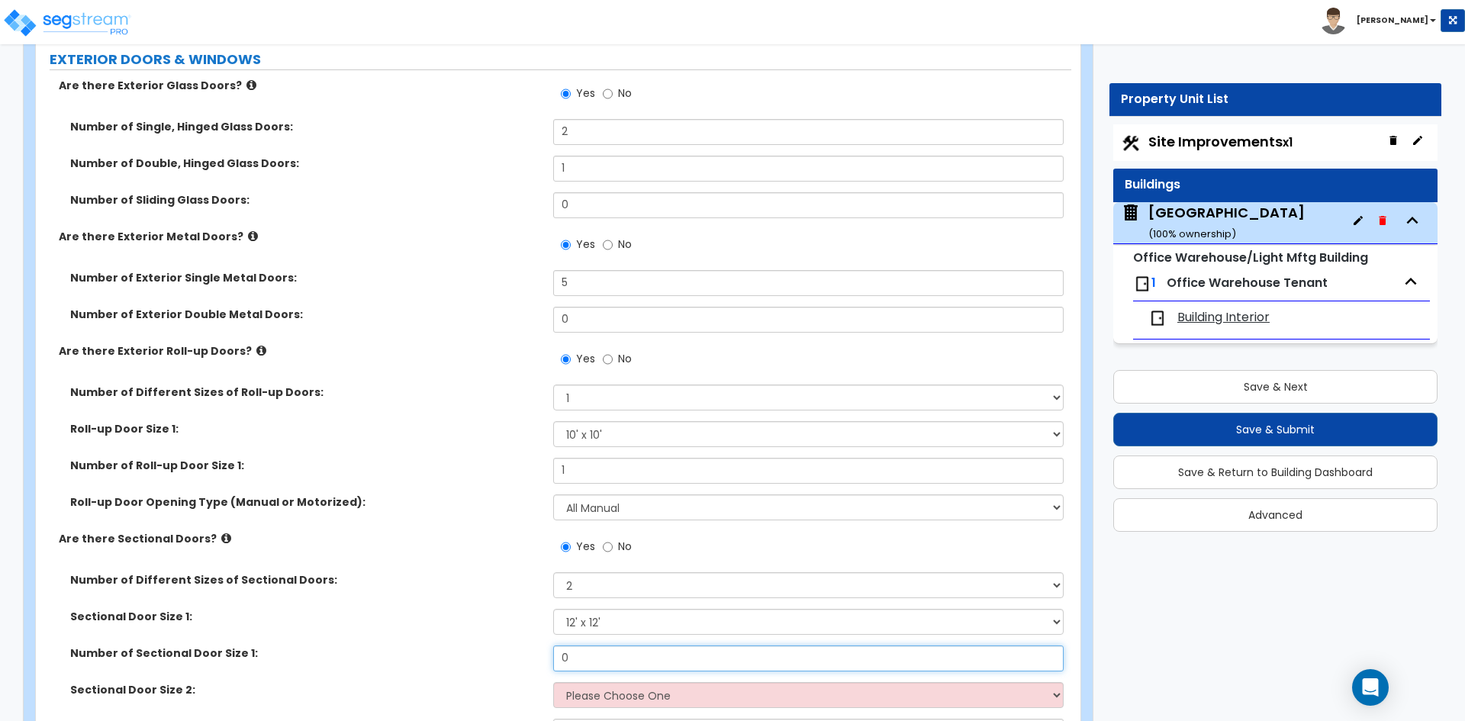
click at [578, 656] on input "0" at bounding box center [808, 658] width 510 height 26
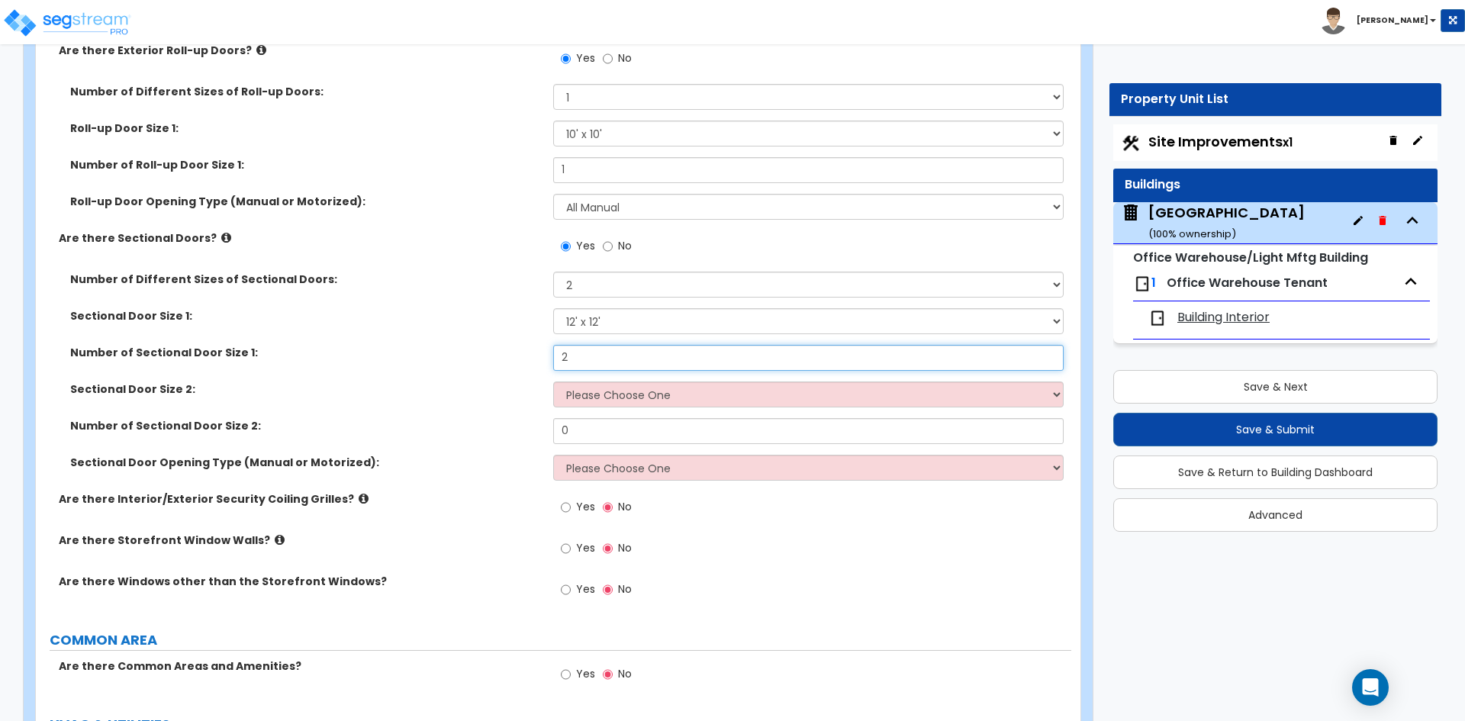
scroll to position [1526, 0]
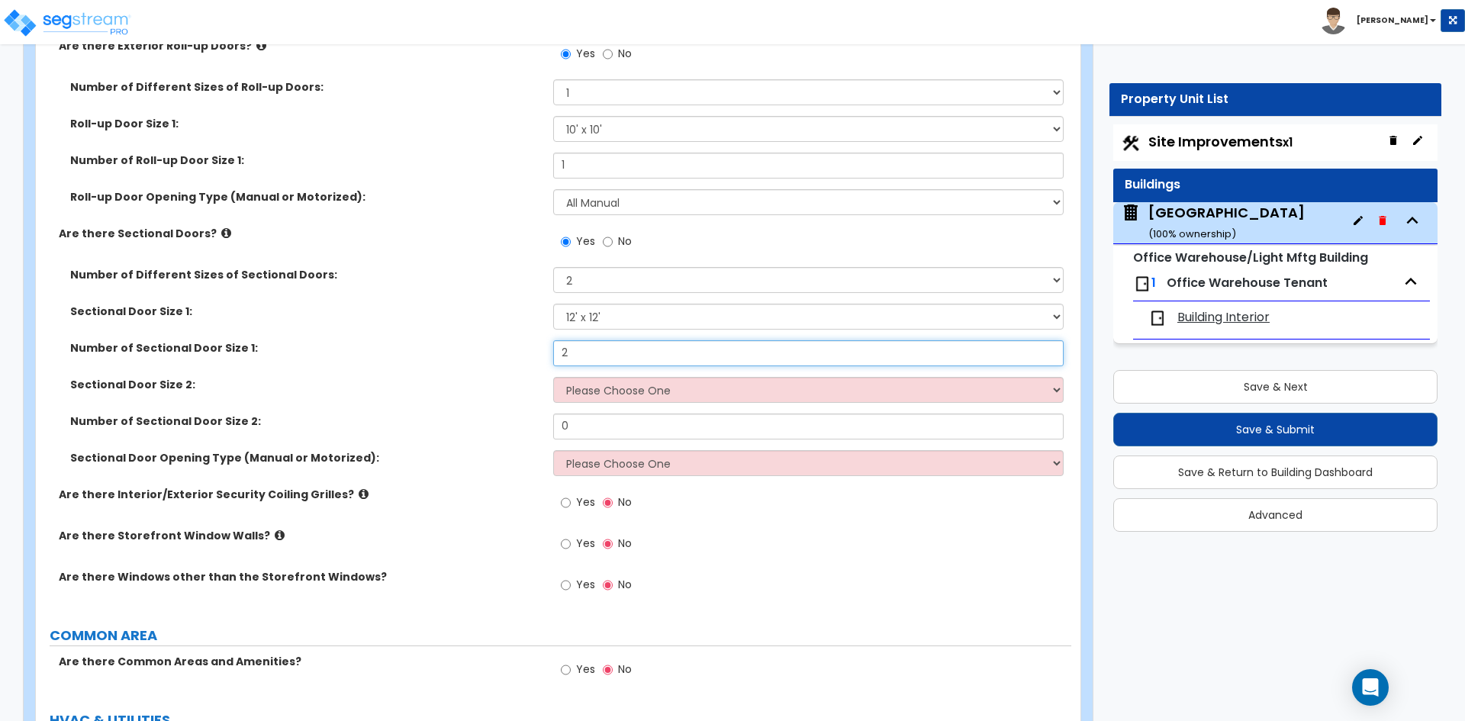
type input "2"
click at [600, 388] on select "Please Choose One 8' x 8' 10' x 10' 12' x 12' 20' x 14'" at bounding box center [808, 390] width 510 height 26
select select "4"
click at [553, 377] on select "Please Choose One 8' x 8' 10' x 10' 12' x 12' 20' x 14'" at bounding box center [808, 390] width 510 height 26
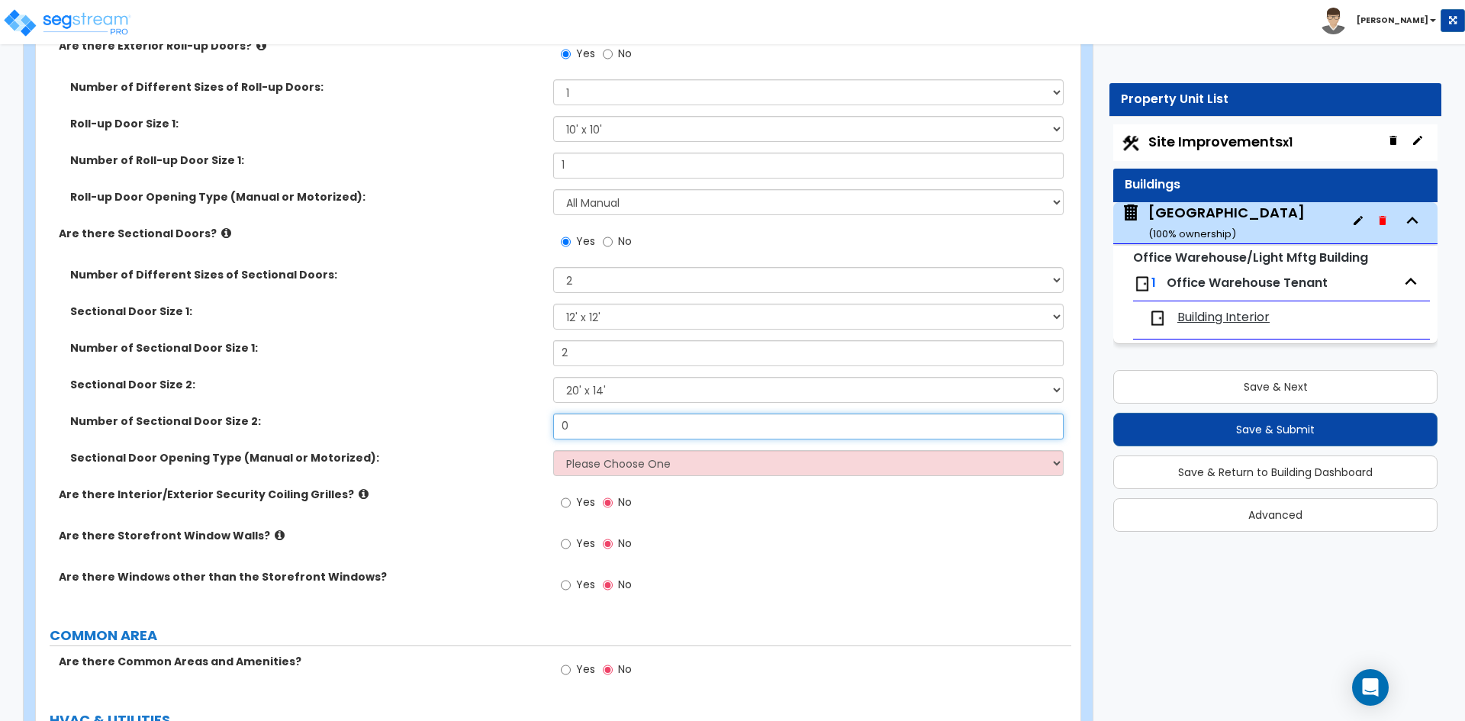
click at [582, 428] on input "0" at bounding box center [808, 427] width 510 height 26
type input "1"
click at [590, 361] on input "2" at bounding box center [808, 353] width 510 height 26
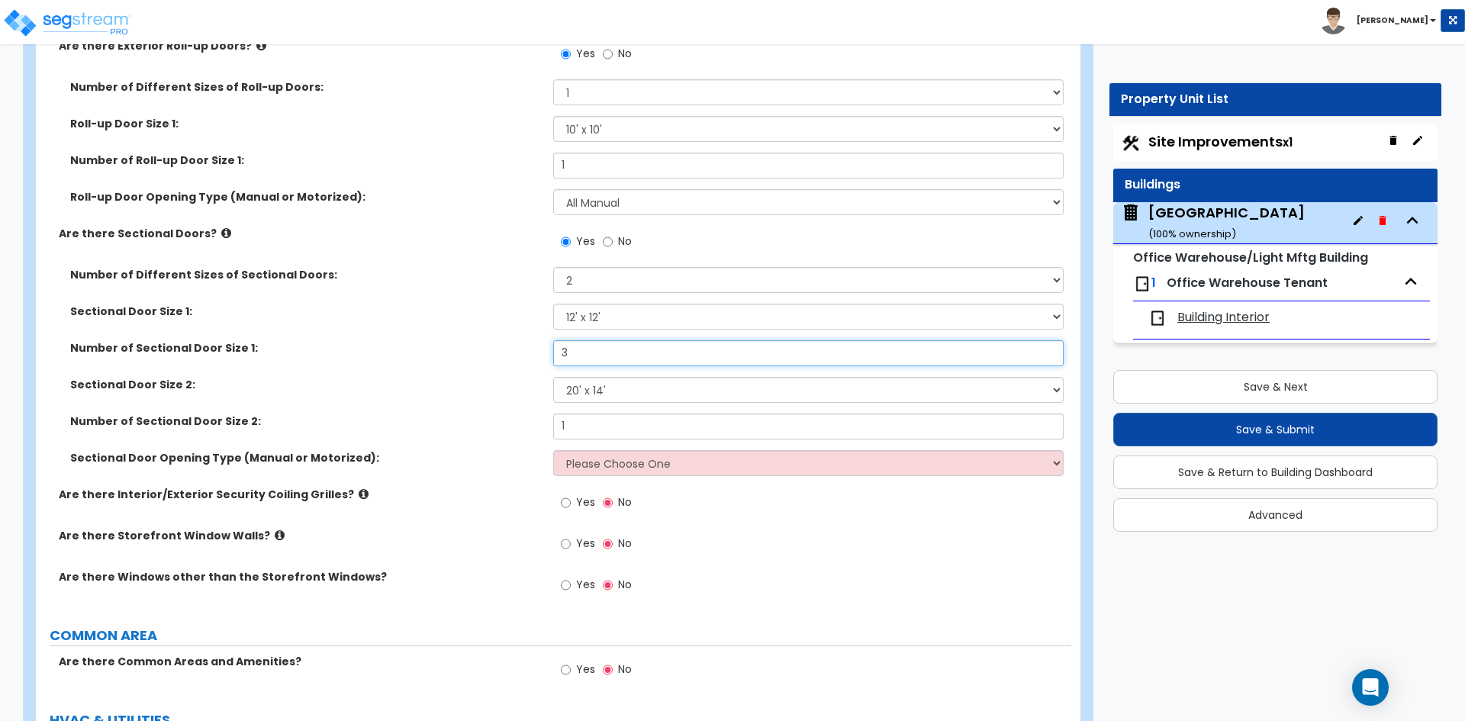
type input "3"
click at [600, 474] on select "Please Choose One All Manual All Motorized Some are Motorized" at bounding box center [808, 463] width 510 height 26
select select "2"
click at [553, 450] on select "Please Choose One All Manual All Motorized Some are Motorized" at bounding box center [808, 463] width 510 height 26
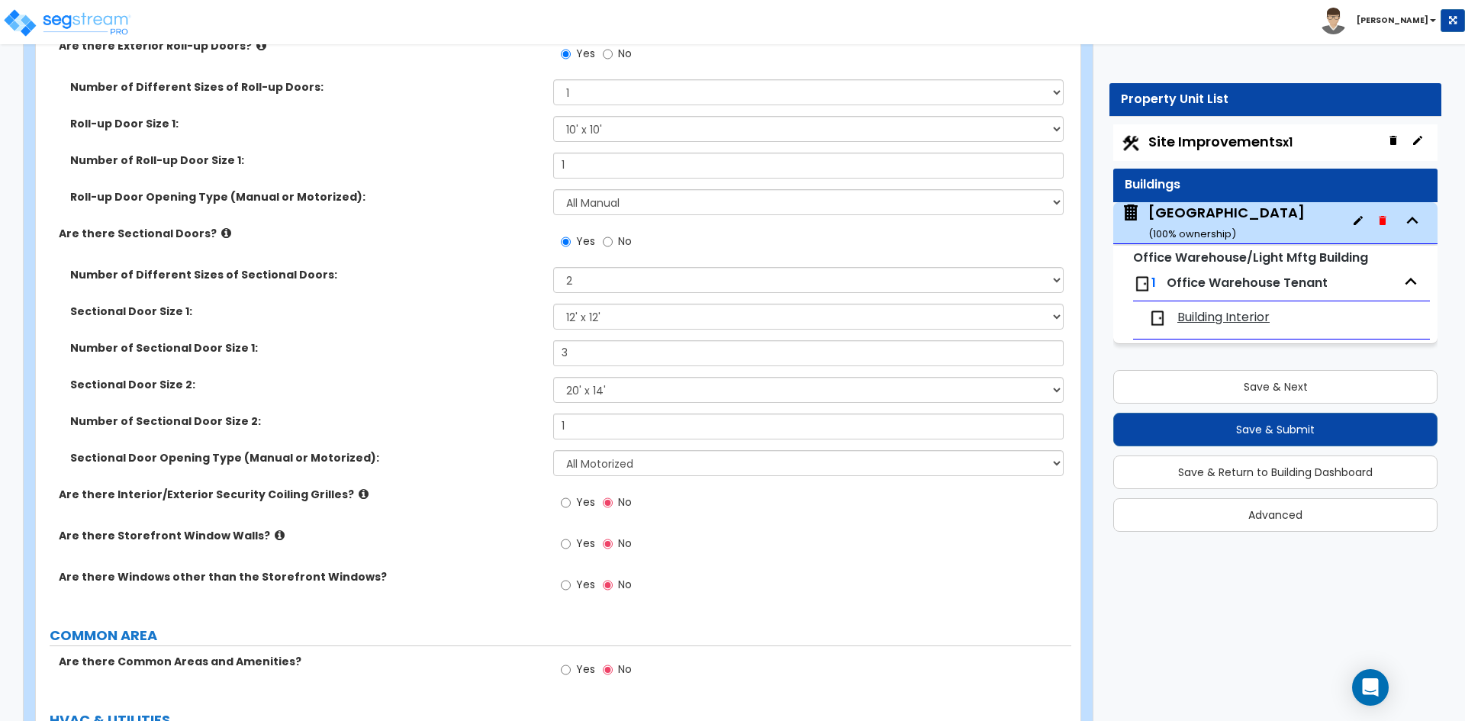
click at [507, 516] on div "Are there Interior/Exterior Security Coiling Grilles? Yes No" at bounding box center [553, 507] width 1035 height 41
click at [578, 542] on span "Yes" at bounding box center [585, 543] width 19 height 15
click at [571, 542] on input "Yes" at bounding box center [566, 544] width 10 height 17
radio input "true"
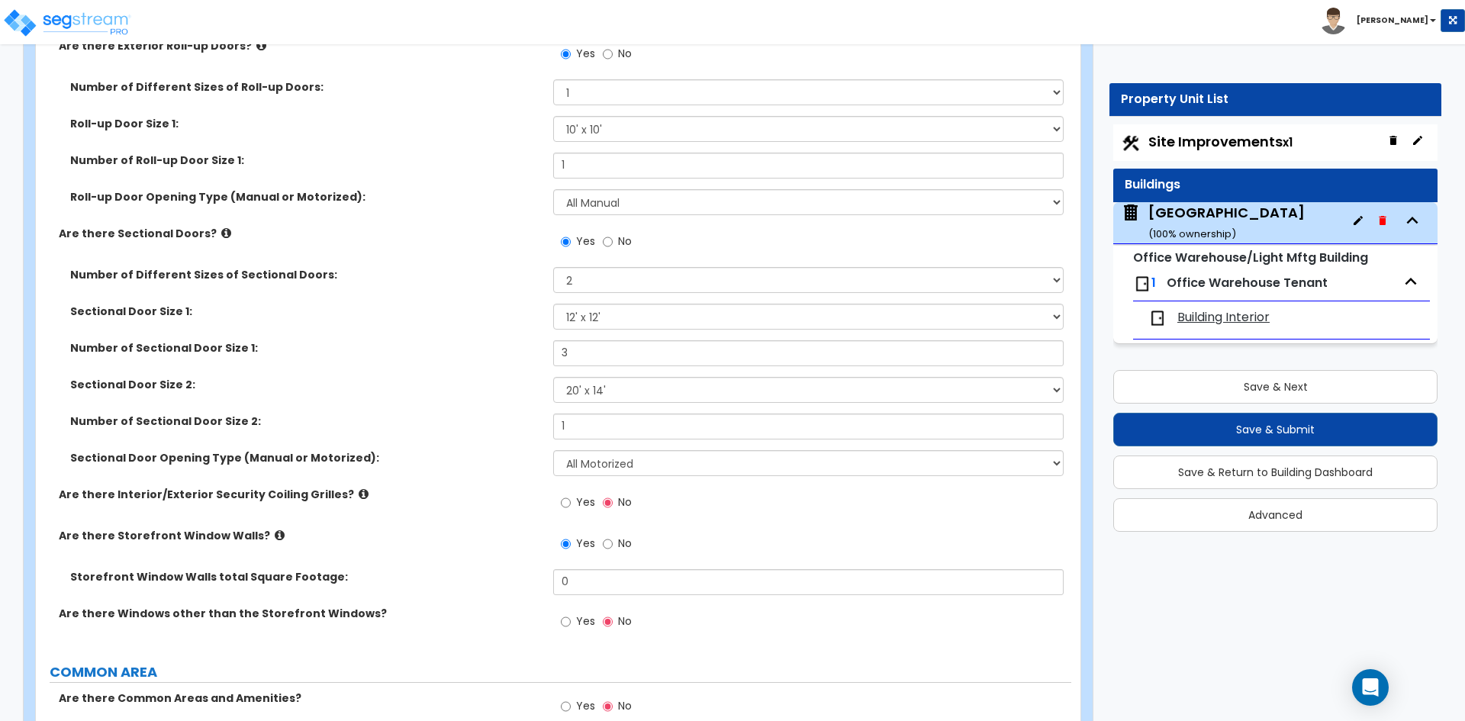
click at [275, 540] on icon at bounding box center [280, 534] width 10 height 11
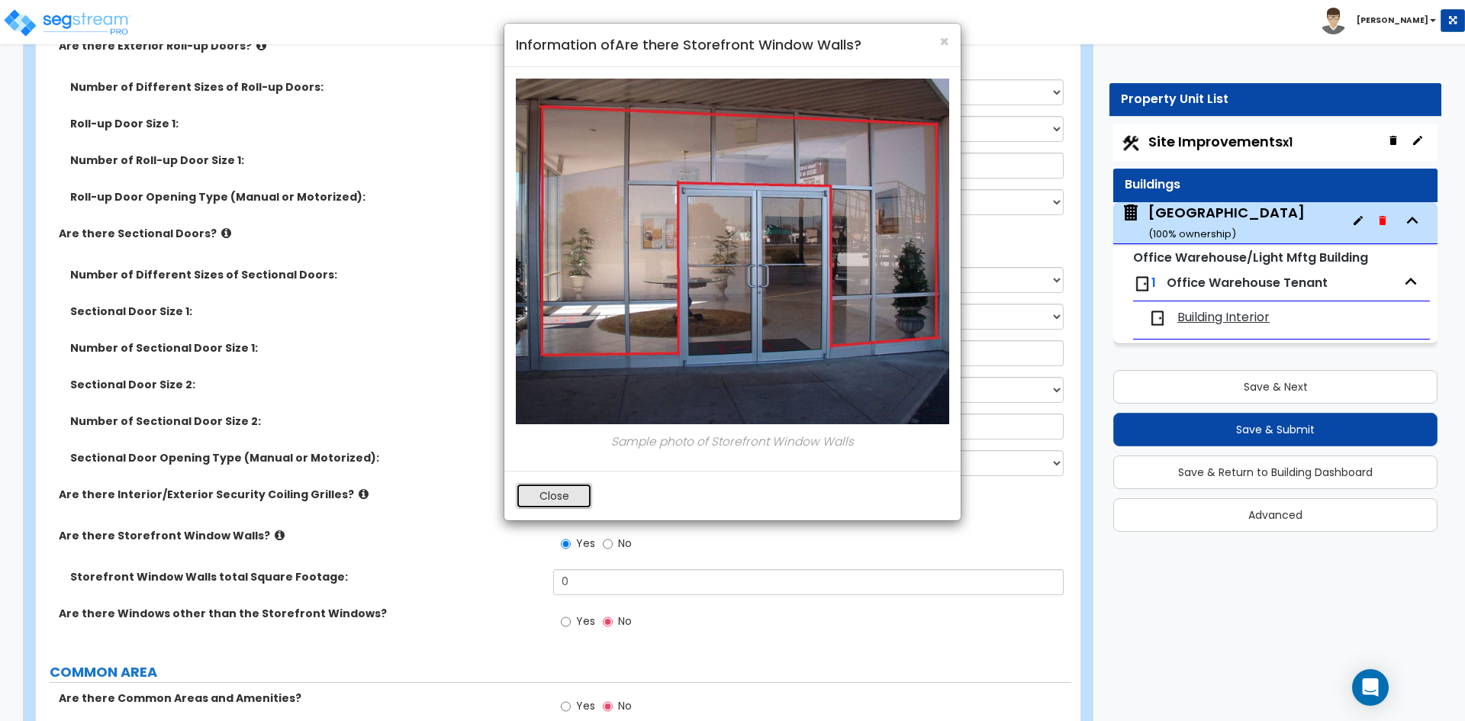
click at [562, 505] on button "Close" at bounding box center [554, 496] width 76 height 26
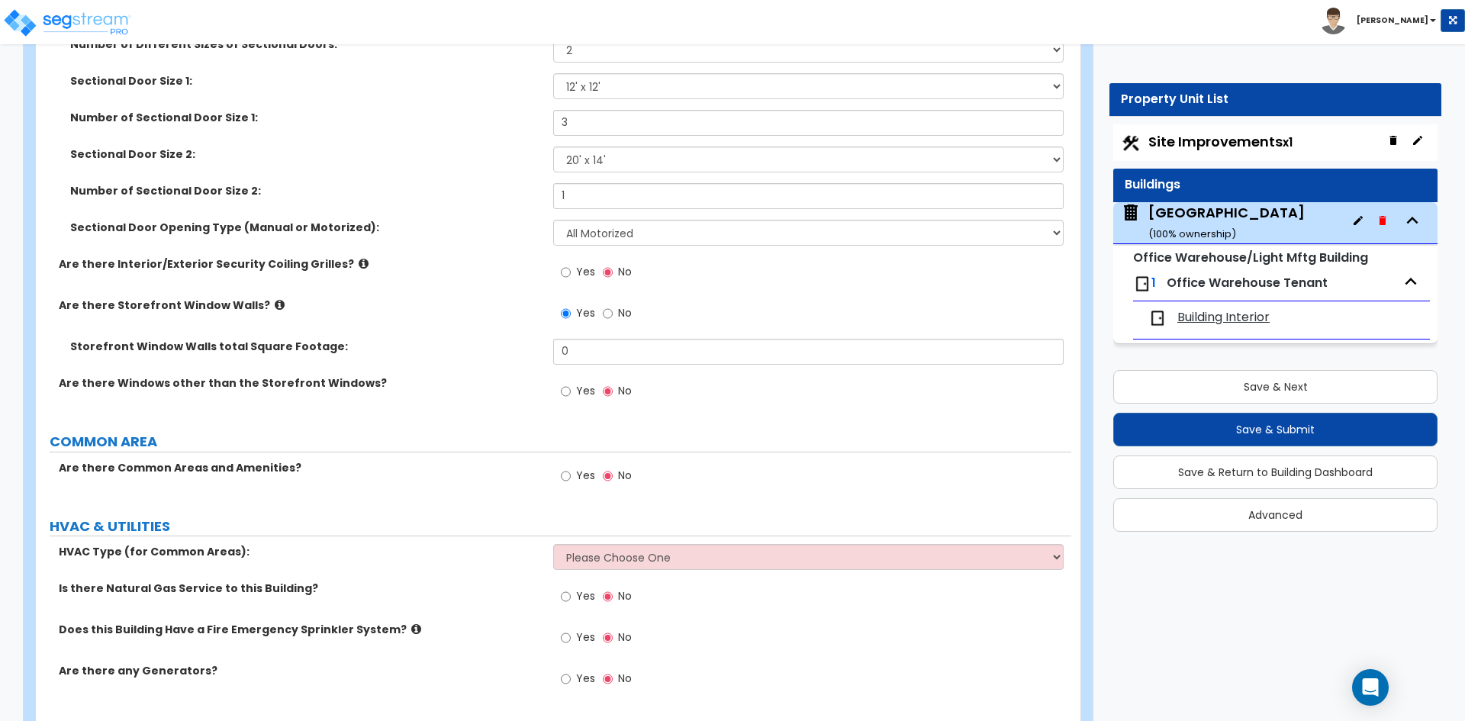
scroll to position [1810, 0]
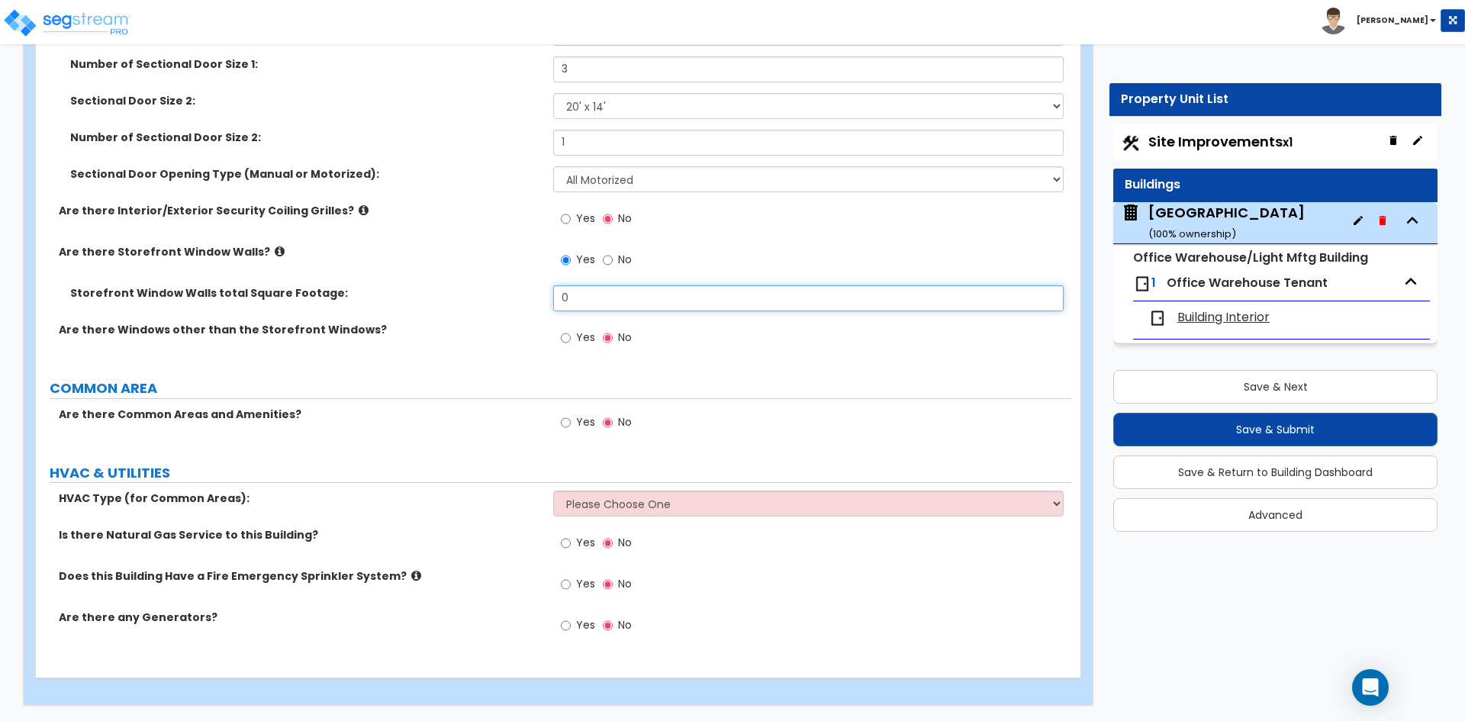
click at [607, 296] on input "0" at bounding box center [808, 298] width 510 height 26
type input "560"
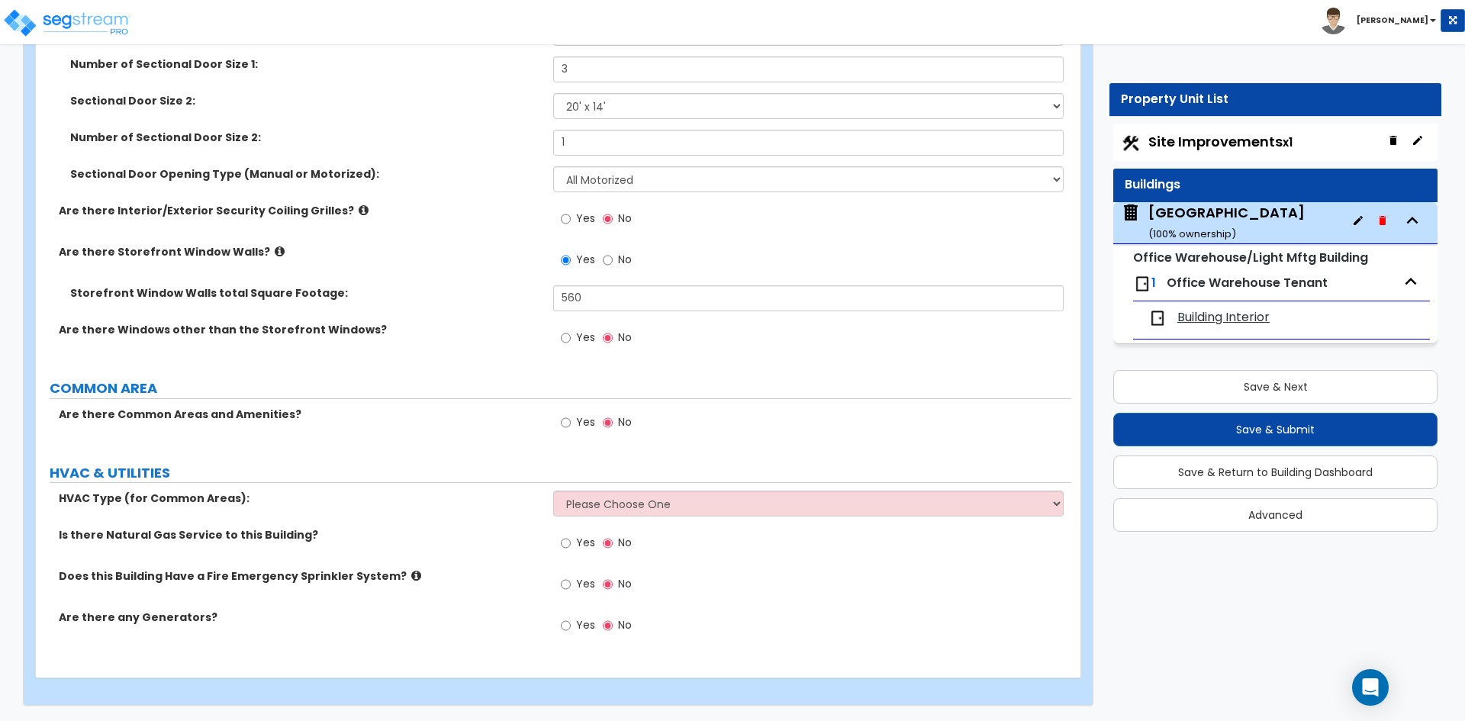
click at [397, 411] on label "Are there Common Areas and Amenities?" at bounding box center [300, 414] width 483 height 15
click at [679, 507] on select "Please Choose One Rooftop Unit Furnace-Condenser Forced Air Split Heating/Cooli…" at bounding box center [808, 504] width 510 height 26
click at [574, 549] on label "Yes" at bounding box center [578, 545] width 34 height 26
click at [571, 549] on input "Yes" at bounding box center [566, 543] width 10 height 17
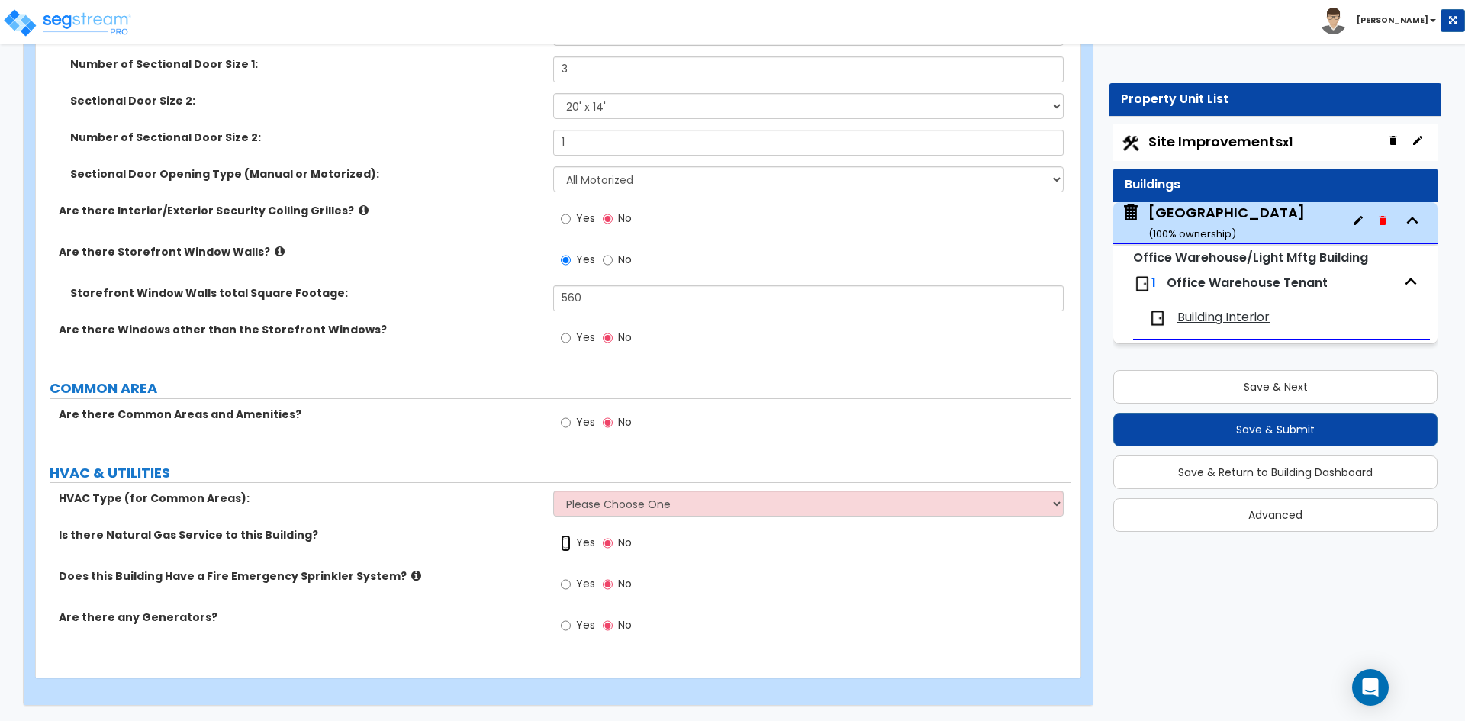
radio input "true"
click at [572, 581] on label "Yes" at bounding box center [578, 586] width 34 height 26
click at [571, 581] on input "Yes" at bounding box center [566, 584] width 10 height 17
radio input "true"
drag, startPoint x: 784, startPoint y: 613, endPoint x: 919, endPoint y: 534, distance: 156.9
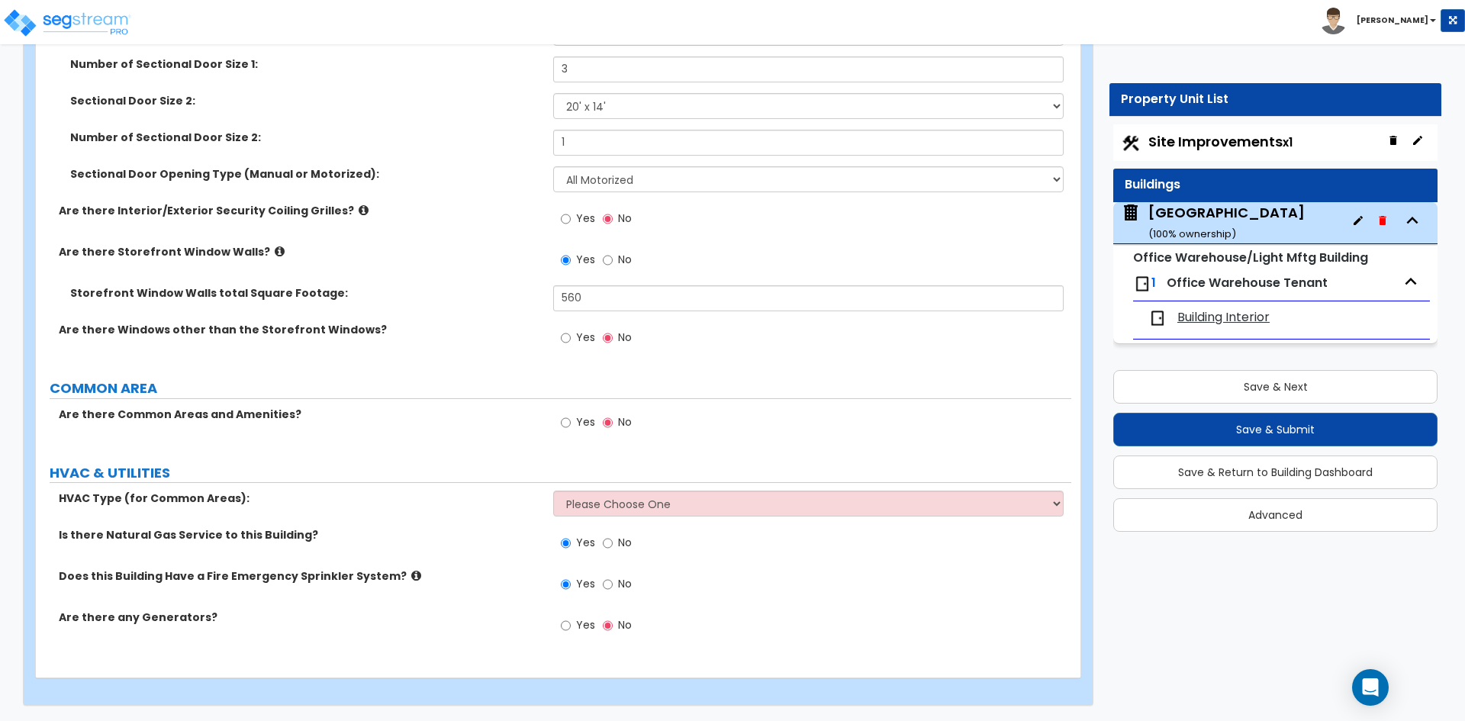
click at [786, 612] on div "Yes No" at bounding box center [811, 630] width 517 height 41
click at [904, 564] on div "Yes No" at bounding box center [811, 547] width 517 height 41
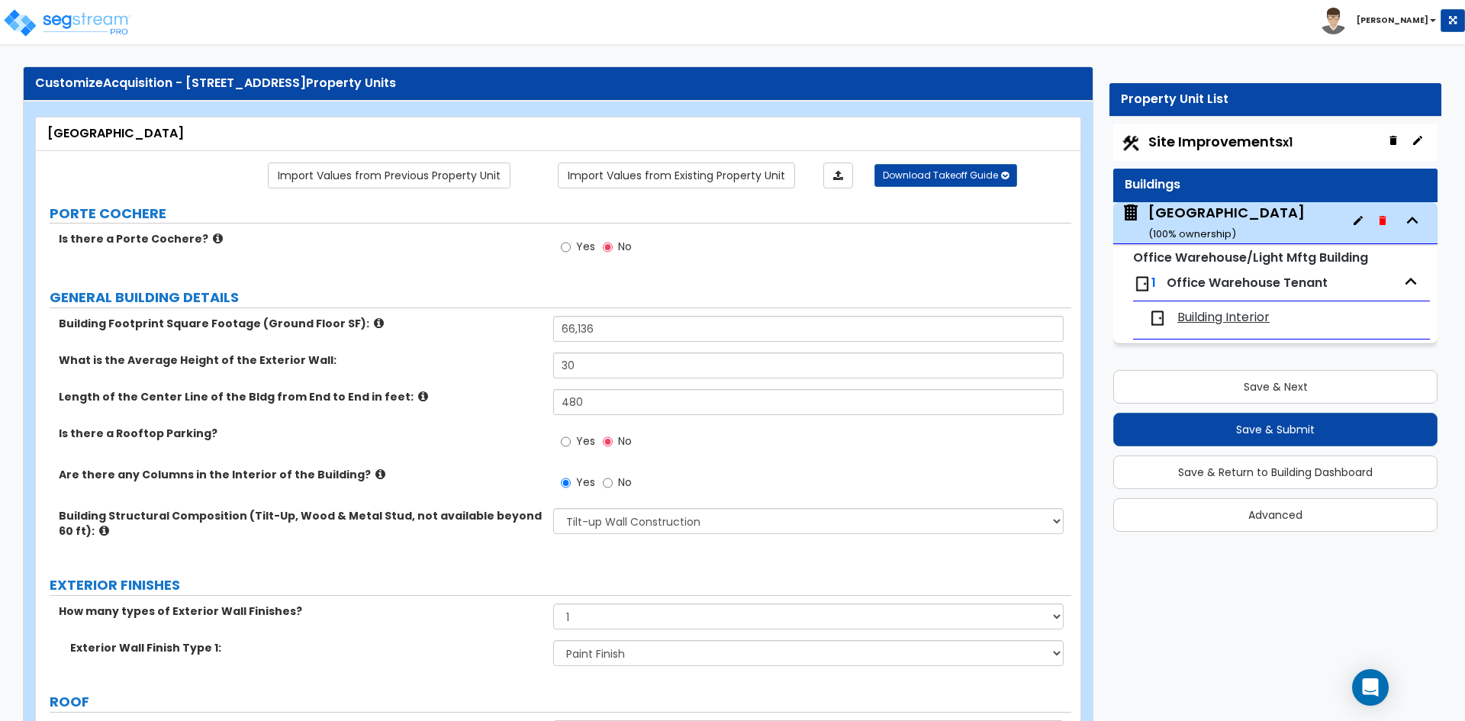
scroll to position [571, 0]
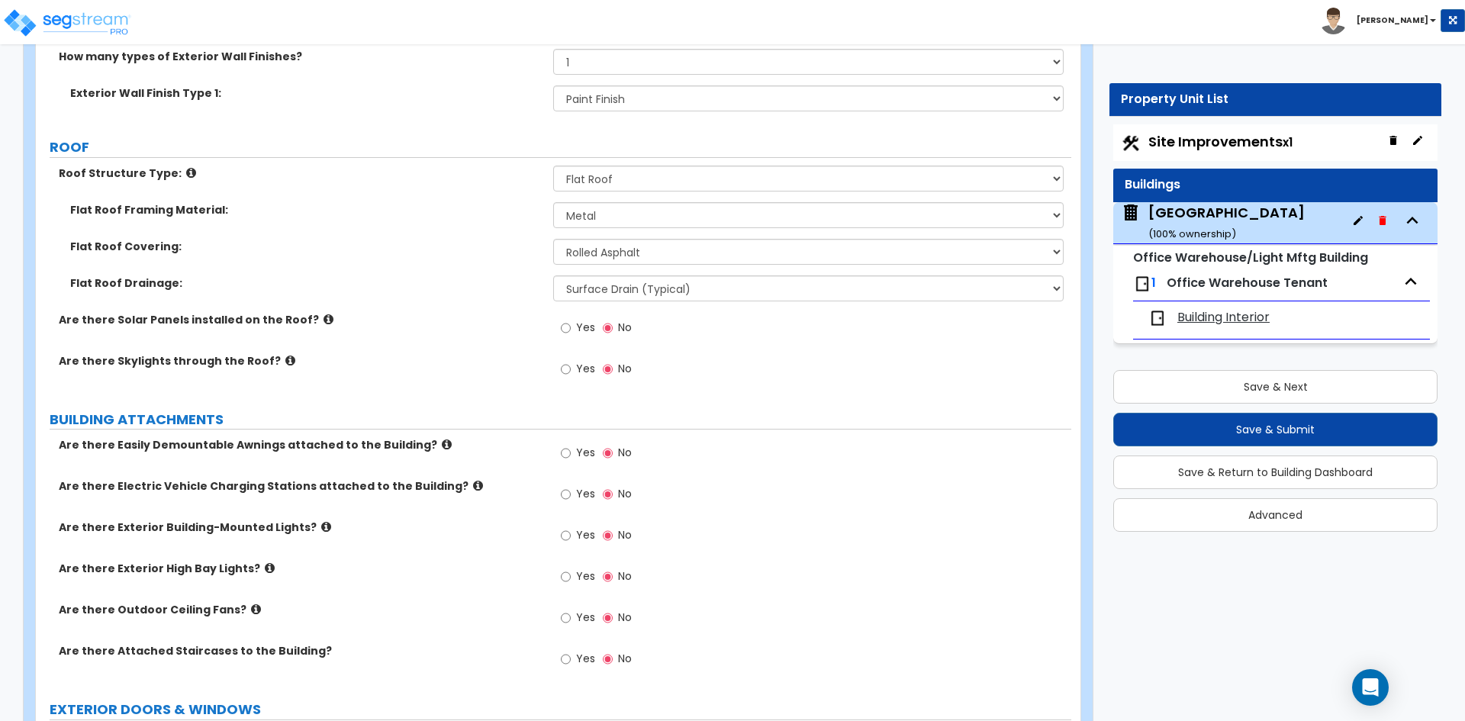
click at [577, 530] on span "Yes" at bounding box center [585, 534] width 19 height 15
click at [571, 530] on input "Yes" at bounding box center [566, 535] width 10 height 17
radio input "true"
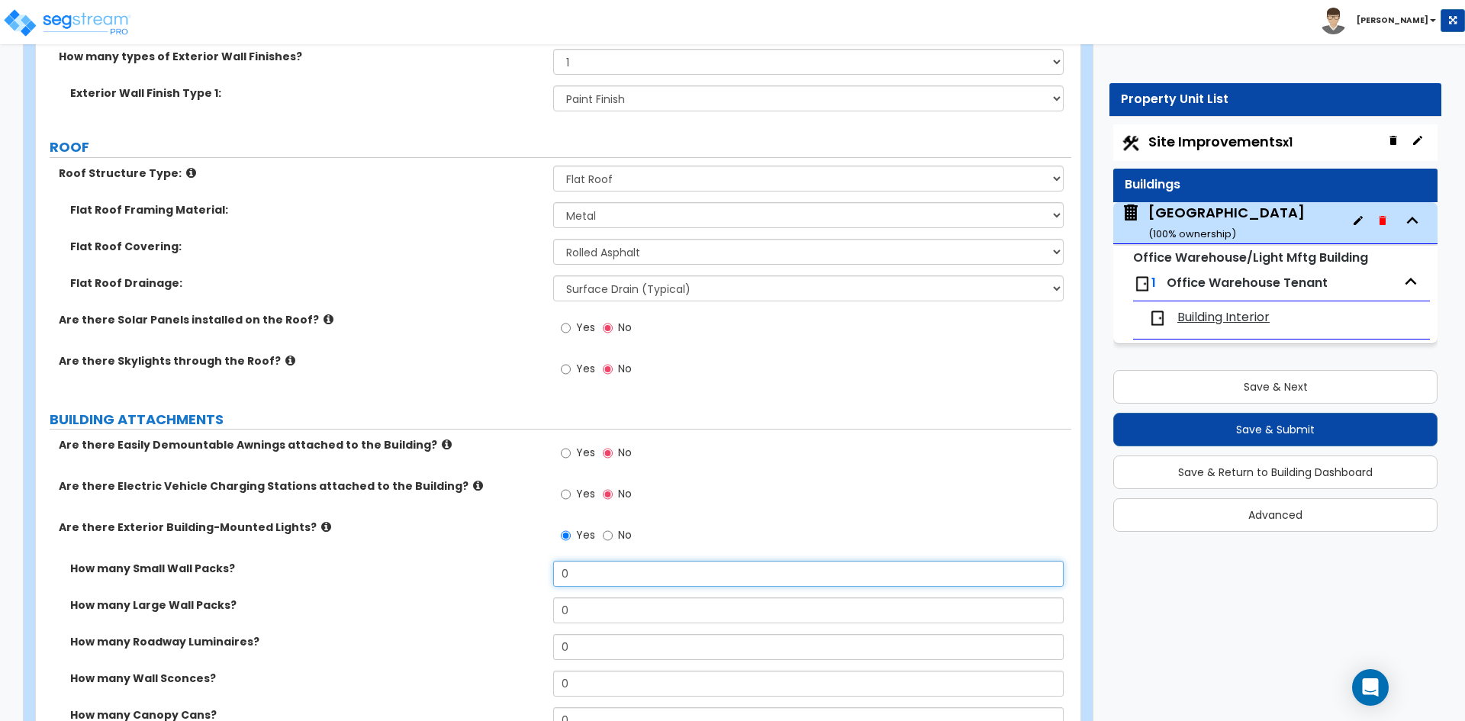
click at [584, 570] on input "0" at bounding box center [808, 574] width 510 height 26
type input "2"
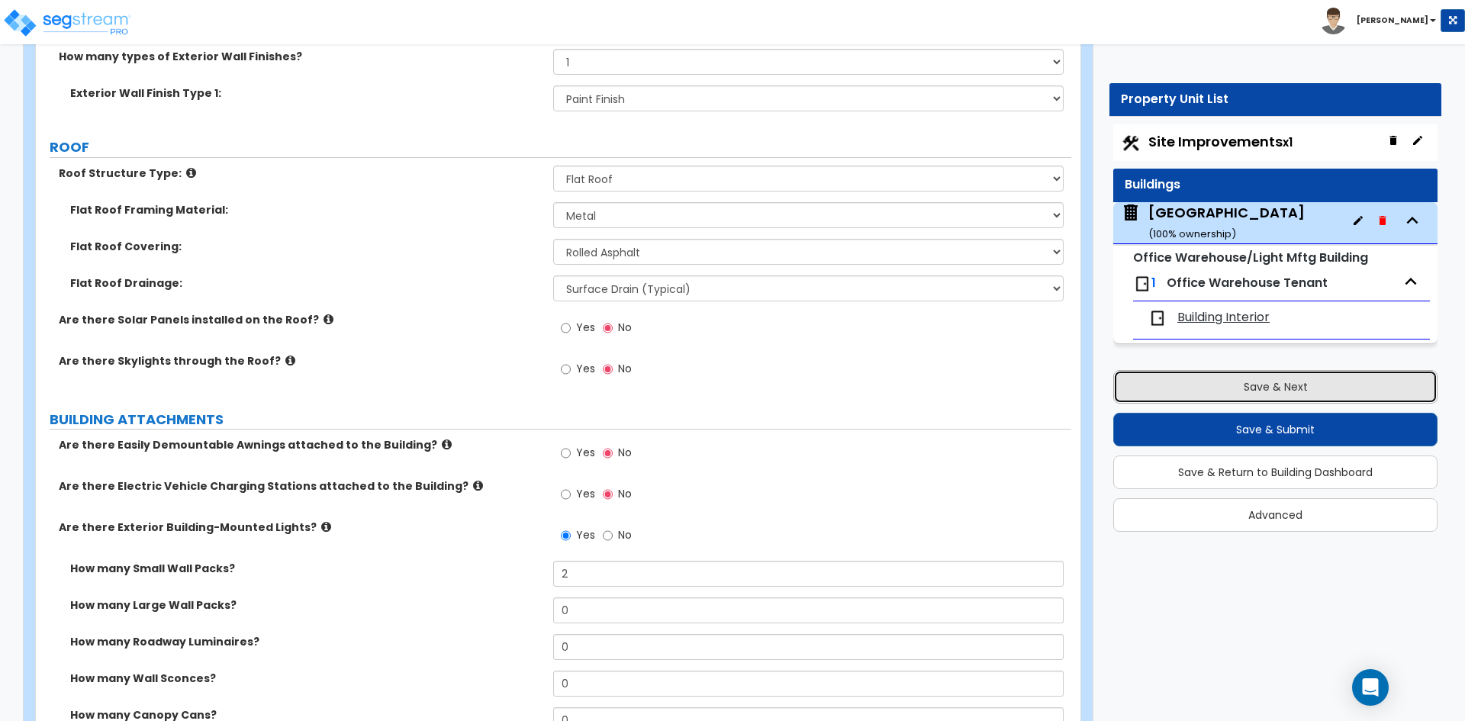
click at [1276, 386] on button "Save & Next" at bounding box center [1275, 387] width 324 height 34
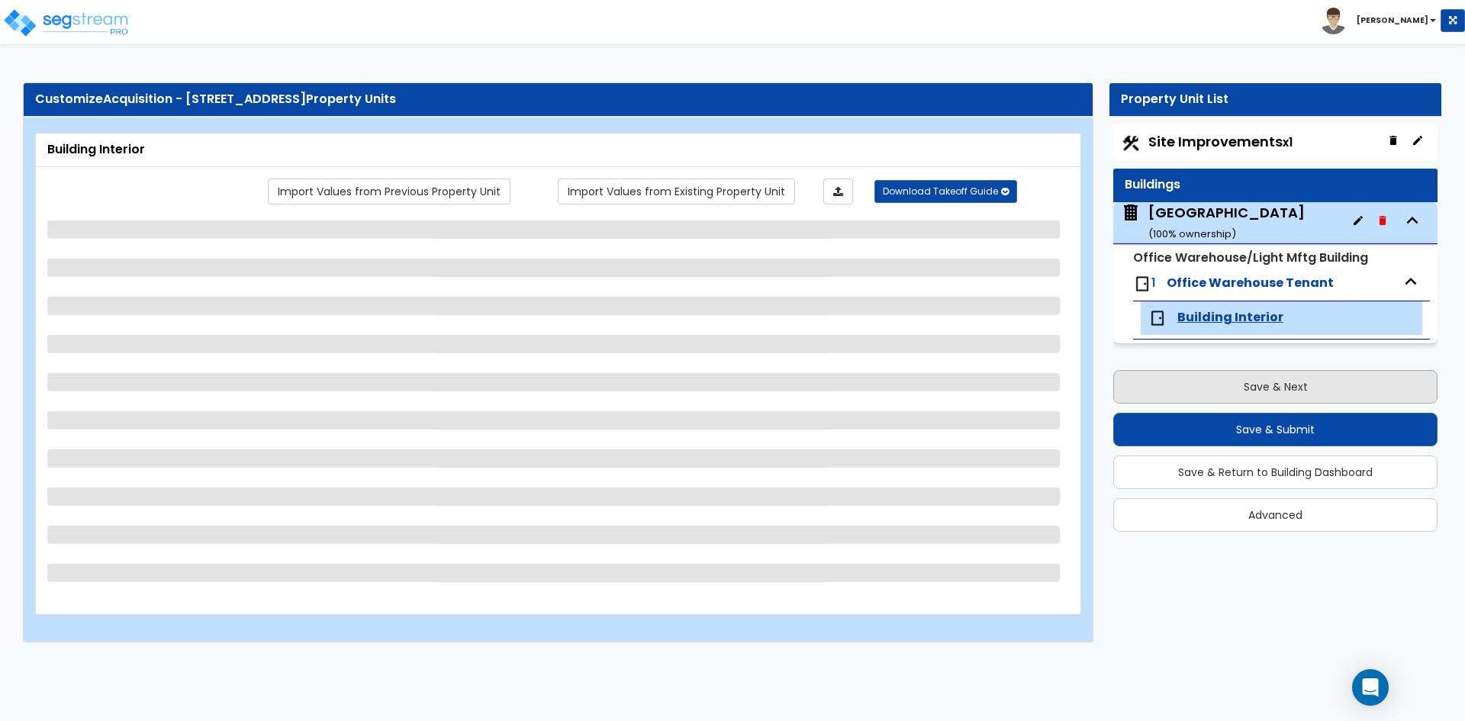
scroll to position [0, 0]
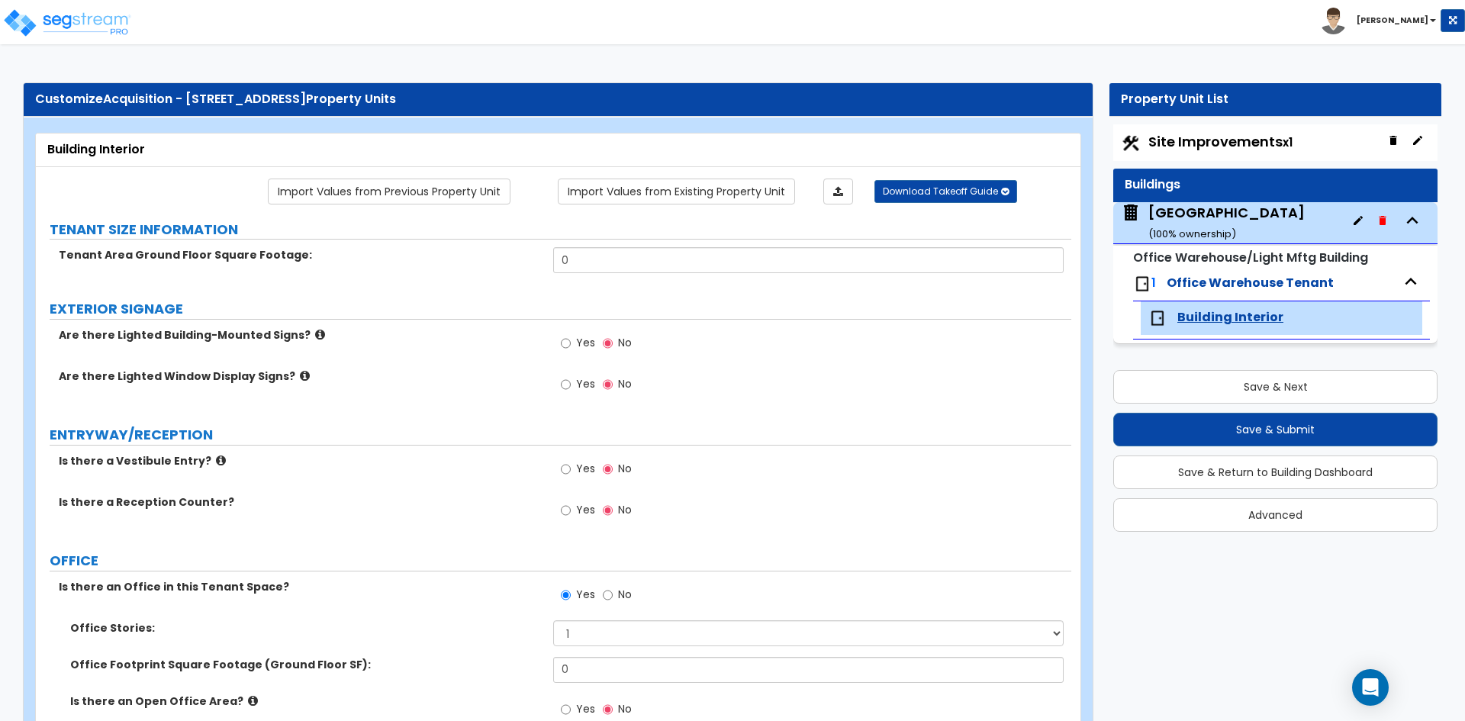
click at [1231, 282] on span "Office Warehouse Tenant" at bounding box center [1250, 283] width 167 height 18
click at [1203, 211] on div "Main Building ( 100 % ownership)" at bounding box center [1226, 222] width 156 height 39
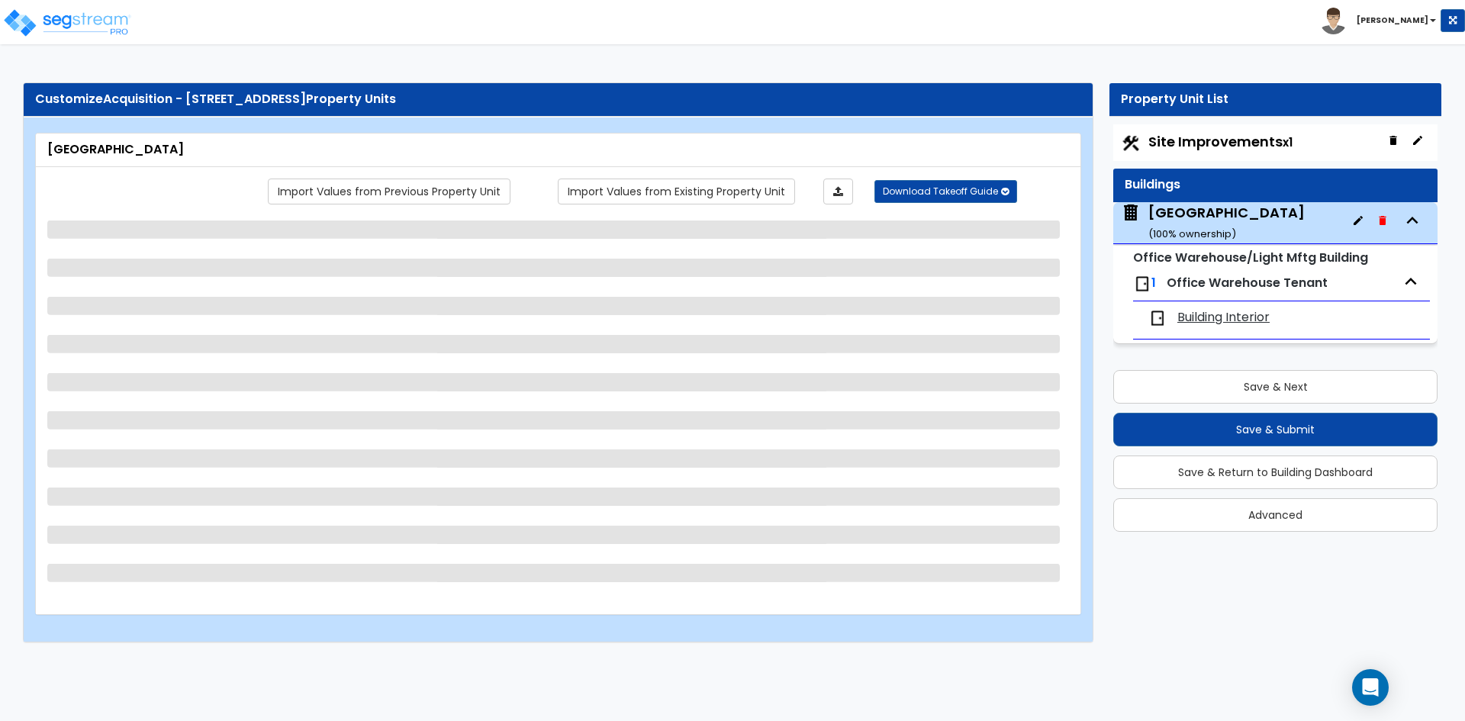
select select "2"
select select "1"
select select "10"
select select "2"
select select "1"
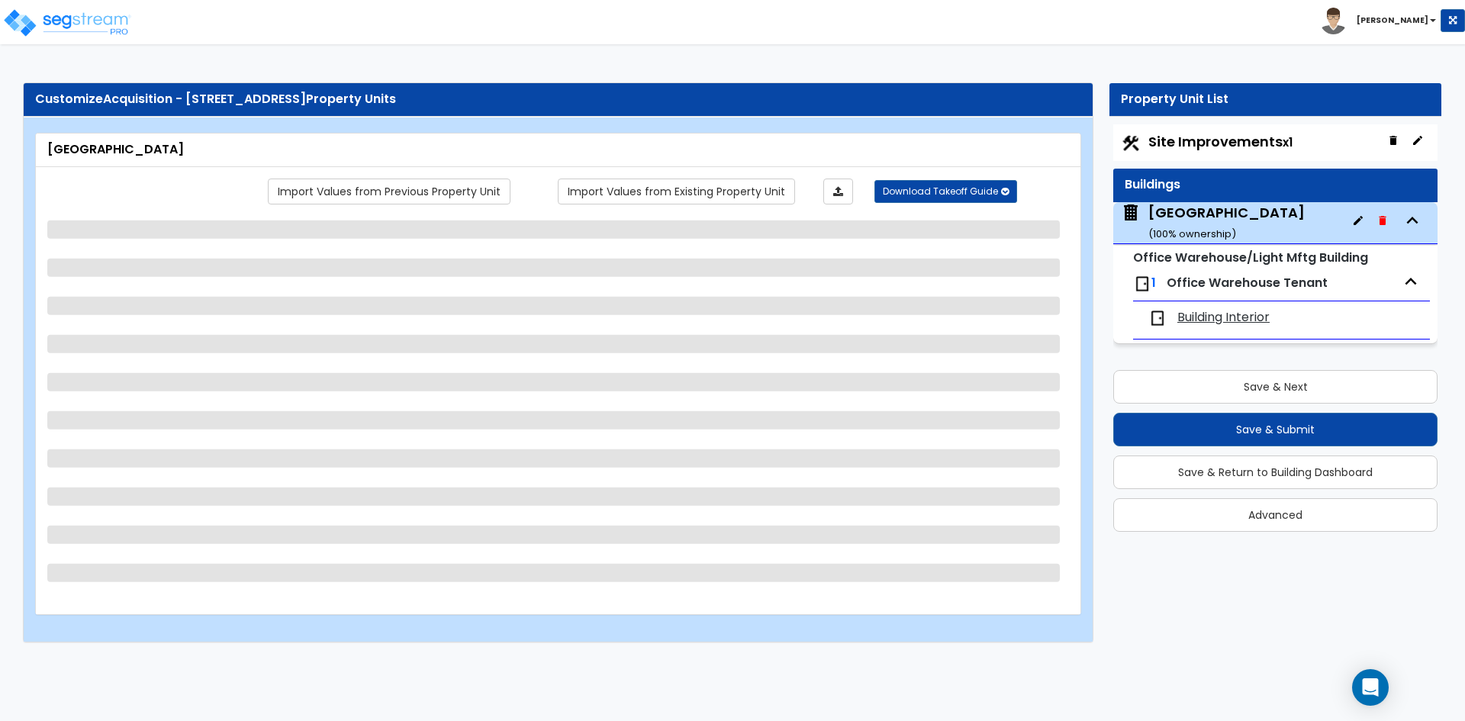
select select "1"
select select "2"
select select "1"
select select "2"
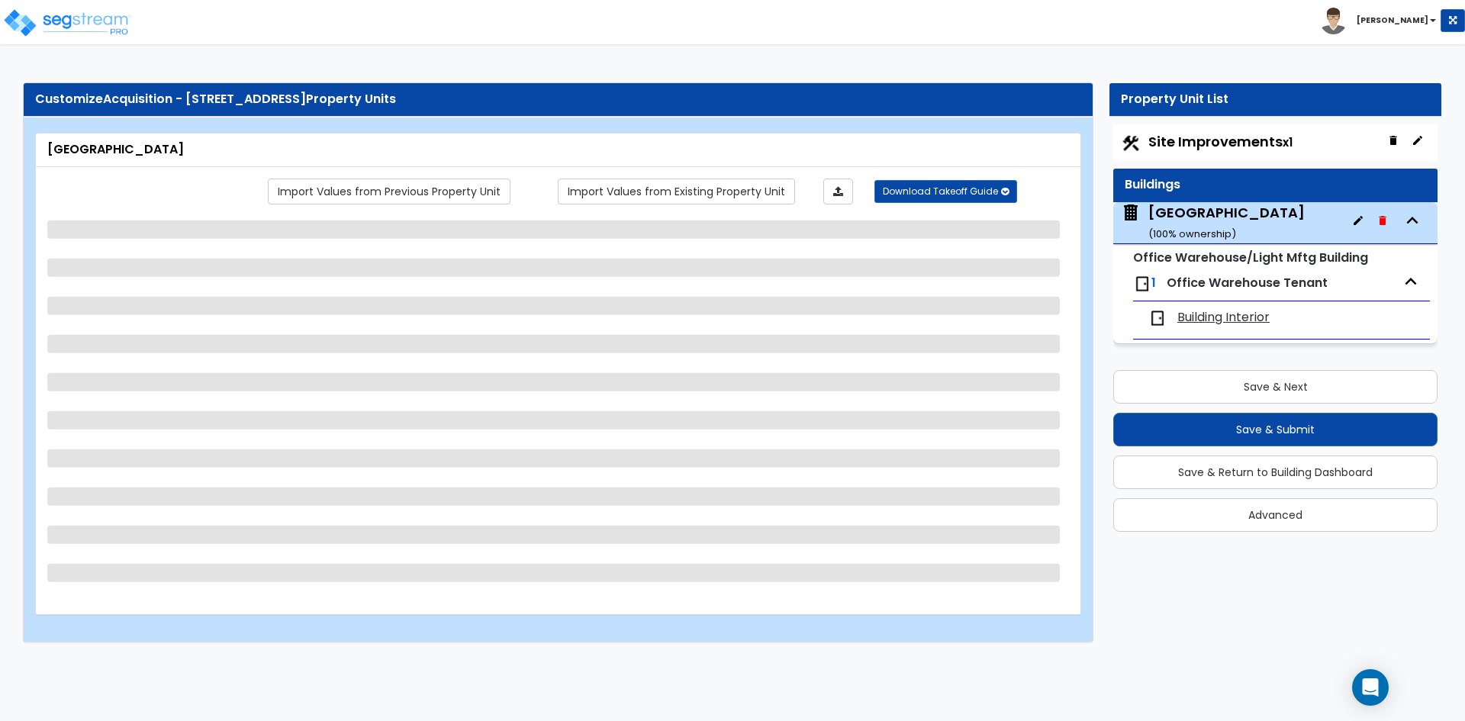
select select "3"
select select "4"
select select "2"
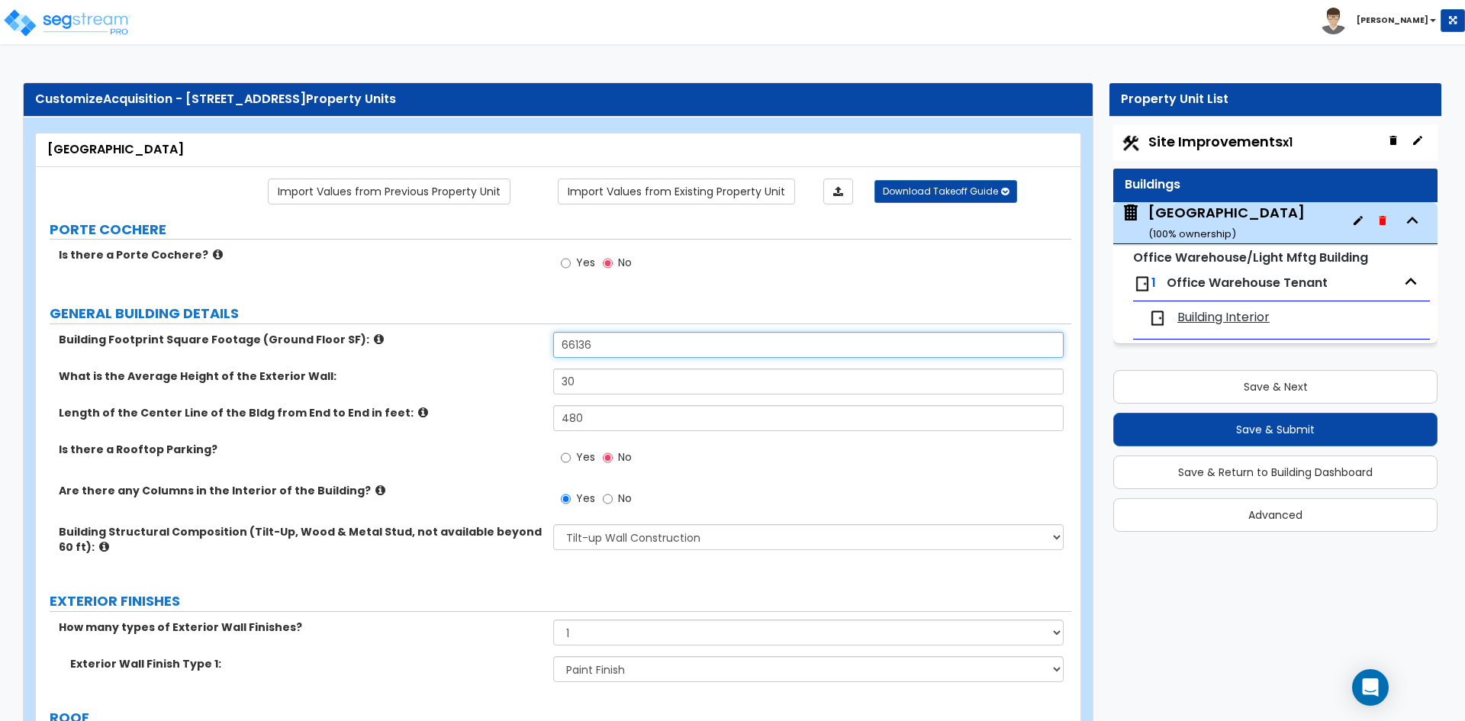
click at [598, 352] on input "66136" at bounding box center [808, 345] width 510 height 26
type input "72,321"
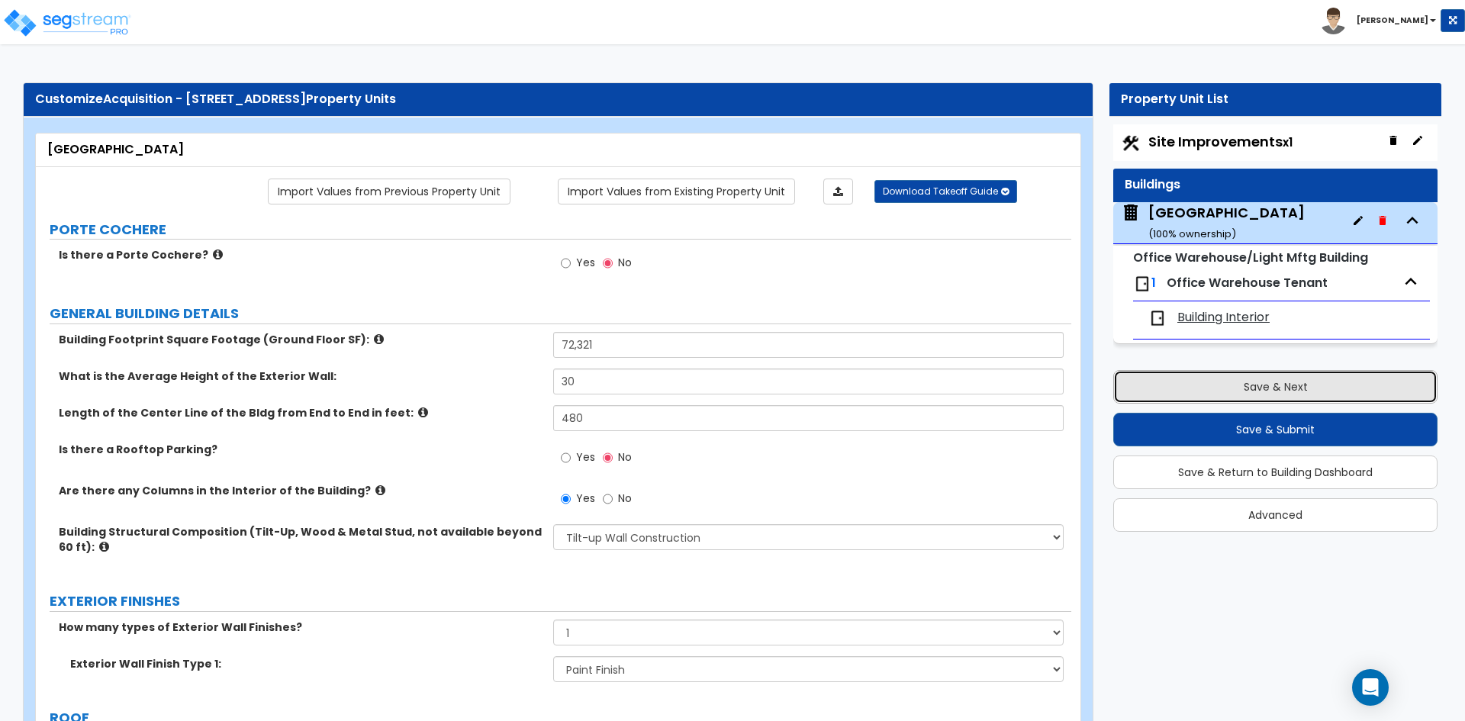
click at [1236, 381] on button "Save & Next" at bounding box center [1275, 387] width 324 height 34
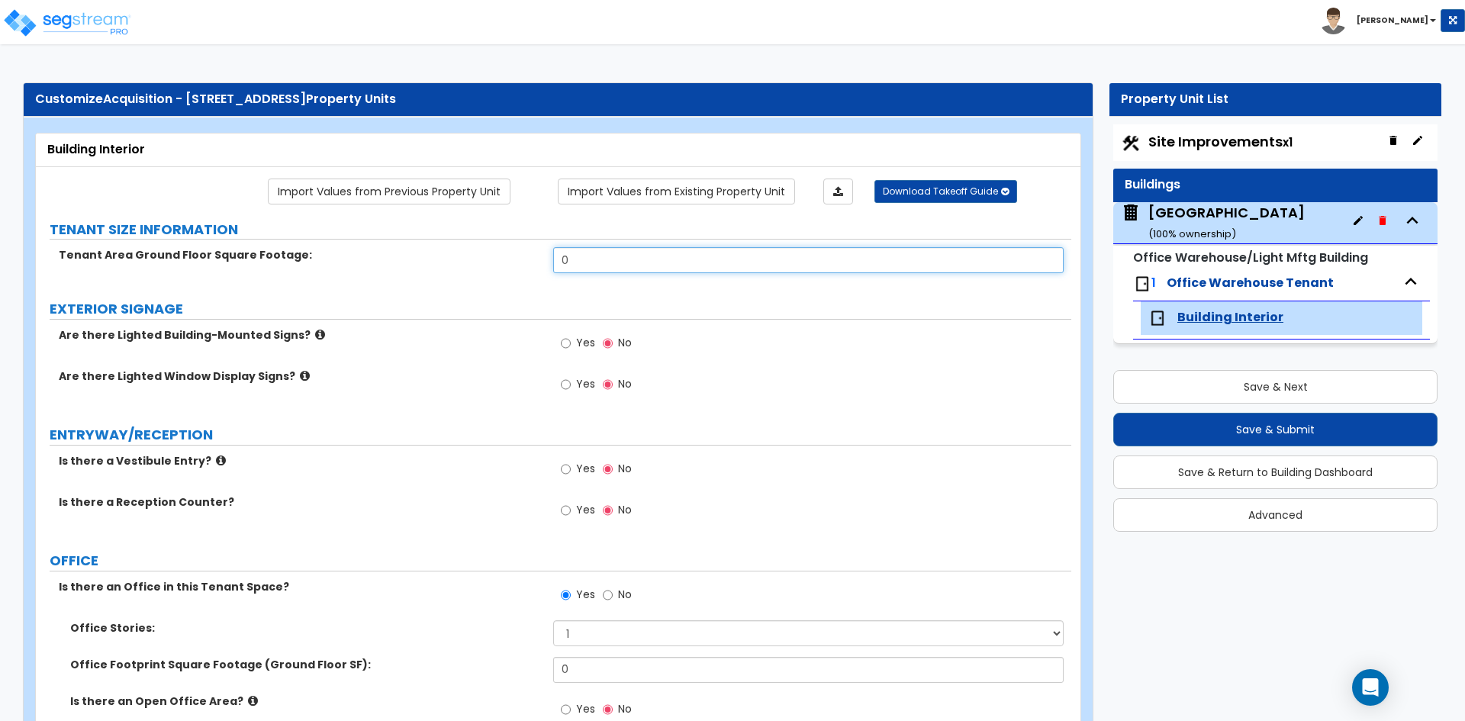
click at [639, 264] on input "0" at bounding box center [808, 260] width 510 height 26
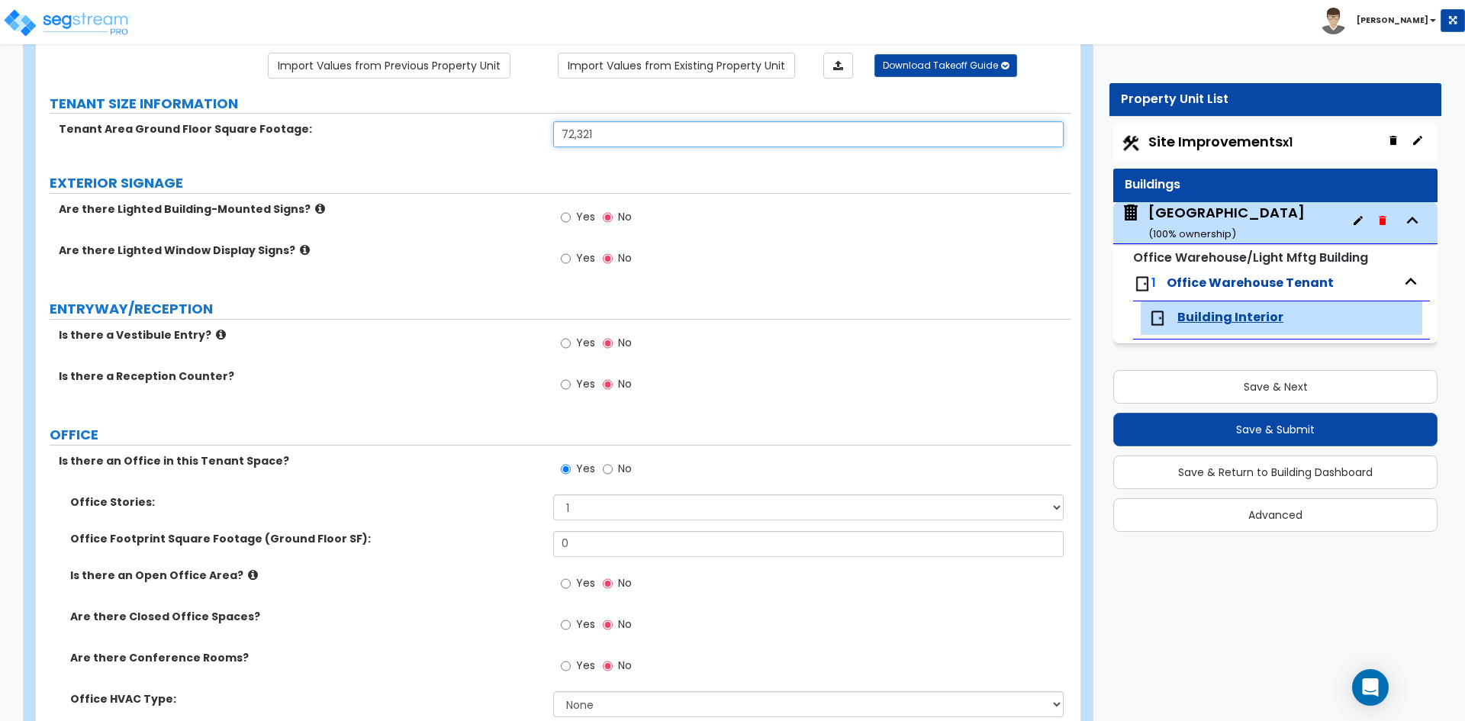
scroll to position [153, 0]
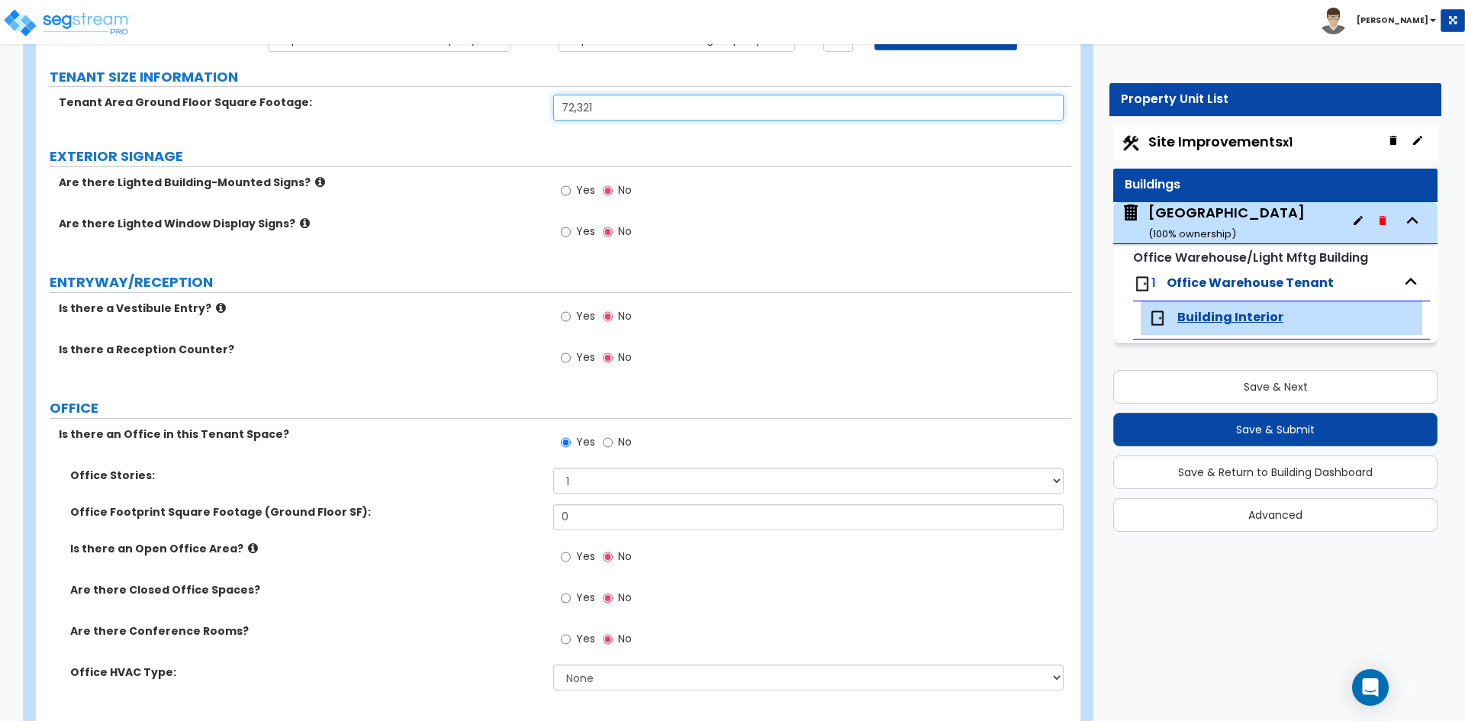
type input "72,321"
click at [604, 515] on input "0" at bounding box center [808, 517] width 510 height 26
drag, startPoint x: 645, startPoint y: 517, endPoint x: 399, endPoint y: 517, distance: 246.4
click at [399, 517] on div "Office Footprint Square Footage (Ground Floor SF): 38,402,345" at bounding box center [553, 522] width 1035 height 37
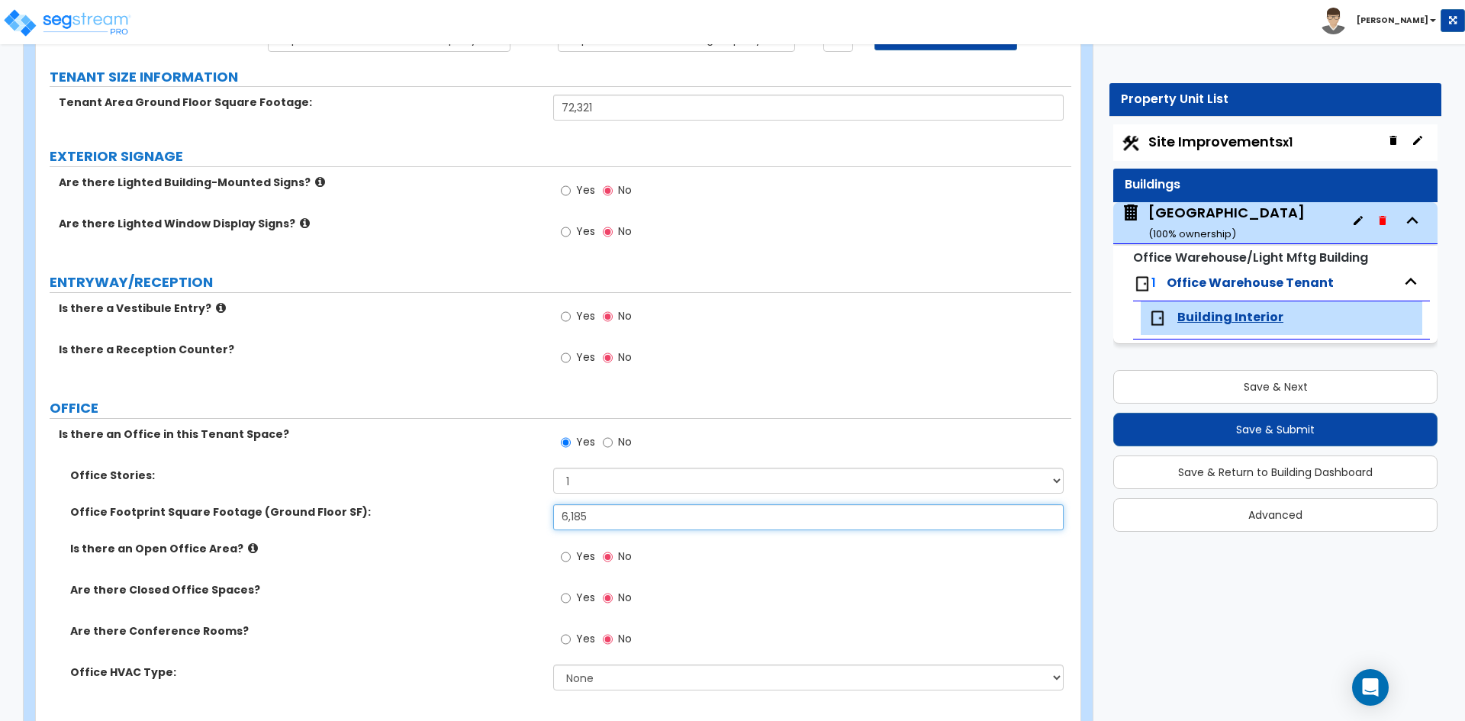
type input "6,185"
click at [565, 597] on input "Yes" at bounding box center [566, 598] width 10 height 17
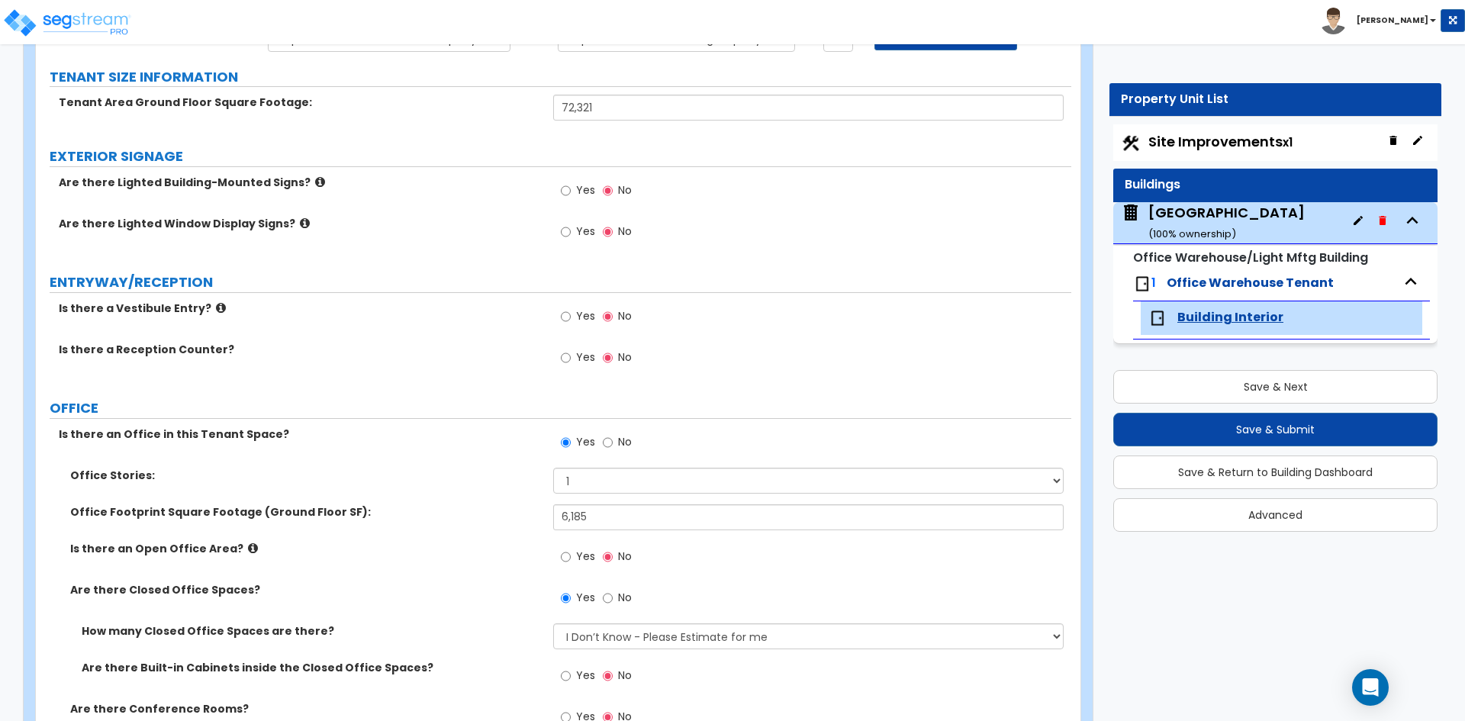
click at [629, 602] on span "No" at bounding box center [625, 597] width 14 height 15
click at [613, 602] on input "No" at bounding box center [608, 598] width 10 height 17
radio input "false"
radio input "true"
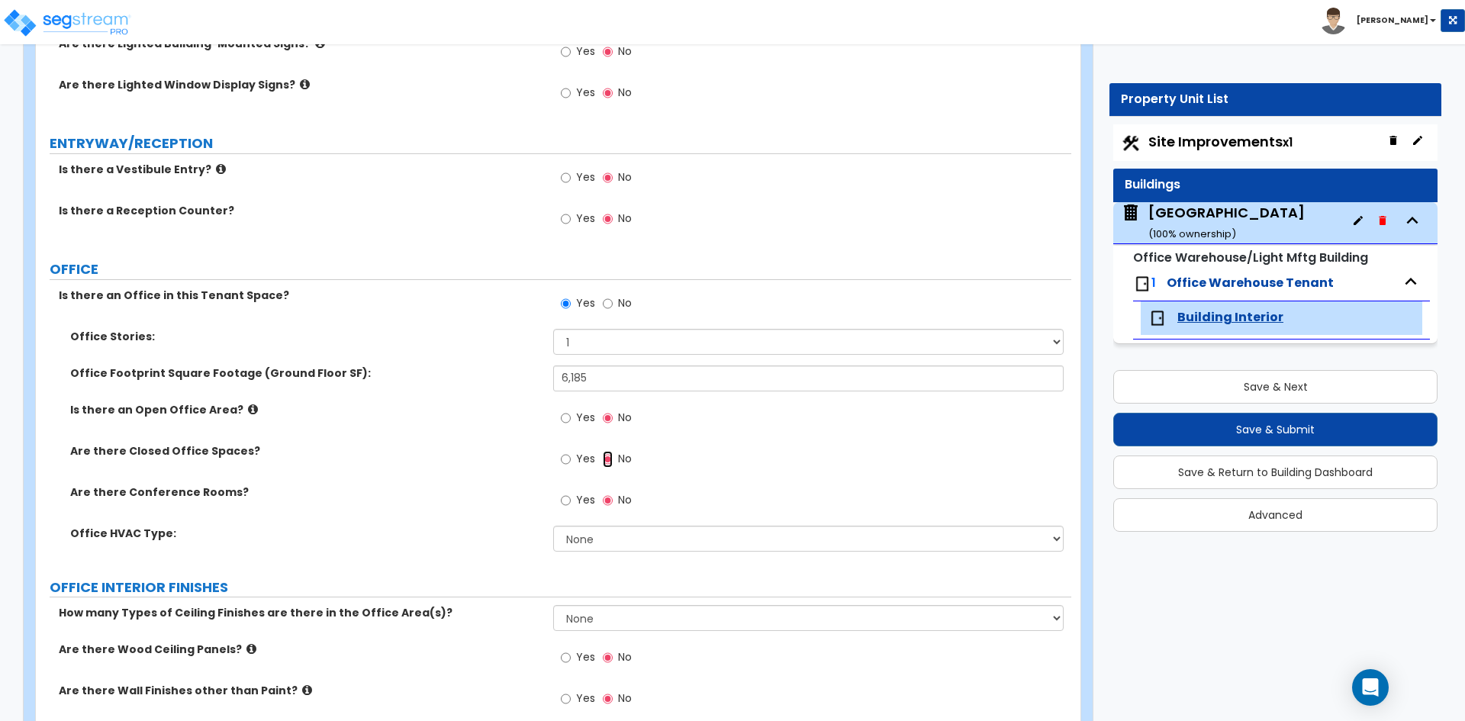
scroll to position [305, 0]
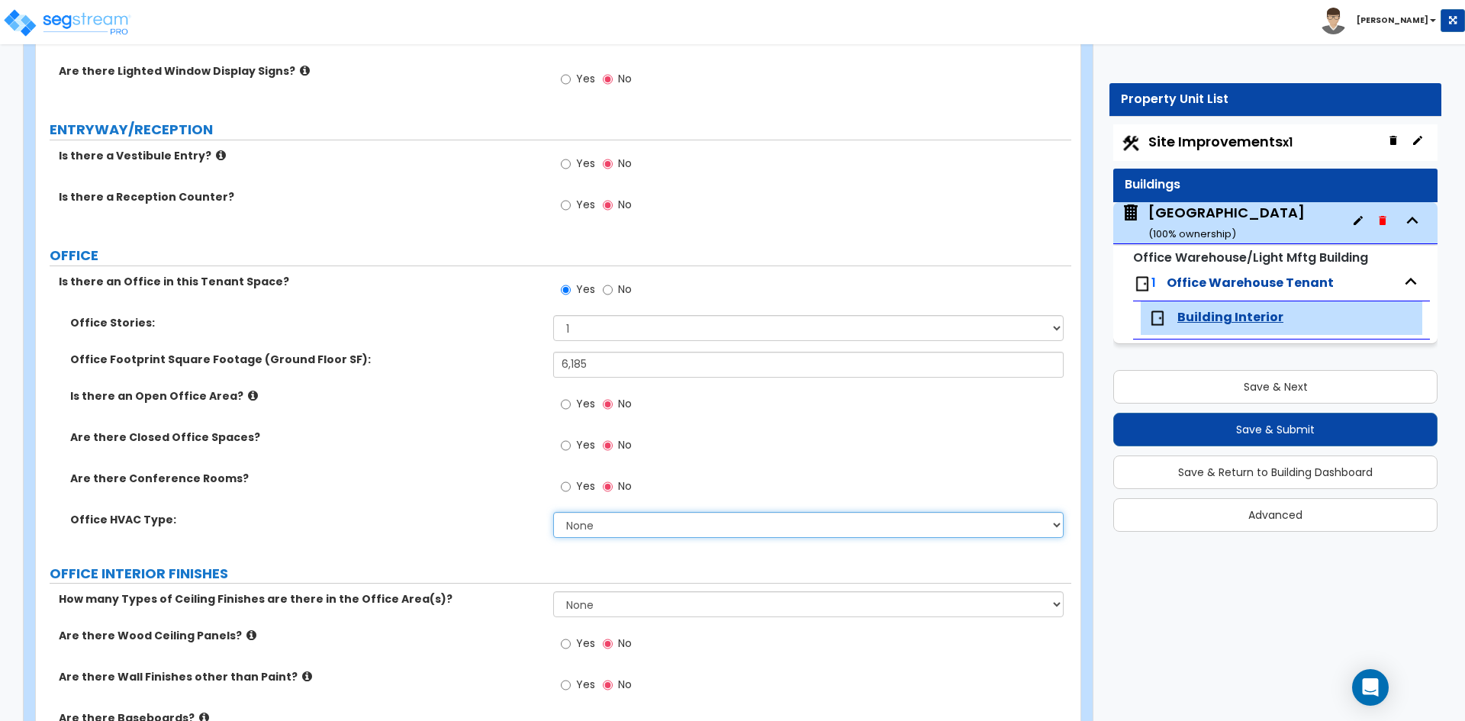
click at [613, 520] on select "None Rooftop Unit Furnace-Condenser Forced Air Split Heating/Cooling Systems He…" at bounding box center [808, 525] width 510 height 26
select select "1"
click at [553, 512] on select "None Rooftop Unit Furnace-Condenser Forced Air Split Heating/Cooling Systems He…" at bounding box center [808, 525] width 510 height 26
click at [397, 528] on div "Office HVAC Type: None Rooftop Unit Furnace-Condenser Forced Air Split Heating/…" at bounding box center [553, 530] width 1035 height 37
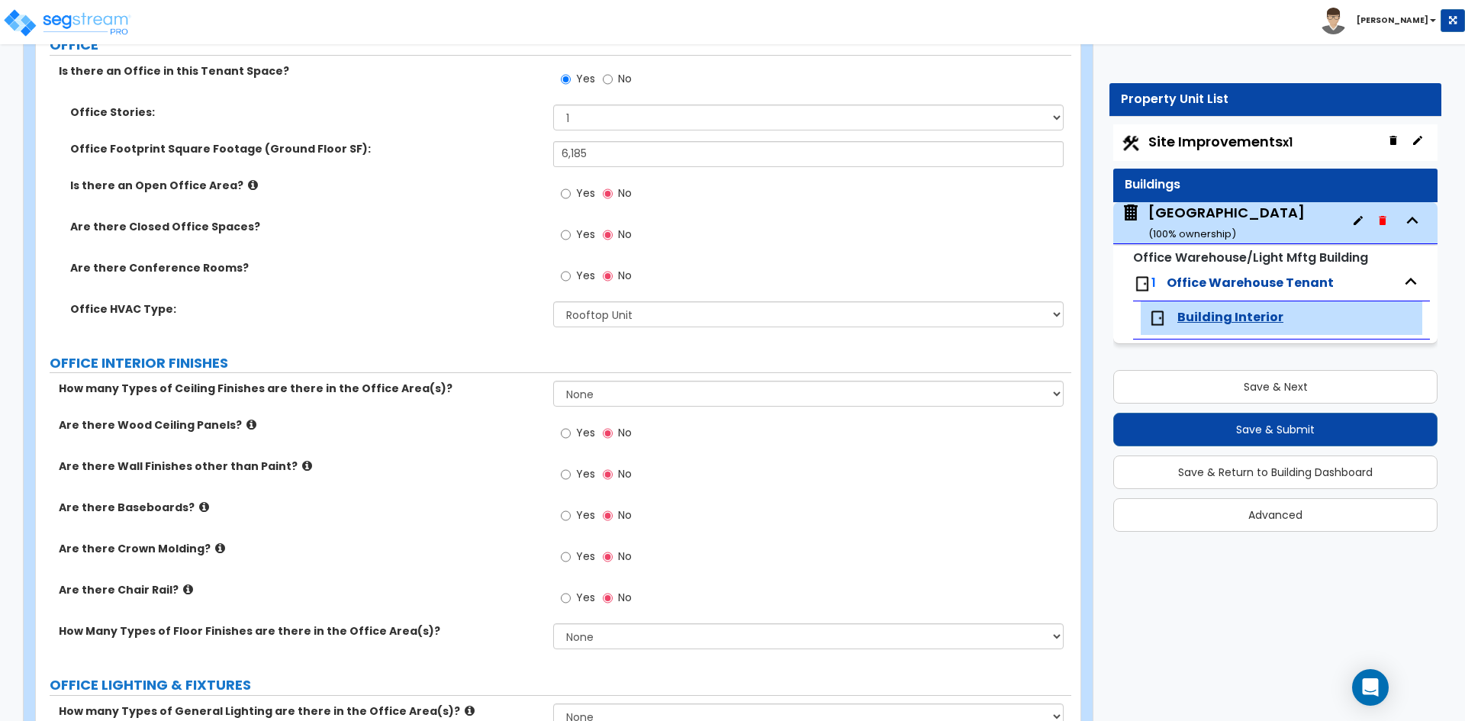
scroll to position [534, 0]
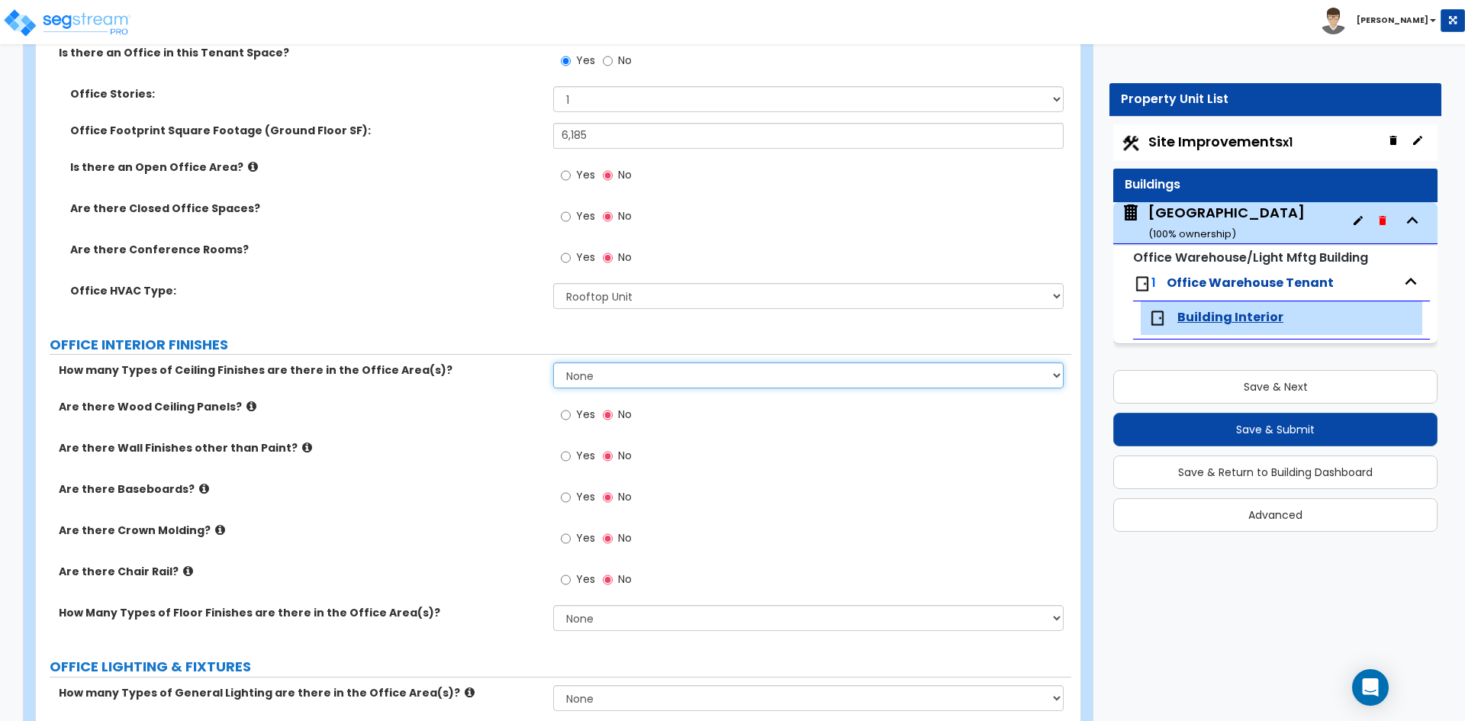
click at [672, 378] on select "None 1 2 3" at bounding box center [808, 375] width 510 height 26
select select "1"
click at [553, 362] on select "None 1 2 3" at bounding box center [808, 375] width 510 height 26
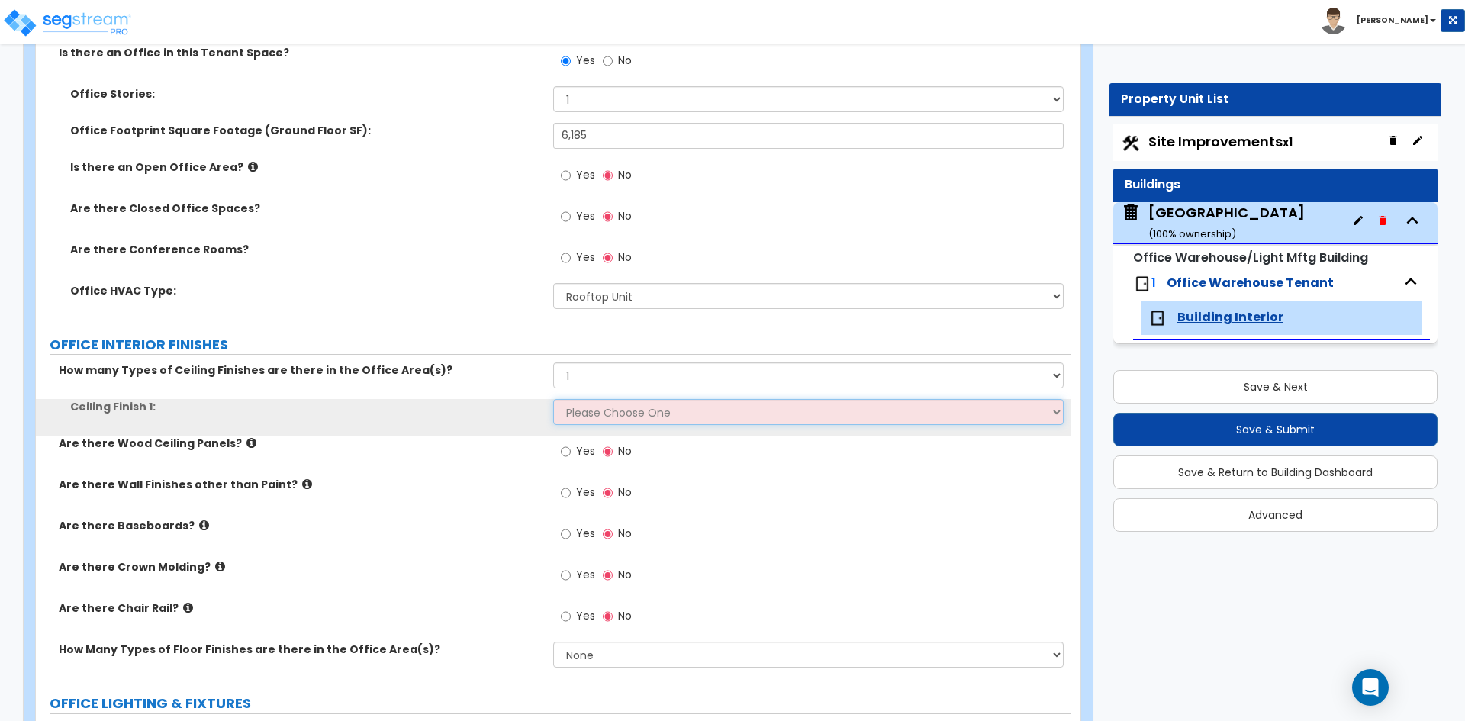
click at [610, 419] on select "Please Choose One Drop Ceiling Open Ceiling Drywall Ceiling" at bounding box center [808, 412] width 510 height 26
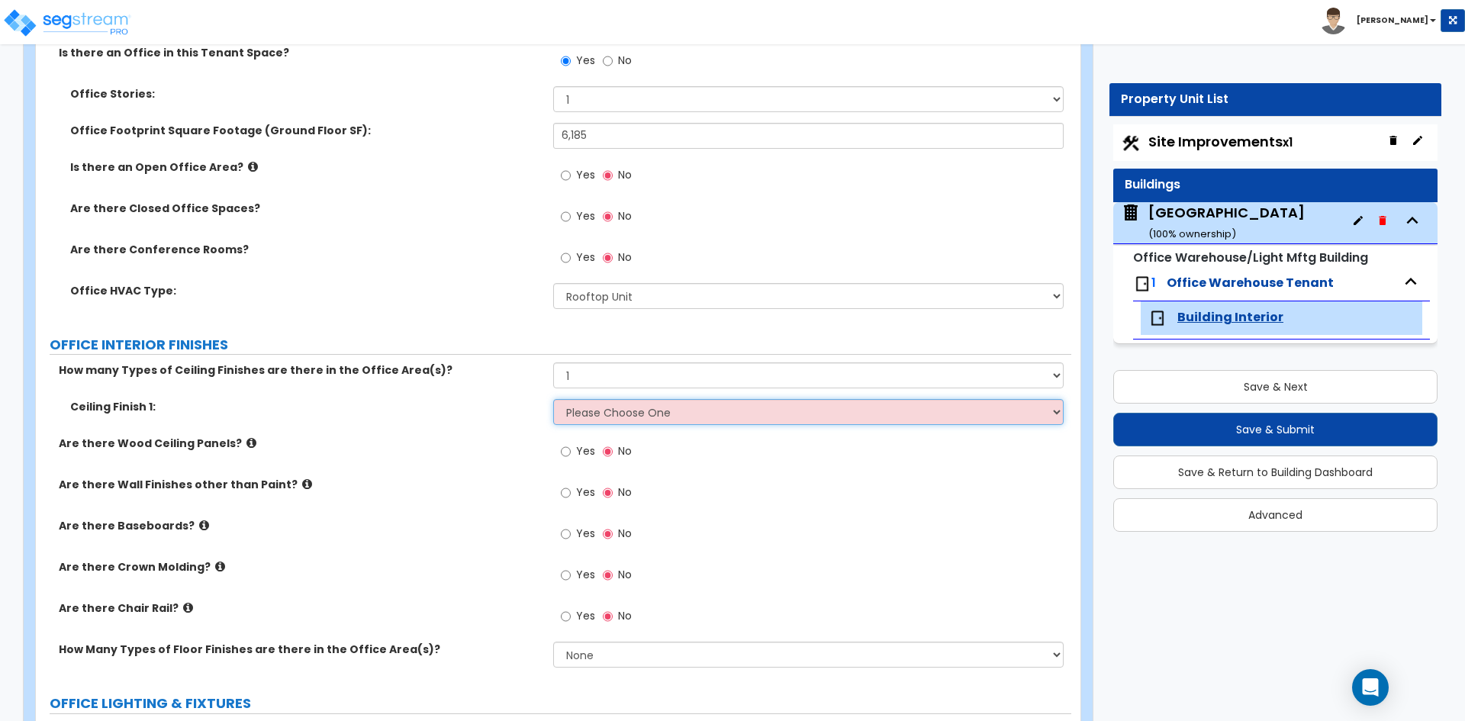
select select "1"
click at [553, 399] on select "Please Choose One Drop Ceiling Open Ceiling Drywall Ceiling" at bounding box center [808, 412] width 510 height 26
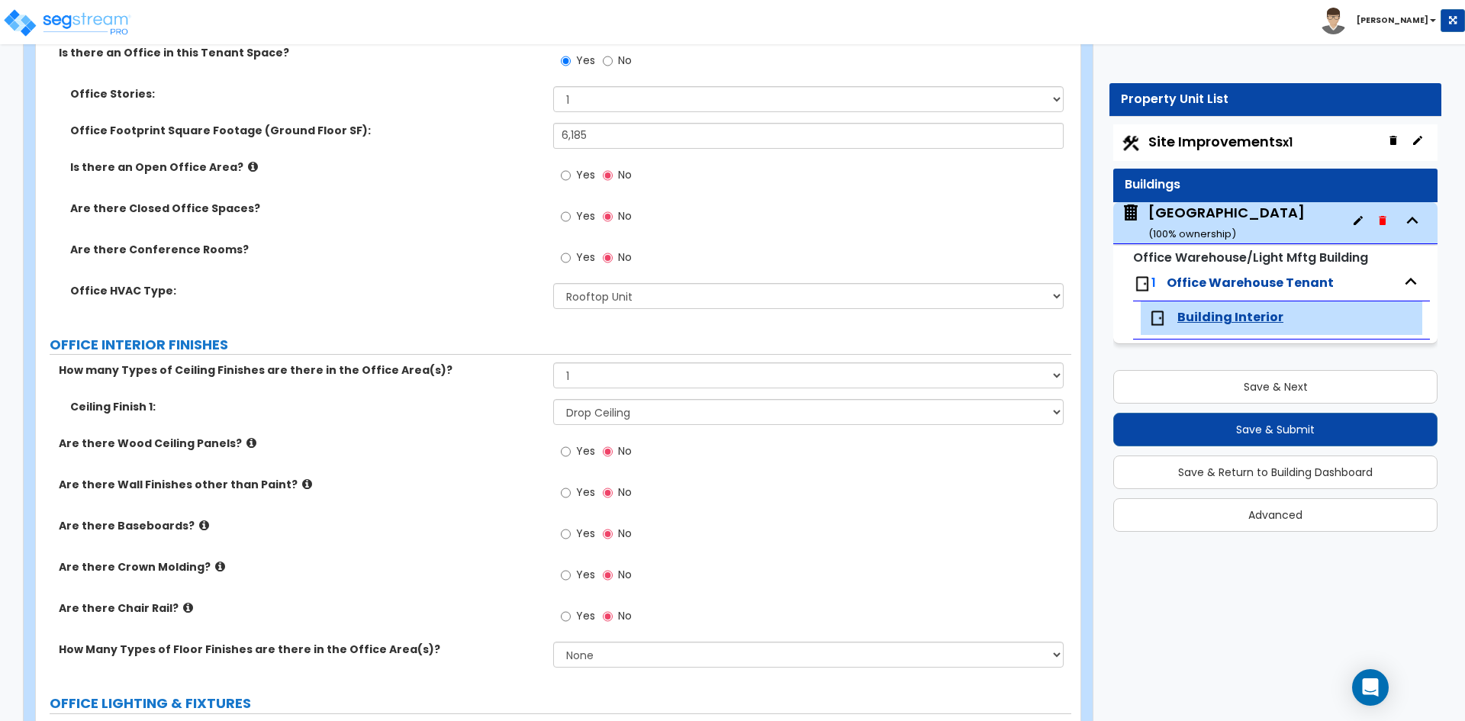
click at [465, 461] on div "Are there Wood Ceiling Panels? Yes No" at bounding box center [553, 456] width 1035 height 41
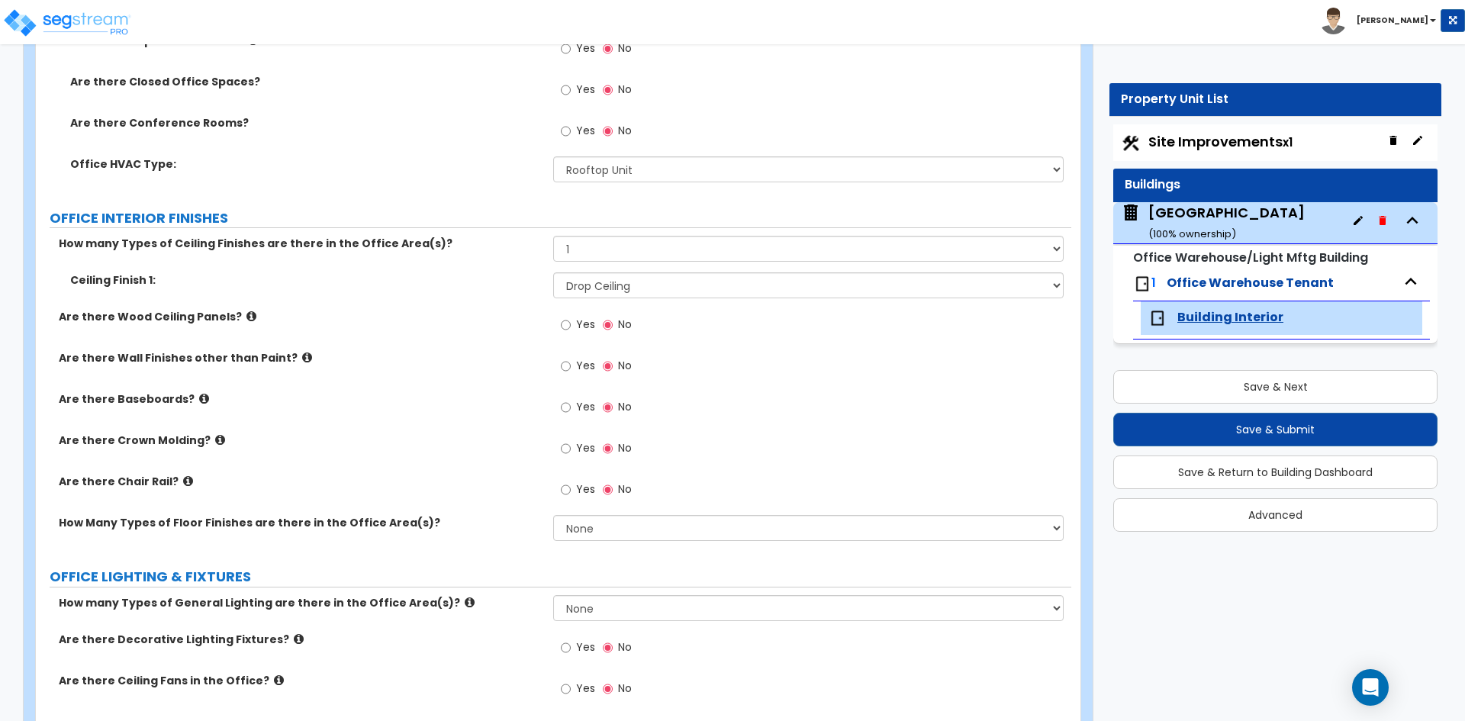
scroll to position [763, 0]
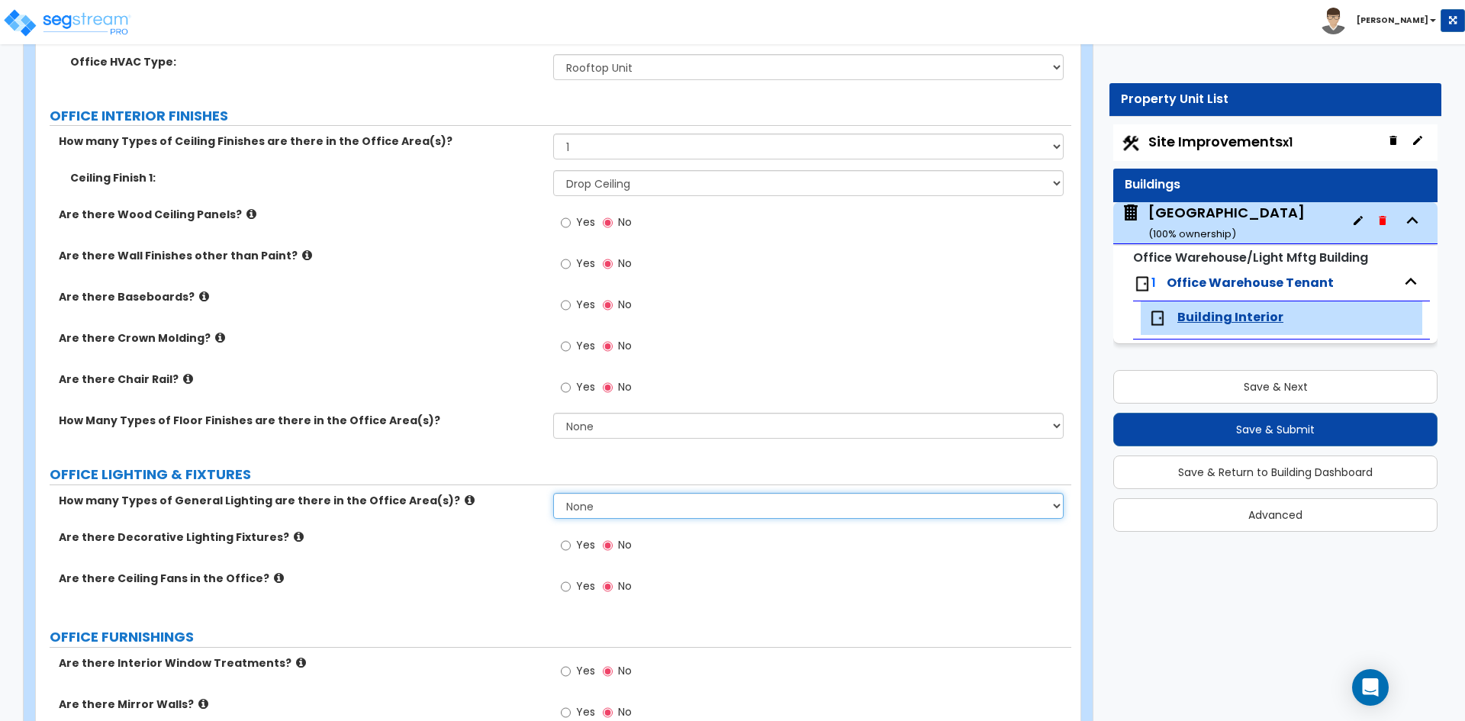
click at [666, 517] on select "None 1 2 3" at bounding box center [808, 506] width 510 height 26
select select "1"
click at [553, 493] on select "None 1 2 3" at bounding box center [808, 506] width 510 height 26
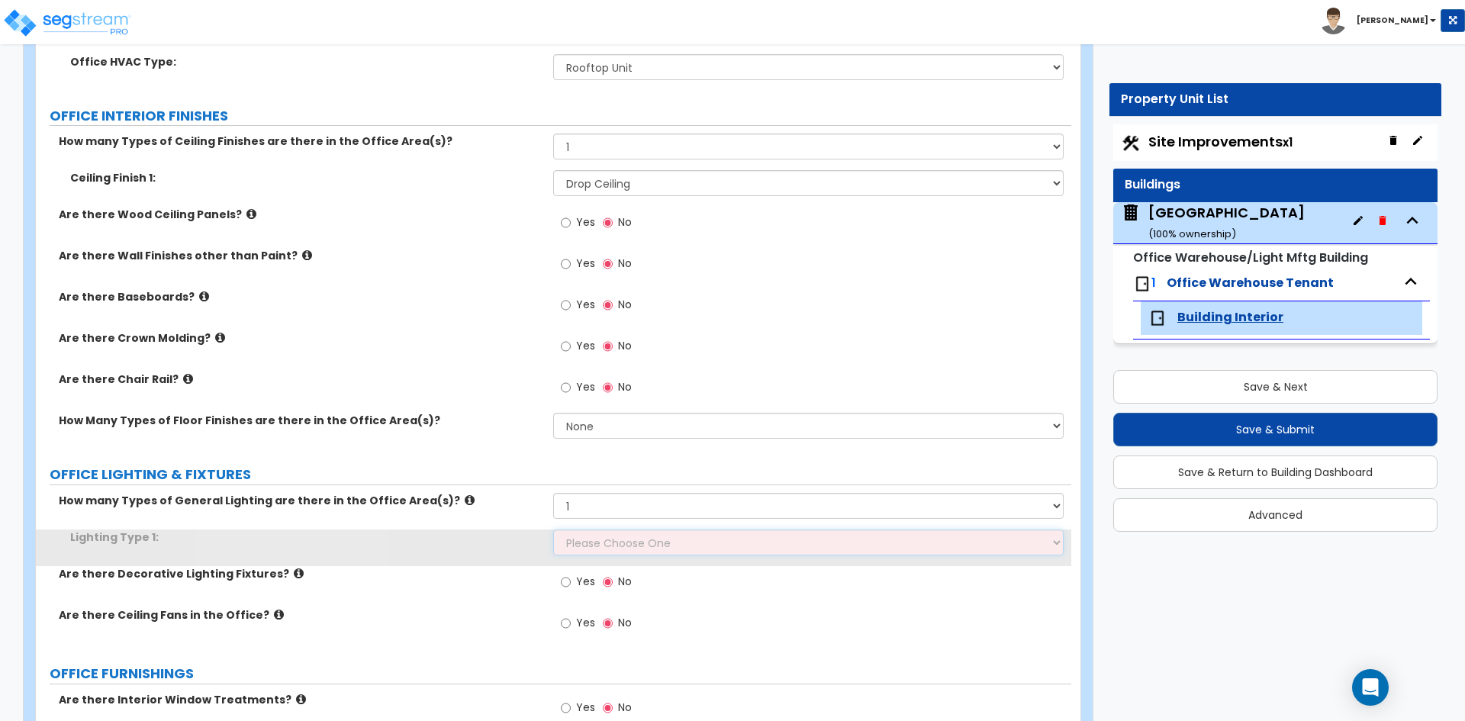
click at [595, 542] on select "Please Choose One LED Surface-Mounted LED Recessed Fluorescent Surface-Mounted …" at bounding box center [808, 542] width 510 height 26
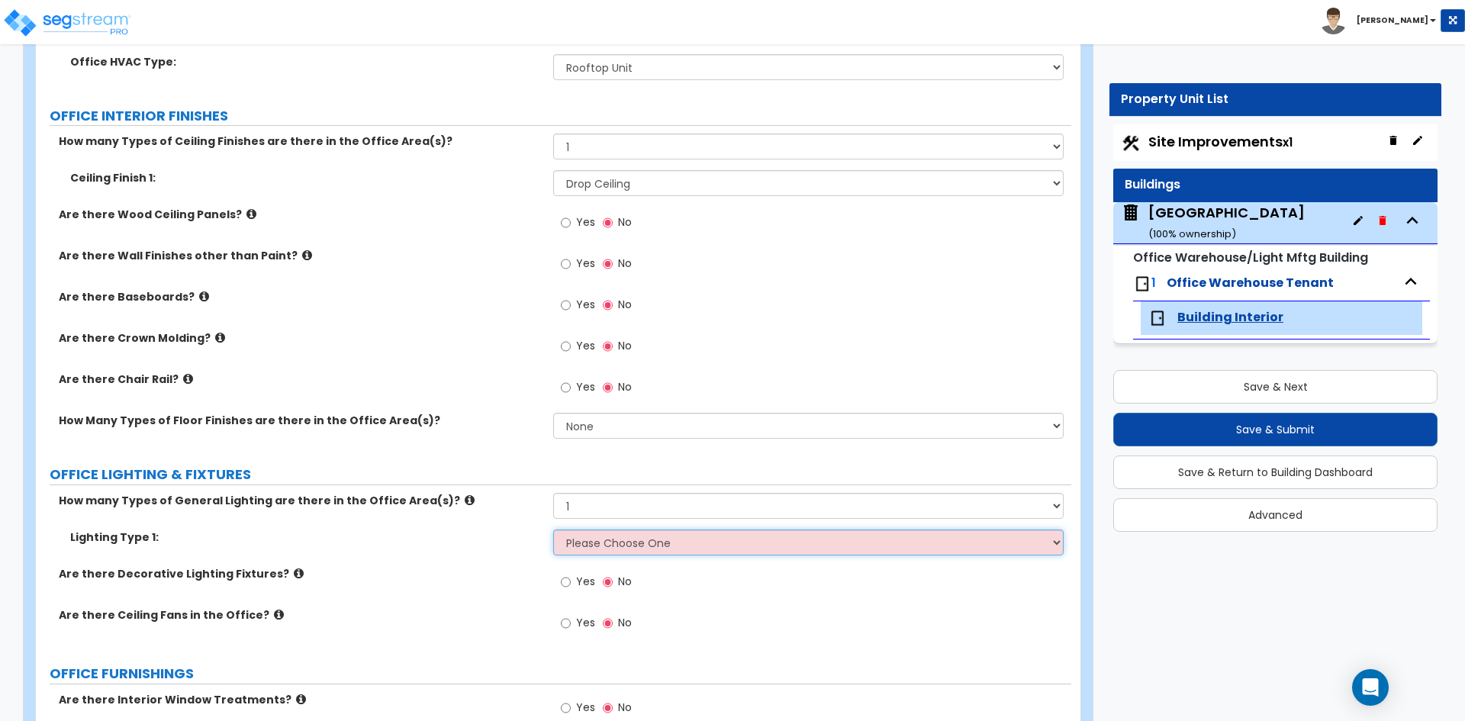
select select "4"
click at [553, 529] on select "Please Choose One LED Surface-Mounted LED Recessed Fluorescent Surface-Mounted …" at bounding box center [808, 542] width 510 height 26
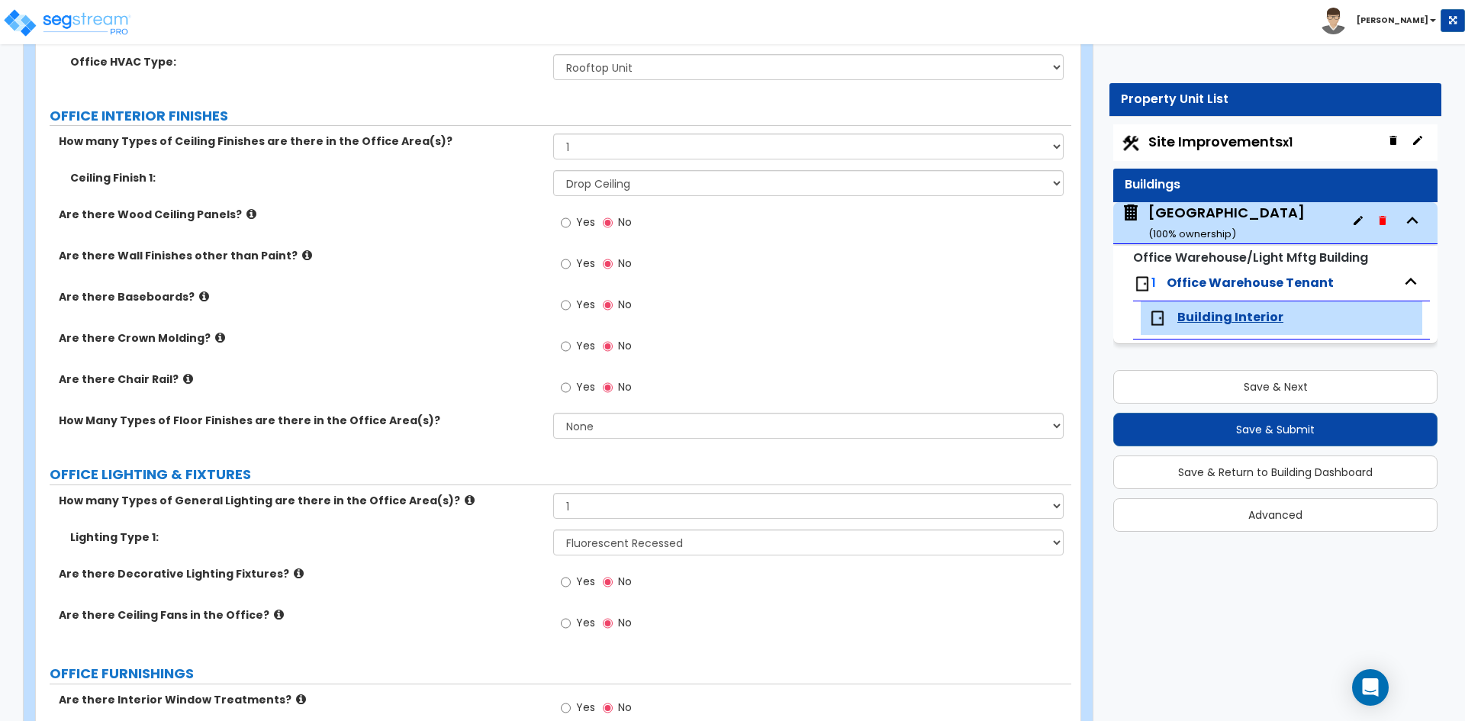
click at [443, 590] on div "Are there Decorative Lighting Fixtures? Yes No" at bounding box center [553, 586] width 1035 height 41
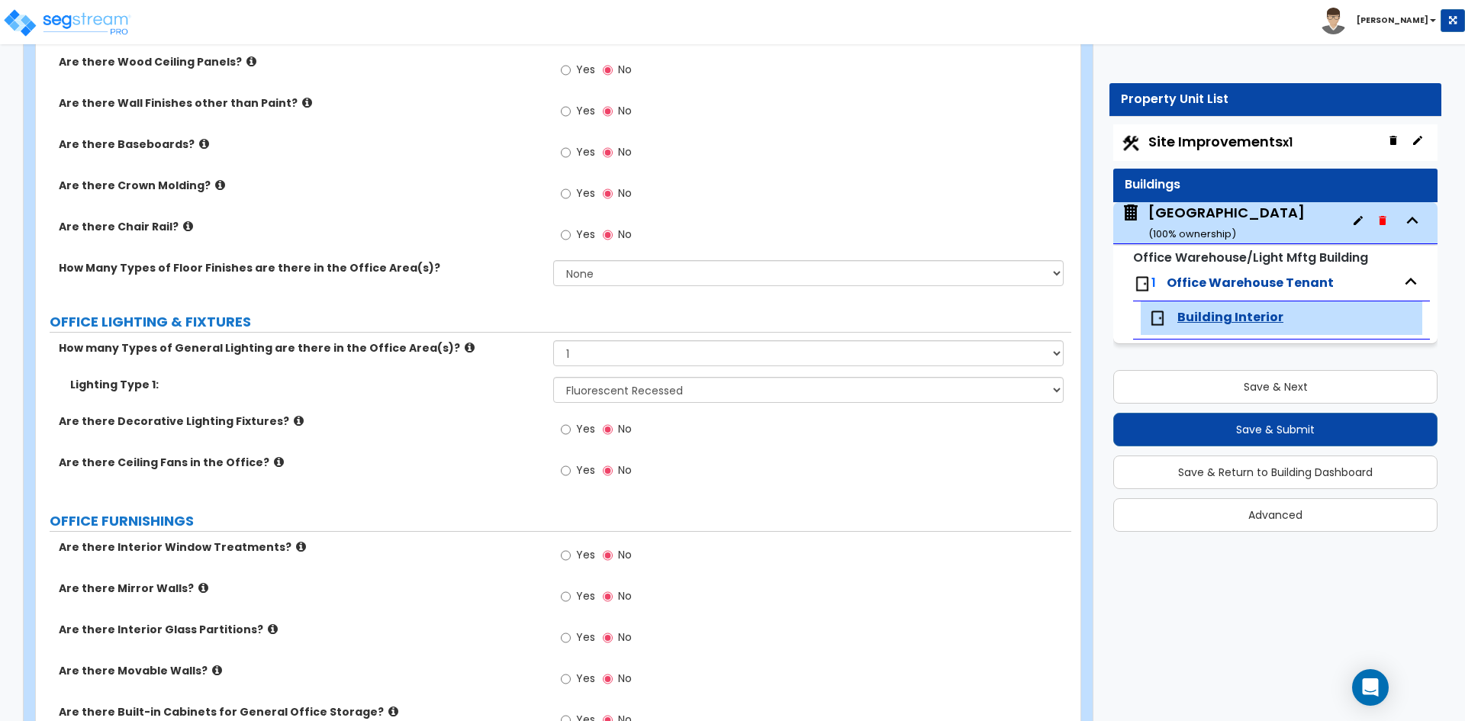
scroll to position [992, 0]
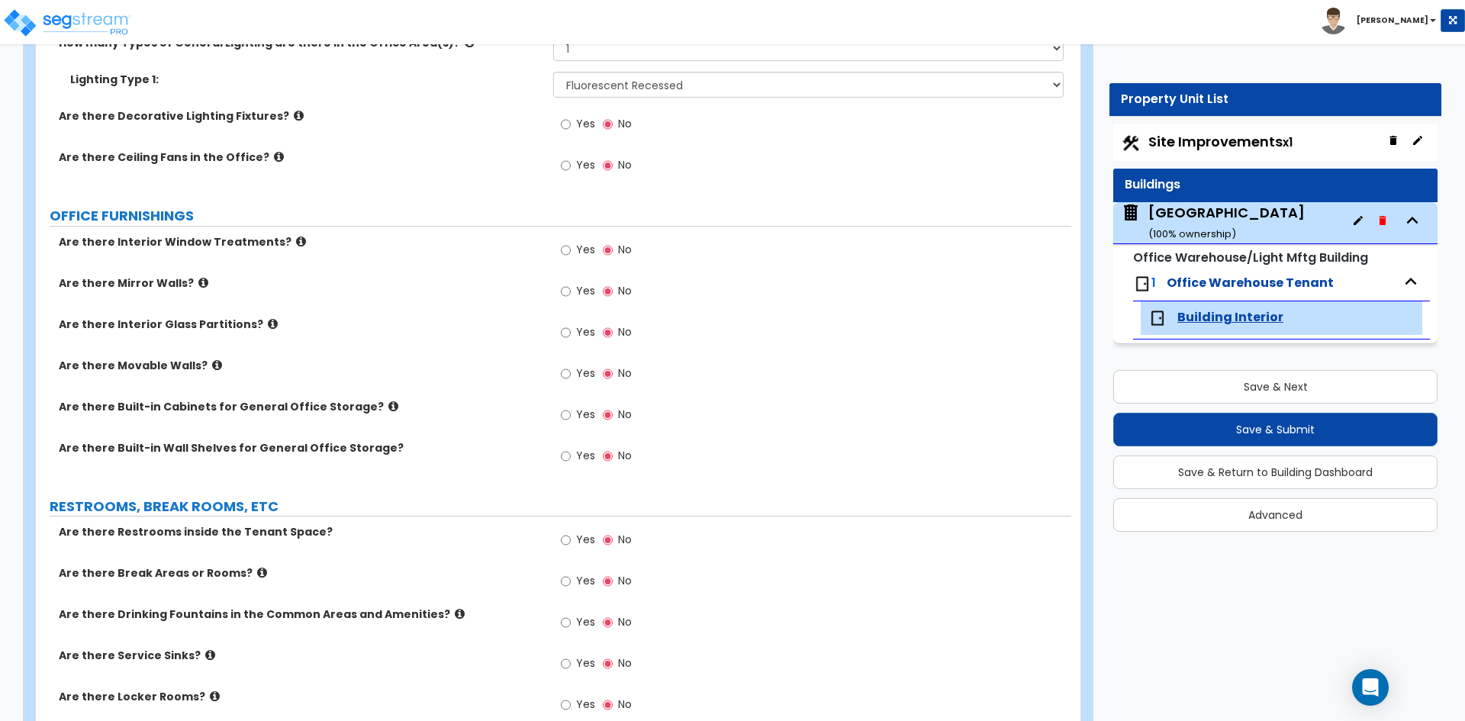
scroll to position [1297, 0]
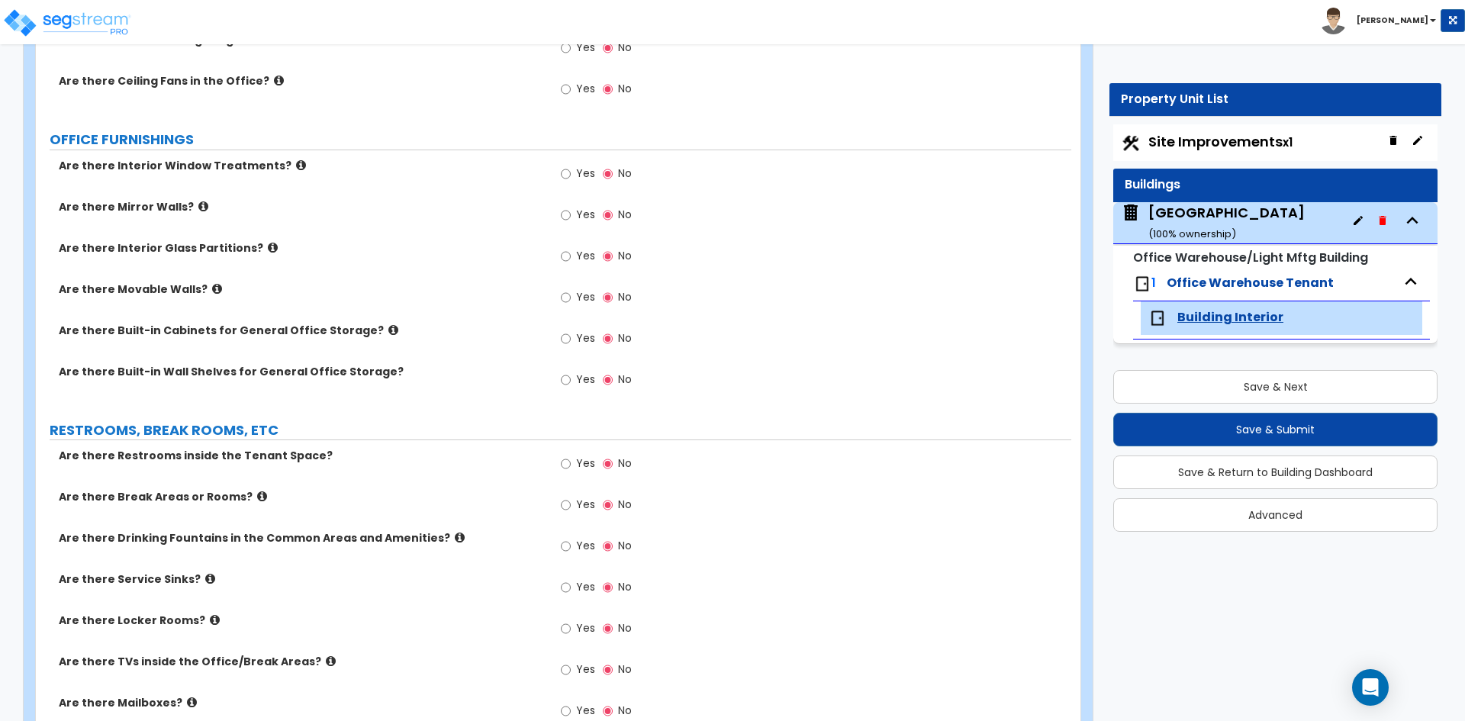
click at [571, 468] on label "Yes" at bounding box center [578, 465] width 34 height 26
click at [571, 468] on input "Yes" at bounding box center [566, 463] width 10 height 17
radio input "true"
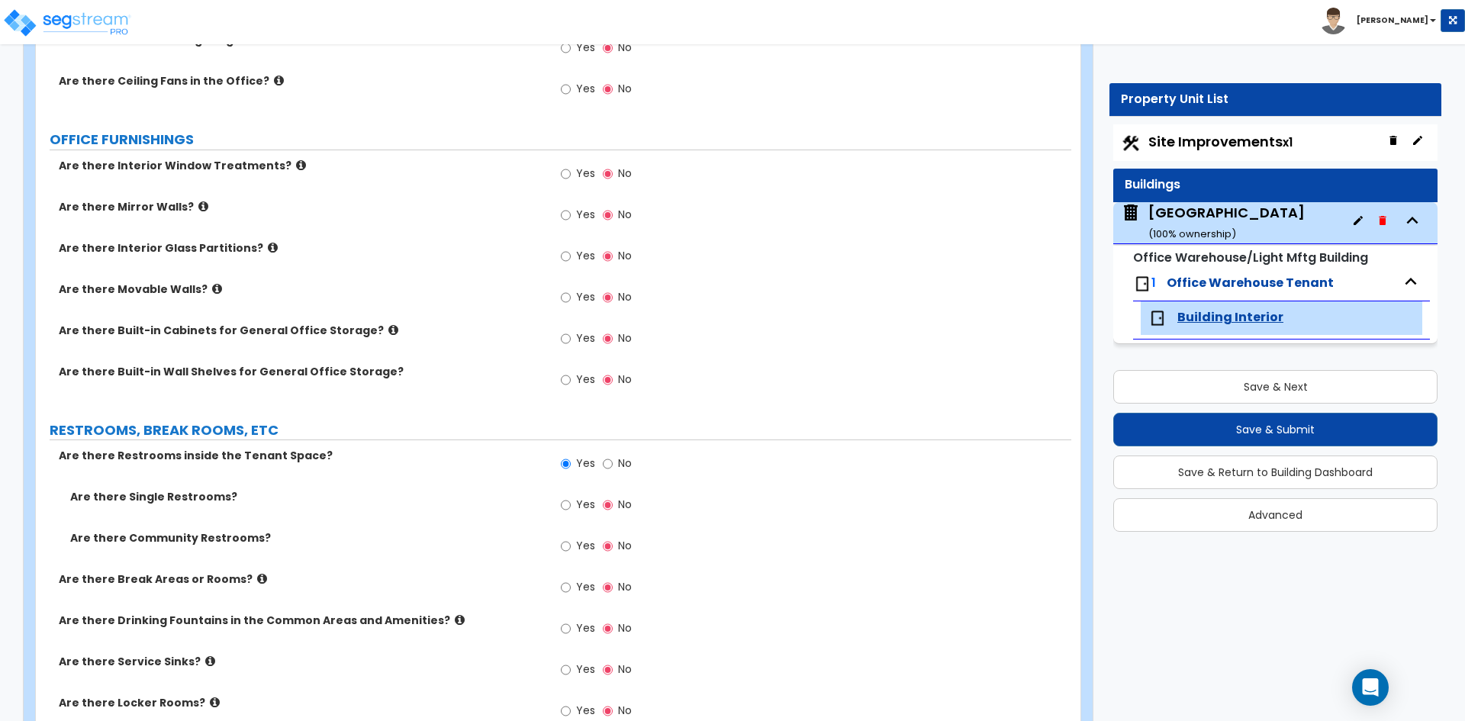
click at [586, 503] on span "Yes" at bounding box center [585, 504] width 19 height 15
click at [571, 503] on input "Yes" at bounding box center [566, 505] width 10 height 17
radio input "true"
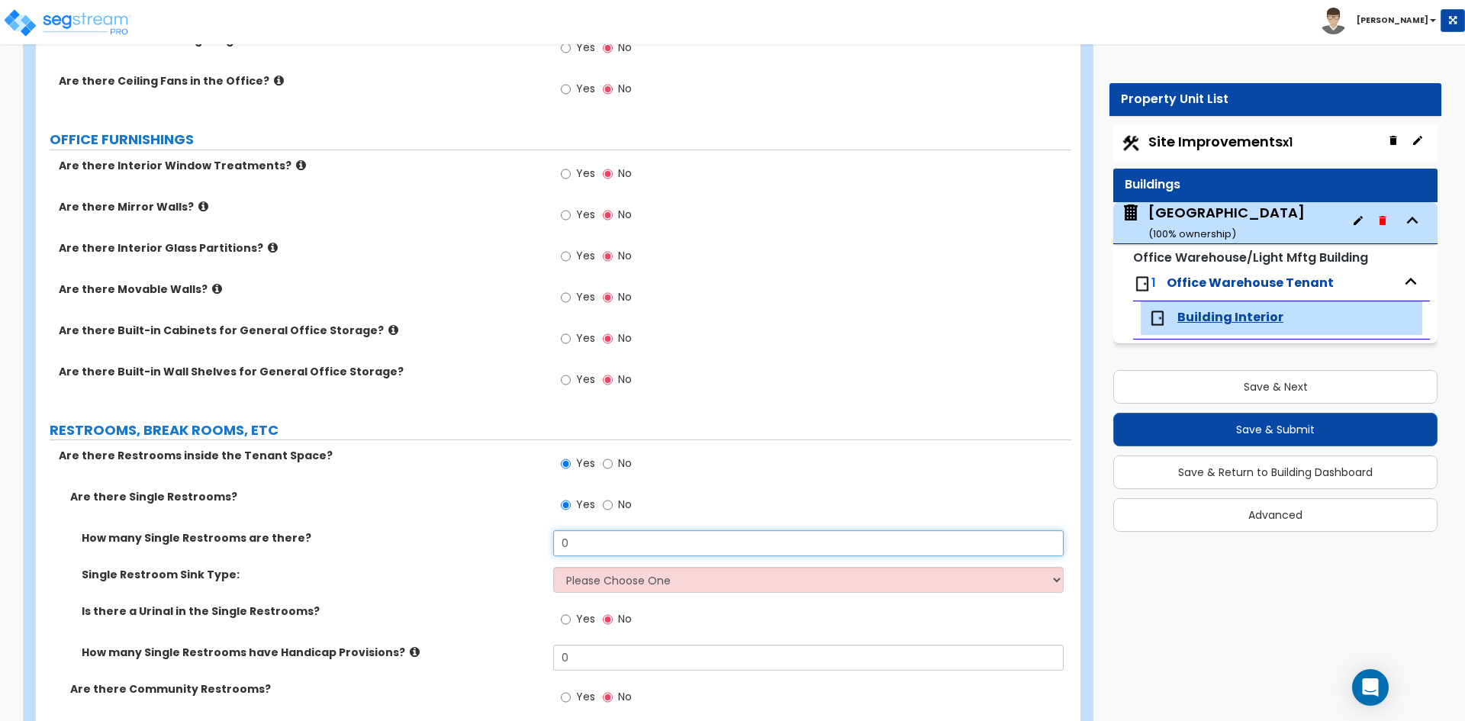
click at [573, 536] on input "0" at bounding box center [808, 543] width 510 height 26
type input "2"
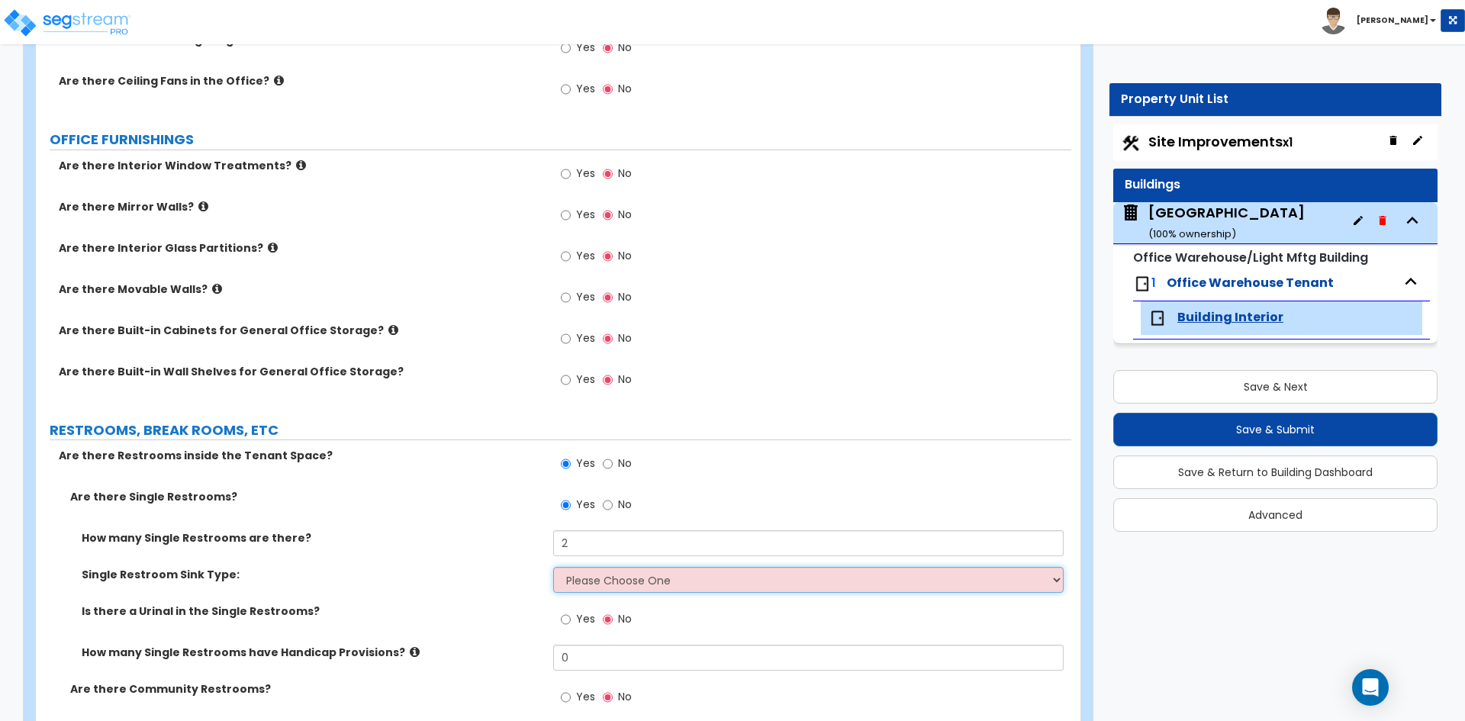
click at [566, 587] on select "Please Choose One Wall-mounted Vanity-mounted" at bounding box center [808, 580] width 510 height 26
select select "1"
click at [553, 567] on select "Please Choose One Wall-mounted Vanity-mounted" at bounding box center [808, 580] width 510 height 26
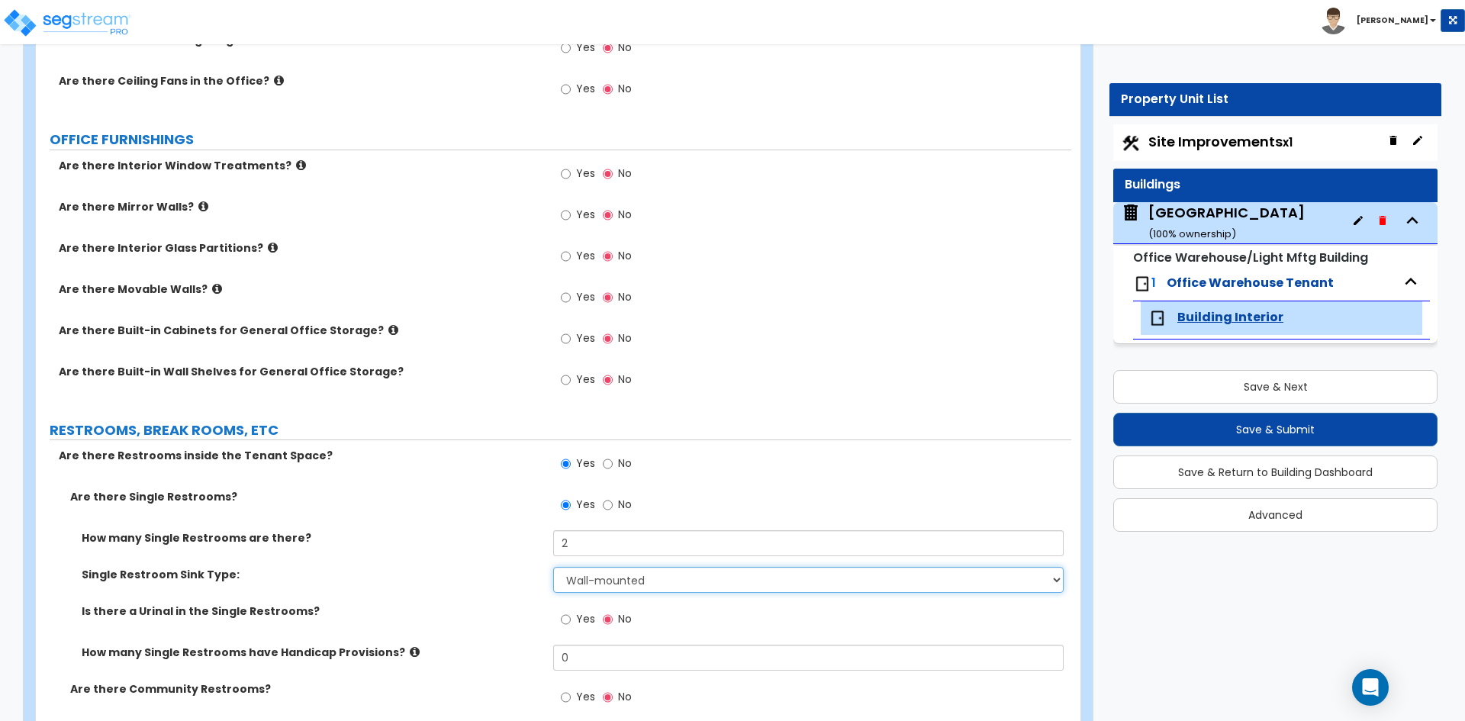
click at [564, 580] on select "Please Choose One Wall-mounted Vanity-mounted" at bounding box center [808, 580] width 510 height 26
click at [584, 579] on select "Please Choose One Wall-mounted Vanity-mounted" at bounding box center [808, 580] width 510 height 26
click at [491, 600] on div "Single Restroom Sink Type: Please Choose One Wall-mounted Vanity-mounted" at bounding box center [553, 585] width 1035 height 37
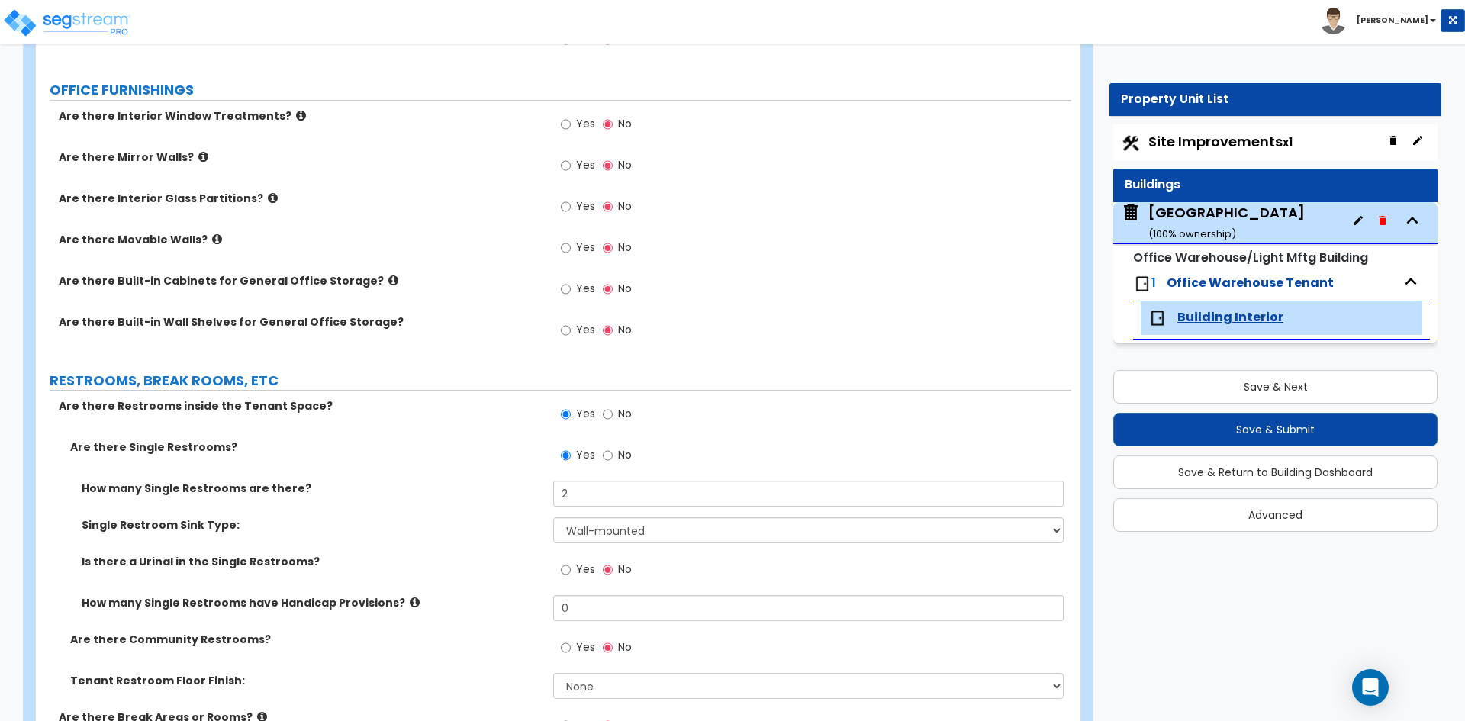
scroll to position [1373, 0]
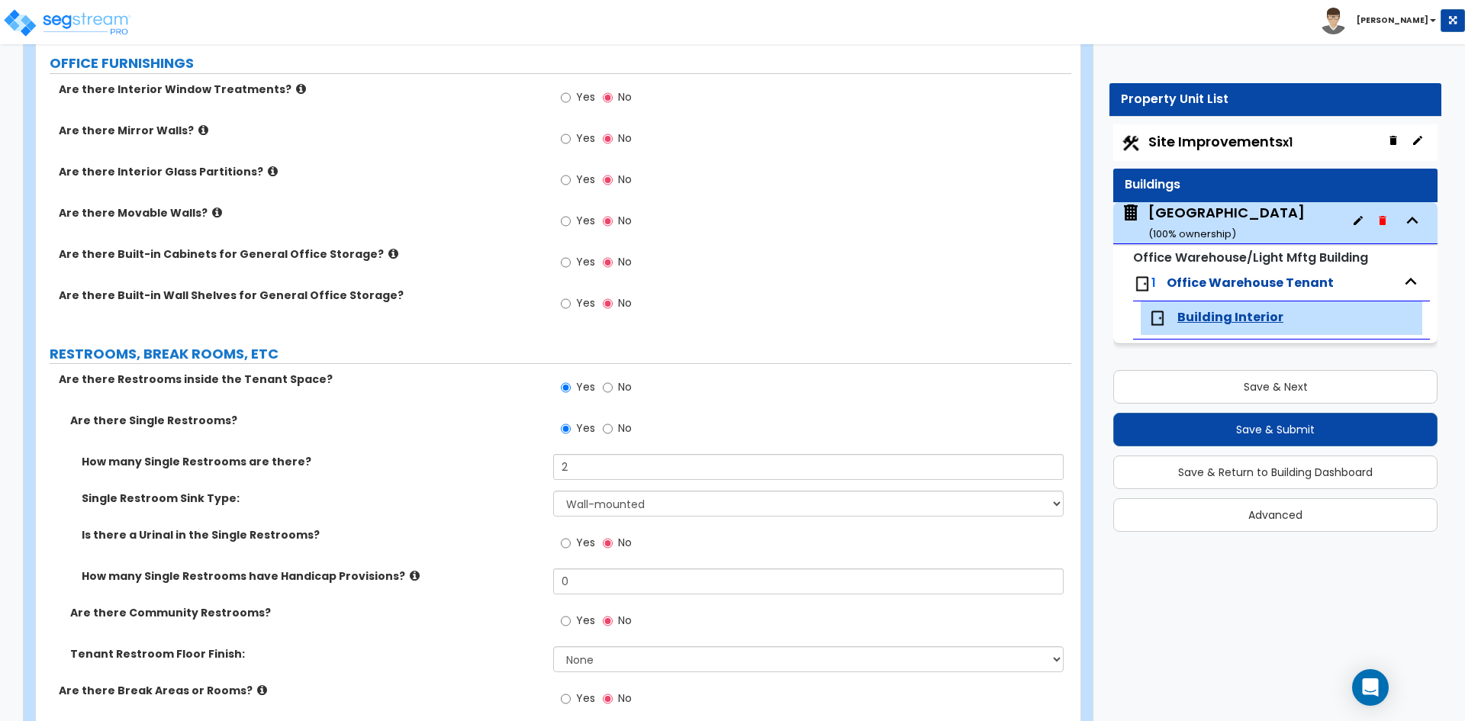
click at [490, 648] on label "Tenant Restroom Floor Finish:" at bounding box center [305, 653] width 471 height 15
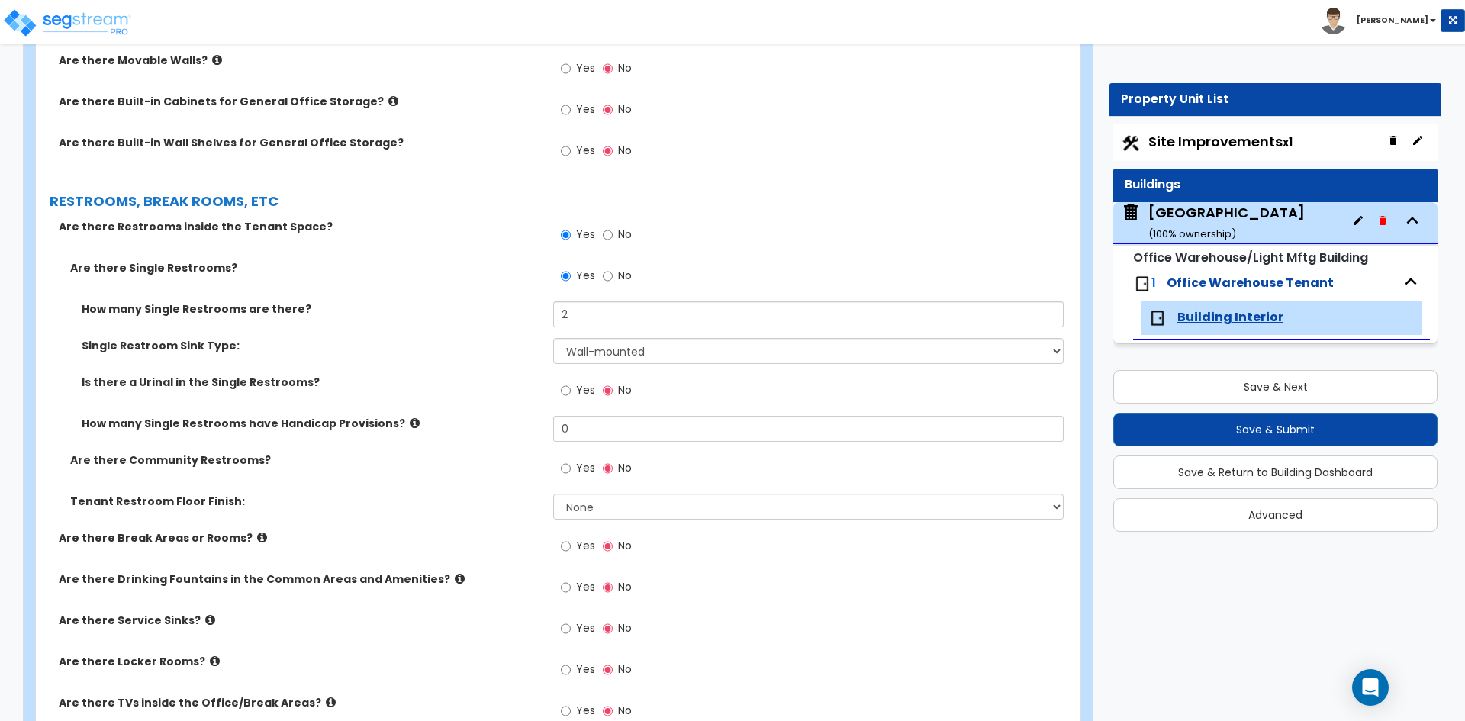
scroll to position [1602, 0]
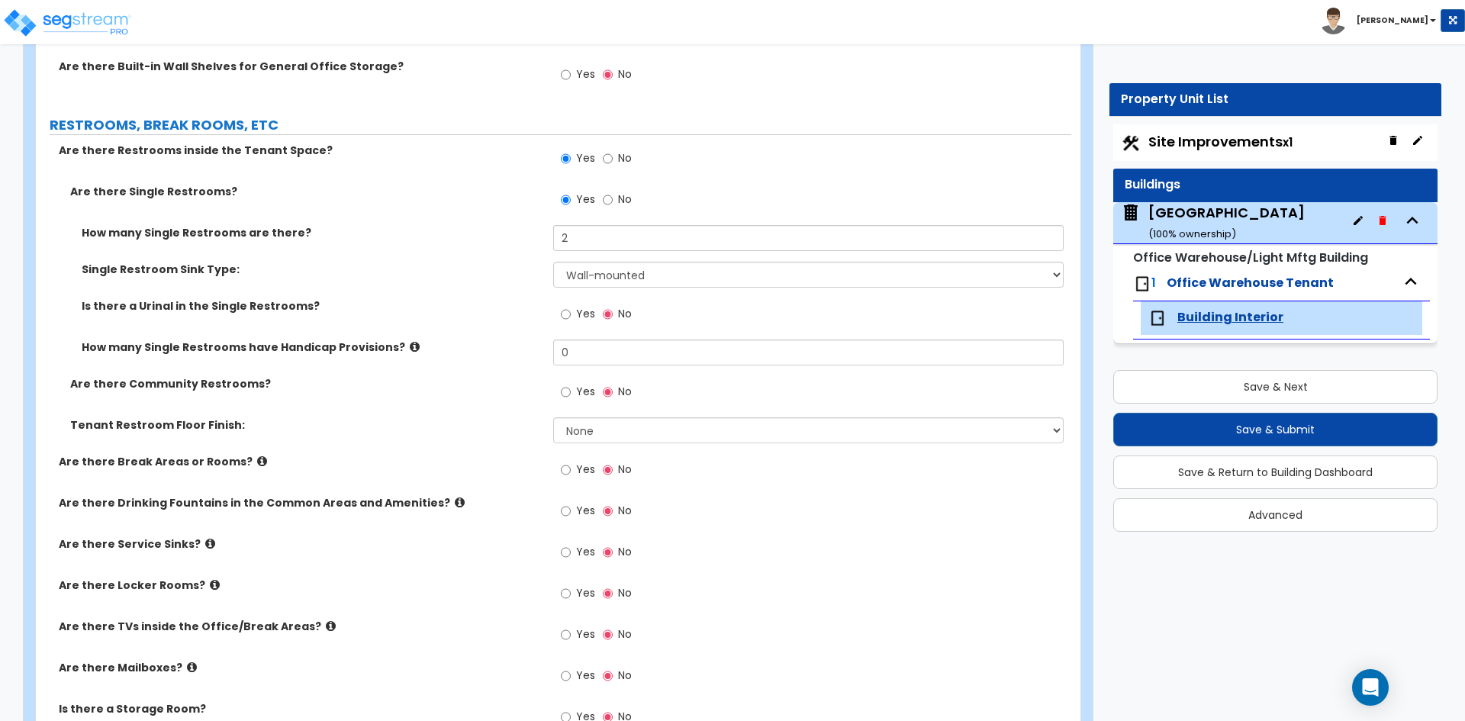
click at [584, 510] on span "Yes" at bounding box center [585, 510] width 19 height 15
click at [571, 510] on input "Yes" at bounding box center [566, 511] width 10 height 17
radio input "true"
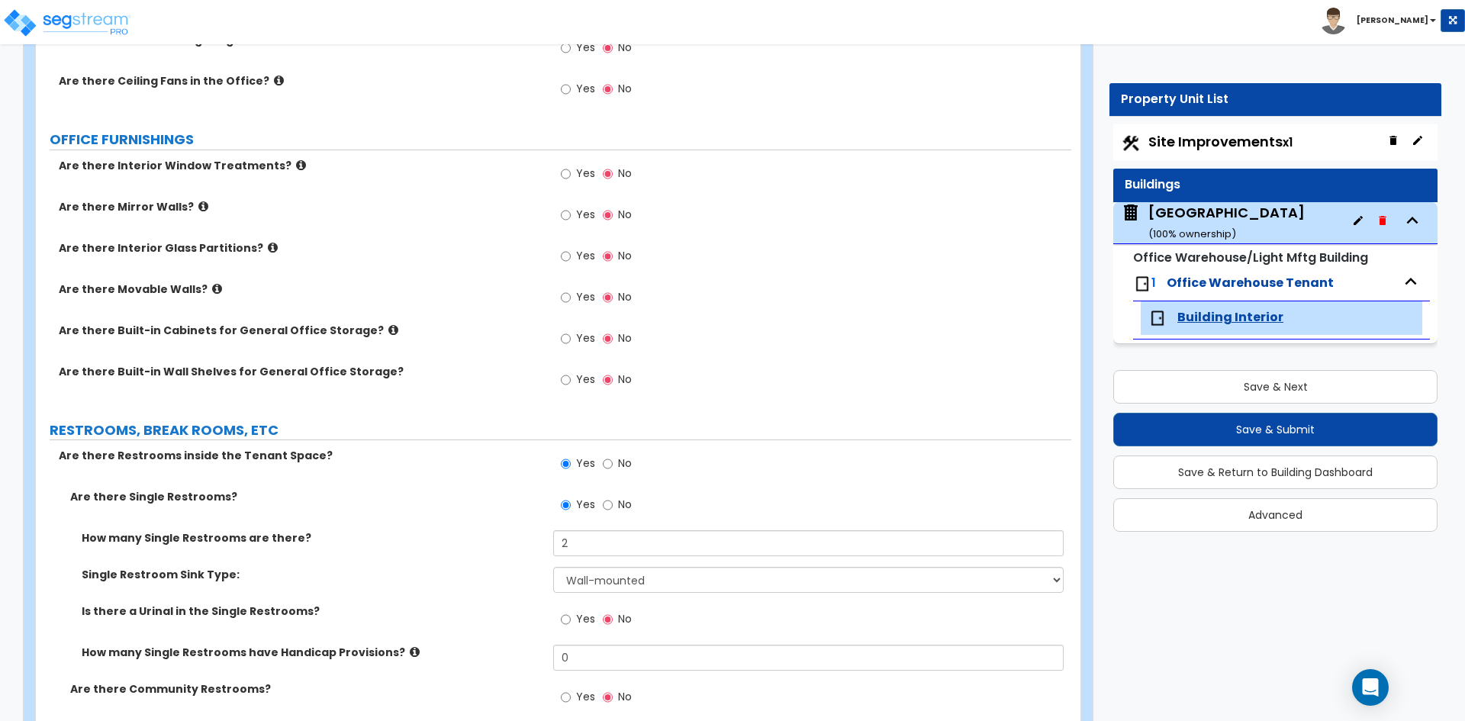
scroll to position [1678, 0]
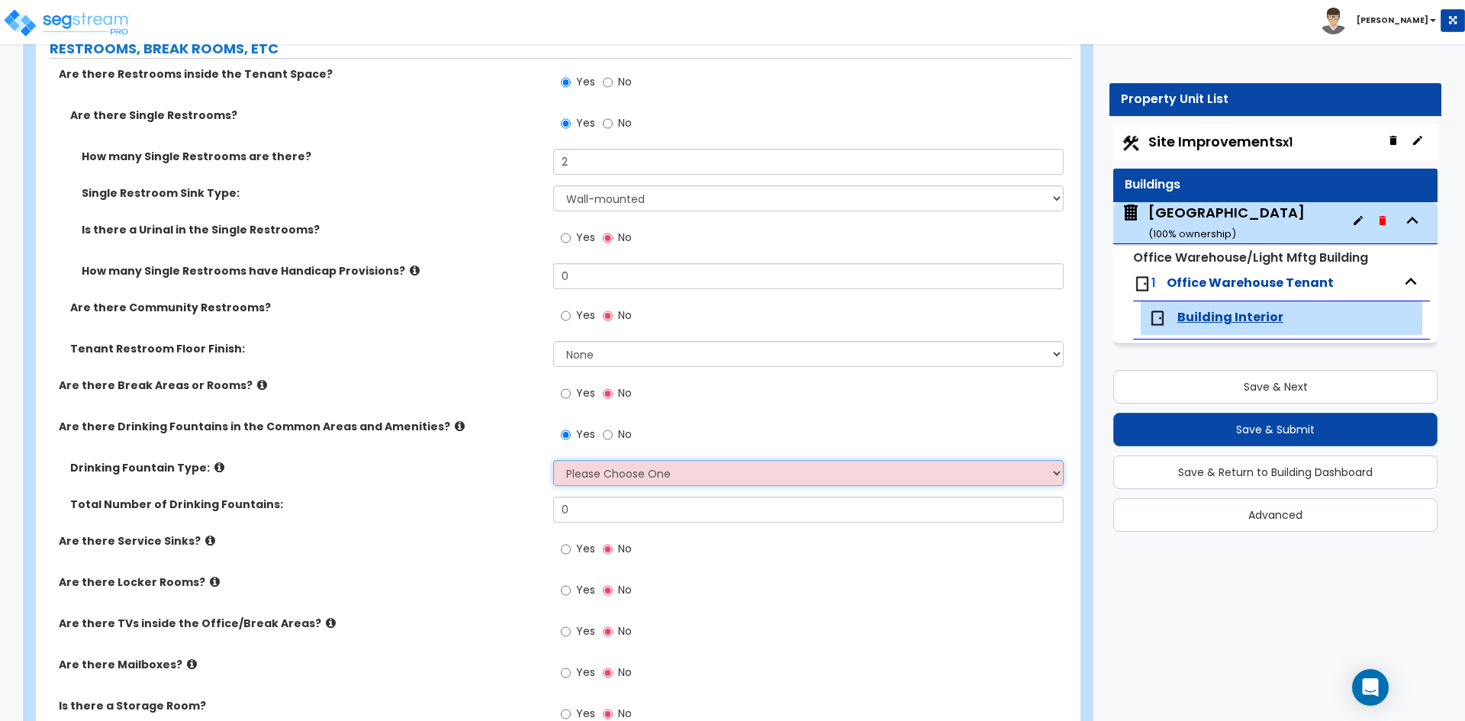
click at [591, 475] on select "Please Choose One Wall-mounted Floor-mounted" at bounding box center [808, 473] width 510 height 26
select select "1"
click at [553, 460] on select "Please Choose One Wall-mounted Floor-mounted" at bounding box center [808, 473] width 510 height 26
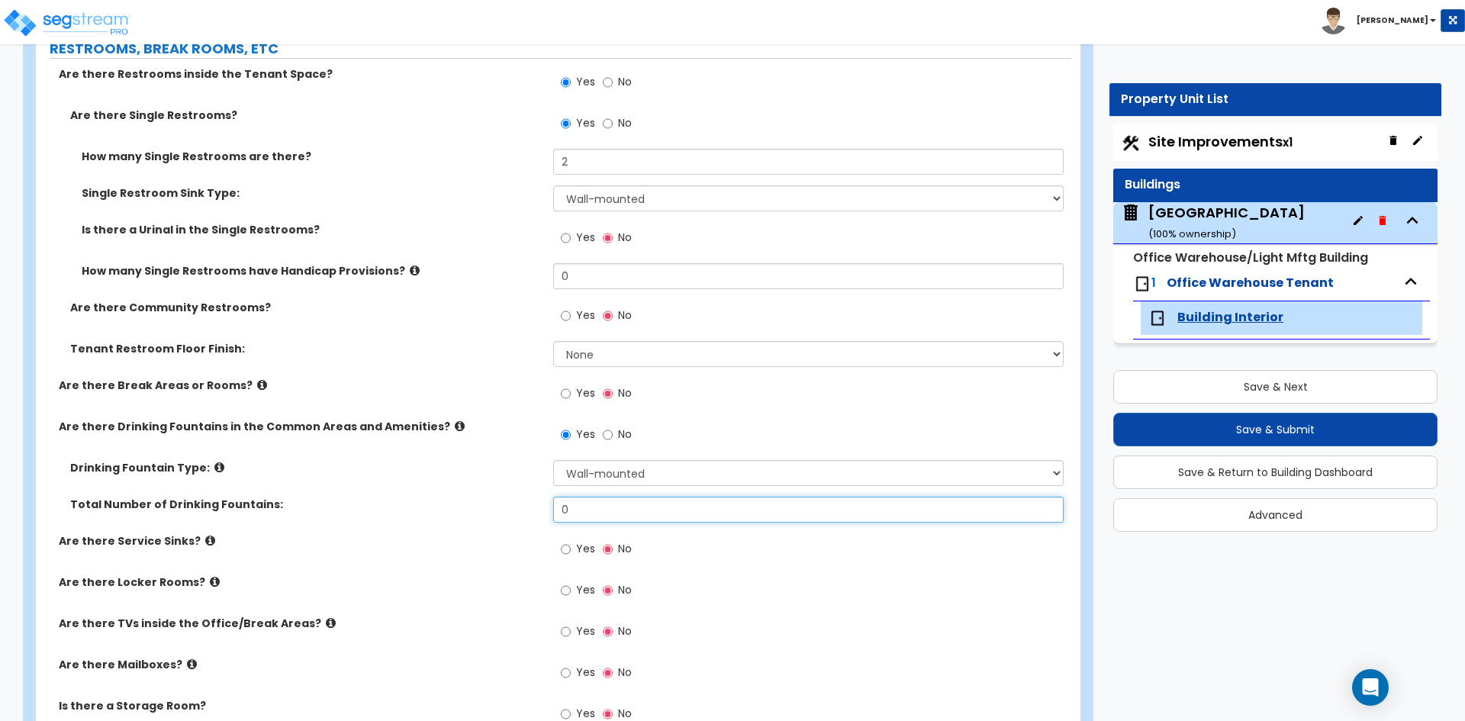
click at [584, 514] on input "0" at bounding box center [808, 510] width 510 height 26
type input "2"
click at [443, 524] on div "Total Number of Drinking Fountains: 2" at bounding box center [553, 515] width 1035 height 37
click at [581, 543] on span "Yes" at bounding box center [585, 548] width 19 height 15
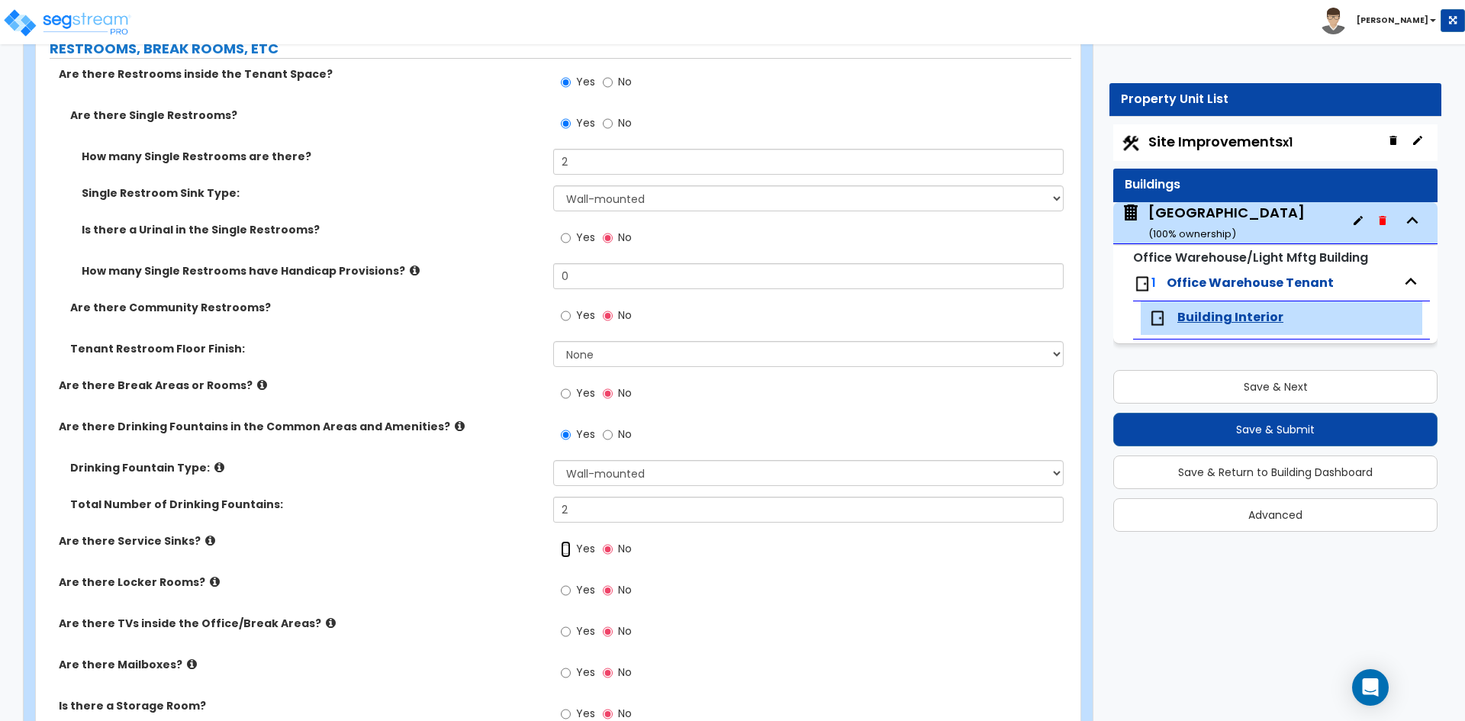
click at [571, 543] on input "Yes" at bounding box center [566, 549] width 10 height 17
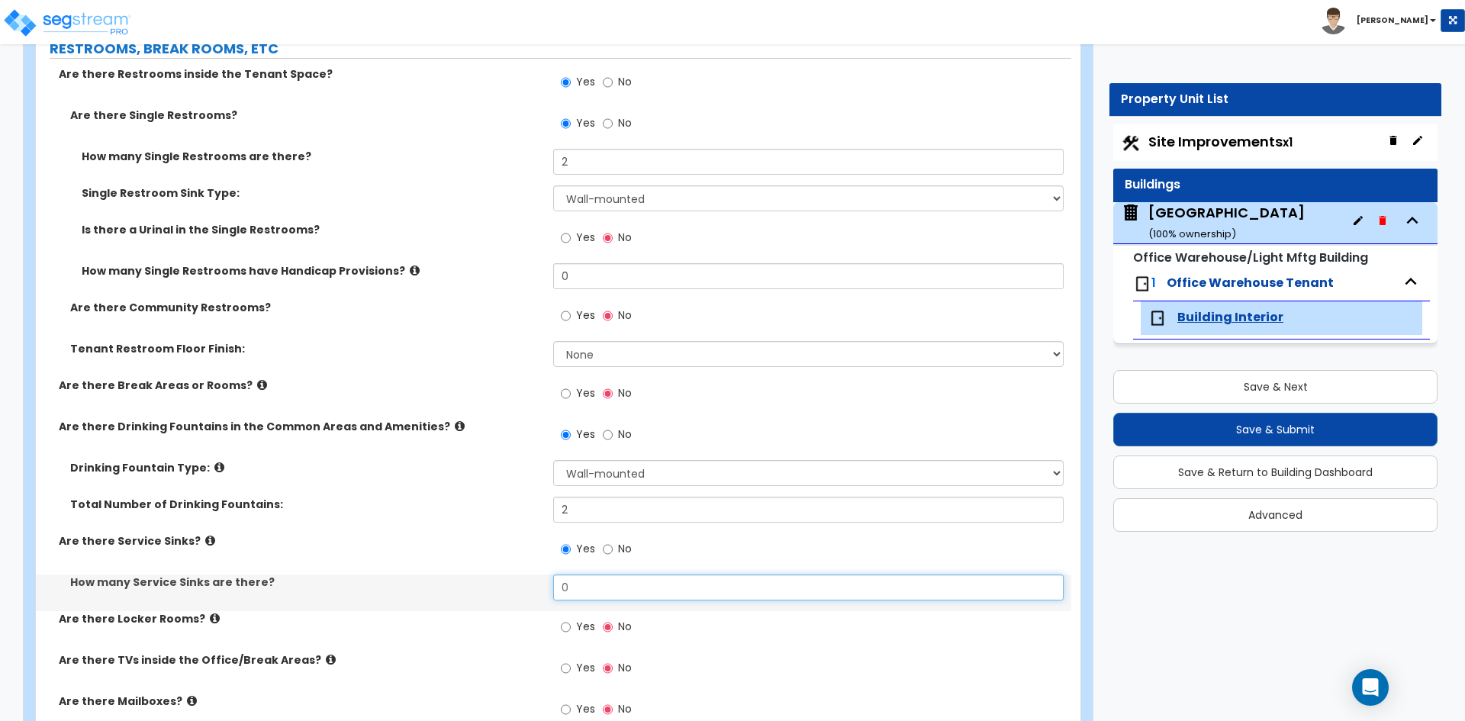
click at [579, 591] on input "0" at bounding box center [808, 587] width 510 height 26
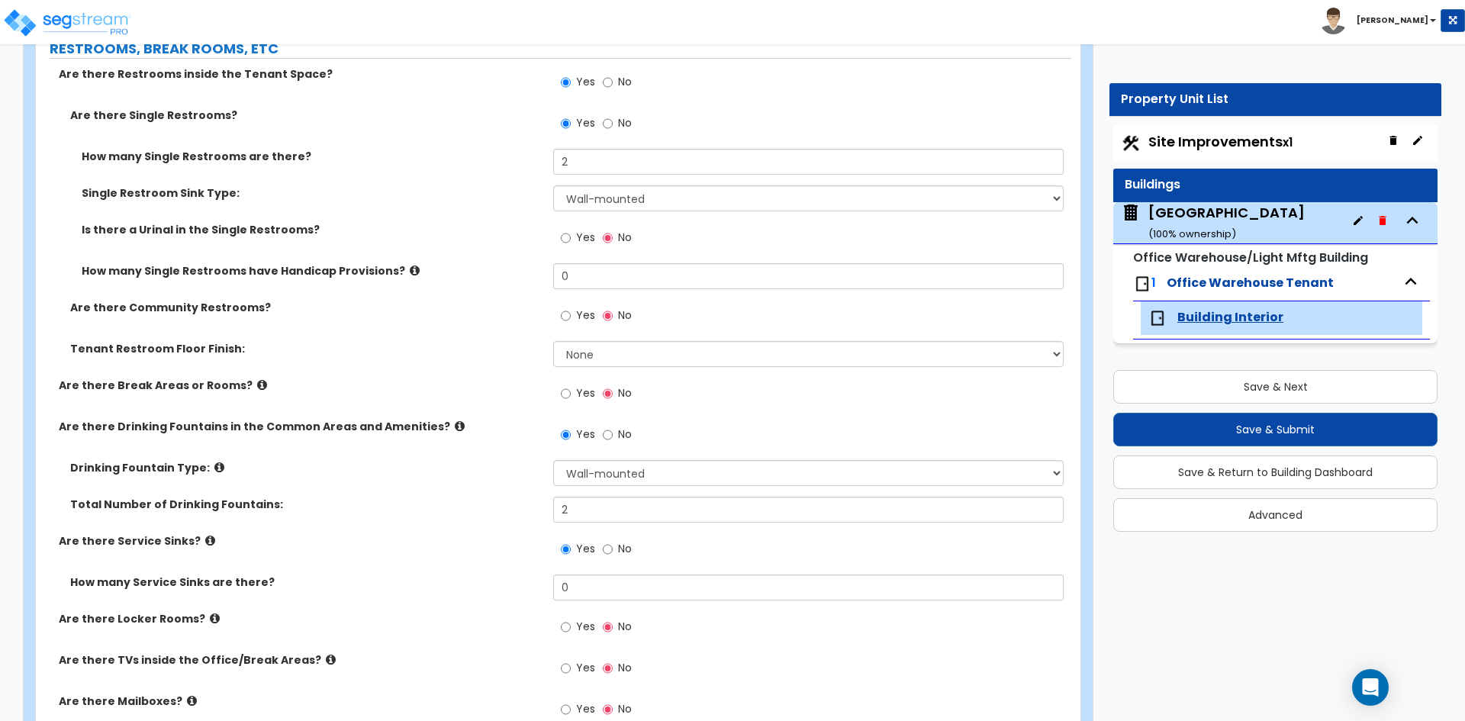
click at [630, 549] on span "No" at bounding box center [625, 548] width 14 height 15
click at [613, 549] on input "No" at bounding box center [608, 549] width 10 height 17
radio input "false"
radio input "true"
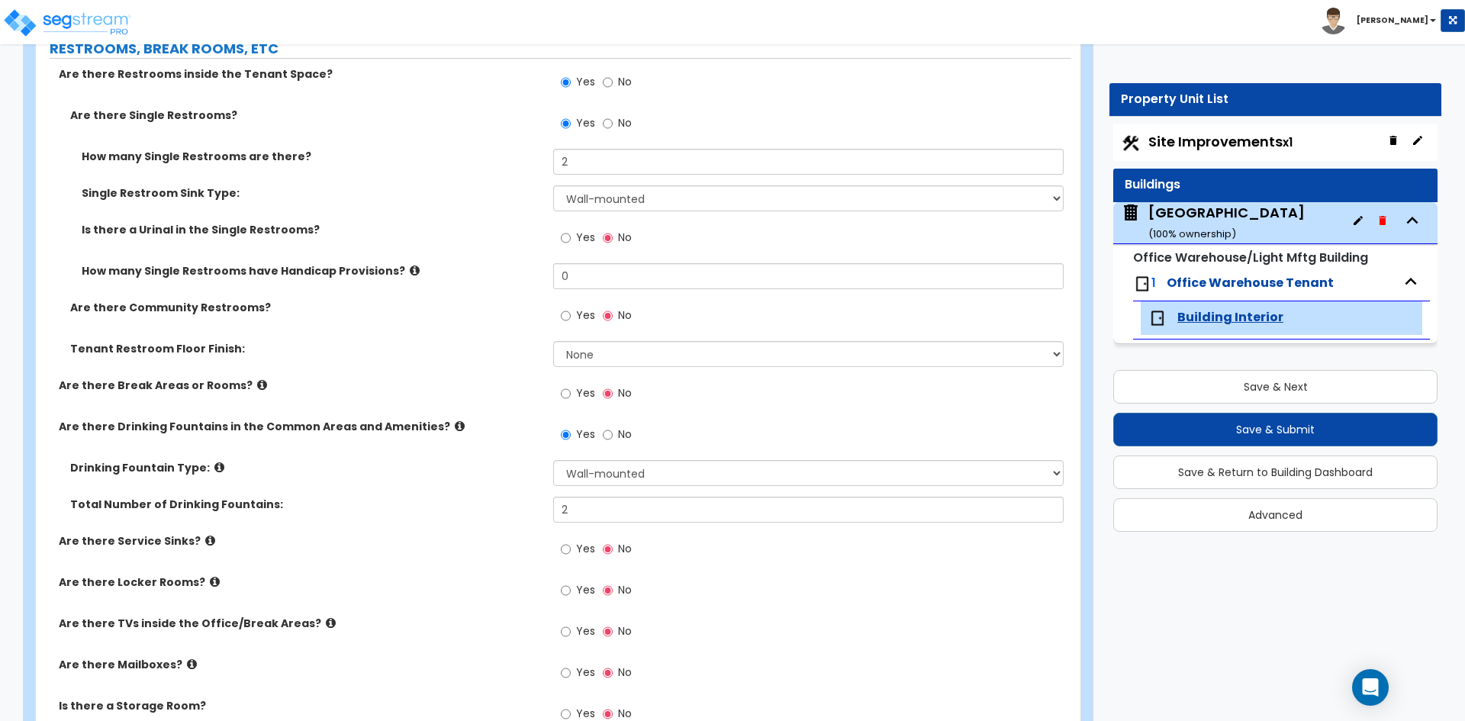
click at [492, 549] on div "Are there Service Sinks? Yes No" at bounding box center [553, 553] width 1035 height 41
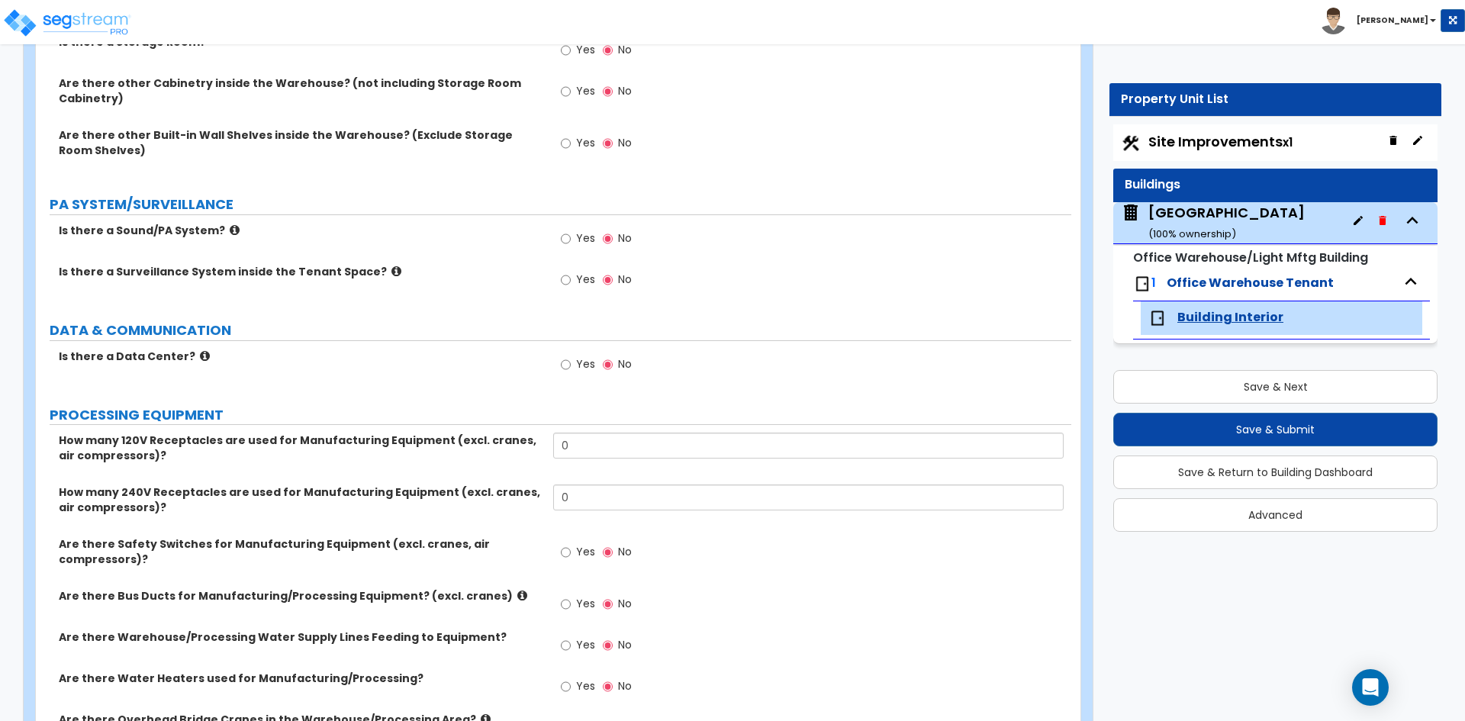
scroll to position [2365, 0]
